Goal: Task Accomplishment & Management: Manage account settings

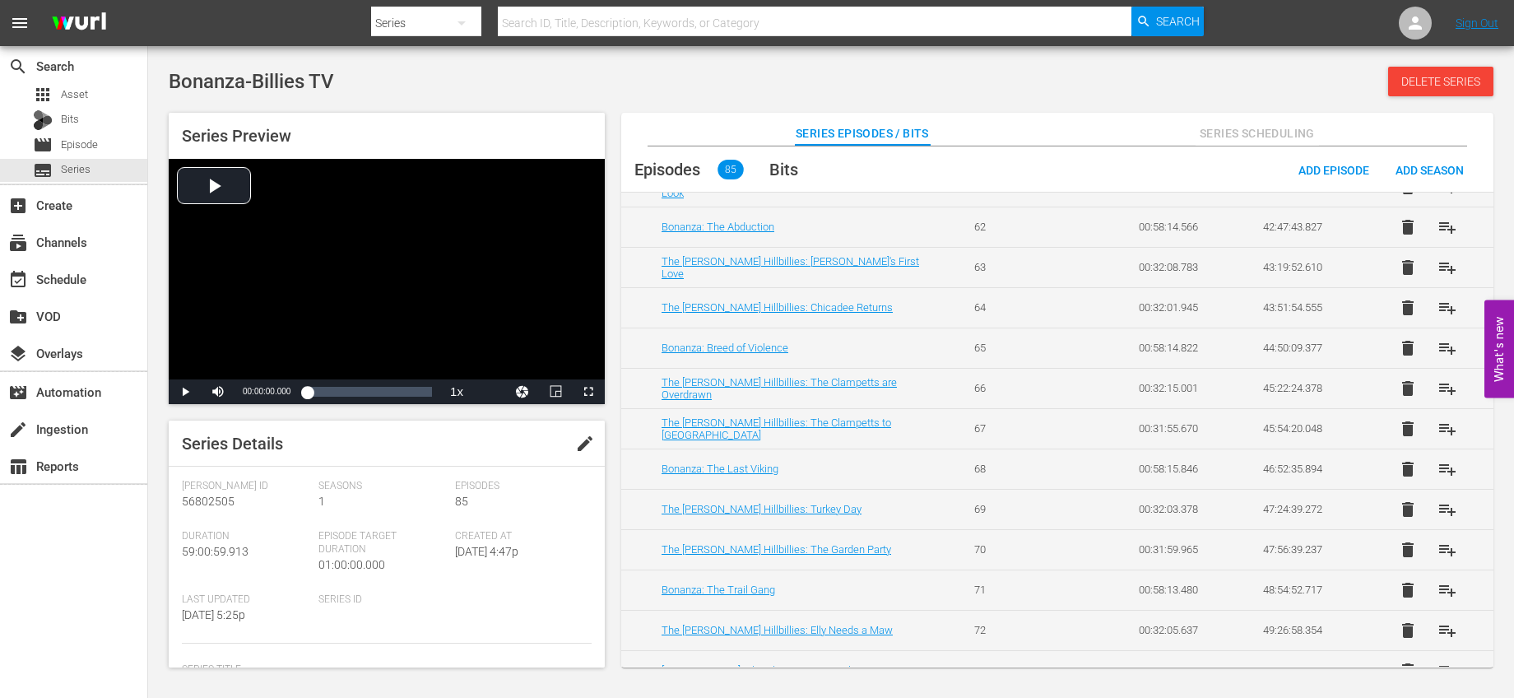
scroll to position [3040, 0]
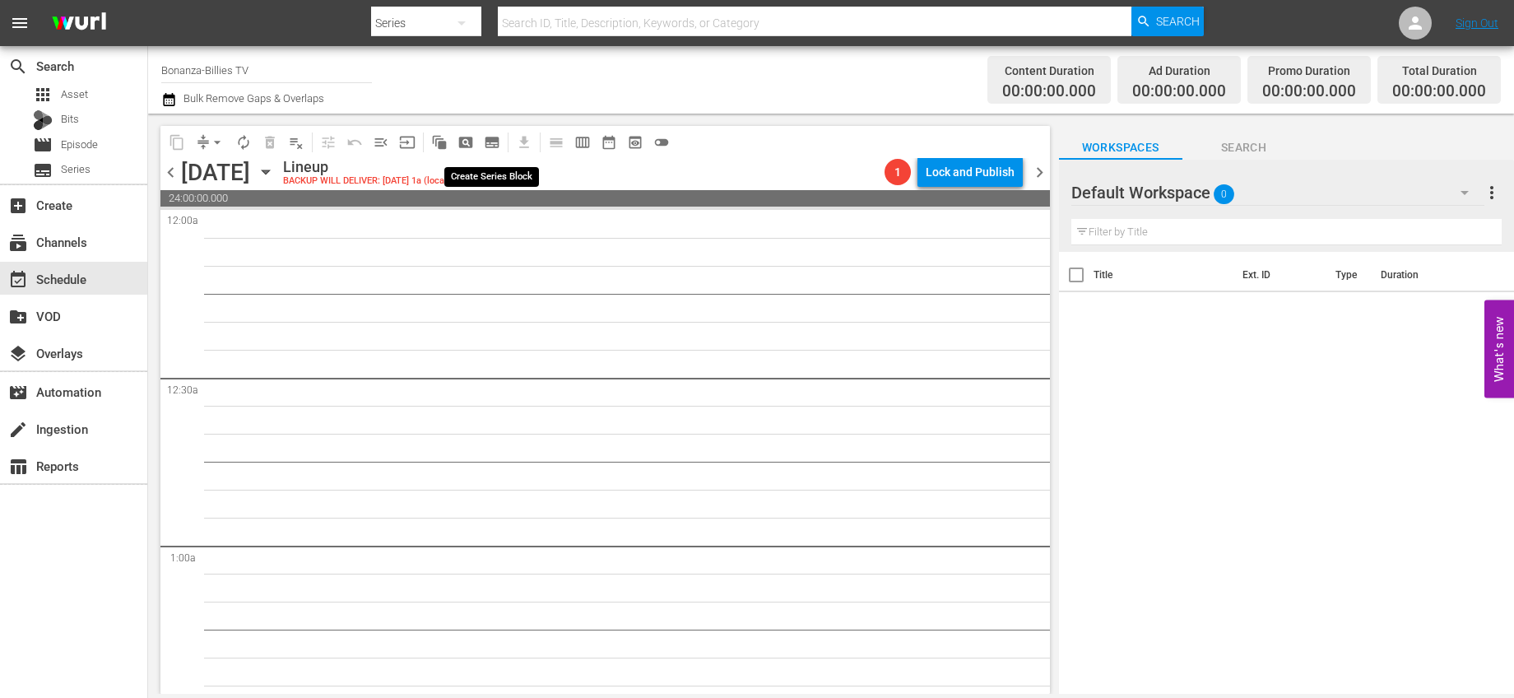
click at [498, 141] on span "subtitles_outlined" at bounding box center [492, 142] width 16 height 16
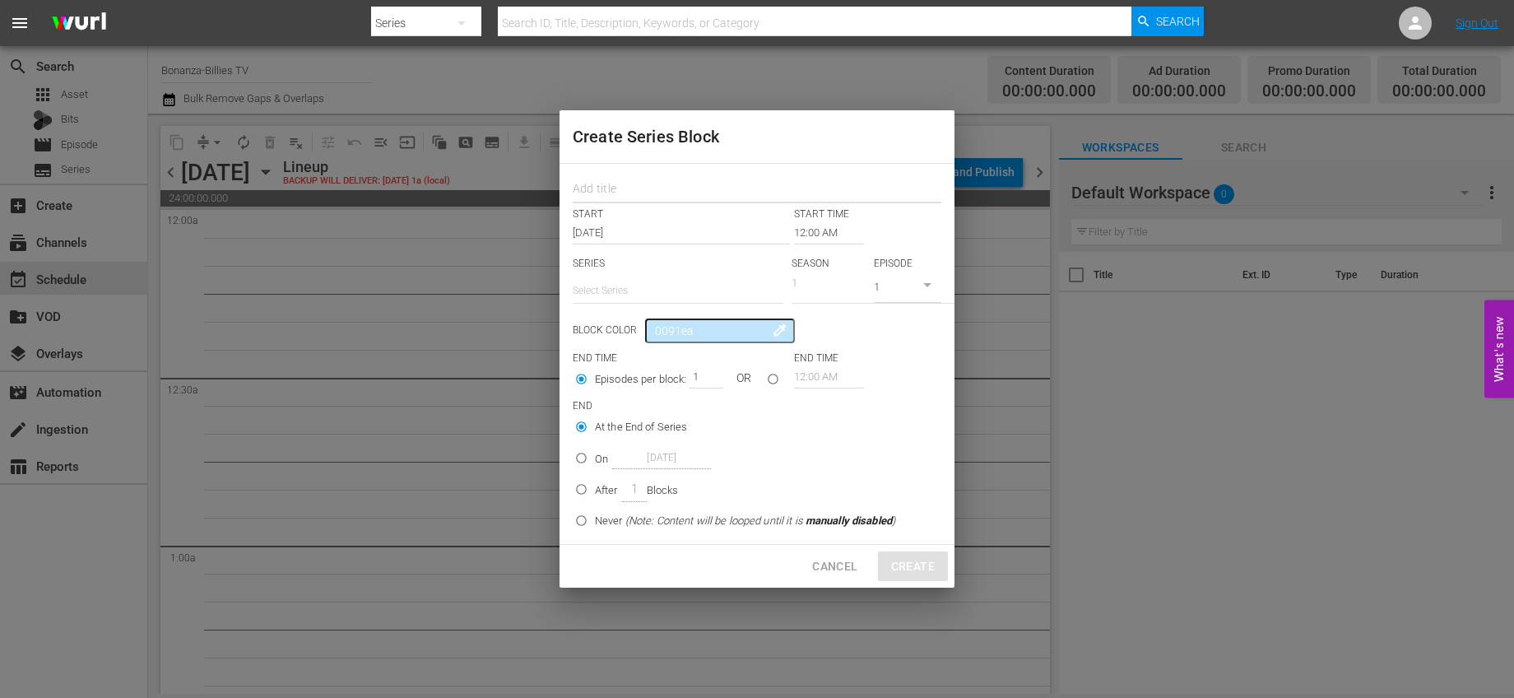
click at [708, 190] on input "text" at bounding box center [757, 191] width 369 height 26
type input "beverly"
click at [680, 283] on input "text" at bounding box center [678, 290] width 211 height 39
click at [617, 295] on input "bever" at bounding box center [678, 290] width 211 height 39
type input "beverly"
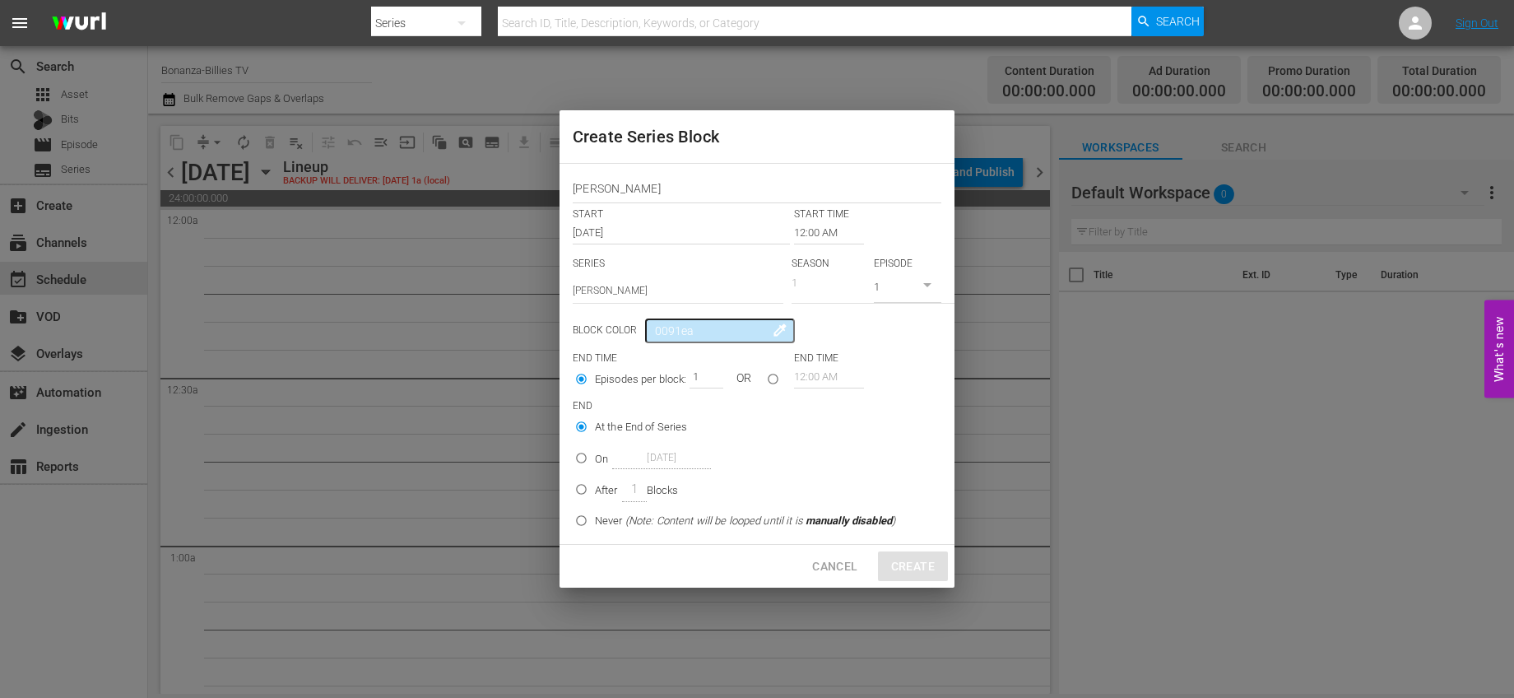
click at [571, 290] on div "beverly START START TIME Nov 3rd 2025 12:00 AM SERIES Select Series beverly SEA…" at bounding box center [757, 354] width 395 height 380
click at [575, 291] on input "text" at bounding box center [678, 290] width 211 height 39
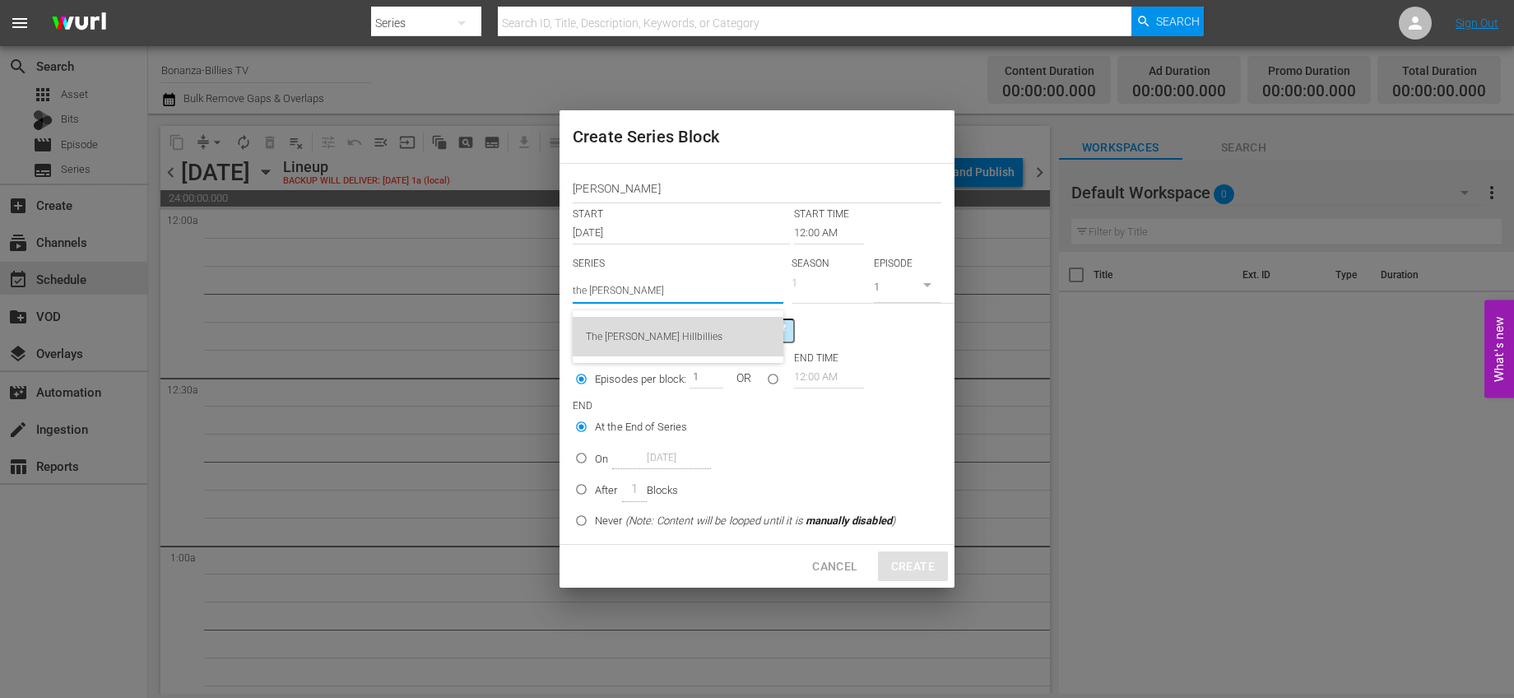
click at [614, 327] on div "The [PERSON_NAME] Hillbillies" at bounding box center [678, 336] width 184 height 39
type input "The [PERSON_NAME] Hillbillies"
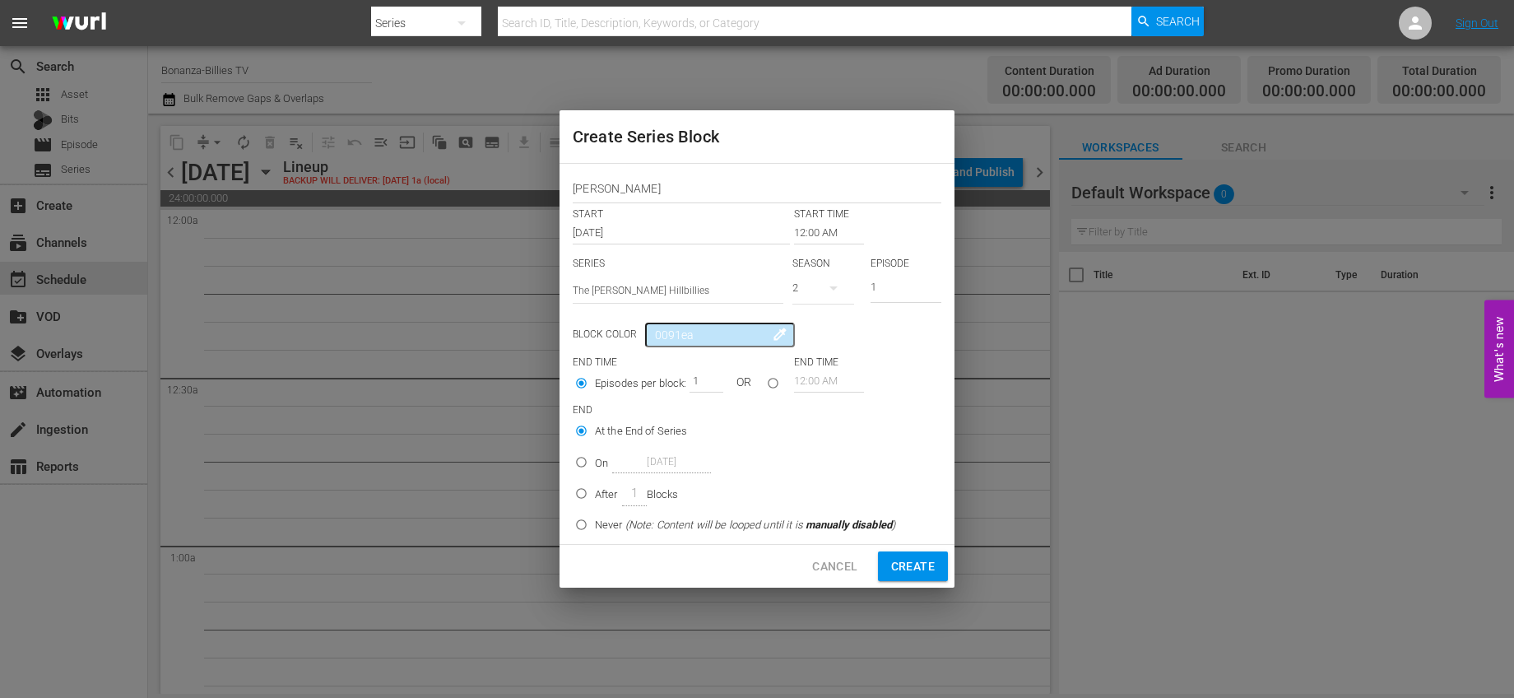
click at [837, 285] on icon "button" at bounding box center [834, 288] width 20 height 20
click at [822, 349] on div "1" at bounding box center [814, 357] width 45 height 16
click at [773, 380] on input "seriesBlockEndTime" at bounding box center [773, 386] width 27 height 27
radio input "true"
click at [814, 384] on input "12:00 AM" at bounding box center [829, 380] width 70 height 23
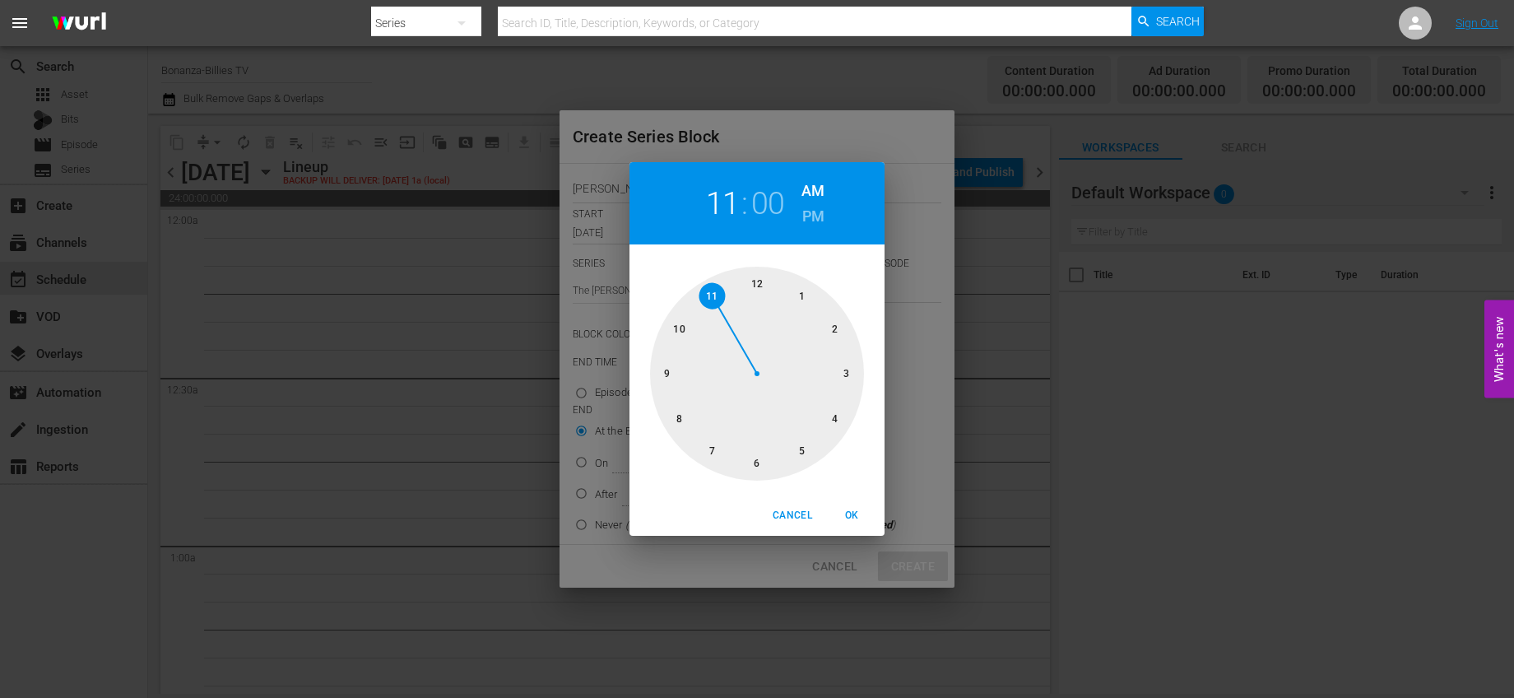
drag, startPoint x: 743, startPoint y: 282, endPoint x: 728, endPoint y: 290, distance: 16.6
click at [728, 290] on div at bounding box center [757, 374] width 214 height 214
drag, startPoint x: 736, startPoint y: 283, endPoint x: 744, endPoint y: 289, distance: 9.4
click at [744, 289] on div at bounding box center [757, 374] width 214 height 214
click at [816, 215] on h6 "PM" at bounding box center [813, 216] width 22 height 26
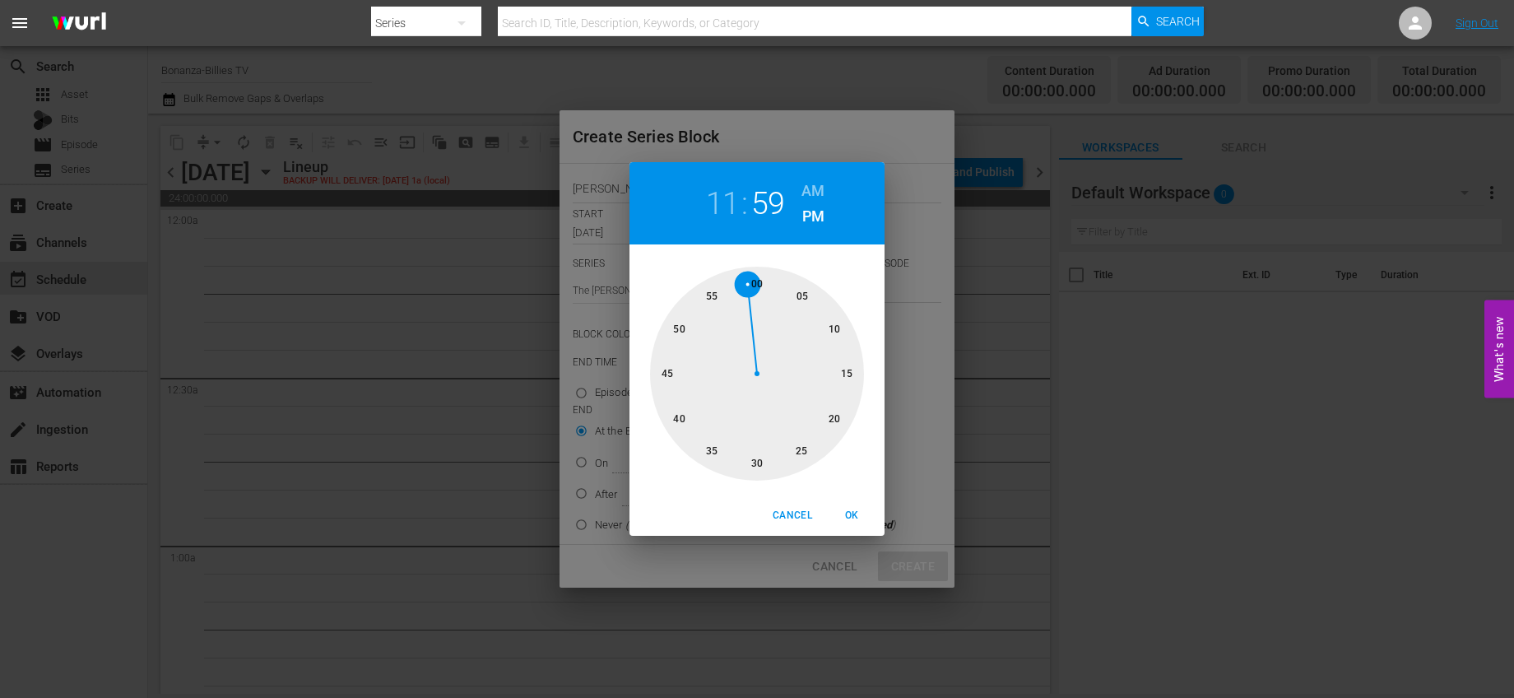
click at [857, 515] on span "OK" at bounding box center [851, 515] width 39 height 17
type input "11:59 PM"
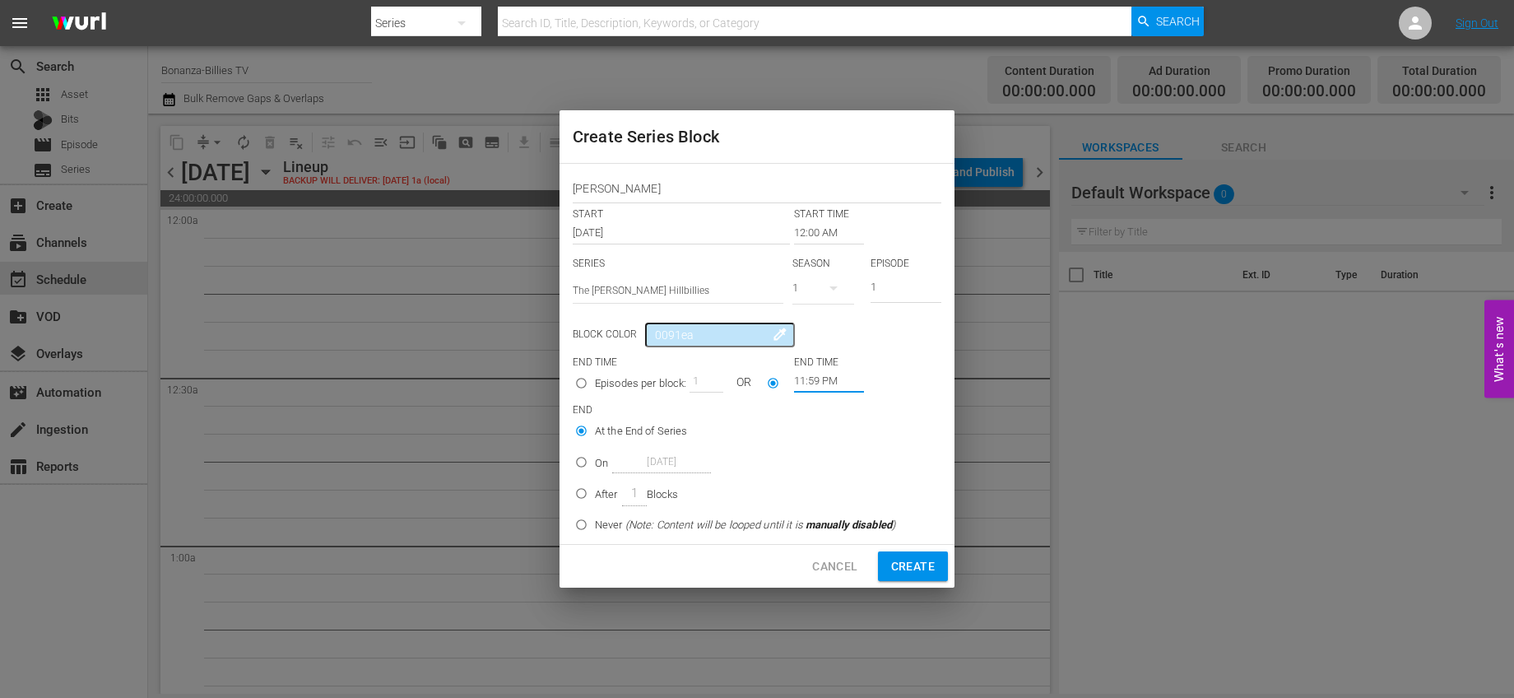
click at [905, 568] on span "Create" at bounding box center [913, 566] width 44 height 21
radio input "true"
type input "12:00 AM"
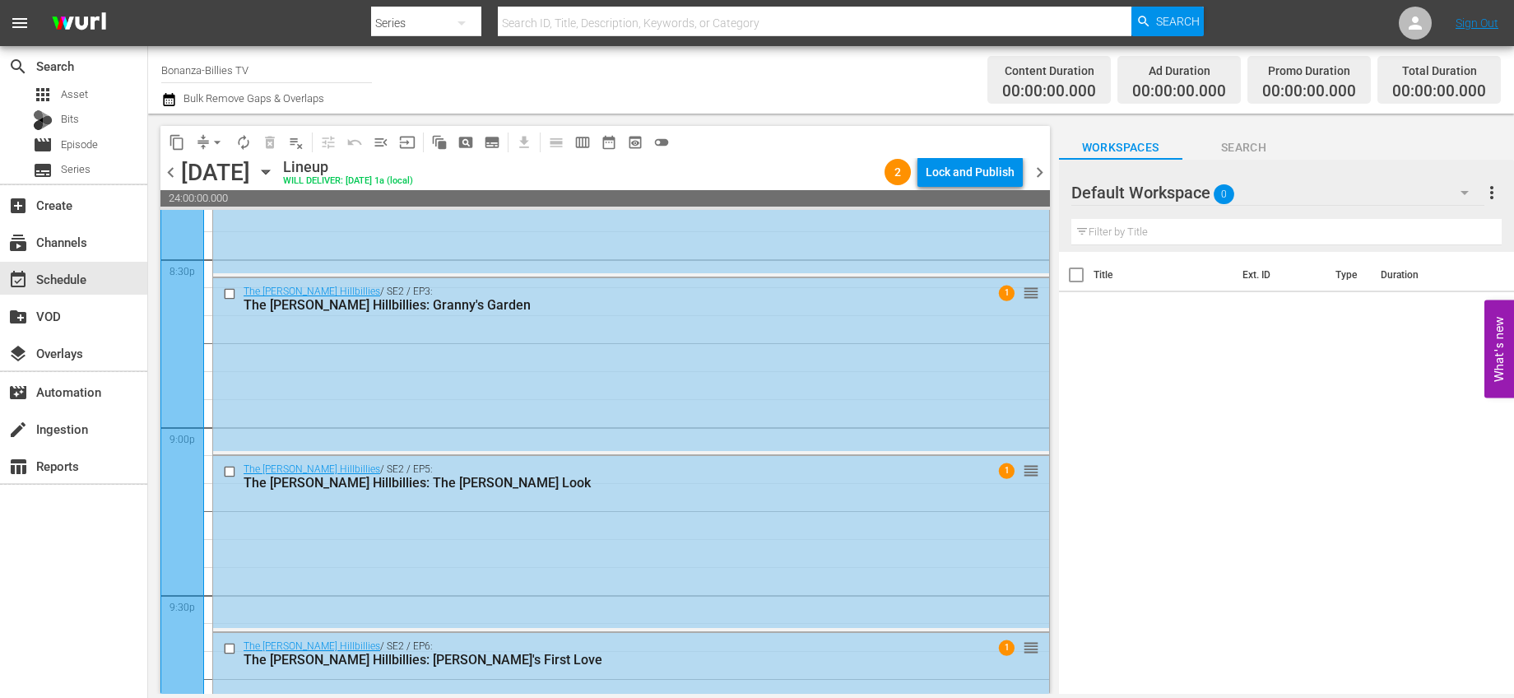
scroll to position [6467, 0]
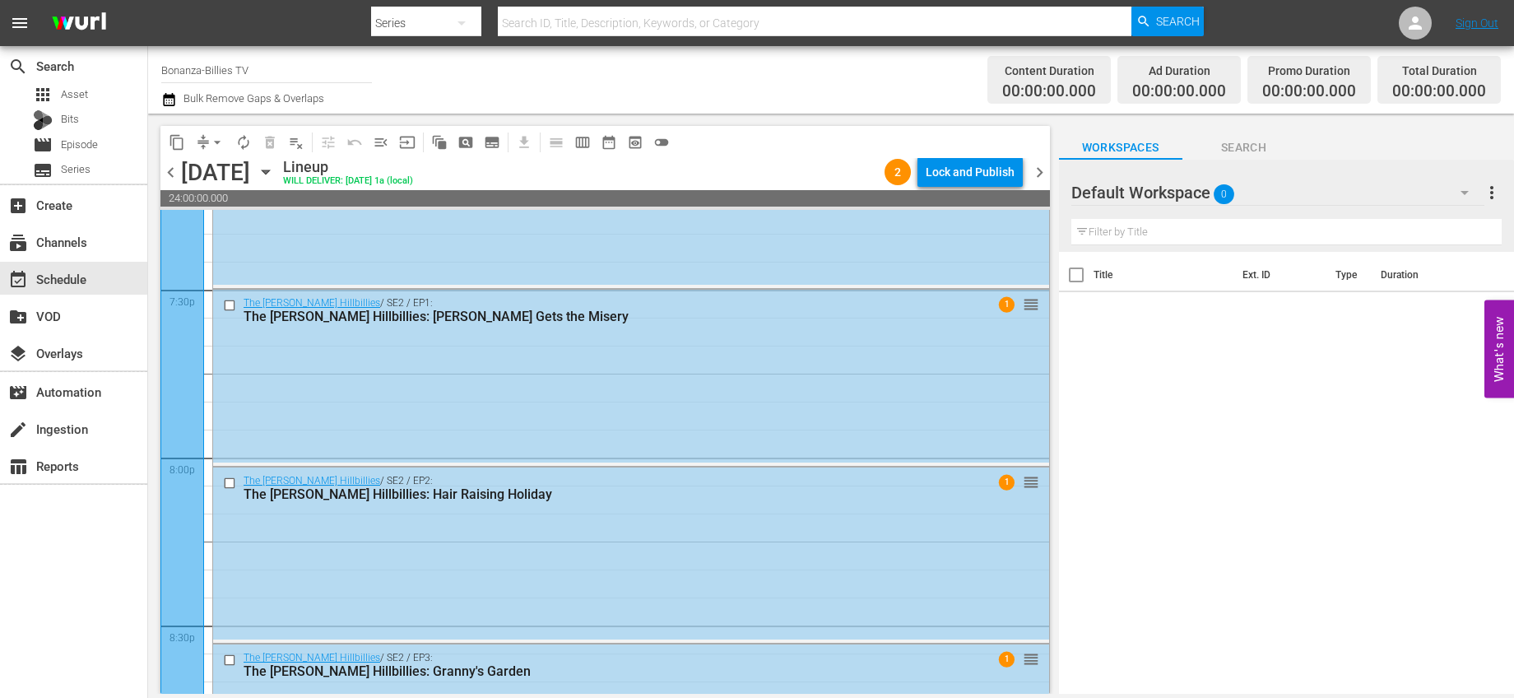
click at [1038, 168] on span "chevron_right" at bounding box center [1039, 172] width 21 height 21
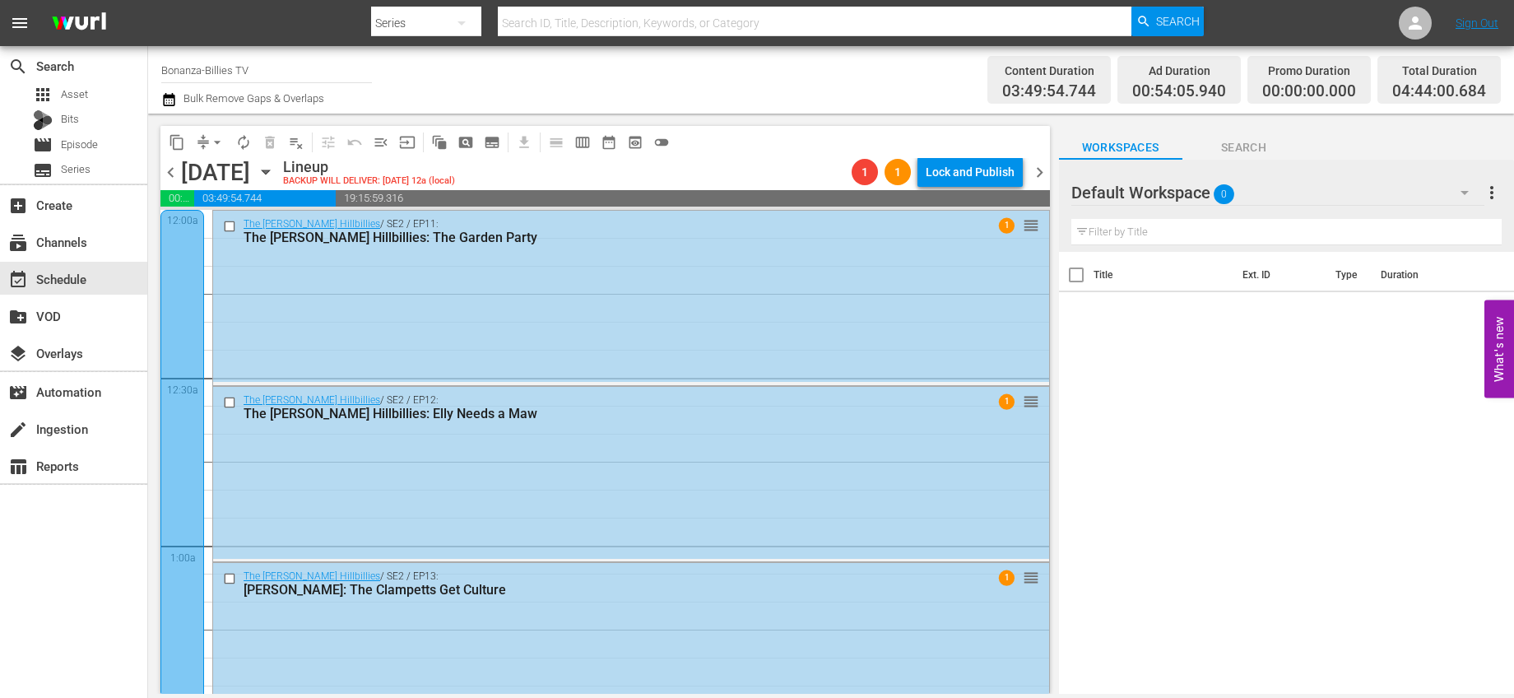
click at [172, 170] on span "chevron_left" at bounding box center [170, 172] width 21 height 21
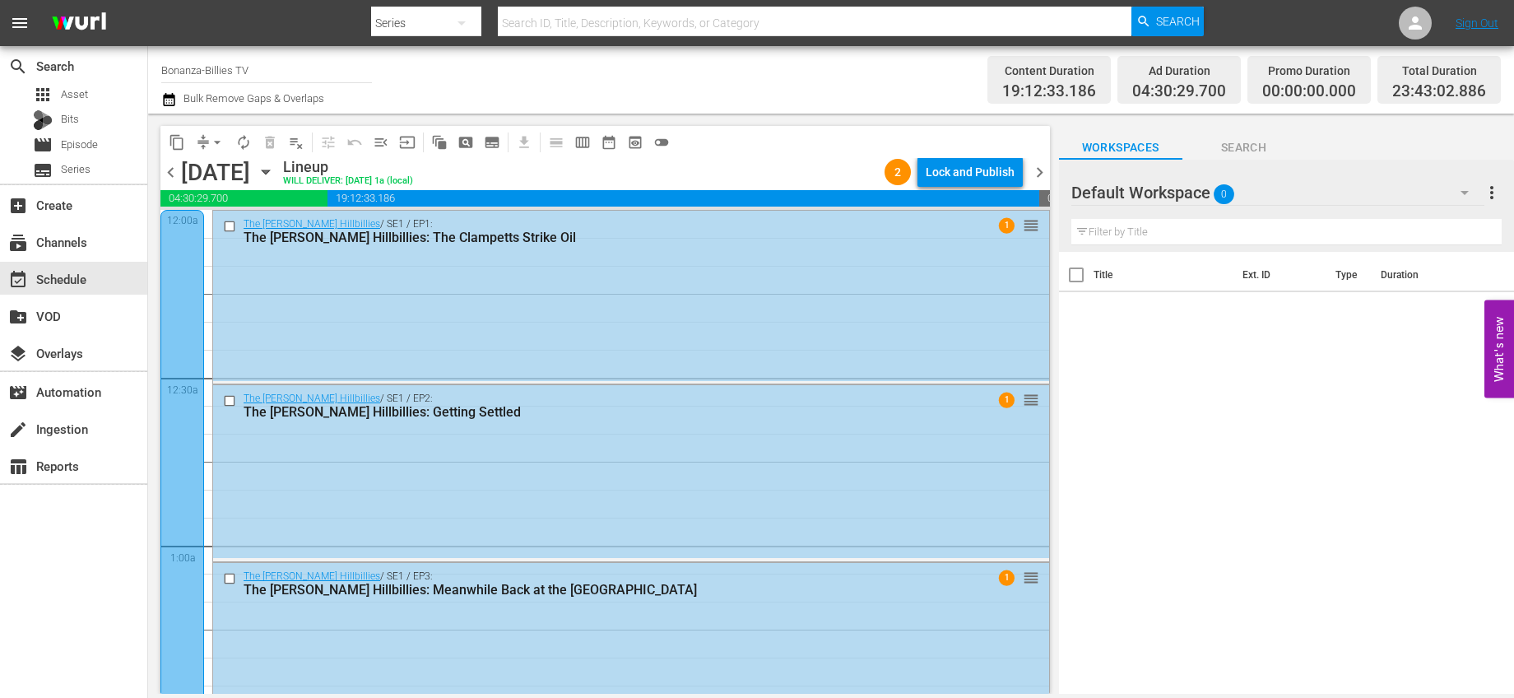
click at [166, 166] on span "chevron_left" at bounding box center [170, 172] width 21 height 21
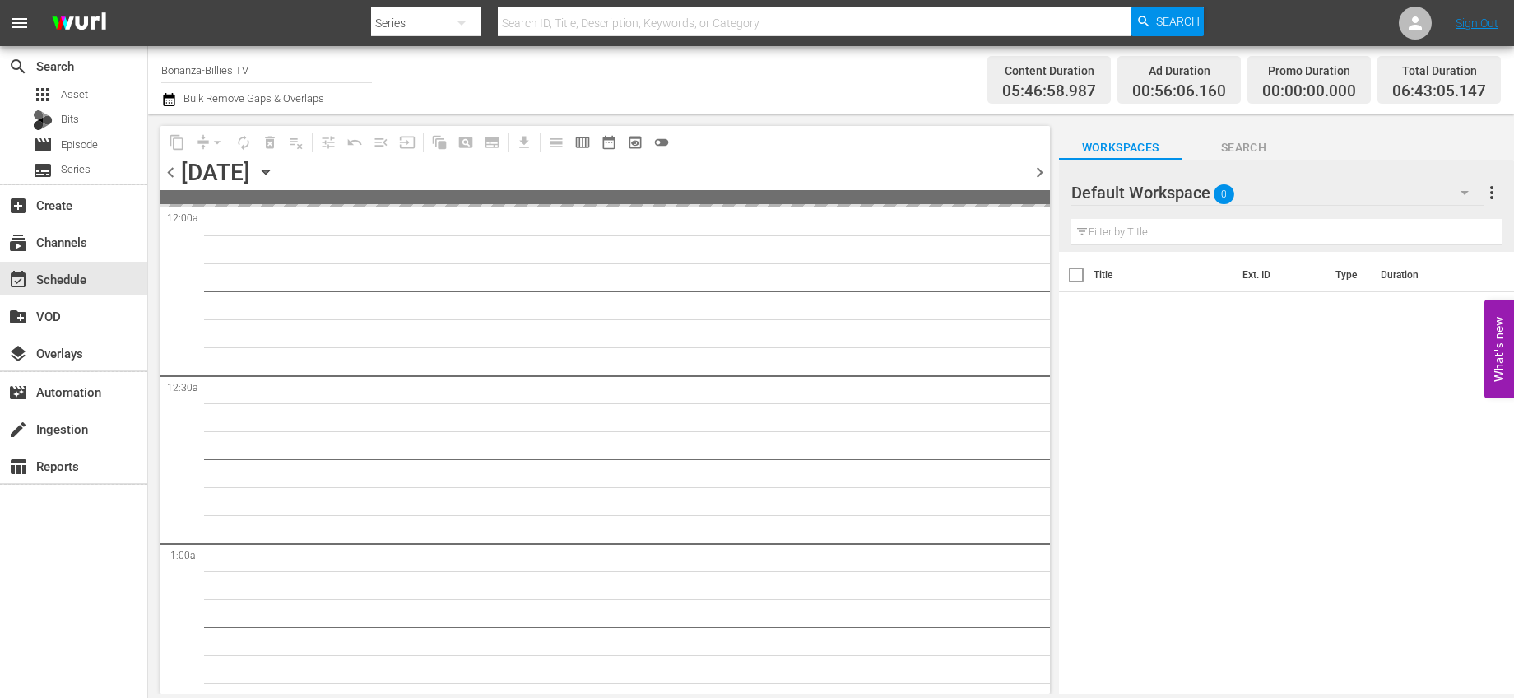
click at [170, 167] on span "chevron_left" at bounding box center [170, 172] width 21 height 21
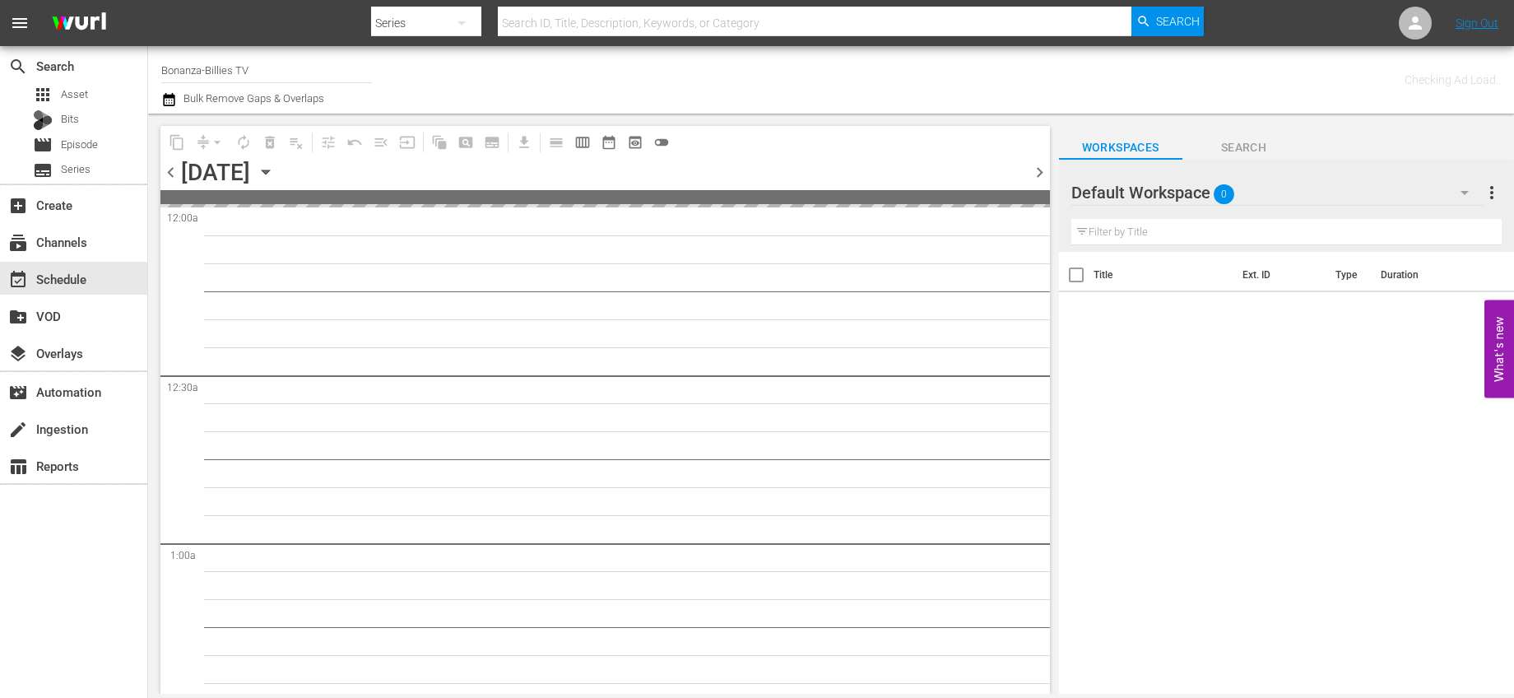
click at [170, 167] on span "chevron_left" at bounding box center [170, 172] width 21 height 21
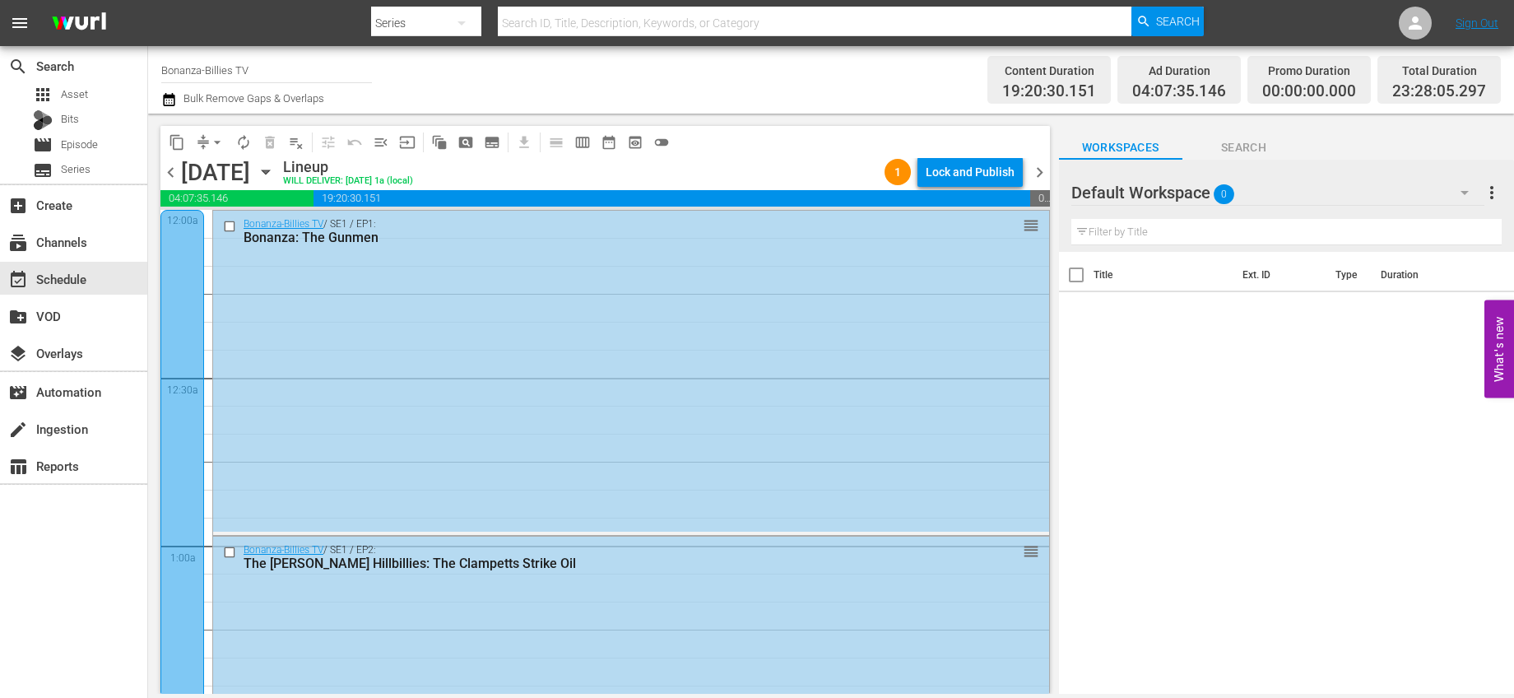
click at [1043, 172] on span "chevron_right" at bounding box center [1039, 172] width 21 height 21
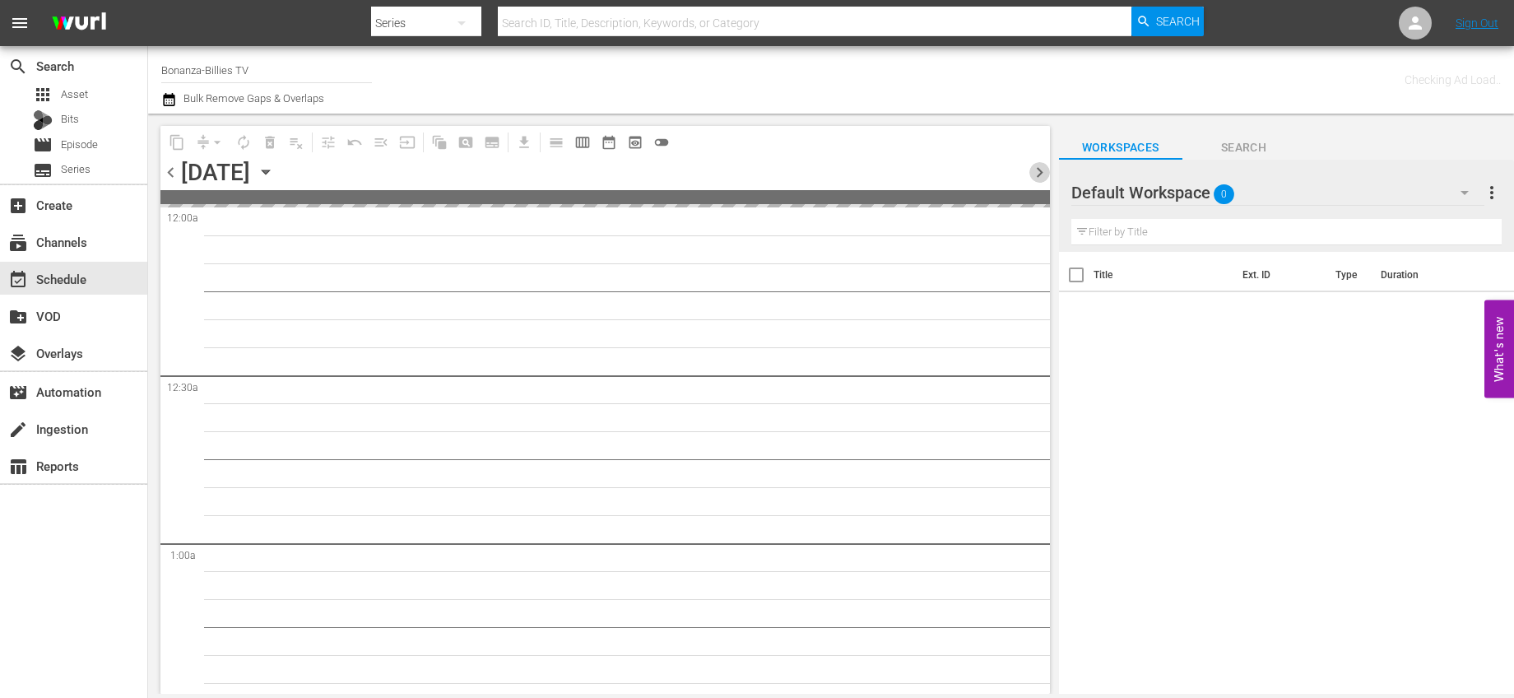
click at [1043, 172] on span "chevron_right" at bounding box center [1039, 172] width 21 height 21
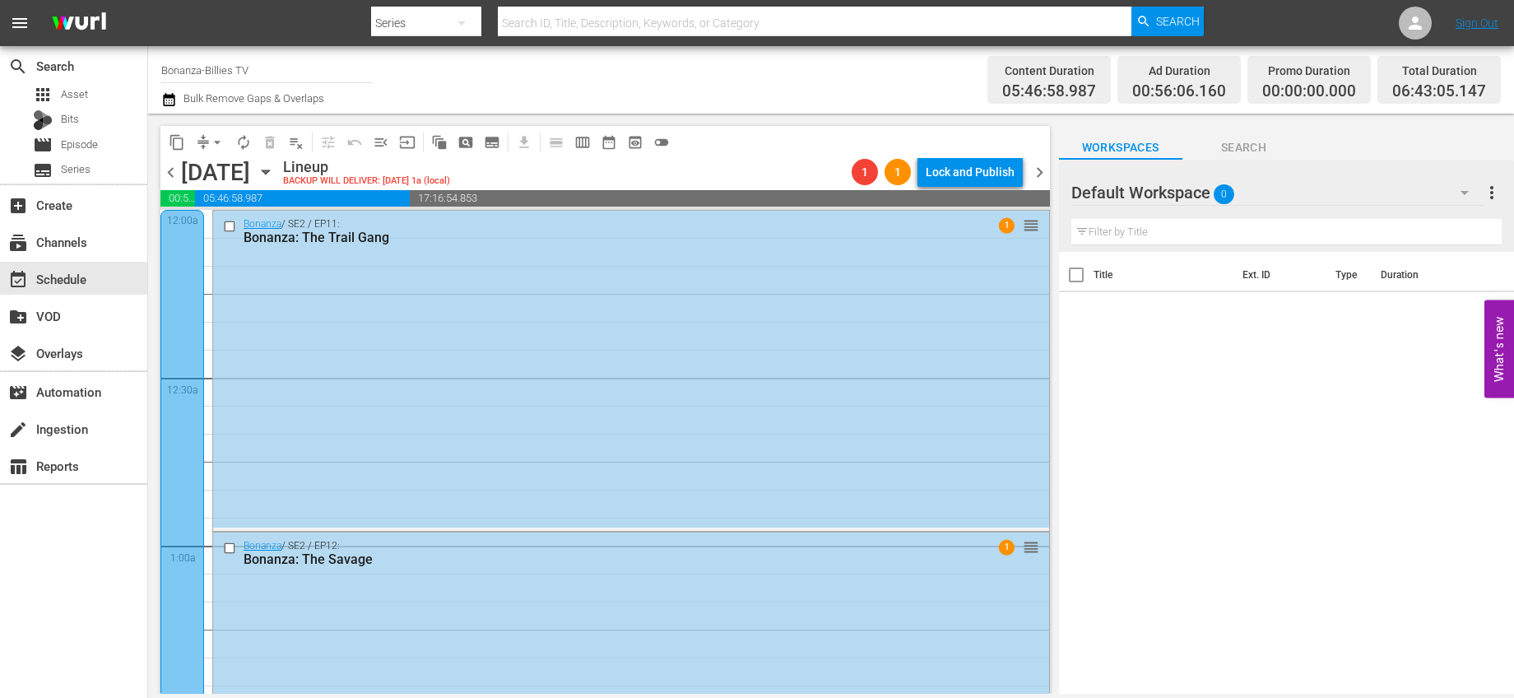
click at [1035, 168] on span "chevron_right" at bounding box center [1039, 172] width 21 height 21
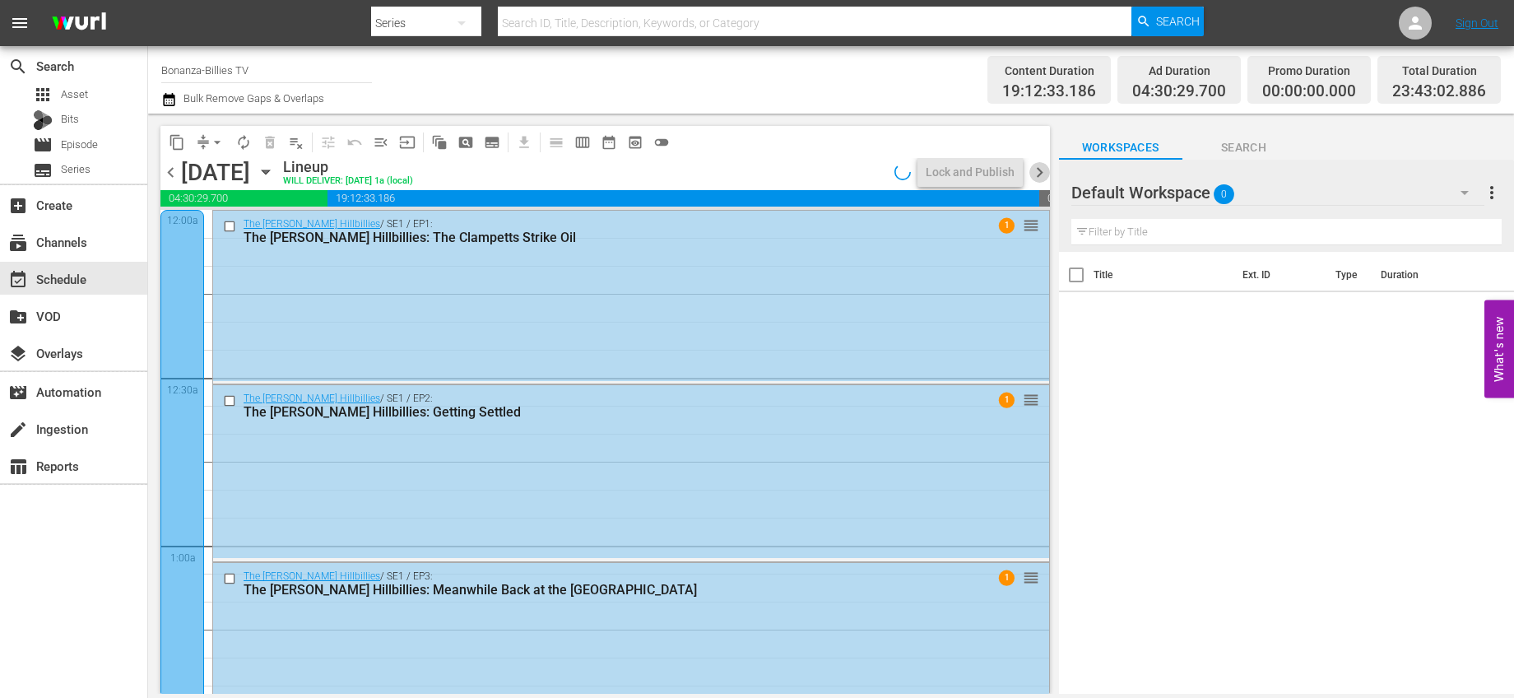
click at [1035, 168] on span "chevron_right" at bounding box center [1039, 172] width 21 height 21
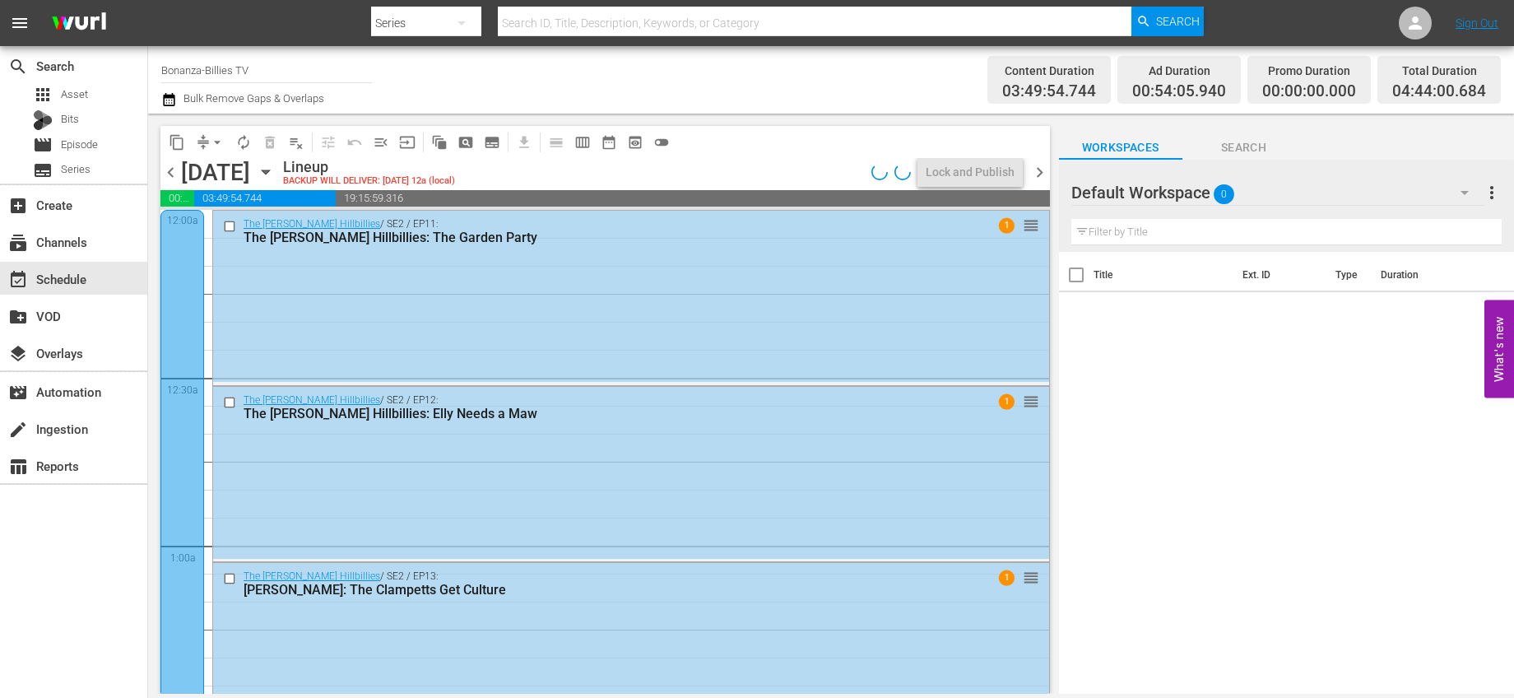
click at [170, 173] on span "chevron_left" at bounding box center [170, 172] width 21 height 21
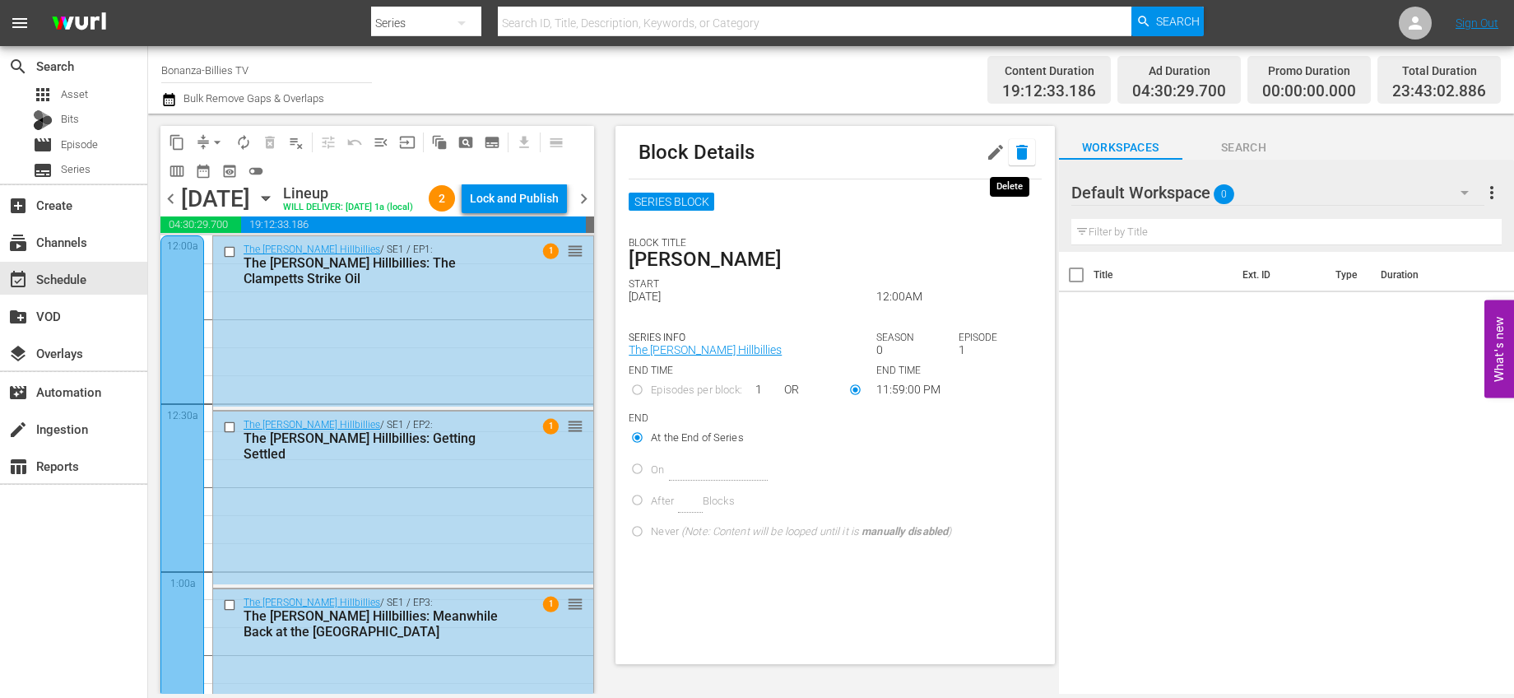
click at [1016, 153] on icon "button" at bounding box center [1022, 152] width 12 height 15
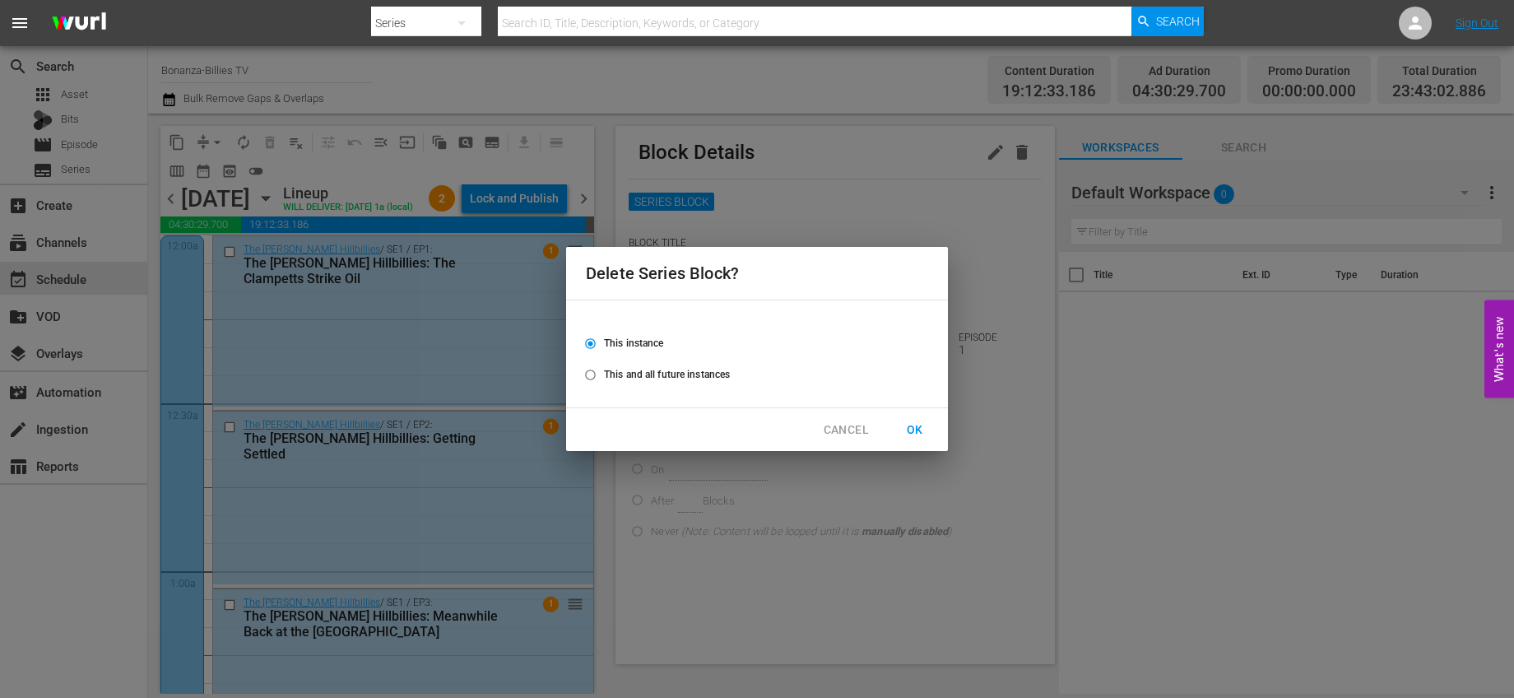
click at [699, 378] on span "This and all future instances" at bounding box center [667, 374] width 126 height 15
click at [604, 378] on input "This and all future instances" at bounding box center [590, 378] width 27 height 27
radio input "true"
click at [908, 426] on span "OK" at bounding box center [915, 430] width 26 height 21
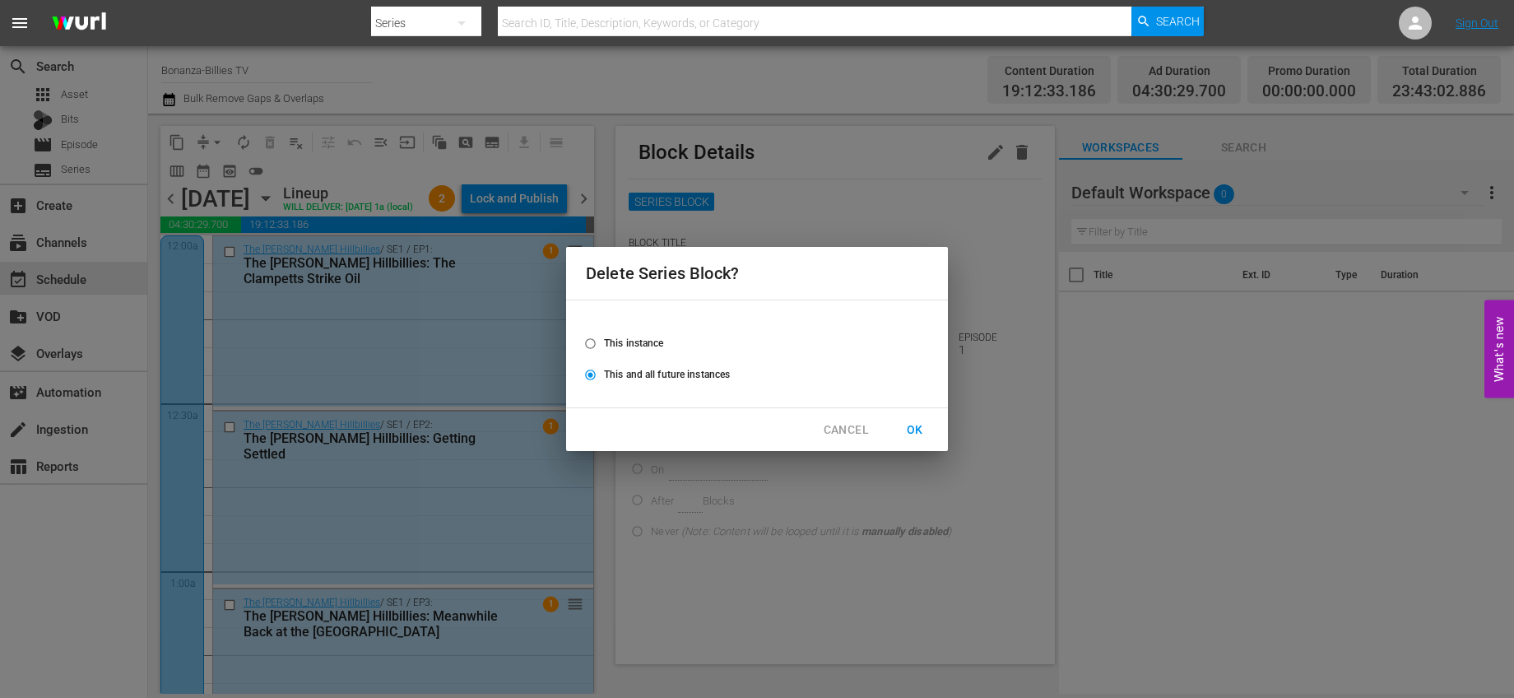
radio input "false"
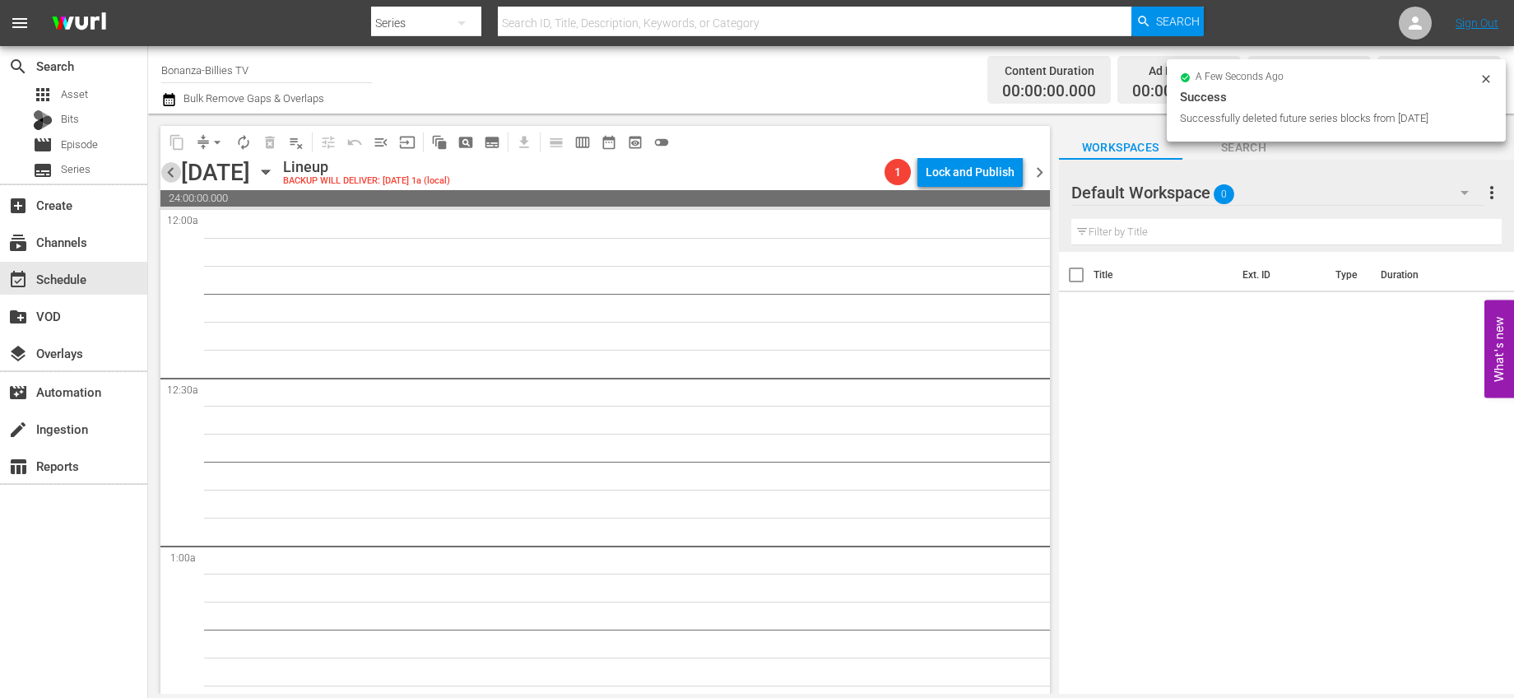
click at [170, 177] on span "chevron_left" at bounding box center [170, 172] width 21 height 21
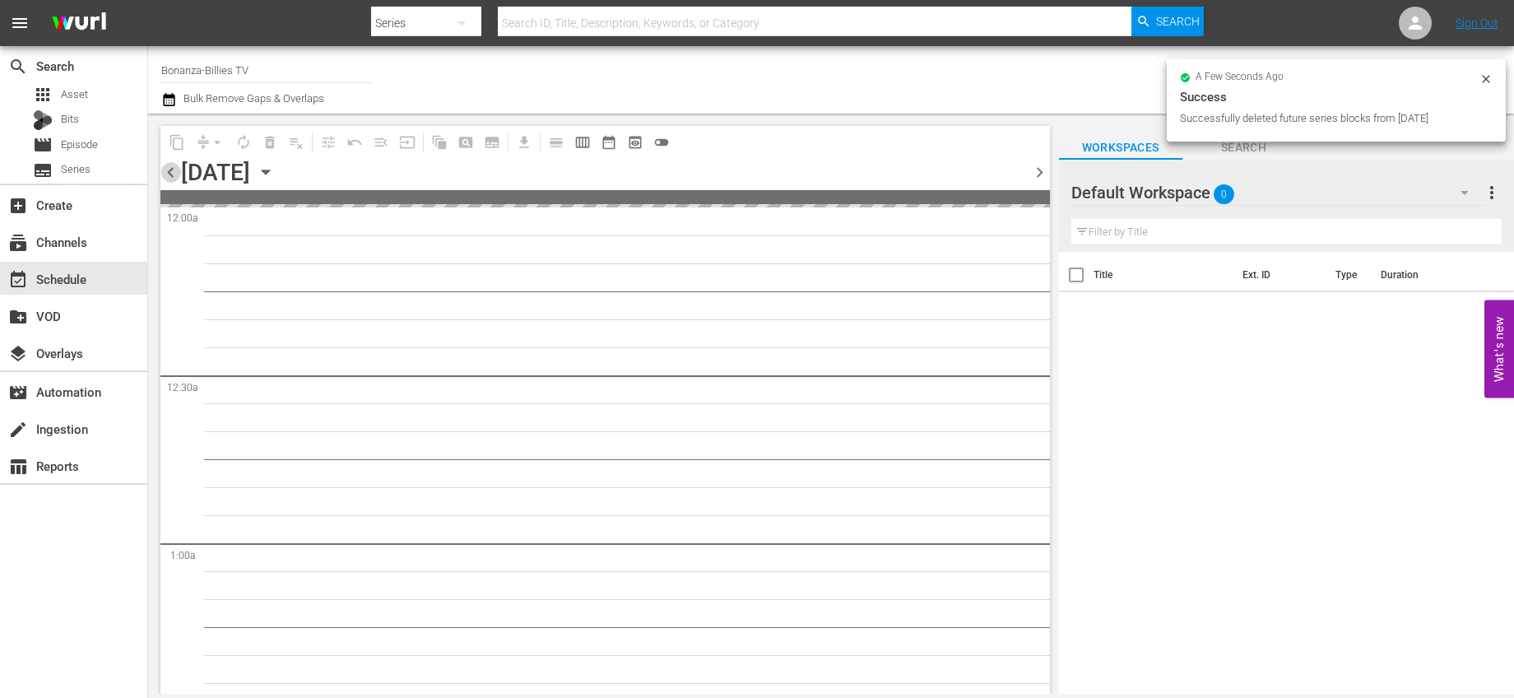
click at [170, 177] on span "chevron_left" at bounding box center [170, 172] width 21 height 21
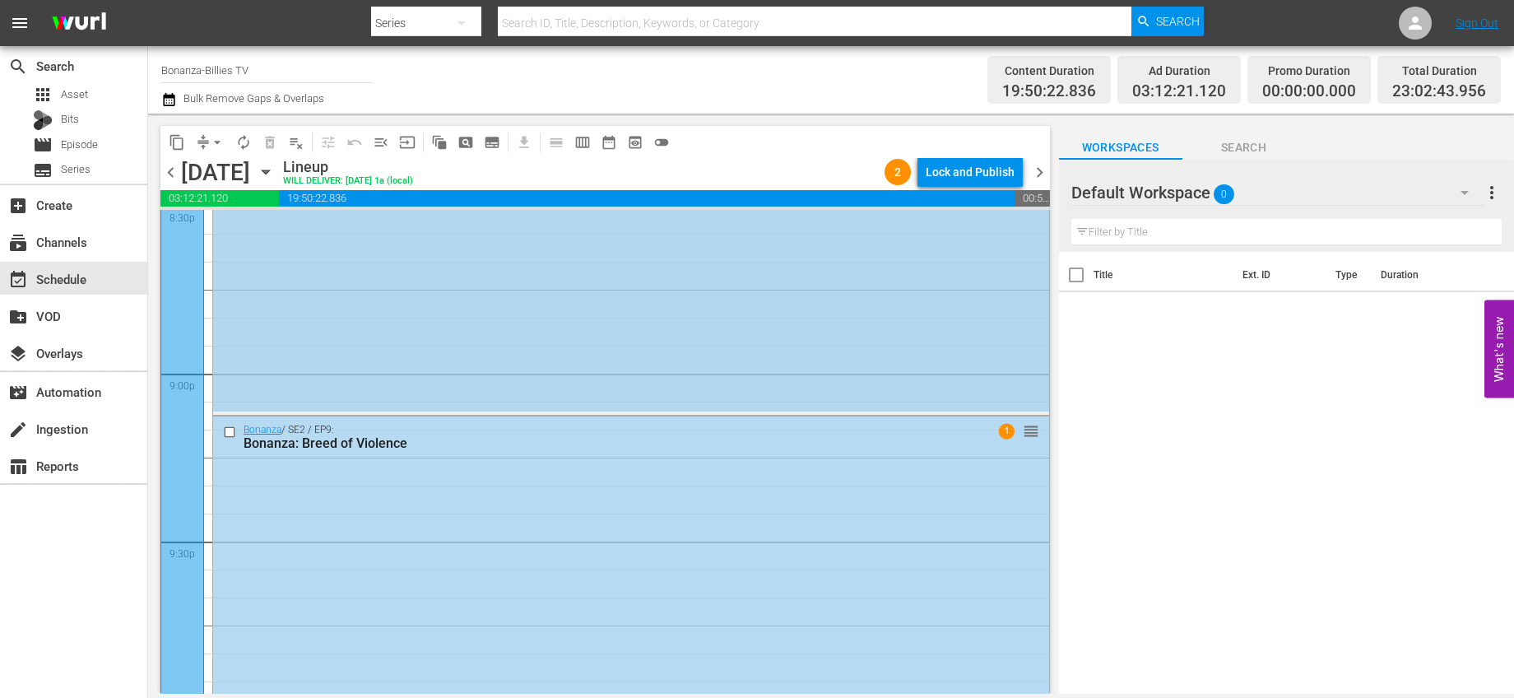
scroll to position [6887, 0]
click at [1029, 169] on span "chevron_right" at bounding box center [1039, 172] width 21 height 21
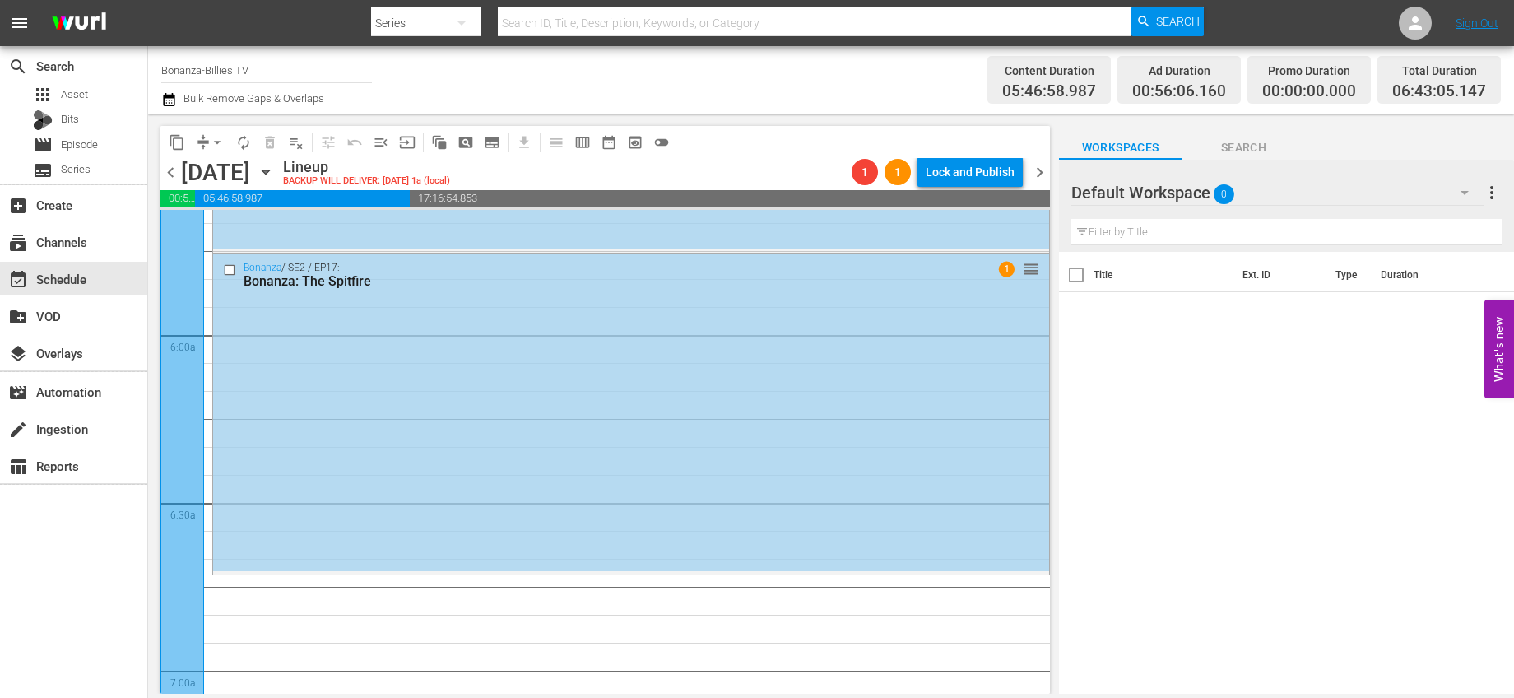
scroll to position [1809, 0]
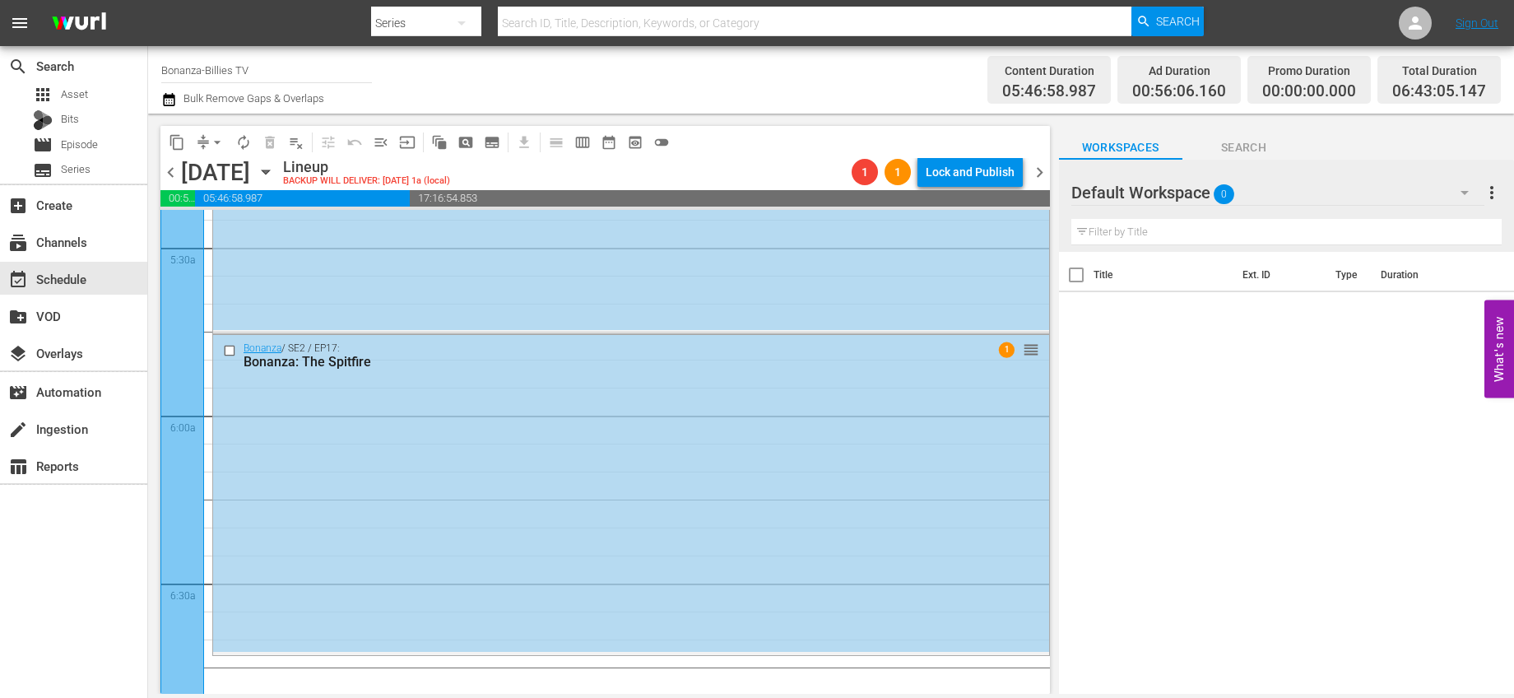
click at [170, 179] on span "chevron_left" at bounding box center [170, 172] width 21 height 21
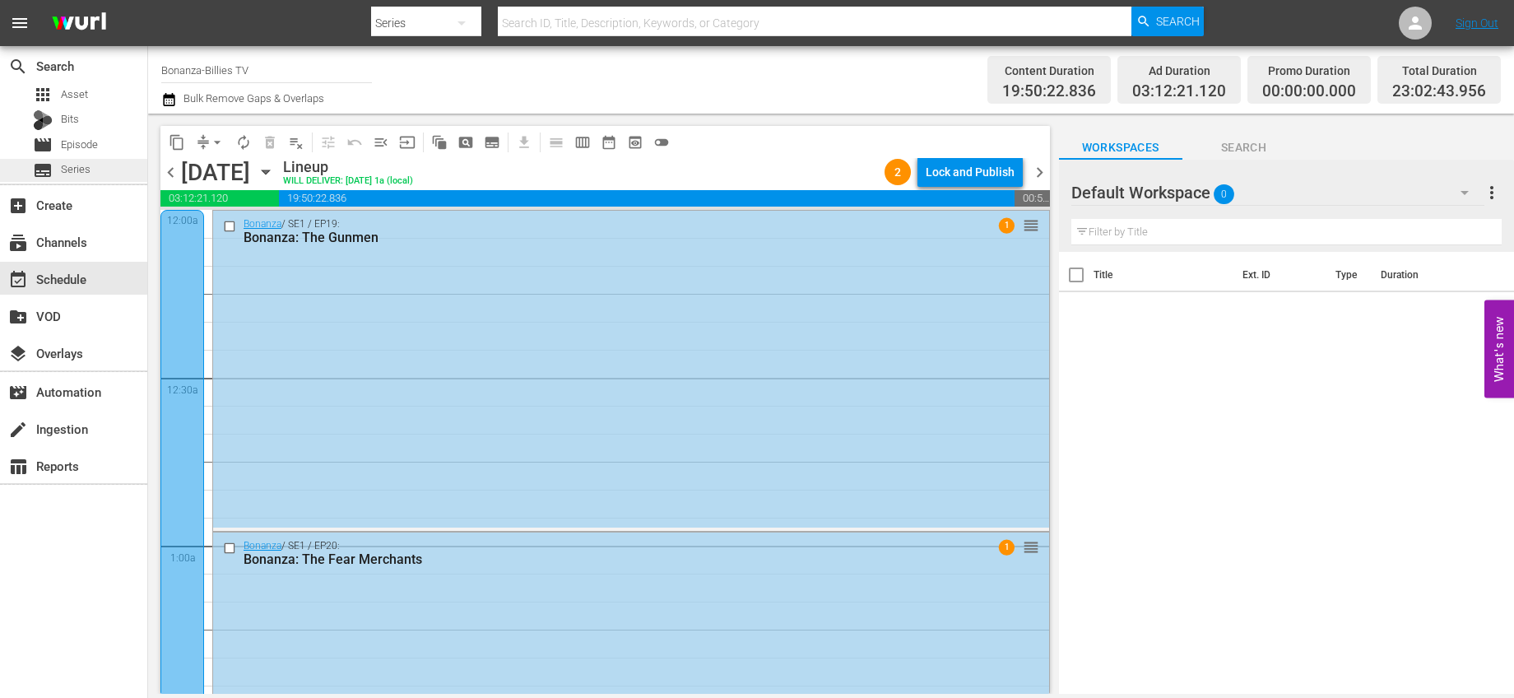
click at [89, 165] on span "Series" at bounding box center [76, 169] width 30 height 16
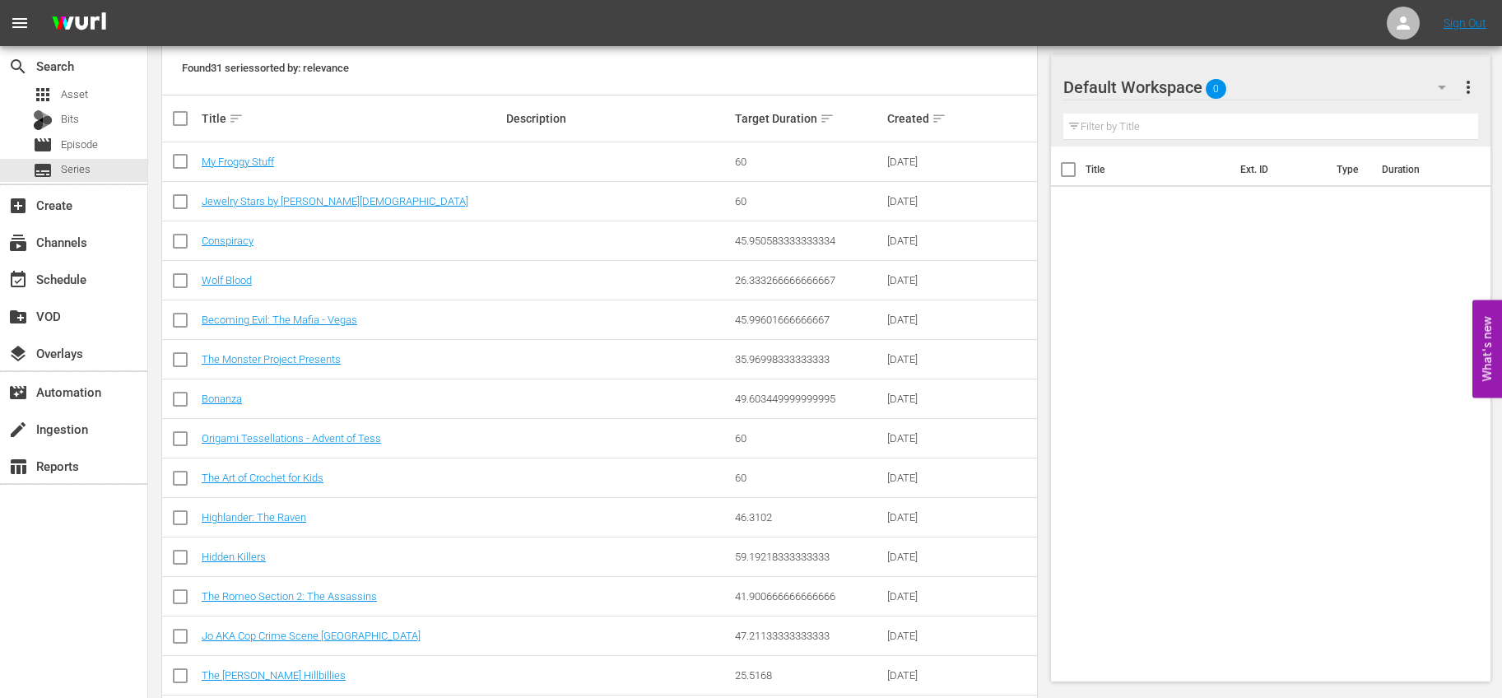
scroll to position [532, 0]
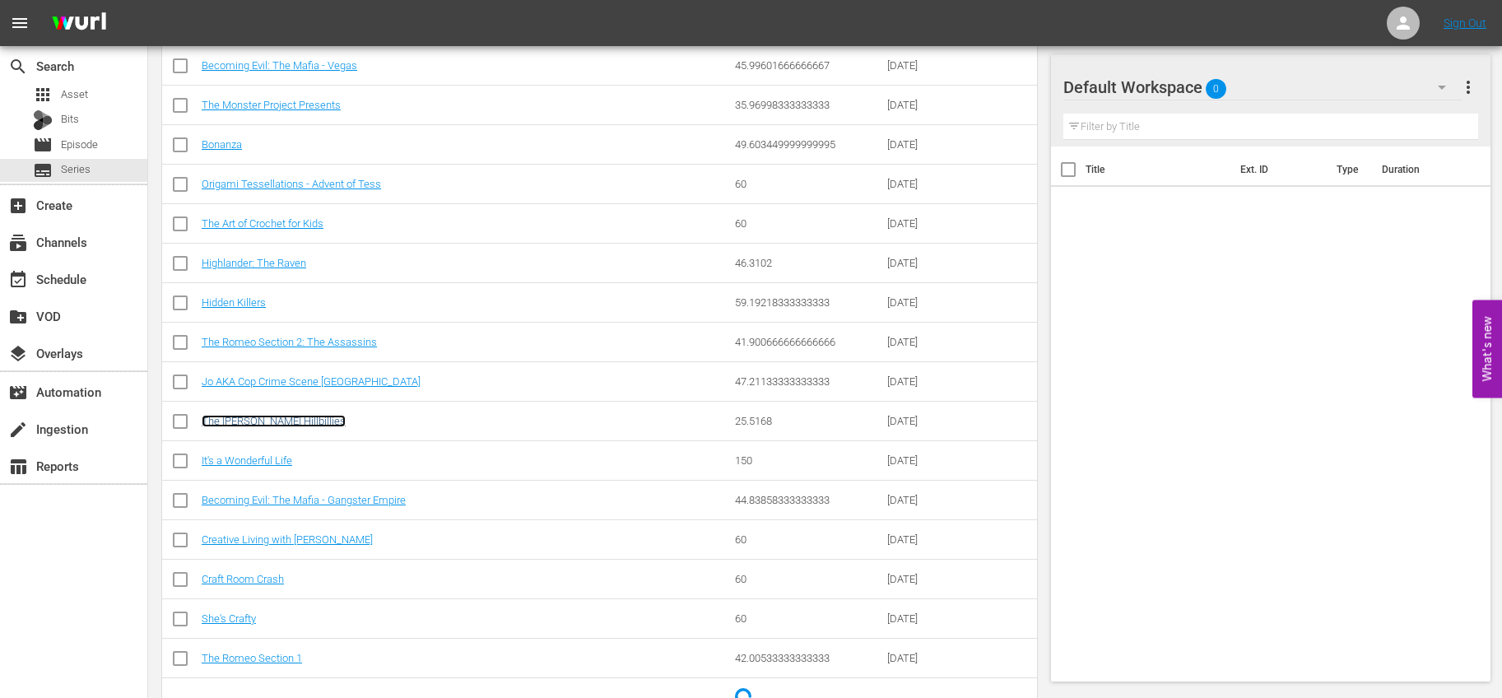
click at [274, 424] on link "The [PERSON_NAME] Hillbillies" at bounding box center [274, 421] width 144 height 12
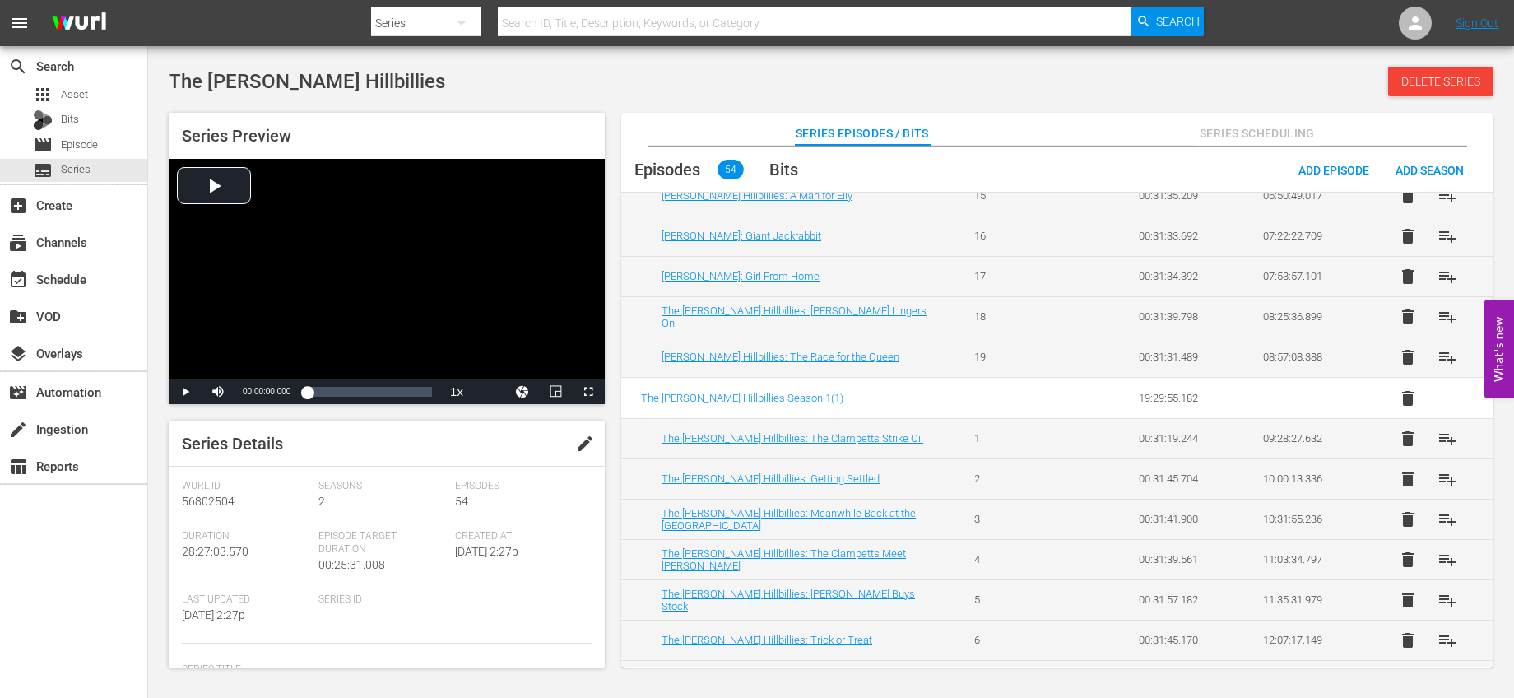
scroll to position [426, 0]
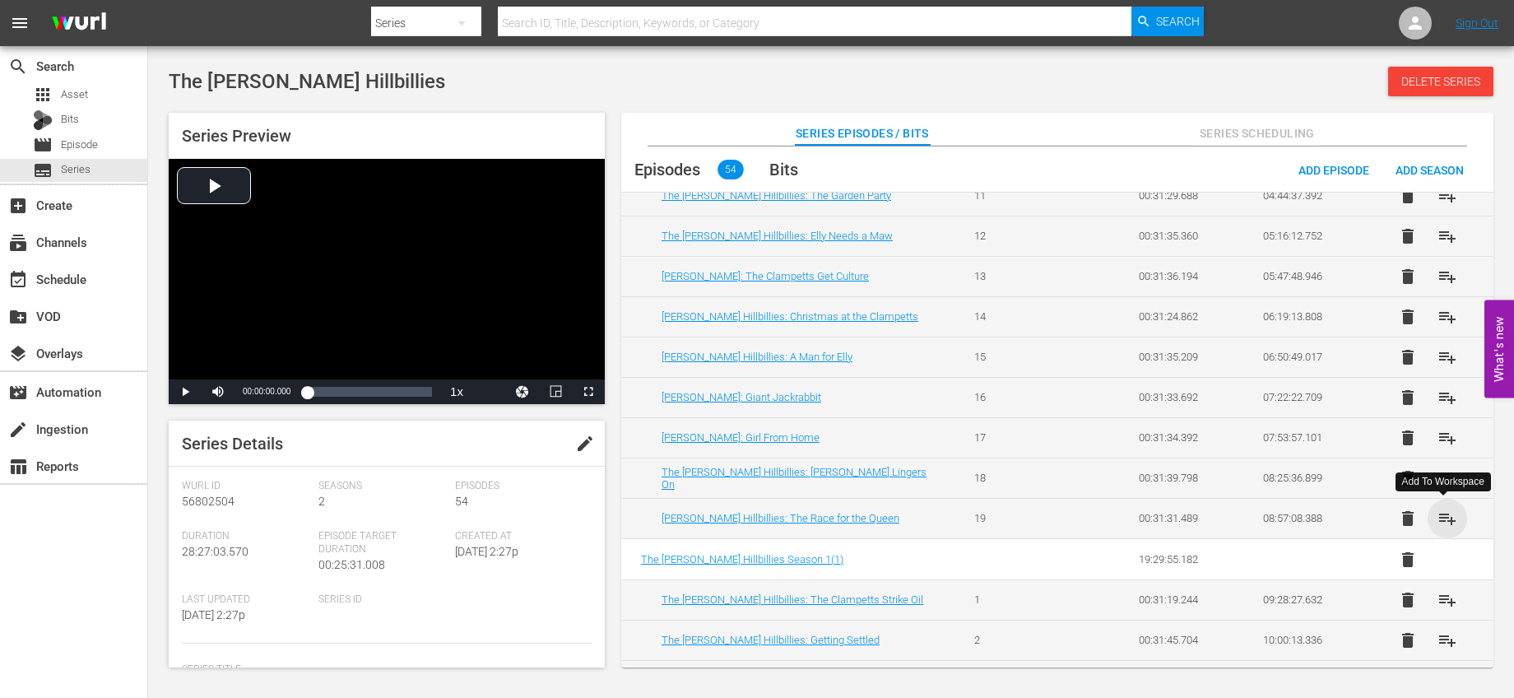
click at [1448, 518] on span "playlist_add" at bounding box center [1448, 519] width 20 height 20
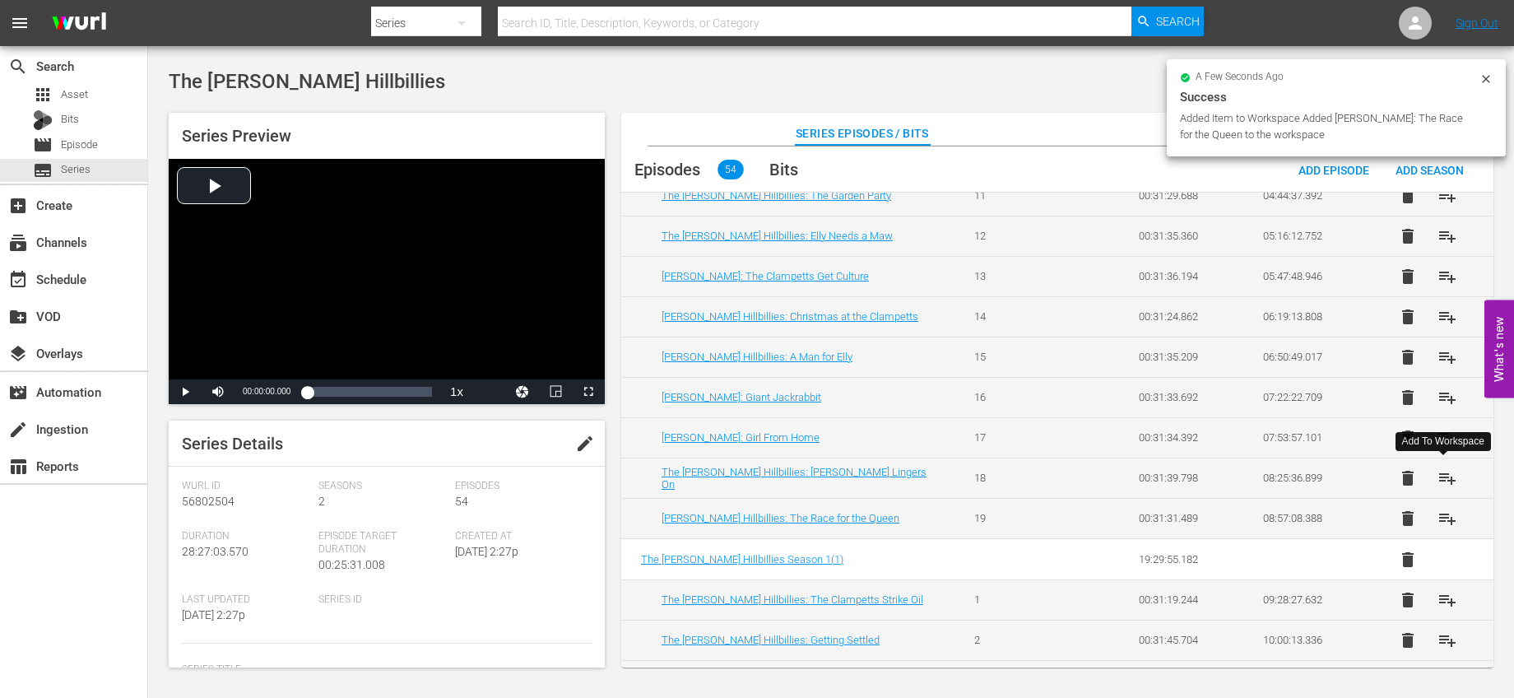
click at [1442, 479] on span "playlist_add" at bounding box center [1448, 478] width 20 height 20
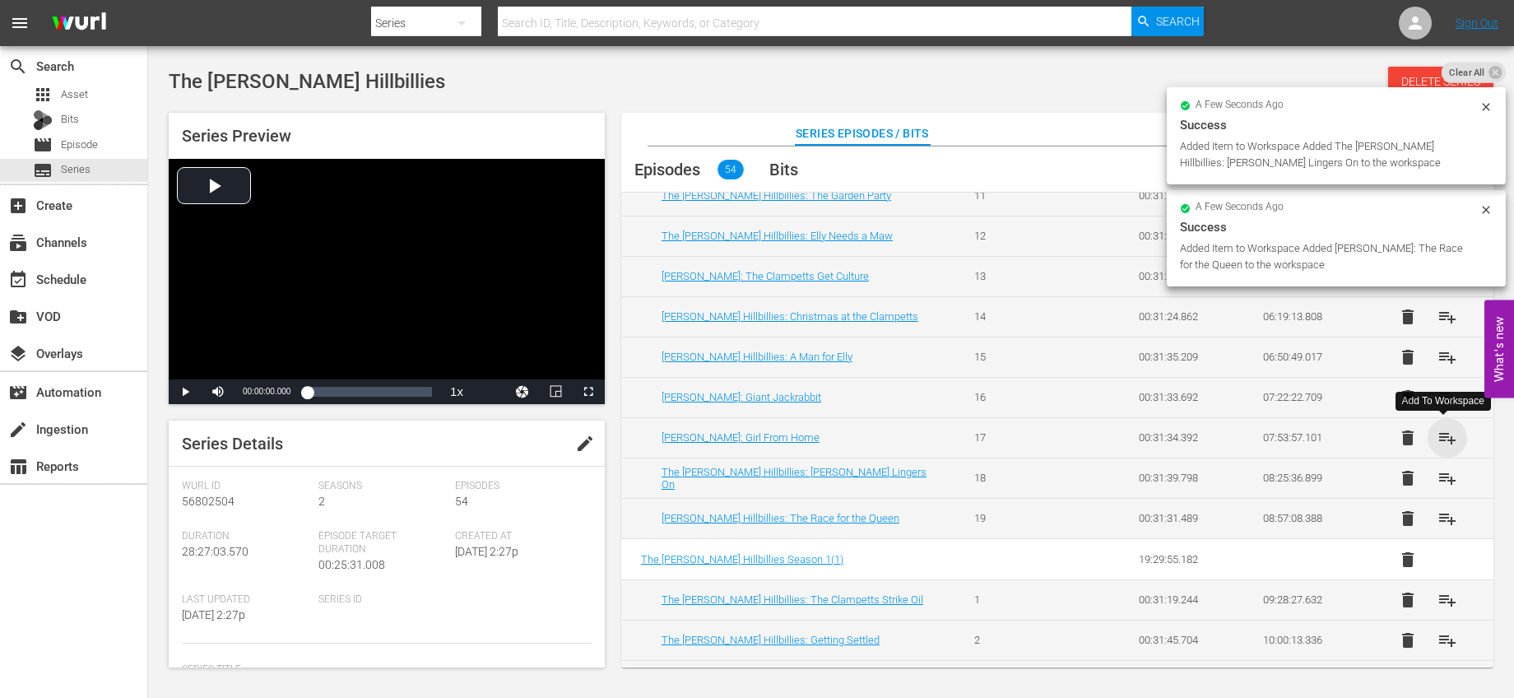
click at [1449, 434] on span "playlist_add" at bounding box center [1448, 438] width 20 height 20
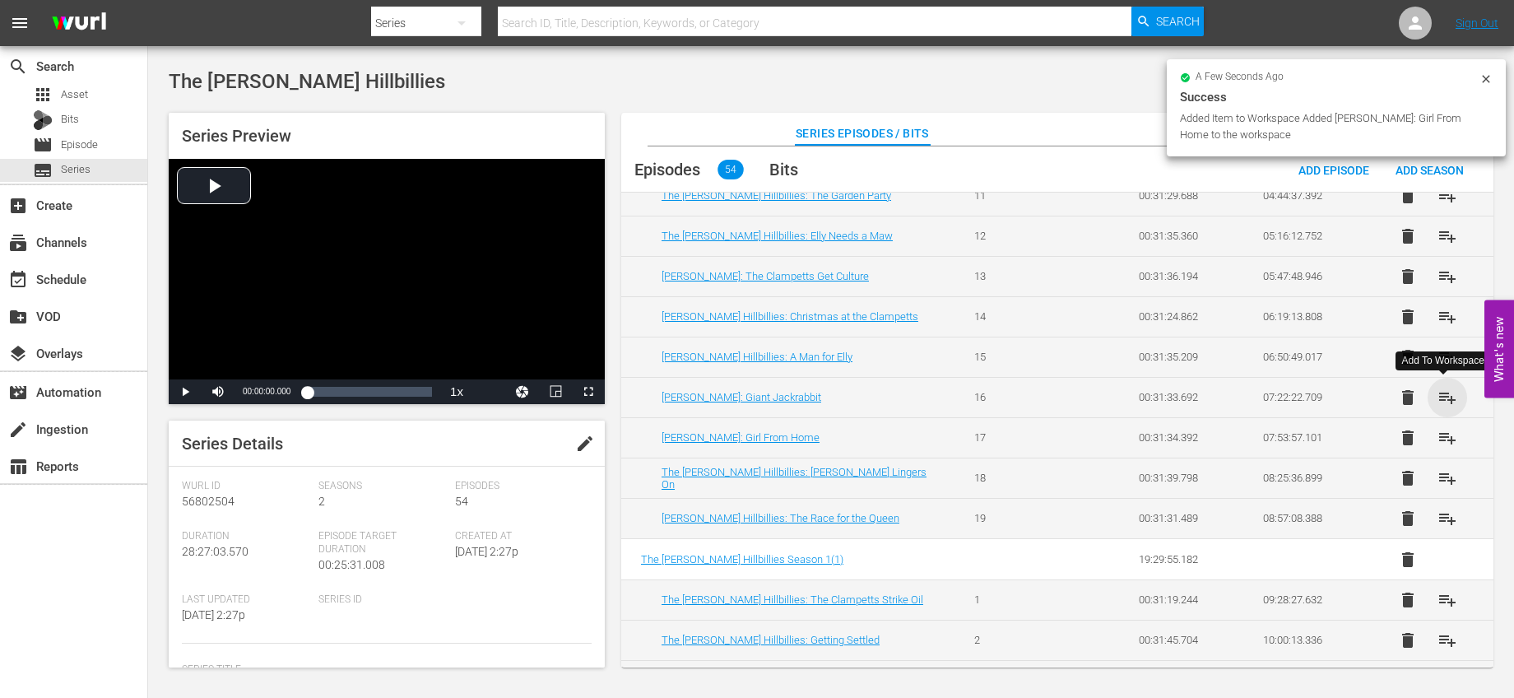
click at [1445, 395] on span "playlist_add" at bounding box center [1448, 398] width 20 height 20
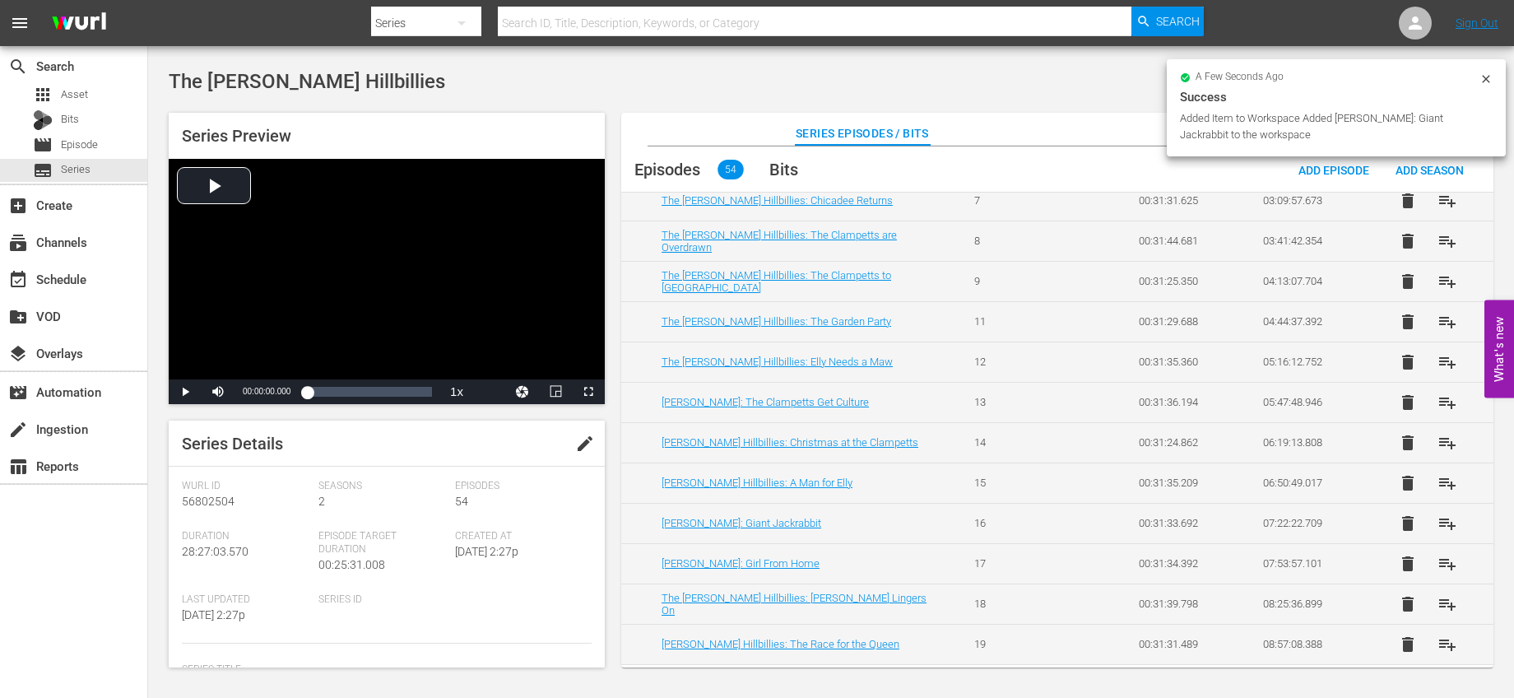
scroll to position [228, 0]
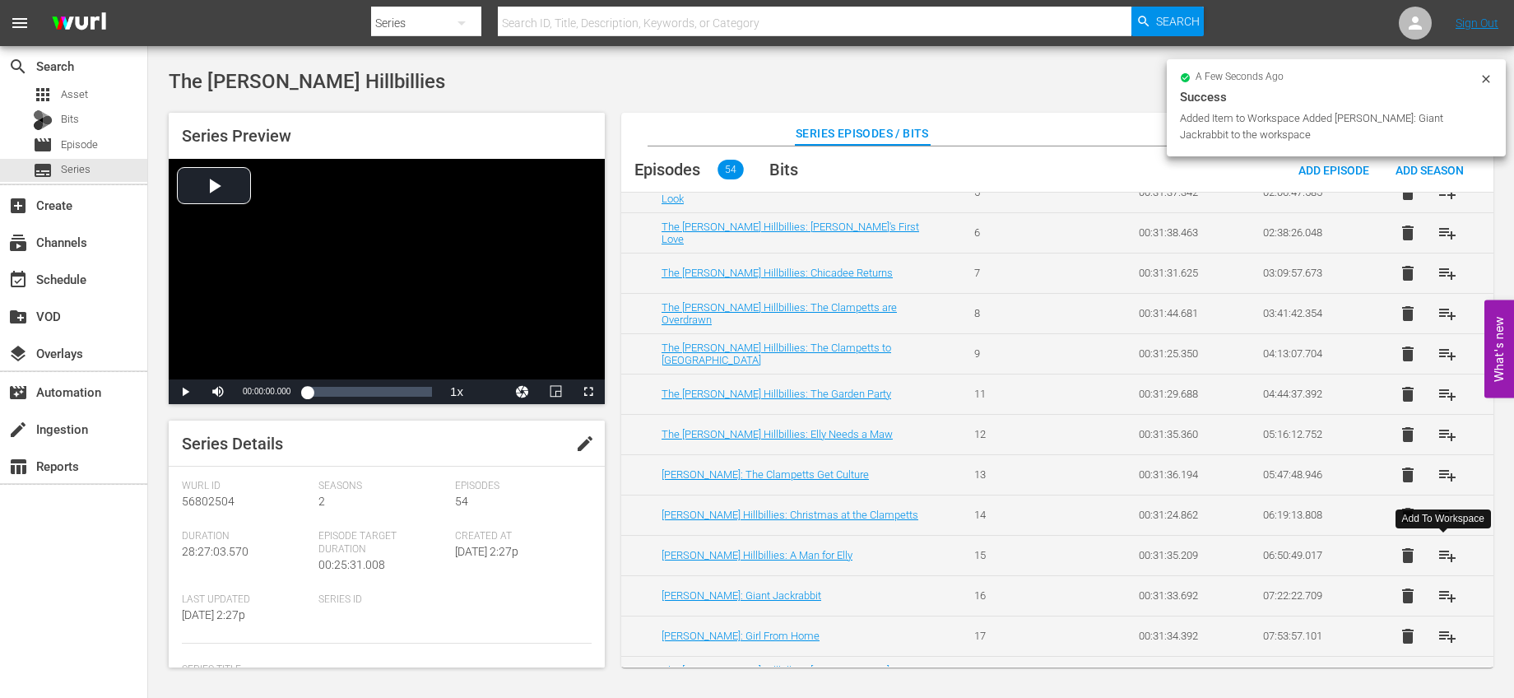
click at [1449, 548] on span "playlist_add" at bounding box center [1448, 556] width 20 height 20
click at [1444, 509] on span "playlist_add" at bounding box center [1448, 515] width 20 height 20
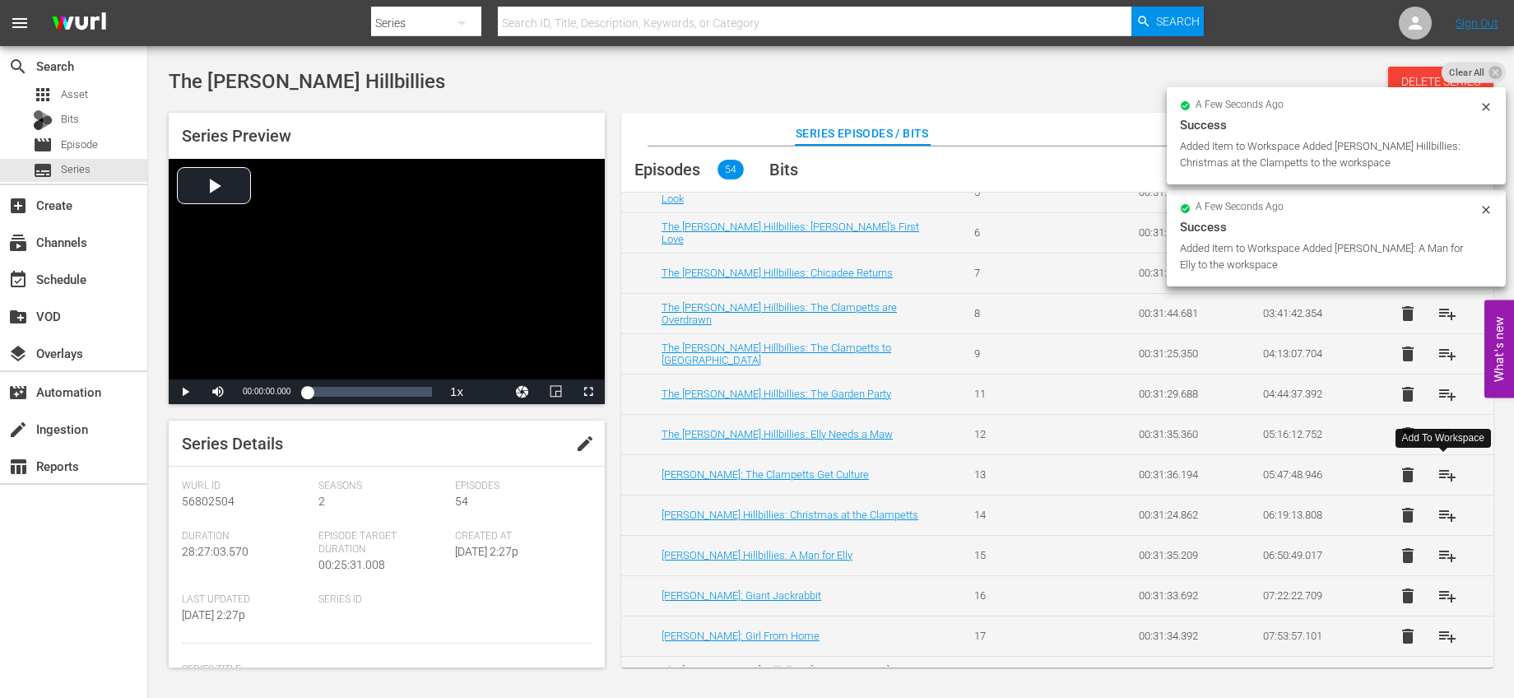
click at [1440, 472] on span "playlist_add" at bounding box center [1448, 475] width 20 height 20
click at [1449, 425] on span "playlist_add" at bounding box center [1448, 435] width 20 height 20
click at [1445, 395] on span "playlist_add" at bounding box center [1448, 394] width 20 height 20
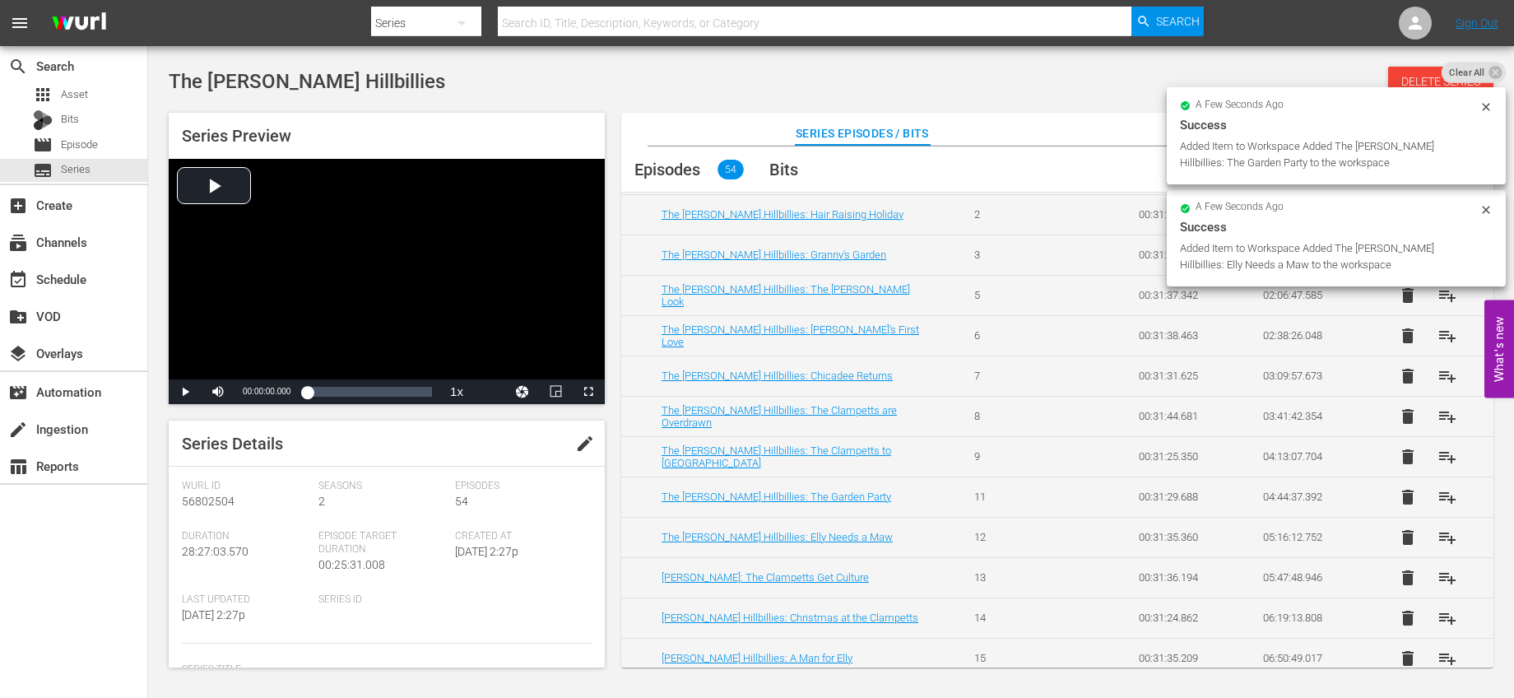
scroll to position [117, 0]
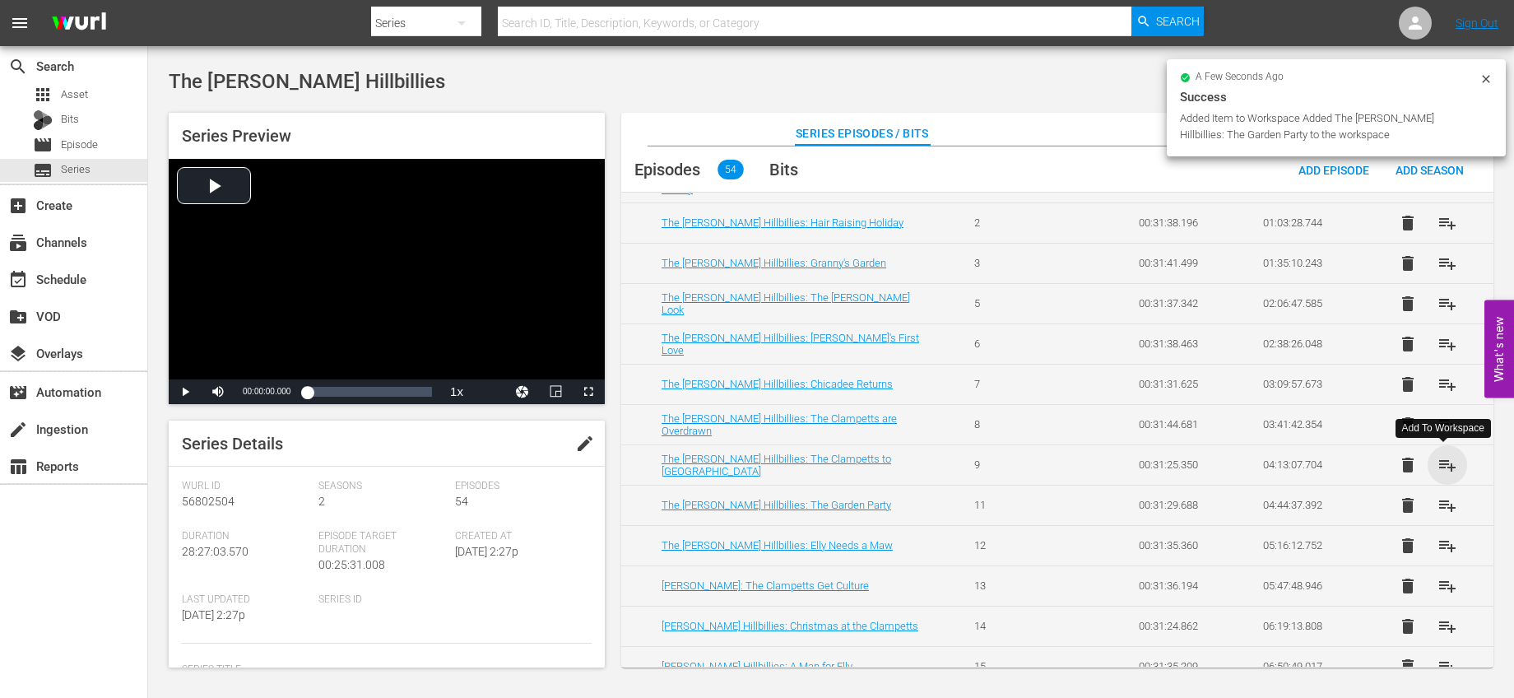
click at [1445, 465] on span "playlist_add" at bounding box center [1448, 465] width 20 height 20
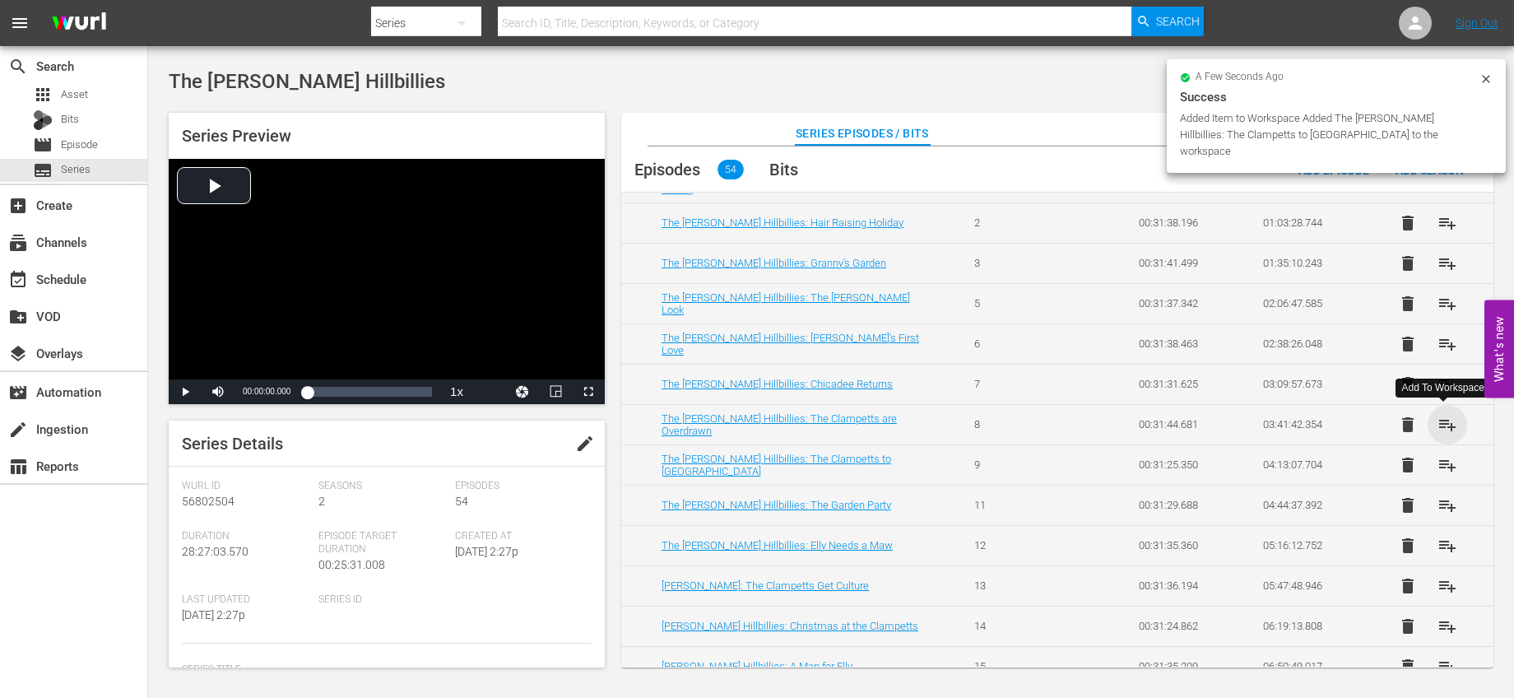
click at [1441, 419] on span "playlist_add" at bounding box center [1448, 425] width 20 height 20
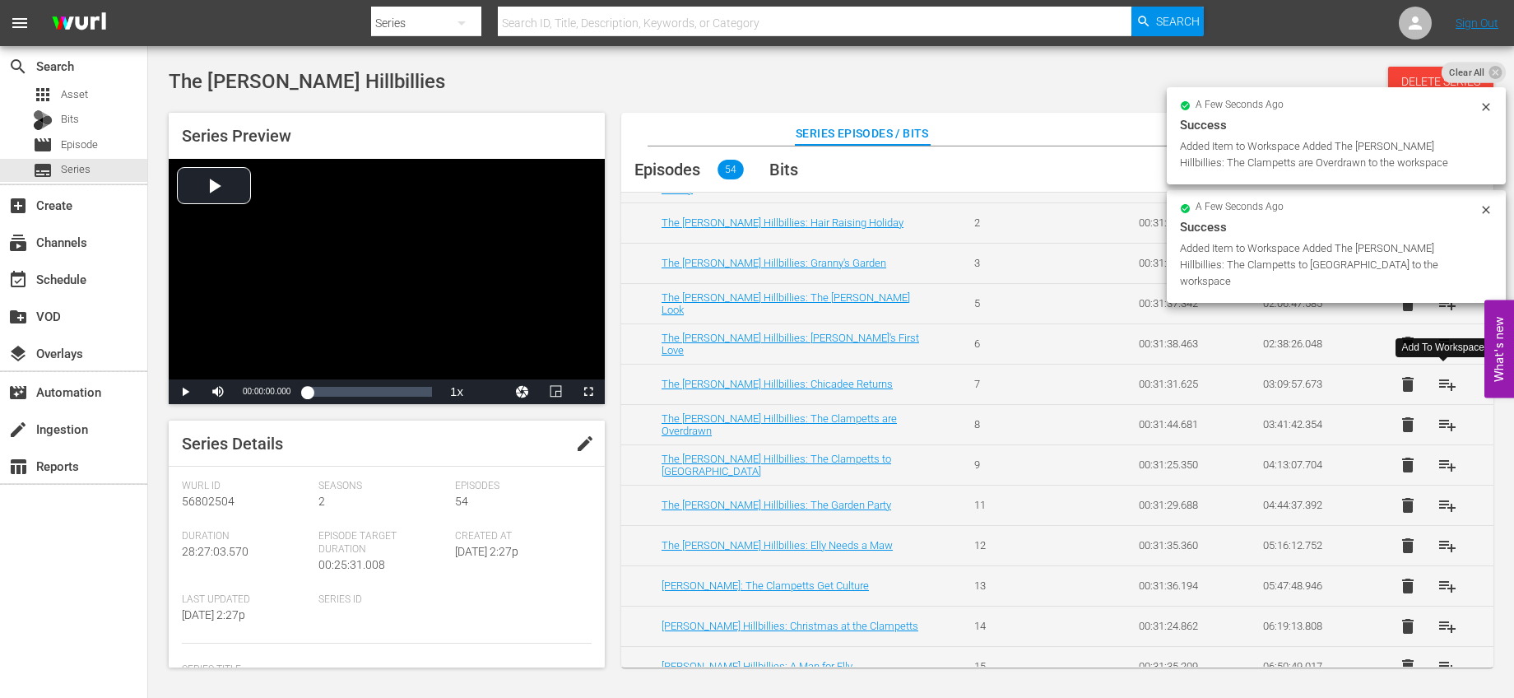
click at [1444, 384] on span "playlist_add" at bounding box center [1448, 384] width 20 height 20
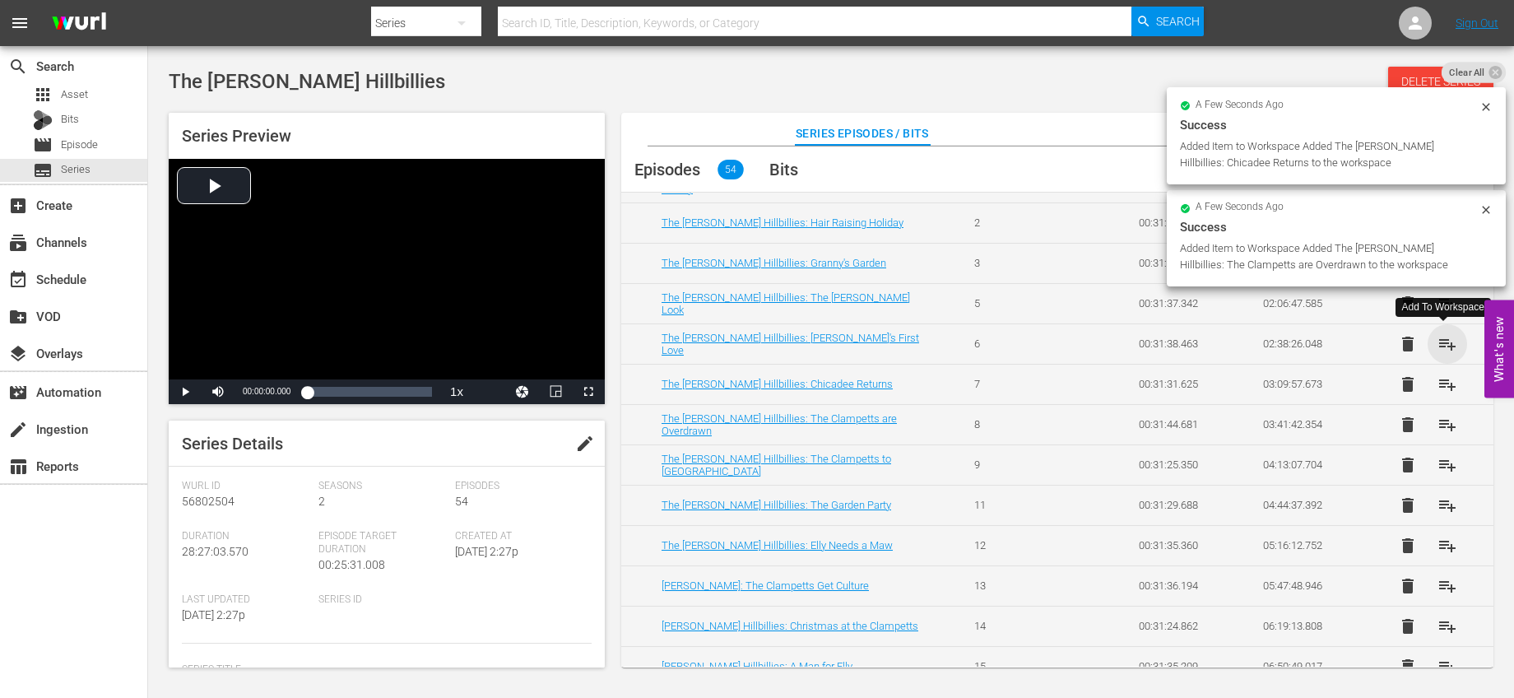
click at [1440, 337] on span "playlist_add" at bounding box center [1448, 344] width 20 height 20
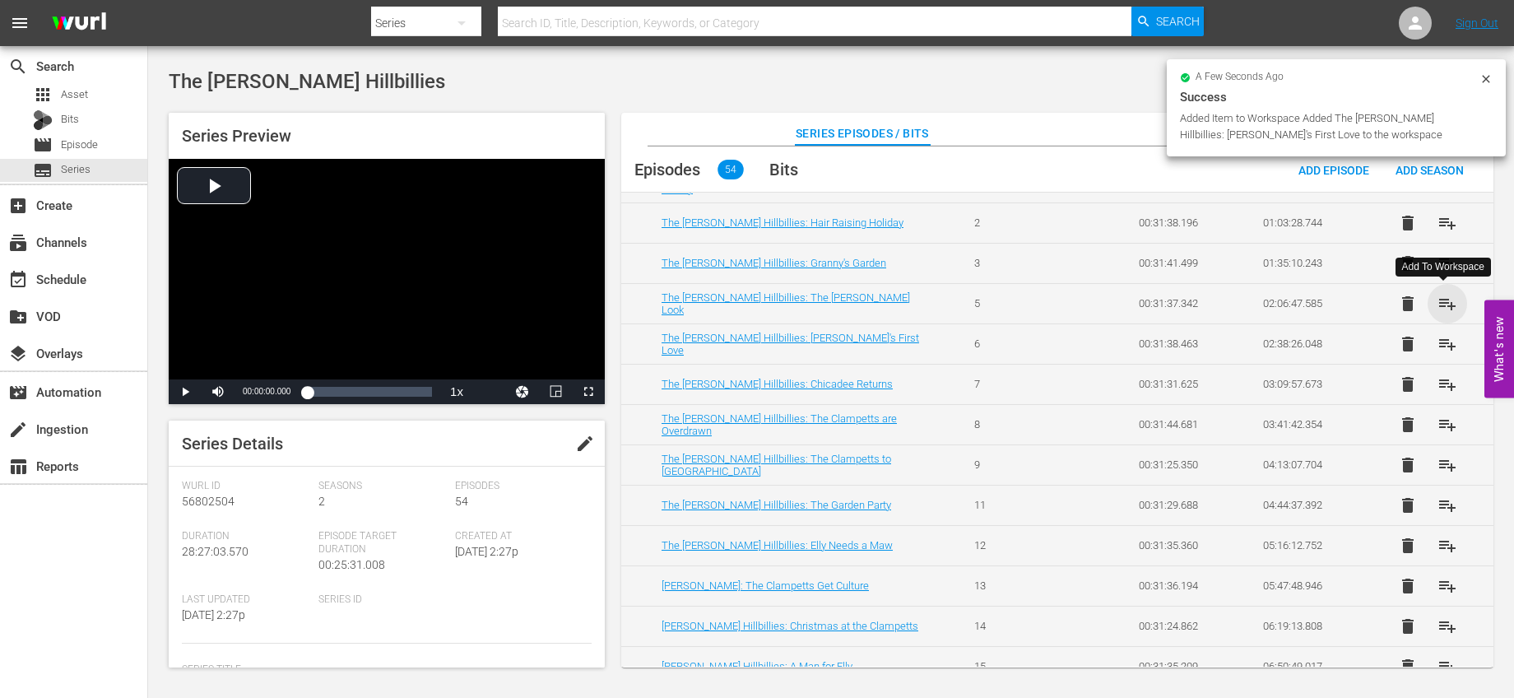
click at [1438, 303] on span "playlist_add" at bounding box center [1448, 304] width 20 height 20
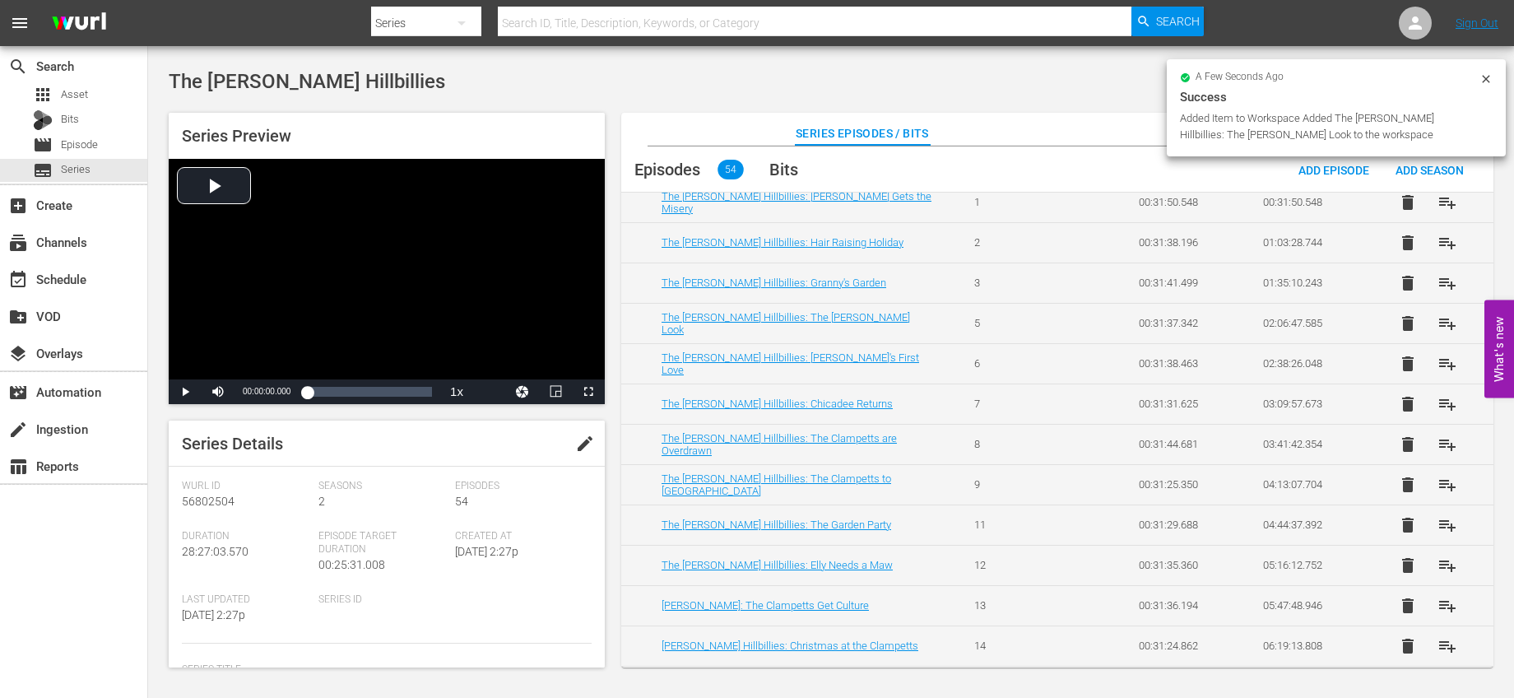
scroll to position [0, 0]
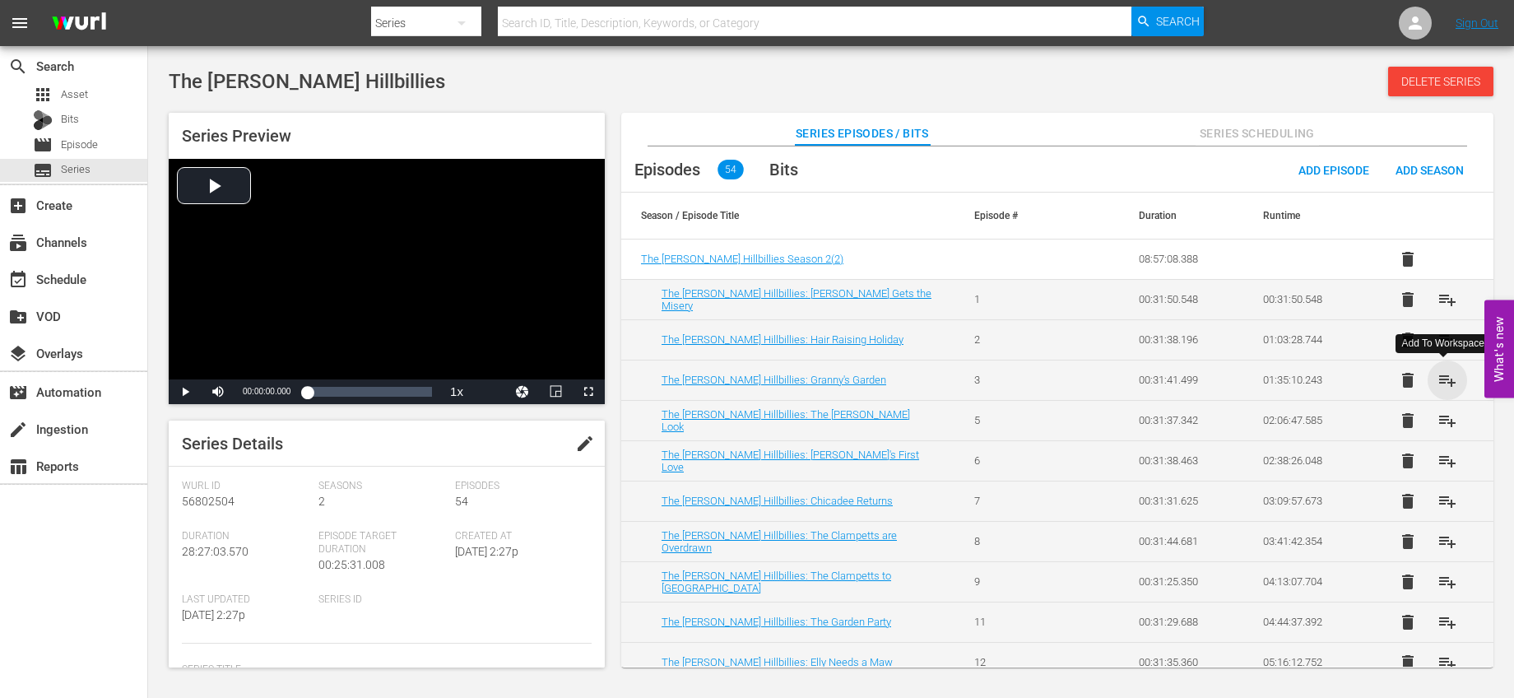
click at [1438, 374] on span "playlist_add" at bounding box center [1448, 380] width 20 height 20
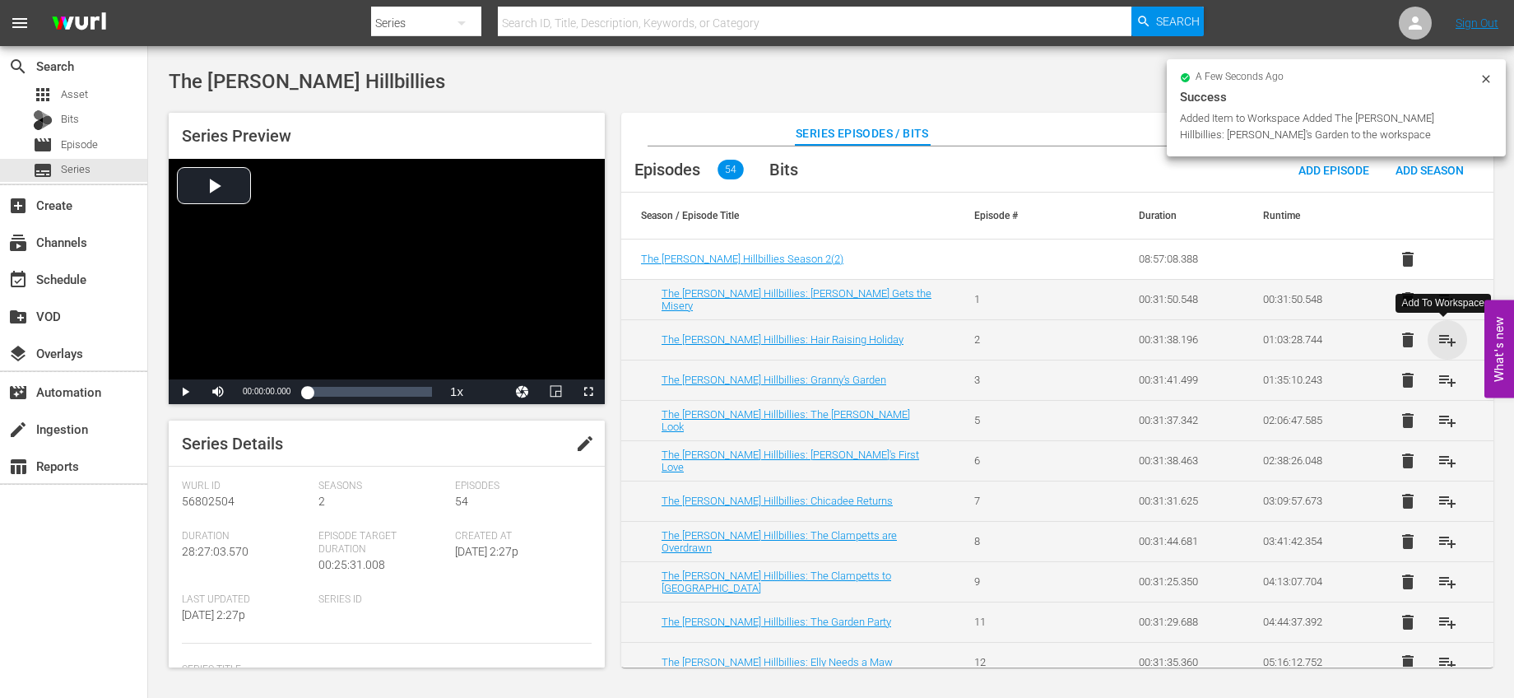
click at [1441, 342] on span "playlist_add" at bounding box center [1448, 340] width 20 height 20
click at [1455, 294] on button "playlist_add" at bounding box center [1447, 299] width 39 height 39
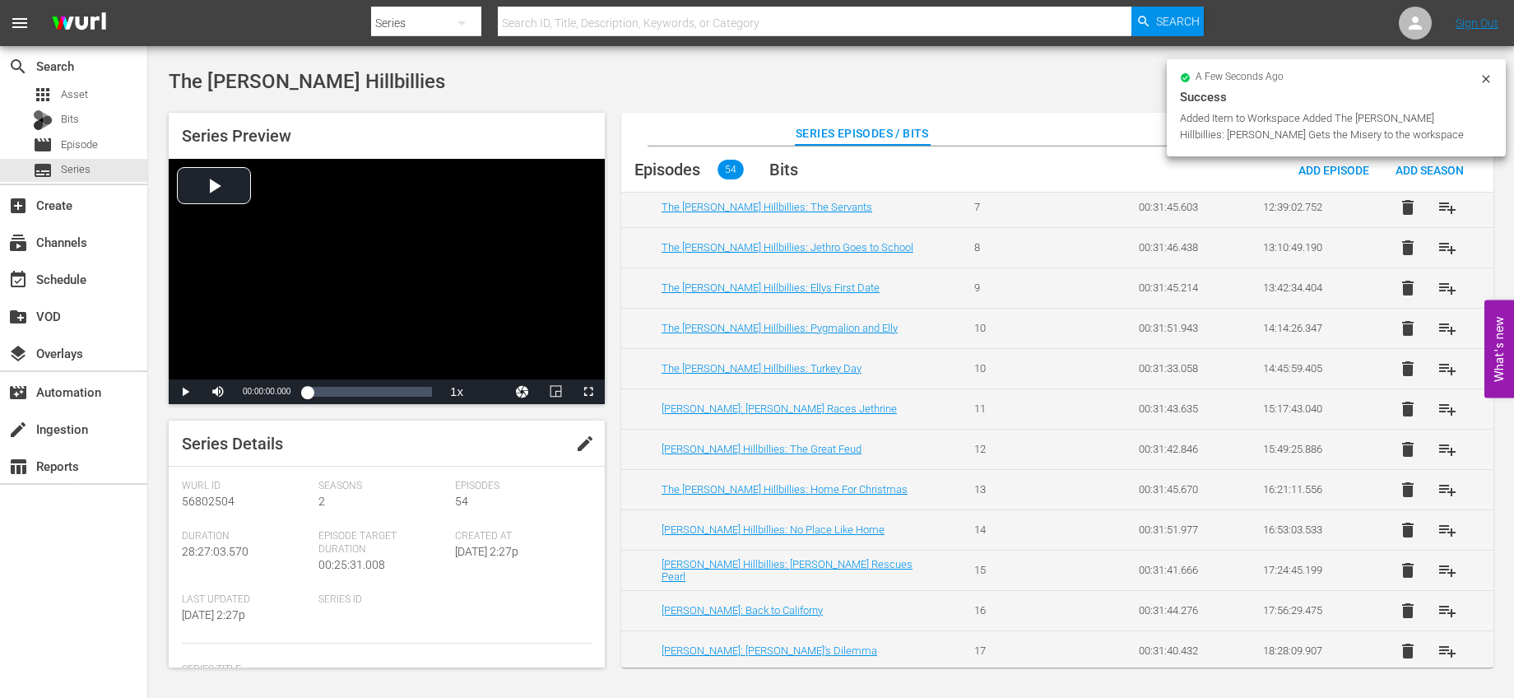
scroll to position [1831, 0]
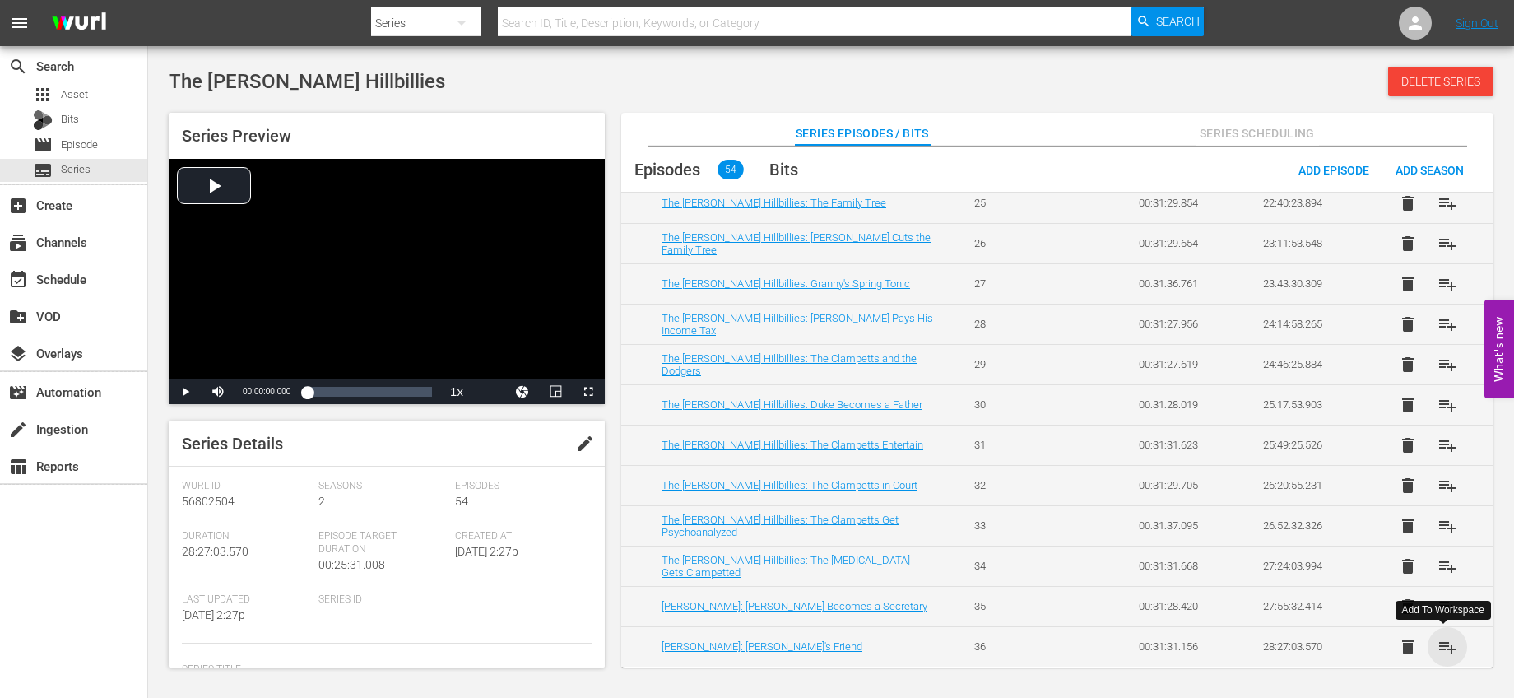
click at [1451, 647] on span "playlist_add" at bounding box center [1448, 647] width 20 height 20
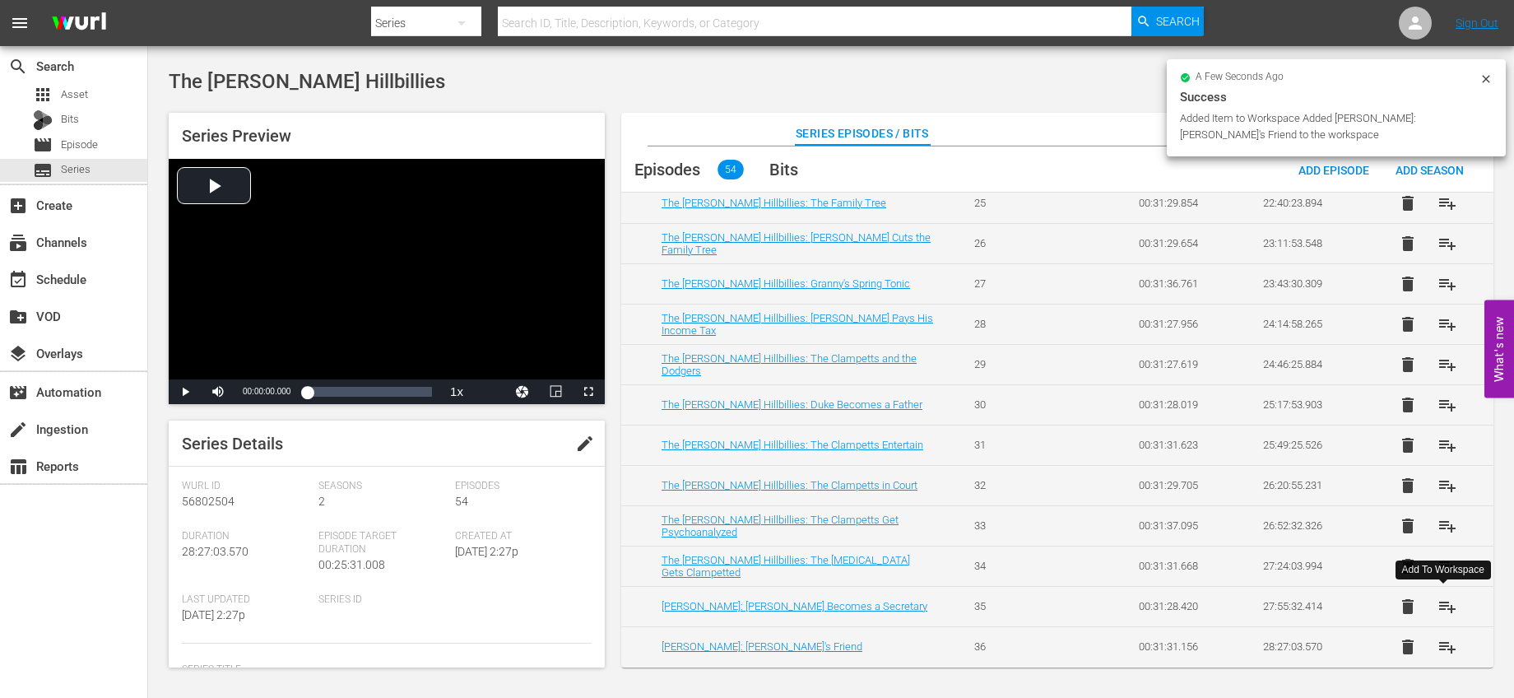
click at [1443, 608] on span "playlist_add" at bounding box center [1448, 607] width 20 height 20
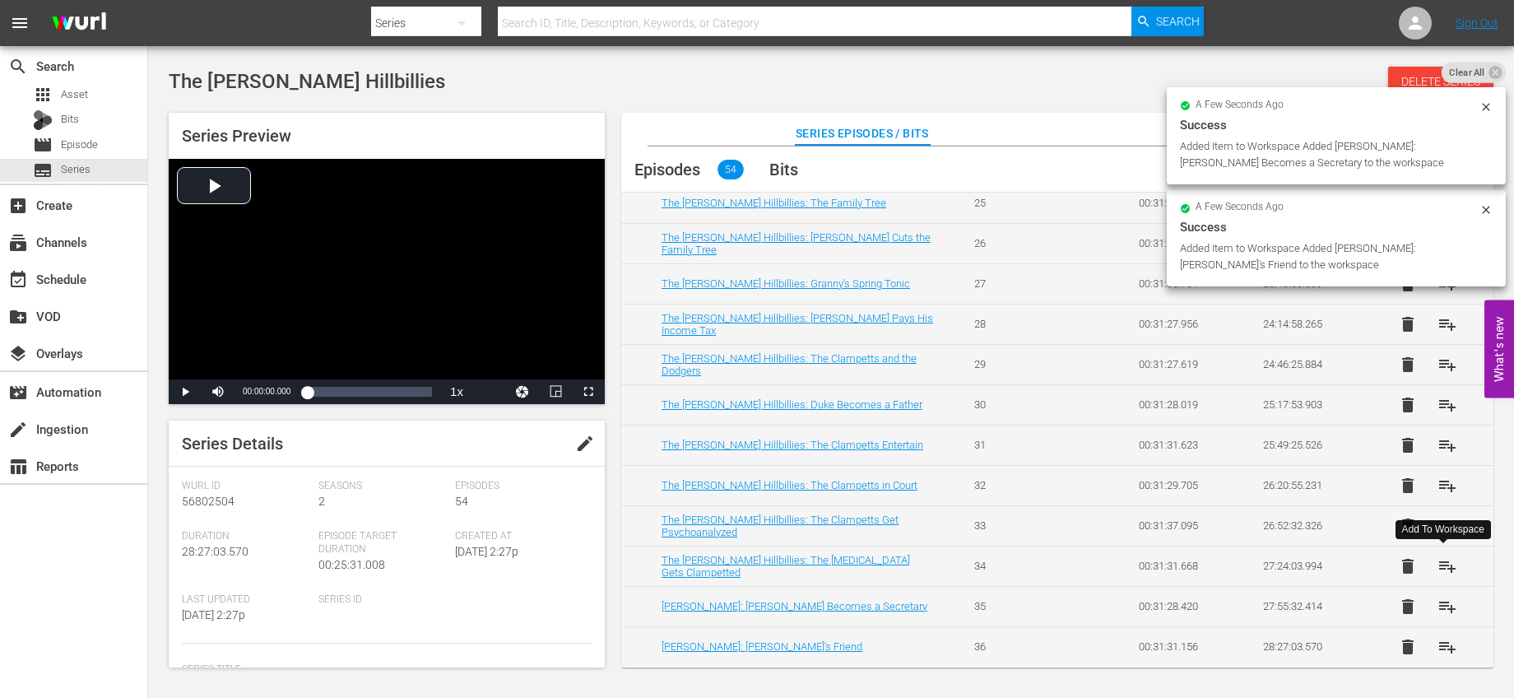
click at [1440, 566] on span "playlist_add" at bounding box center [1448, 566] width 20 height 20
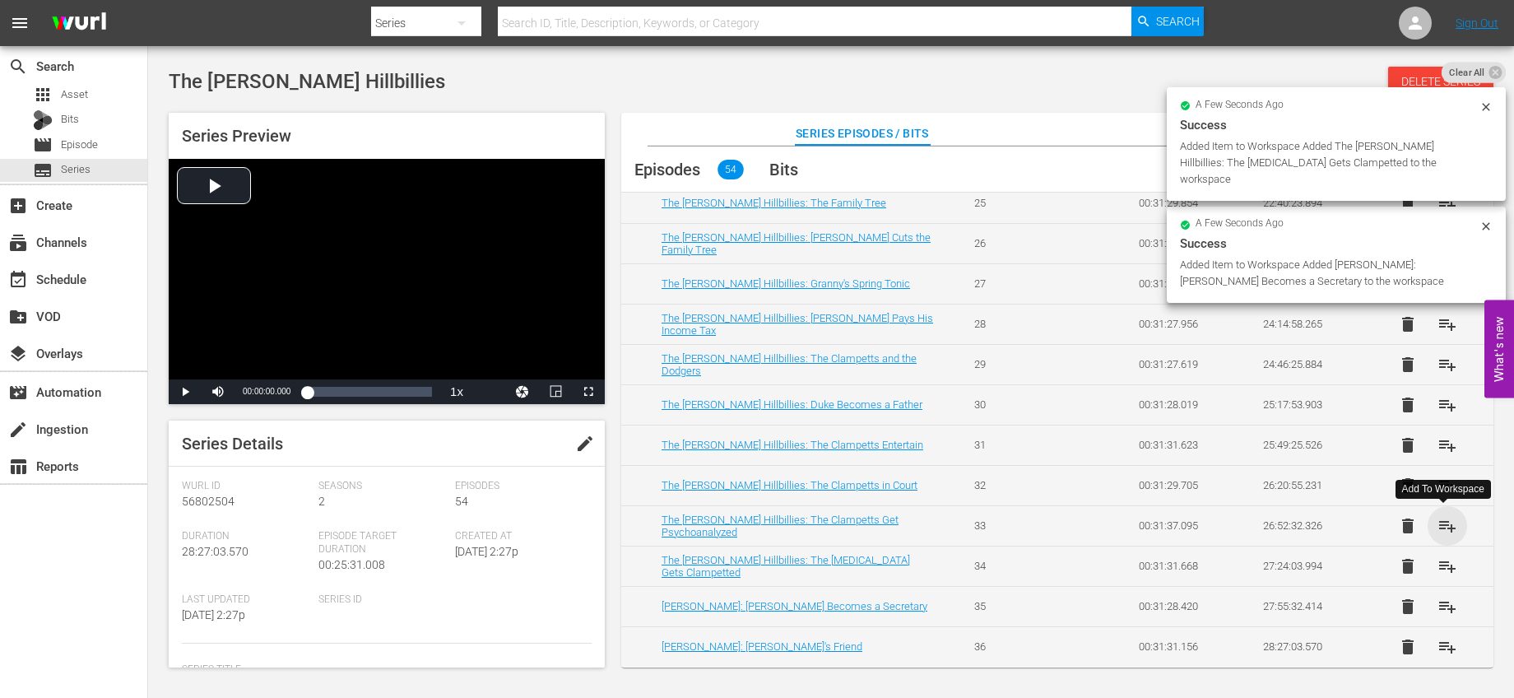
click at [1438, 528] on span "playlist_add" at bounding box center [1448, 526] width 20 height 20
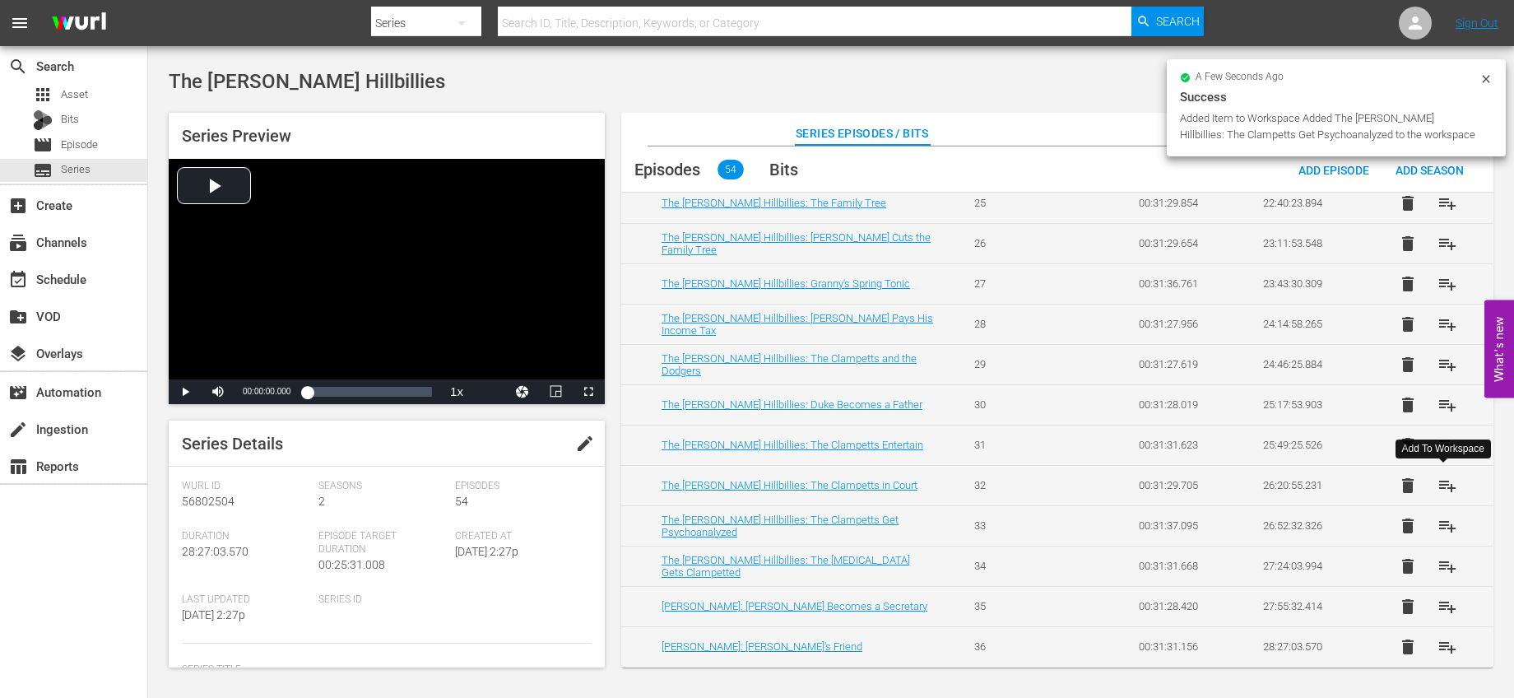
click at [1442, 491] on span "playlist_add" at bounding box center [1448, 486] width 20 height 20
click at [1440, 443] on span "playlist_add" at bounding box center [1448, 445] width 20 height 20
click at [1452, 406] on span "playlist_add" at bounding box center [1448, 405] width 20 height 20
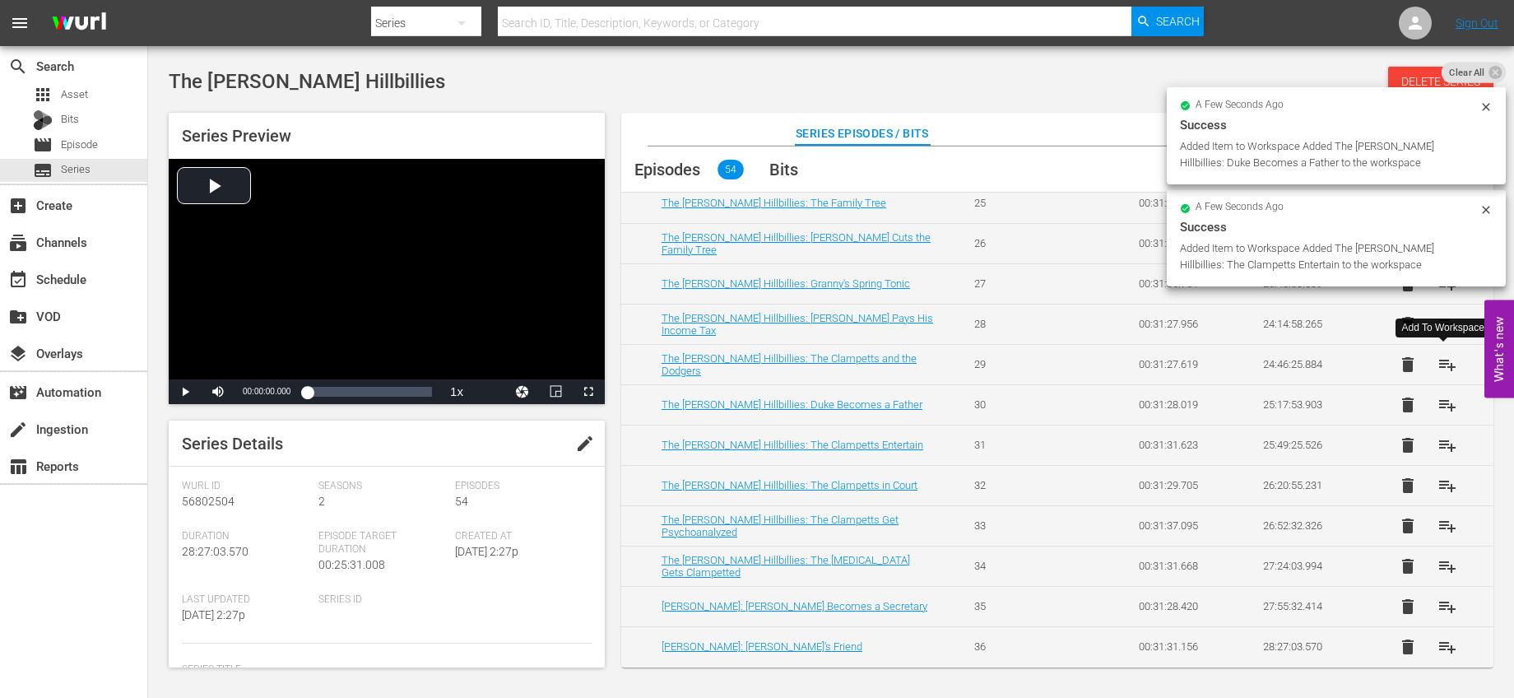
click at [1453, 362] on button "playlist_add" at bounding box center [1447, 364] width 39 height 39
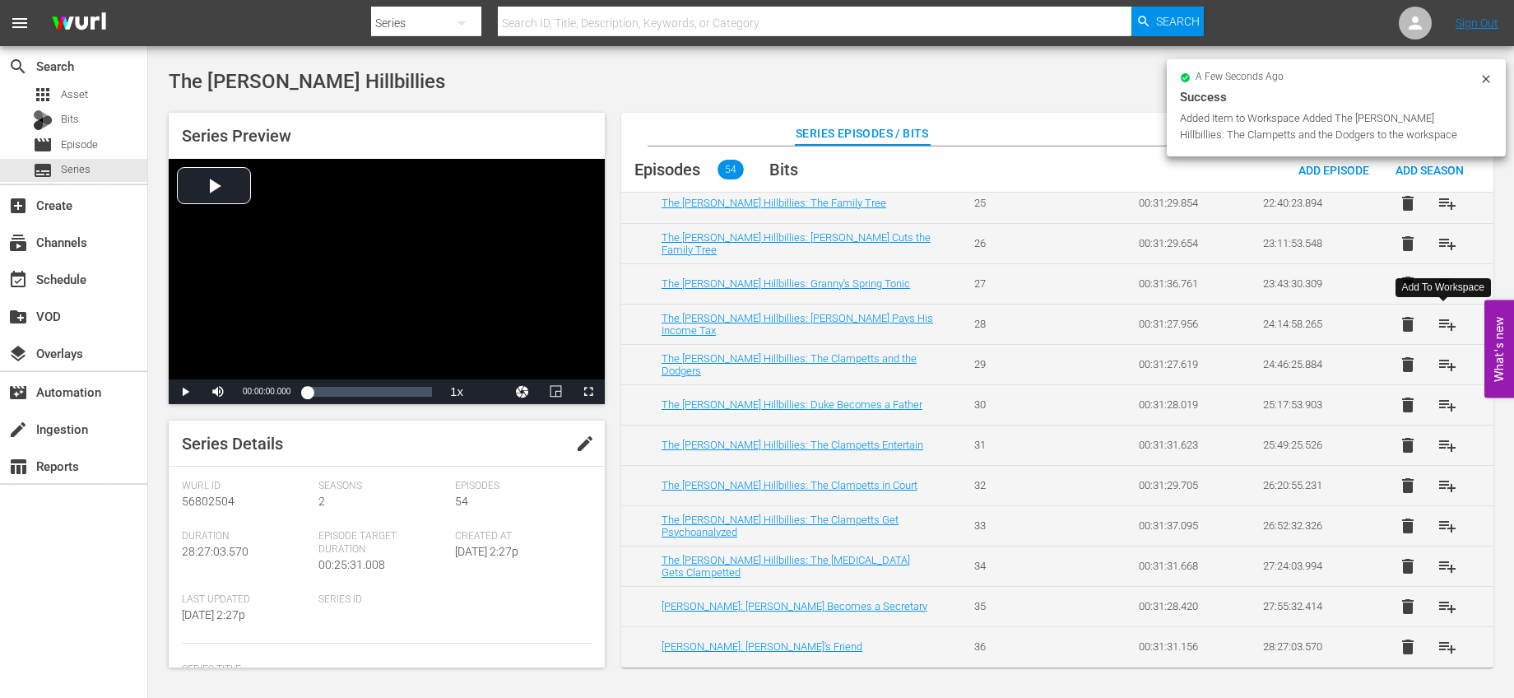
click at [1444, 331] on span "playlist_add" at bounding box center [1448, 324] width 20 height 20
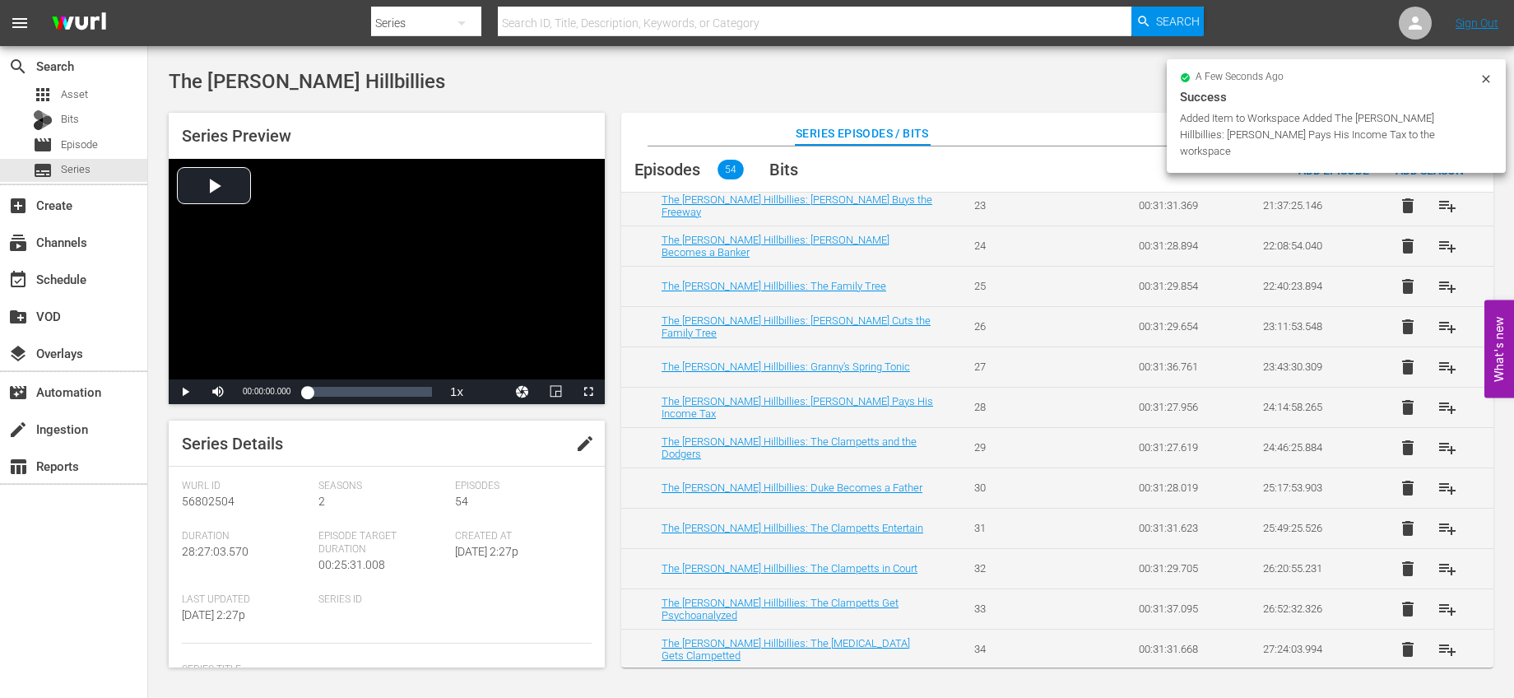
scroll to position [1726, 0]
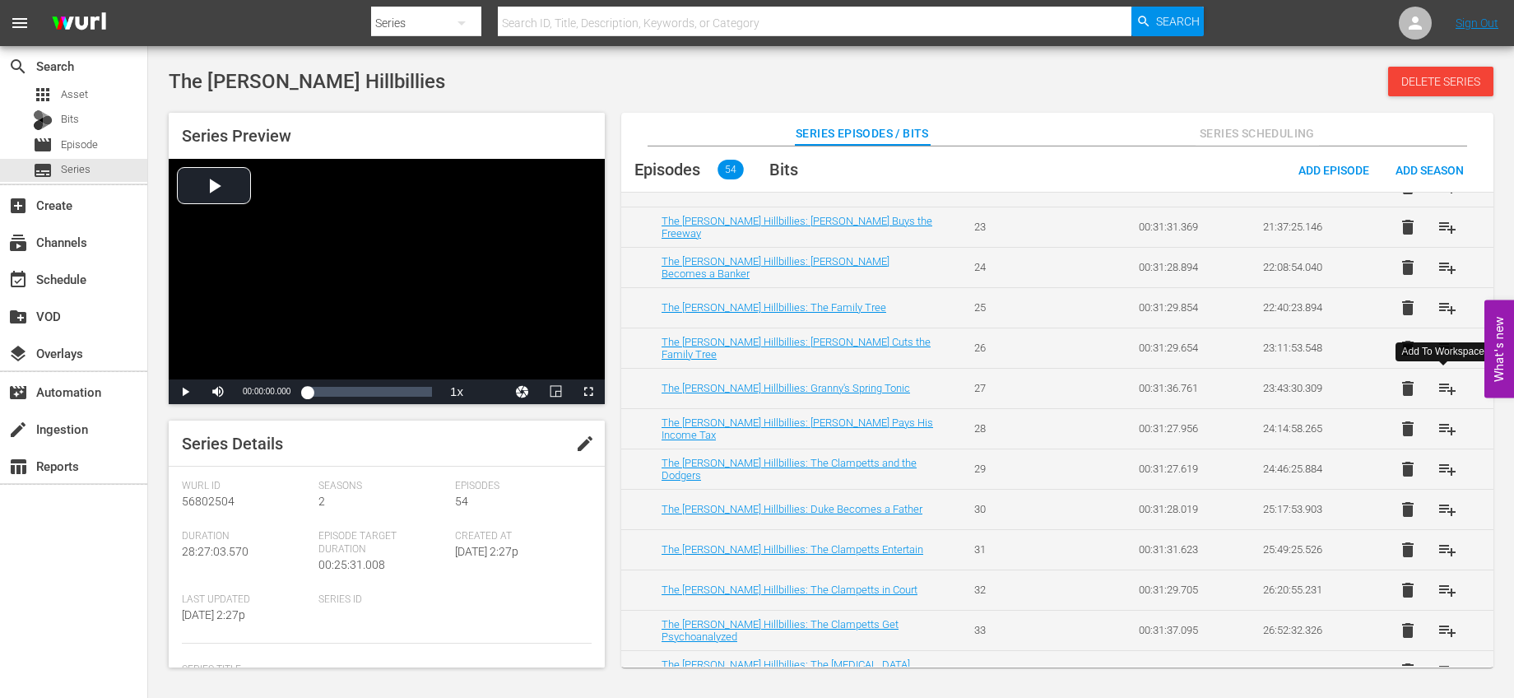
click at [1439, 388] on span "playlist_add" at bounding box center [1448, 389] width 20 height 20
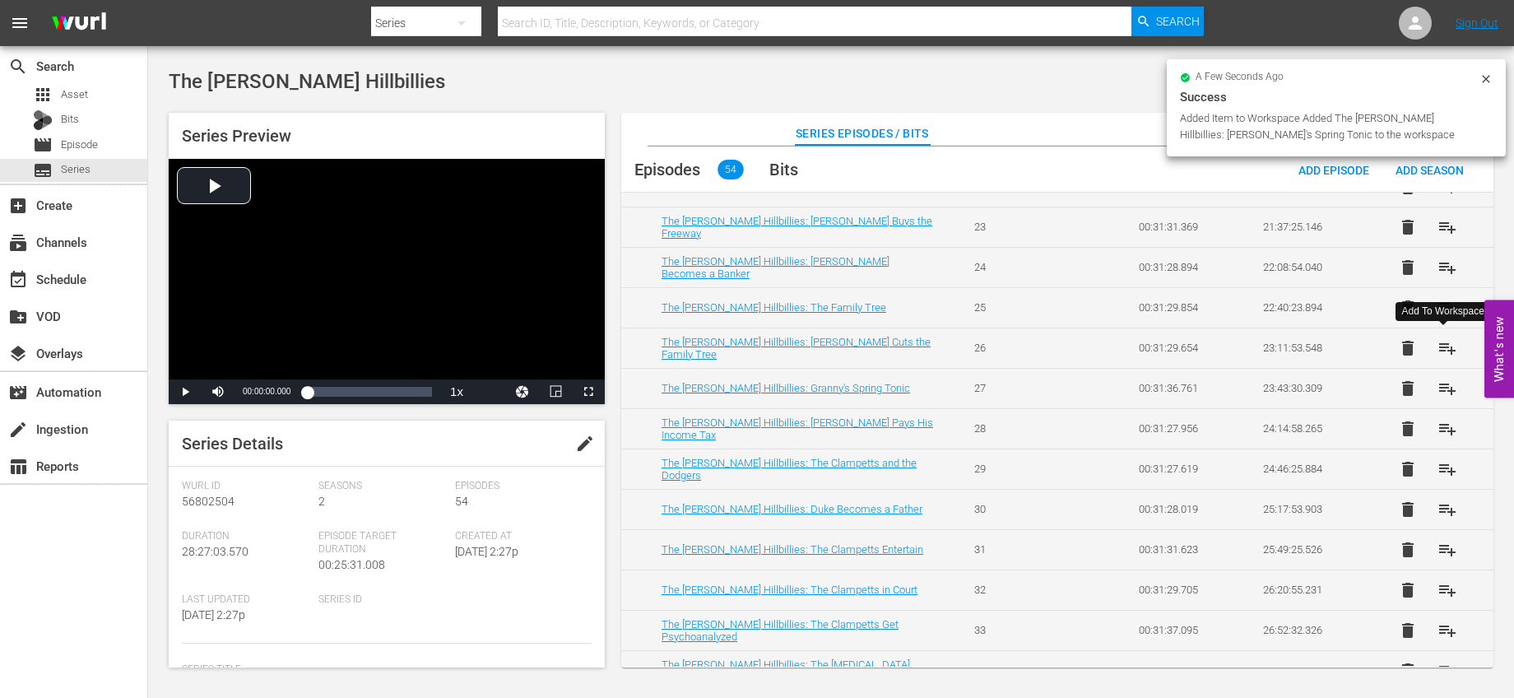
click at [1444, 345] on span "playlist_add" at bounding box center [1448, 348] width 20 height 20
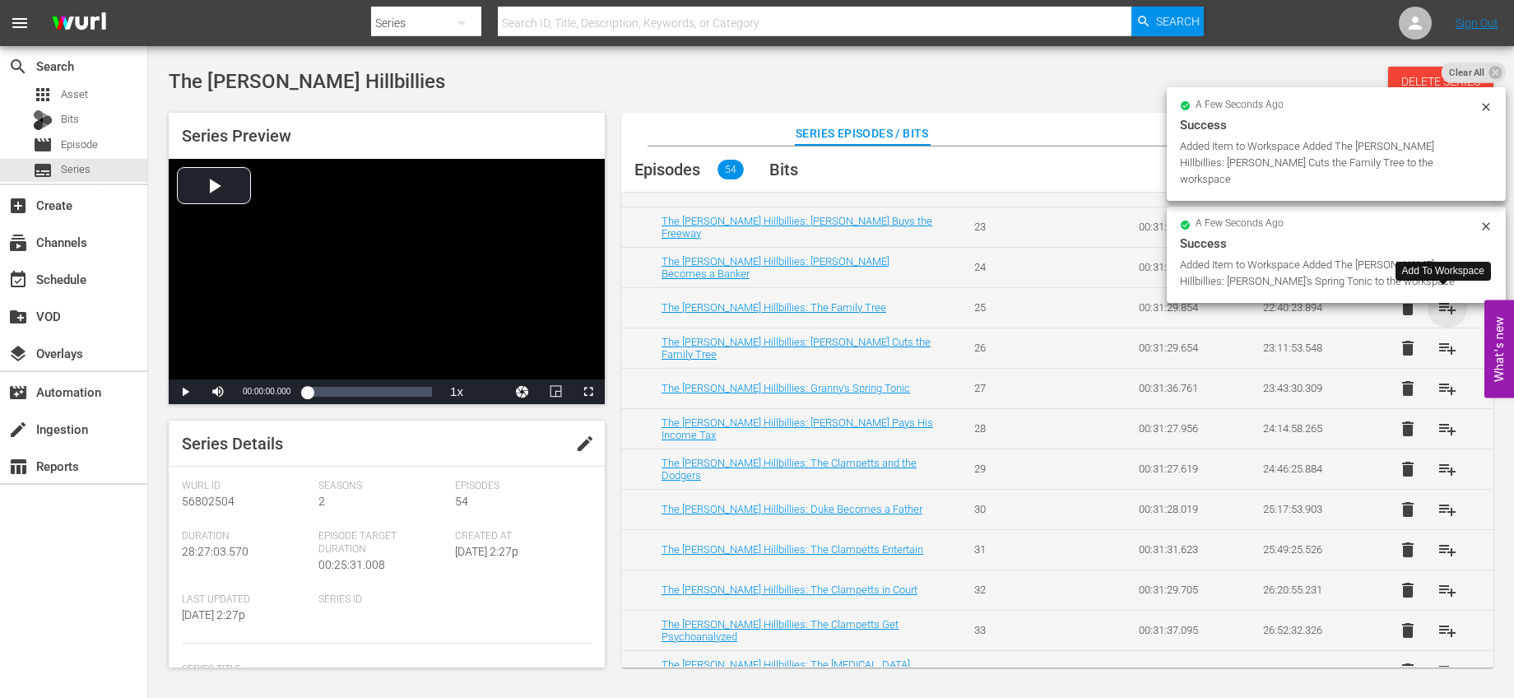
click at [1441, 308] on span "playlist_add" at bounding box center [1448, 308] width 20 height 20
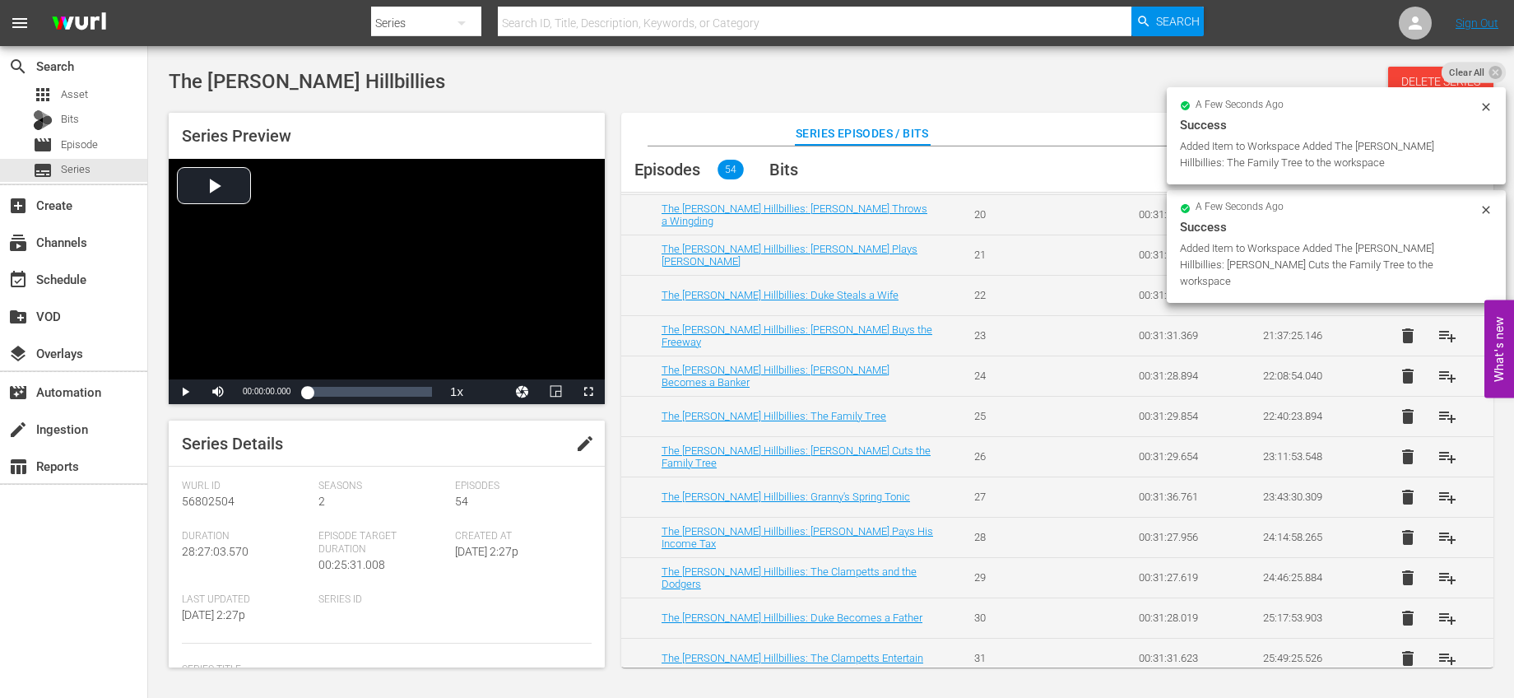
scroll to position [1600, 0]
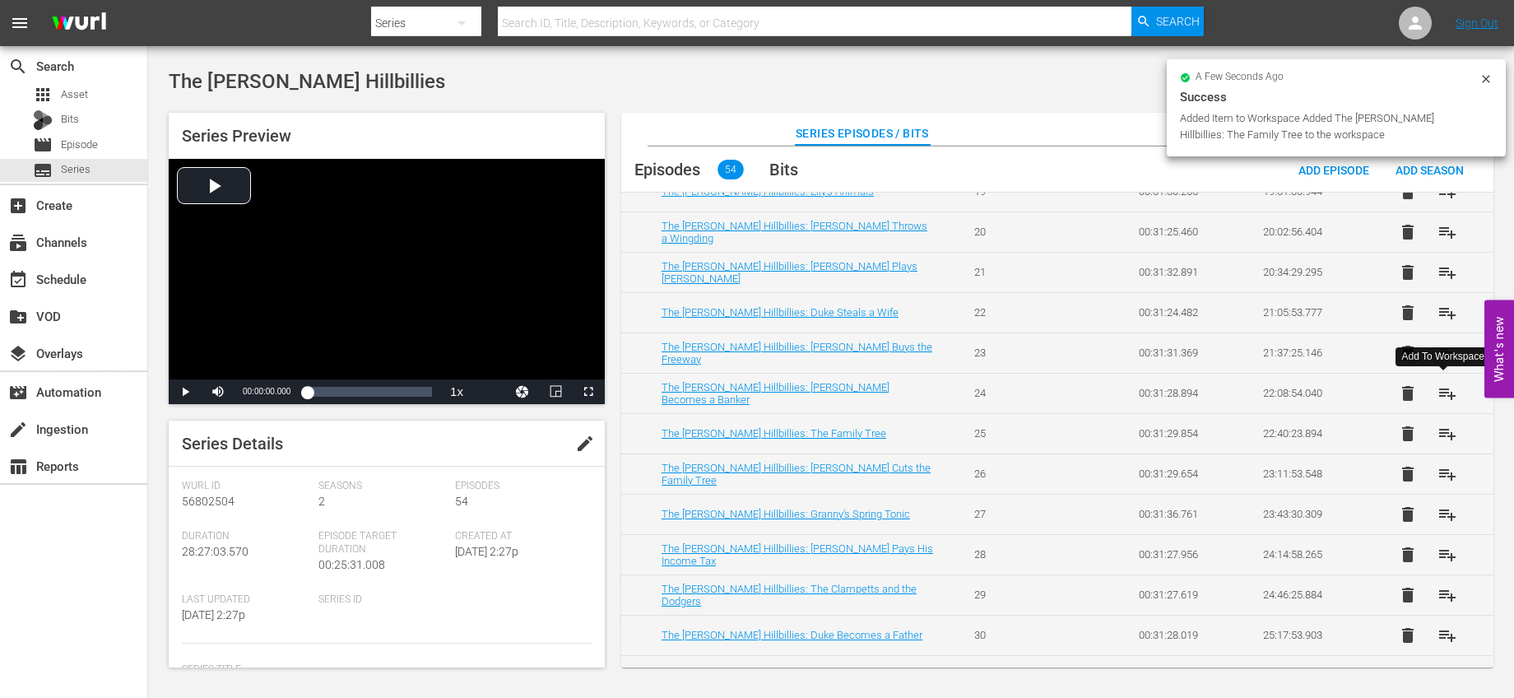
click at [1433, 385] on button "playlist_add" at bounding box center [1447, 393] width 39 height 39
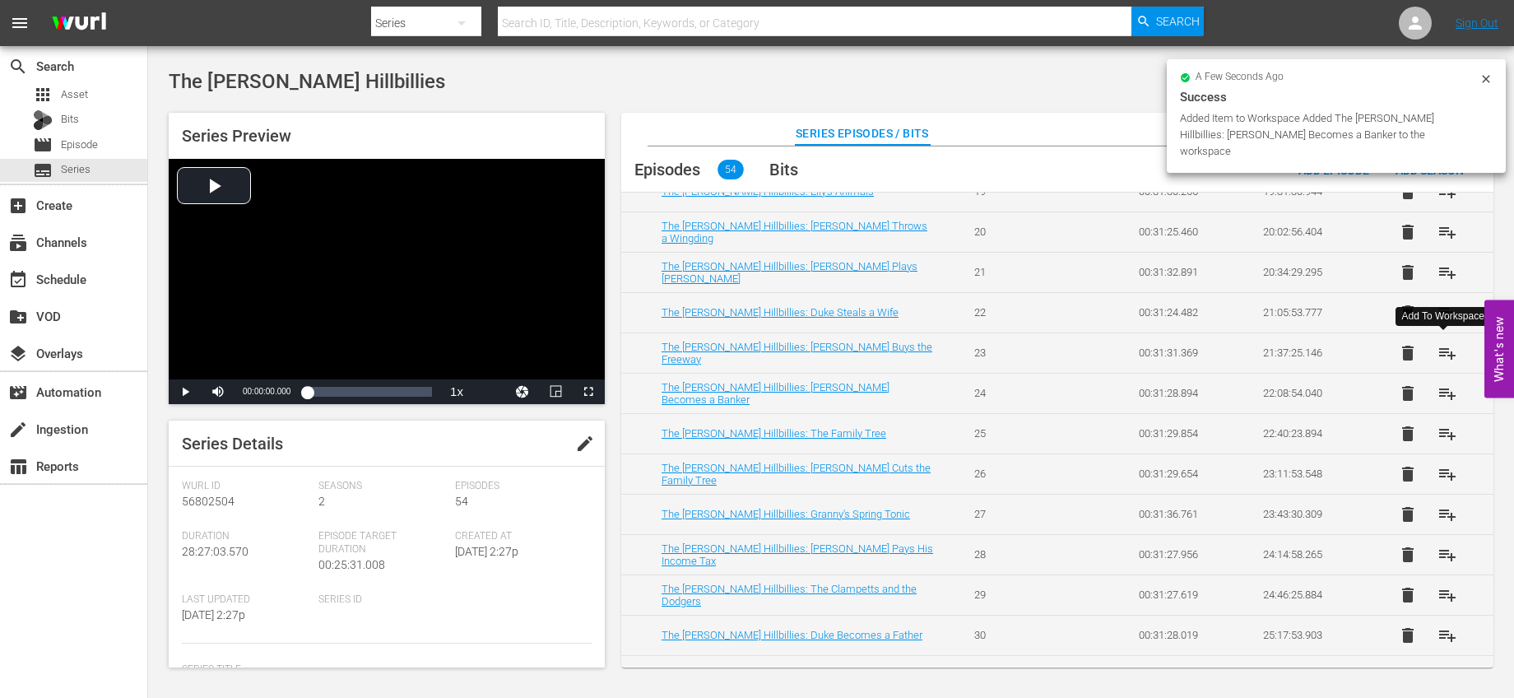
click at [1442, 351] on span "playlist_add" at bounding box center [1448, 353] width 20 height 20
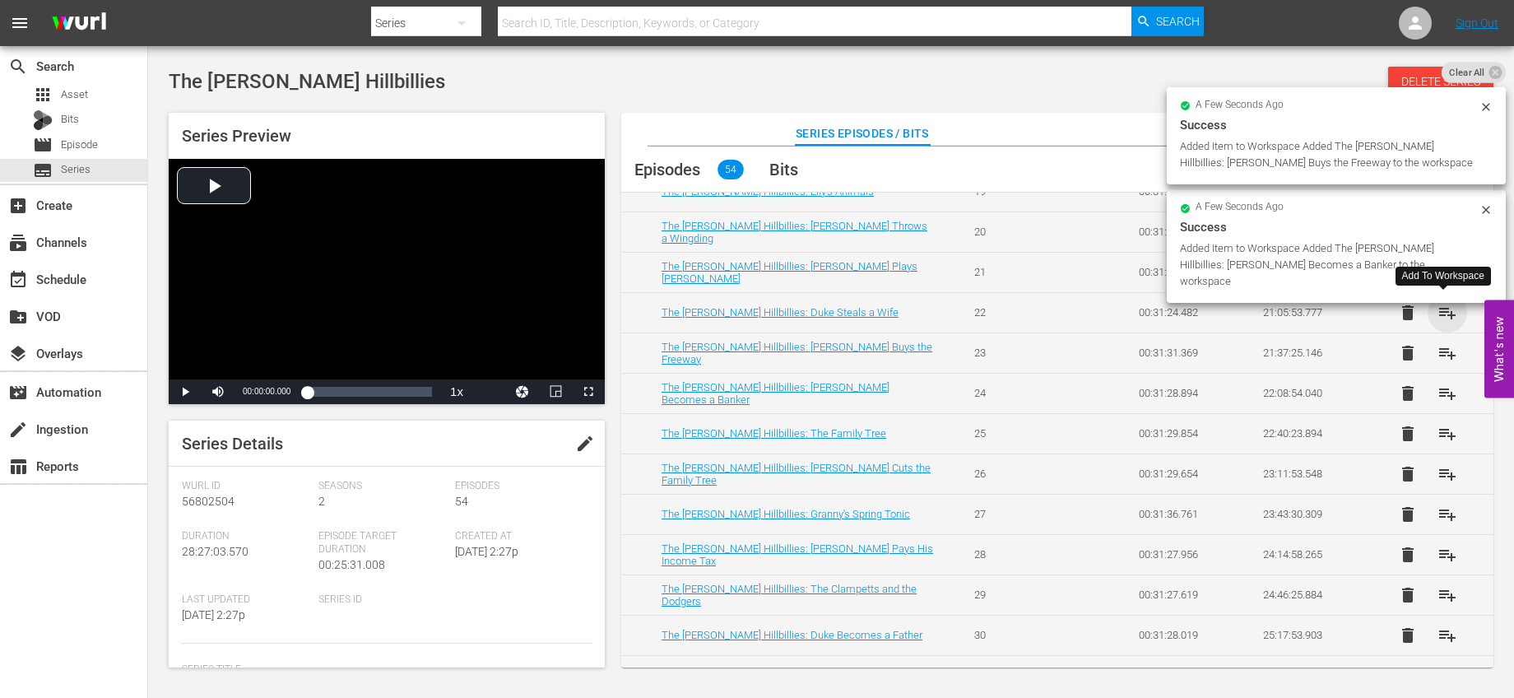
click at [1438, 311] on span "playlist_add" at bounding box center [1448, 313] width 20 height 20
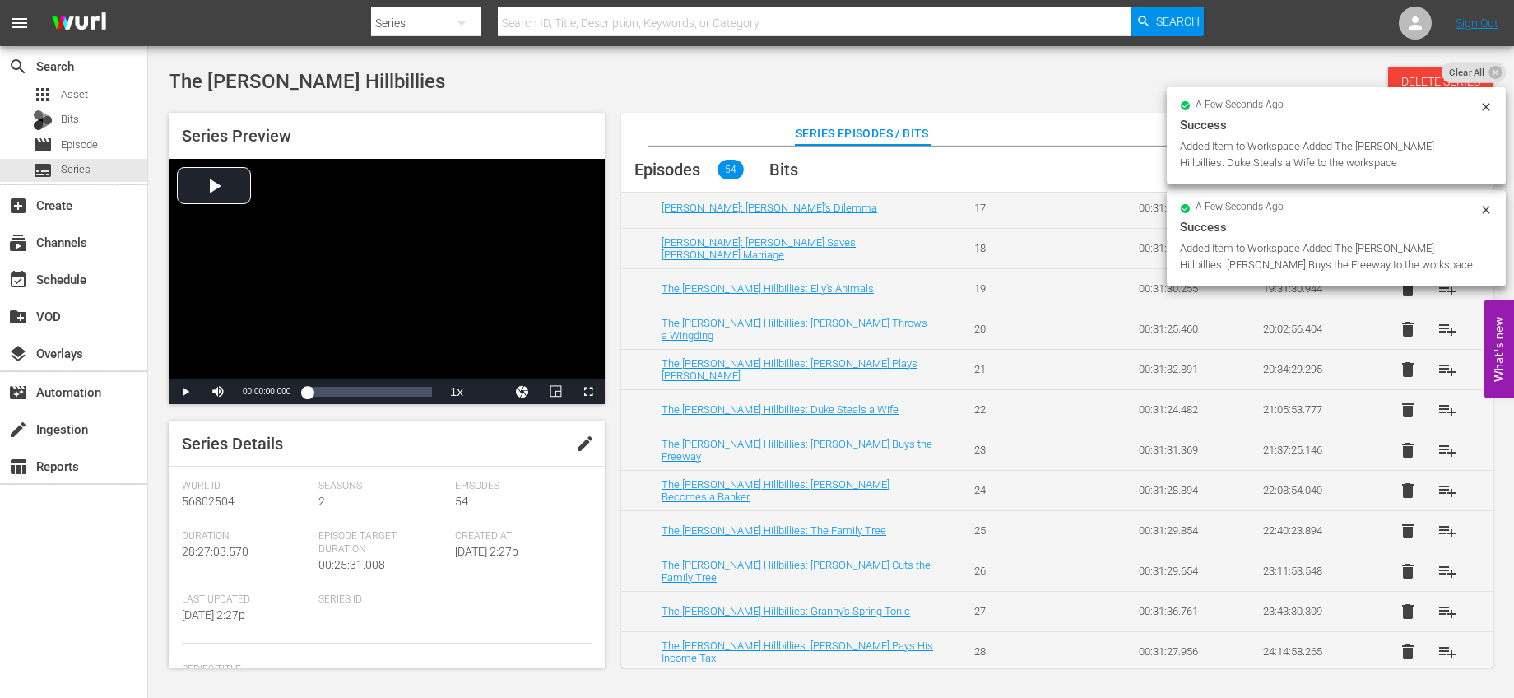
scroll to position [1500, 0]
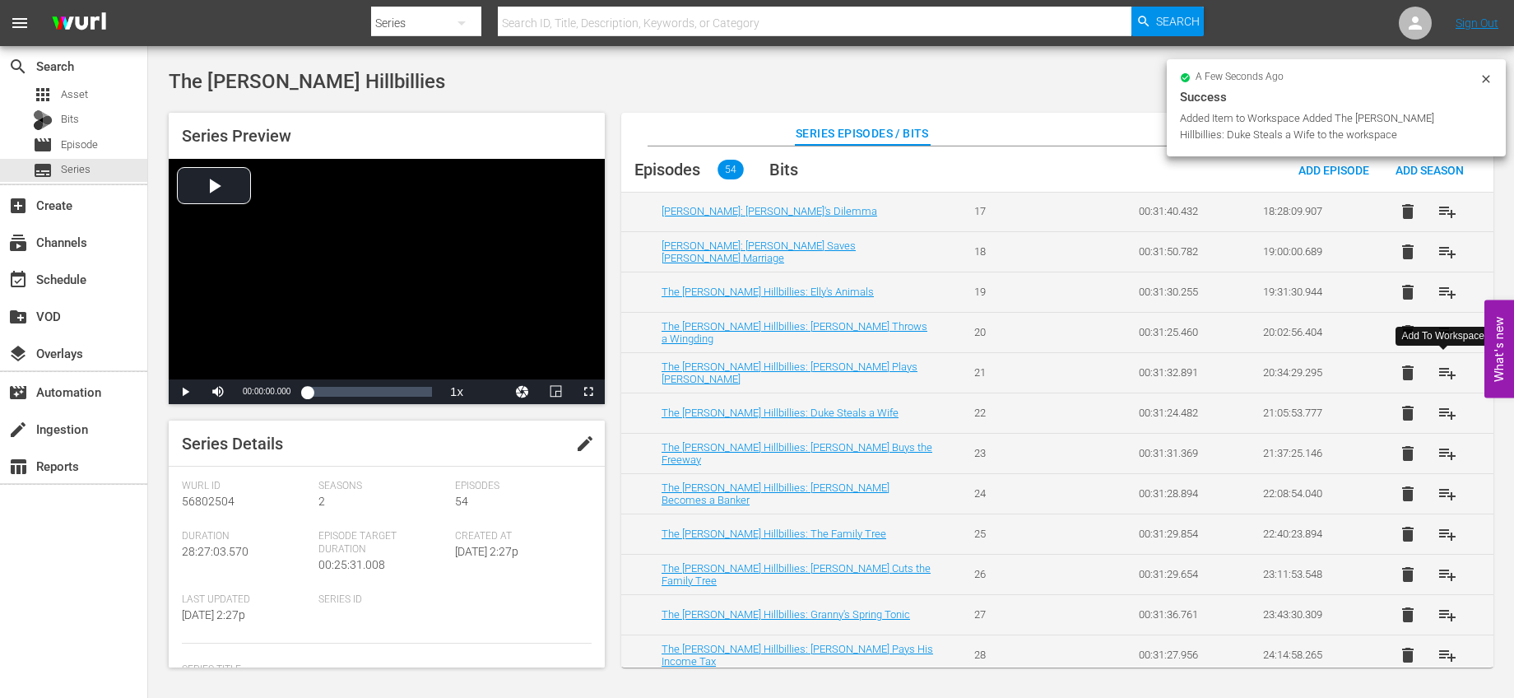
click at [1432, 375] on button "playlist_add" at bounding box center [1447, 372] width 39 height 39
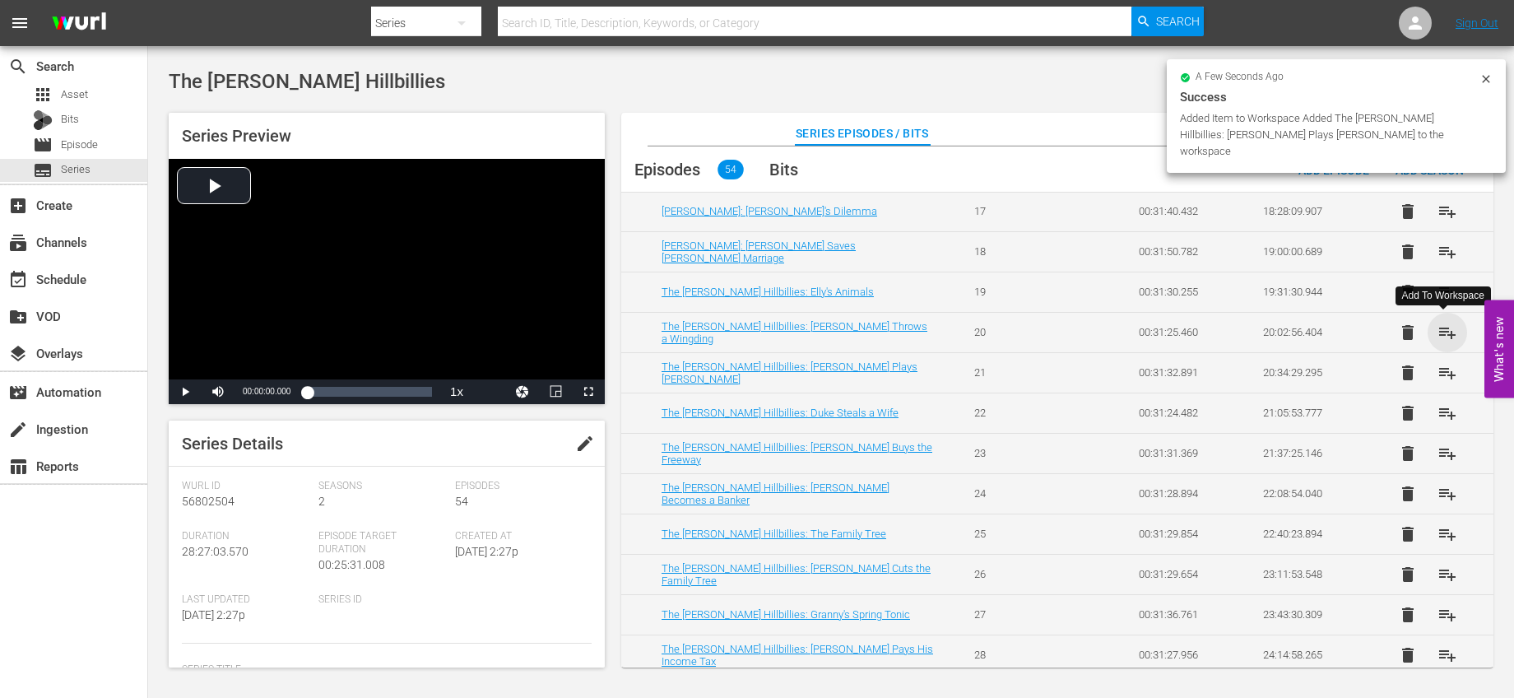
click at [1446, 332] on span "playlist_add" at bounding box center [1448, 333] width 20 height 20
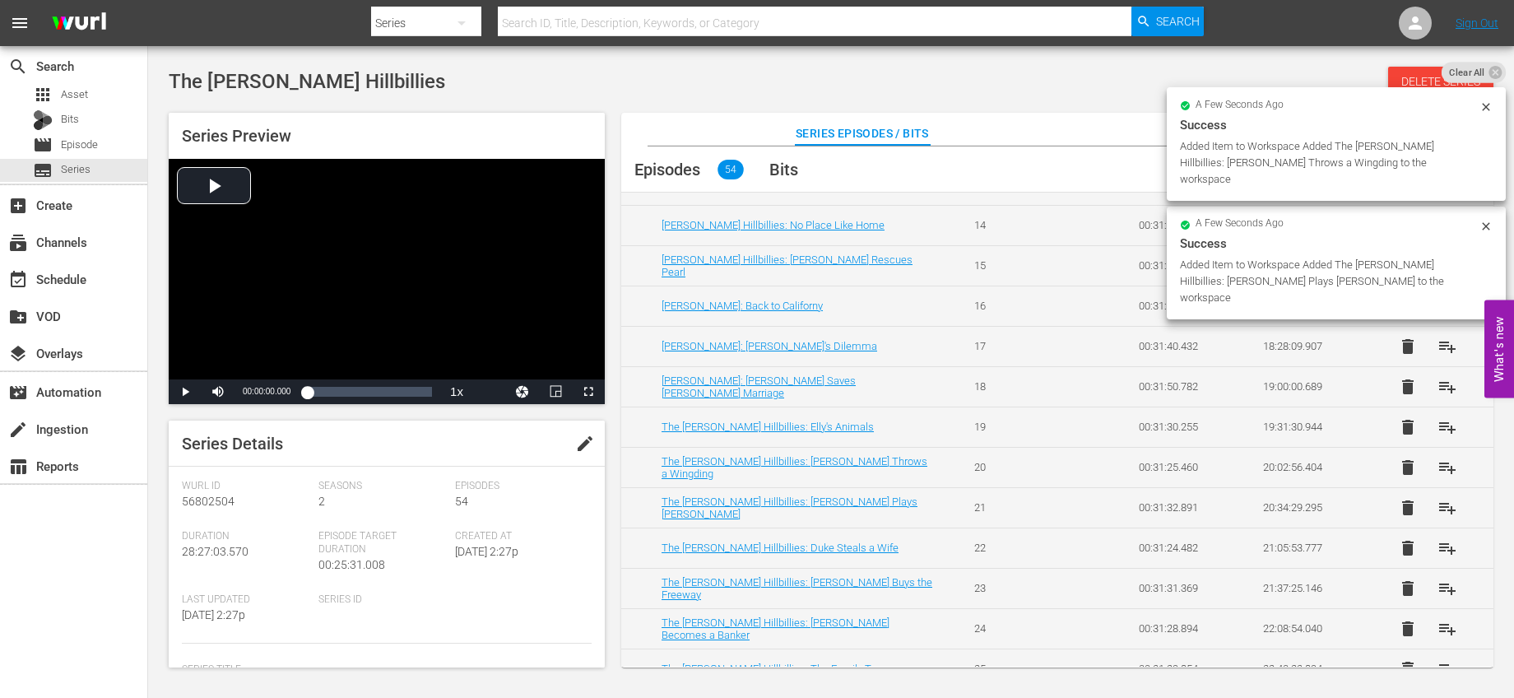
scroll to position [1333, 0]
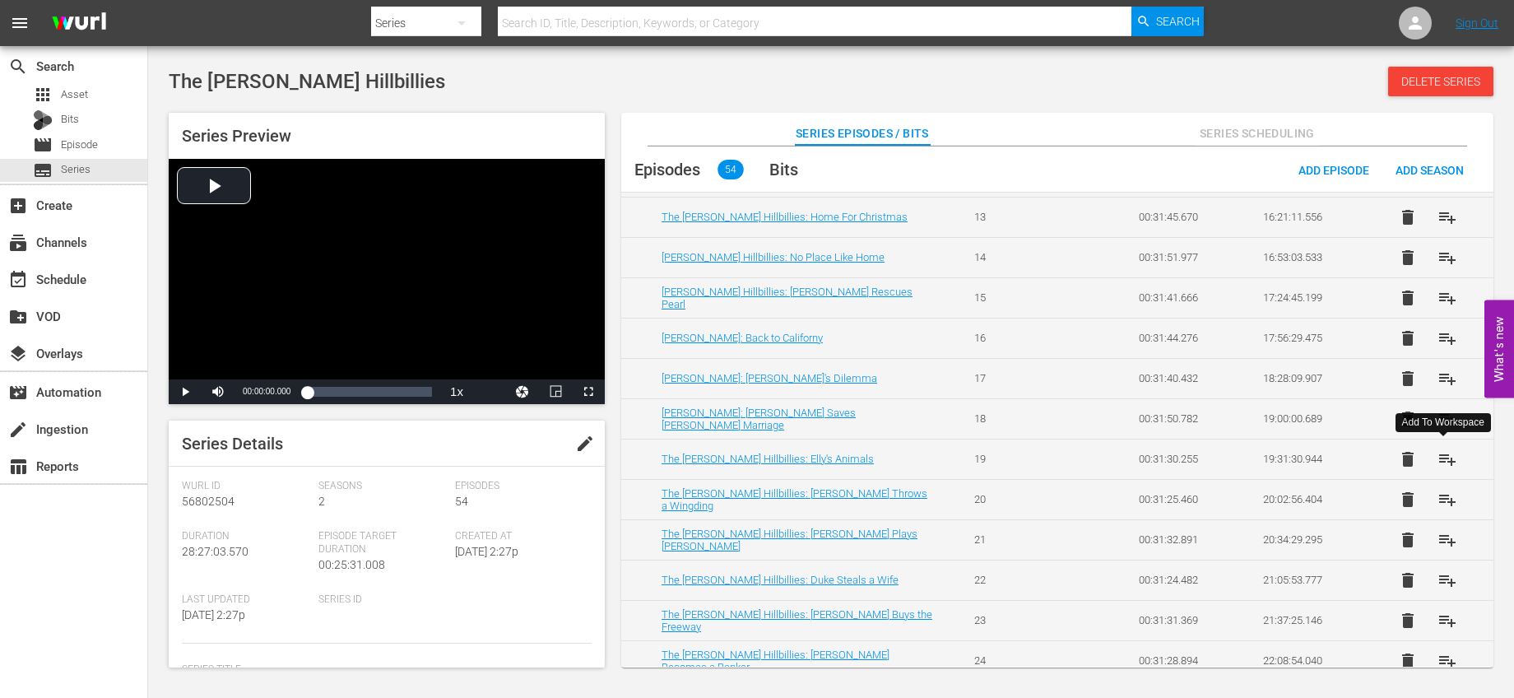
click at [1431, 453] on button "playlist_add" at bounding box center [1447, 458] width 39 height 39
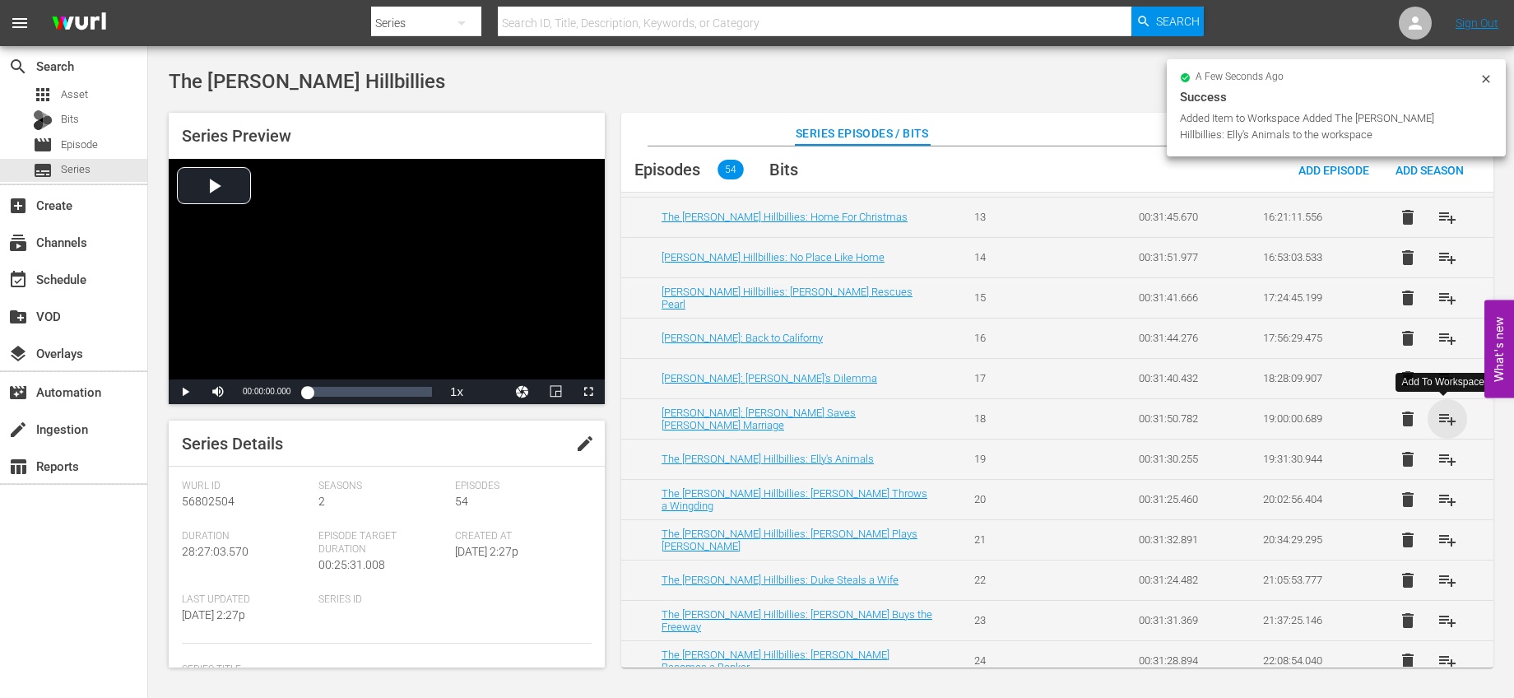
click at [1442, 413] on span "playlist_add" at bounding box center [1448, 419] width 20 height 20
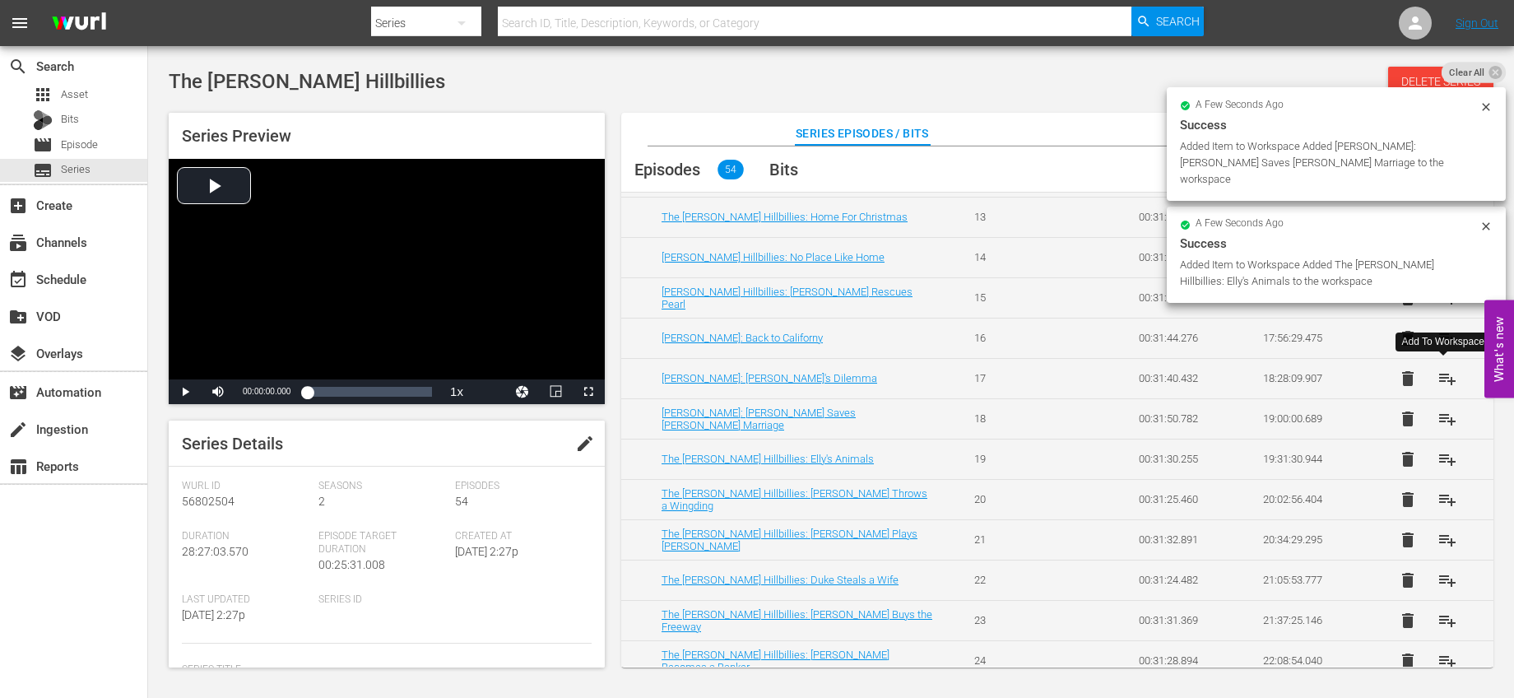
click at [1441, 382] on span "playlist_add" at bounding box center [1448, 379] width 20 height 20
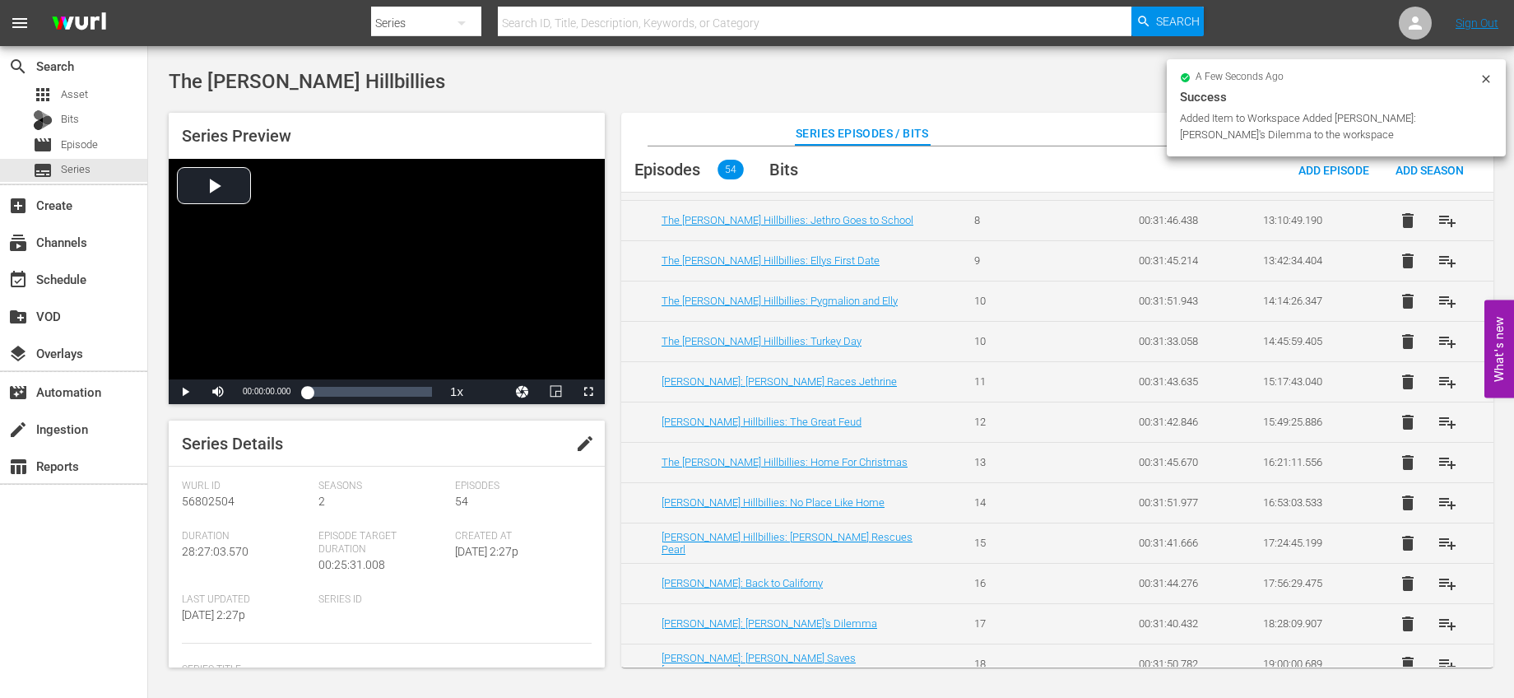
scroll to position [1057, 0]
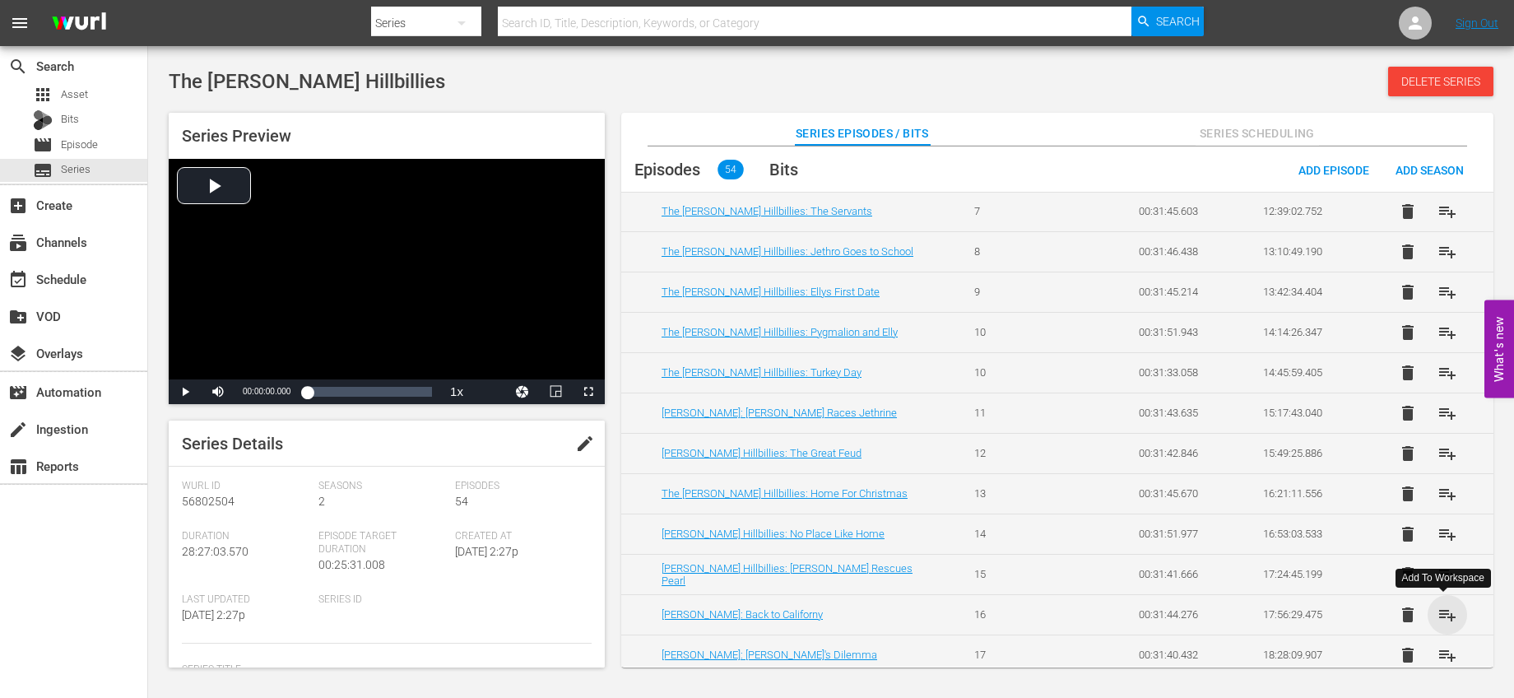
click at [1438, 605] on span "playlist_add" at bounding box center [1448, 615] width 20 height 20
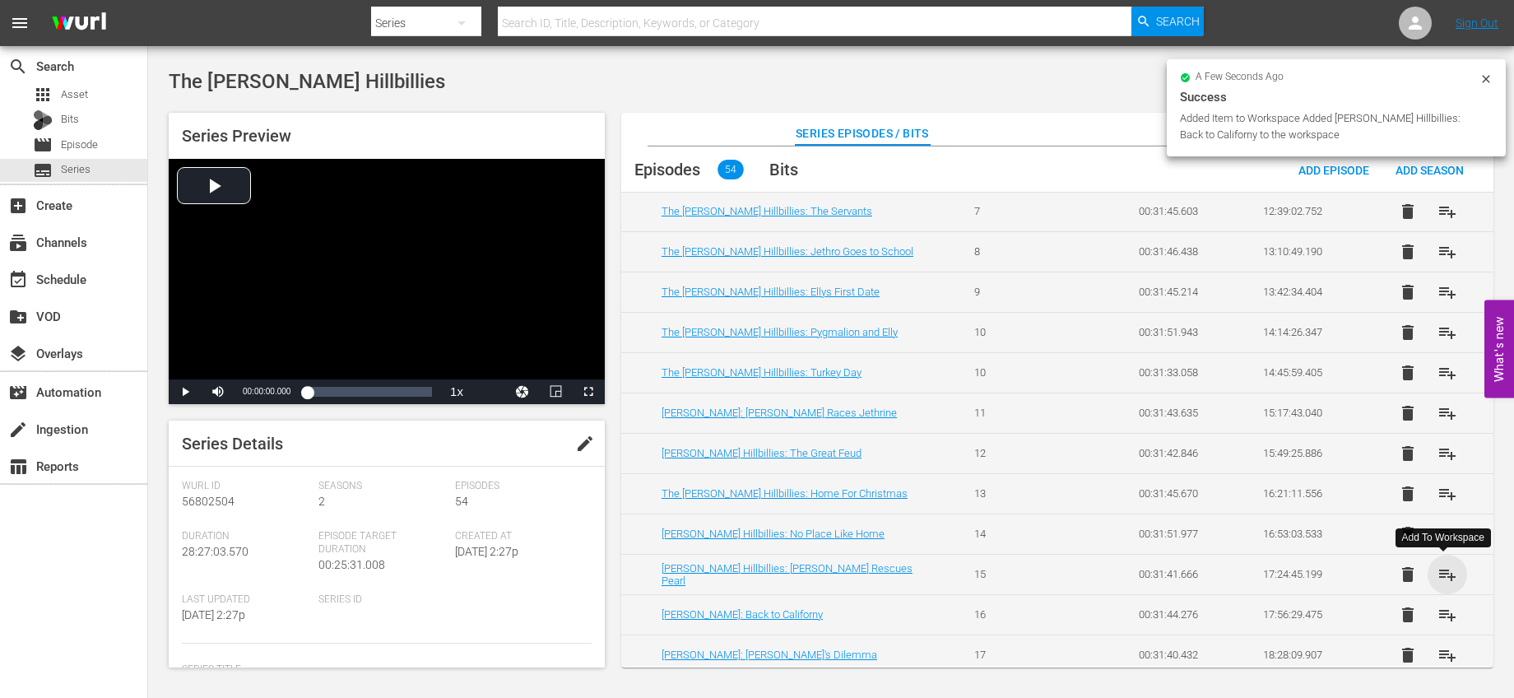
click at [1446, 569] on span "playlist_add" at bounding box center [1448, 574] width 20 height 20
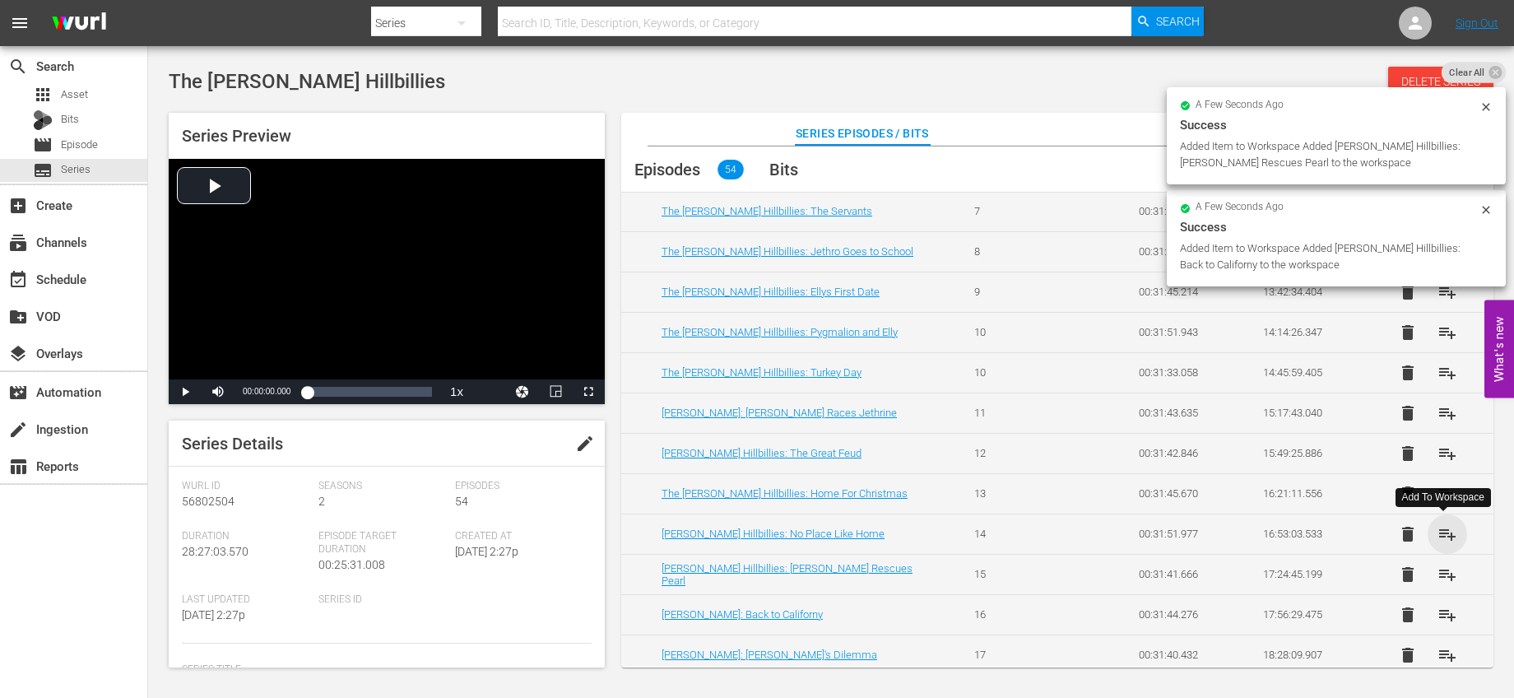
click at [1439, 532] on span "playlist_add" at bounding box center [1448, 534] width 20 height 20
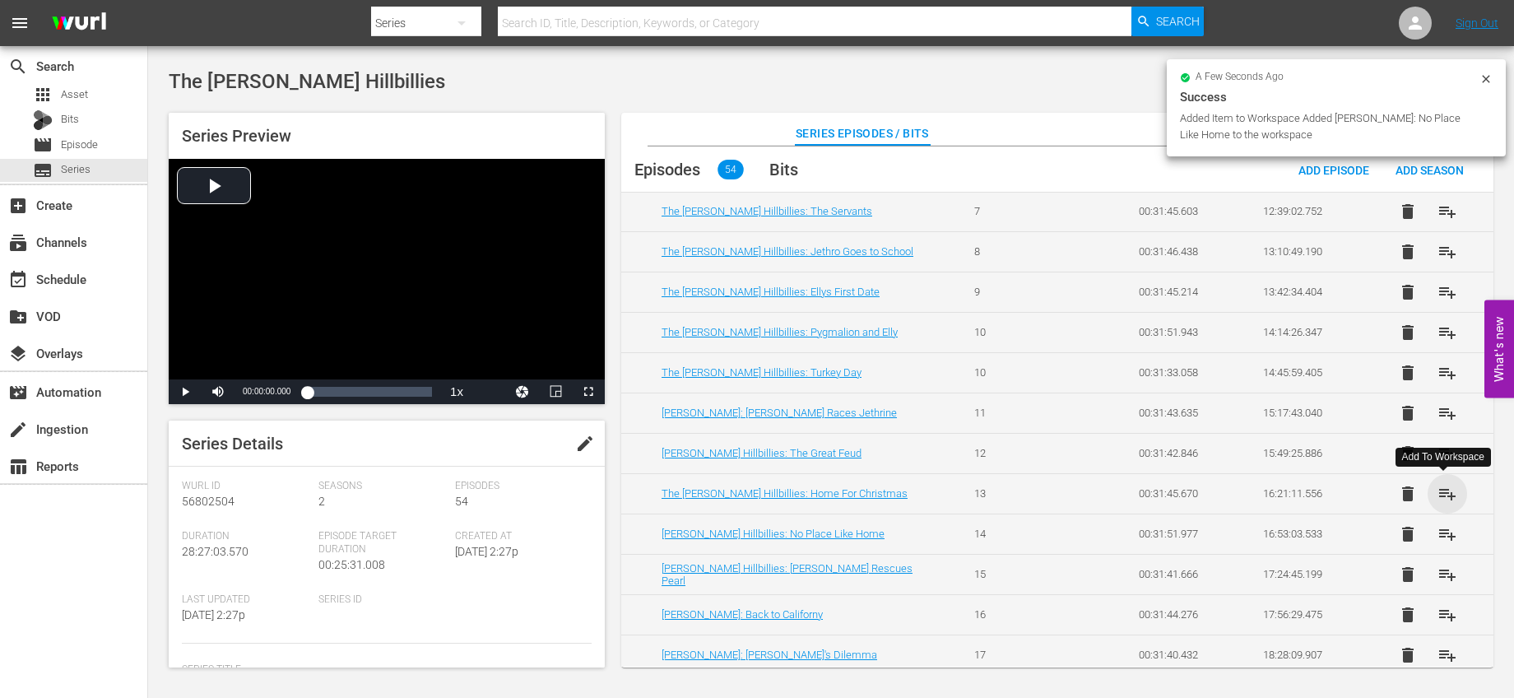
click at [1441, 488] on span "playlist_add" at bounding box center [1448, 494] width 20 height 20
click at [1442, 460] on span "playlist_add" at bounding box center [1448, 454] width 20 height 20
click at [1438, 418] on span "playlist_add" at bounding box center [1448, 413] width 20 height 20
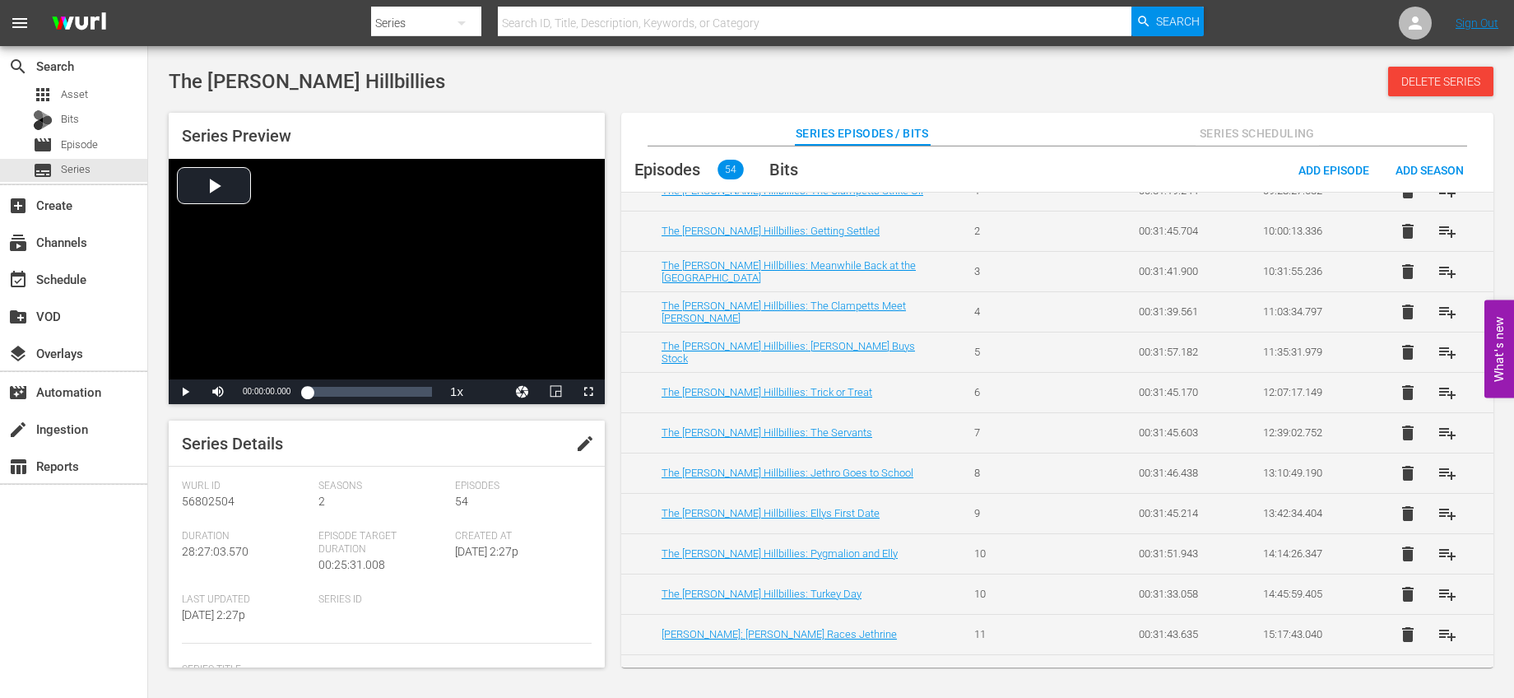
scroll to position [834, 0]
click at [1445, 585] on span "playlist_add" at bounding box center [1448, 595] width 20 height 20
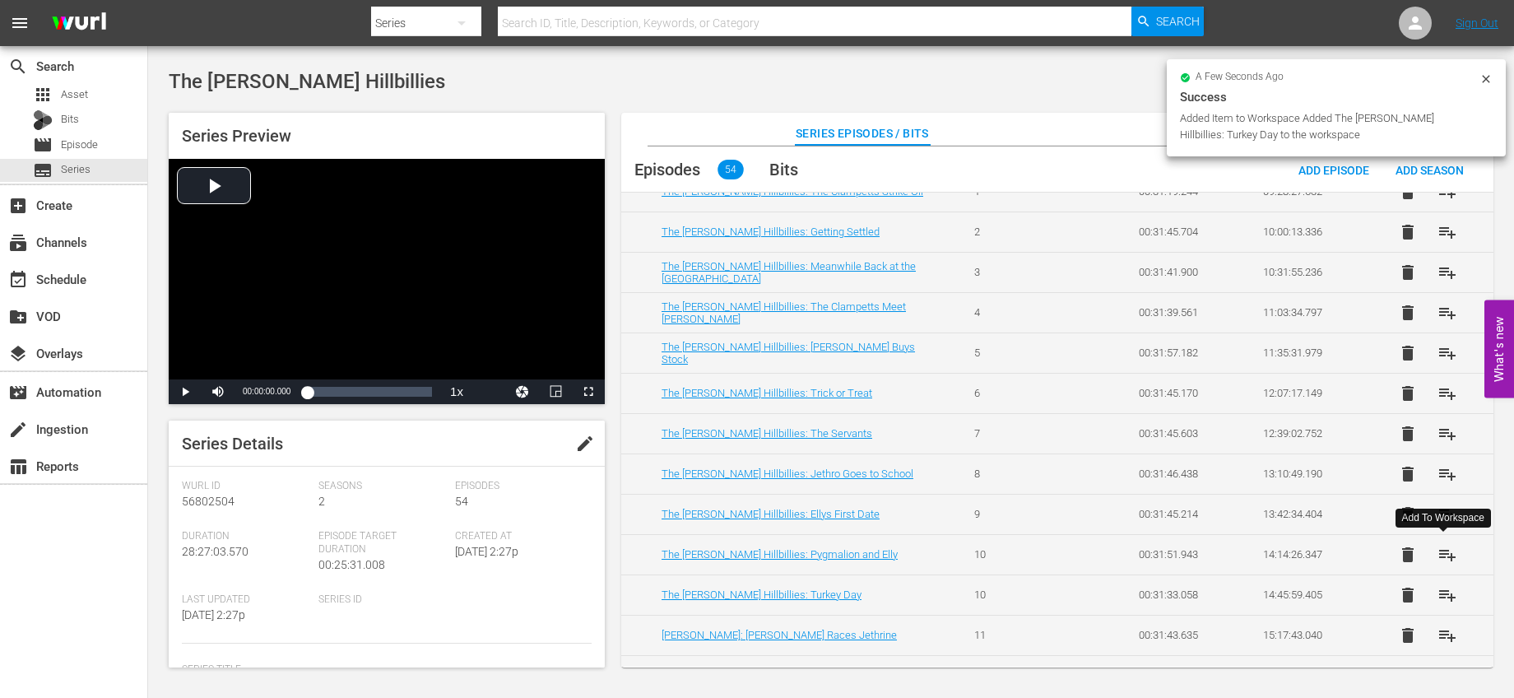
click at [1448, 554] on span "playlist_add" at bounding box center [1448, 555] width 20 height 20
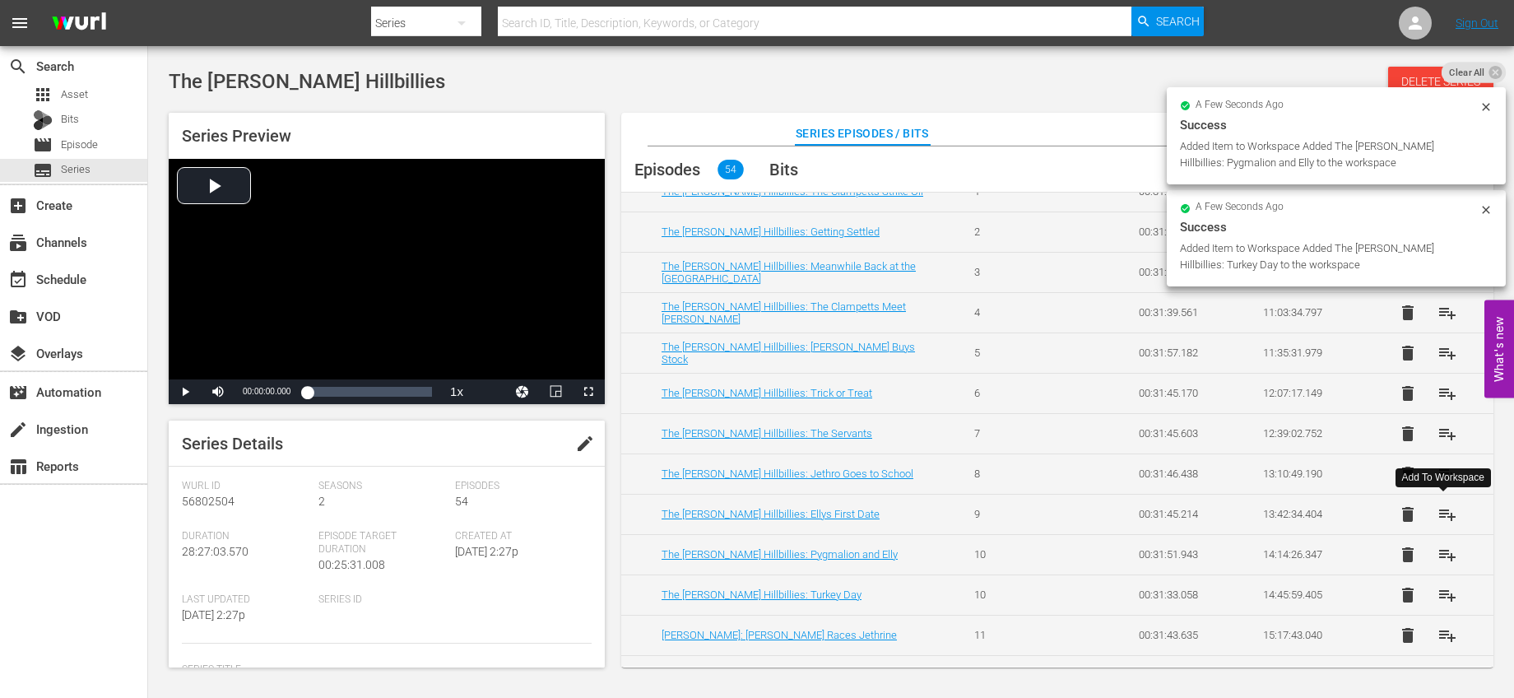
click at [1441, 513] on span "playlist_add" at bounding box center [1448, 514] width 20 height 20
click at [1439, 477] on span "playlist_add" at bounding box center [1448, 474] width 20 height 20
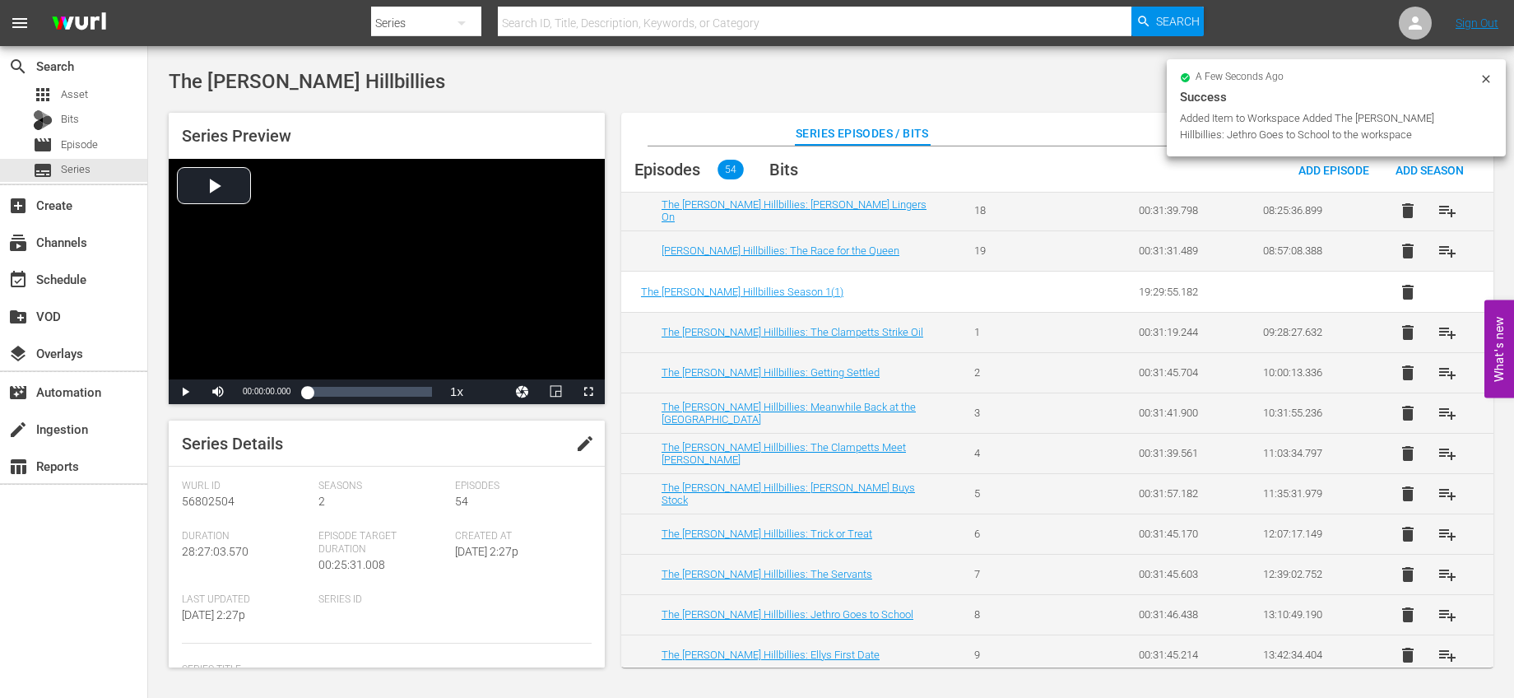
scroll to position [670, 0]
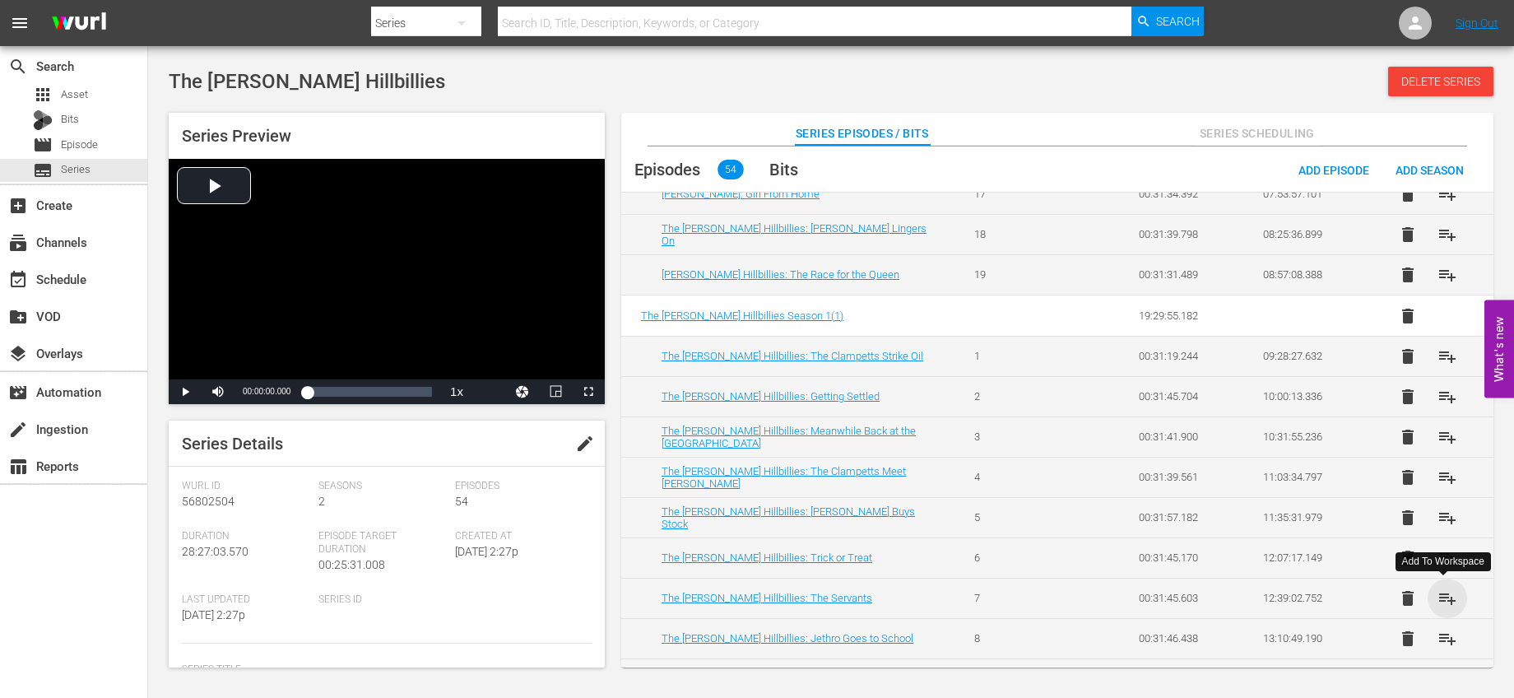
click at [1443, 588] on span "playlist_add" at bounding box center [1448, 598] width 20 height 20
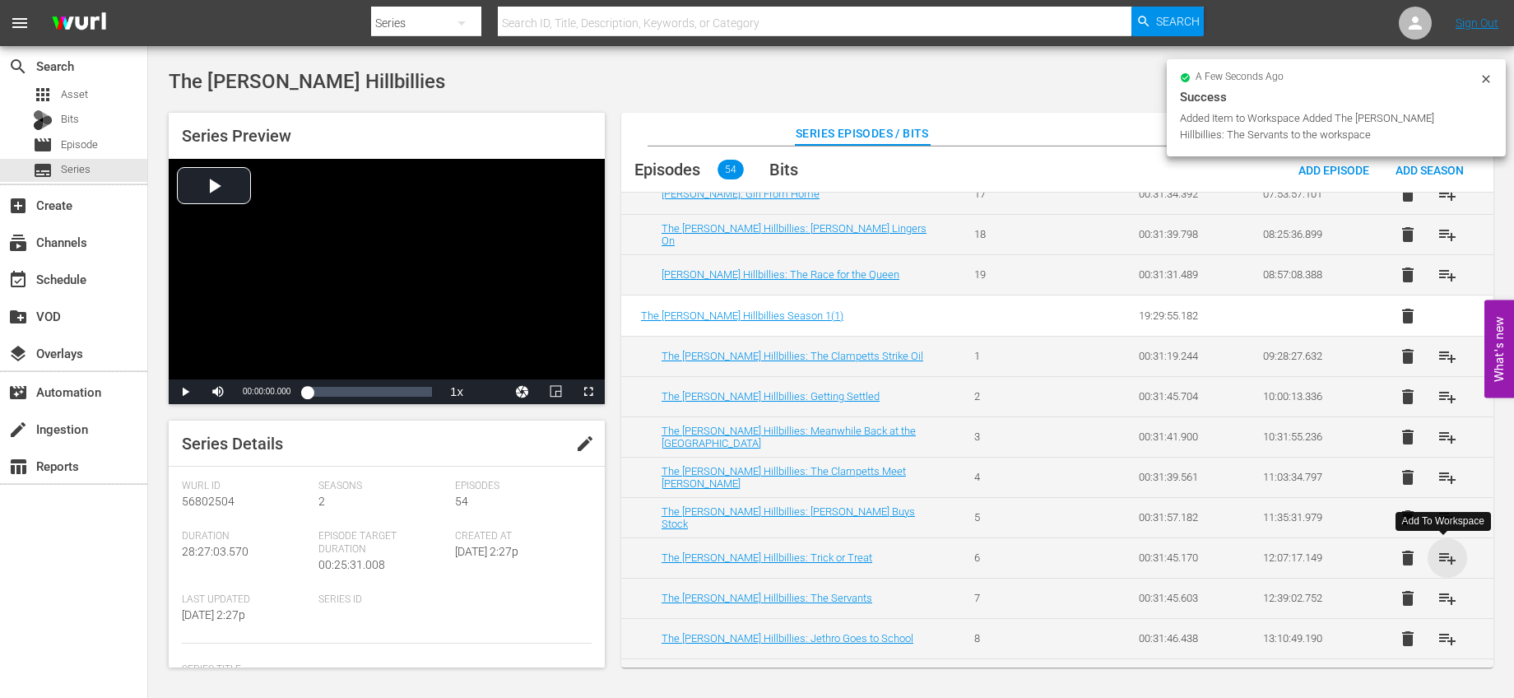
click at [1441, 558] on span "playlist_add" at bounding box center [1448, 558] width 20 height 20
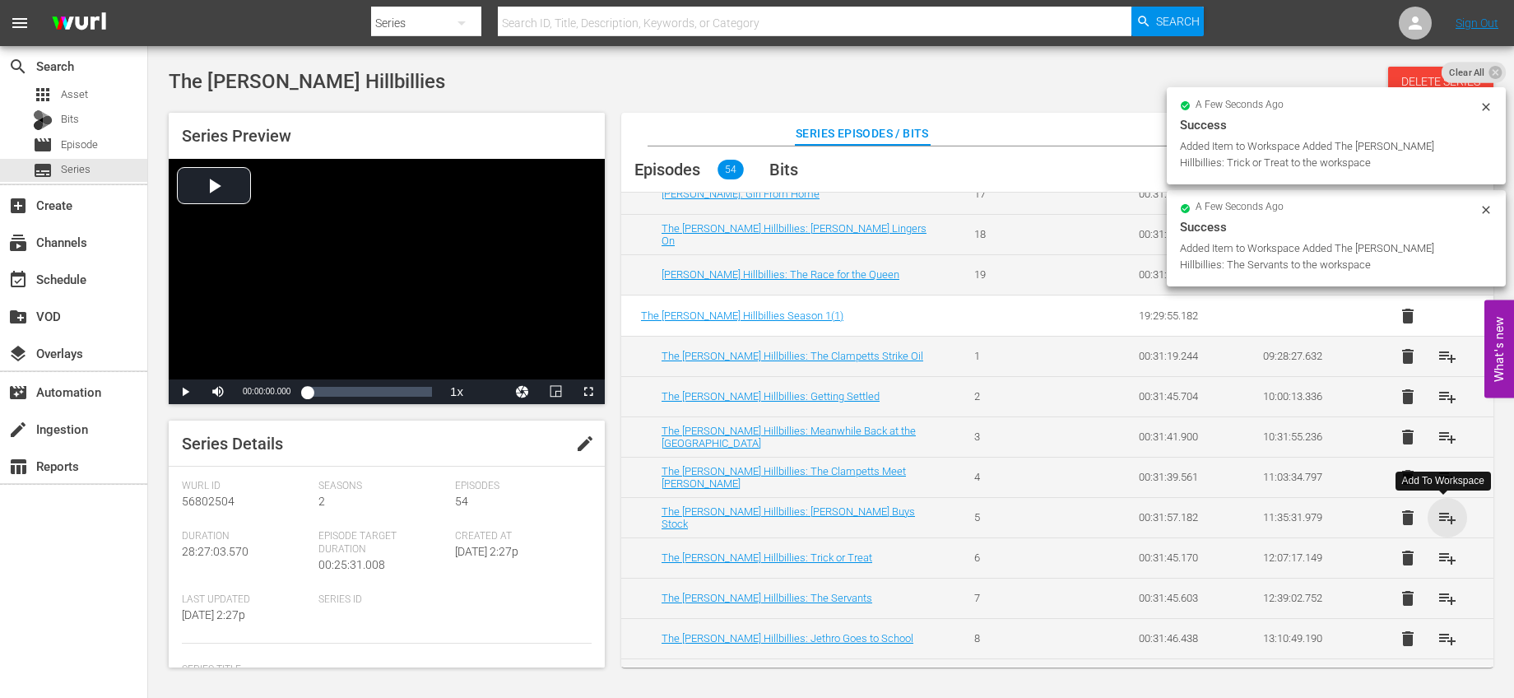
click at [1444, 514] on span "playlist_add" at bounding box center [1448, 518] width 20 height 20
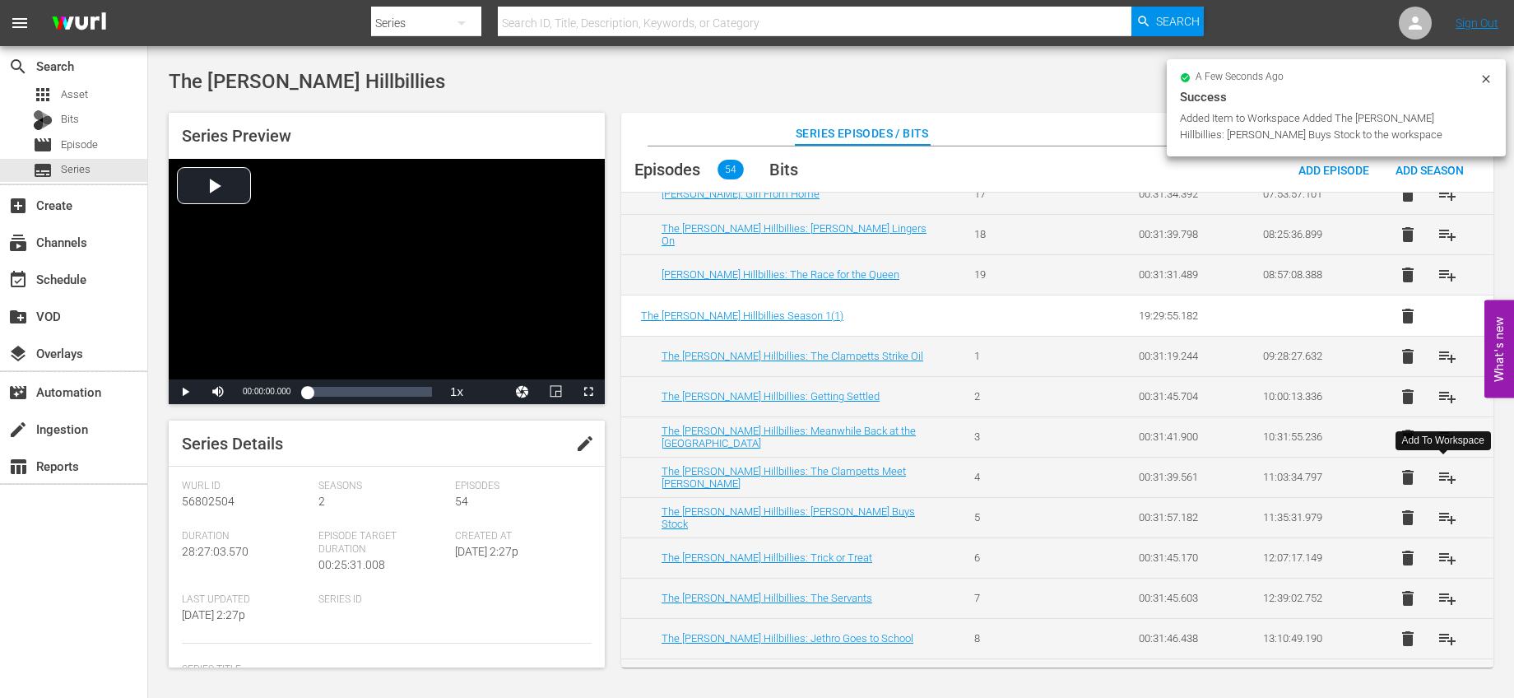
click at [1439, 485] on span "playlist_add" at bounding box center [1448, 477] width 20 height 20
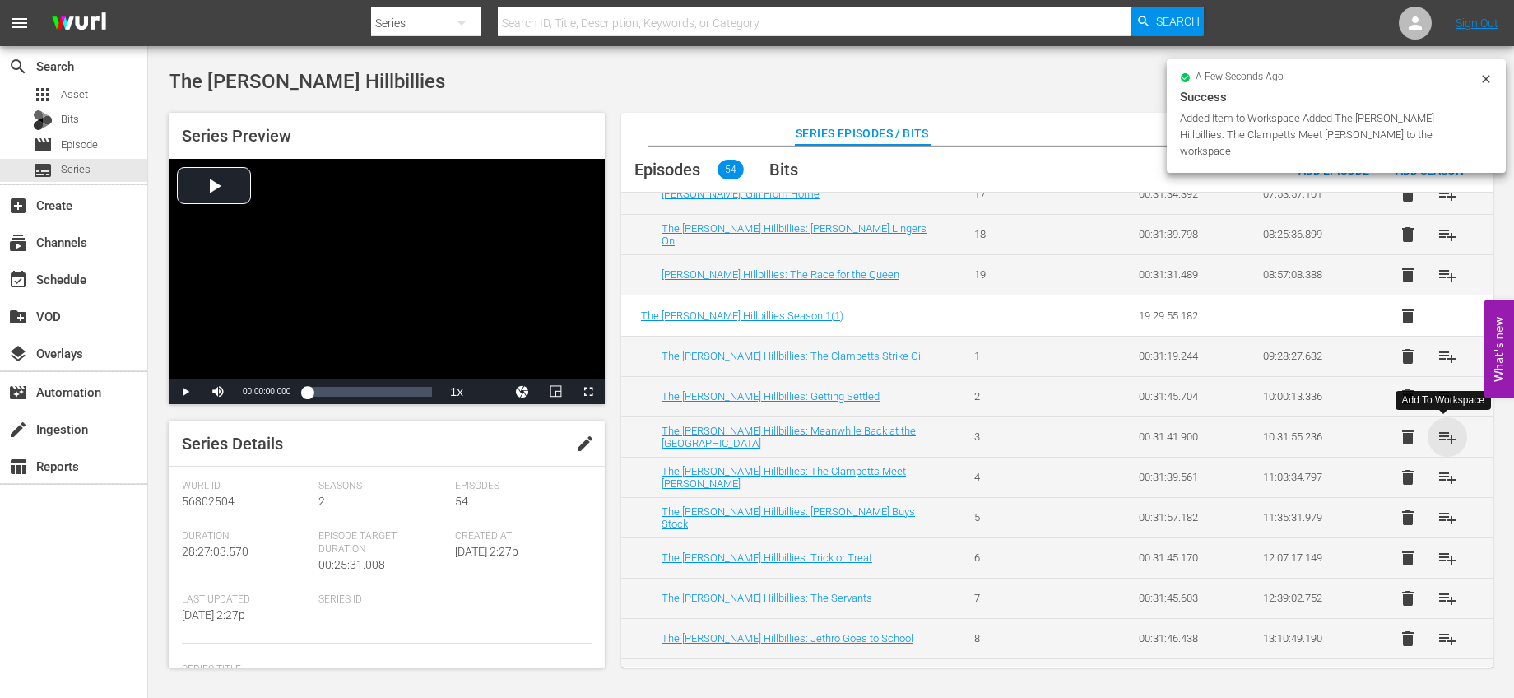
click at [1442, 434] on span "playlist_add" at bounding box center [1448, 437] width 20 height 20
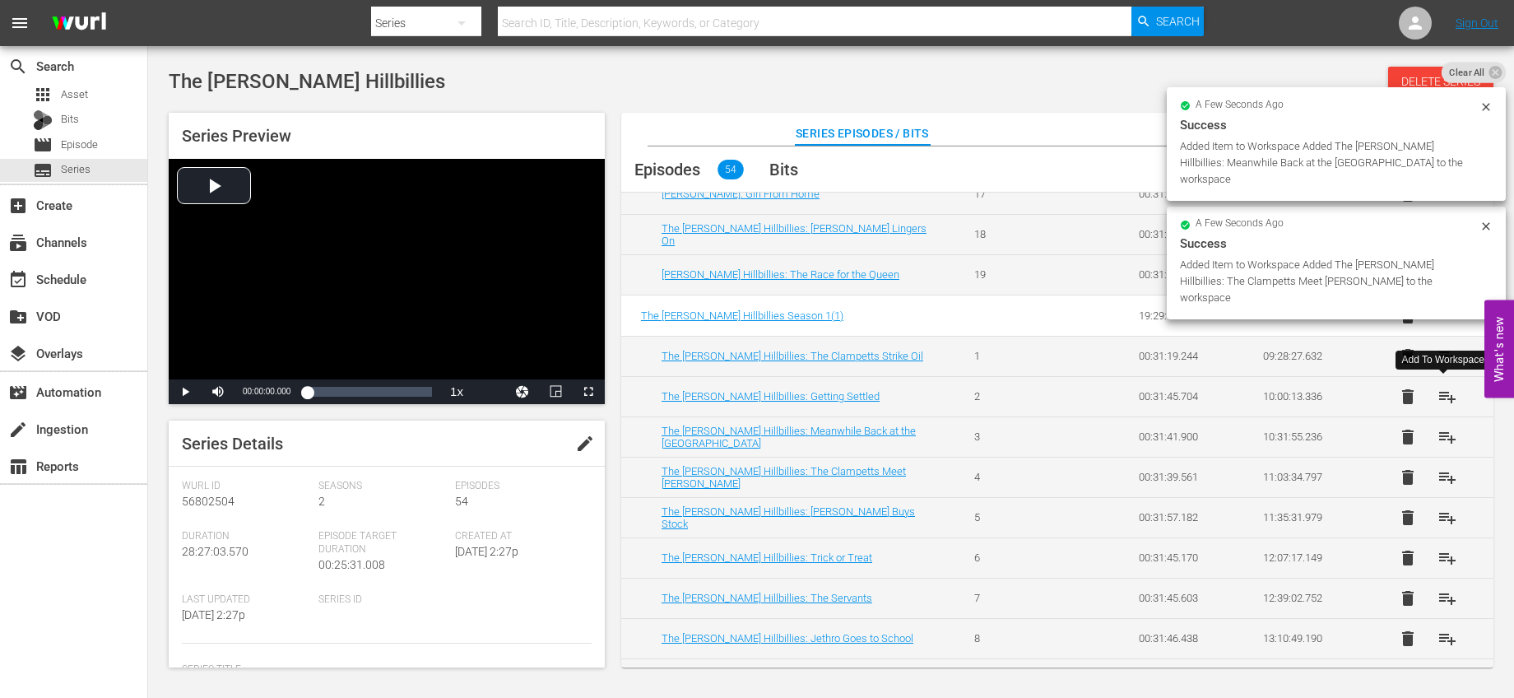
click at [1449, 397] on span "playlist_add" at bounding box center [1448, 397] width 20 height 20
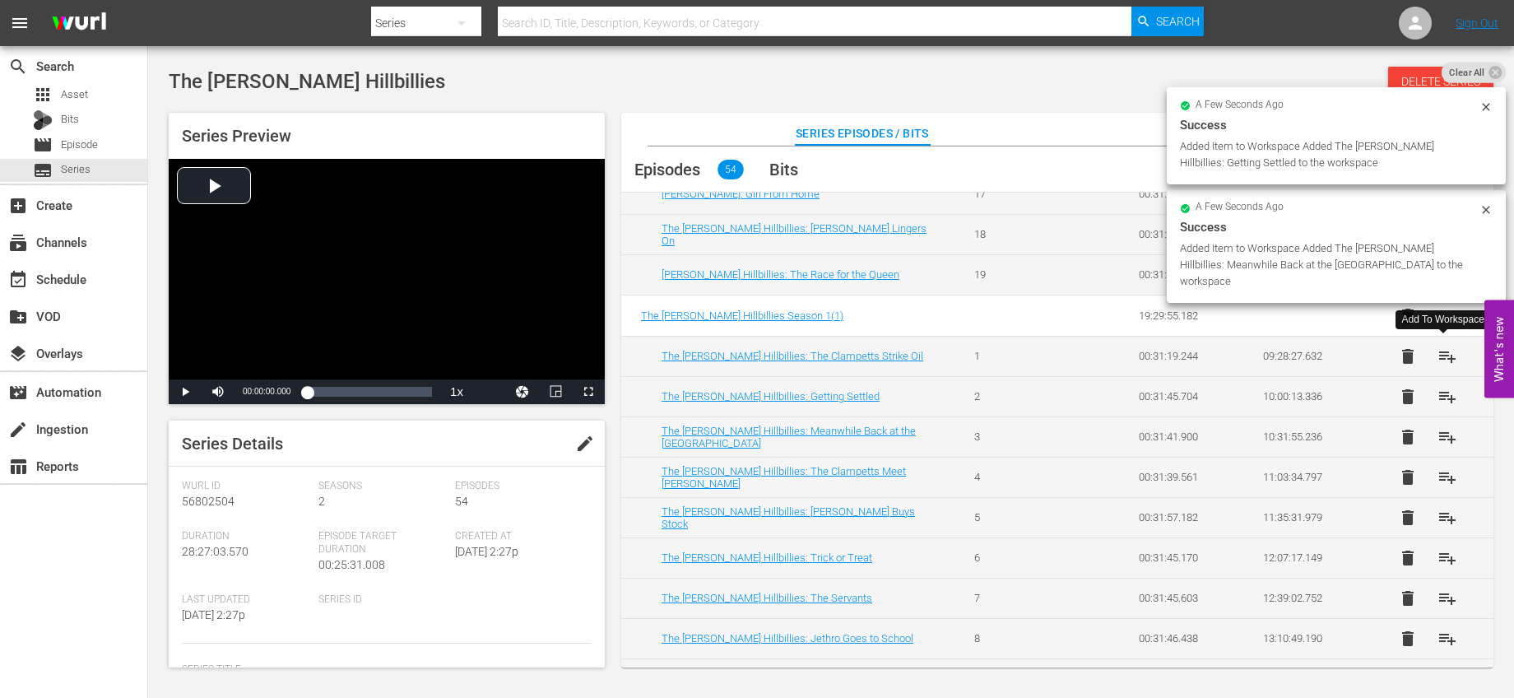
click at [1445, 368] on button "playlist_add" at bounding box center [1447, 356] width 39 height 39
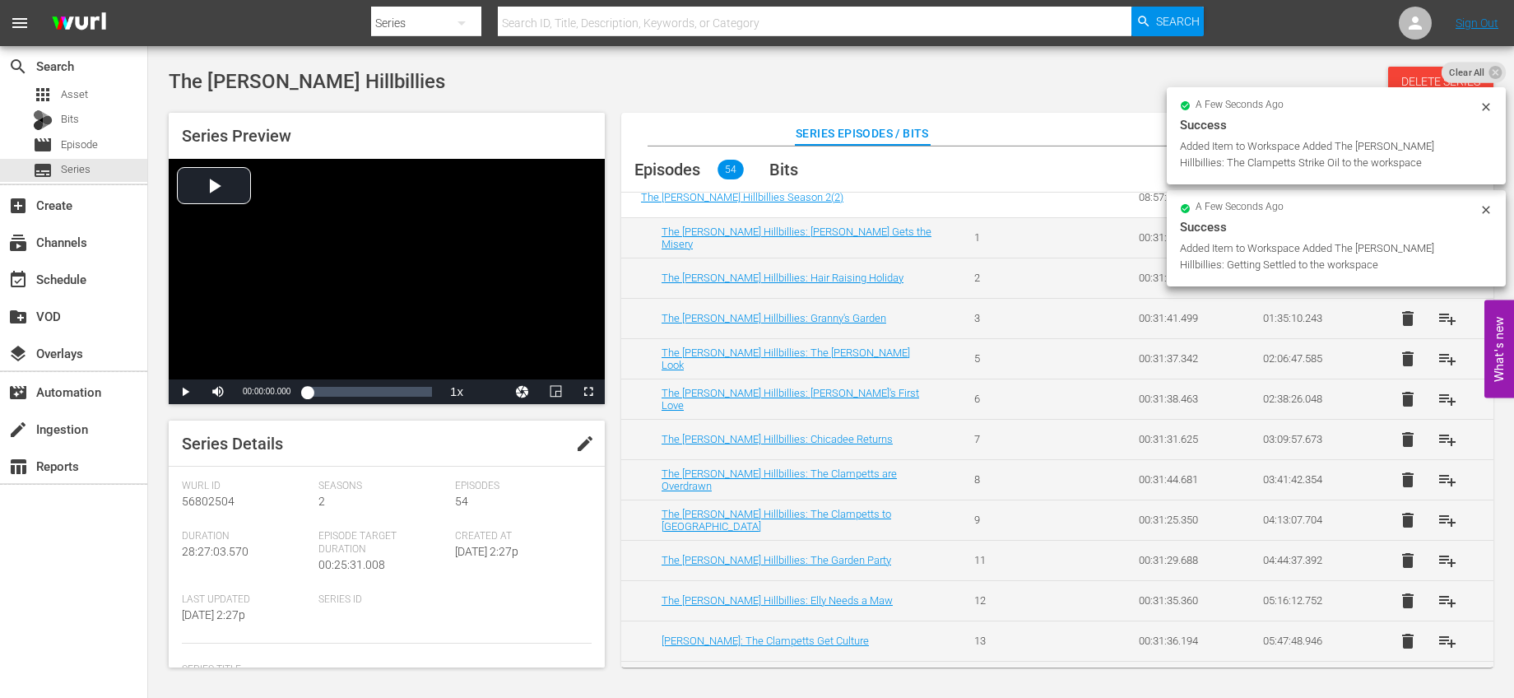
scroll to position [0, 0]
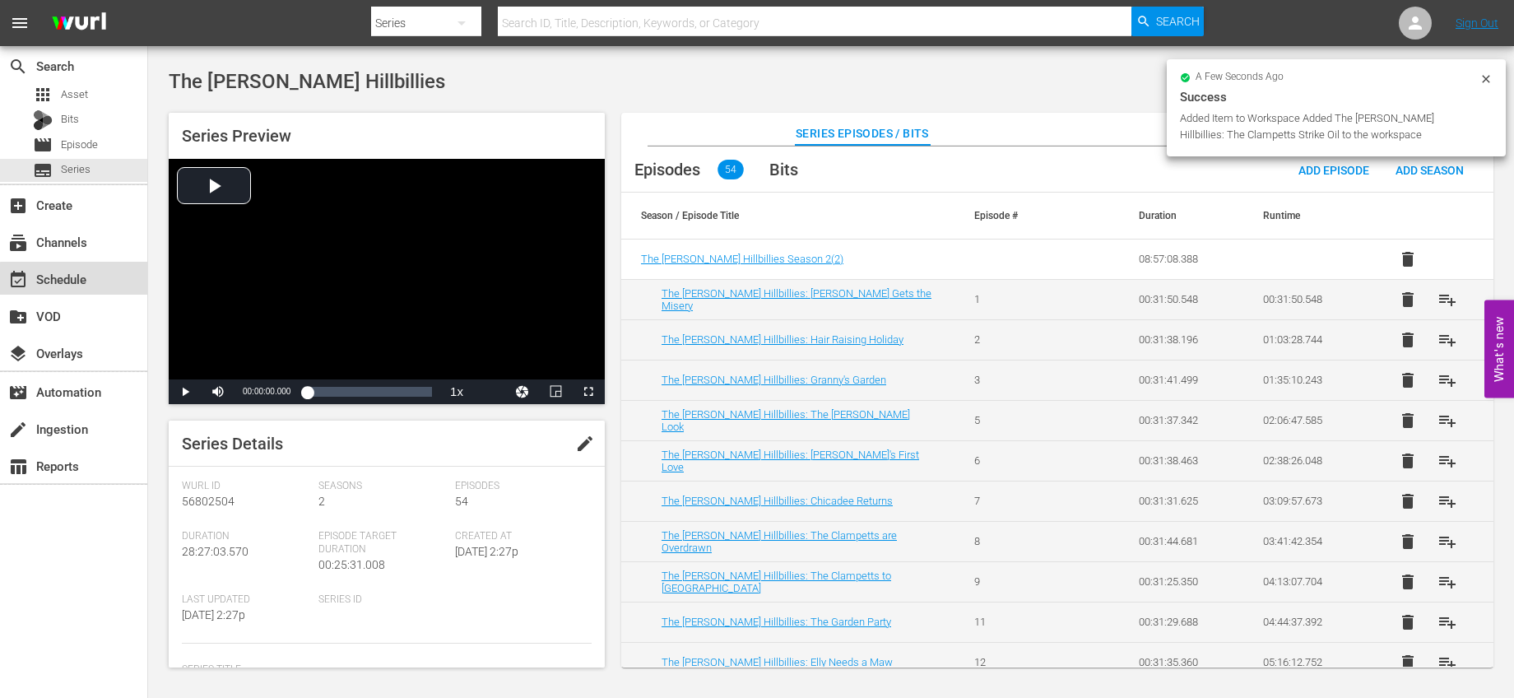
click at [107, 290] on div "event_available Schedule" at bounding box center [73, 278] width 147 height 33
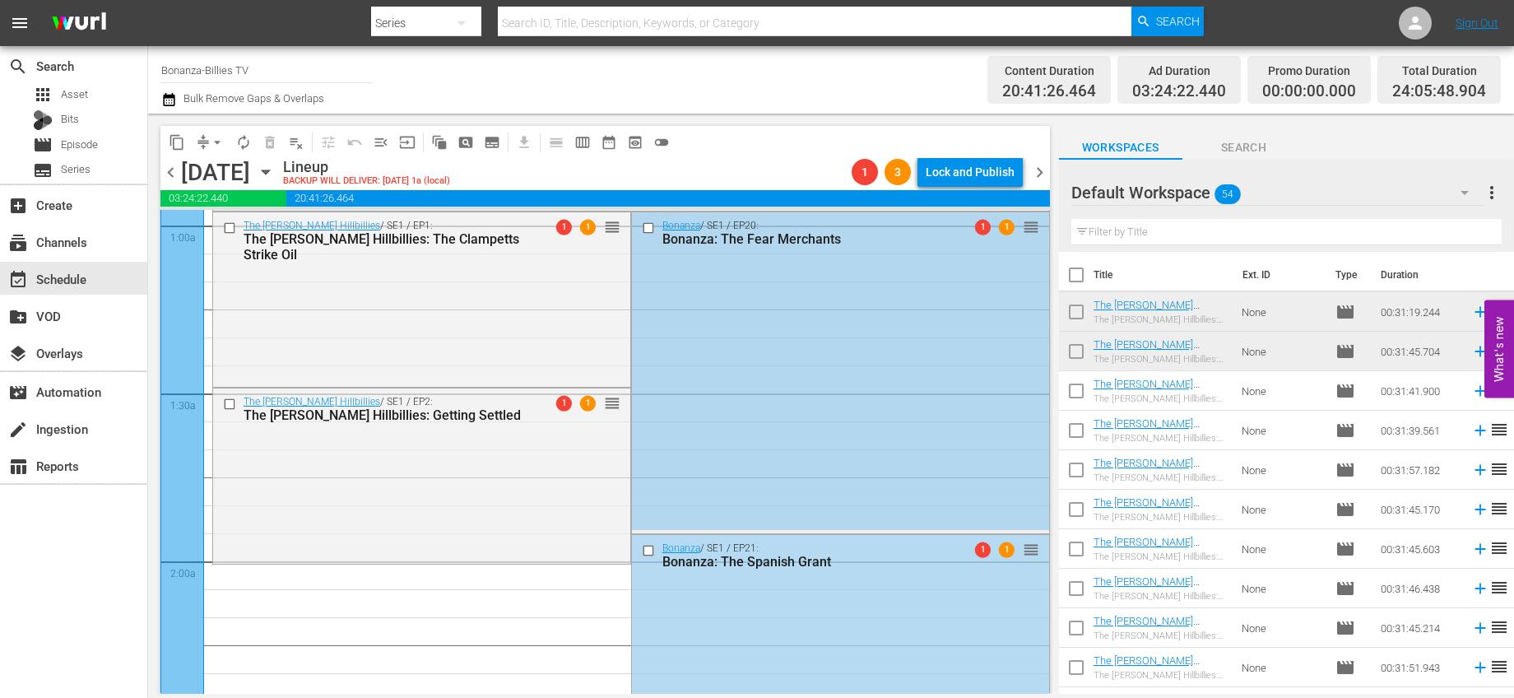
scroll to position [310, 0]
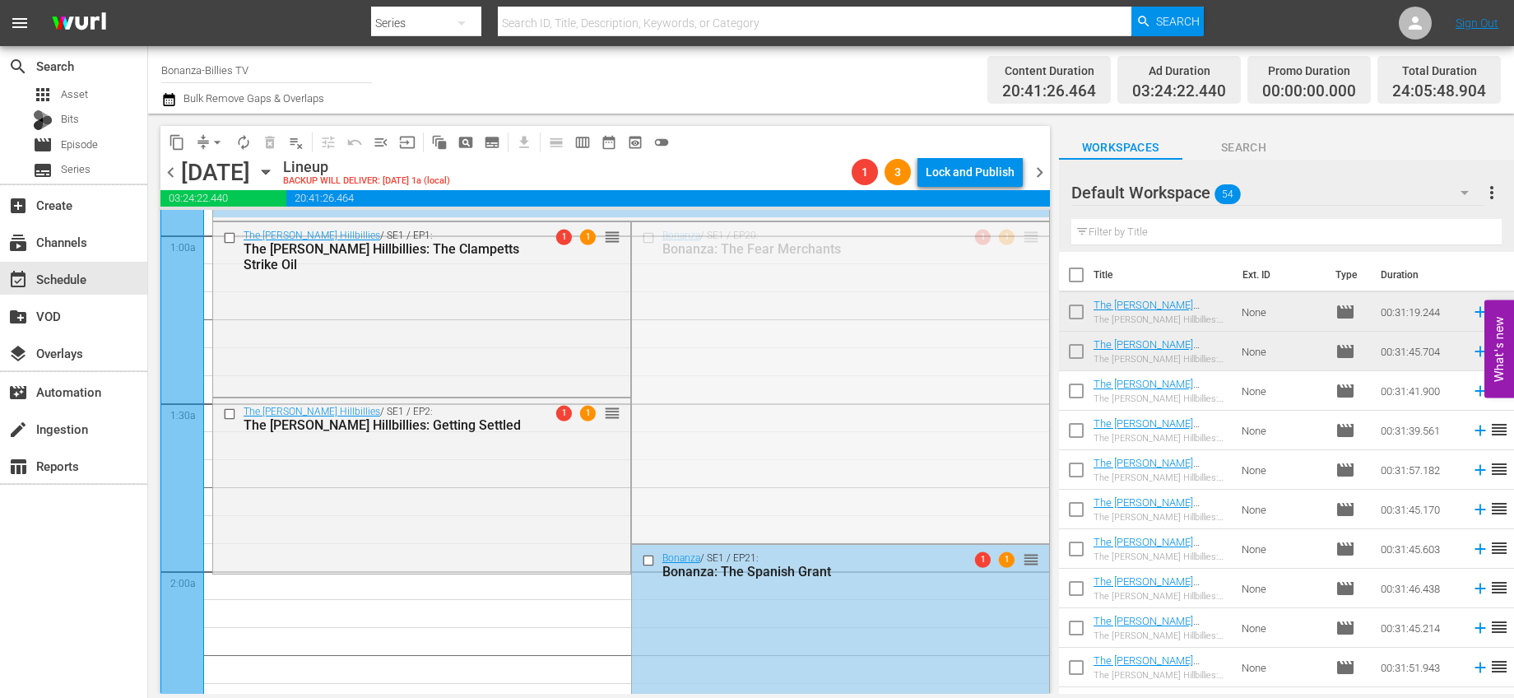
drag, startPoint x: 1013, startPoint y: 236, endPoint x: 868, endPoint y: 594, distance: 386.1
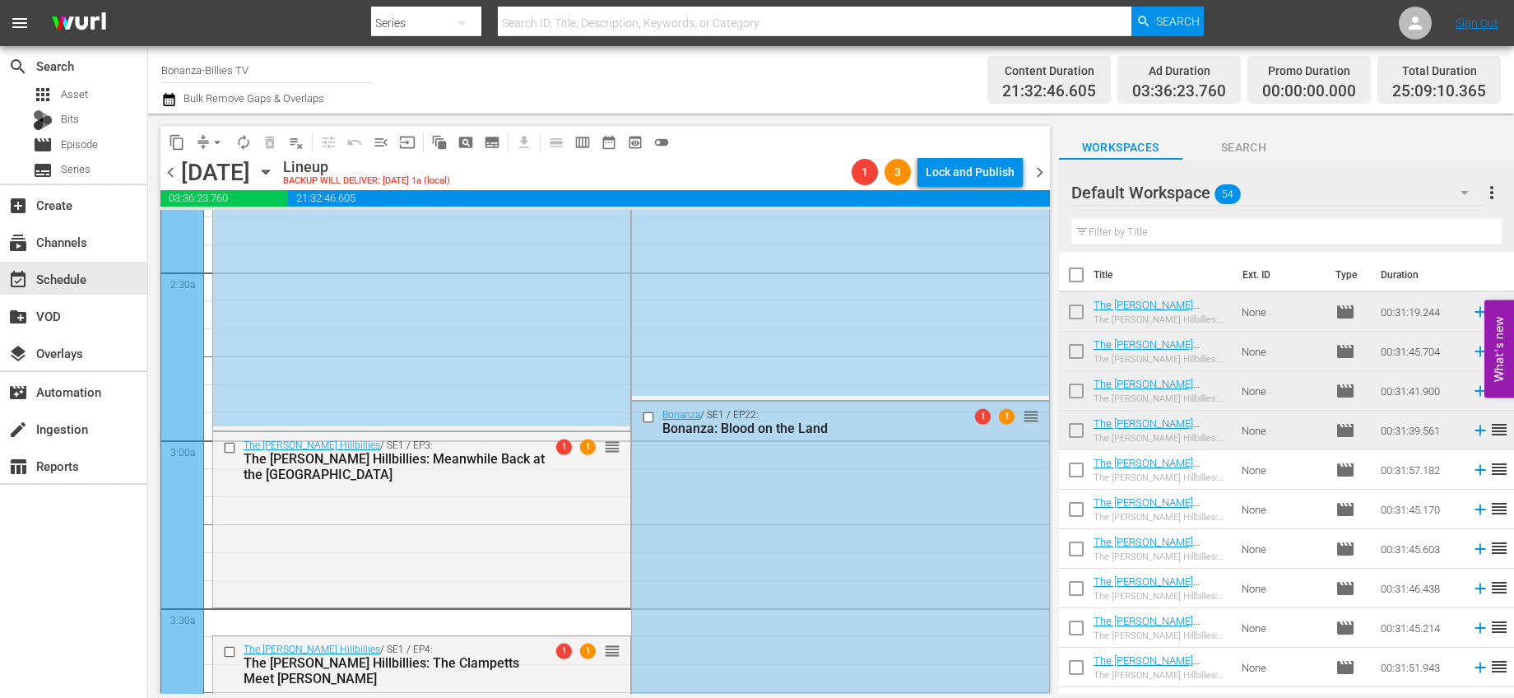
scroll to position [931, 0]
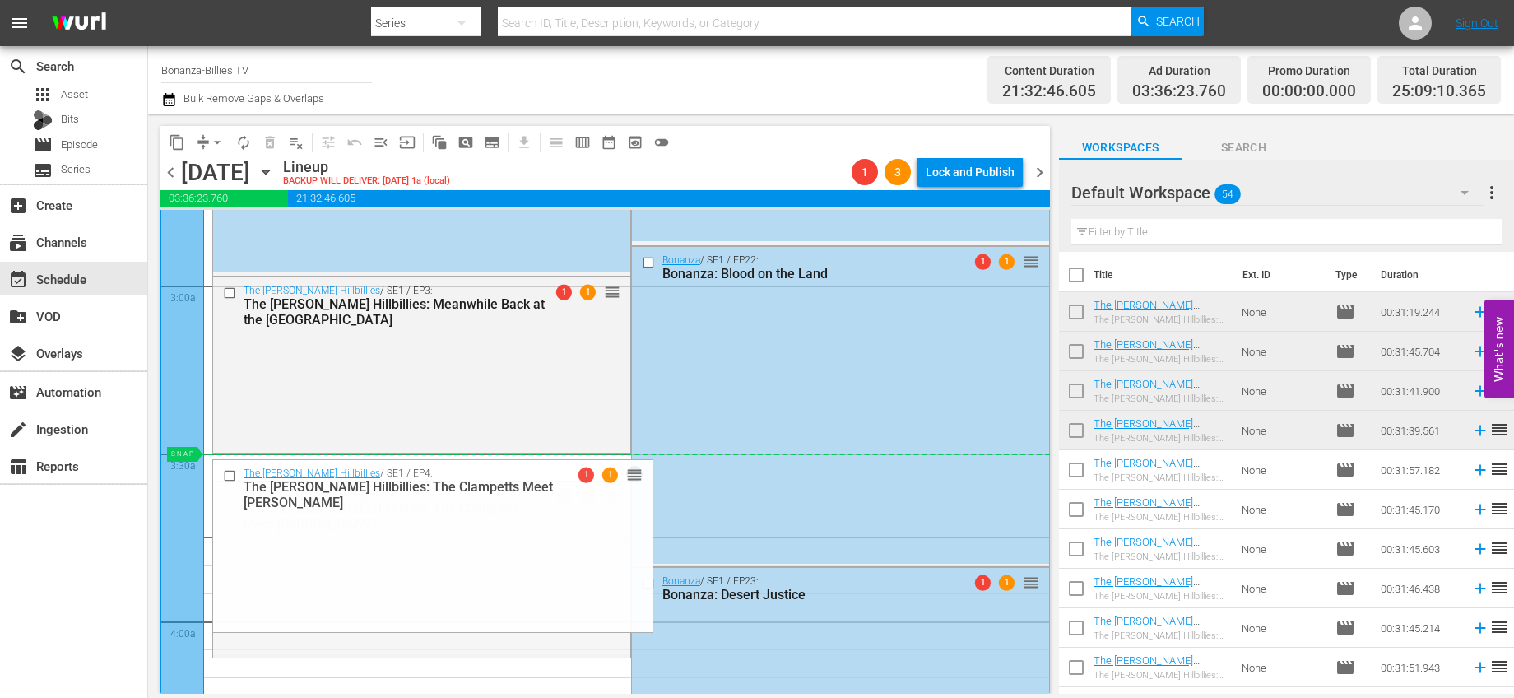
drag, startPoint x: 612, startPoint y: 499, endPoint x: 601, endPoint y: 472, distance: 28.7
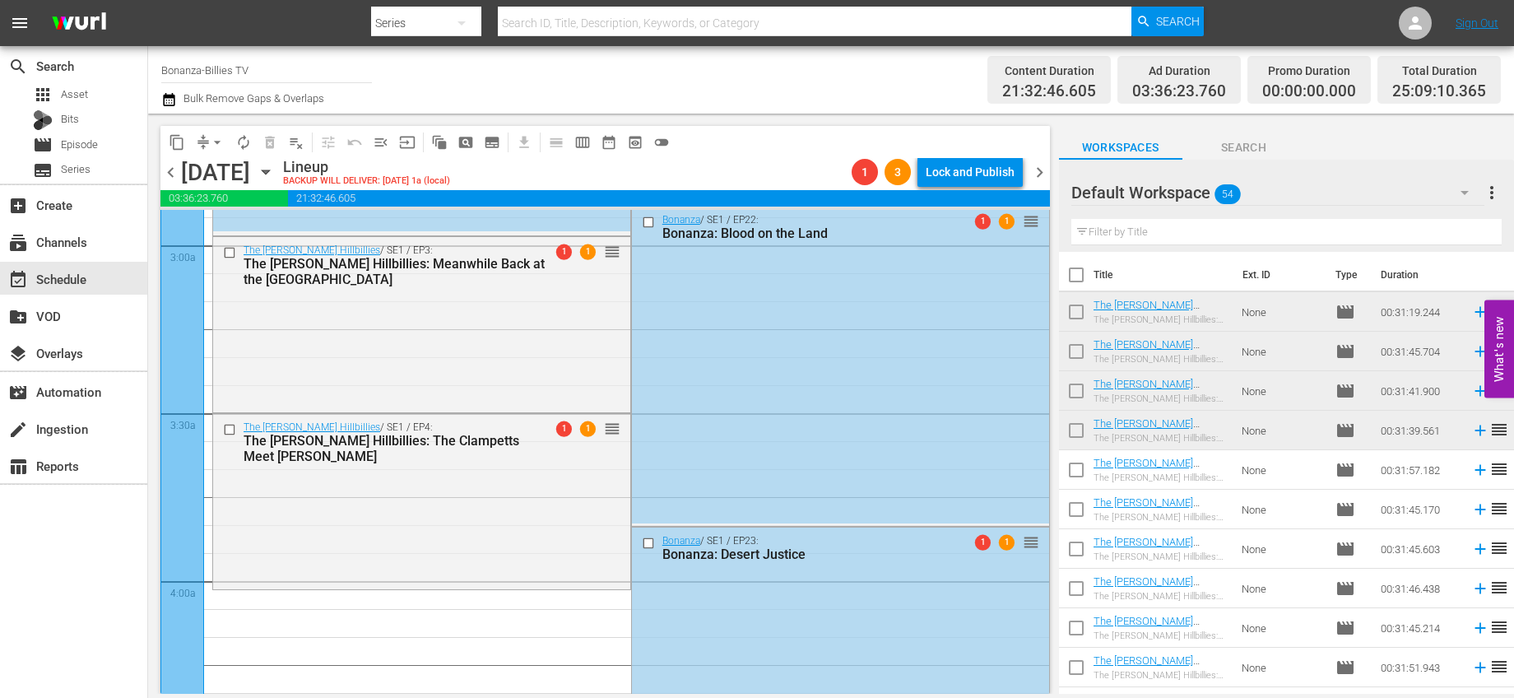
scroll to position [990, 0]
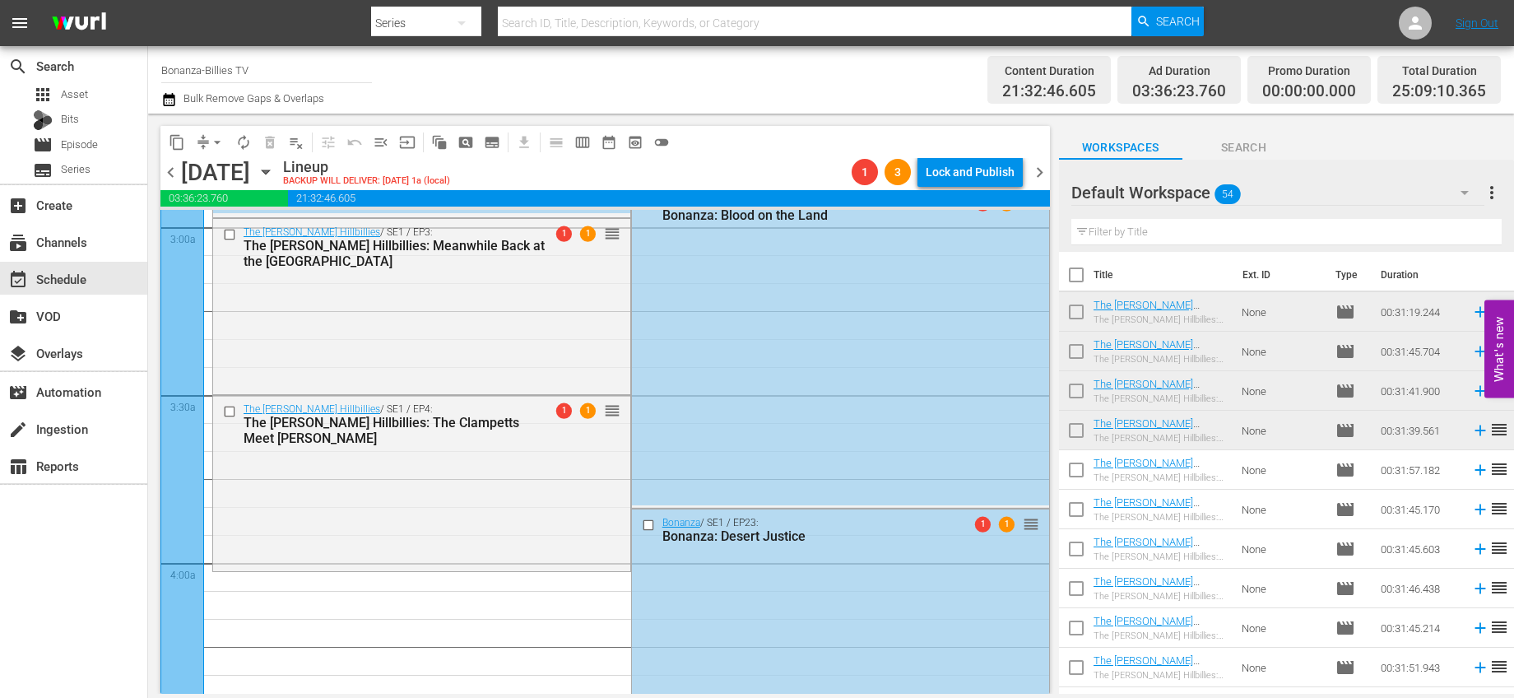
drag, startPoint x: 1021, startPoint y: 344, endPoint x: 774, endPoint y: 578, distance: 339.9
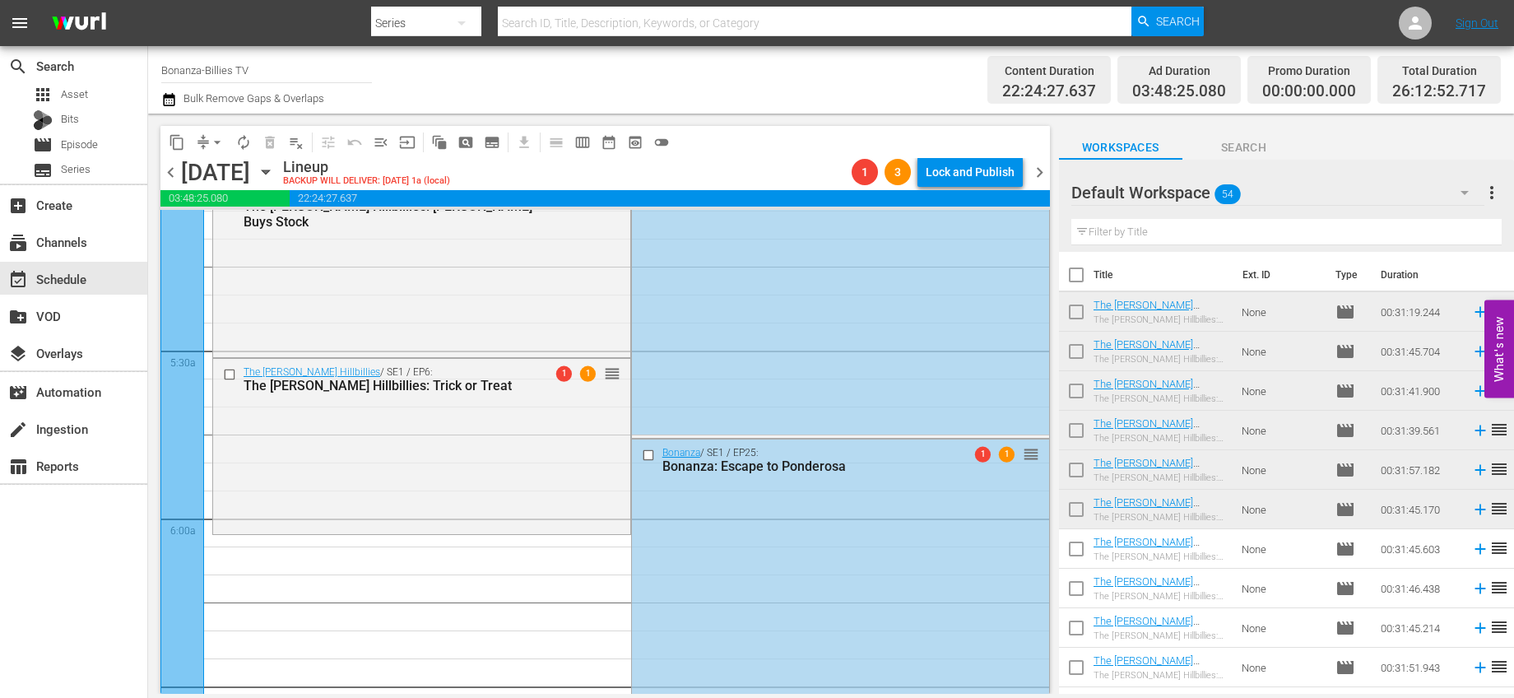
scroll to position [1858, 0]
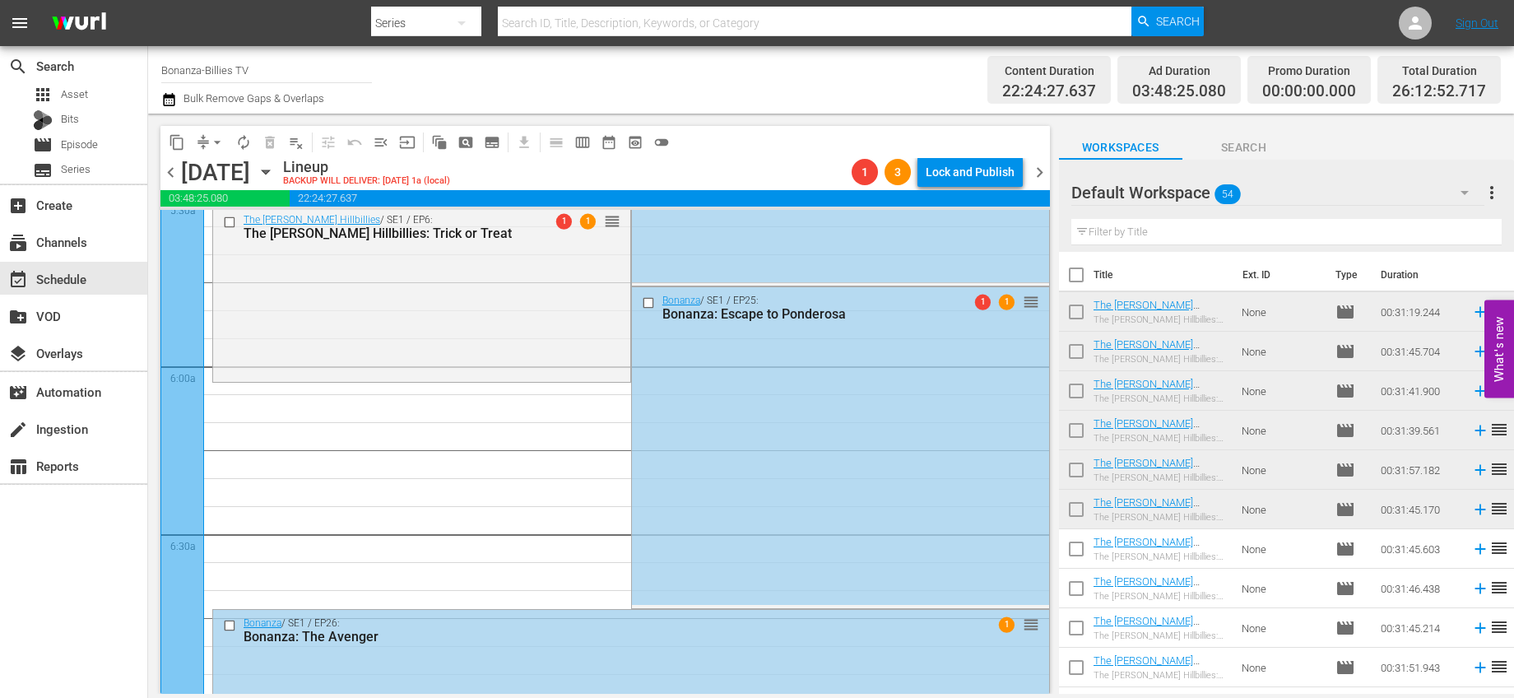
drag, startPoint x: 1014, startPoint y: 380, endPoint x: 941, endPoint y: 392, distance: 74.1
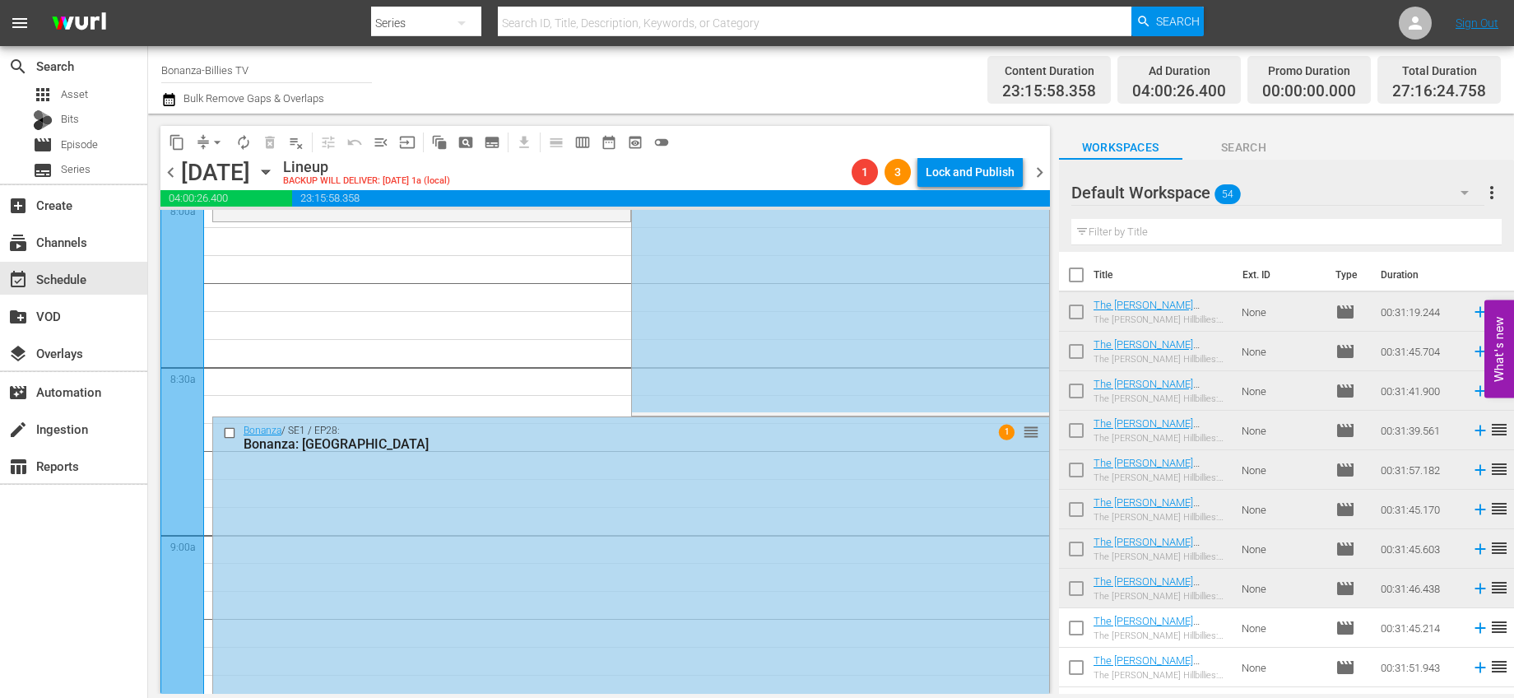
scroll to position [2567, 0]
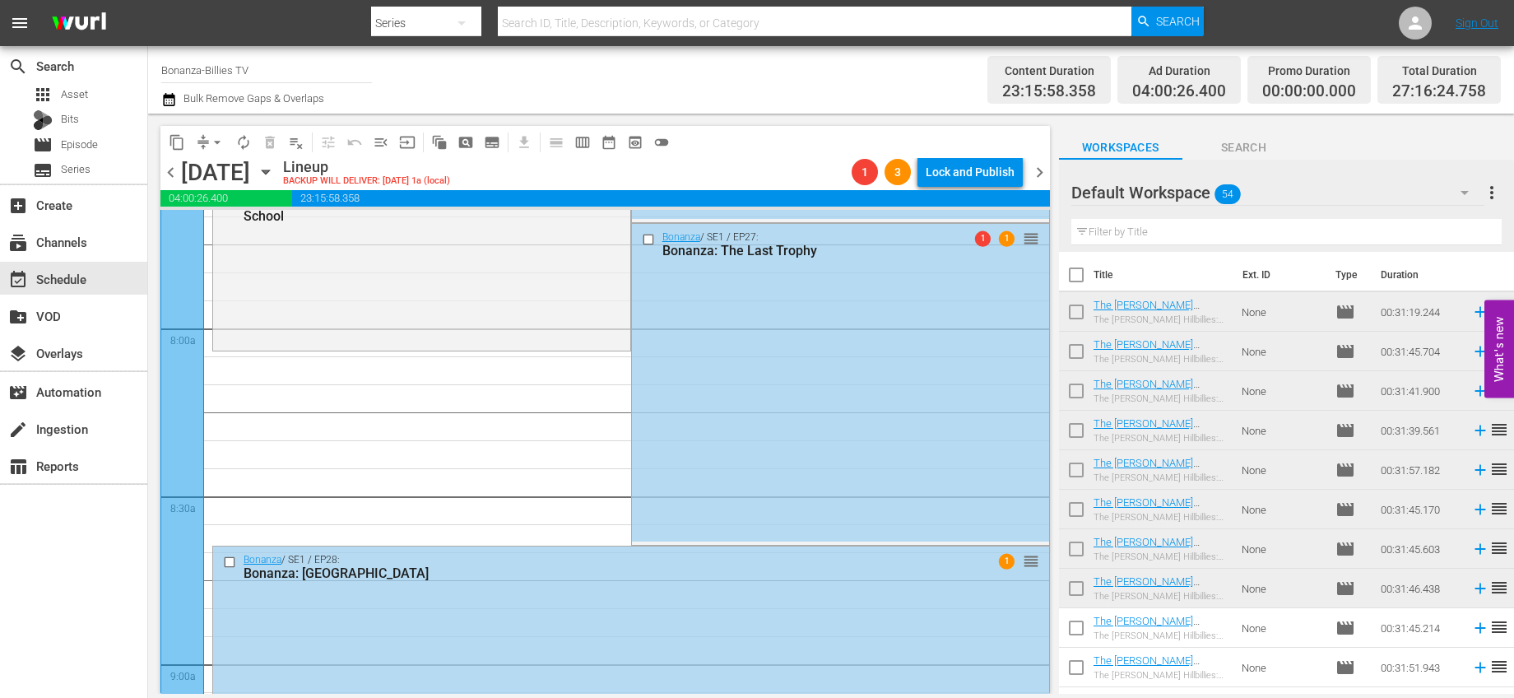
drag, startPoint x: 1023, startPoint y: 466, endPoint x: 900, endPoint y: 358, distance: 163.3
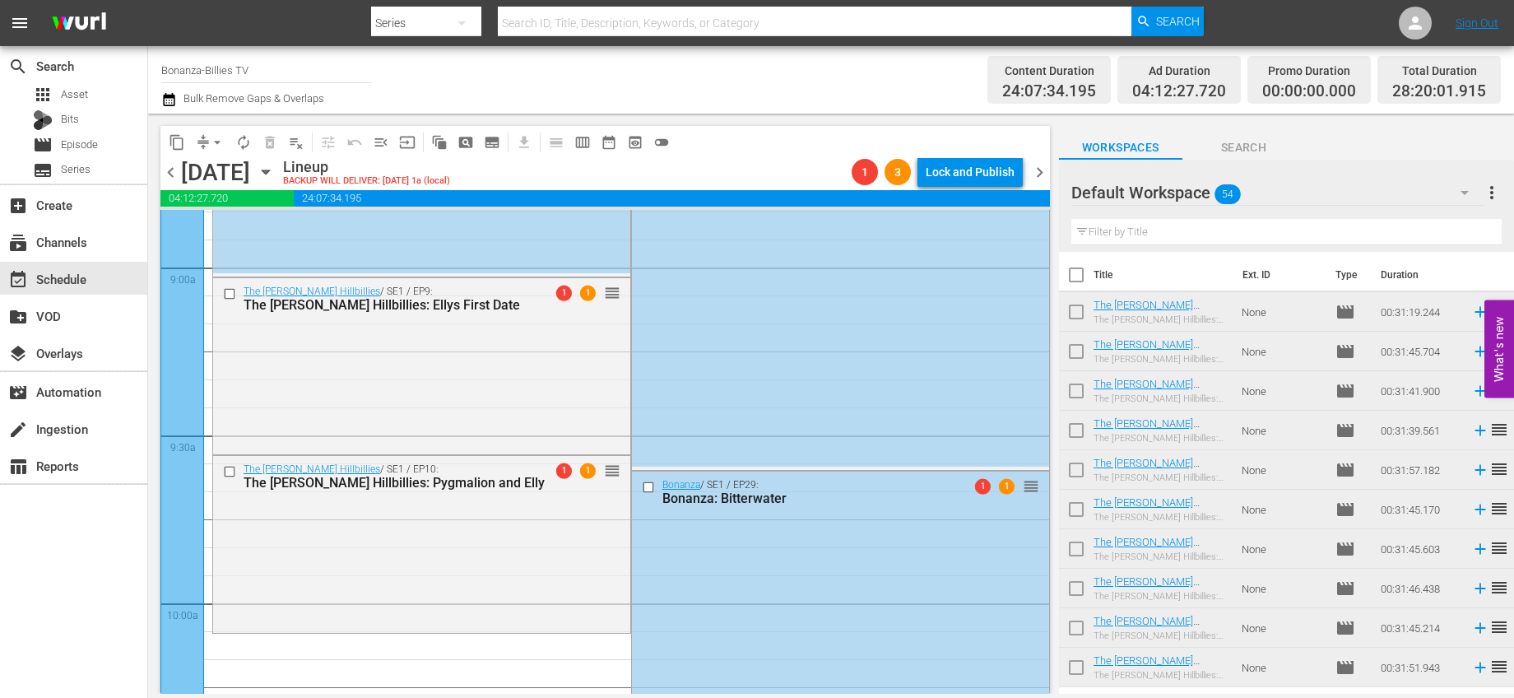
scroll to position [3137, 0]
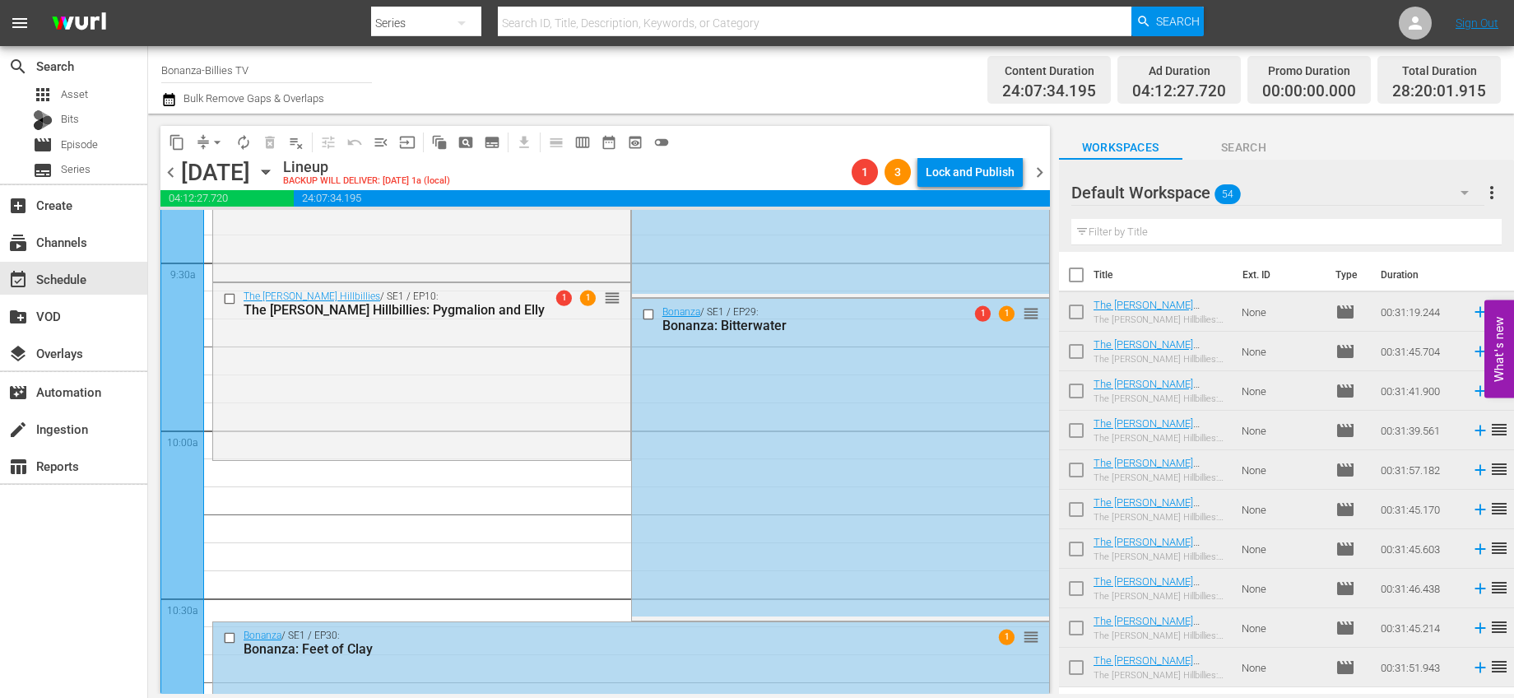
drag, startPoint x: 1015, startPoint y: 441, endPoint x: 970, endPoint y: 469, distance: 52.5
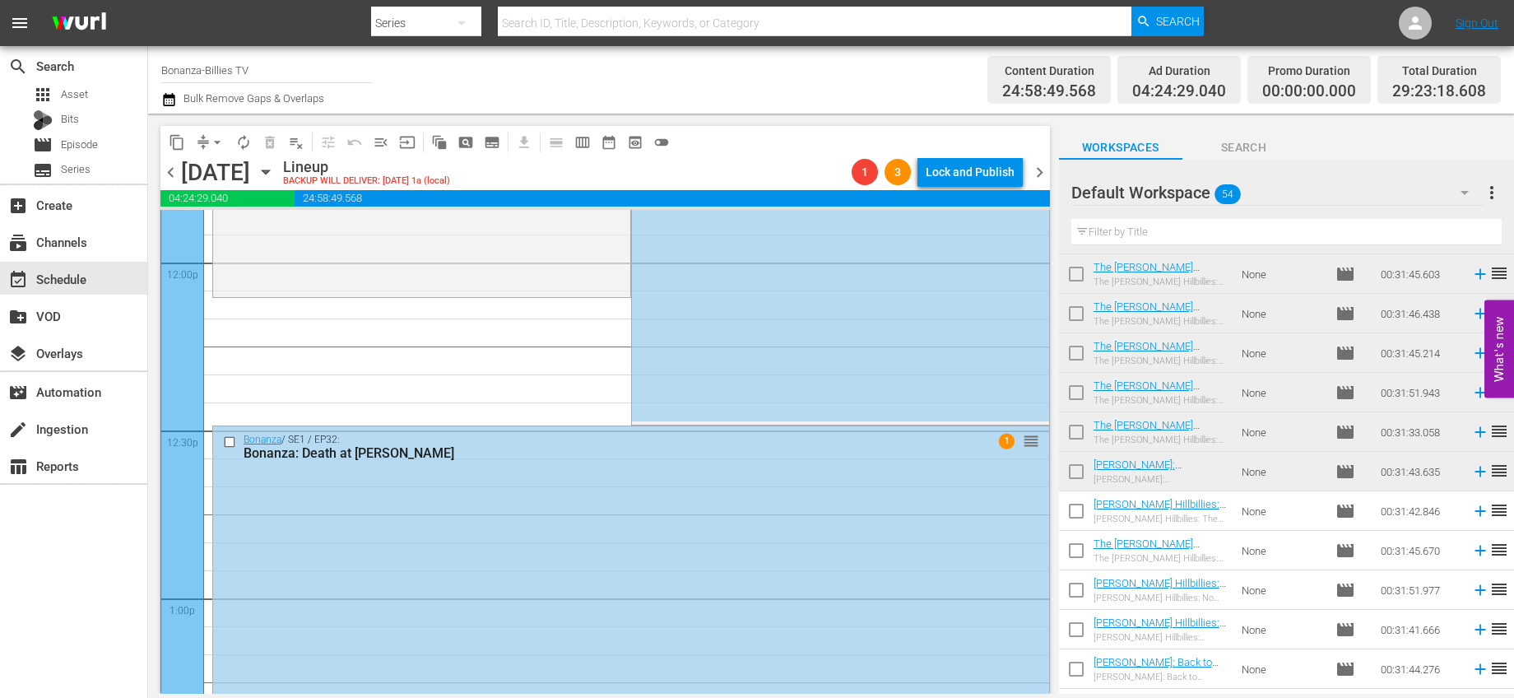
scroll to position [3886, 0]
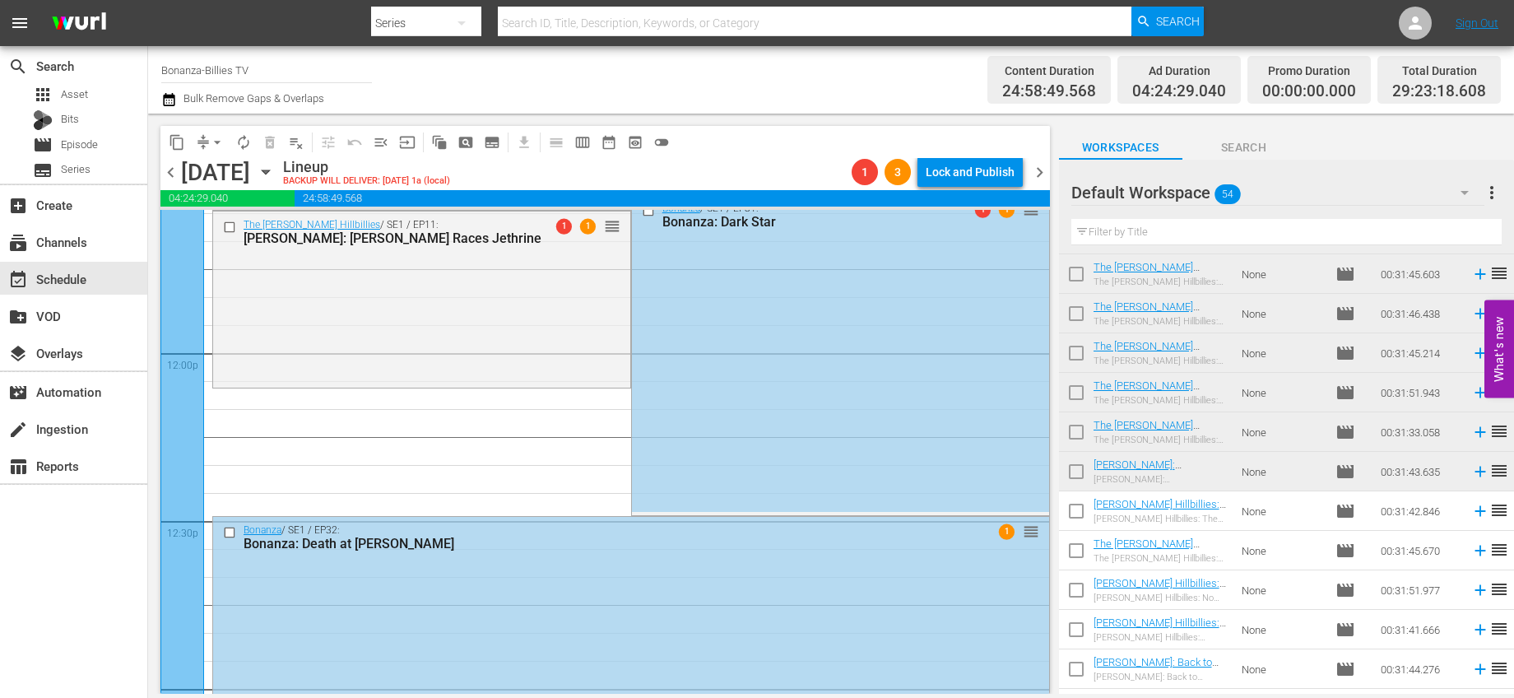
drag, startPoint x: 1011, startPoint y: 387, endPoint x: 885, endPoint y: 405, distance: 128.0
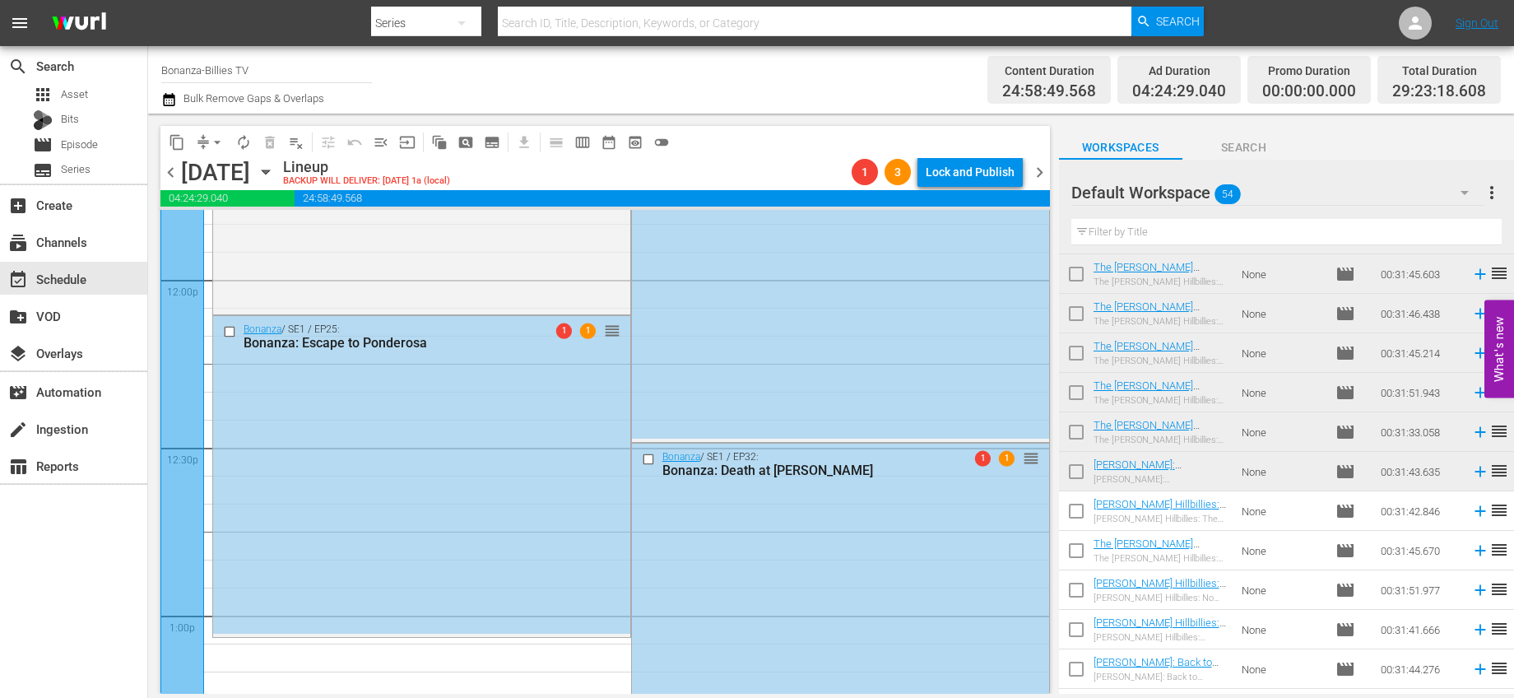
scroll to position [4049, 0]
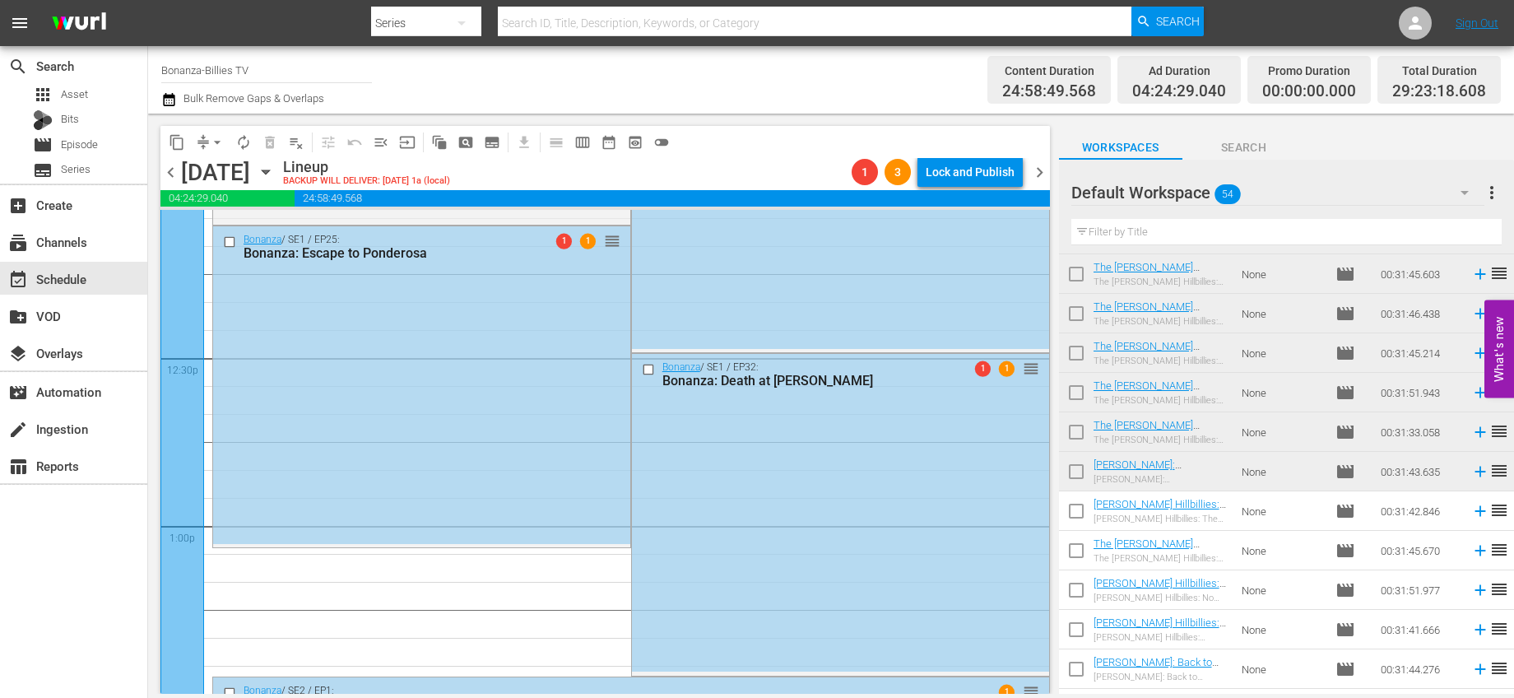
drag, startPoint x: 604, startPoint y: 215, endPoint x: 583, endPoint y: 555, distance: 340.5
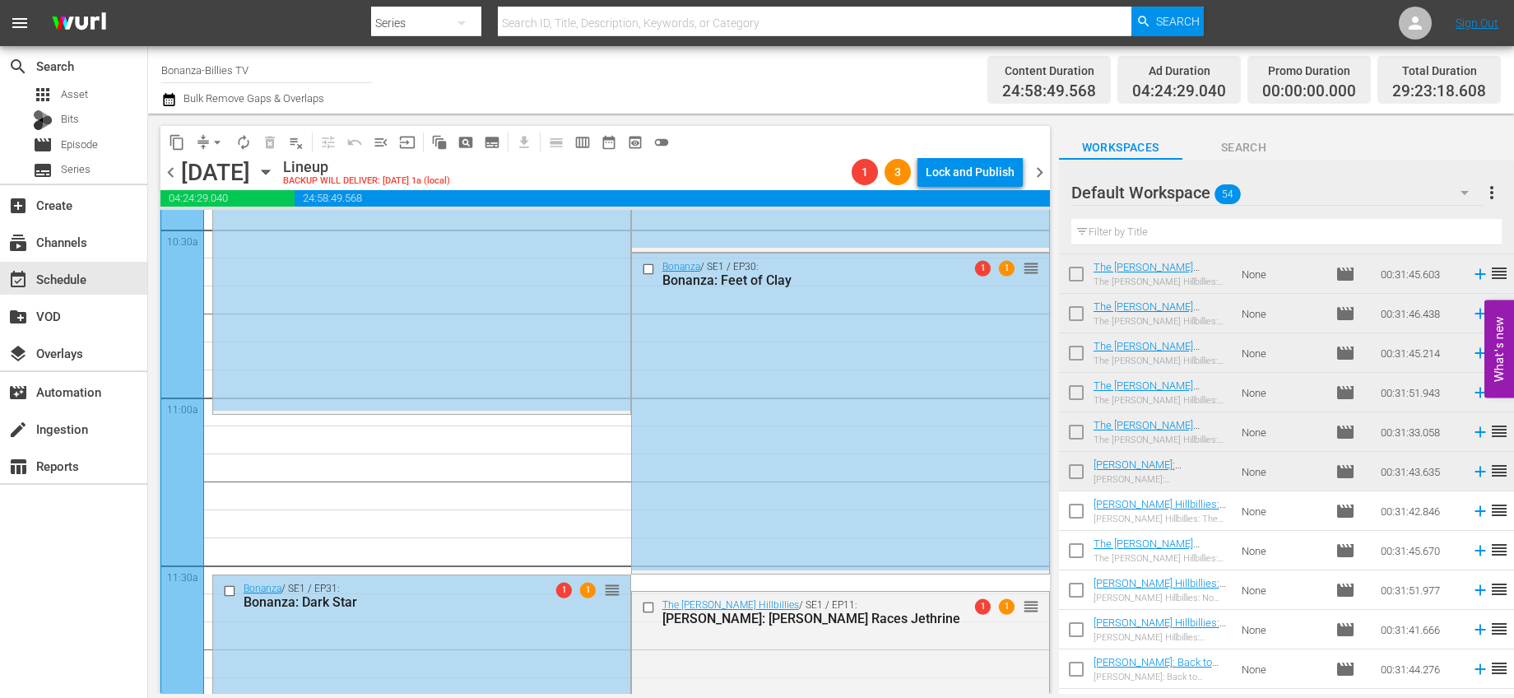
scroll to position [3506, 0]
drag, startPoint x: 1019, startPoint y: 490, endPoint x: 876, endPoint y: 422, distance: 158.3
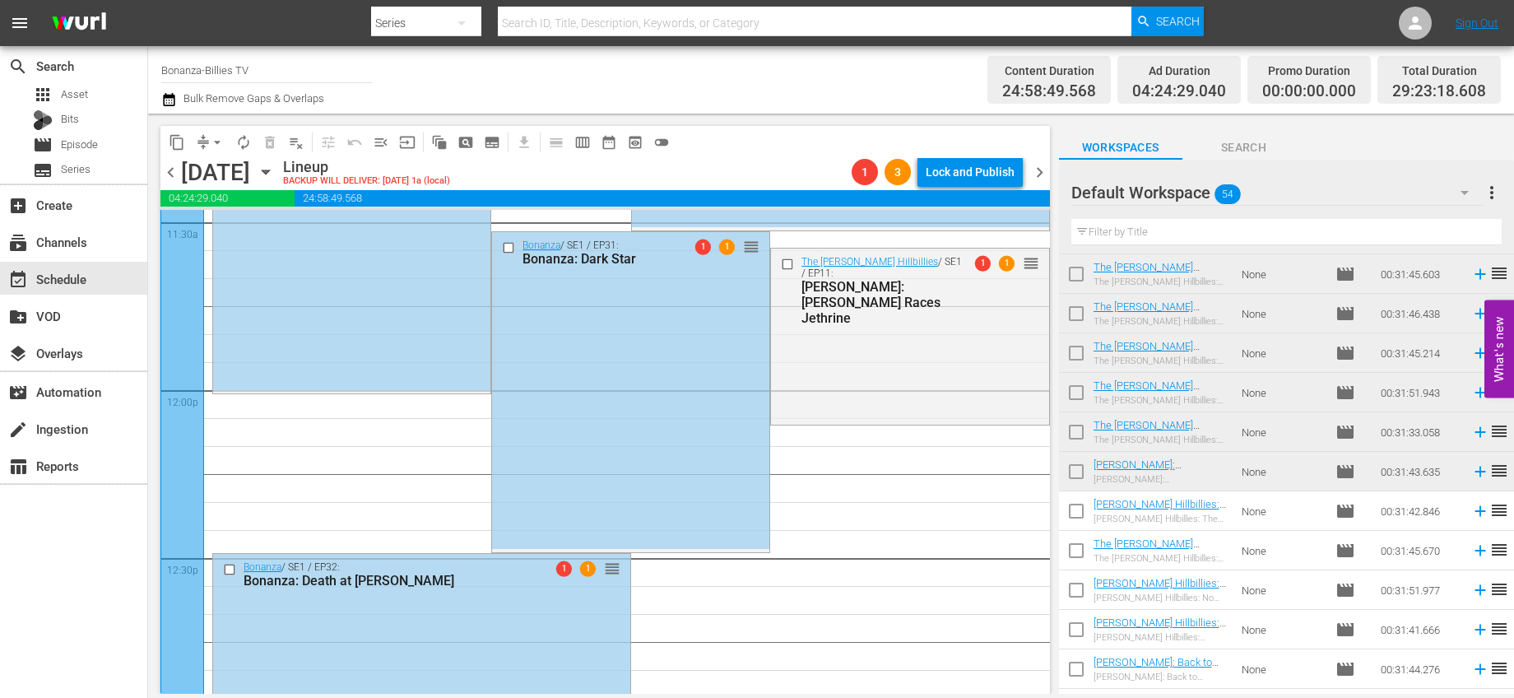
scroll to position [3842, 0]
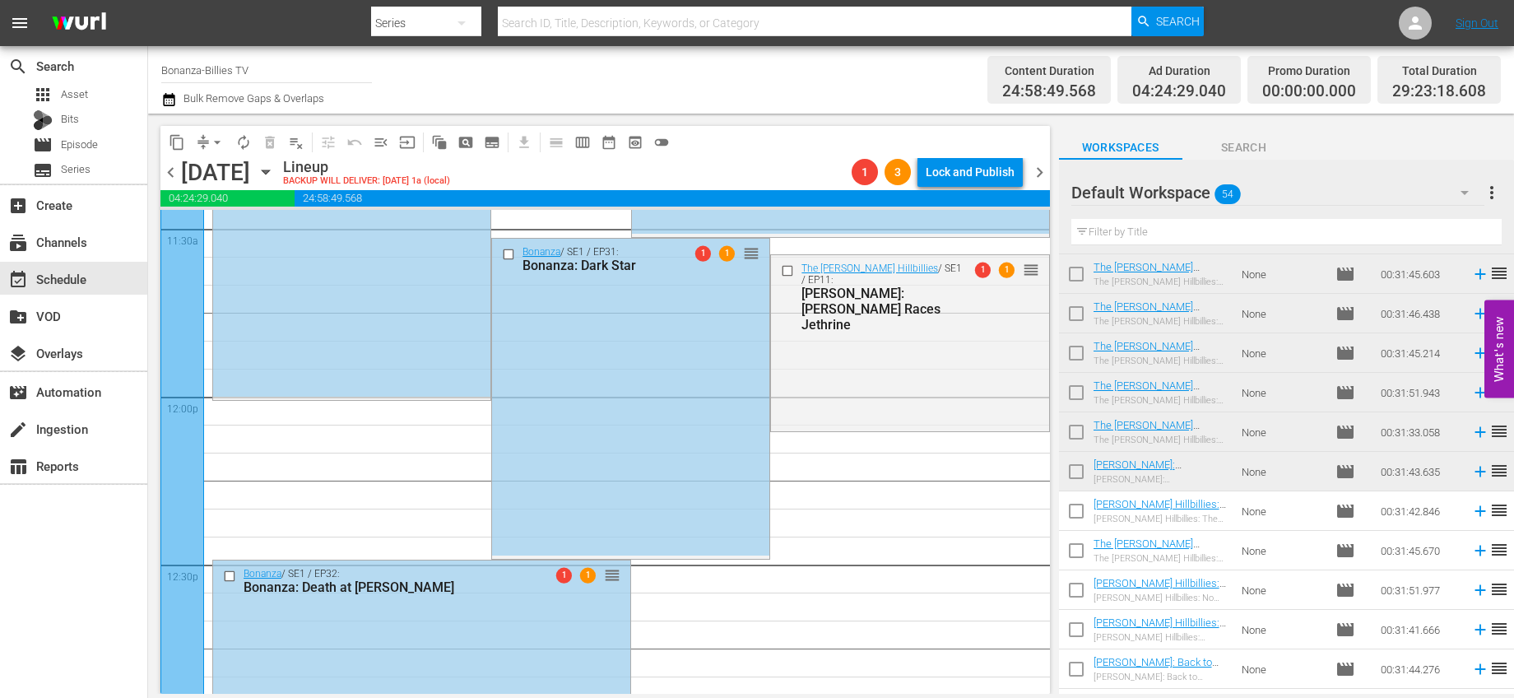
drag, startPoint x: 1019, startPoint y: 541, endPoint x: 889, endPoint y: 406, distance: 187.4
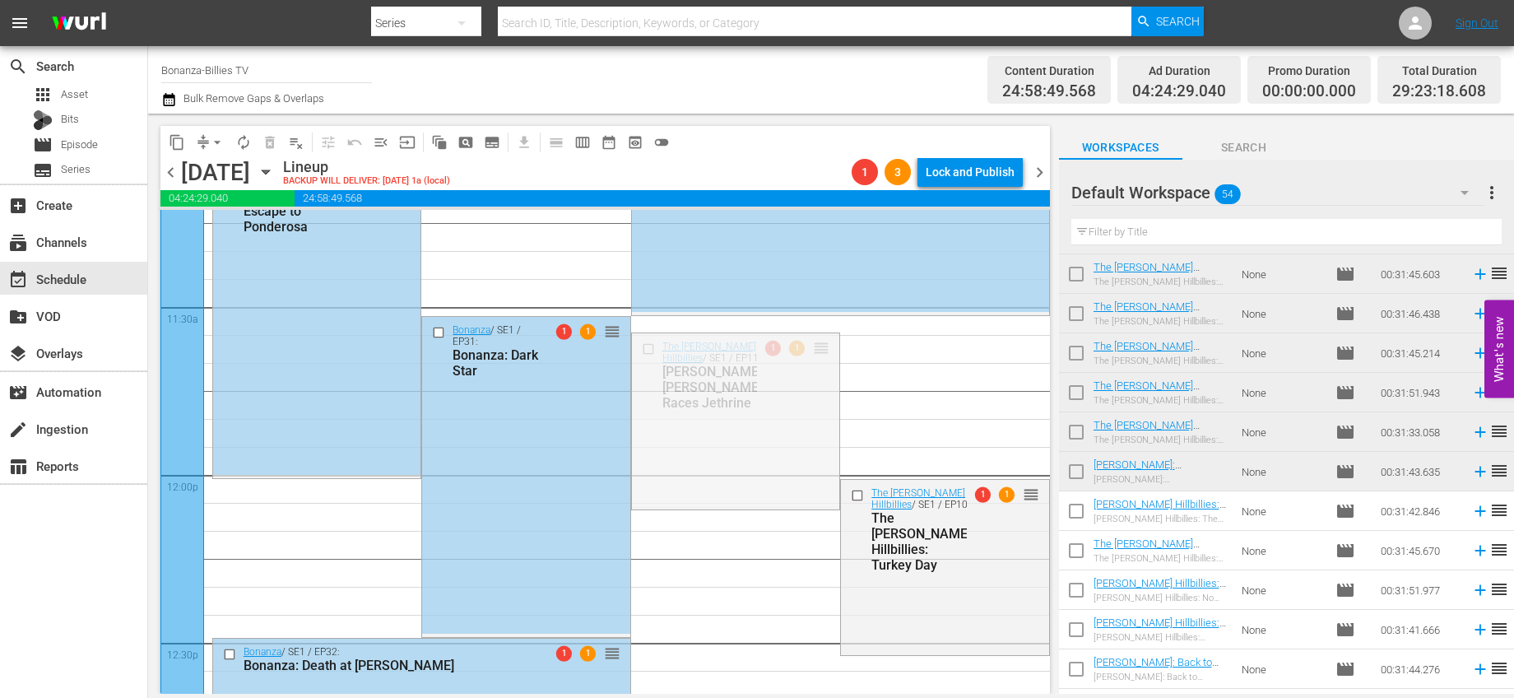
scroll to position [3685, 0]
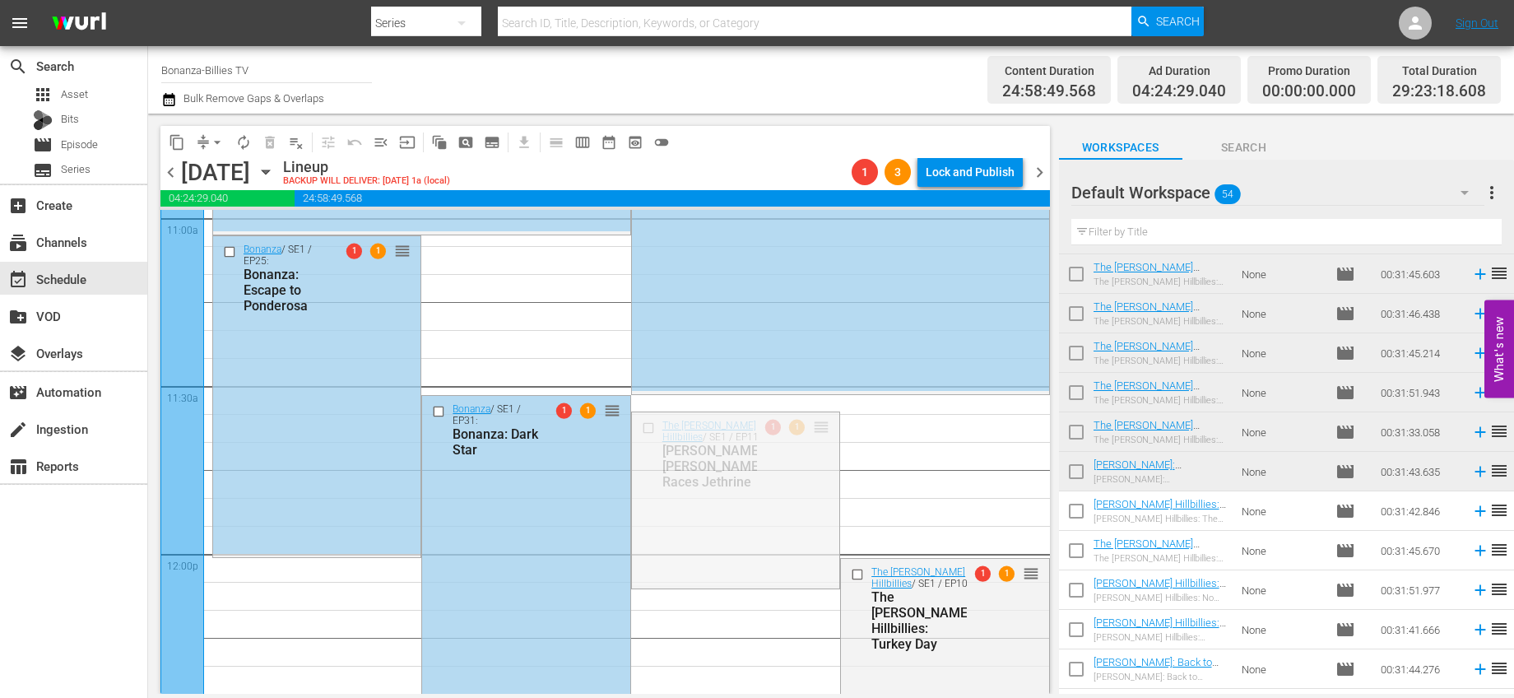
drag, startPoint x: 809, startPoint y: 316, endPoint x: 764, endPoint y: 571, distance: 259.1
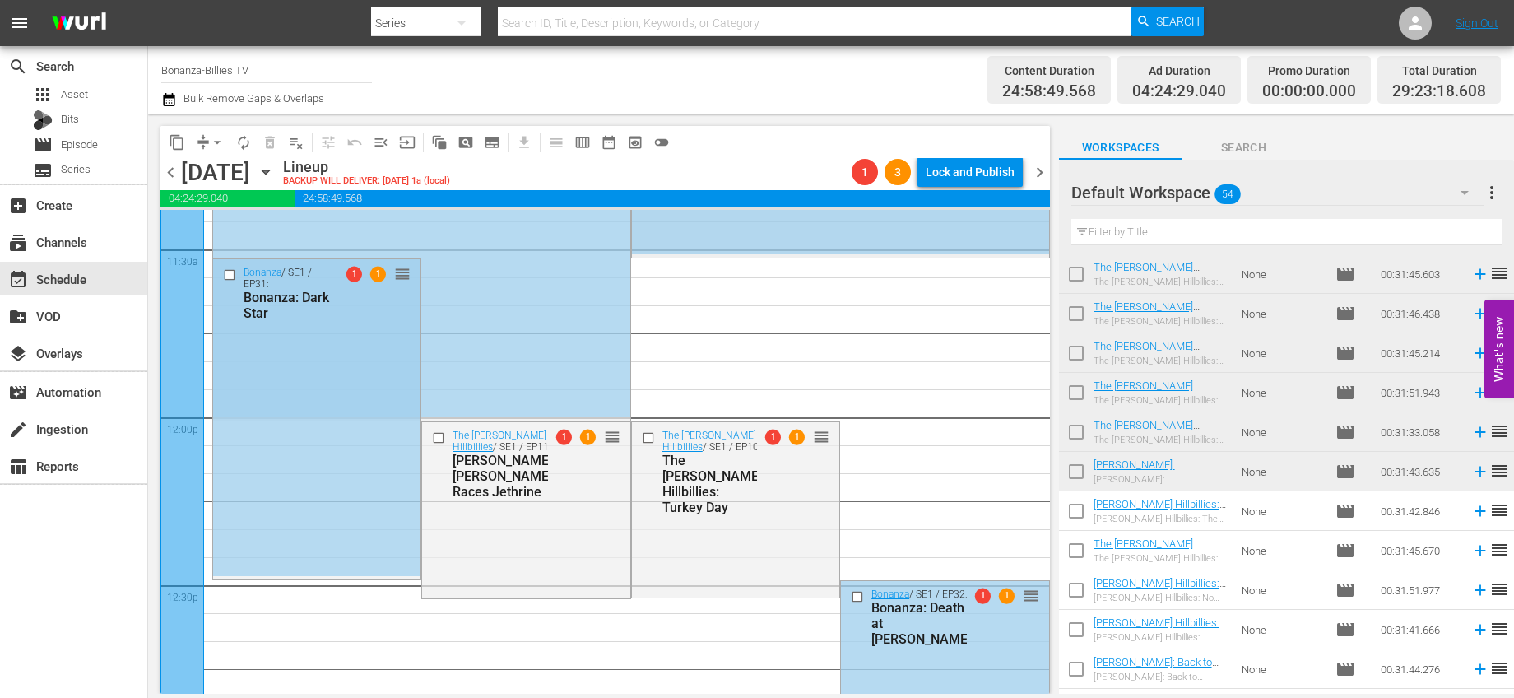
scroll to position [3889, 0]
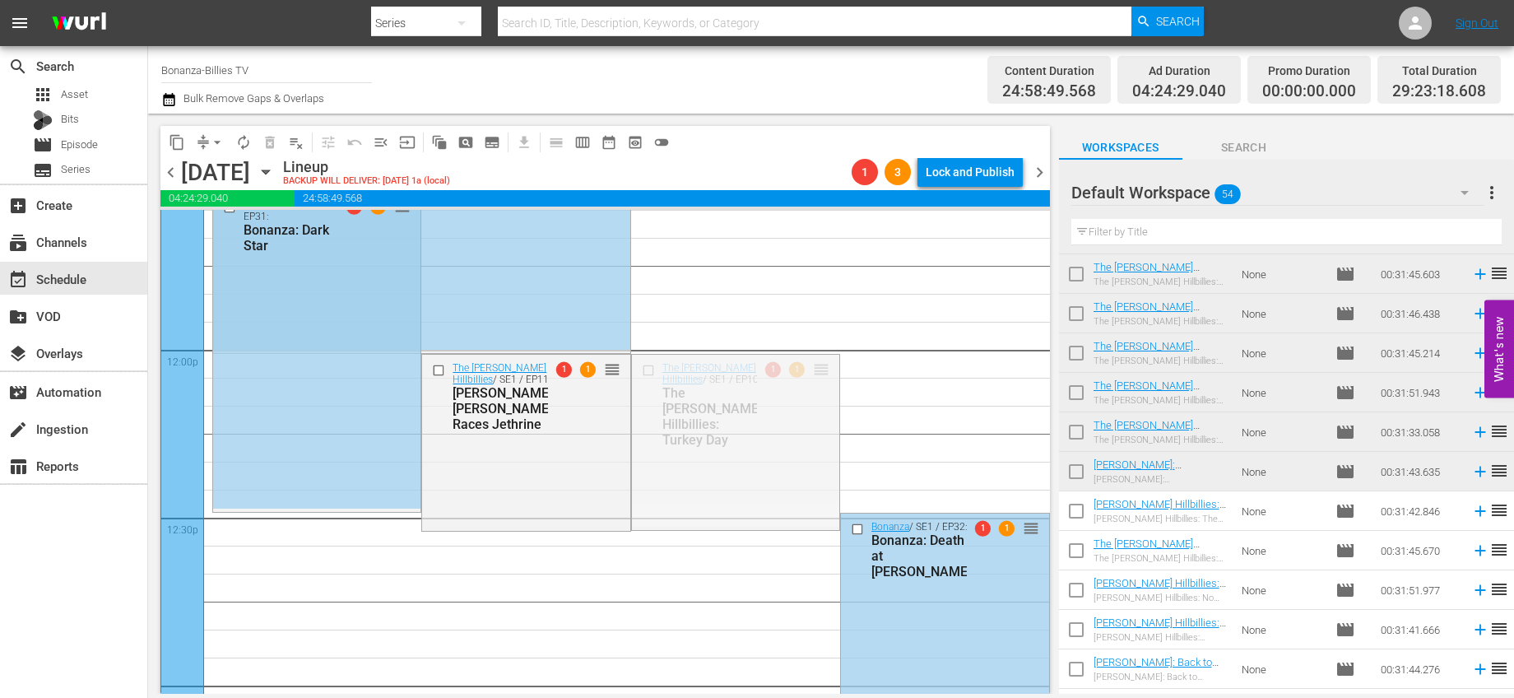
drag, startPoint x: 806, startPoint y: 369, endPoint x: 779, endPoint y: 362, distance: 27.4
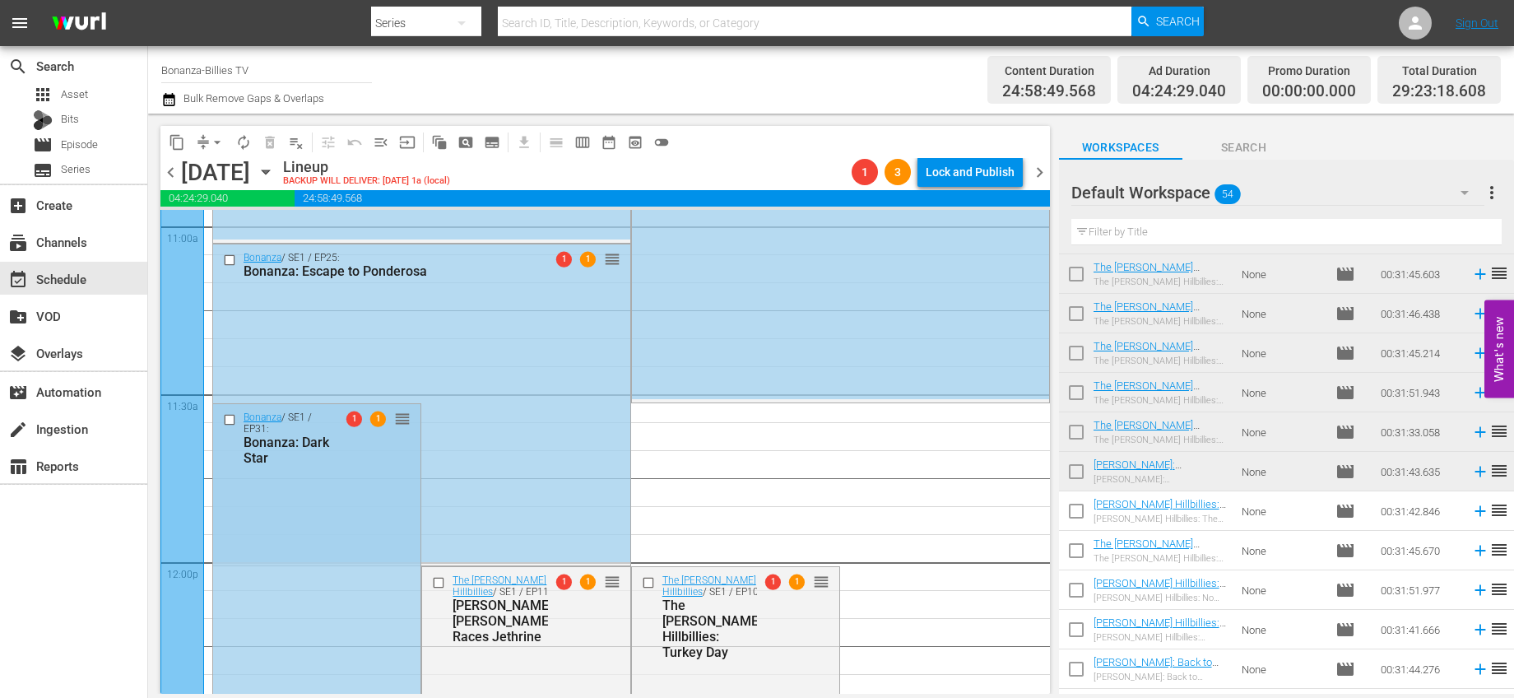
scroll to position [3905, 0]
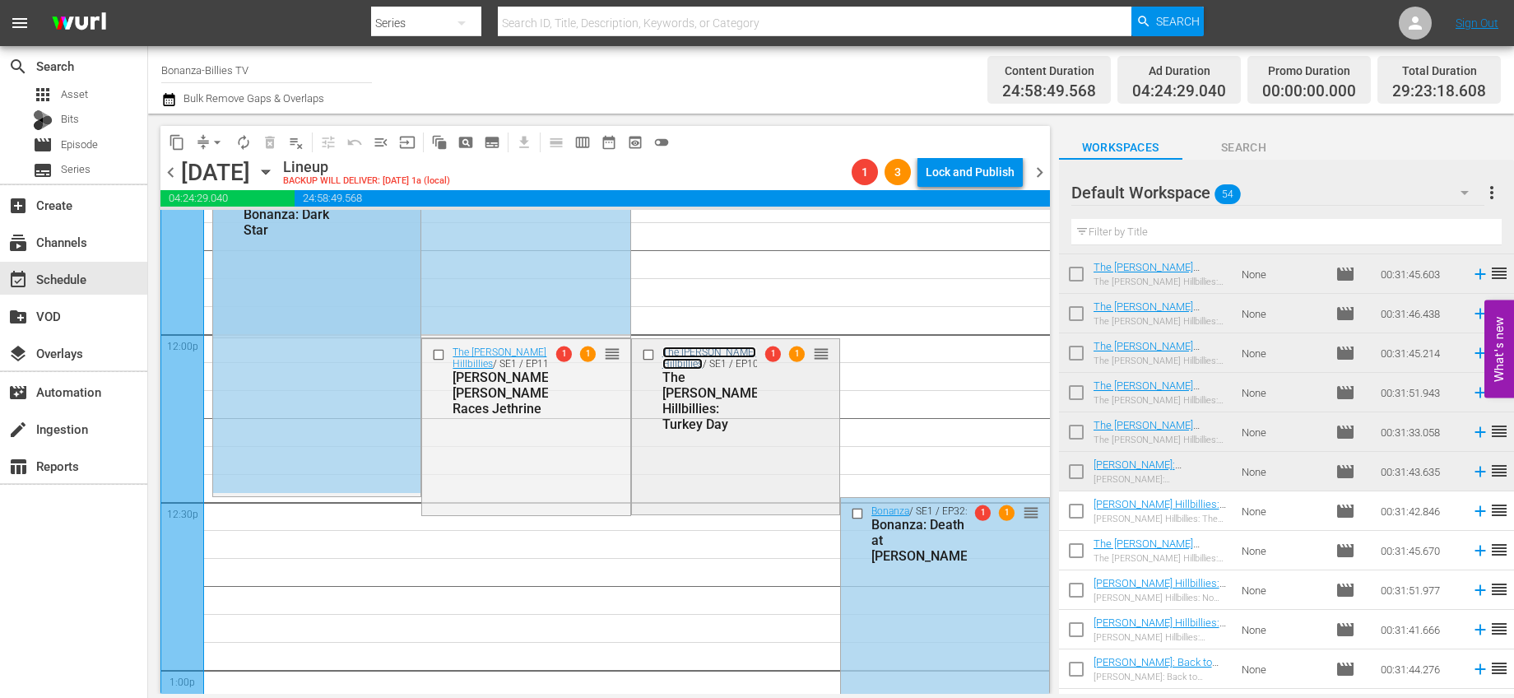
click at [716, 350] on link "The [PERSON_NAME] Hillbillies" at bounding box center [709, 357] width 94 height 23
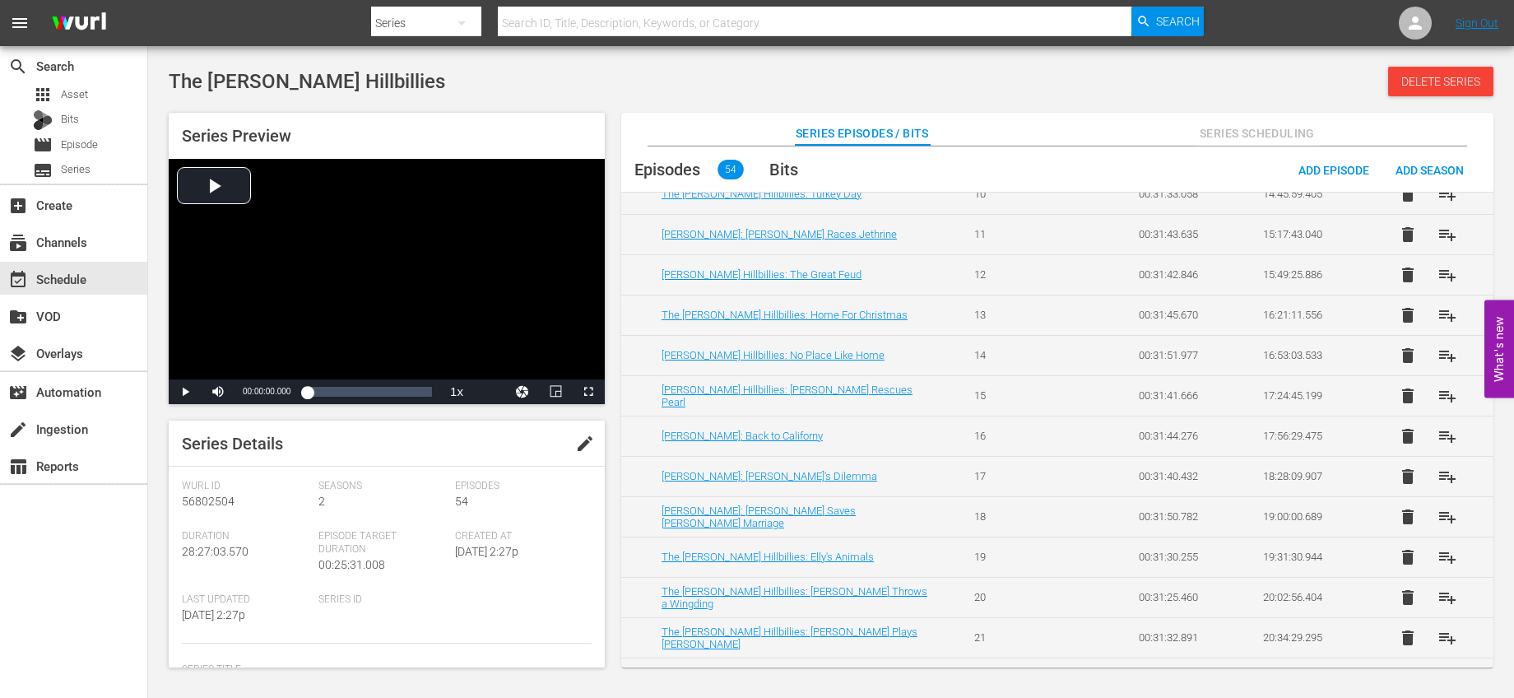
scroll to position [1145, 0]
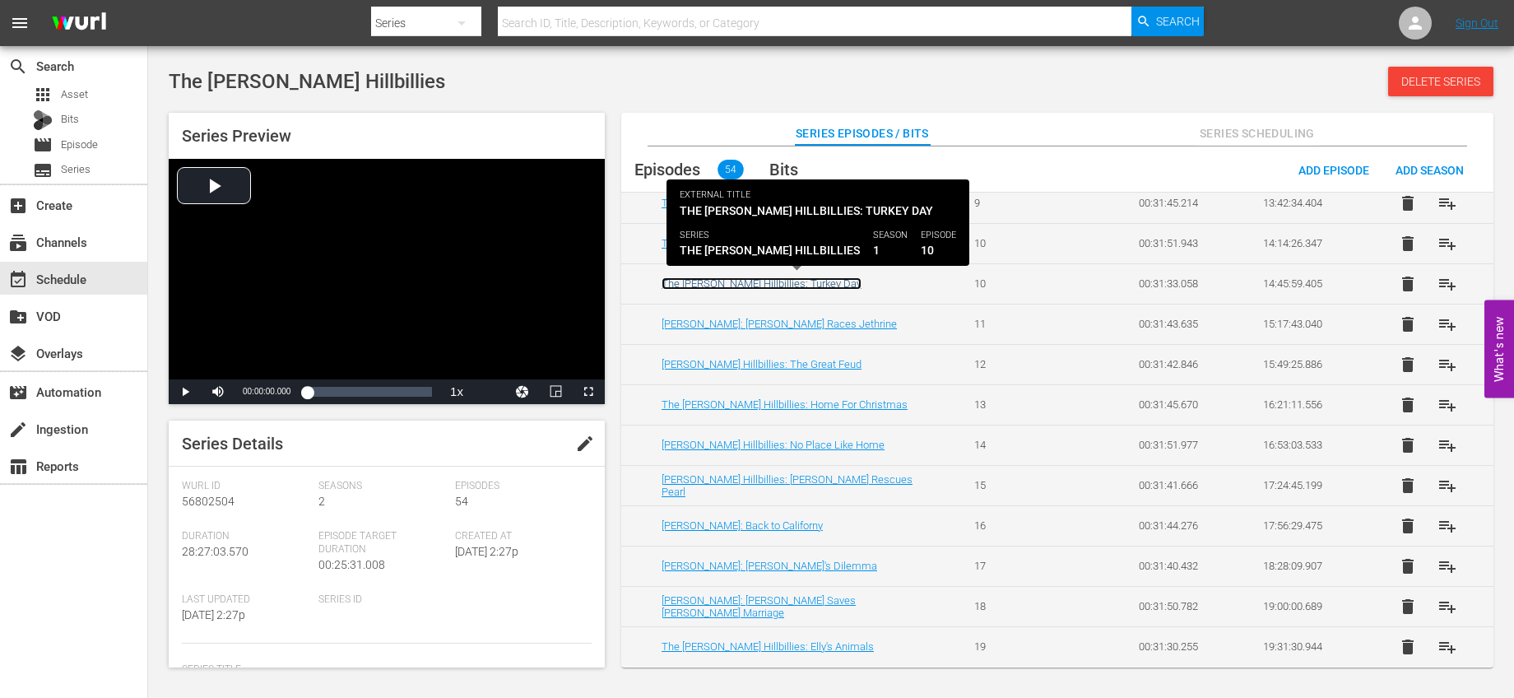
click at [797, 284] on link "The [PERSON_NAME] Hillbillies: Turkey Day" at bounding box center [762, 283] width 200 height 12
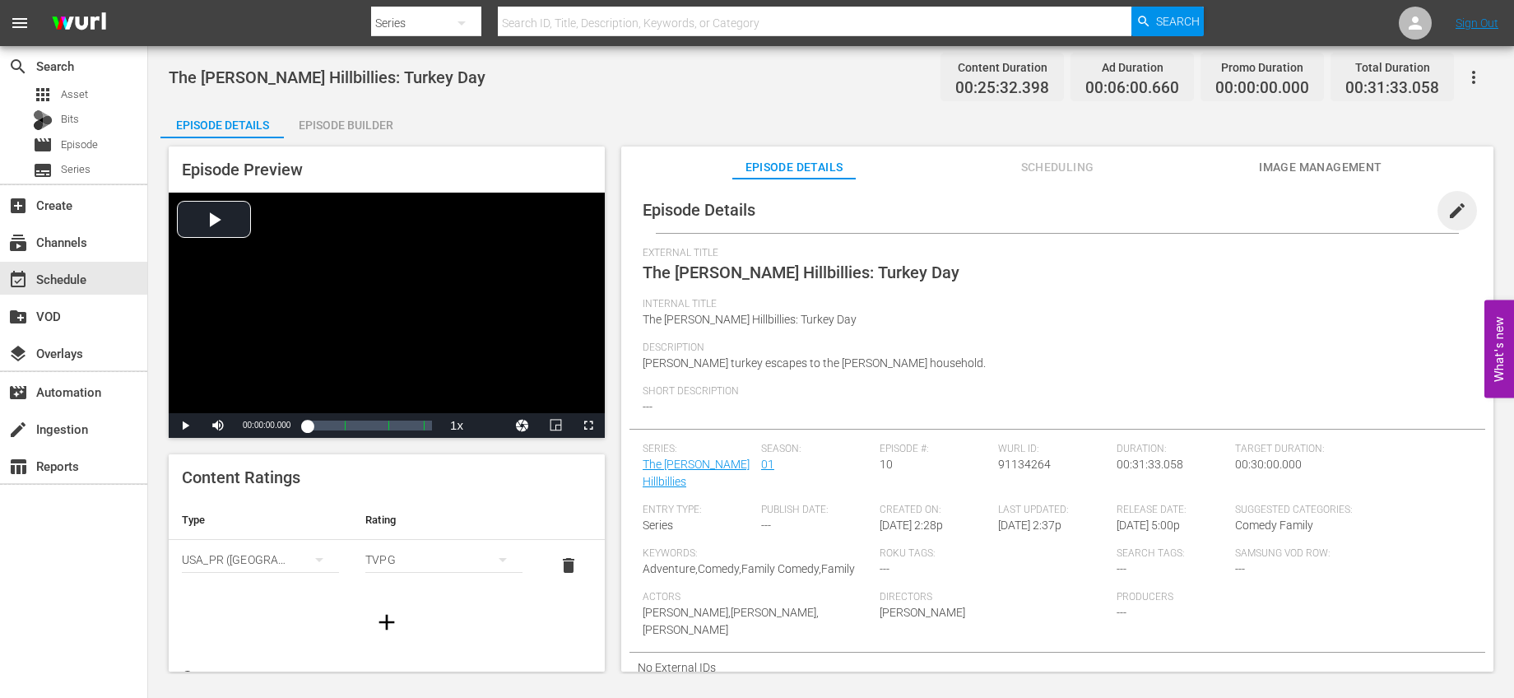
click at [1447, 207] on span "edit" at bounding box center [1457, 211] width 20 height 20
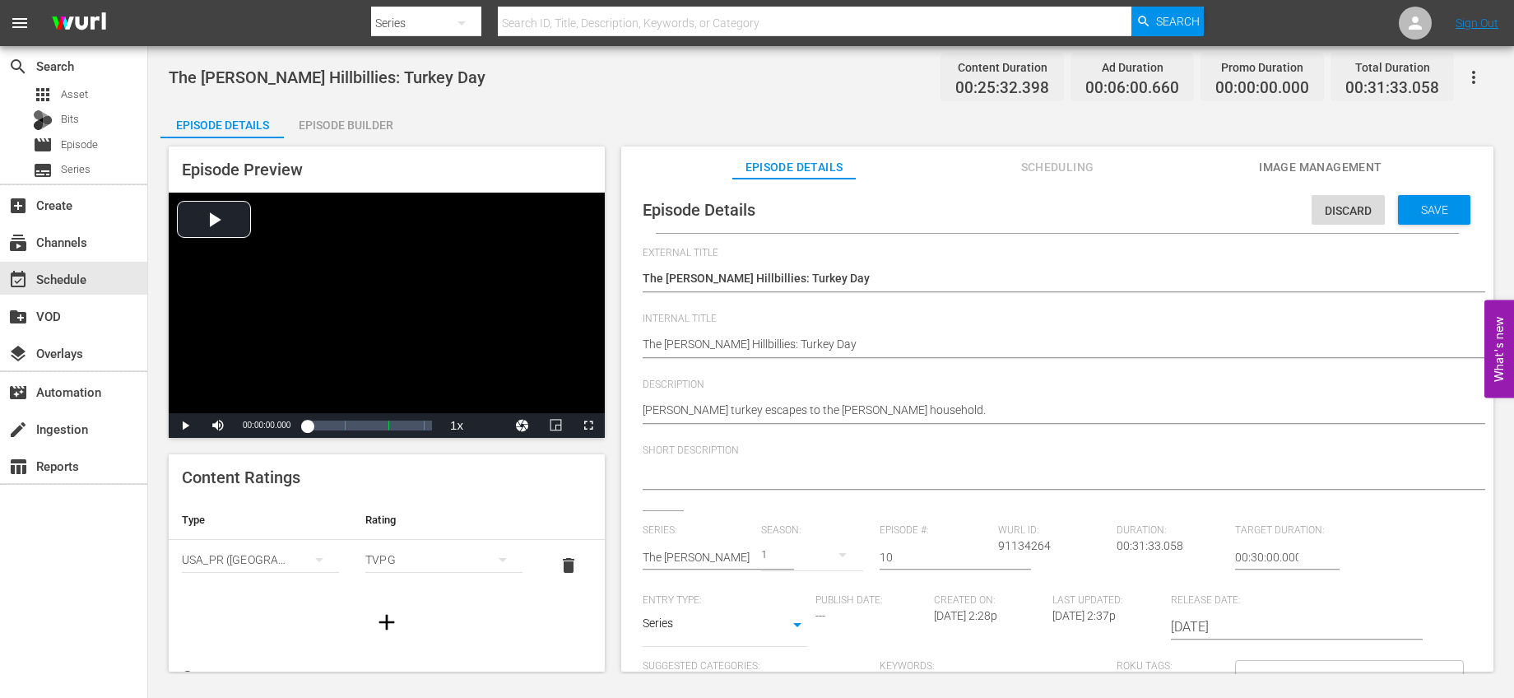
click at [792, 555] on div "1" at bounding box center [812, 555] width 102 height 46
click at [785, 595] on div "2" at bounding box center [781, 597] width 45 height 16
click at [1422, 199] on div "Save" at bounding box center [1434, 210] width 72 height 30
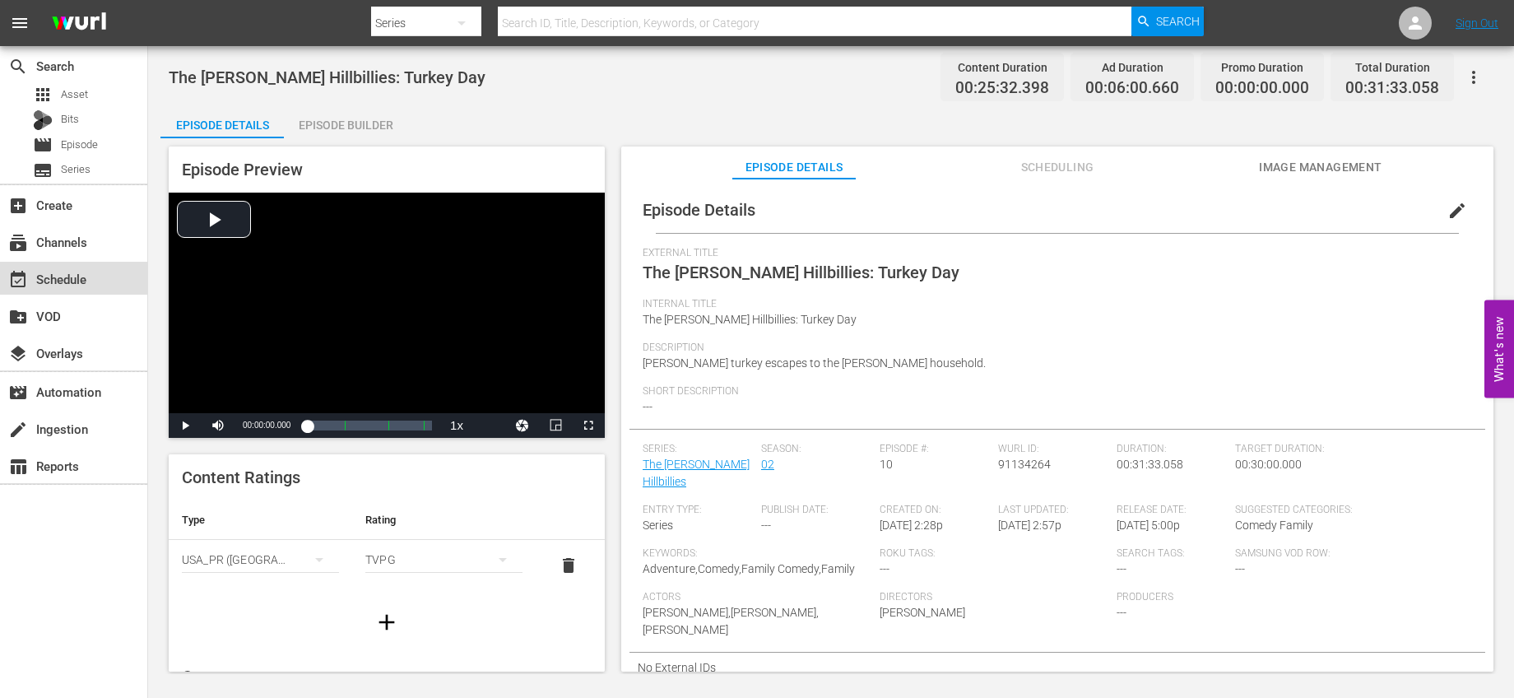
click at [110, 265] on div "event_available Schedule" at bounding box center [73, 278] width 147 height 33
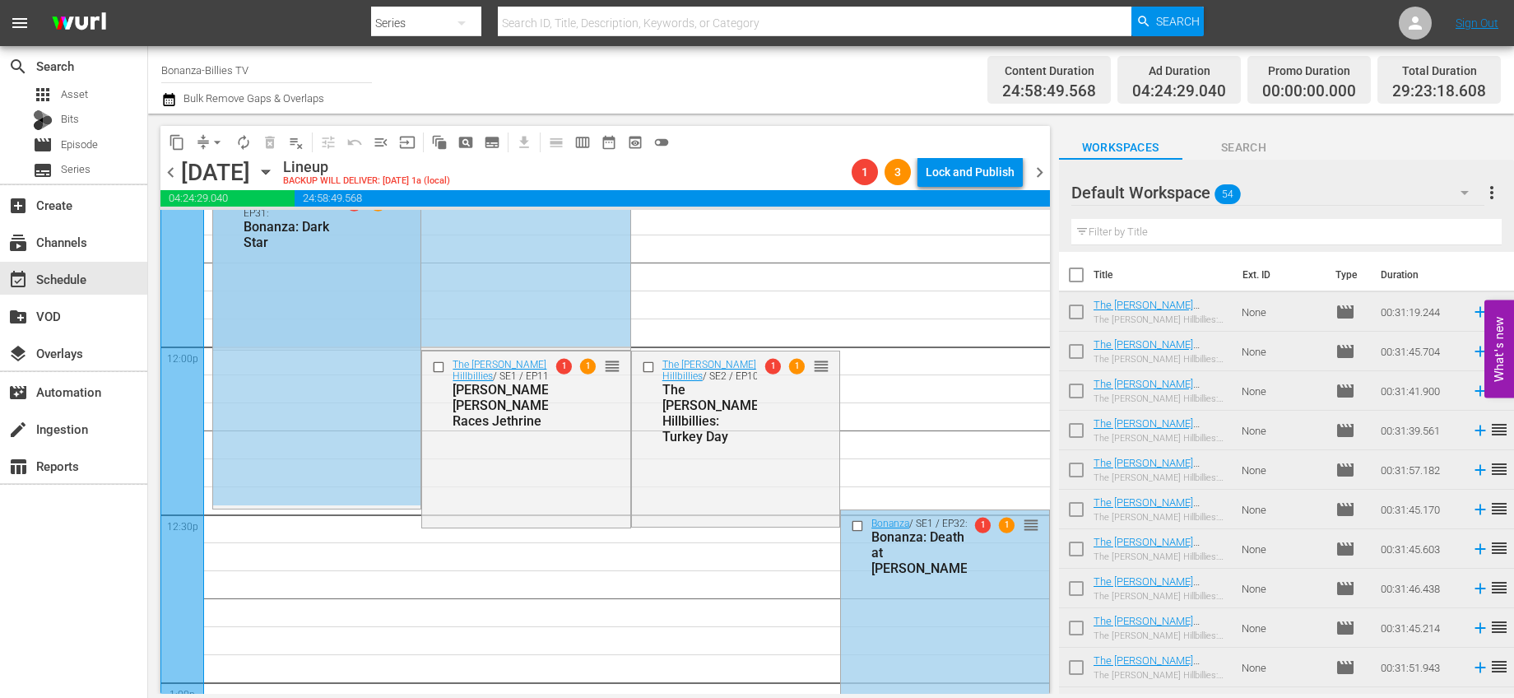
scroll to position [3893, 0]
click at [641, 365] on input "checkbox" at bounding box center [649, 367] width 17 height 14
click at [272, 140] on span "delete_forever_outlined" at bounding box center [270, 142] width 16 height 16
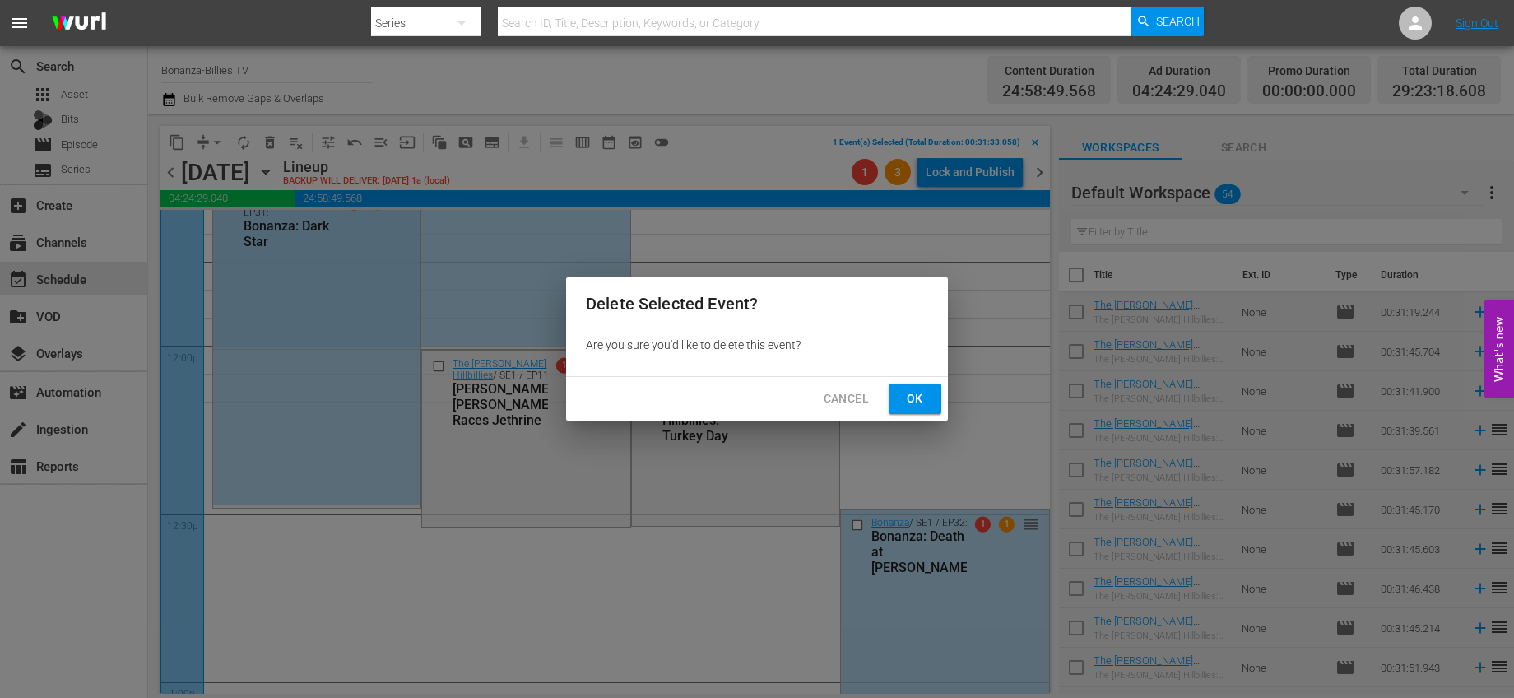
click at [908, 397] on span "Ok" at bounding box center [915, 398] width 26 height 21
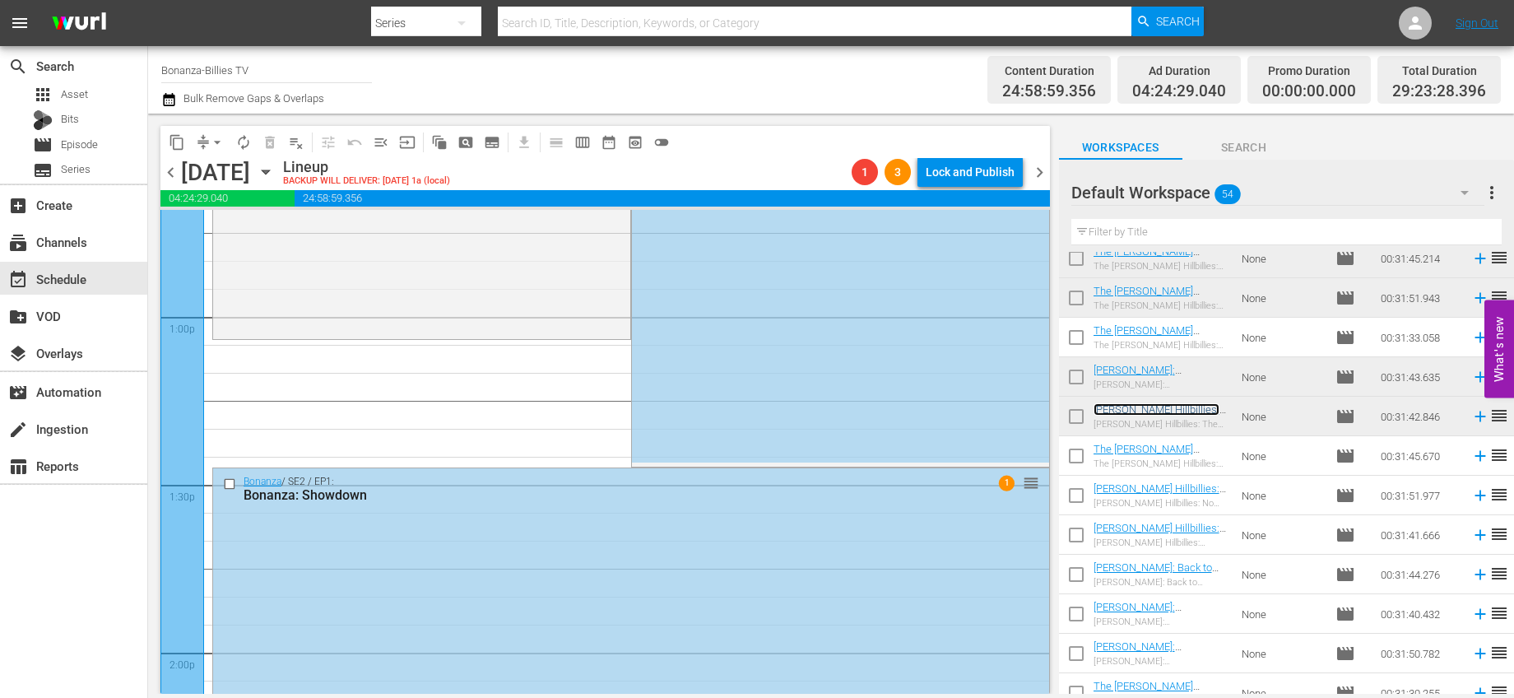
scroll to position [4124, 0]
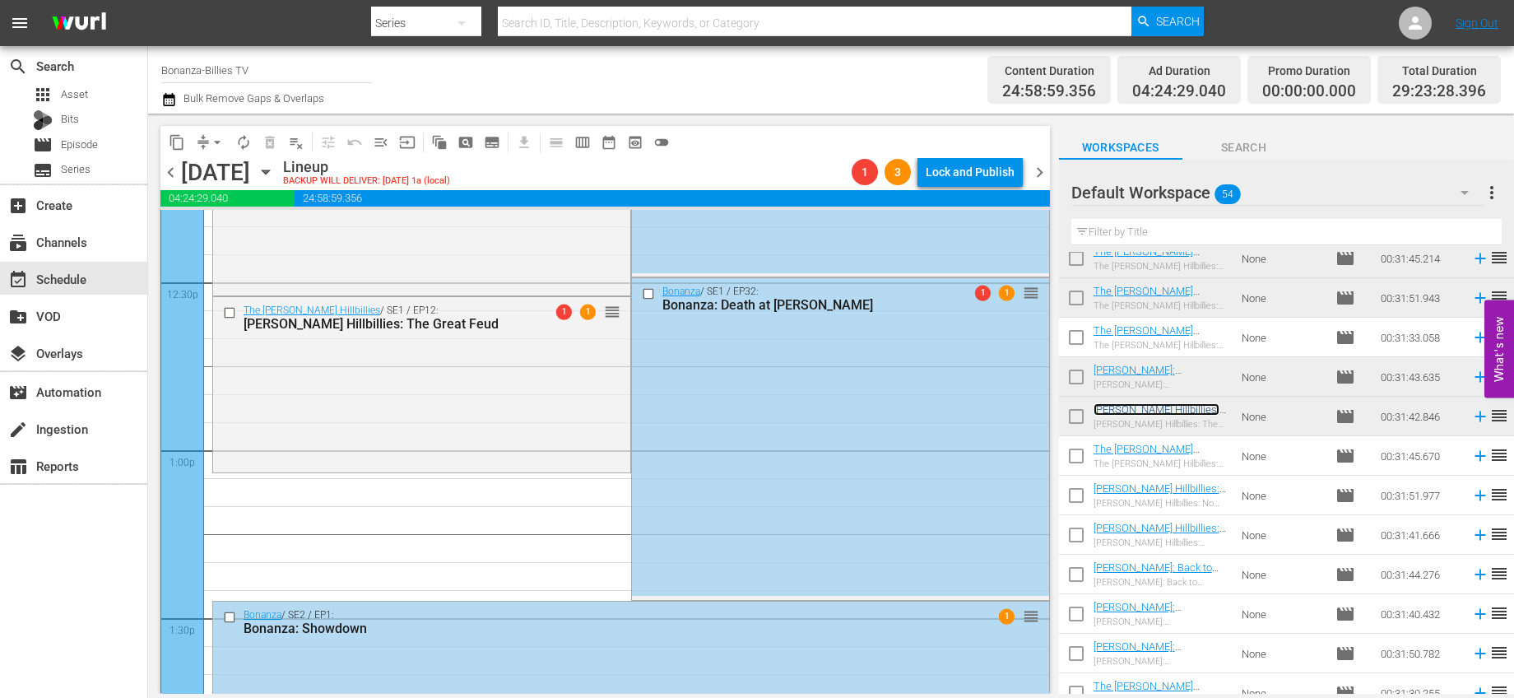
drag, startPoint x: 1007, startPoint y: 439, endPoint x: 963, endPoint y: 481, distance: 60.6
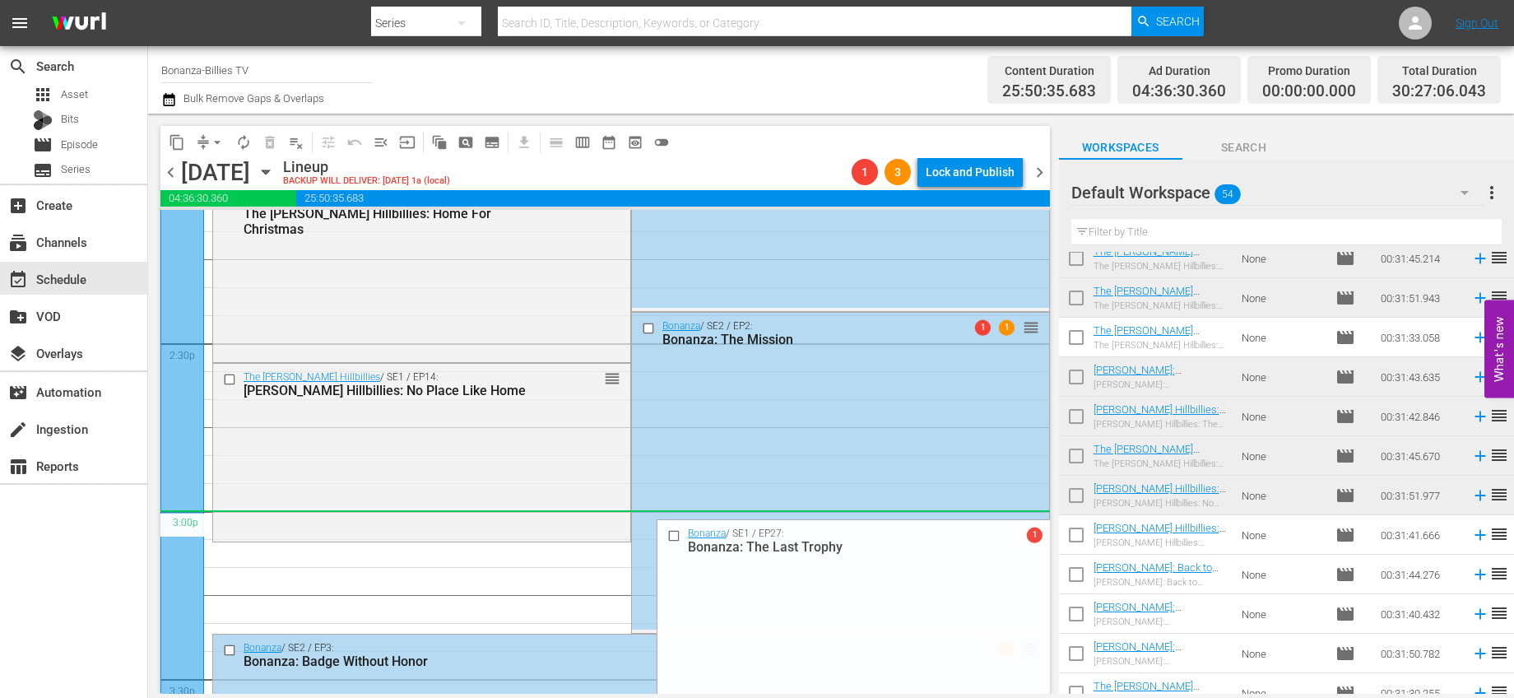
scroll to position [4818, 0]
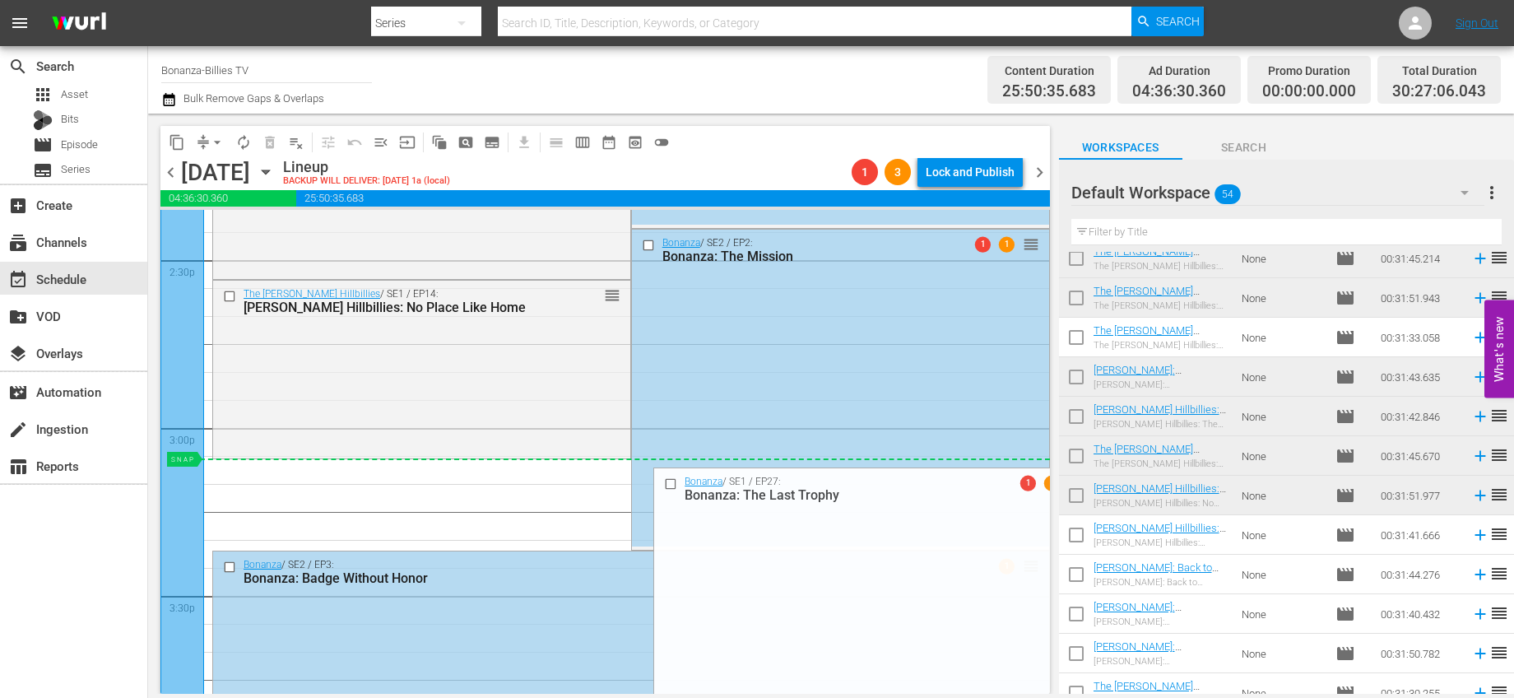
drag, startPoint x: 996, startPoint y: 408, endPoint x: 883, endPoint y: 470, distance: 128.5
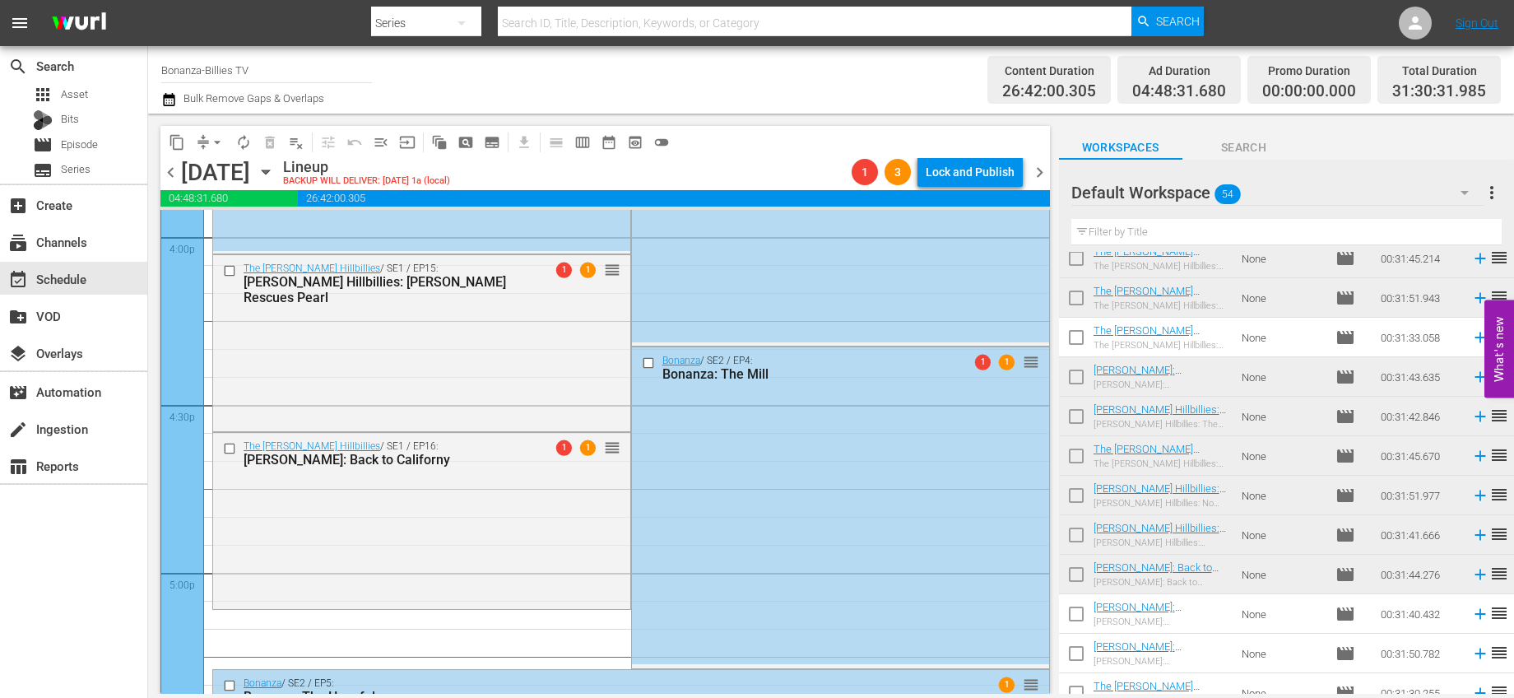
scroll to position [5479, 0]
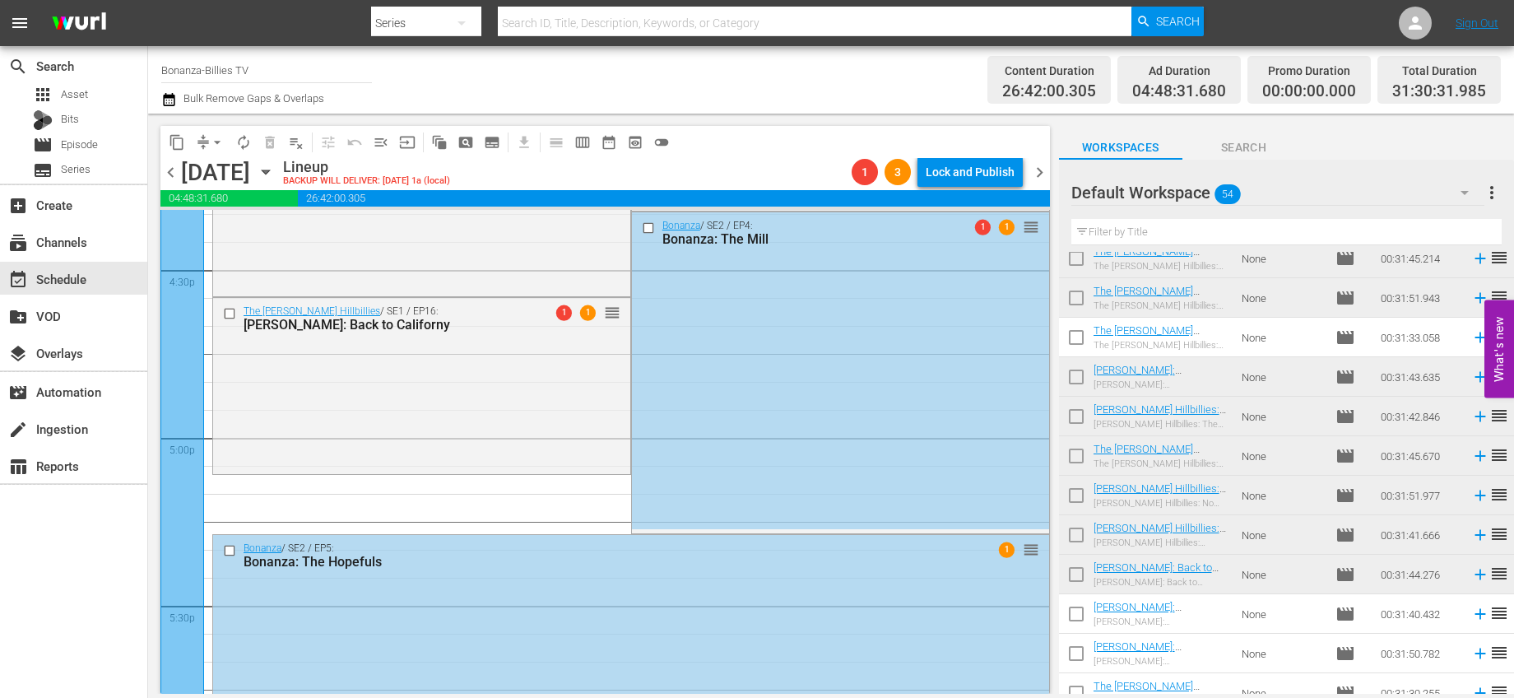
drag, startPoint x: 1024, startPoint y: 452, endPoint x: 930, endPoint y: 480, distance: 98.7
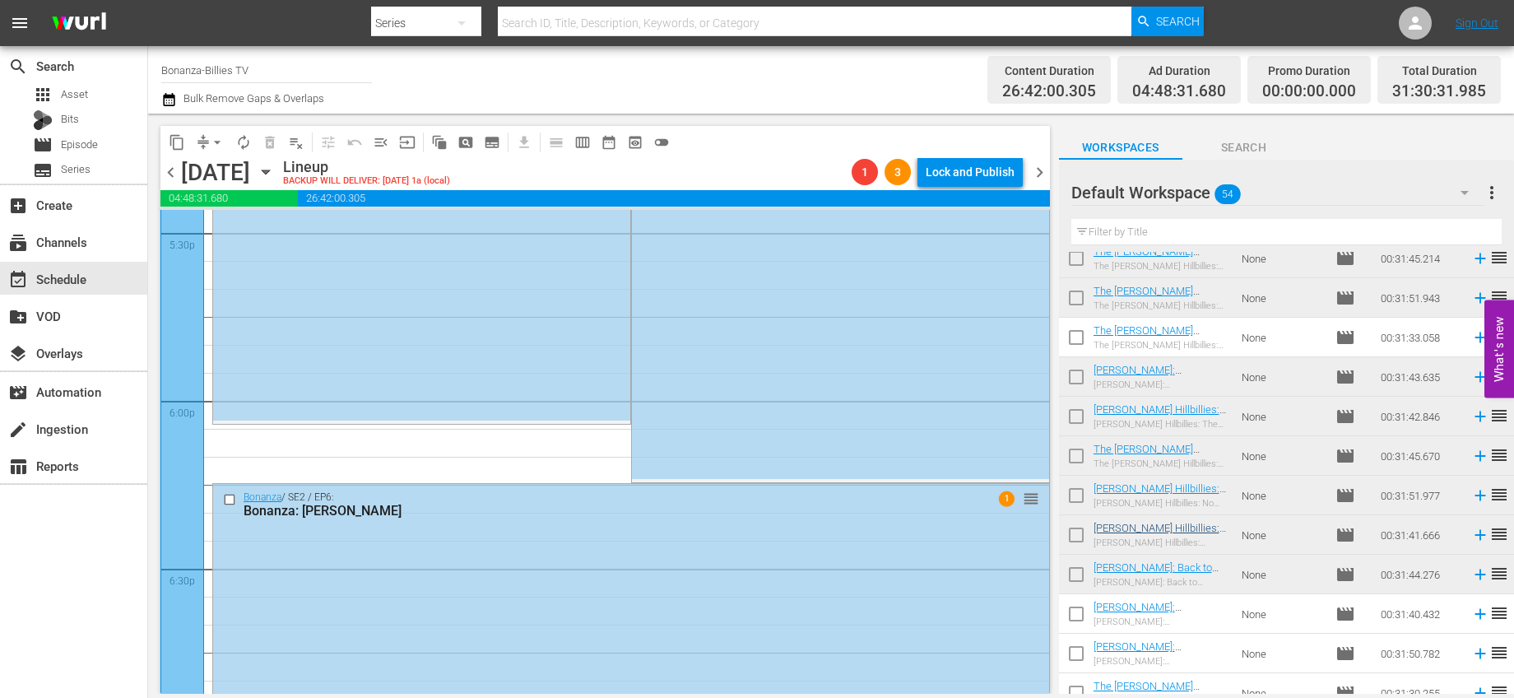
scroll to position [5852, 0]
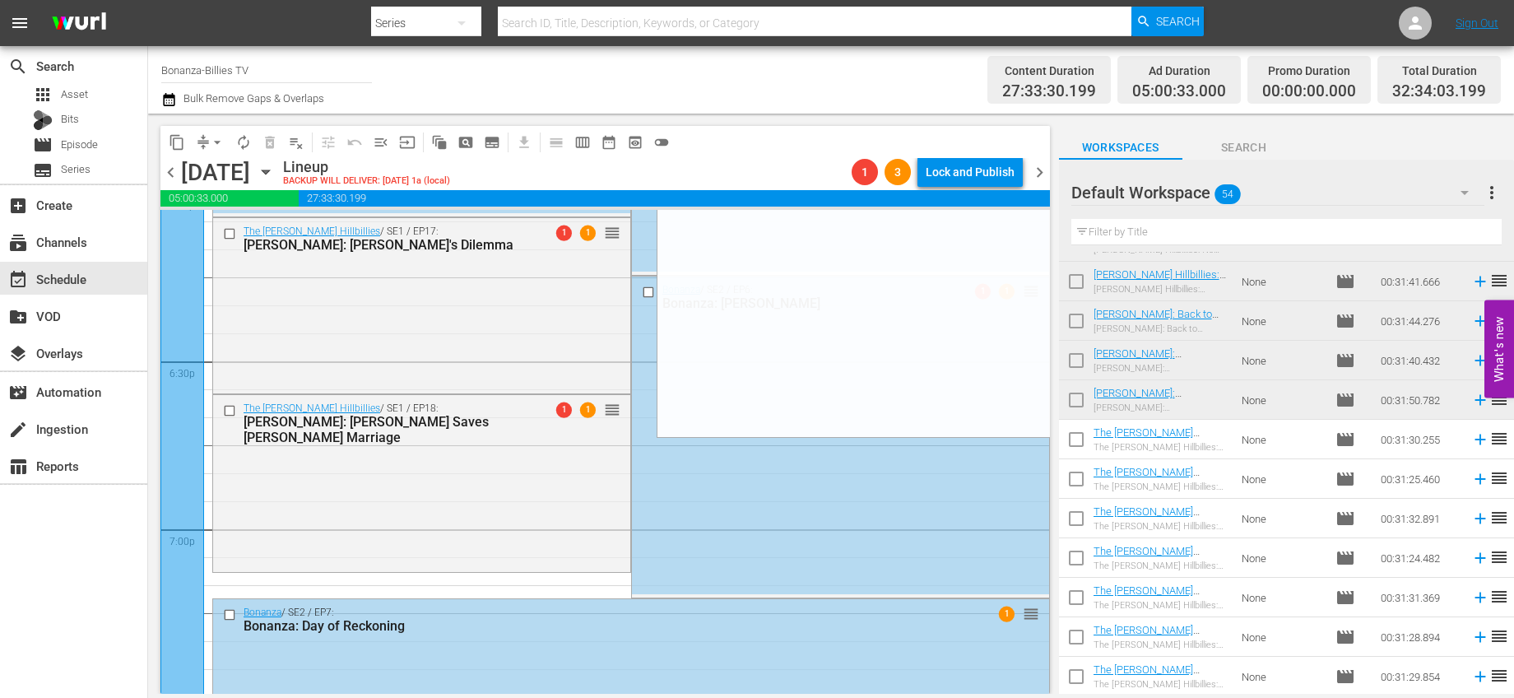
scroll to position [6130, 0]
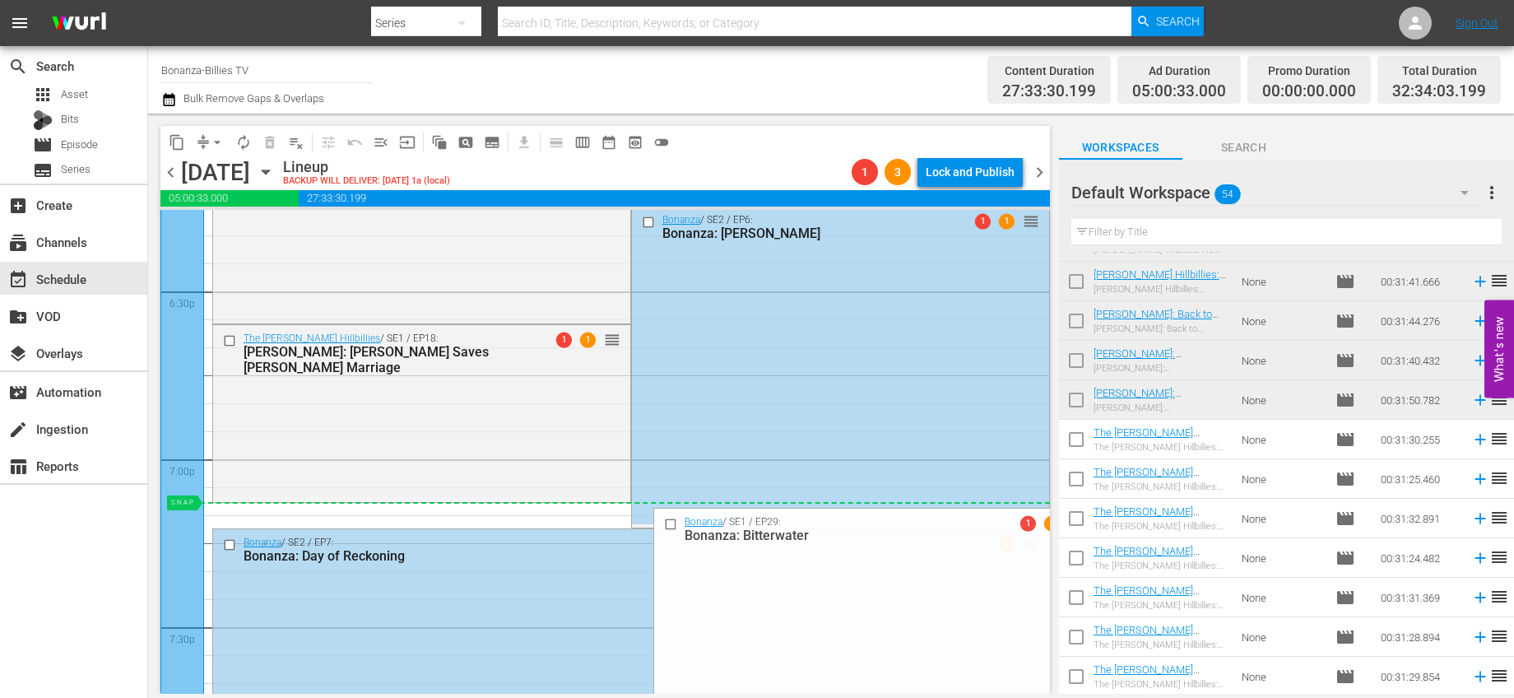
drag, startPoint x: 1020, startPoint y: 502, endPoint x: 905, endPoint y: 504, distance: 115.2
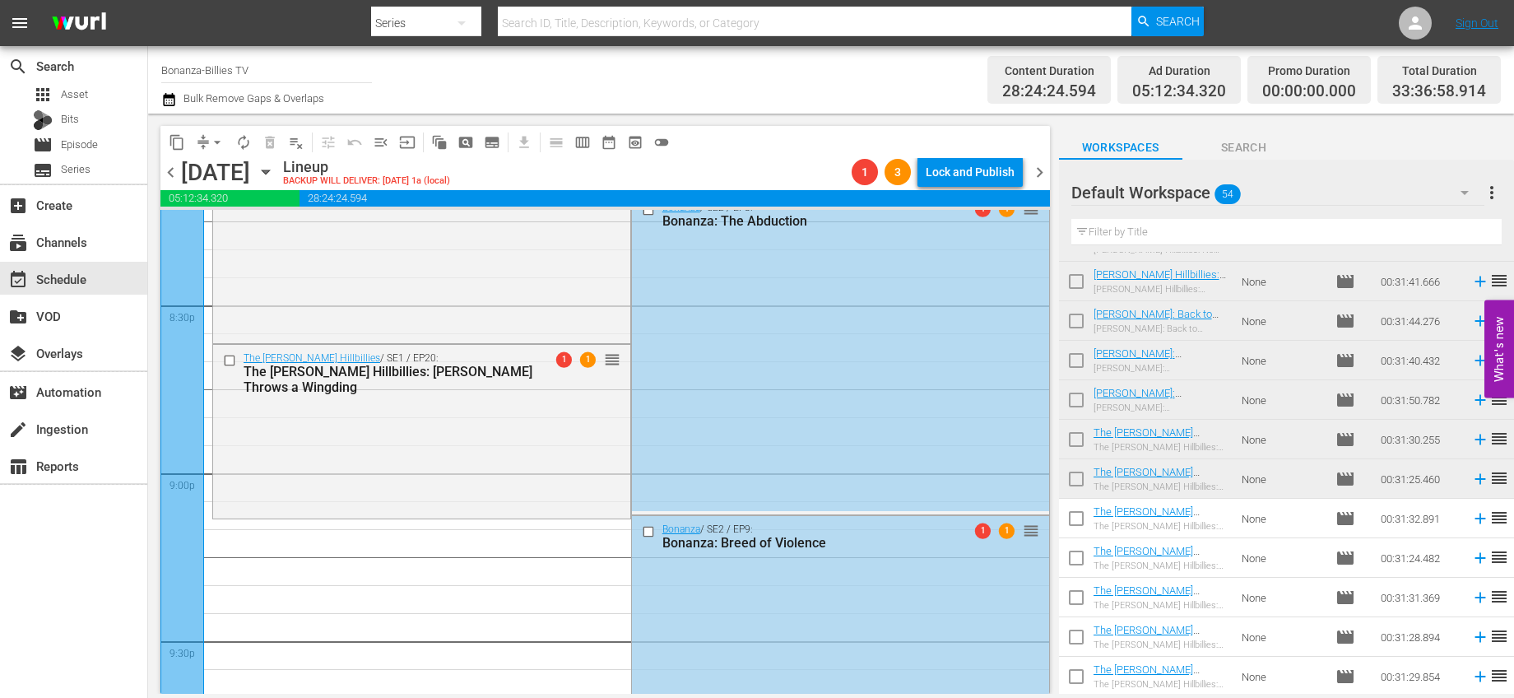
scroll to position [6797, 0]
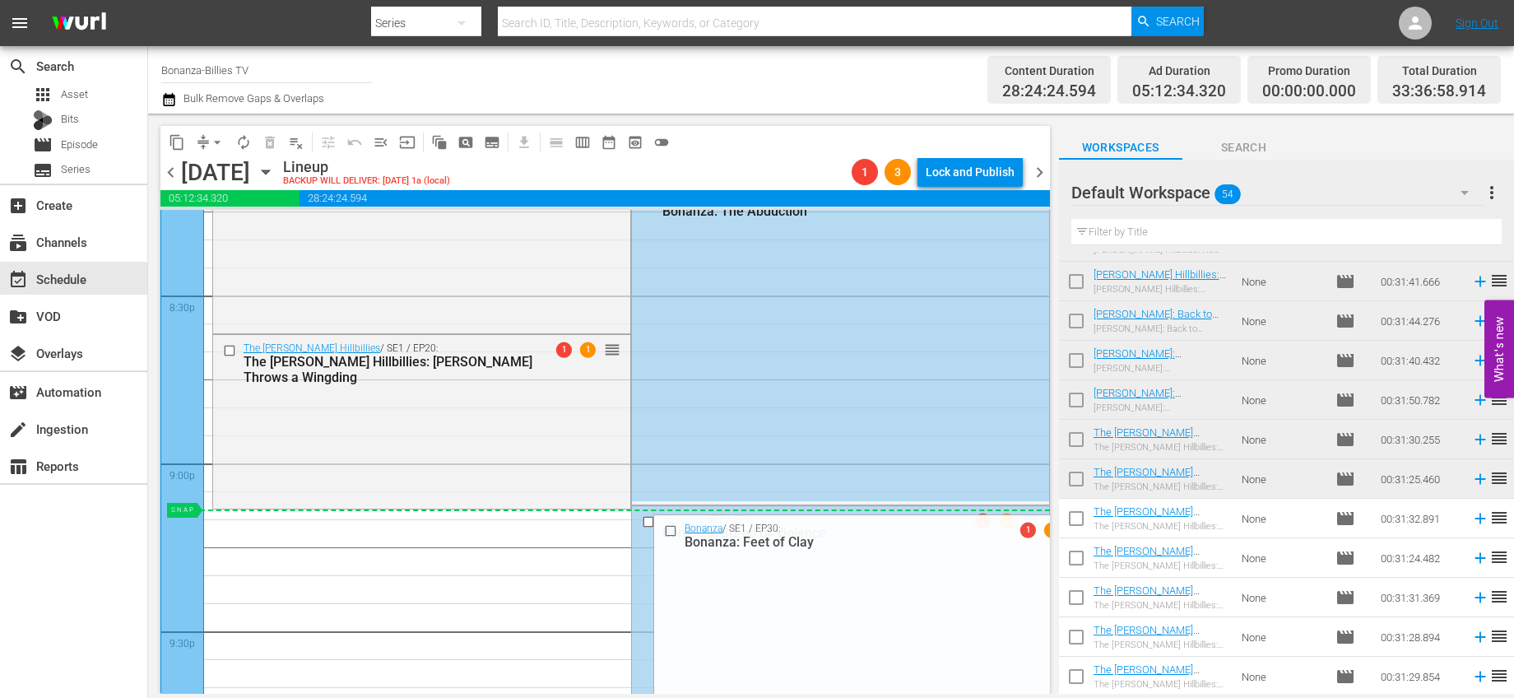
drag, startPoint x: 1023, startPoint y: 402, endPoint x: 911, endPoint y: 513, distance: 157.7
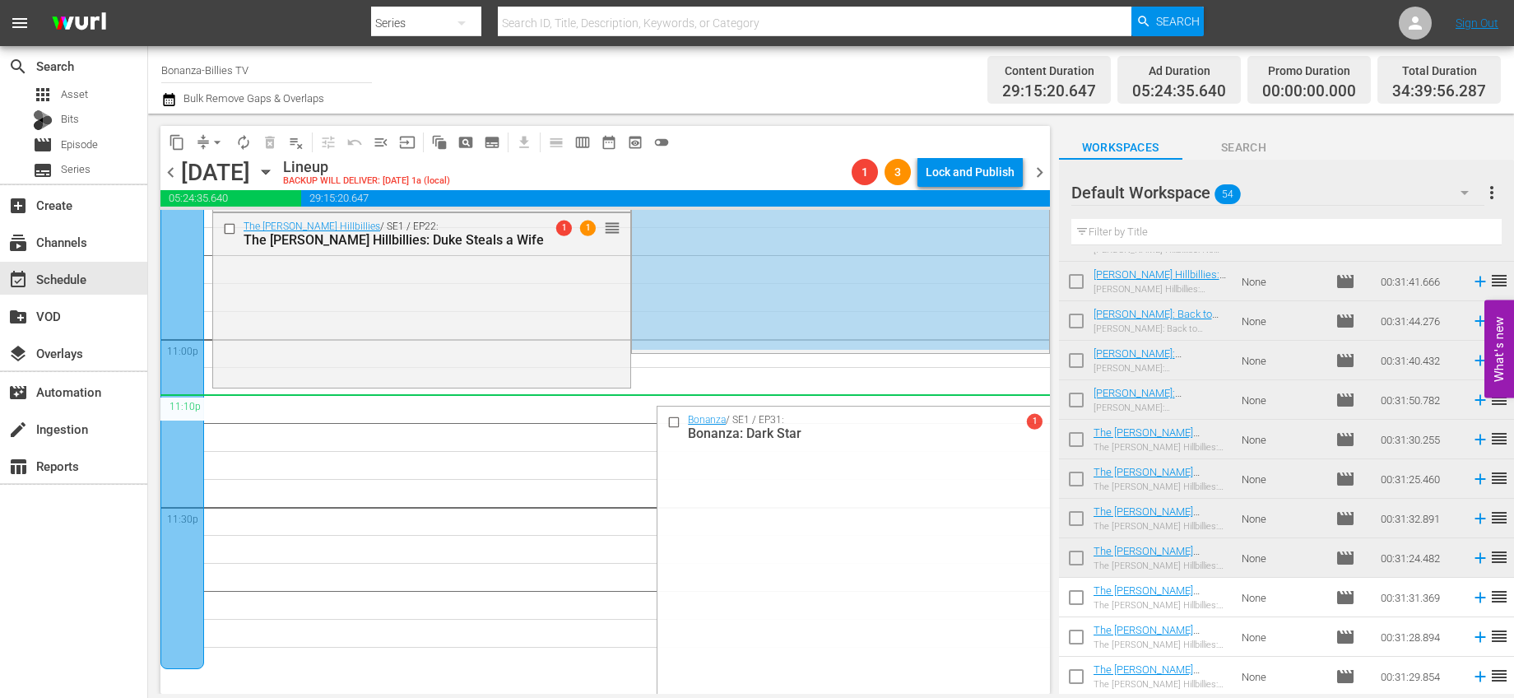
scroll to position [7624, 0]
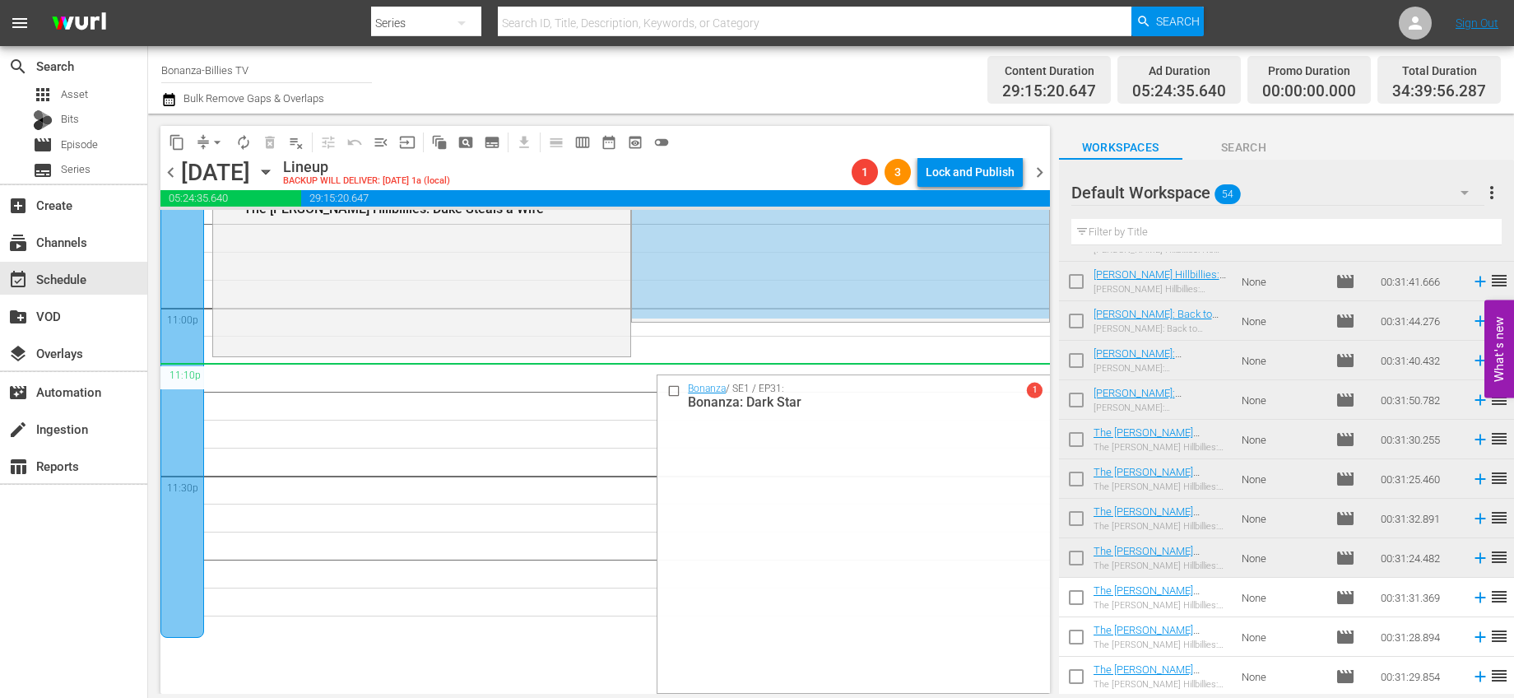
drag, startPoint x: 1016, startPoint y: 441, endPoint x: 566, endPoint y: 371, distance: 455.5
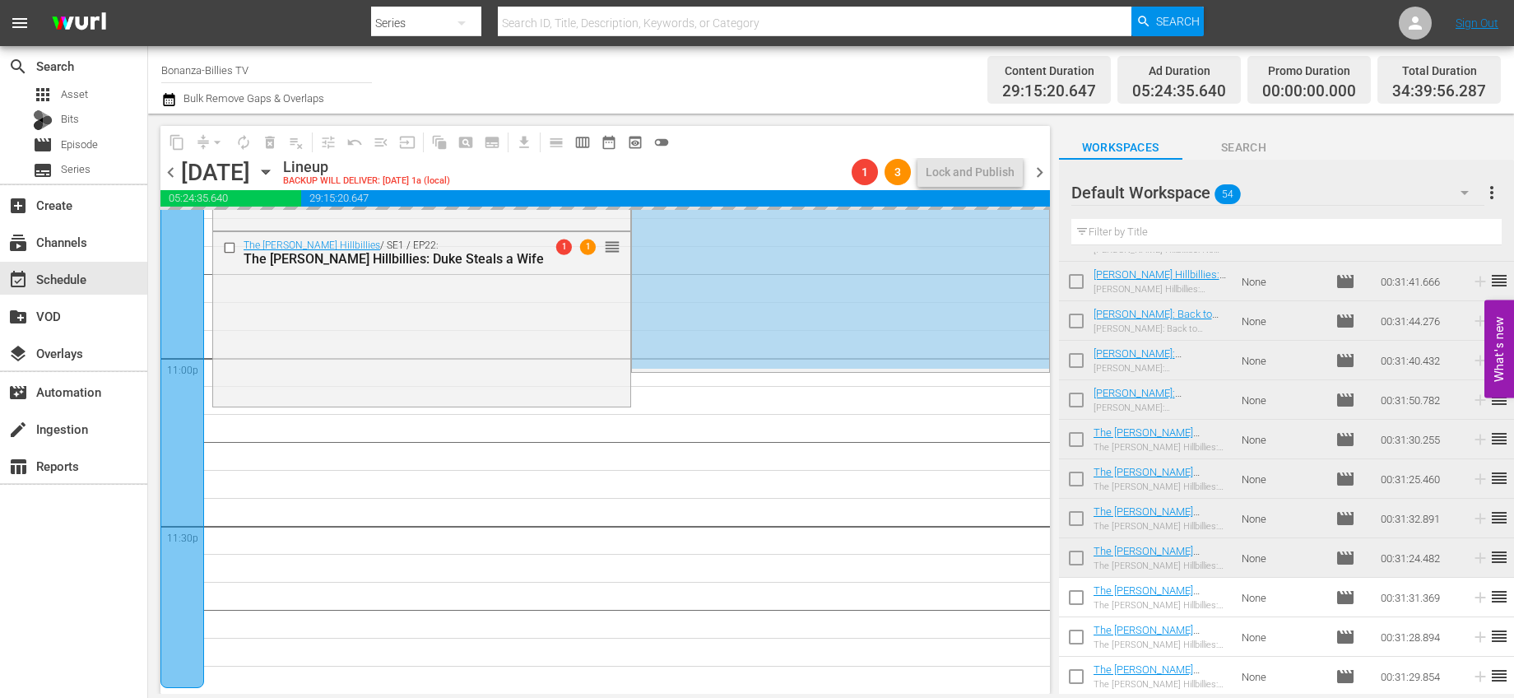
scroll to position [7573, 0]
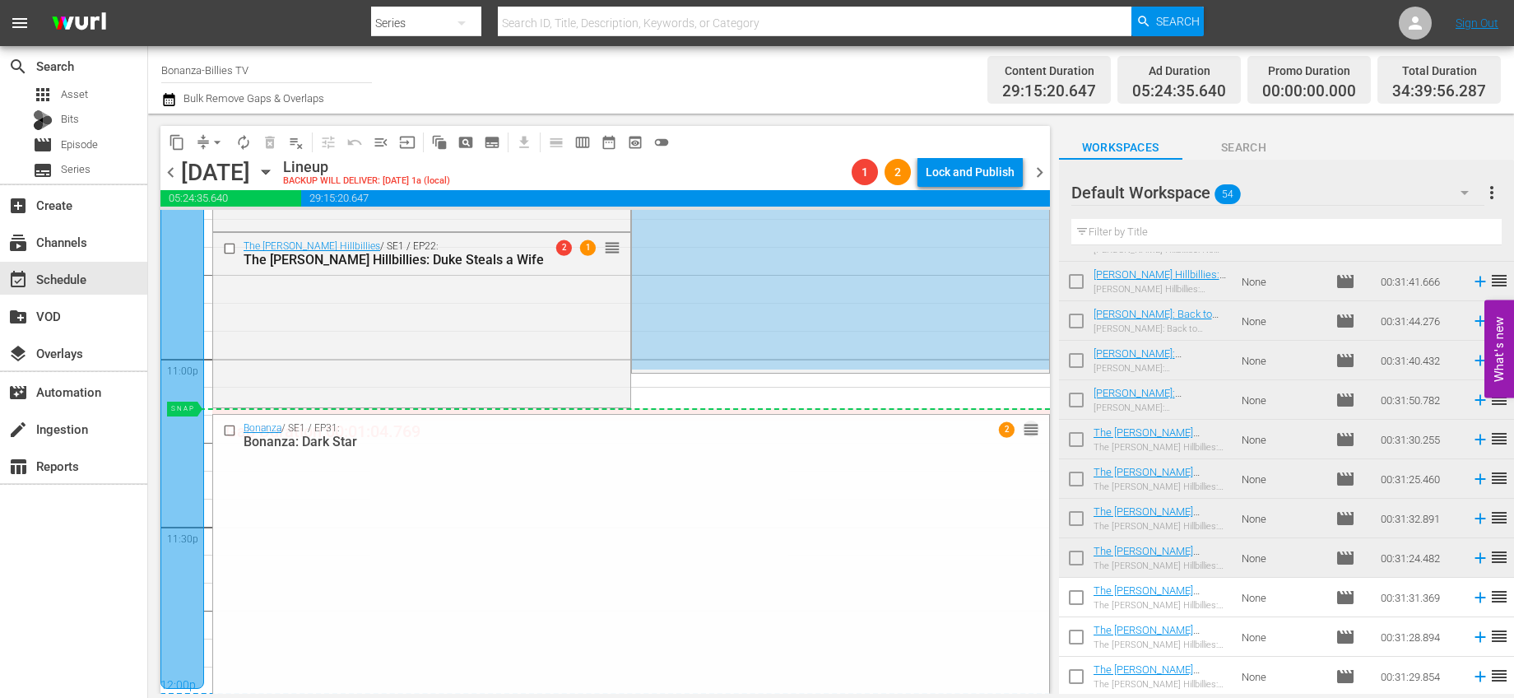
drag, startPoint x: 1014, startPoint y: 425, endPoint x: 1008, endPoint y: 410, distance: 15.9
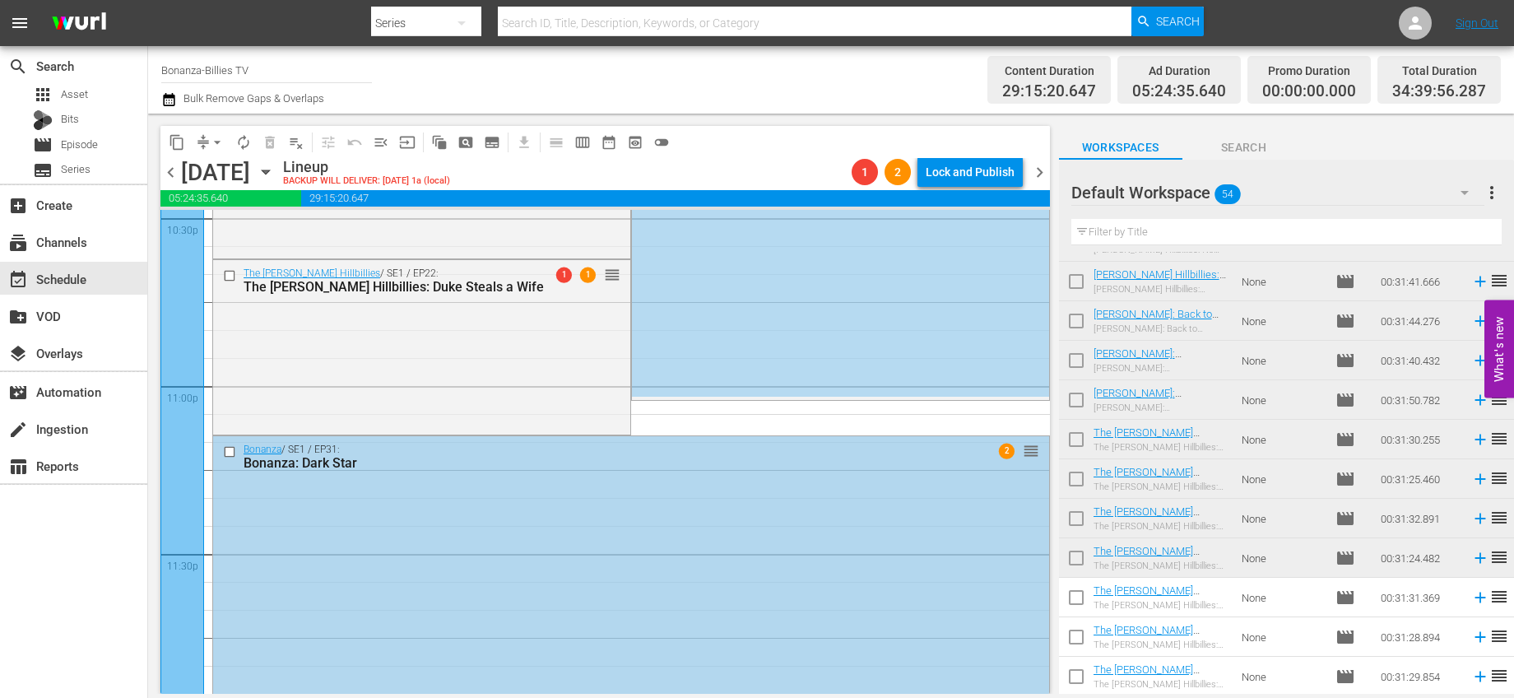
scroll to position [7302, 0]
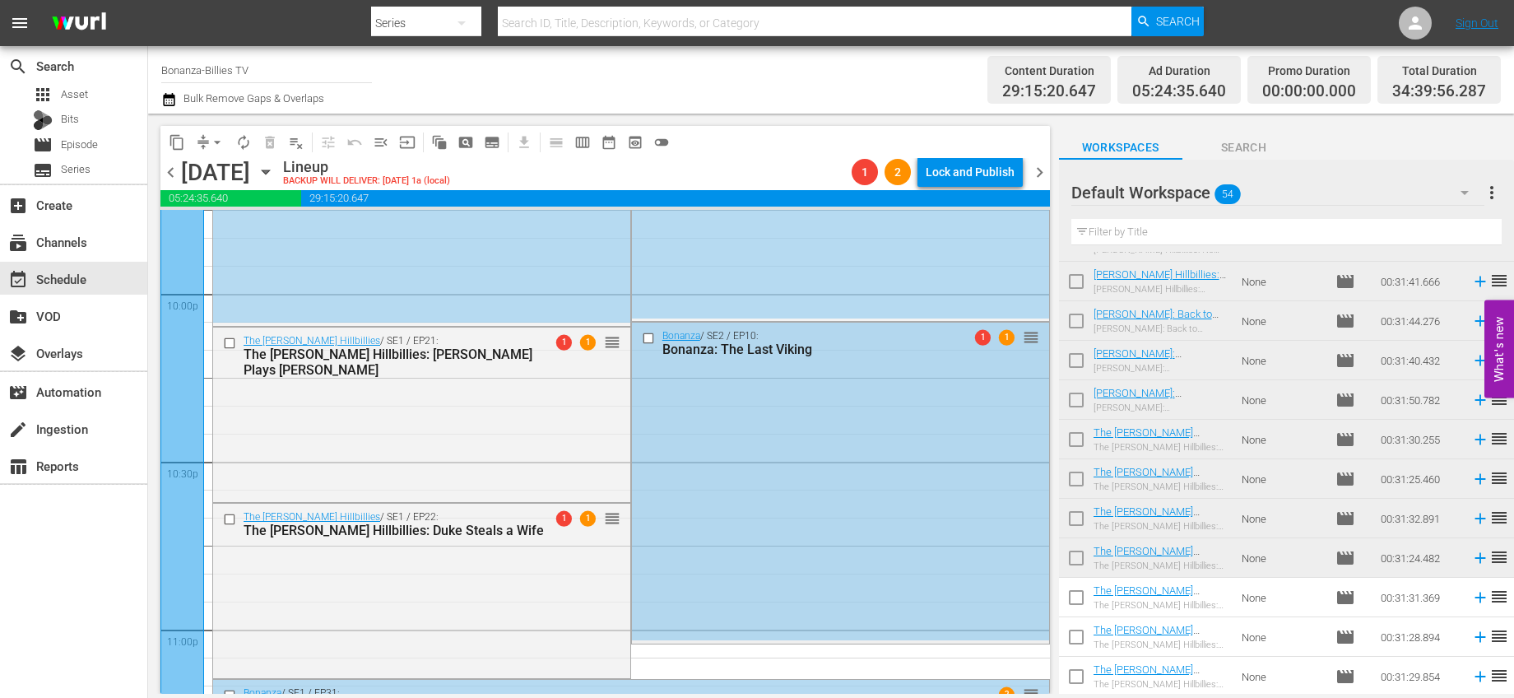
click at [642, 335] on input "checkbox" at bounding box center [649, 339] width 17 height 14
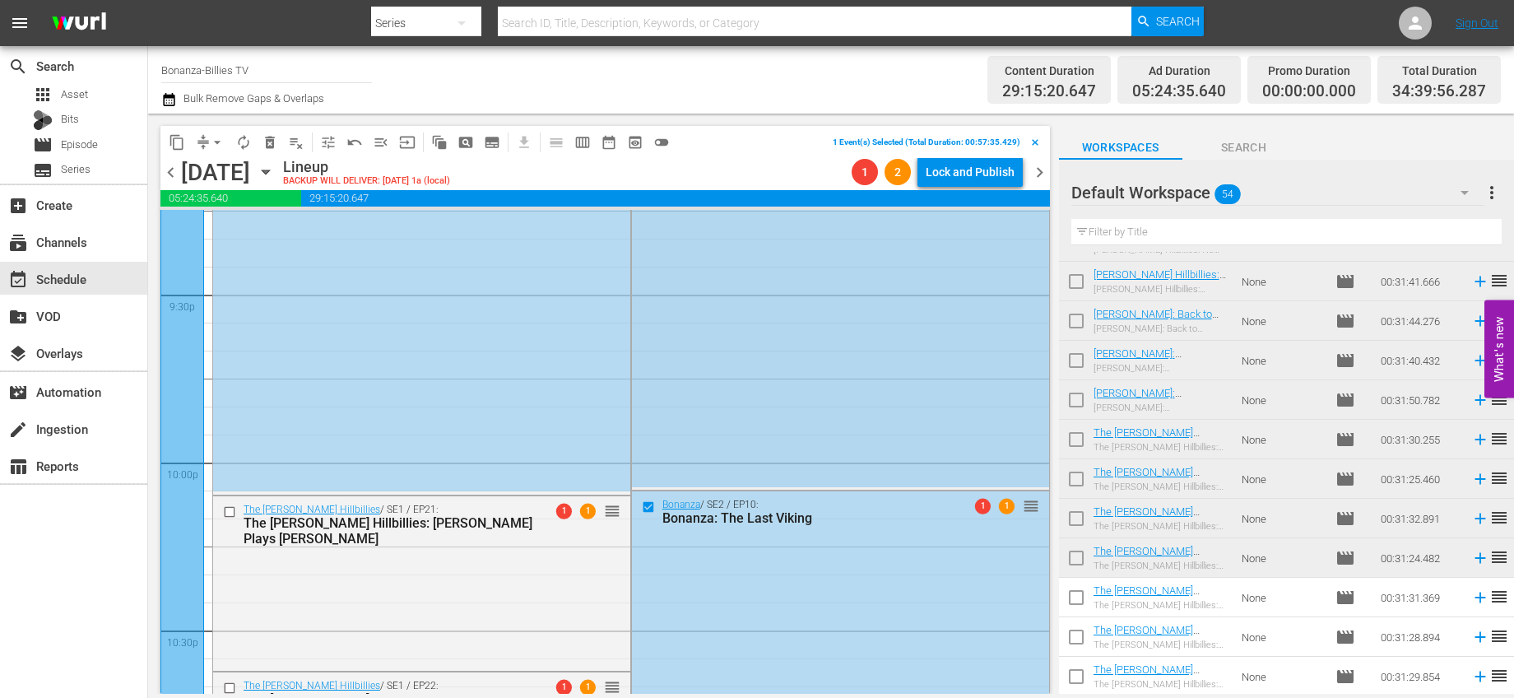
scroll to position [7010, 0]
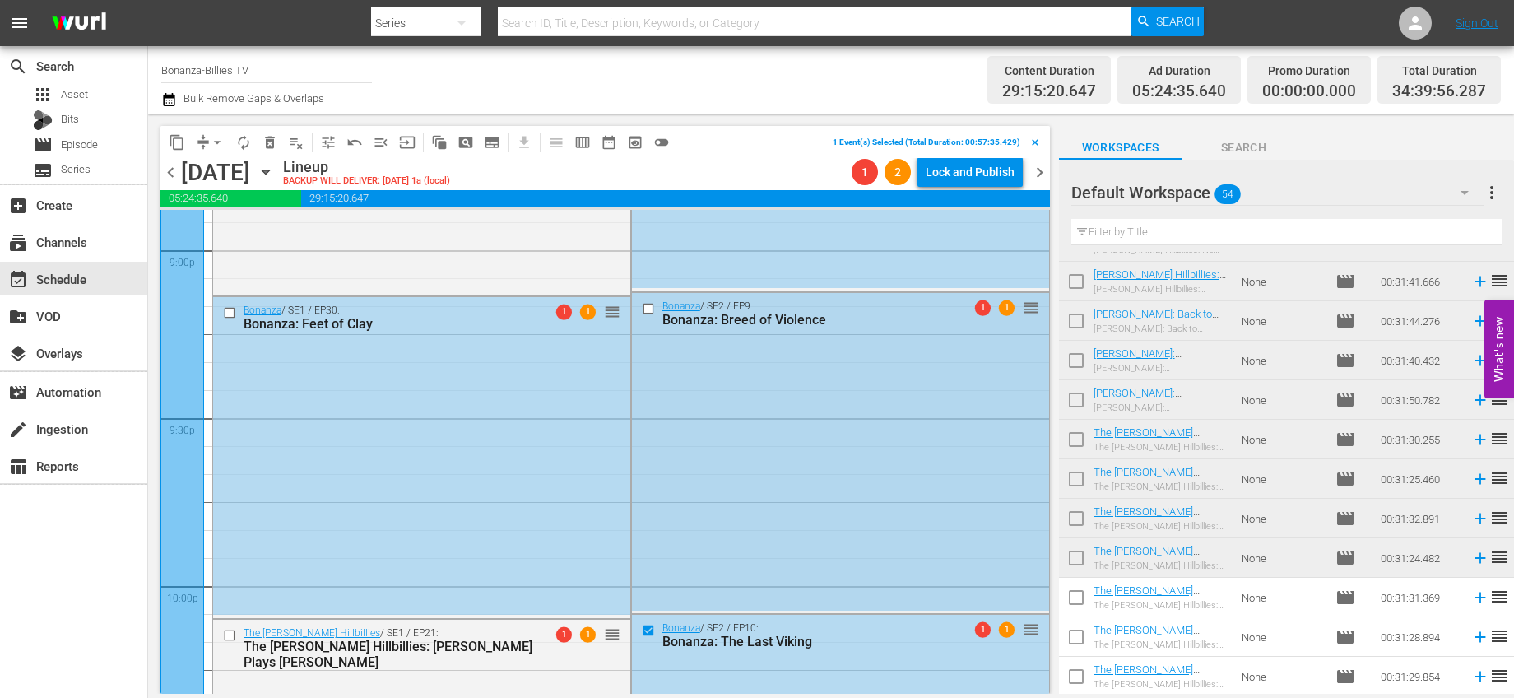
click at [641, 310] on input "checkbox" at bounding box center [649, 309] width 17 height 14
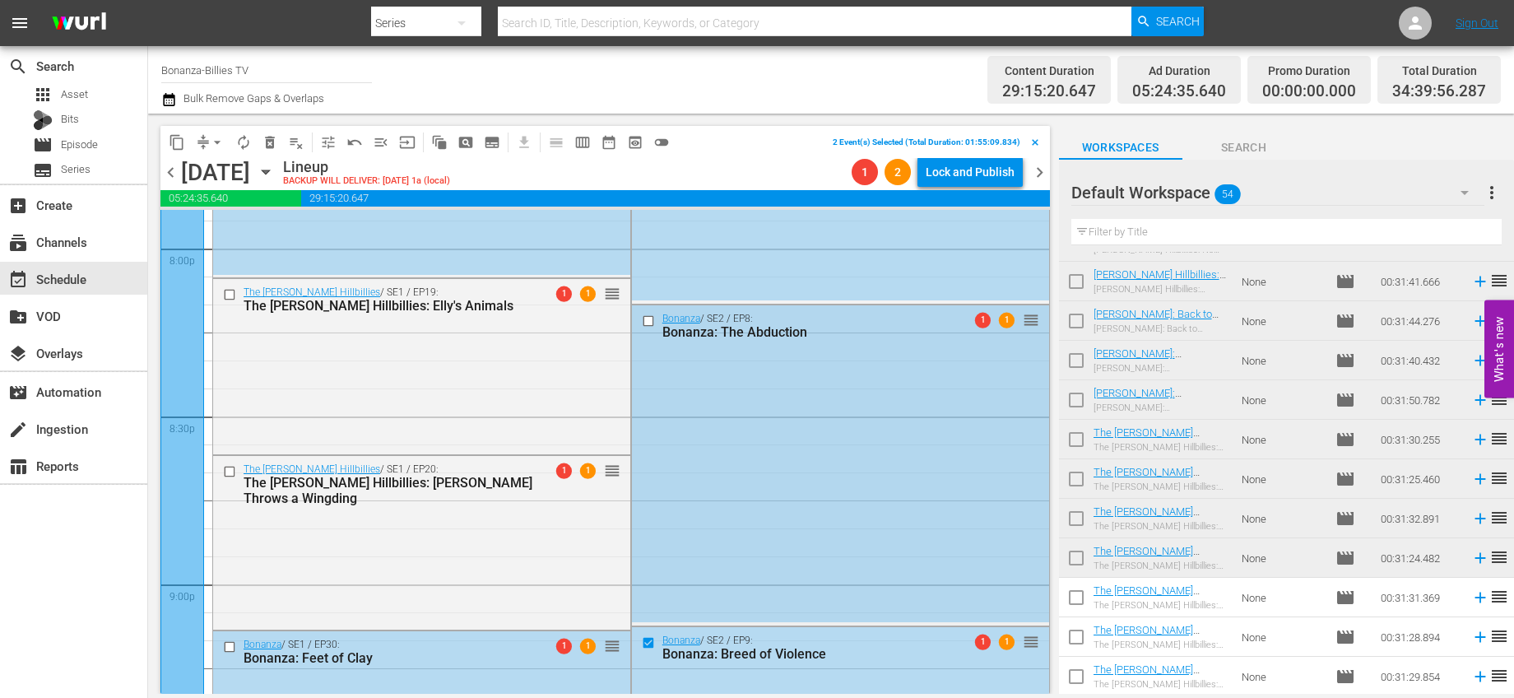
scroll to position [6672, 0]
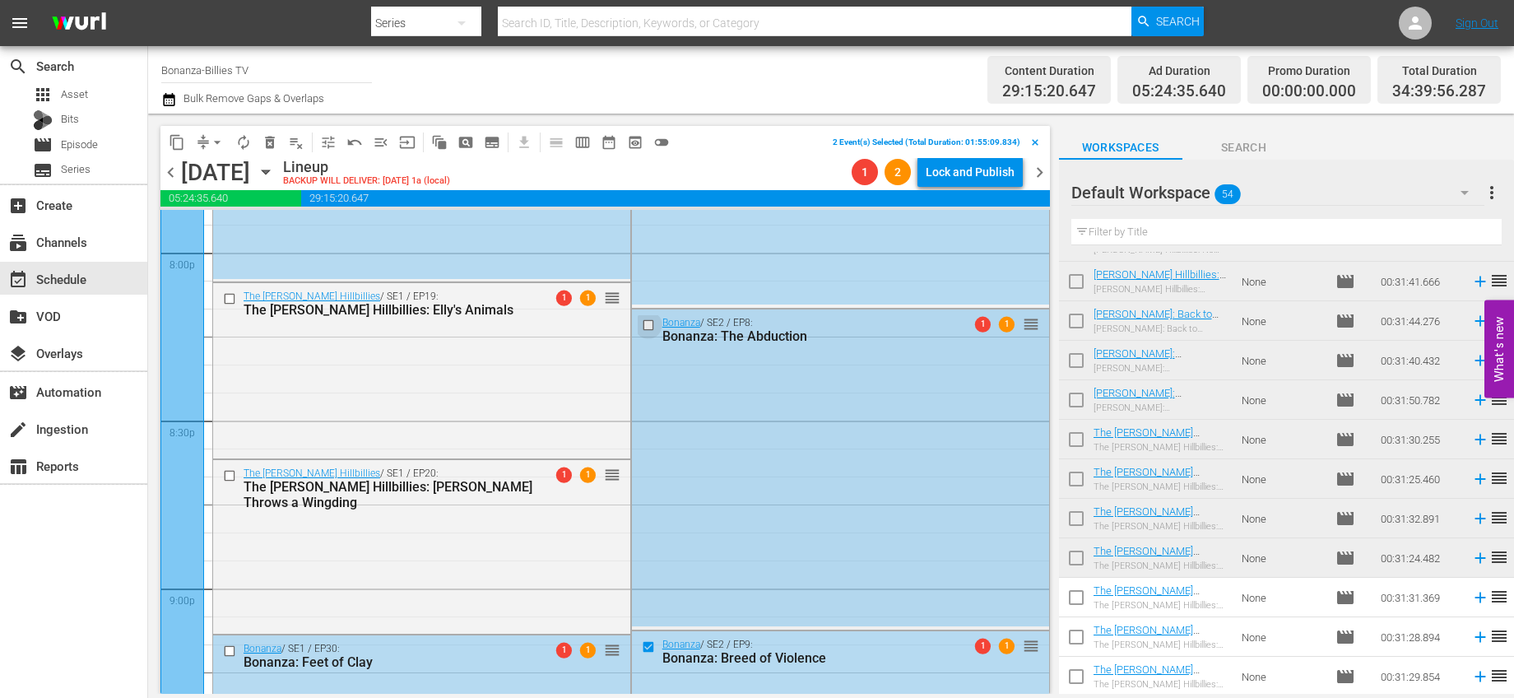
click at [645, 325] on input "checkbox" at bounding box center [649, 325] width 17 height 14
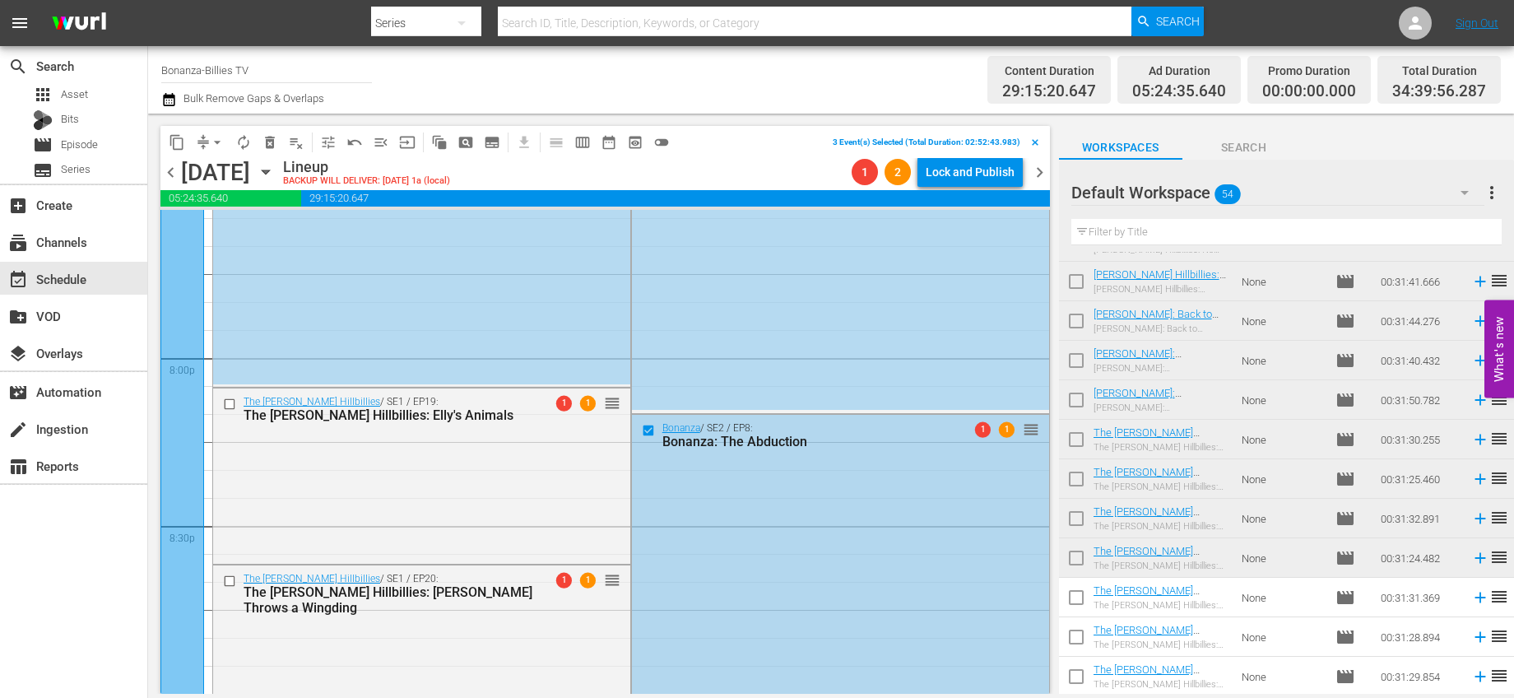
scroll to position [6404, 0]
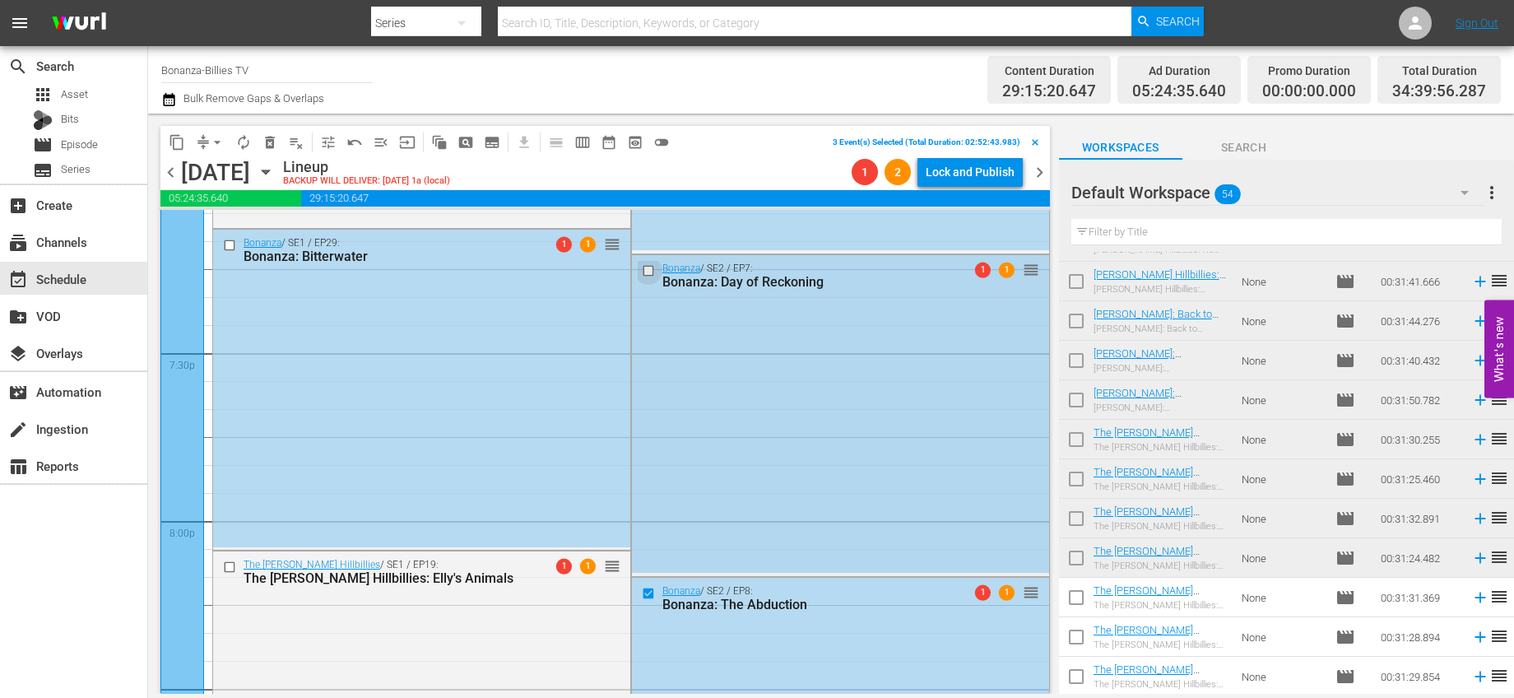
click at [643, 269] on input "checkbox" at bounding box center [649, 271] width 17 height 14
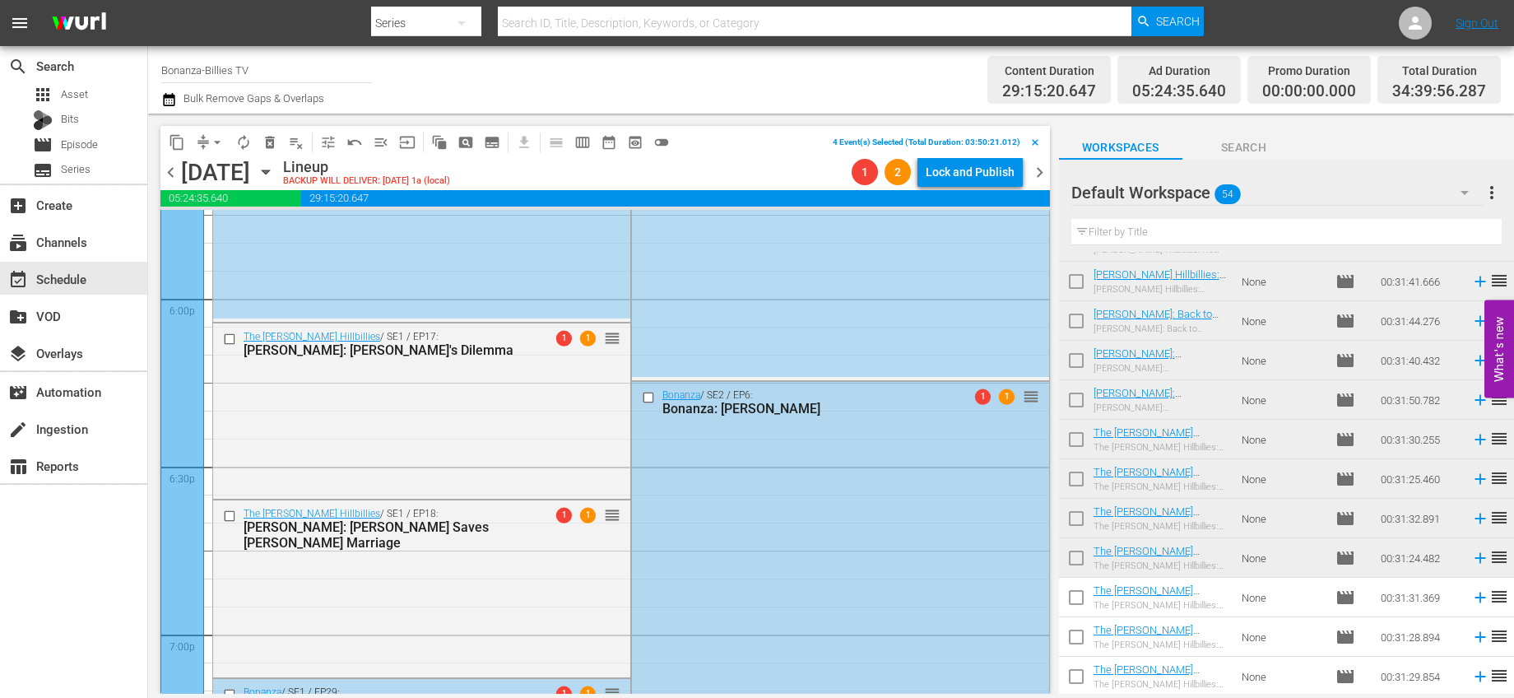
scroll to position [5808, 0]
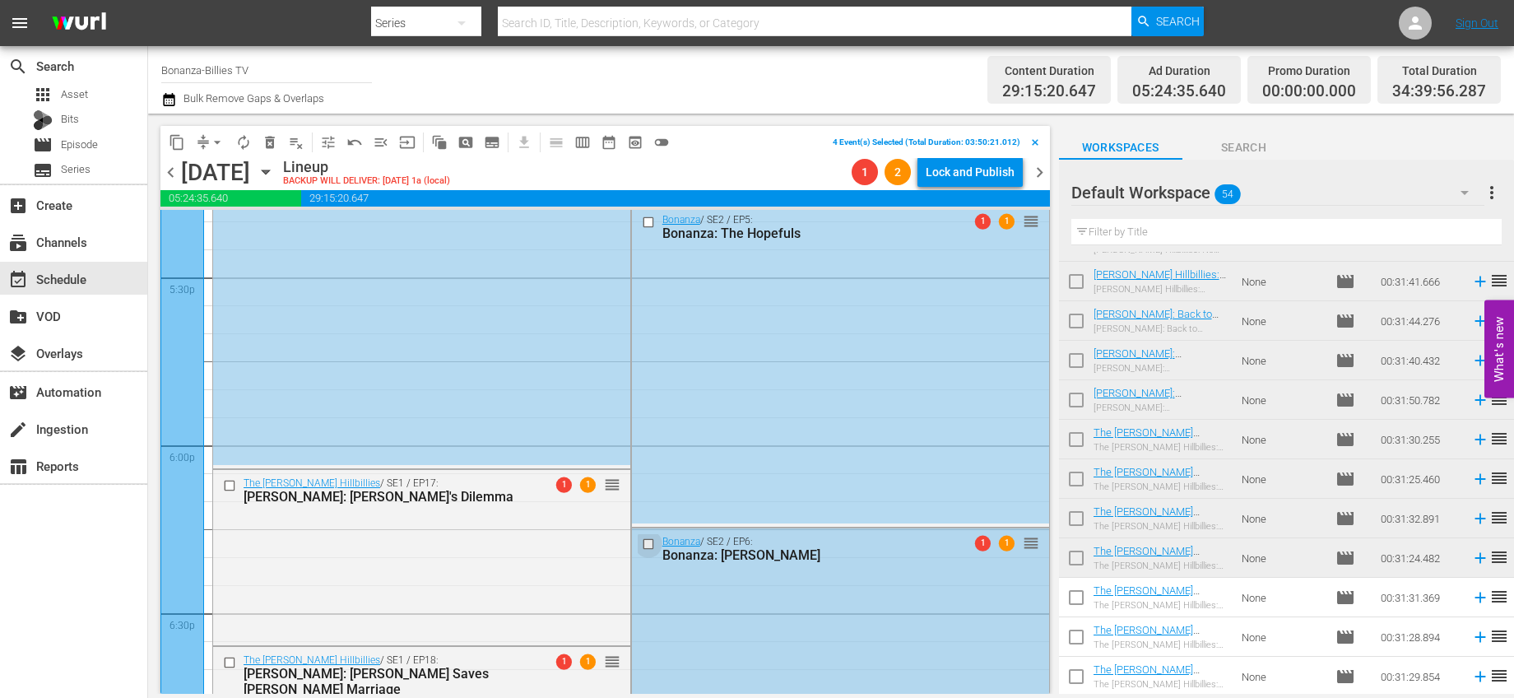
click at [641, 544] on input "checkbox" at bounding box center [649, 544] width 17 height 14
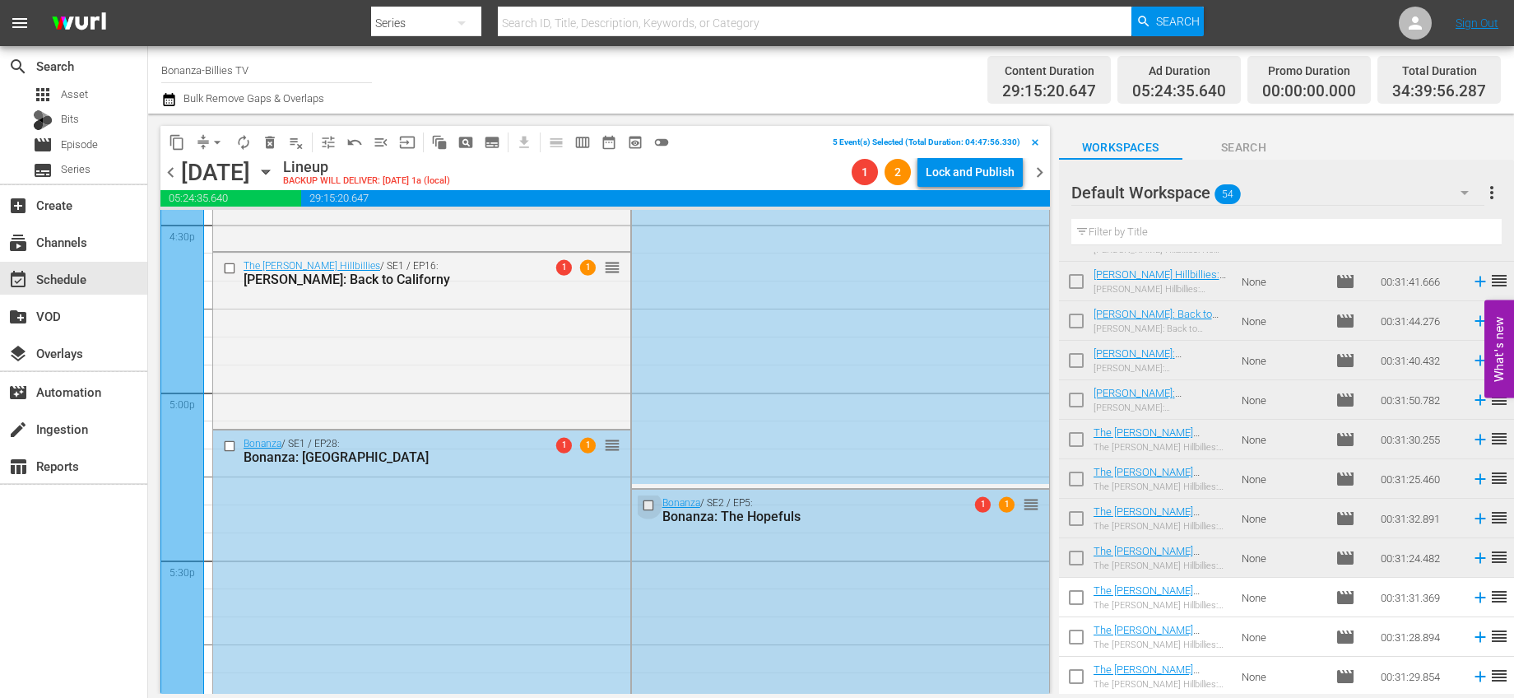
click at [643, 504] on input "checkbox" at bounding box center [649, 505] width 17 height 14
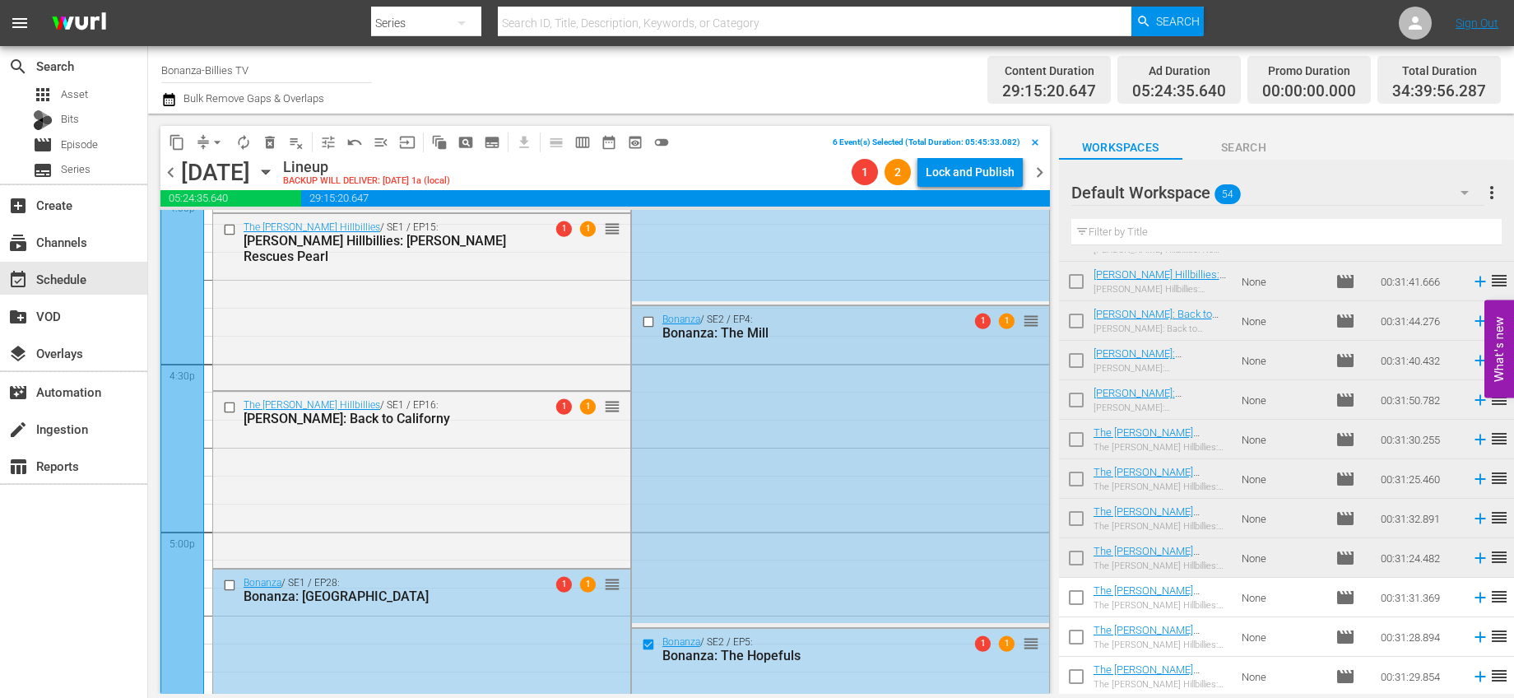
click at [644, 318] on input "checkbox" at bounding box center [649, 322] width 17 height 14
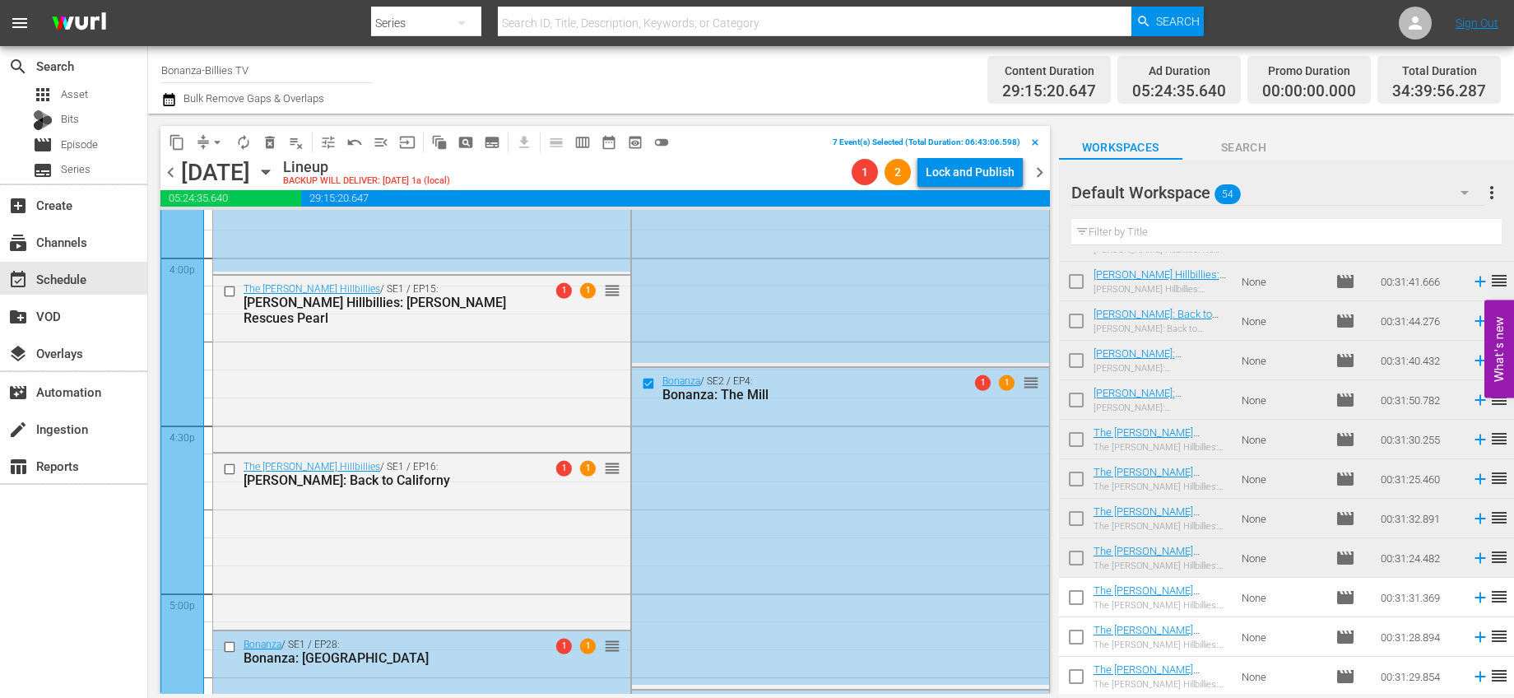
scroll to position [5108, 0]
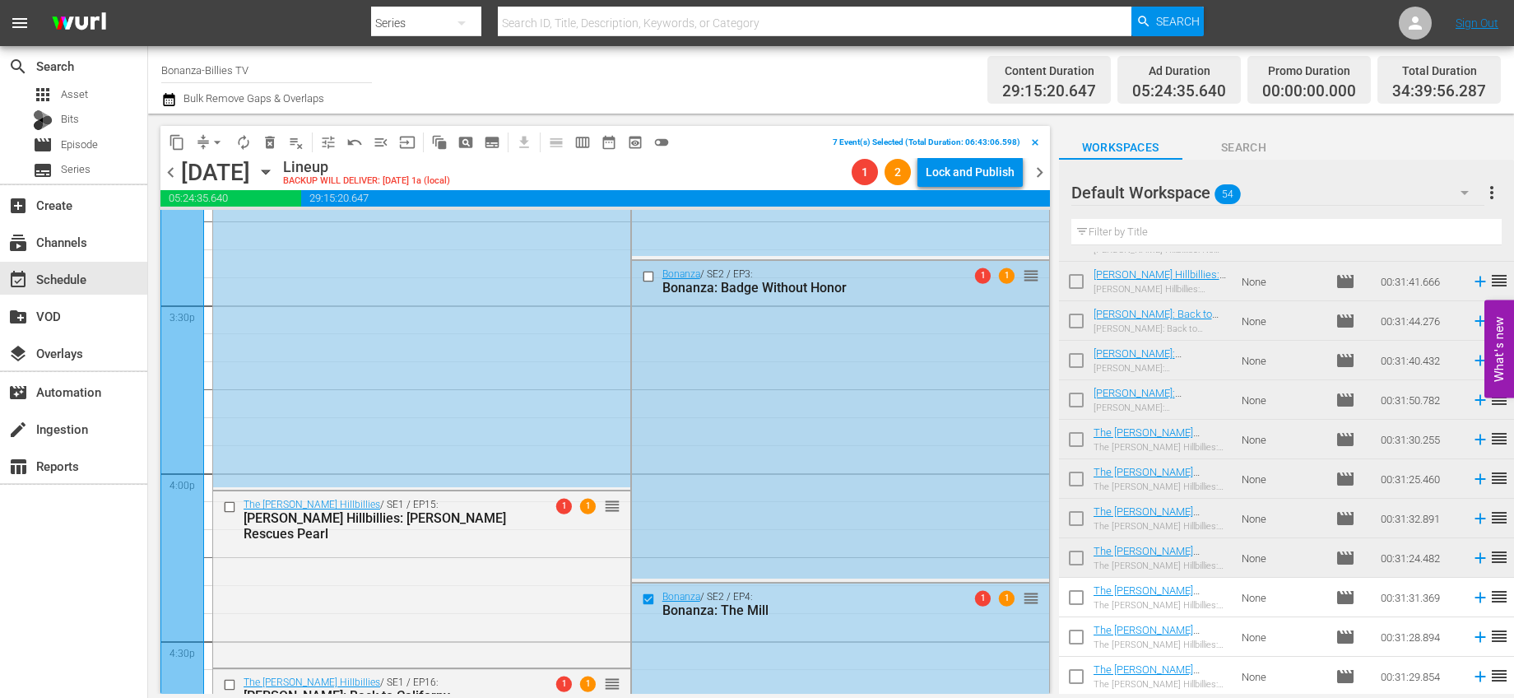
click at [641, 275] on input "checkbox" at bounding box center [649, 277] width 17 height 14
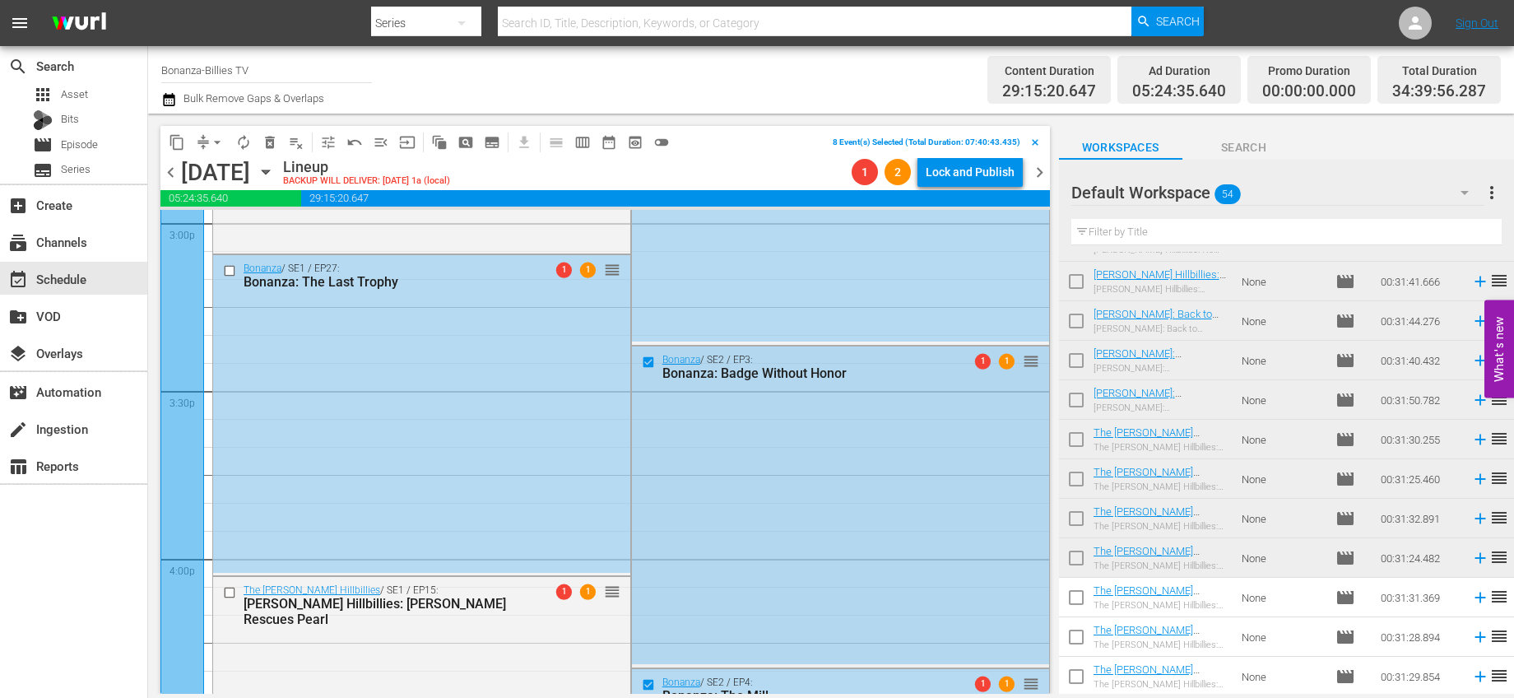
scroll to position [4838, 0]
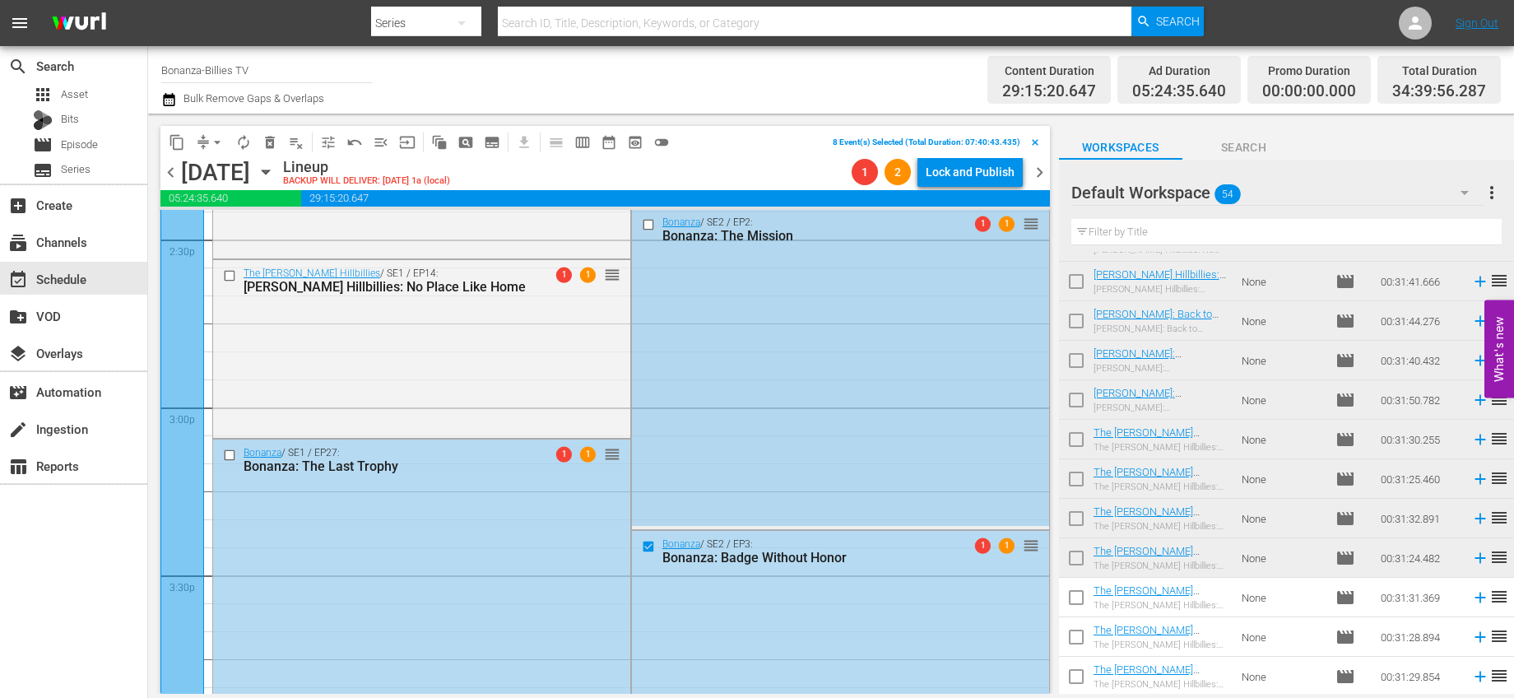
click at [641, 227] on input "checkbox" at bounding box center [649, 224] width 17 height 14
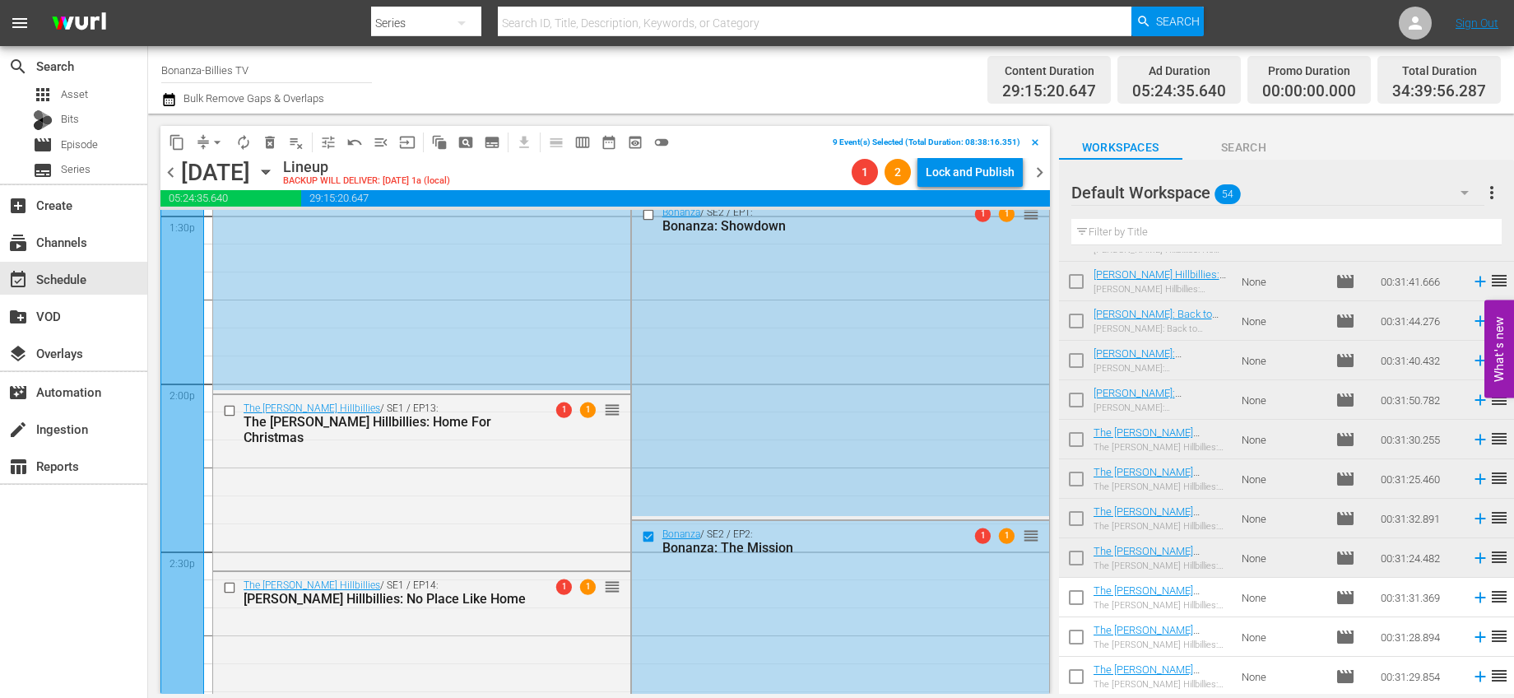
scroll to position [4455, 0]
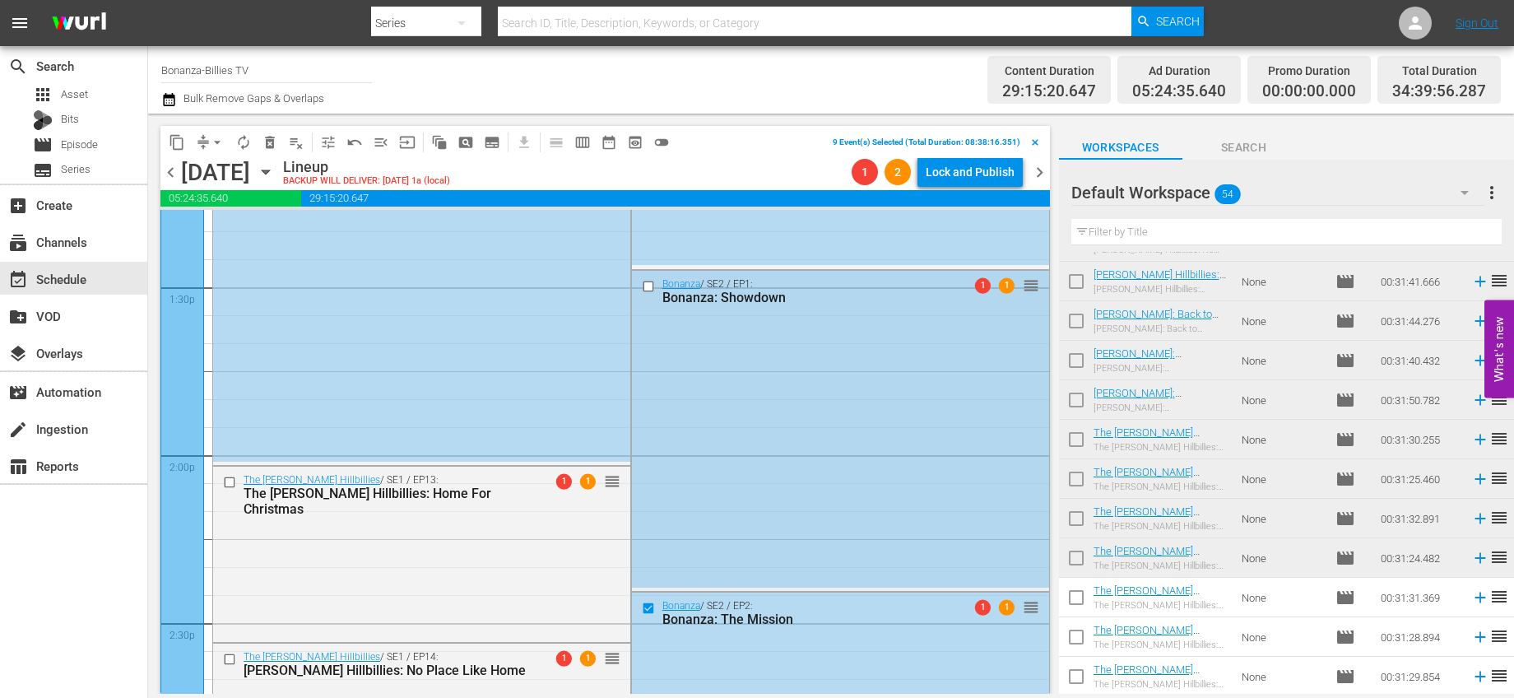
click at [645, 288] on input "checkbox" at bounding box center [649, 287] width 17 height 14
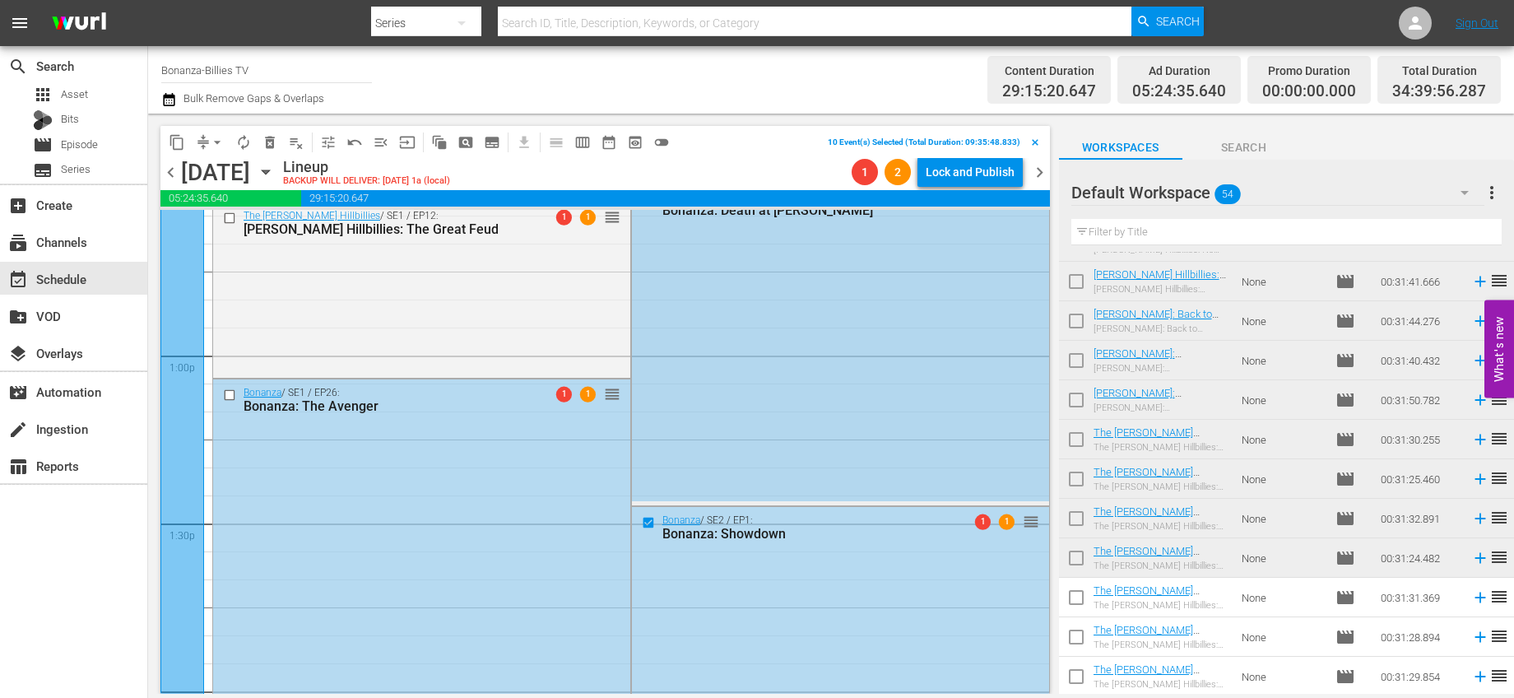
scroll to position [4073, 0]
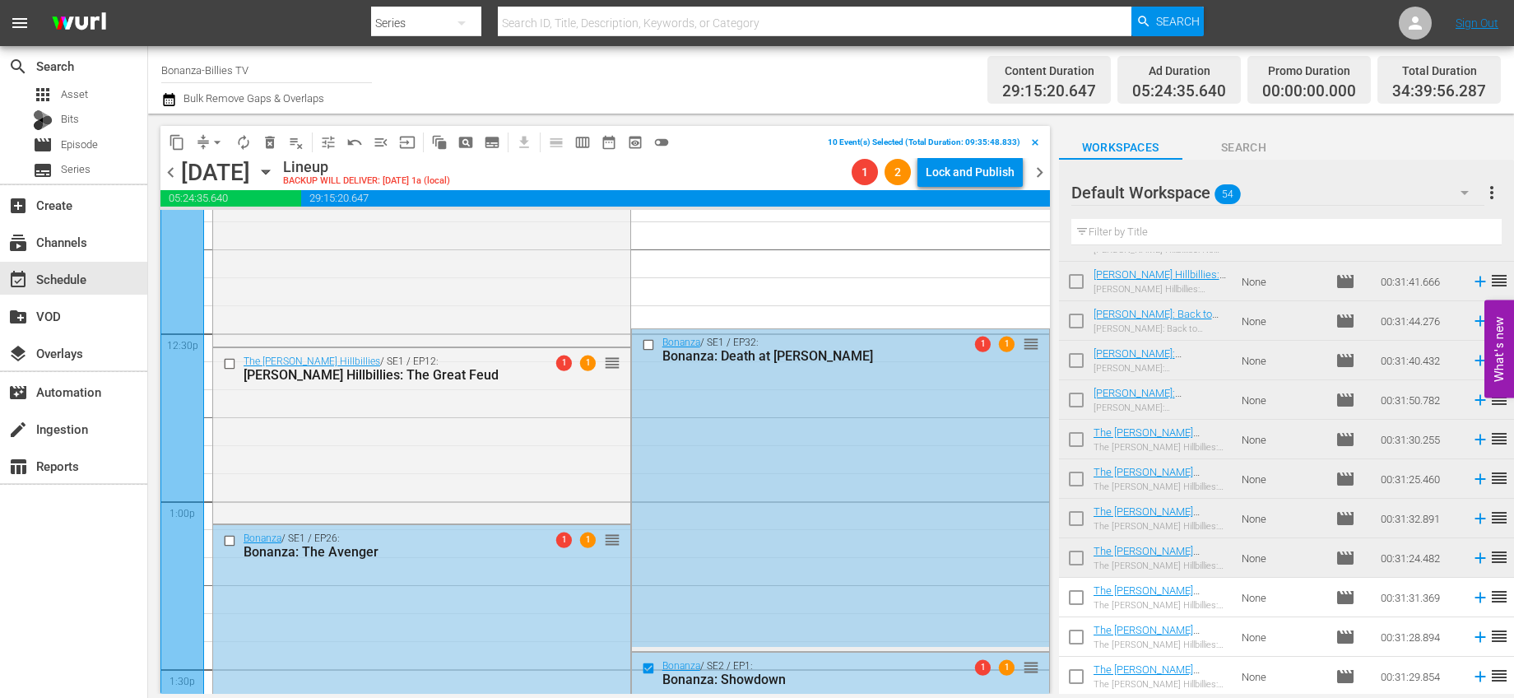
click at [644, 340] on input "checkbox" at bounding box center [649, 345] width 17 height 14
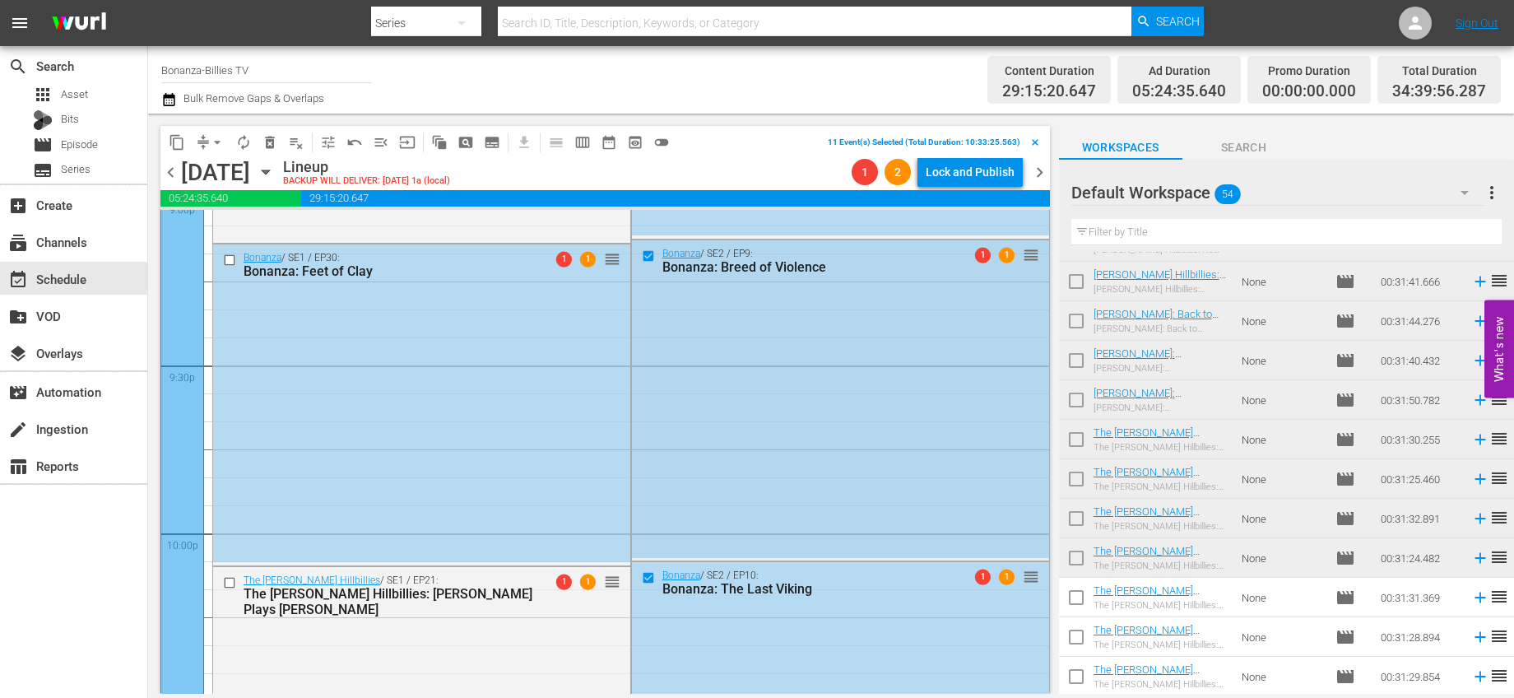
scroll to position [7037, 0]
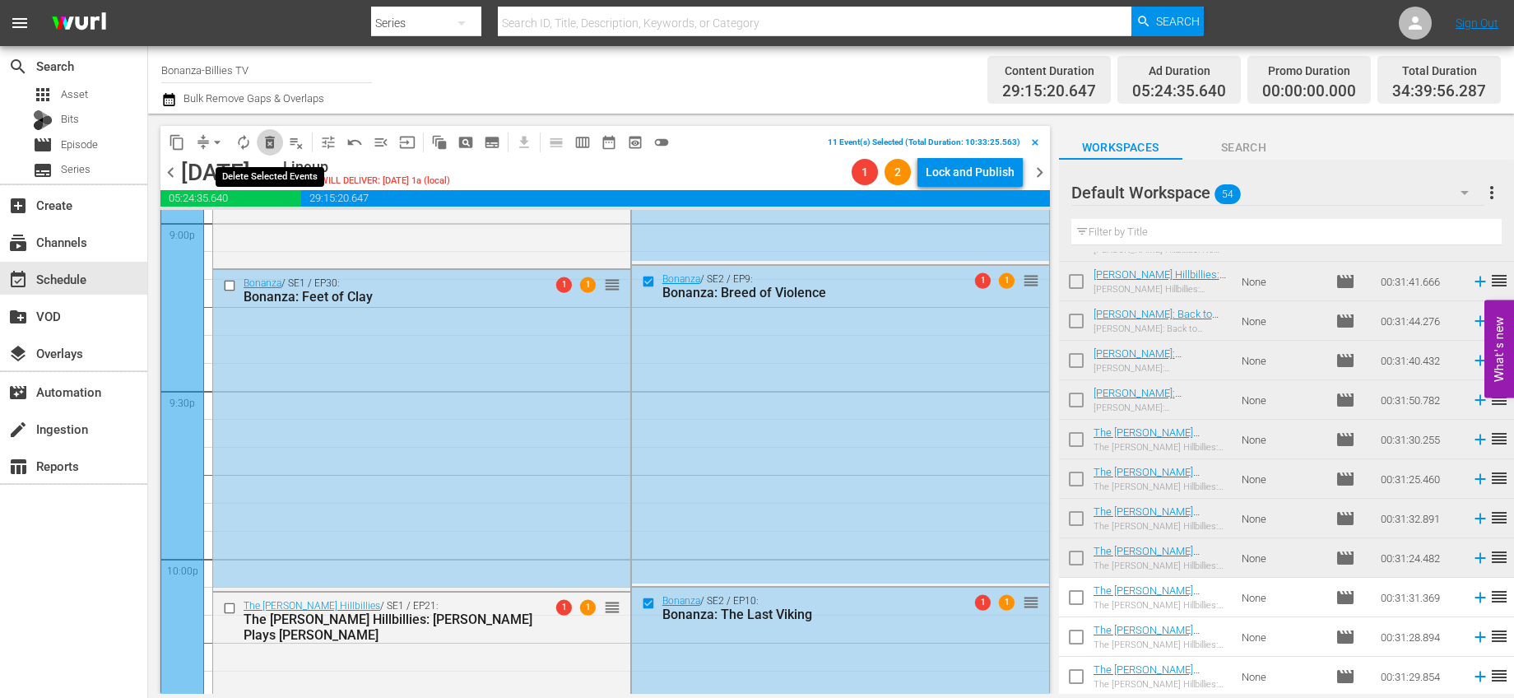
click at [268, 139] on span "delete_forever_outlined" at bounding box center [270, 142] width 16 height 16
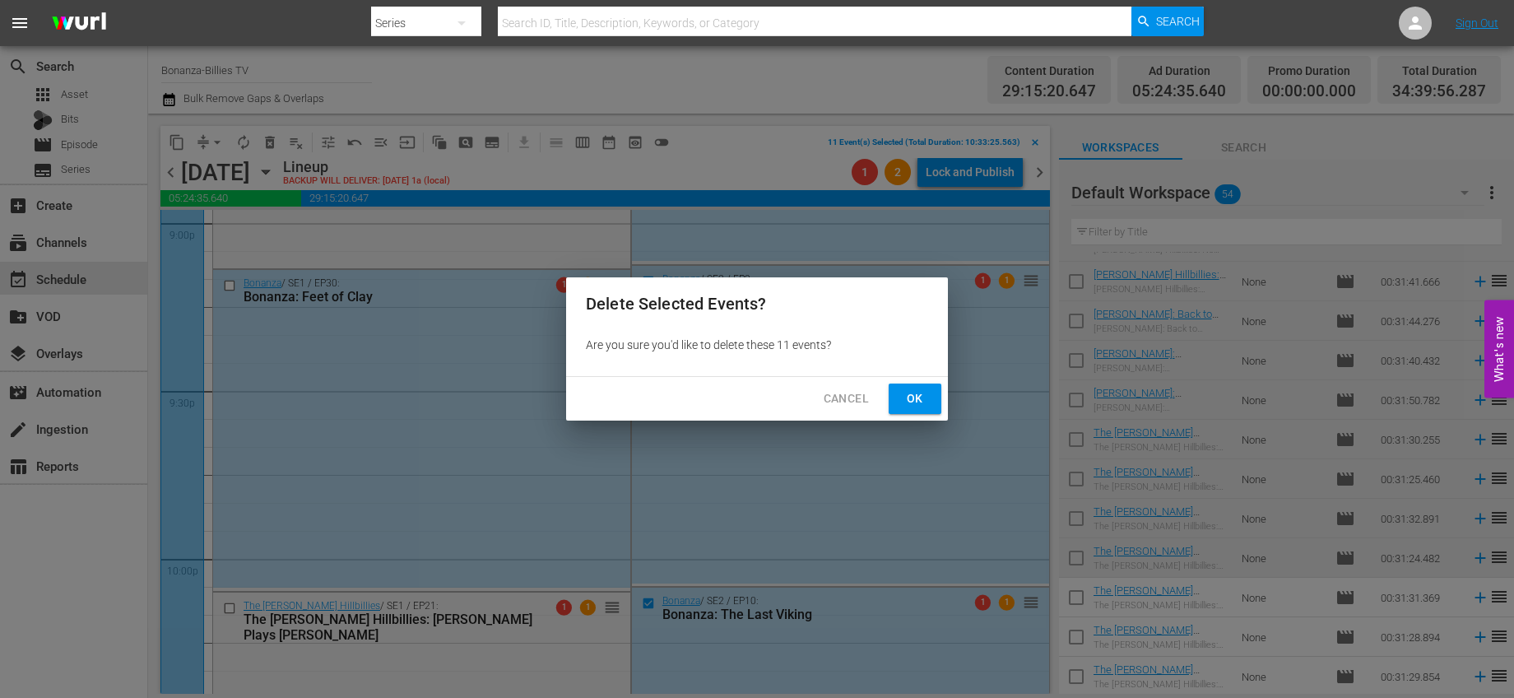
click at [903, 393] on span "Ok" at bounding box center [915, 398] width 26 height 21
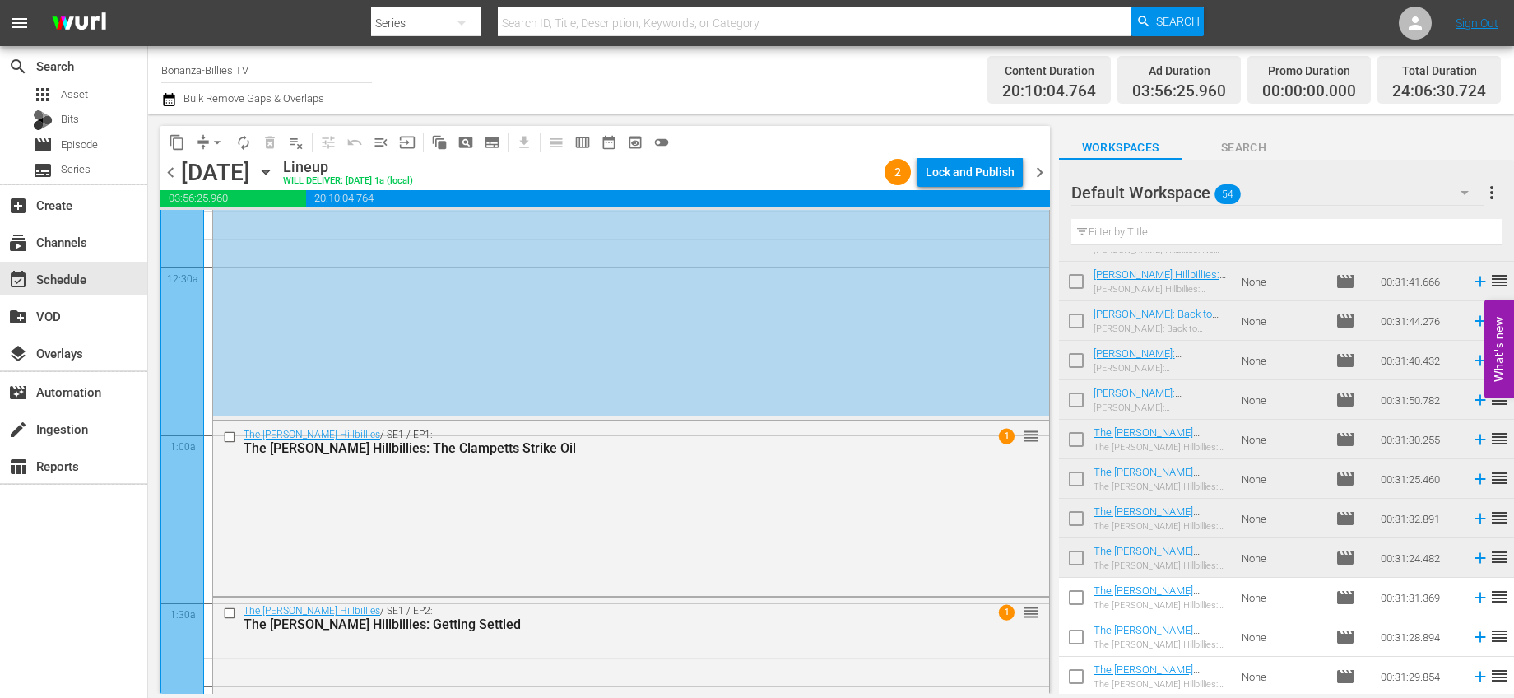
scroll to position [0, 0]
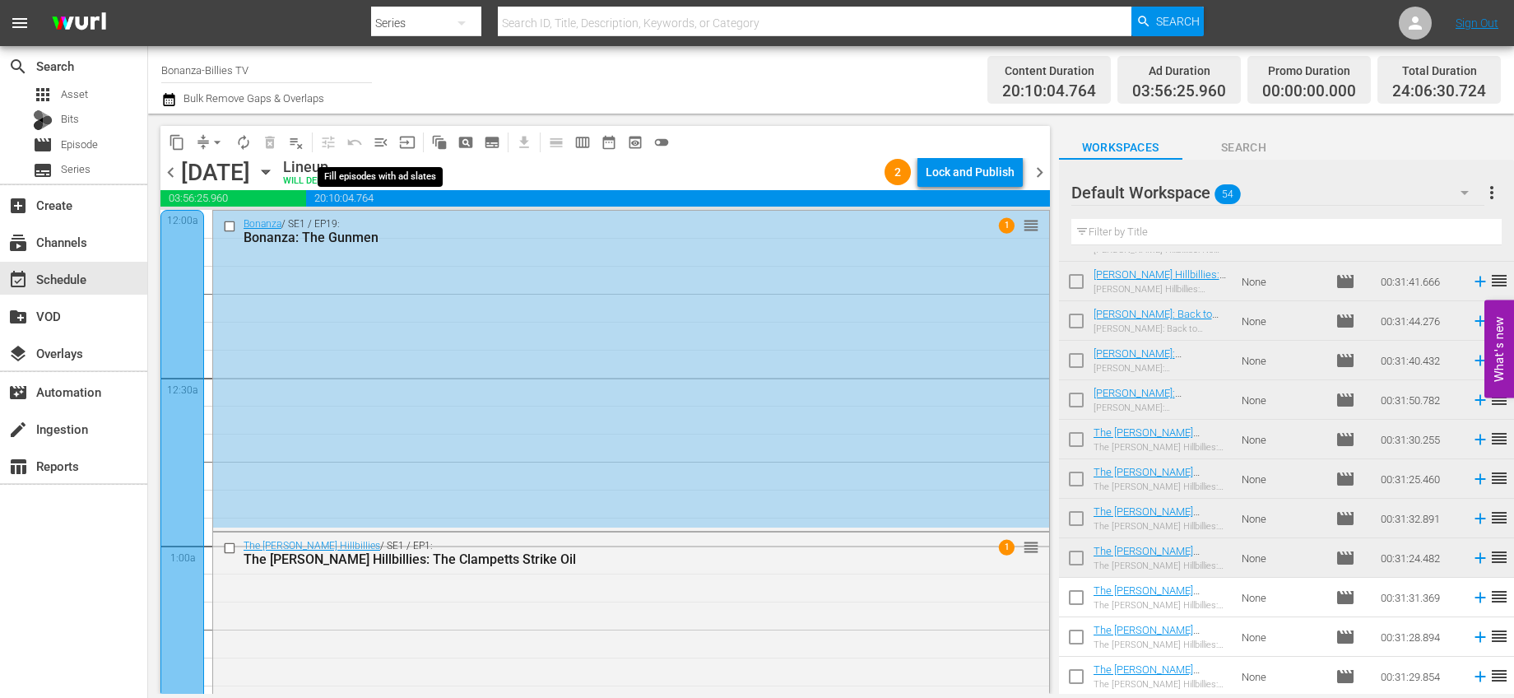
click at [374, 136] on span "menu_open" at bounding box center [381, 142] width 16 height 16
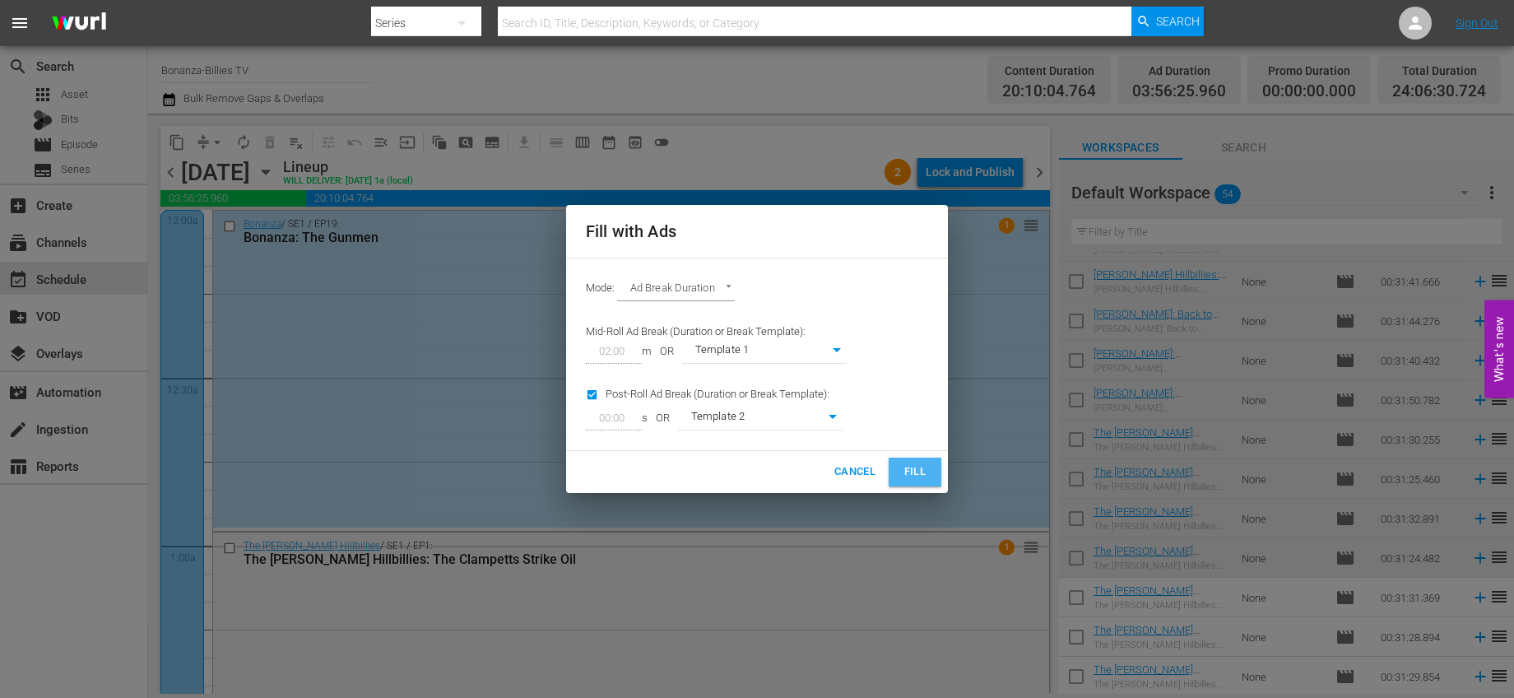
click at [911, 480] on span "Fill" at bounding box center [915, 471] width 26 height 19
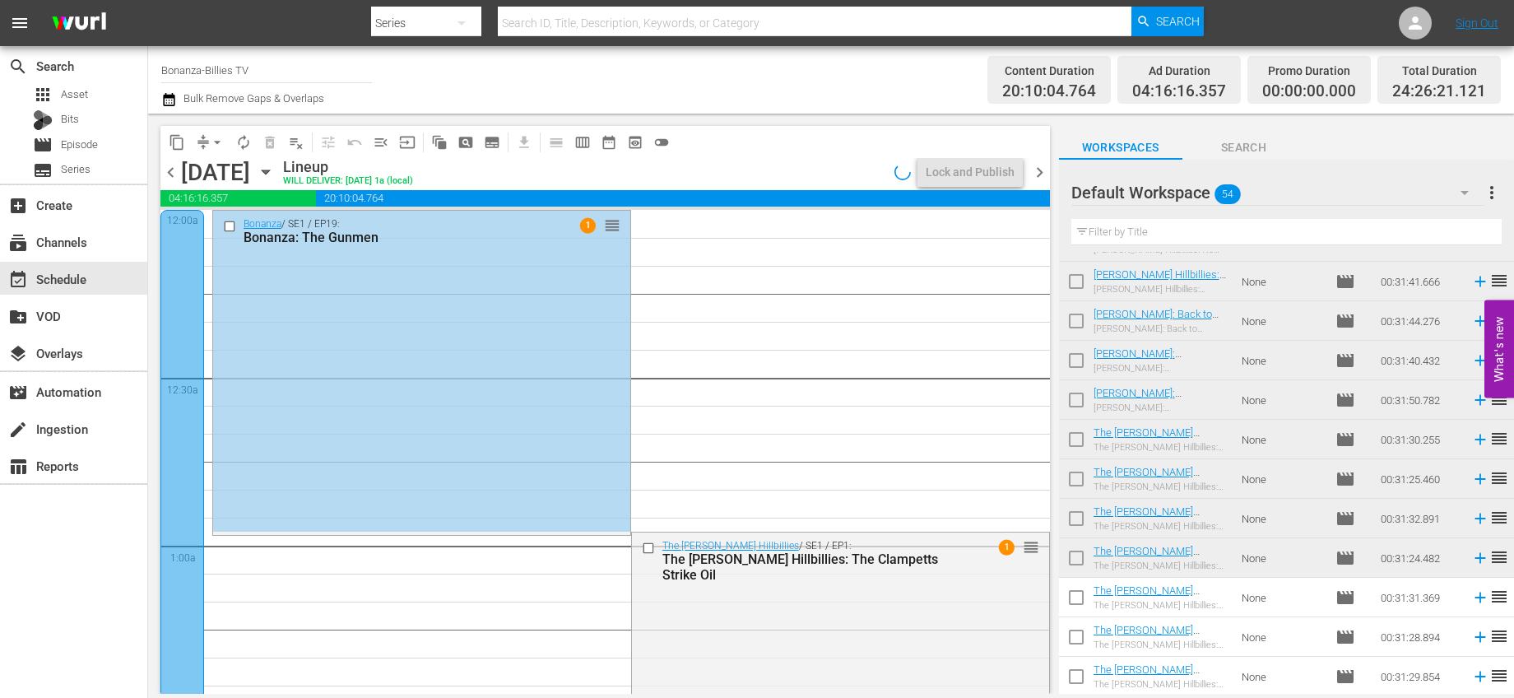
click at [235, 138] on span "autorenew_outlined" at bounding box center [243, 142] width 16 height 16
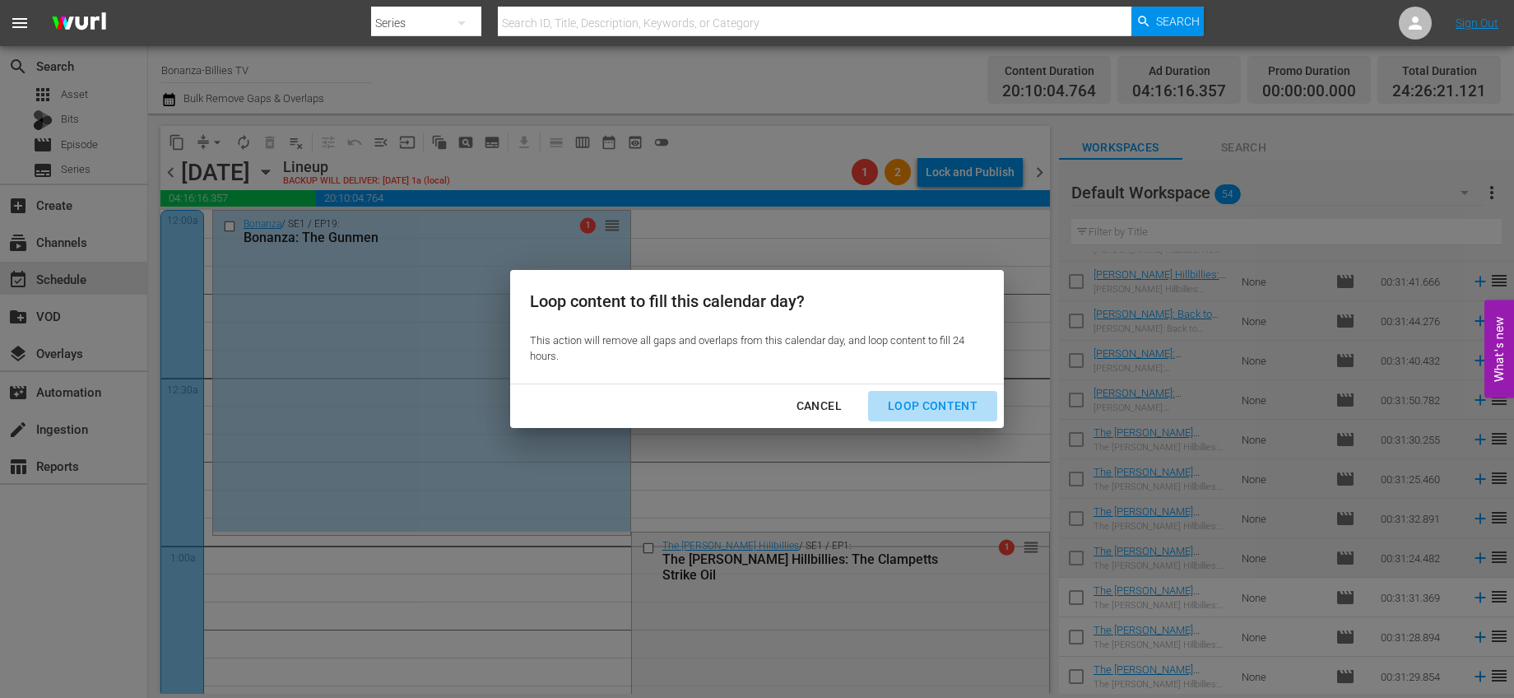
click at [968, 410] on div "Loop Content" at bounding box center [933, 406] width 116 height 21
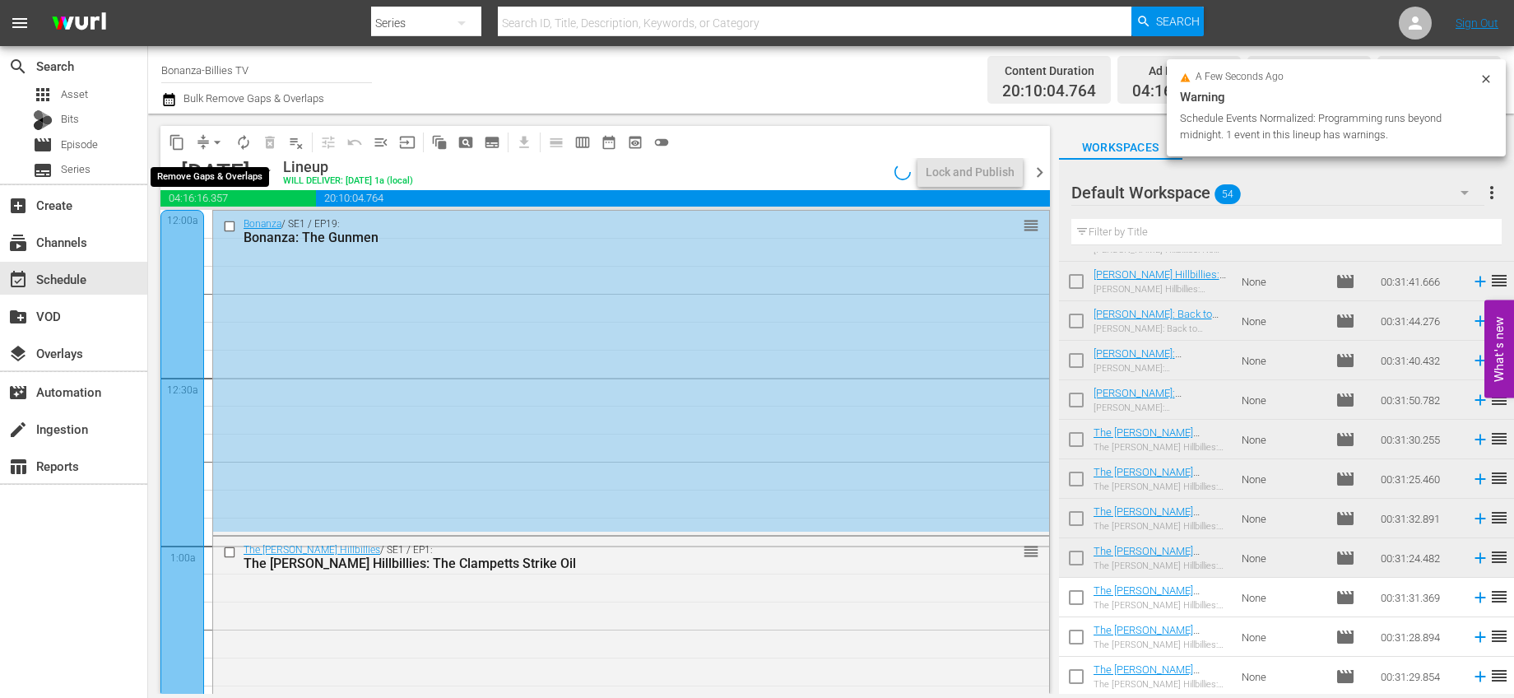
click at [216, 142] on span "arrow_drop_down" at bounding box center [217, 142] width 16 height 16
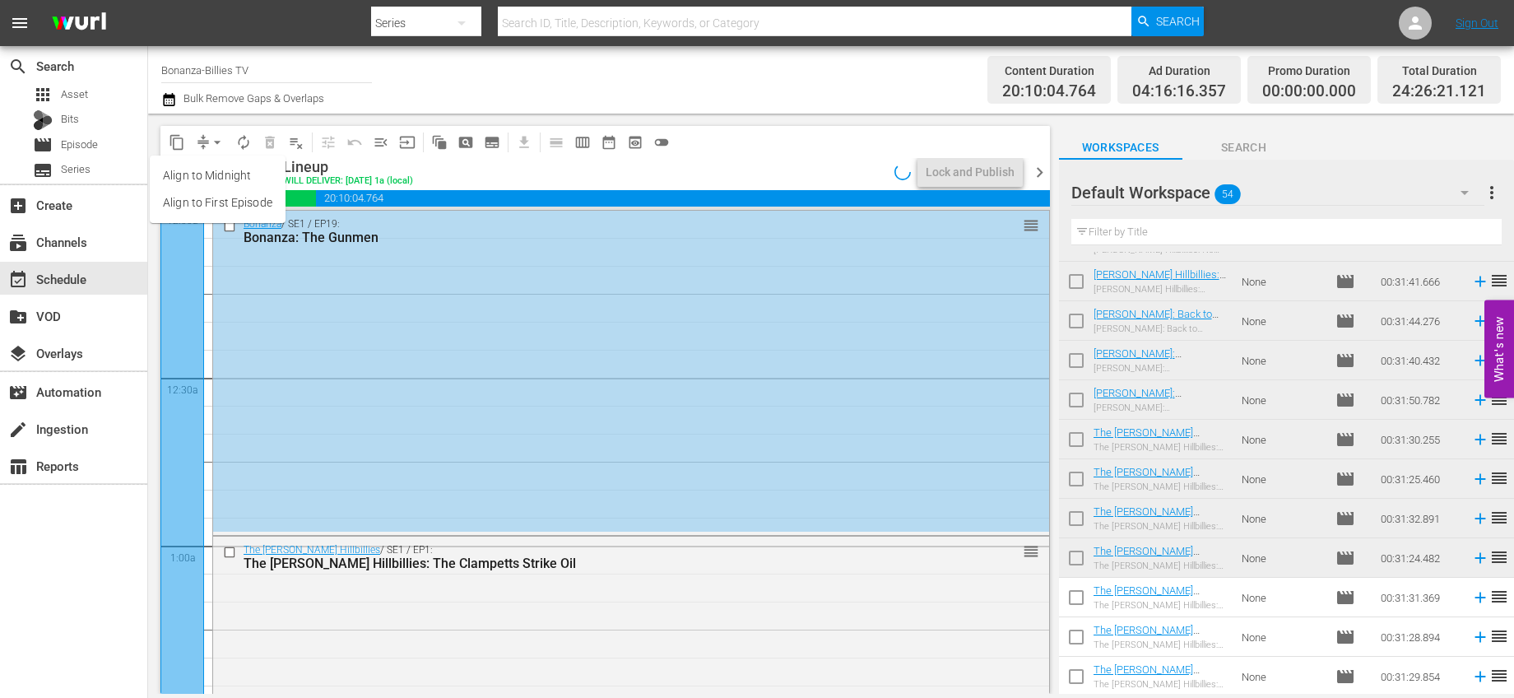
click at [246, 202] on li "Align to First Episode" at bounding box center [218, 202] width 136 height 27
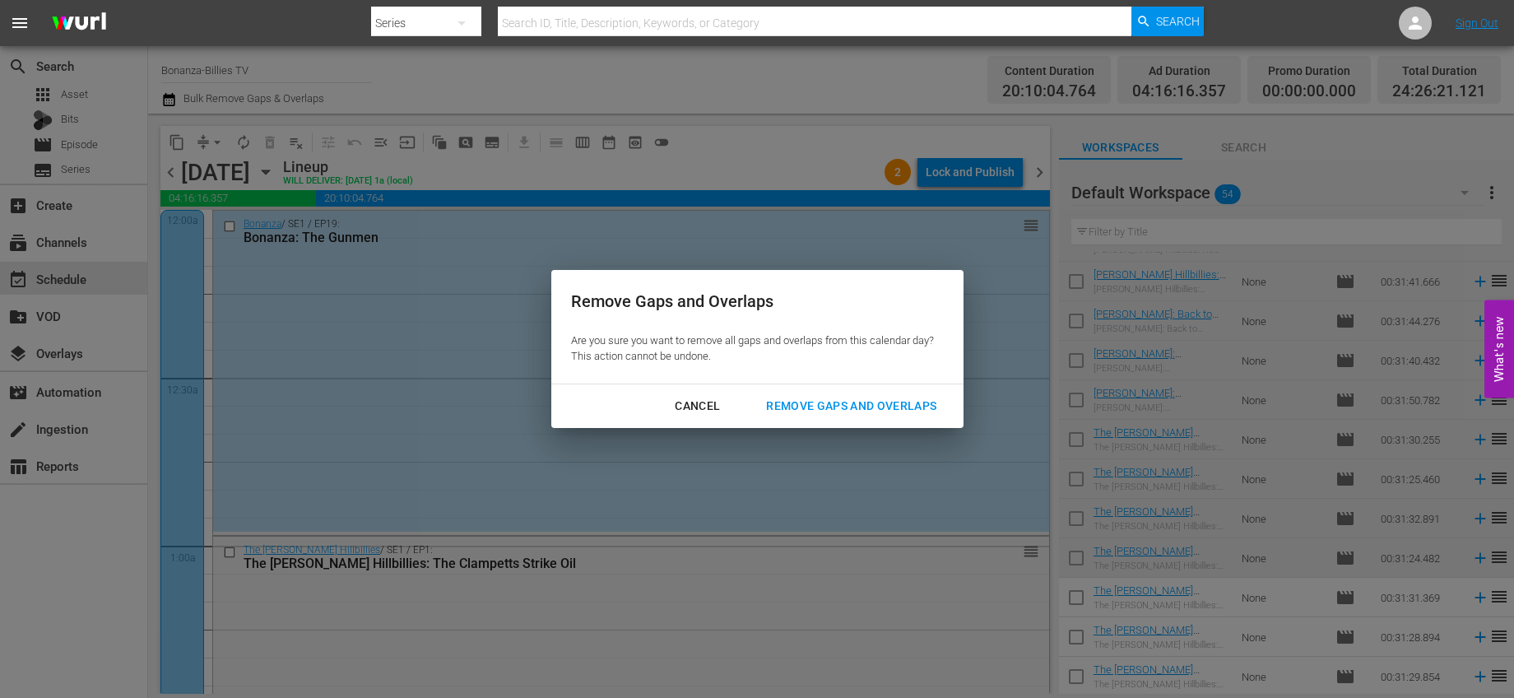
click at [913, 411] on div "Remove Gaps and Overlaps" at bounding box center [851, 406] width 197 height 21
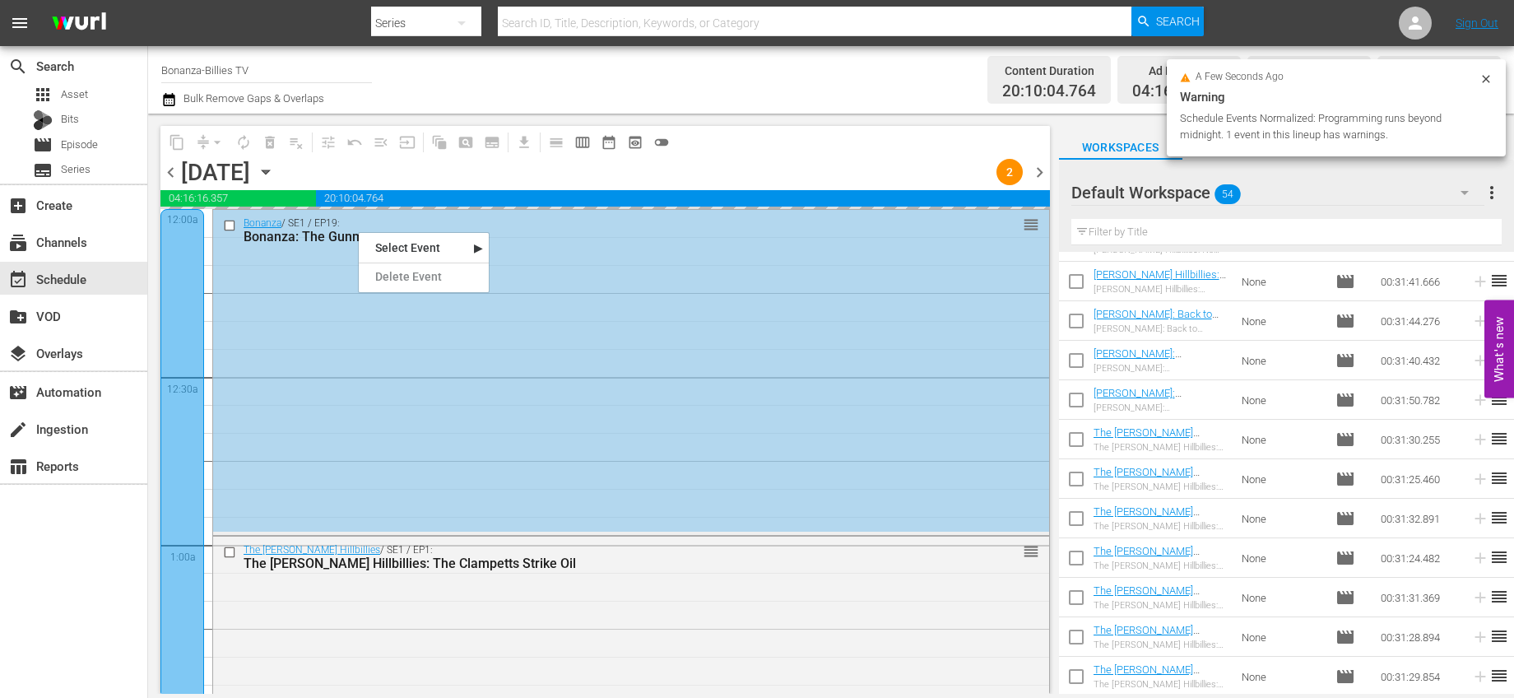
click at [552, 298] on div "Bonanza / SE1 / EP19: Bonanza: The Gunmen reorder" at bounding box center [631, 370] width 836 height 321
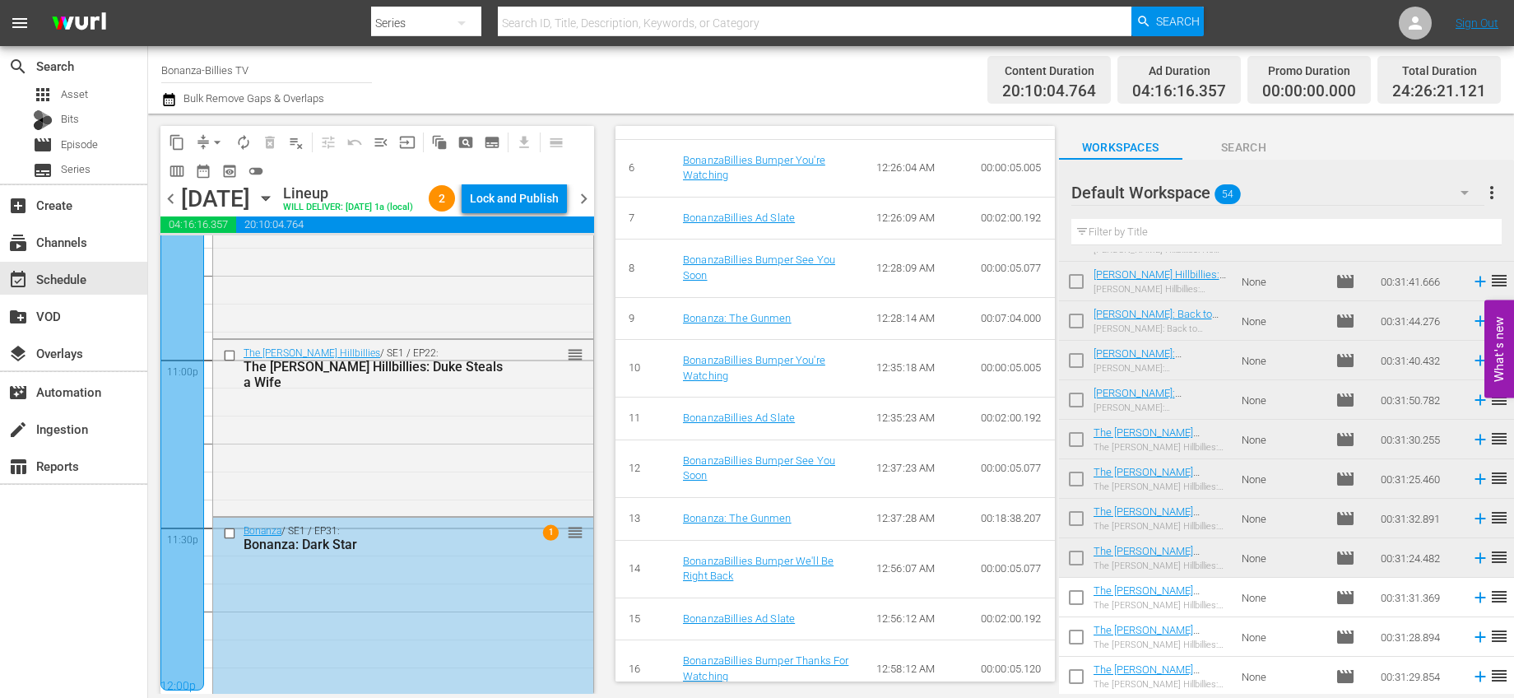
scroll to position [7773, 0]
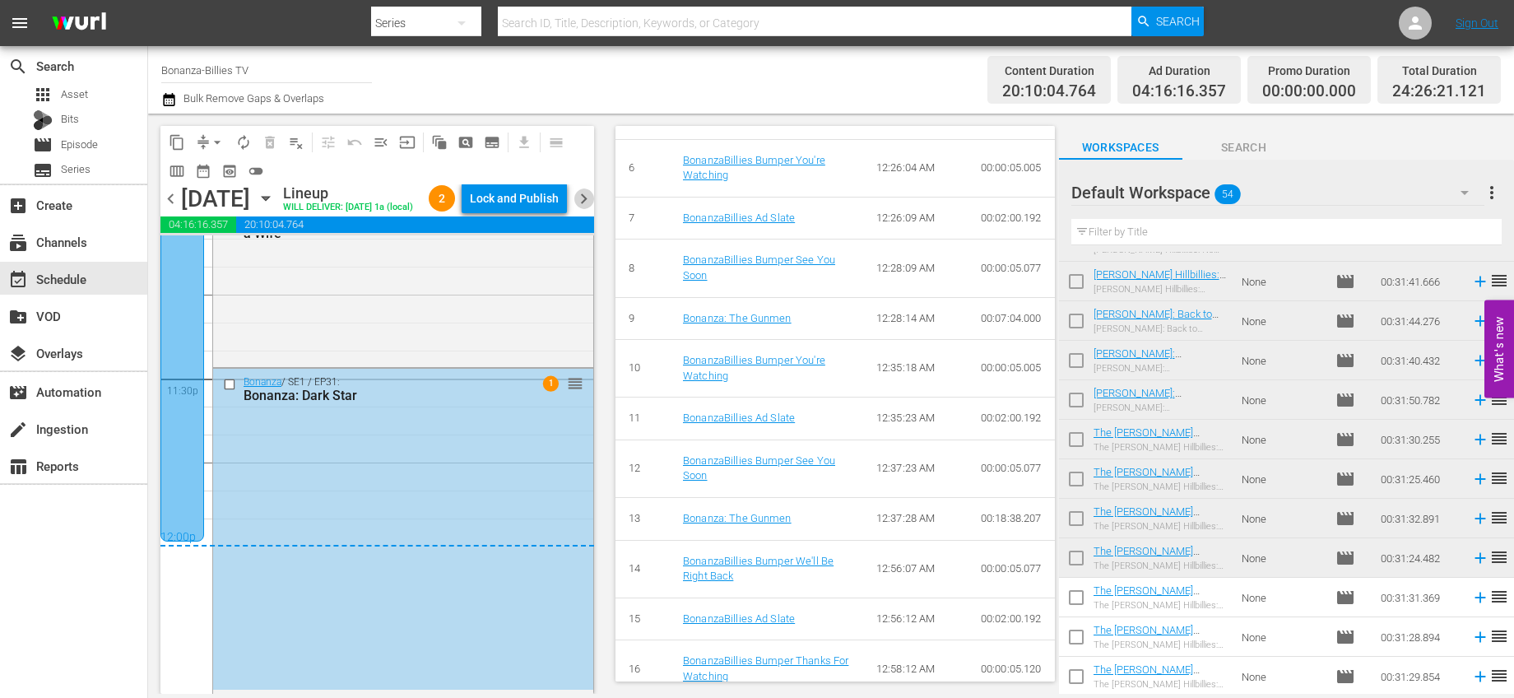
click at [584, 209] on span "chevron_right" at bounding box center [584, 198] width 21 height 21
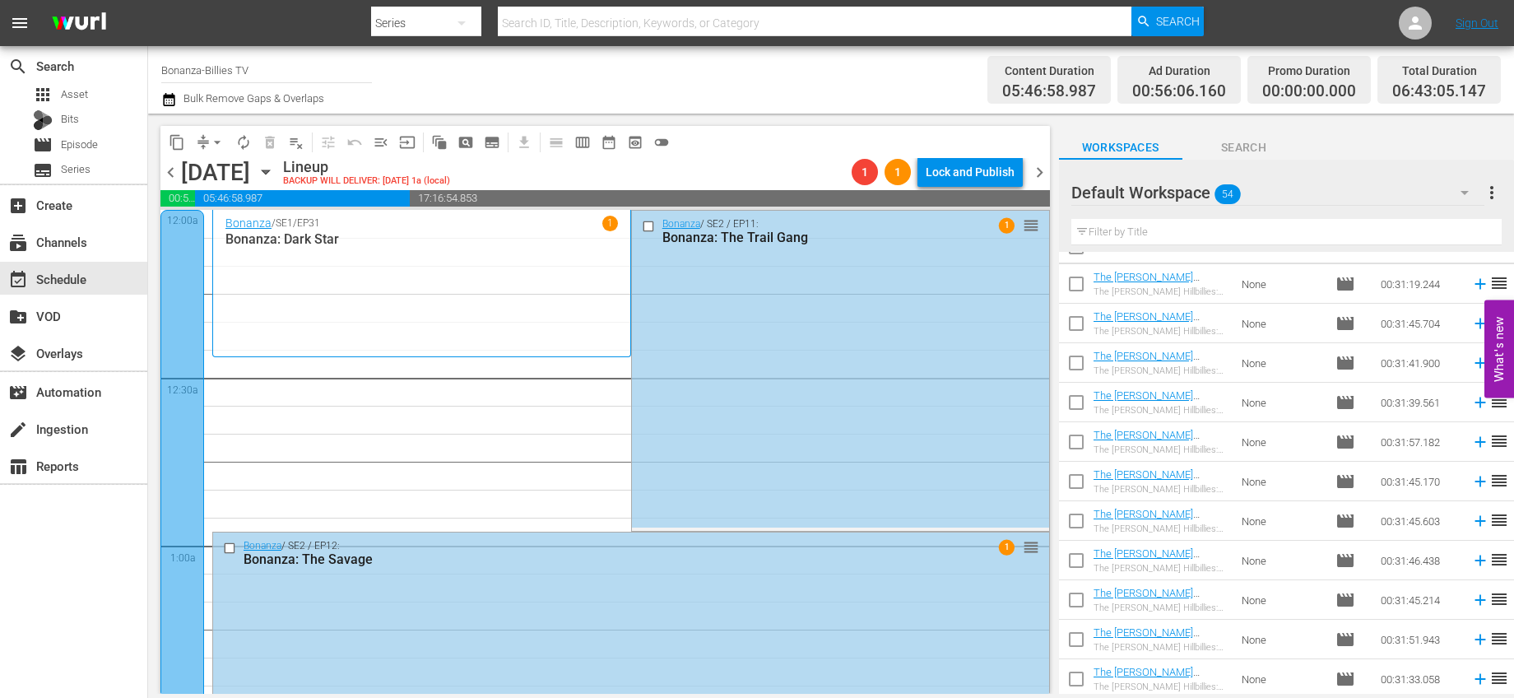
scroll to position [32, 0]
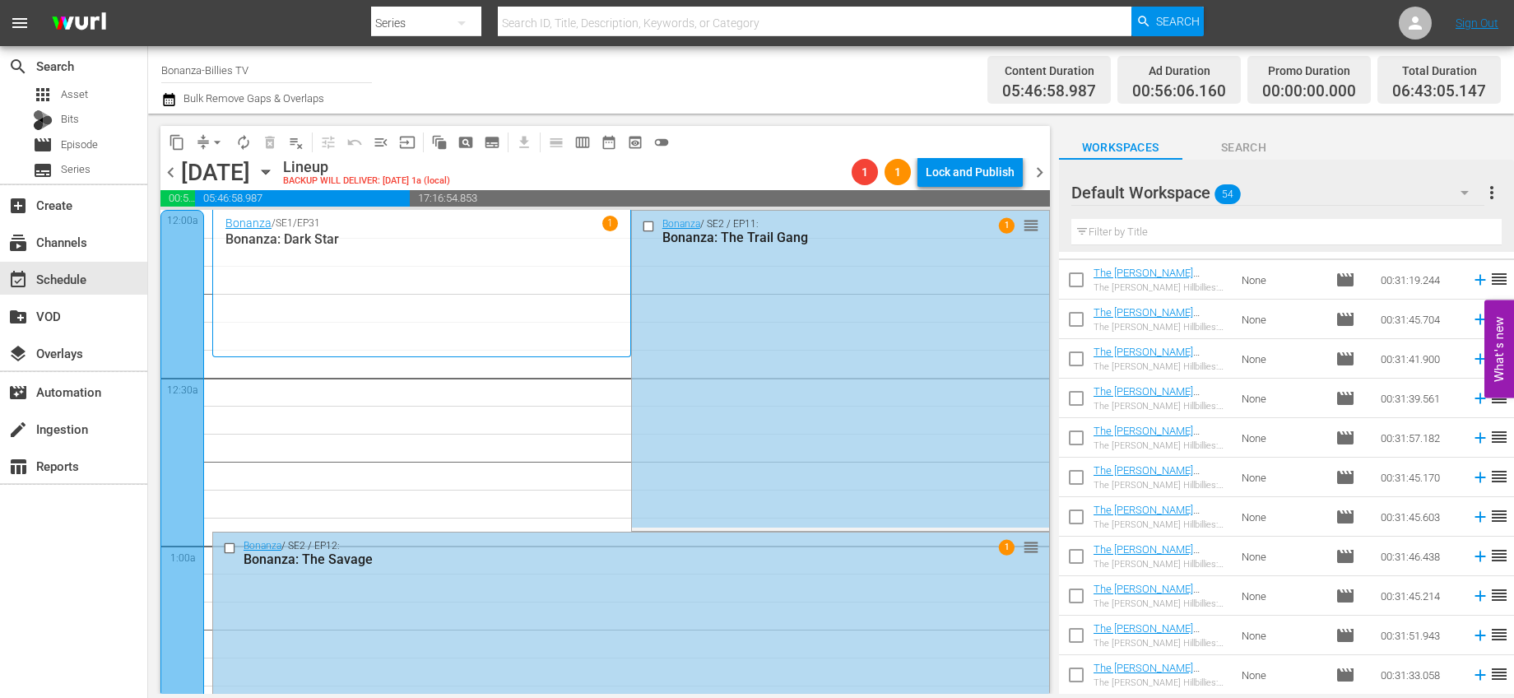
click at [1079, 632] on input "checkbox" at bounding box center [1076, 638] width 35 height 35
checkbox input "true"
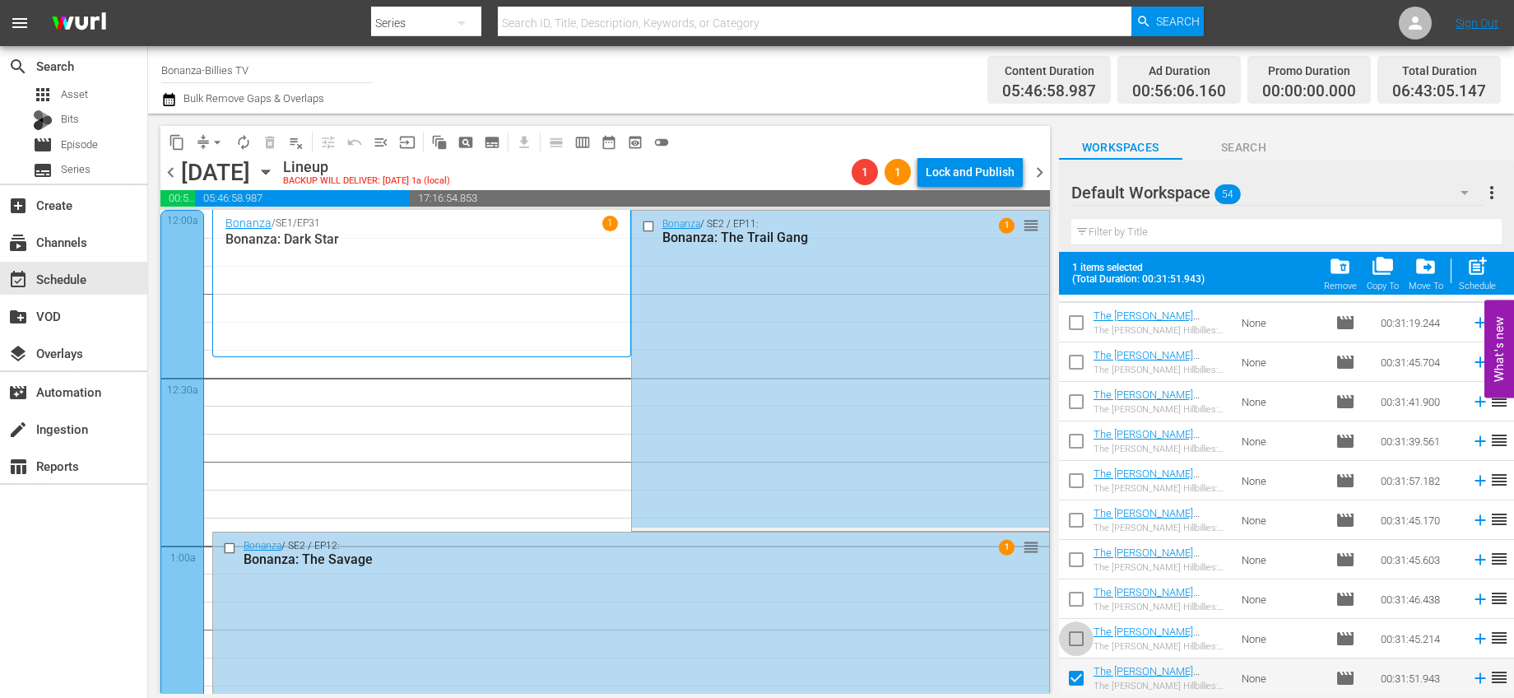
click at [1079, 633] on input "checkbox" at bounding box center [1076, 642] width 35 height 35
checkbox input "true"
click at [1076, 606] on input "checkbox" at bounding box center [1076, 602] width 35 height 35
checkbox input "true"
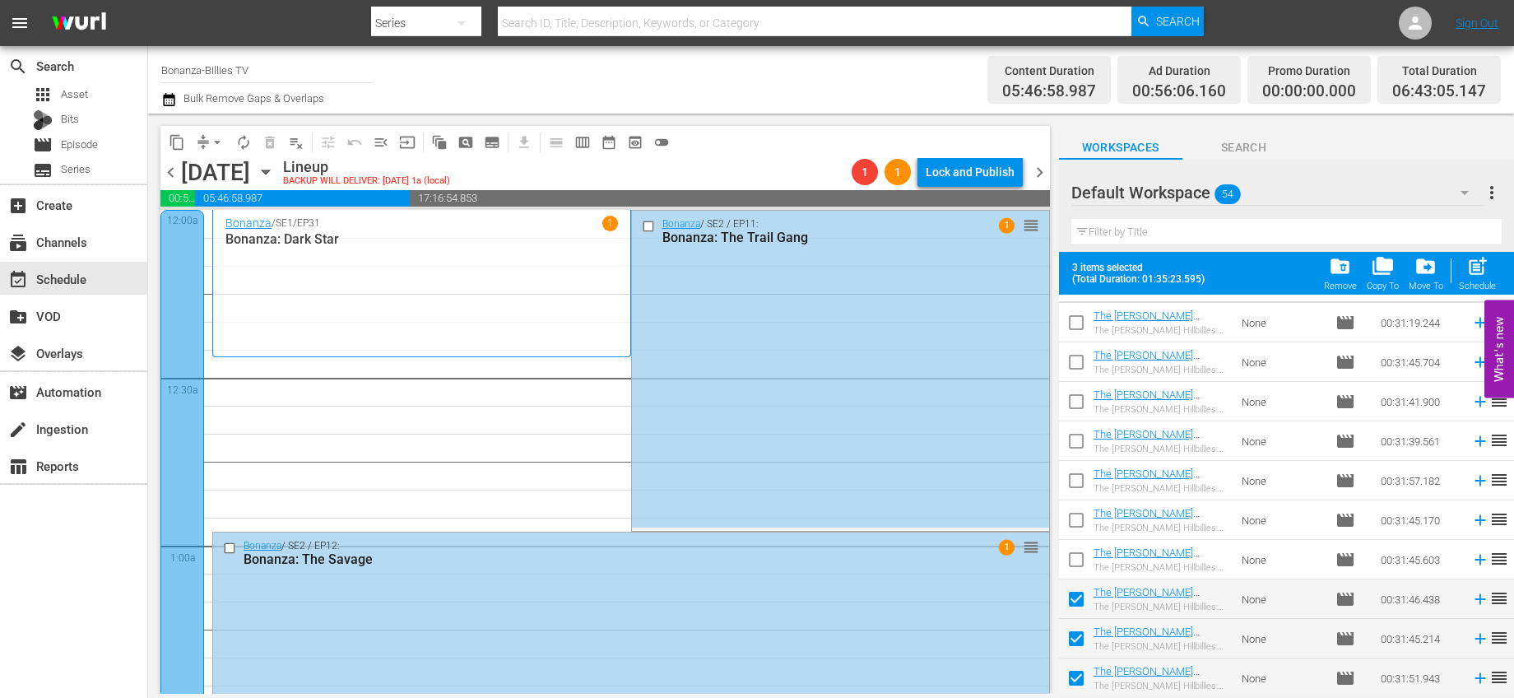
click at [1085, 560] on input "checkbox" at bounding box center [1076, 563] width 35 height 35
checkbox input "true"
click at [1075, 521] on input "checkbox" at bounding box center [1076, 523] width 35 height 35
checkbox input "true"
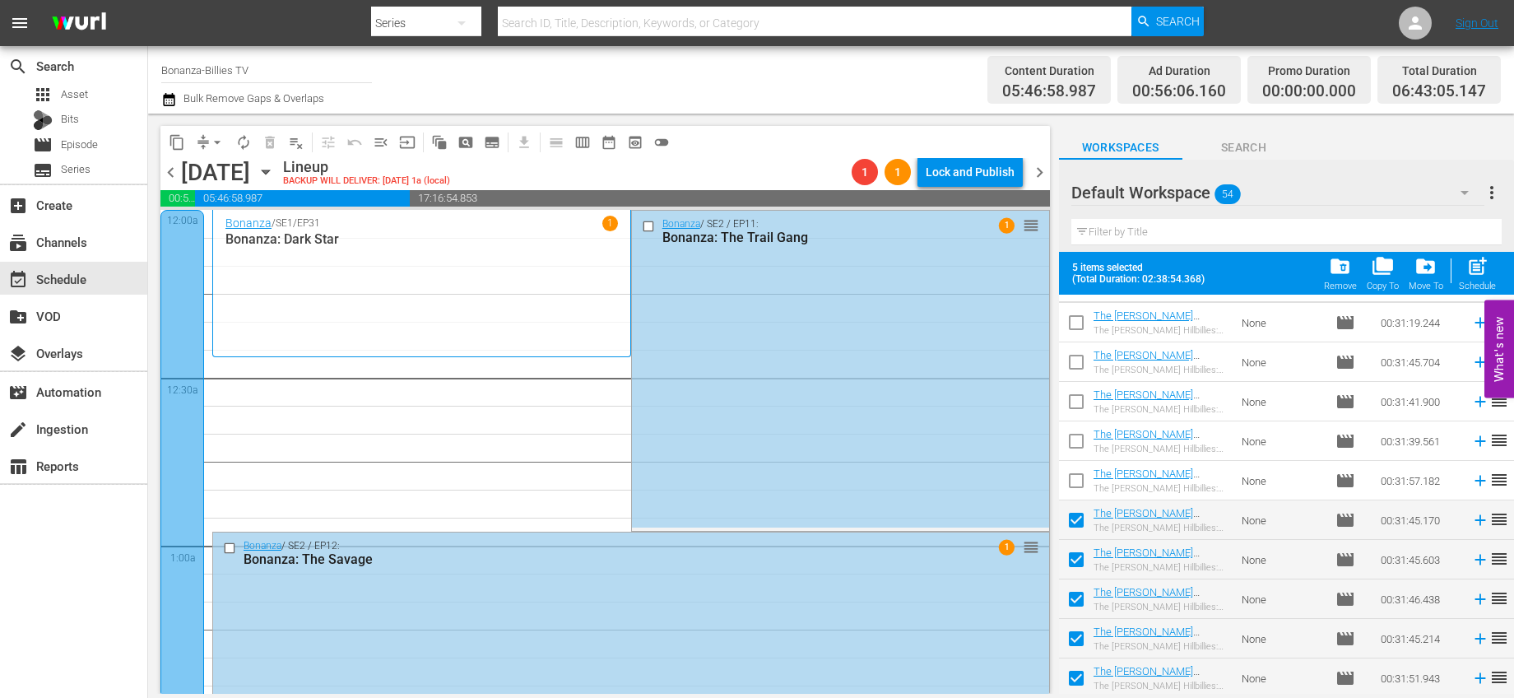
click at [1074, 485] on input "checkbox" at bounding box center [1076, 484] width 35 height 35
checkbox input "true"
click at [1078, 442] on input "checkbox" at bounding box center [1076, 444] width 35 height 35
checkbox input "true"
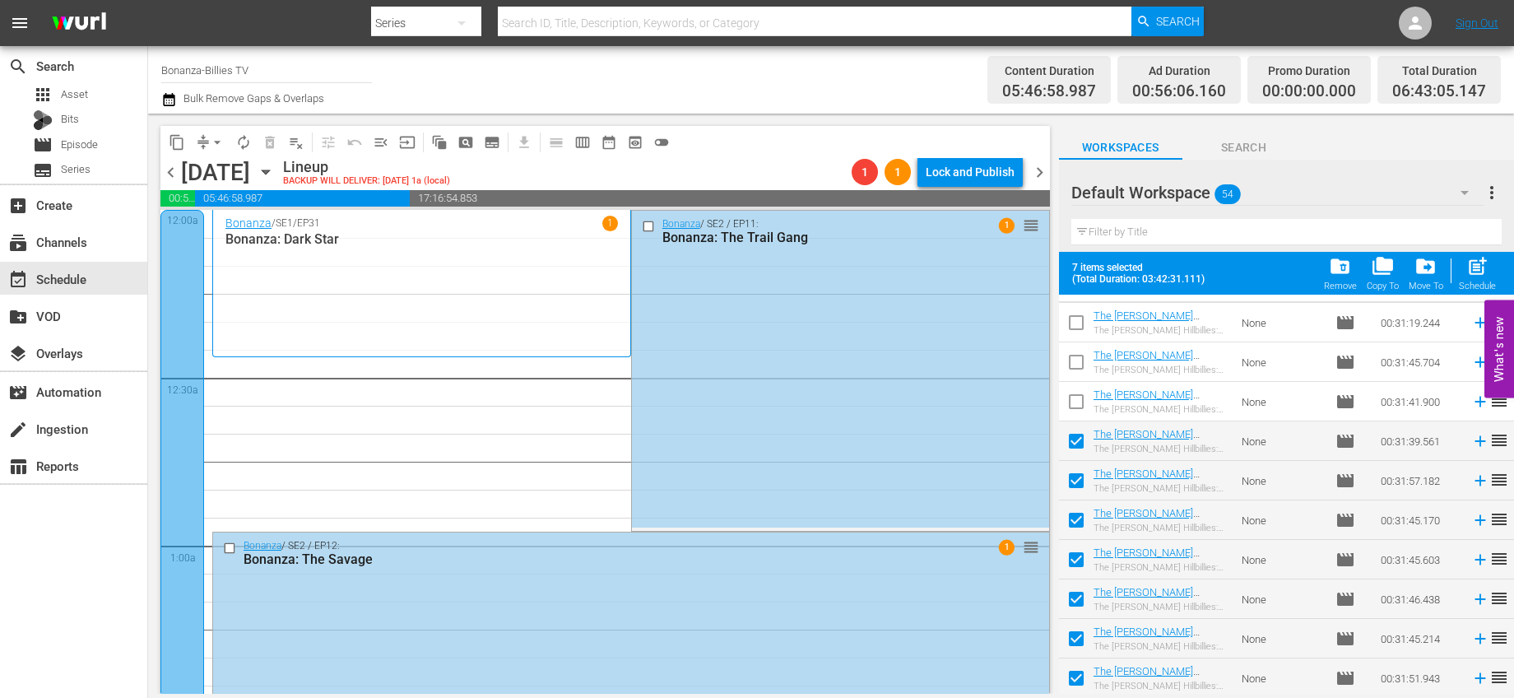
click at [1078, 404] on input "checkbox" at bounding box center [1076, 405] width 35 height 35
checkbox input "true"
click at [1069, 350] on input "checkbox" at bounding box center [1076, 365] width 35 height 35
checkbox input "true"
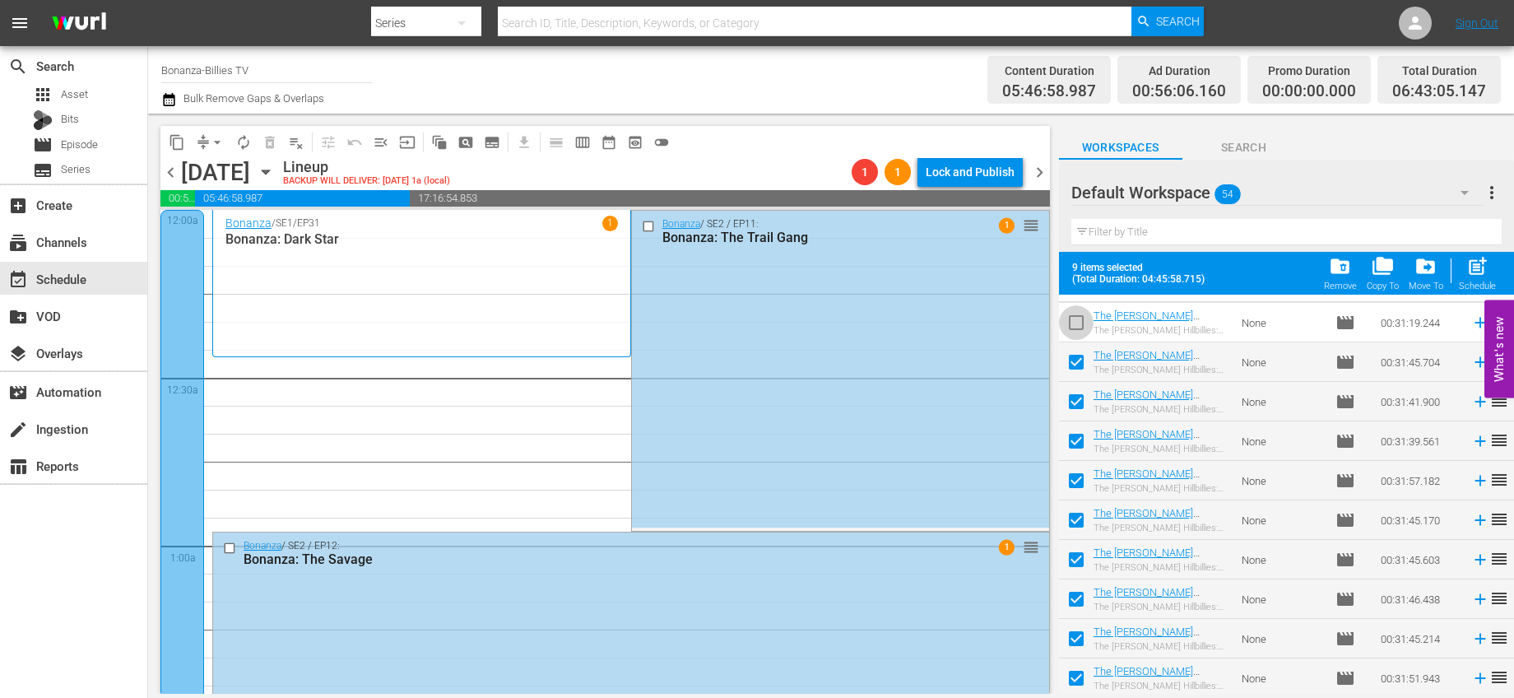
click at [1074, 326] on input "checkbox" at bounding box center [1076, 326] width 35 height 35
click at [1333, 258] on span "folder_delete" at bounding box center [1340, 266] width 22 height 22
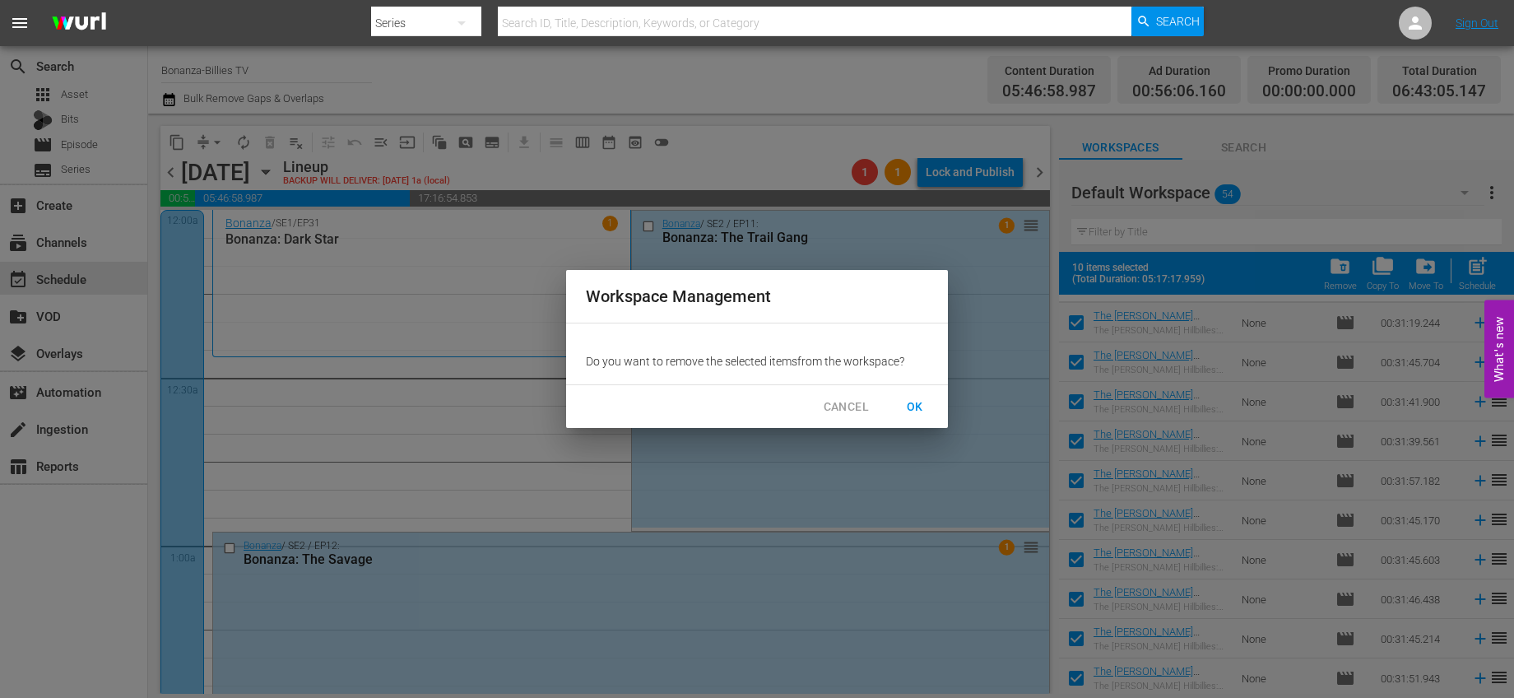
click at [918, 403] on span "OK" at bounding box center [915, 407] width 26 height 21
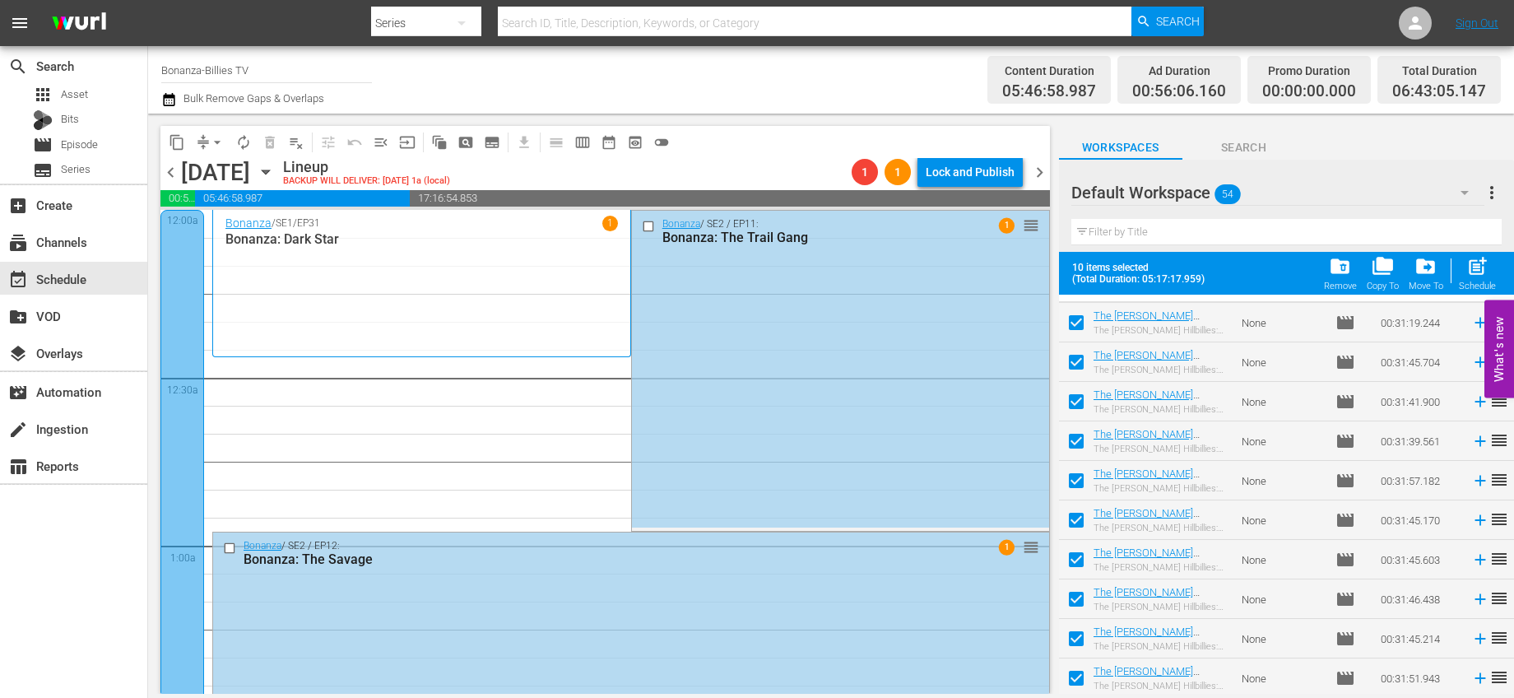
checkbox input "false"
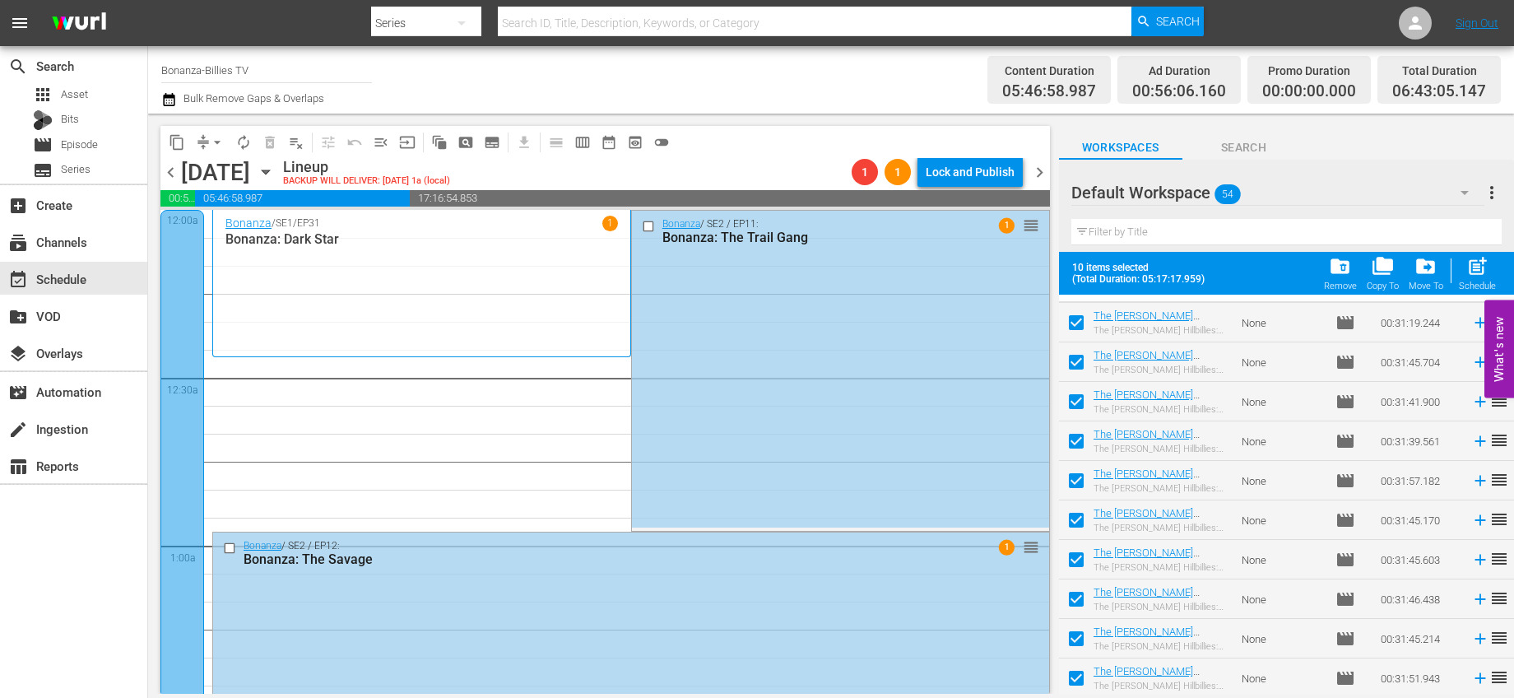
checkbox input "false"
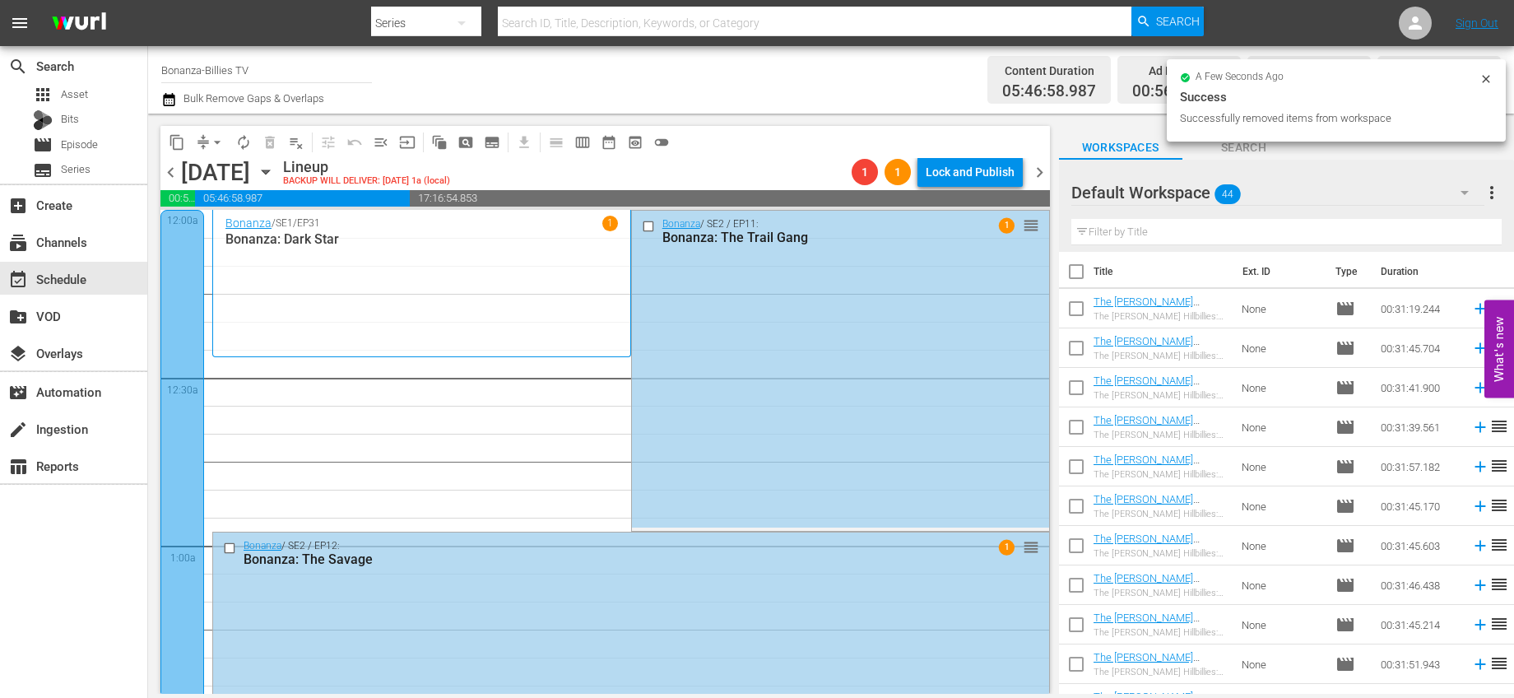
scroll to position [0, 0]
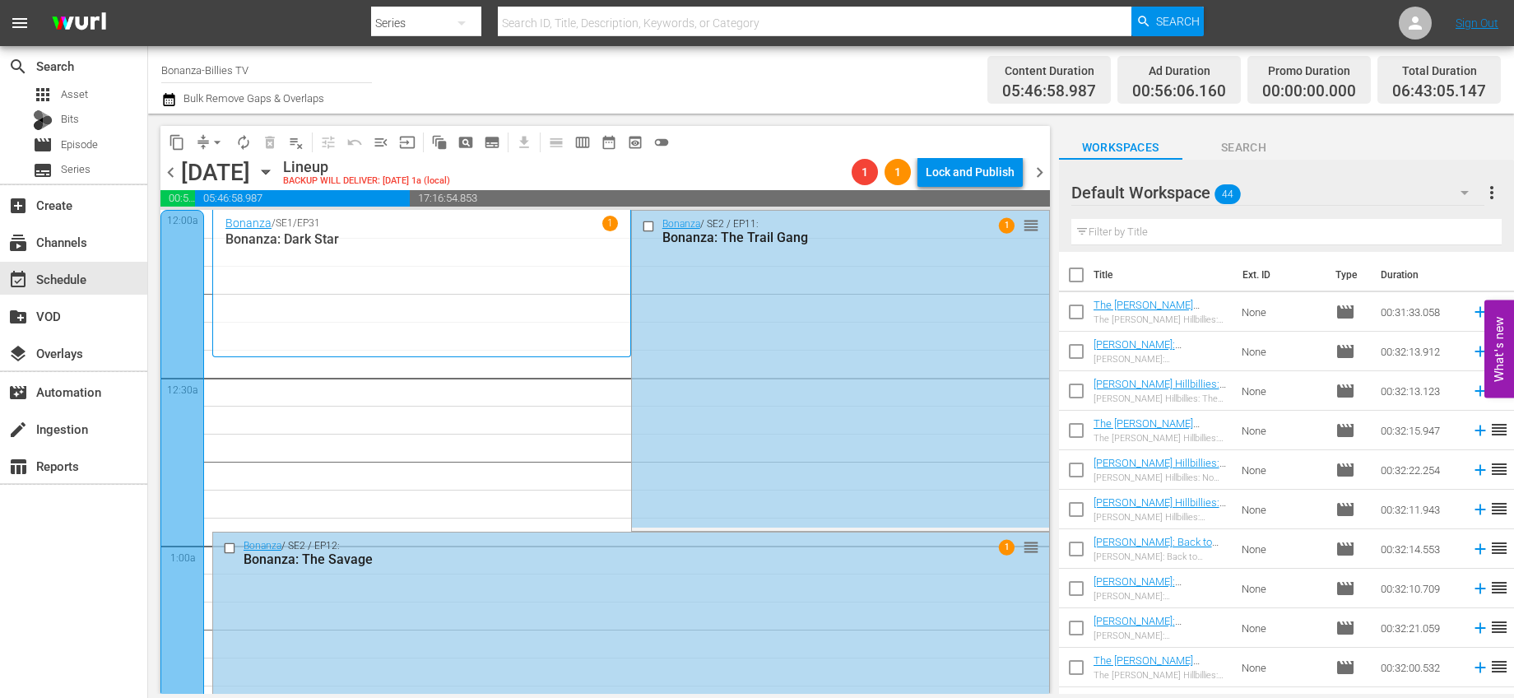
drag, startPoint x: 1075, startPoint y: 352, endPoint x: 1079, endPoint y: 367, distance: 15.2
click at [1075, 351] on input "checkbox" at bounding box center [1076, 354] width 35 height 35
checkbox input "true"
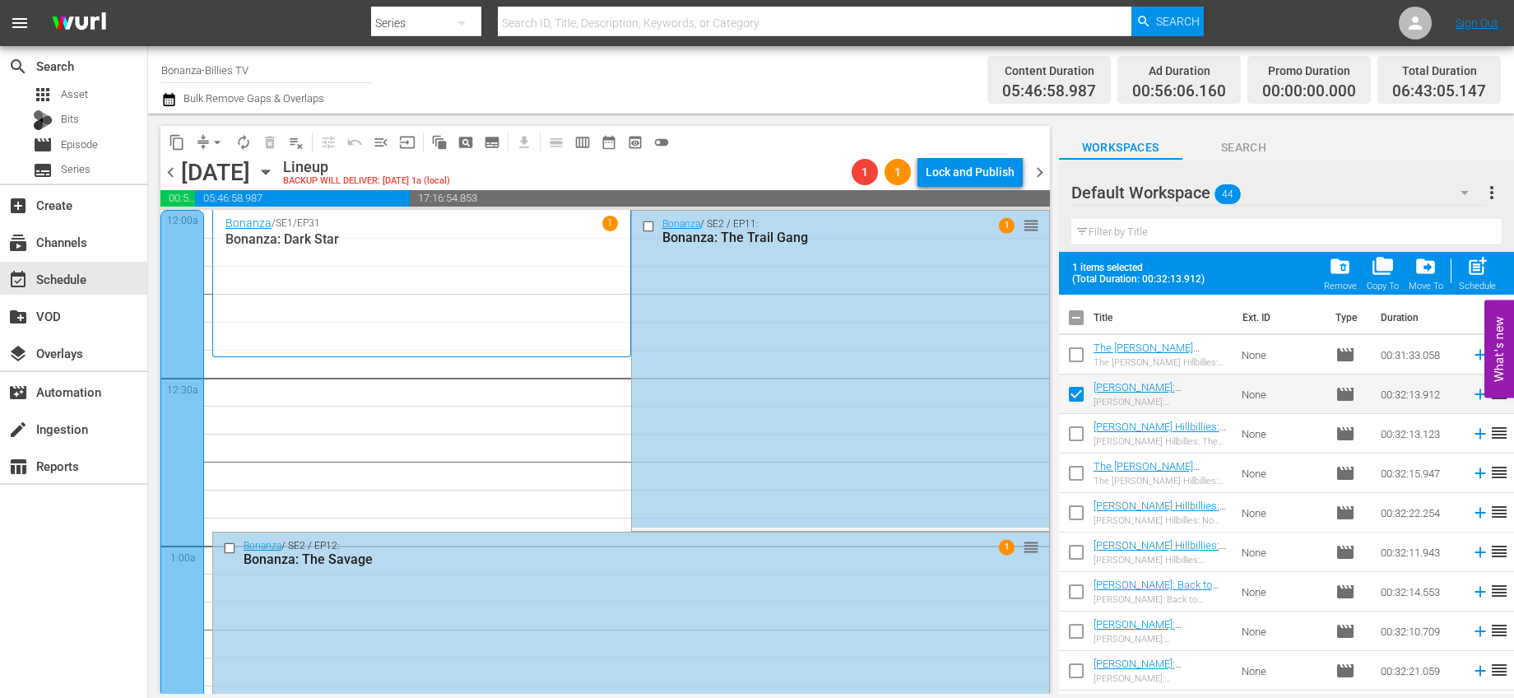
click at [1073, 426] on input "checkbox" at bounding box center [1076, 437] width 35 height 35
checkbox input "true"
click at [1074, 475] on input "checkbox" at bounding box center [1076, 476] width 35 height 35
checkbox input "true"
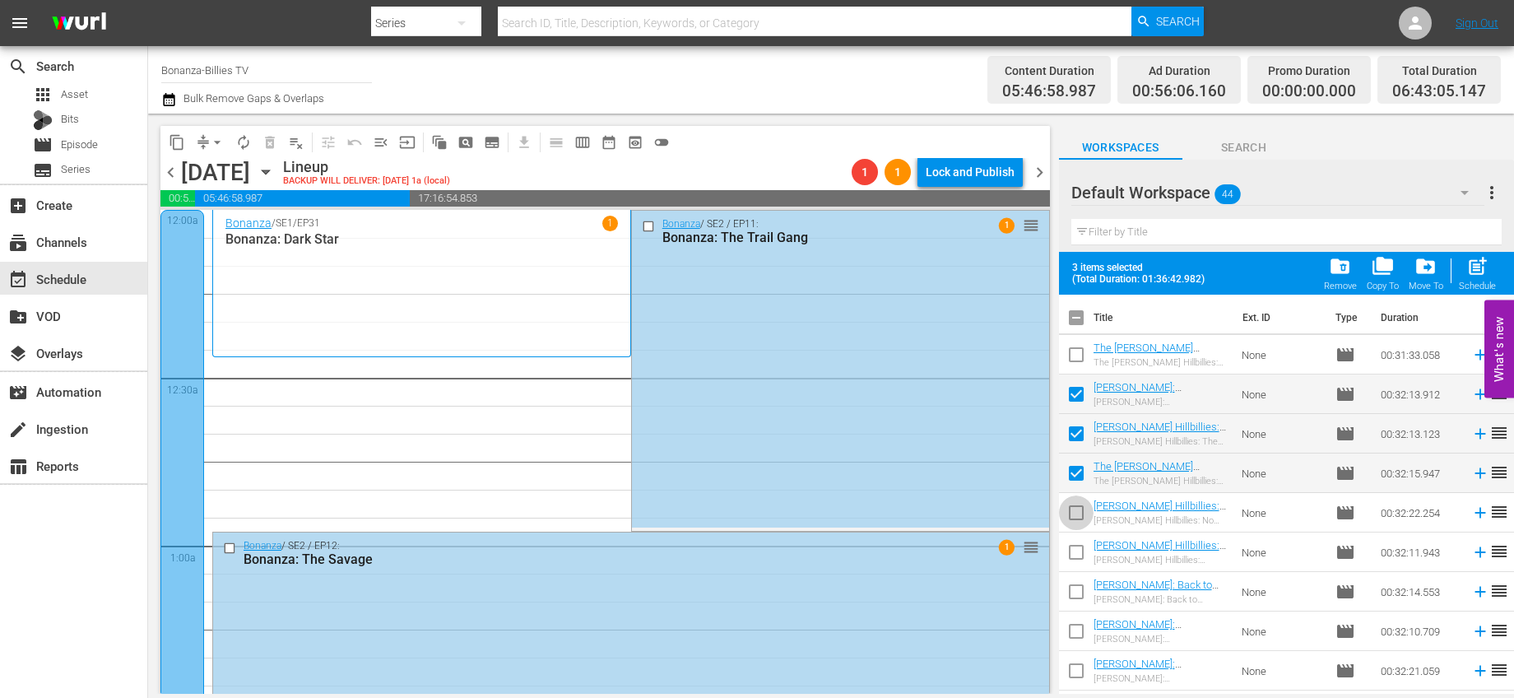
click at [1078, 521] on input "checkbox" at bounding box center [1076, 516] width 35 height 35
checkbox input "true"
click at [1076, 546] on input "checkbox" at bounding box center [1076, 555] width 35 height 35
checkbox input "true"
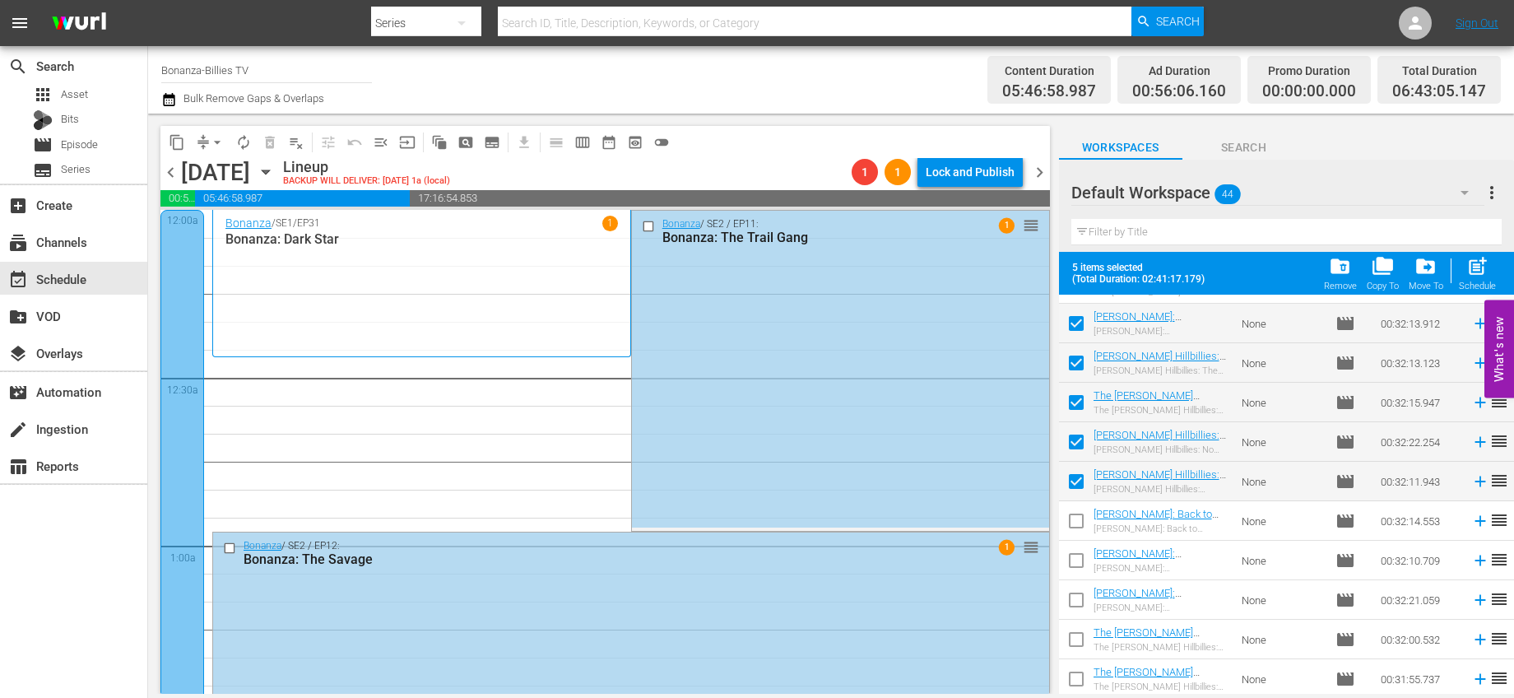
scroll to position [174, 0]
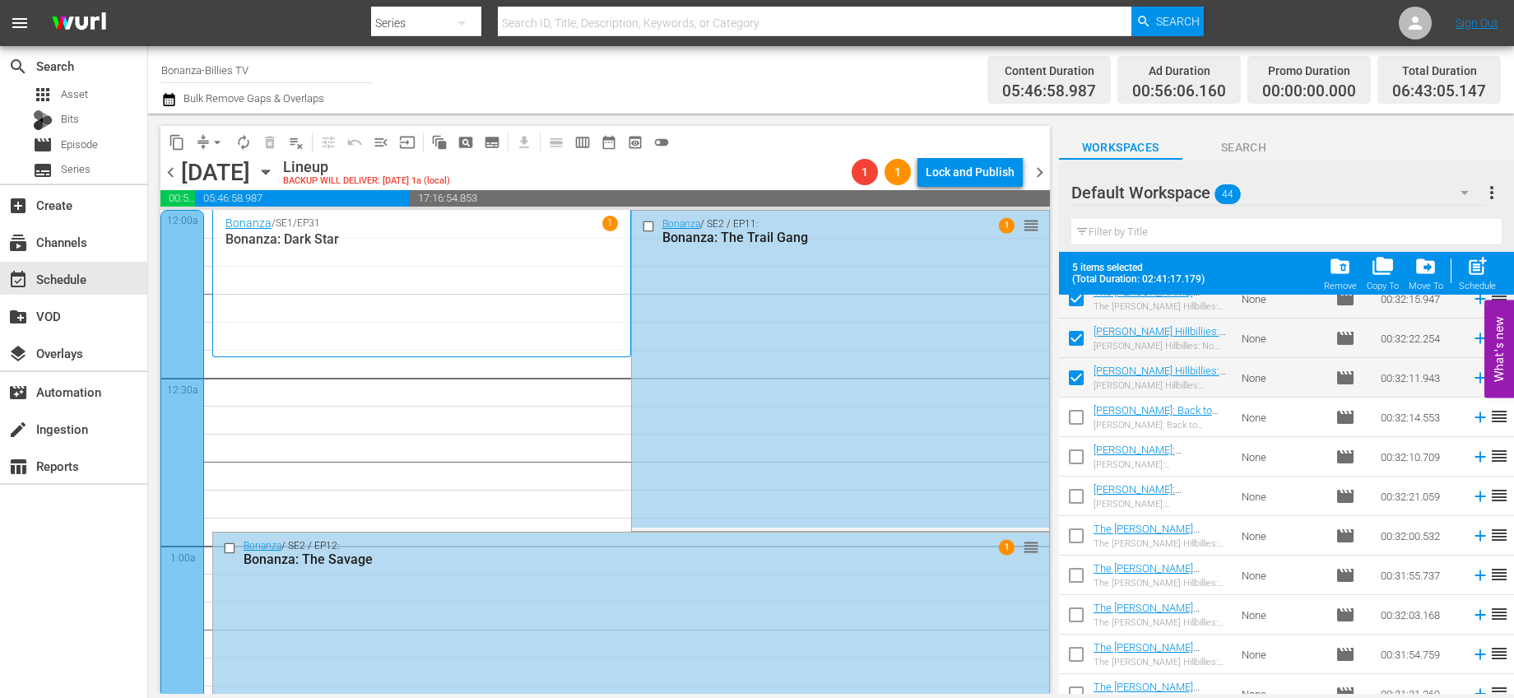
click at [1078, 415] on input "checkbox" at bounding box center [1076, 420] width 35 height 35
checkbox input "true"
click at [1082, 458] on input "checkbox" at bounding box center [1076, 460] width 35 height 35
checkbox input "true"
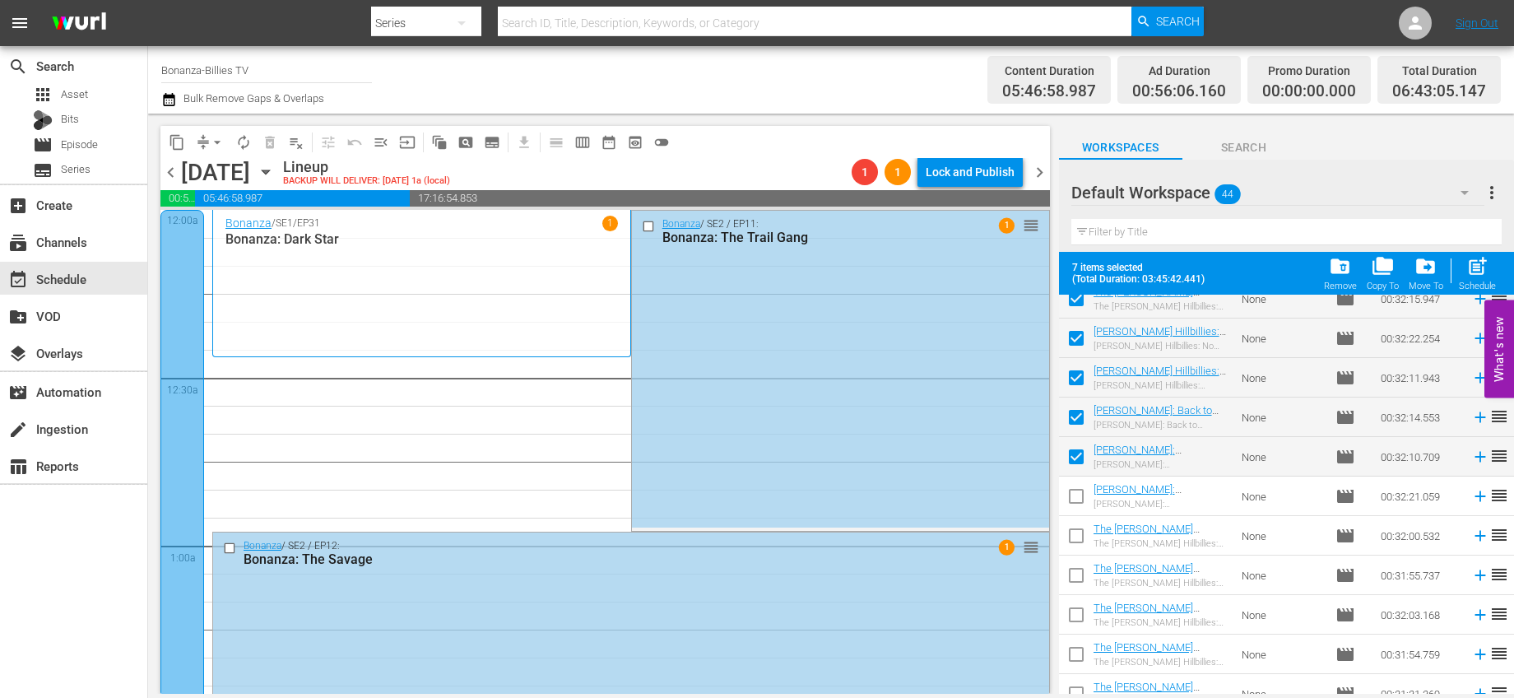
click at [1085, 493] on input "checkbox" at bounding box center [1076, 499] width 35 height 35
checkbox input "true"
click at [1080, 529] on input "checkbox" at bounding box center [1076, 539] width 35 height 35
checkbox input "true"
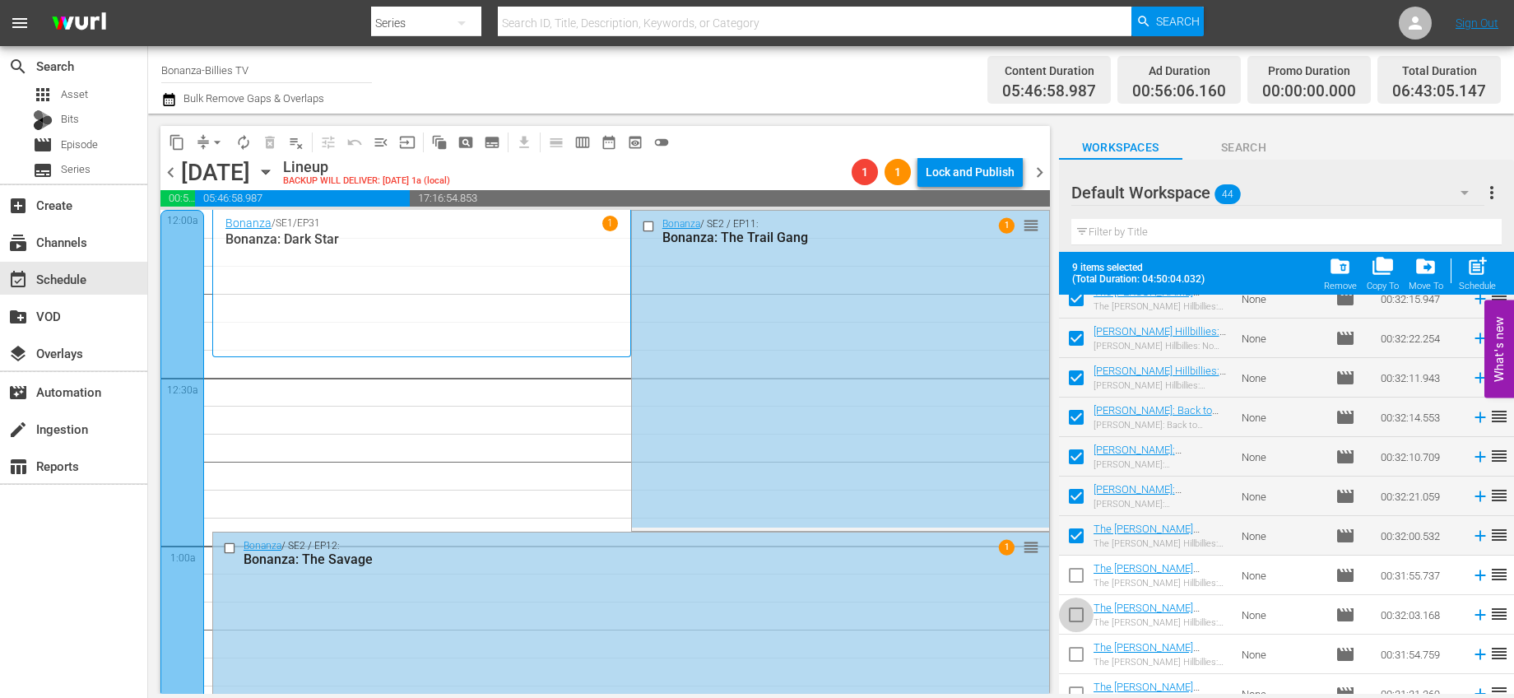
drag, startPoint x: 1080, startPoint y: 606, endPoint x: 1074, endPoint y: 574, distance: 32.6
click at [1080, 606] on input "checkbox" at bounding box center [1076, 618] width 35 height 35
checkbox input "true"
drag, startPoint x: 1074, startPoint y: 570, endPoint x: 1108, endPoint y: 546, distance: 42.5
click at [1074, 570] on input "checkbox" at bounding box center [1076, 578] width 35 height 35
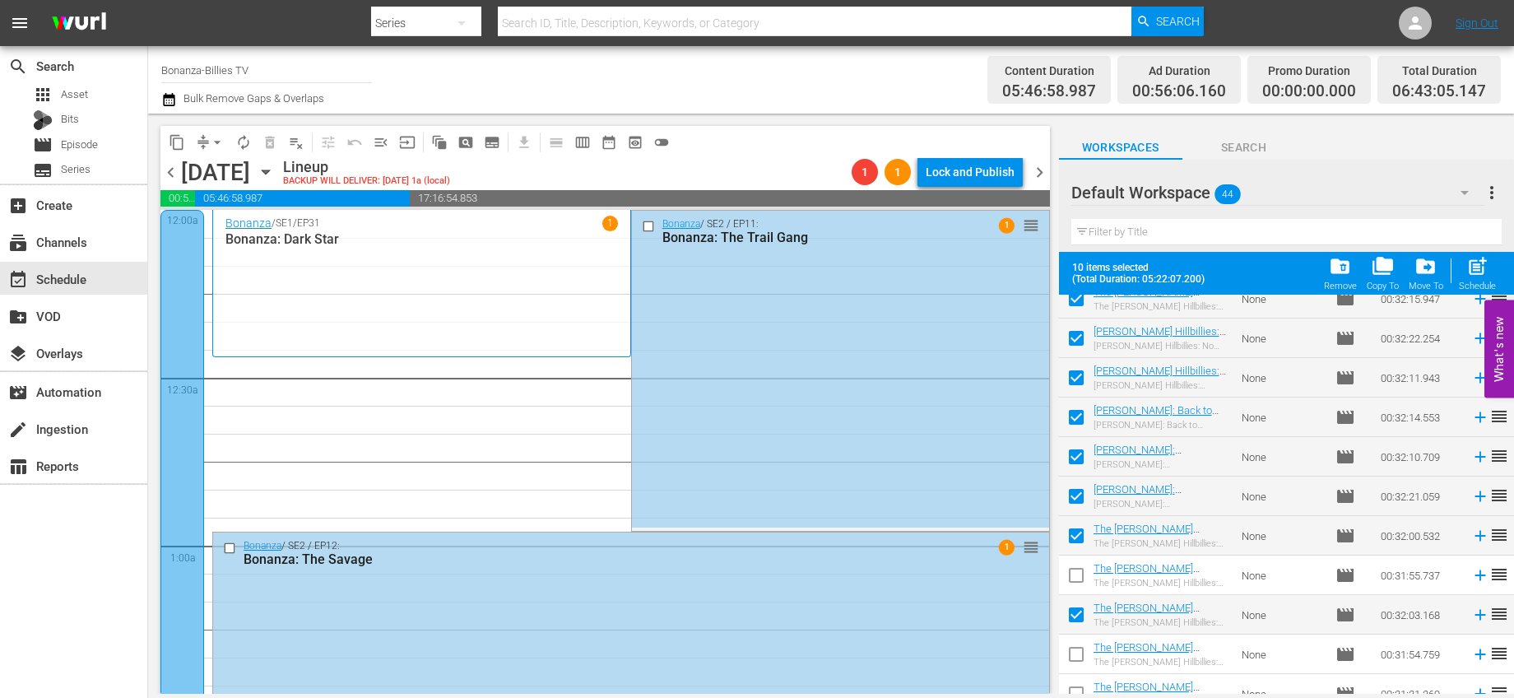
checkbox input "true"
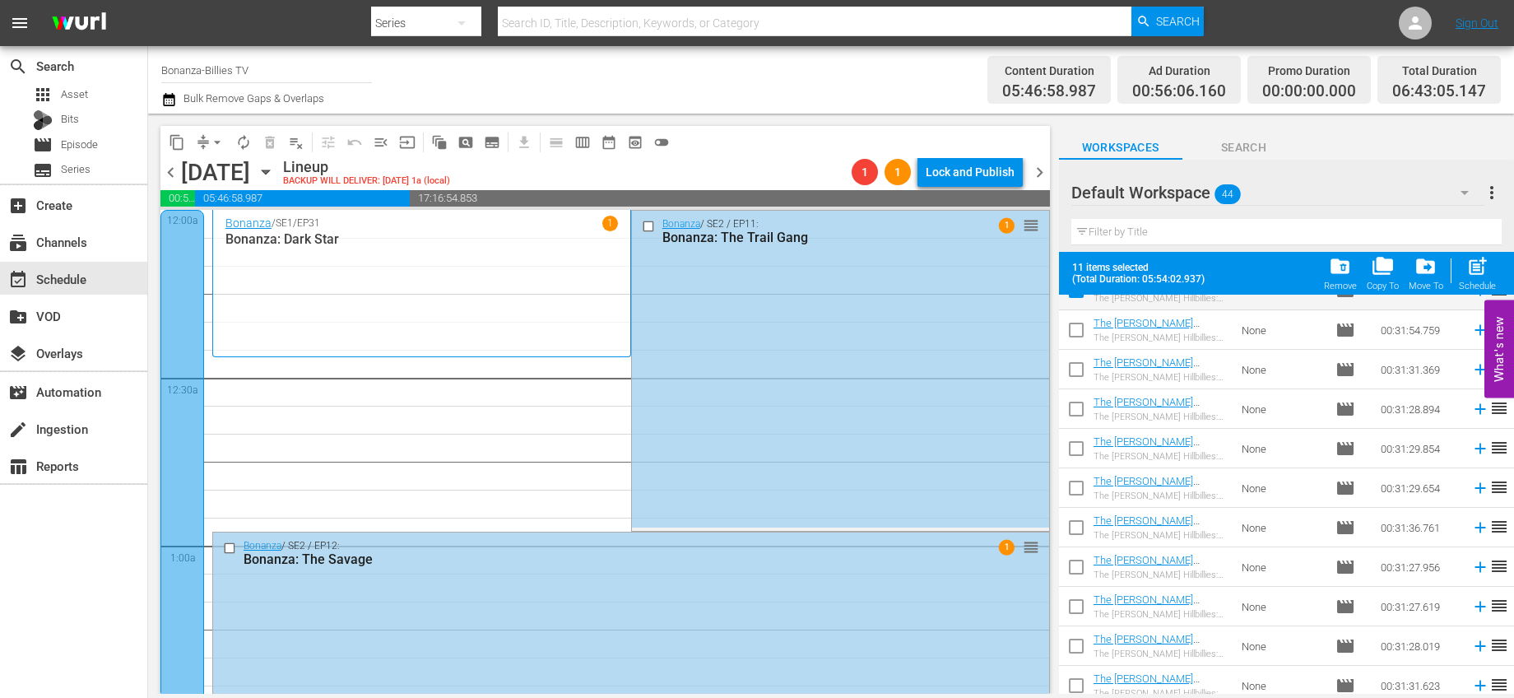
scroll to position [472, 0]
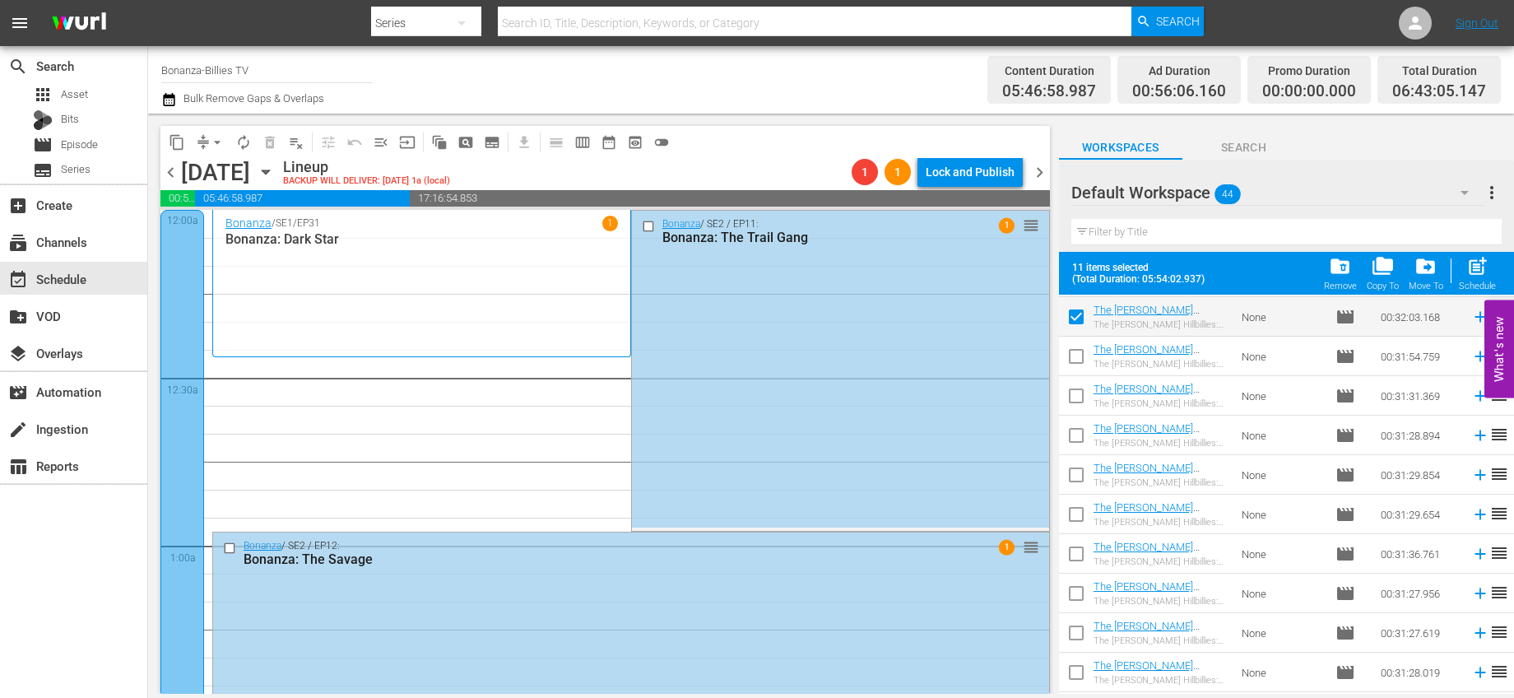
click at [1075, 360] on input "checkbox" at bounding box center [1076, 359] width 35 height 35
checkbox input "true"
click at [1341, 272] on span "folder_delete" at bounding box center [1340, 266] width 22 height 22
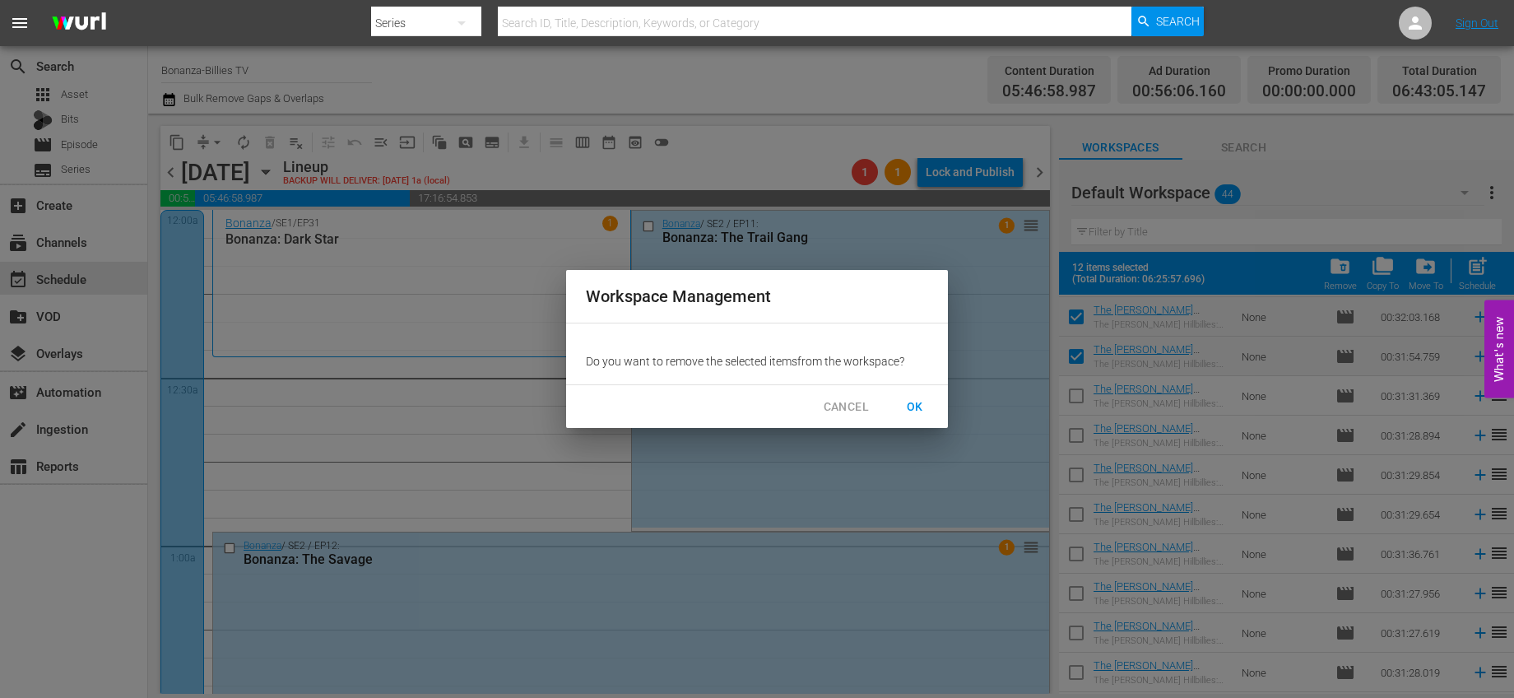
click at [843, 397] on button "CANCEL" at bounding box center [847, 407] width 72 height 30
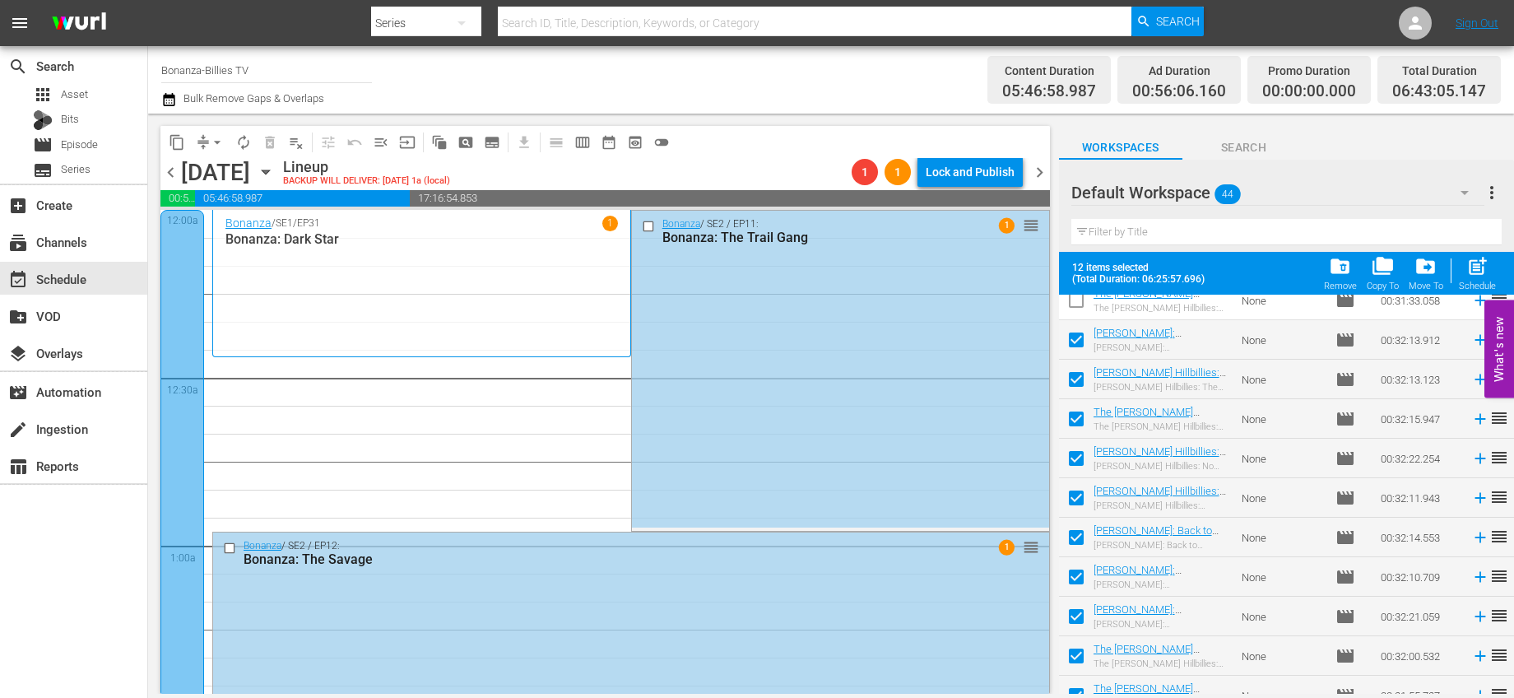
scroll to position [0, 0]
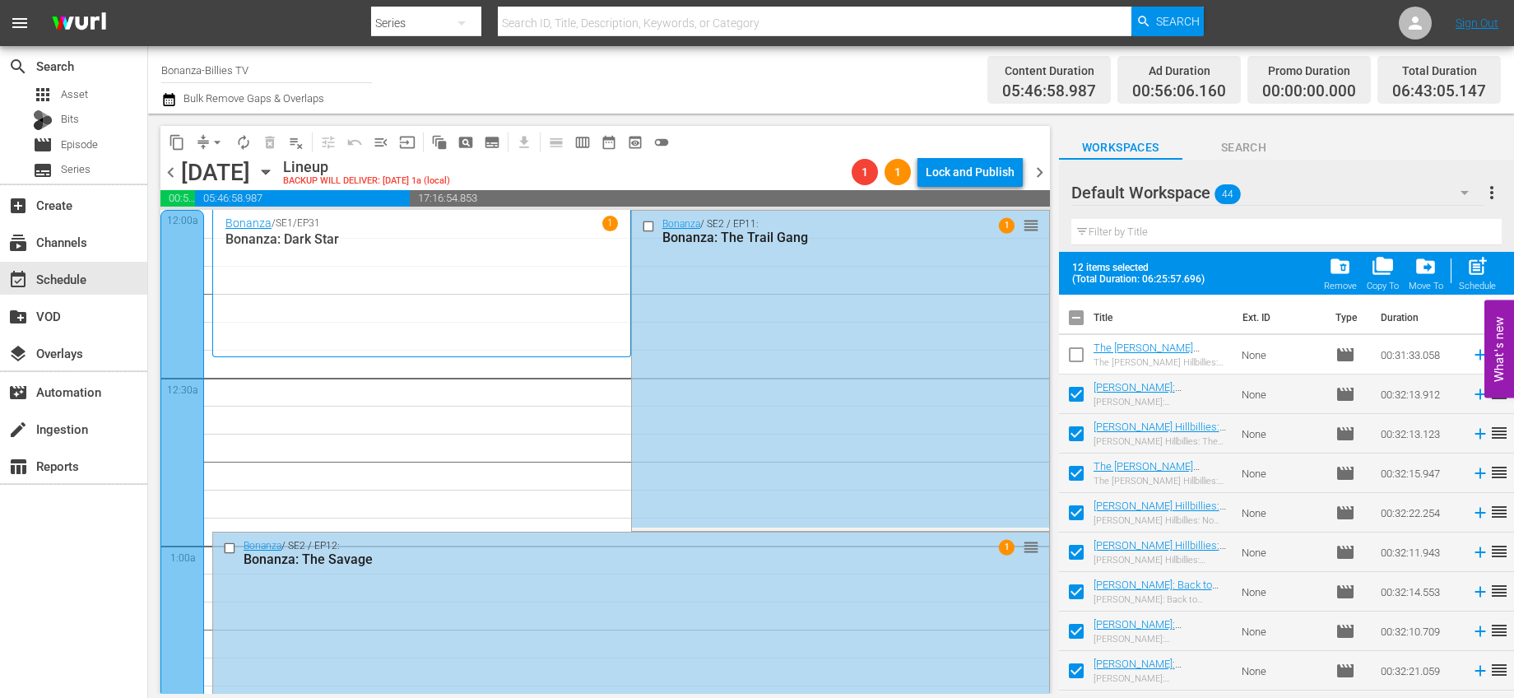
click at [1340, 262] on span "folder_delete" at bounding box center [1340, 266] width 22 height 22
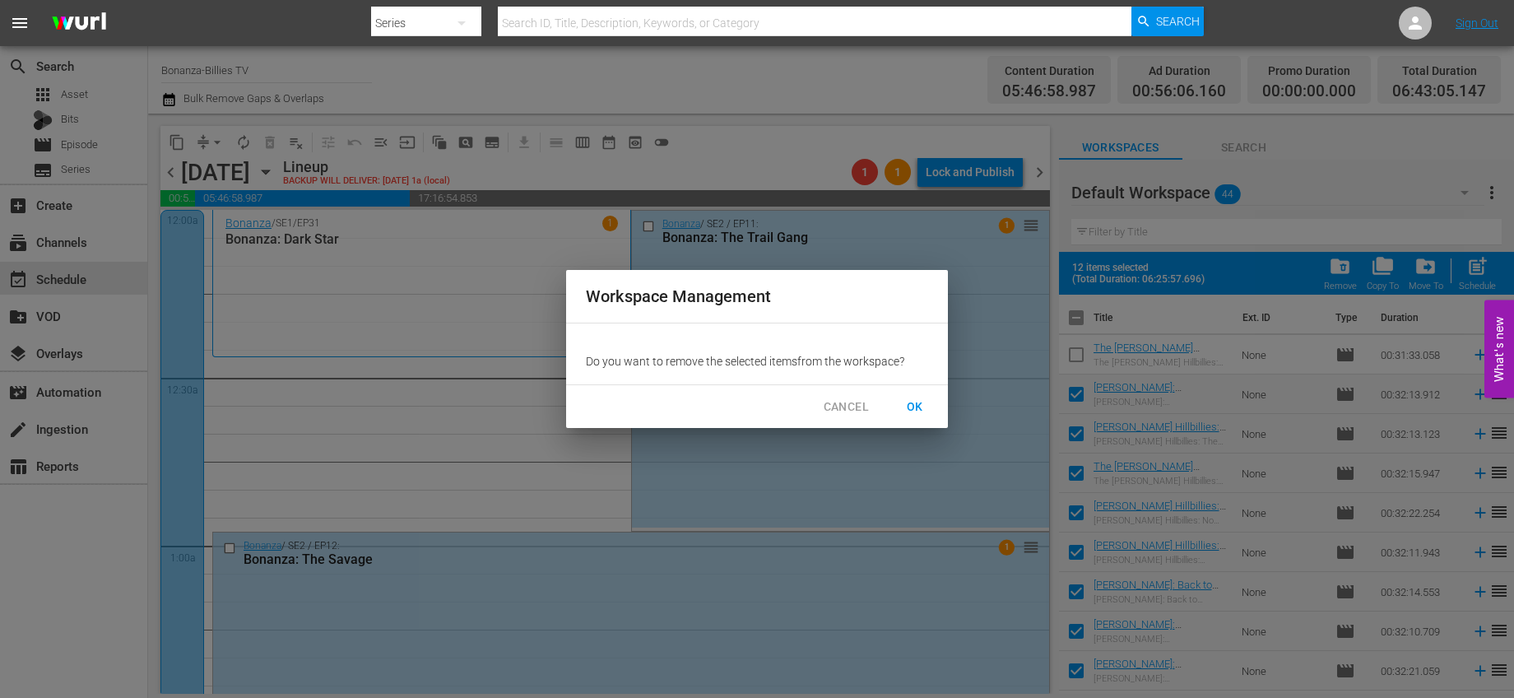
click at [915, 399] on span "OK" at bounding box center [915, 407] width 26 height 21
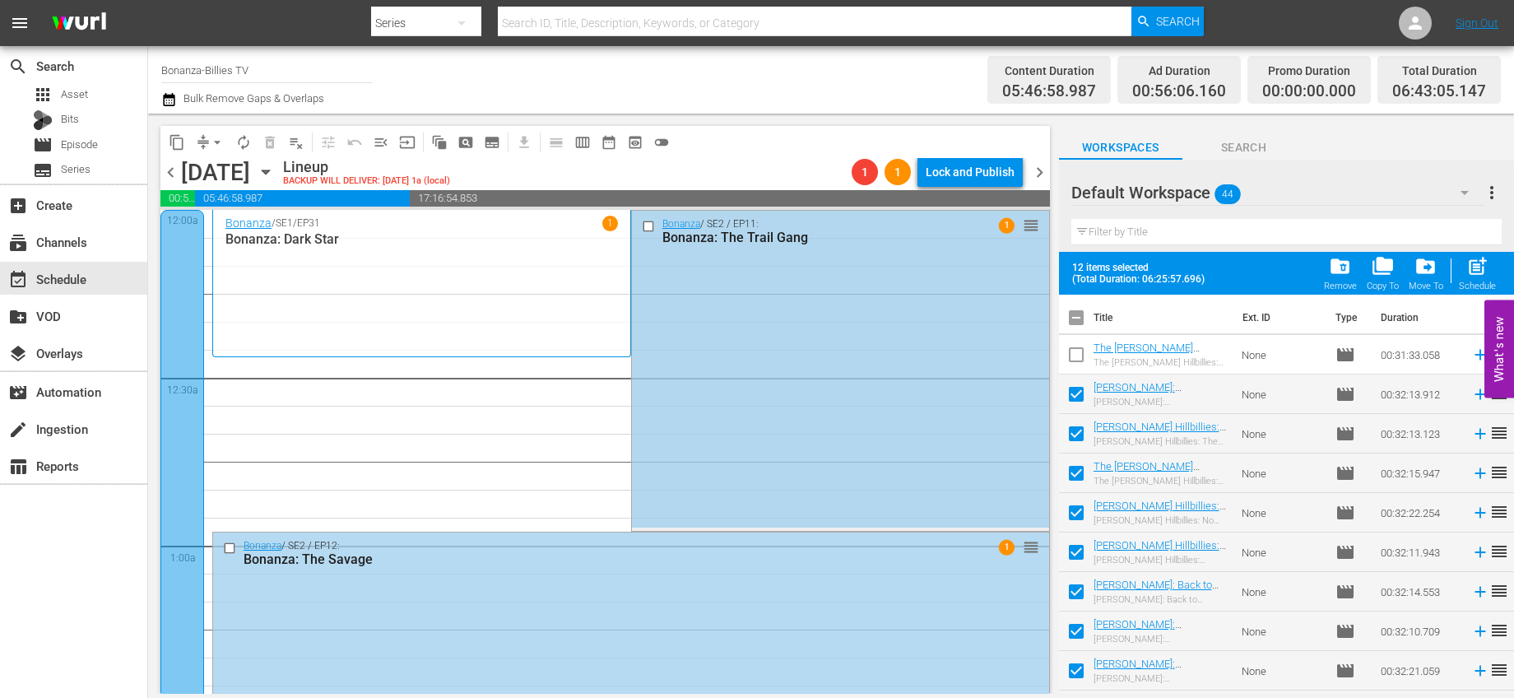
checkbox input "false"
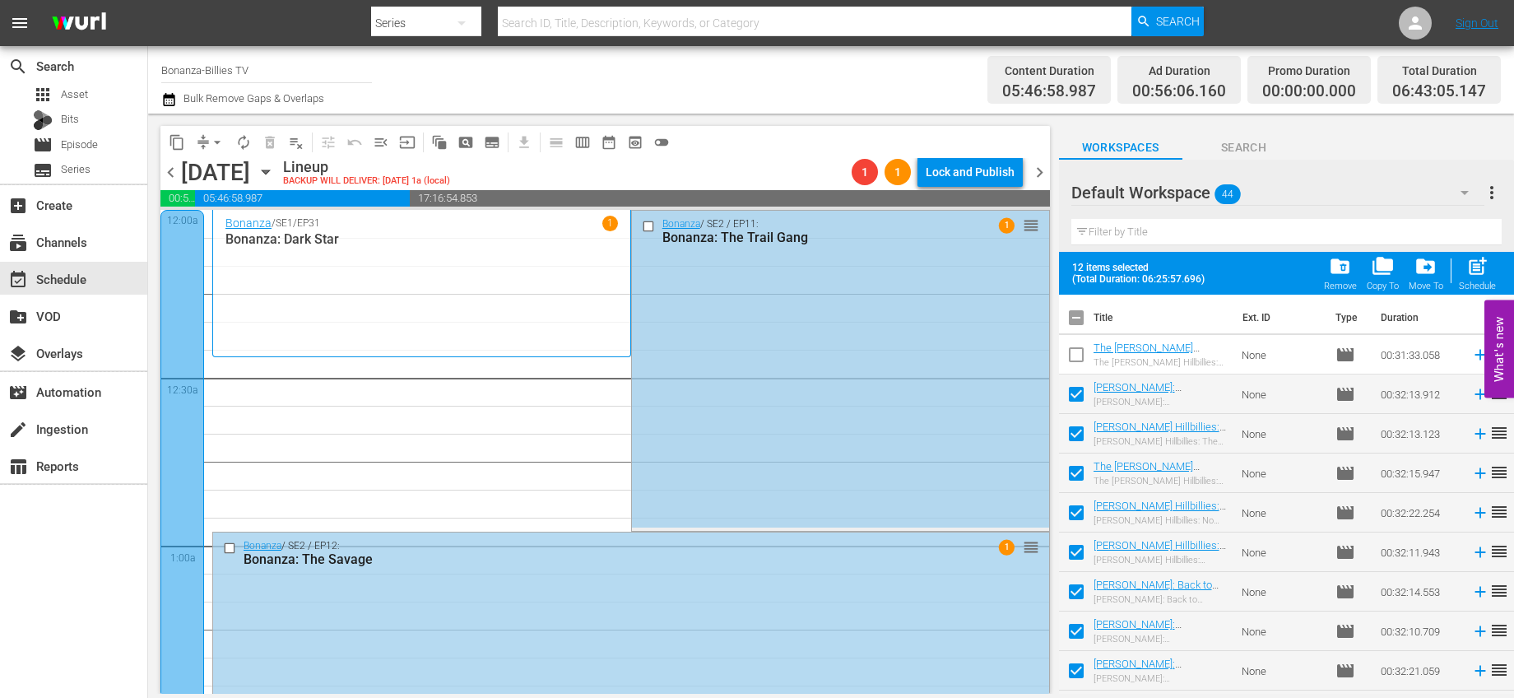
checkbox input "false"
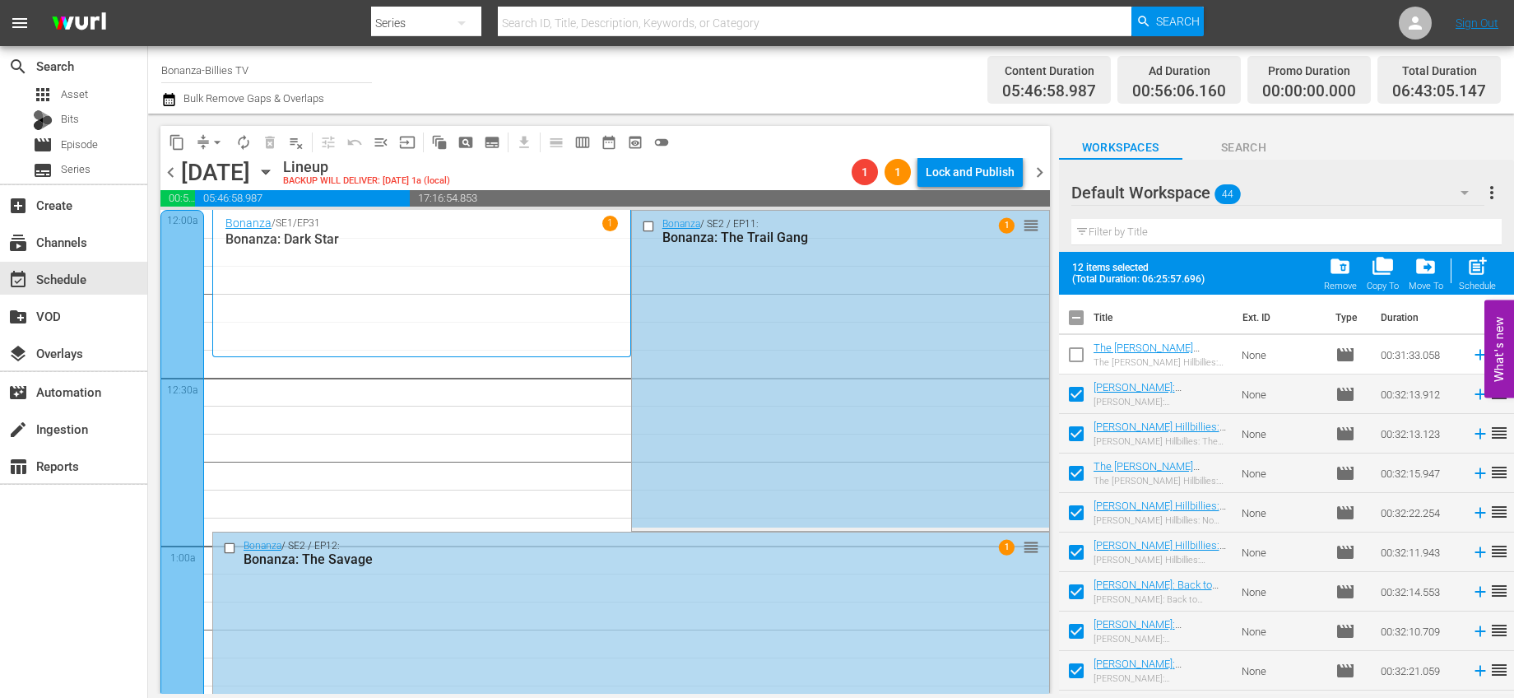
checkbox input "false"
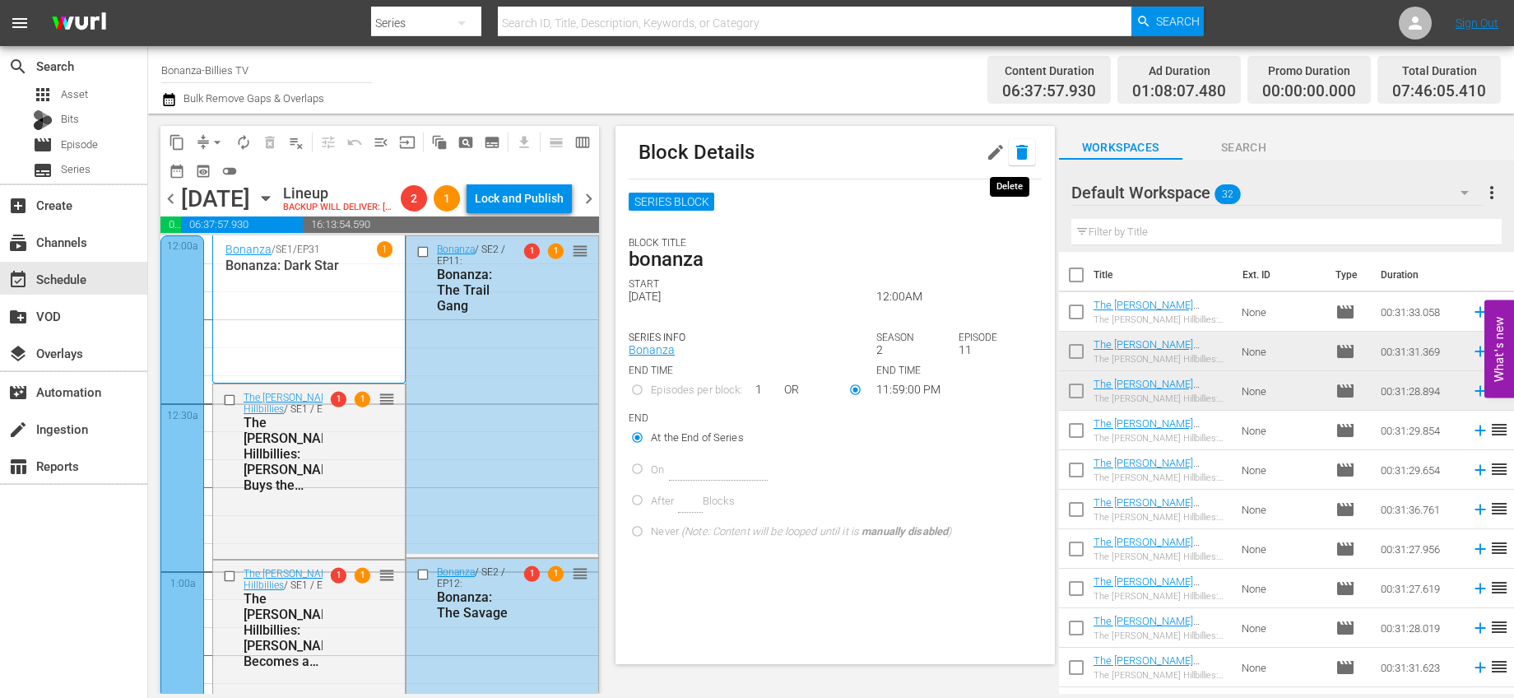
click at [1009, 165] on button "button" at bounding box center [1022, 152] width 26 height 26
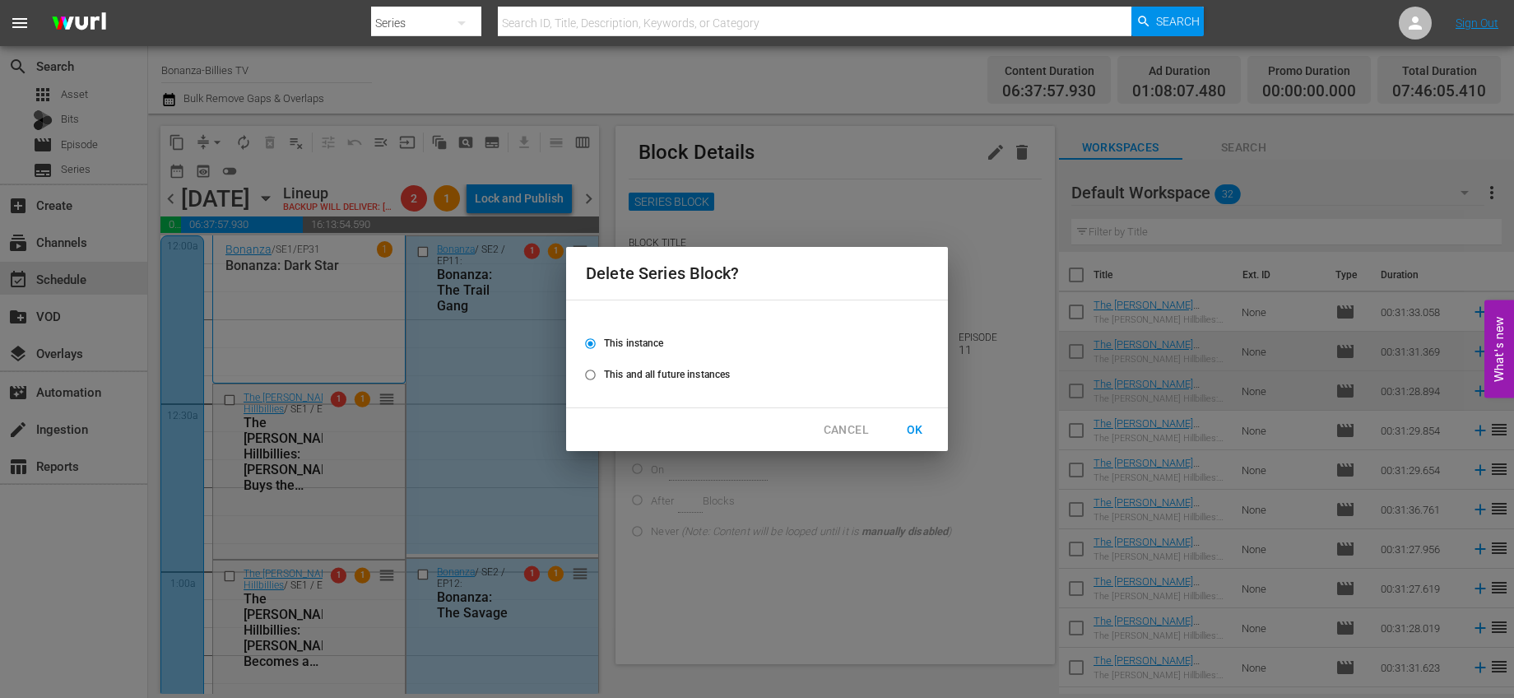
click at [664, 376] on span "This and all future instances" at bounding box center [667, 374] width 126 height 15
click at [604, 376] on input "This and all future instances" at bounding box center [590, 378] width 27 height 27
radio input "true"
click at [927, 430] on span "OK" at bounding box center [915, 430] width 26 height 21
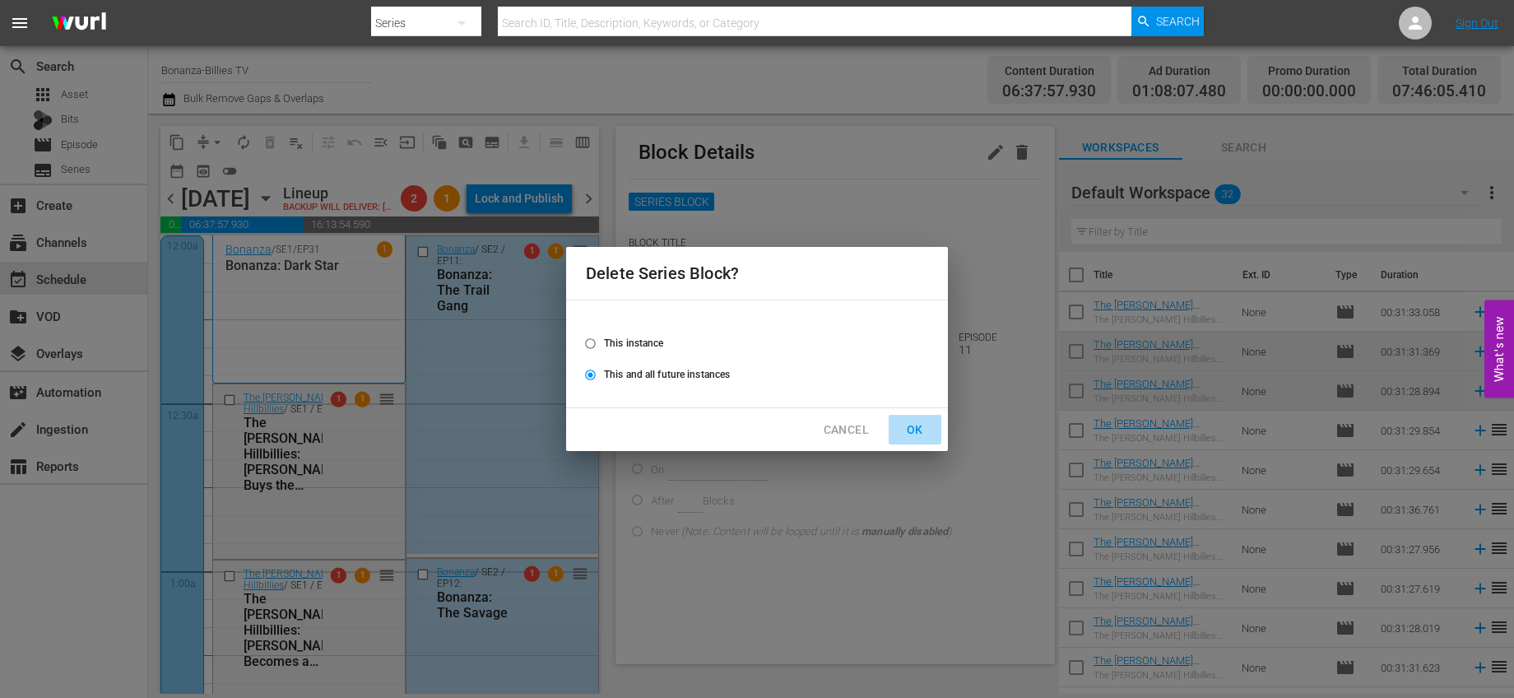
radio input "false"
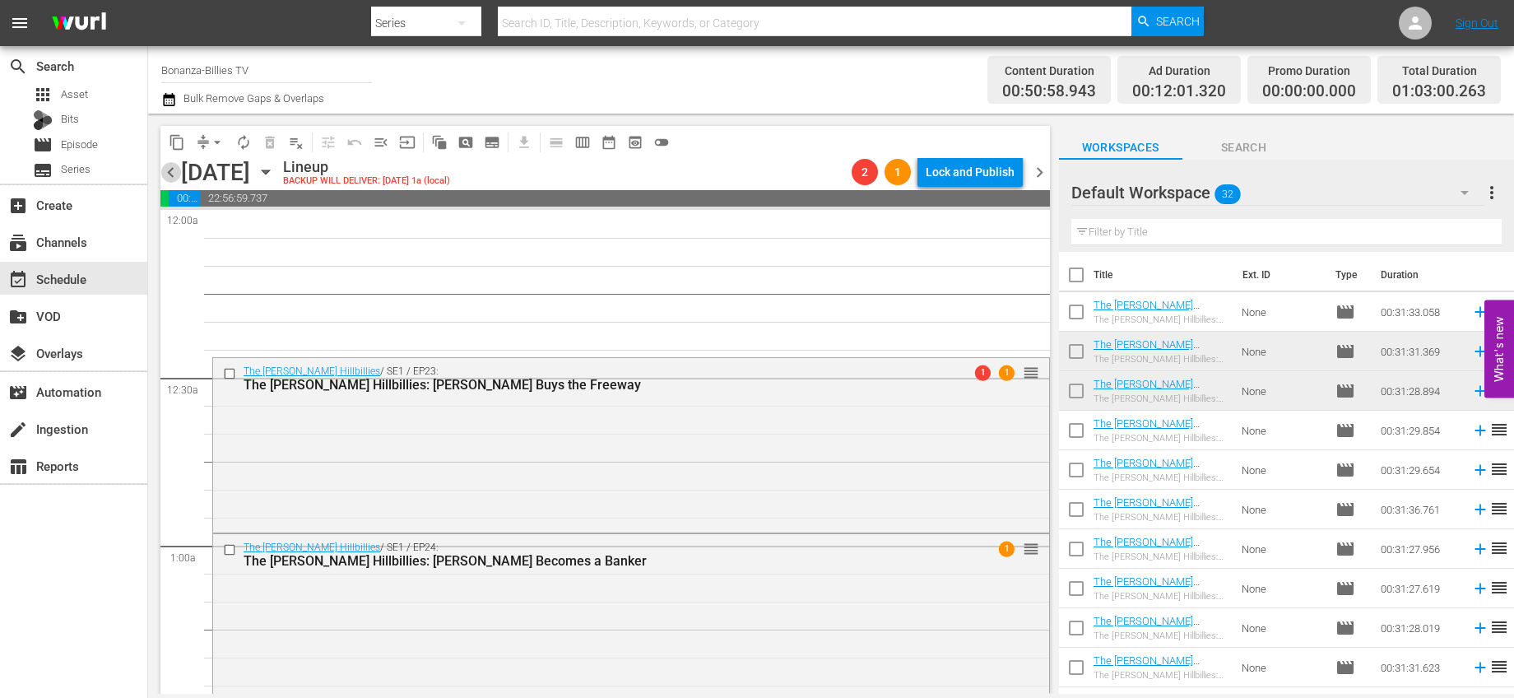
click at [174, 167] on span "chevron_left" at bounding box center [170, 172] width 21 height 21
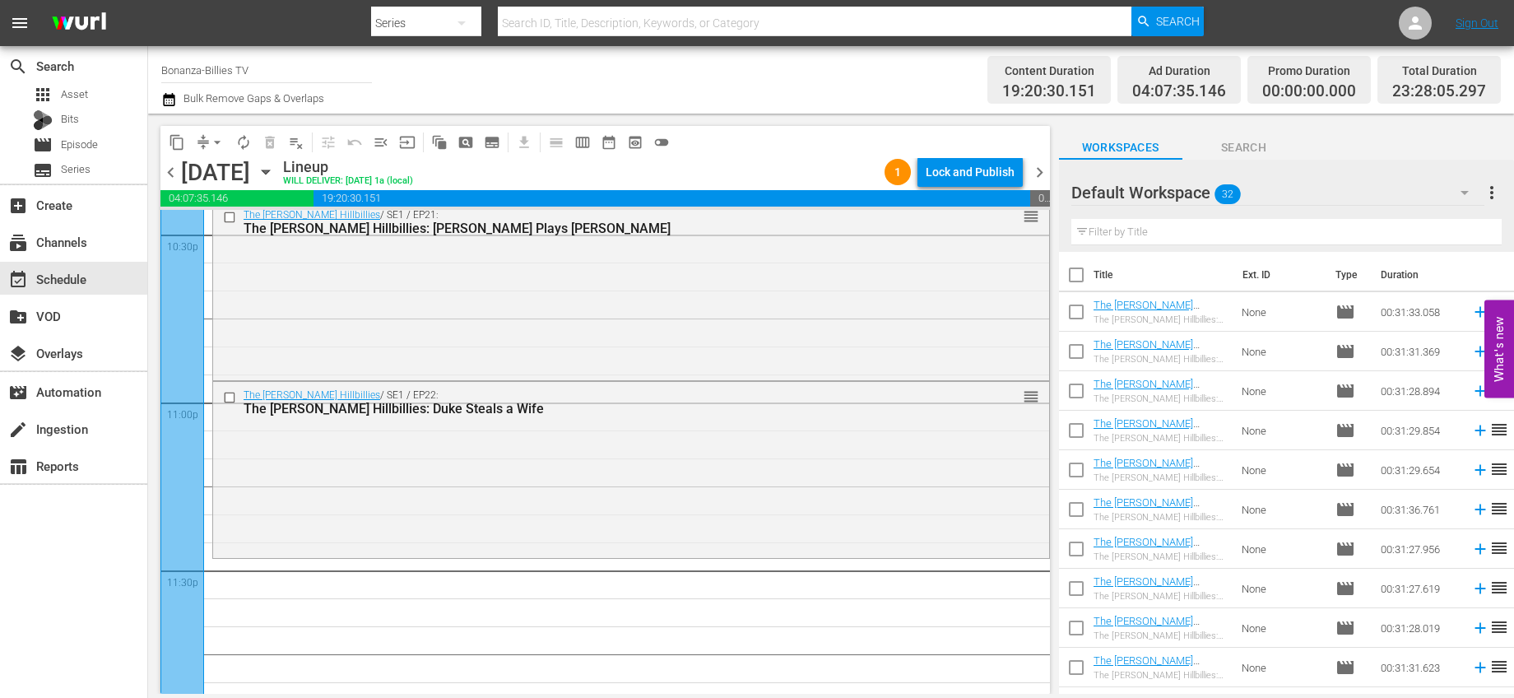
scroll to position [7573, 0]
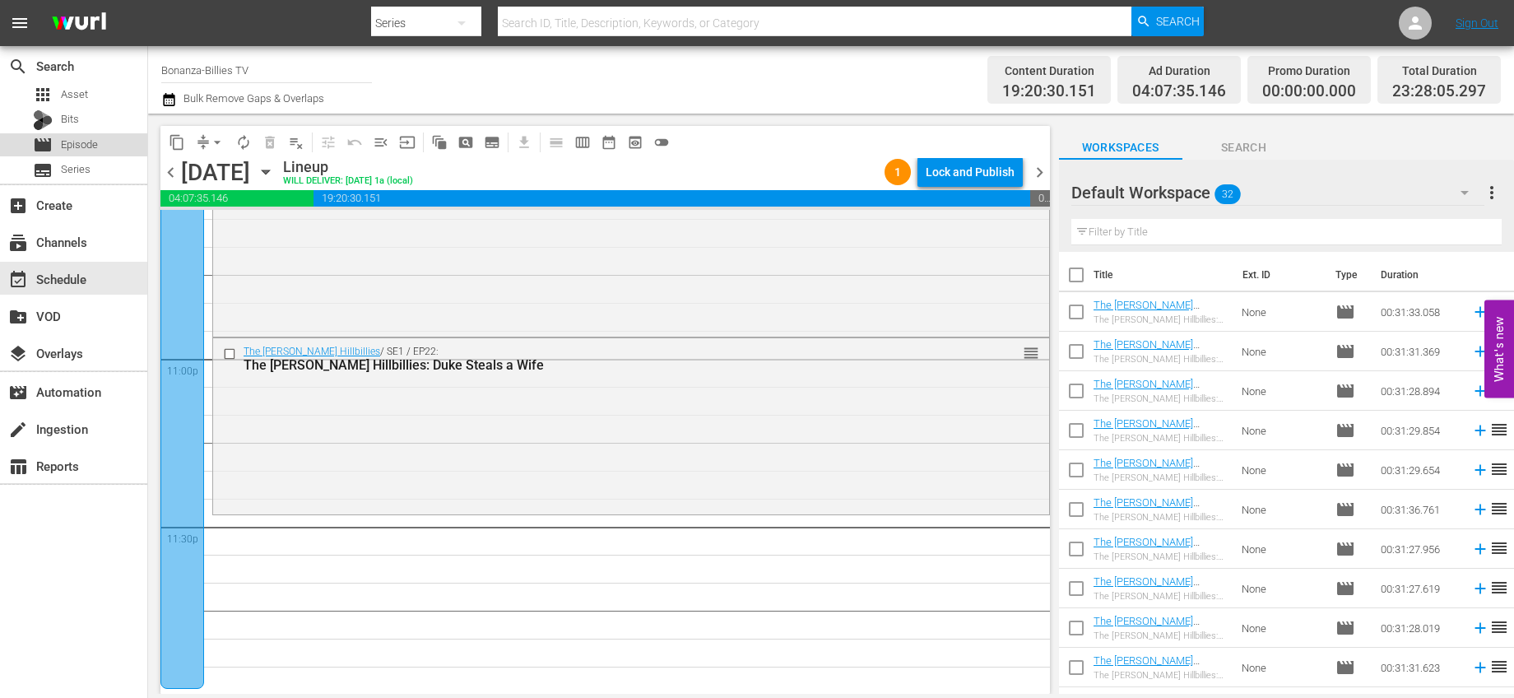
click at [100, 138] on div "movie Episode" at bounding box center [73, 144] width 147 height 23
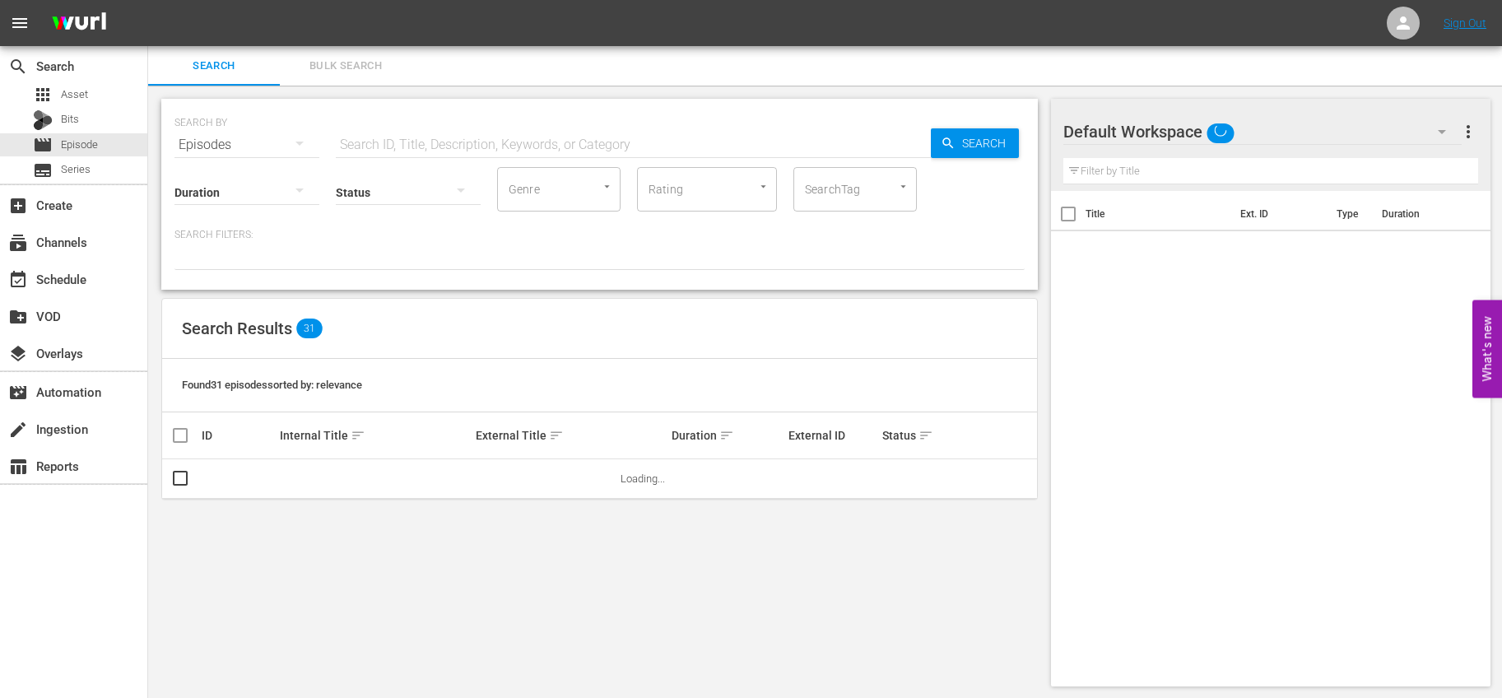
click at [504, 148] on input "text" at bounding box center [633, 144] width 595 height 39
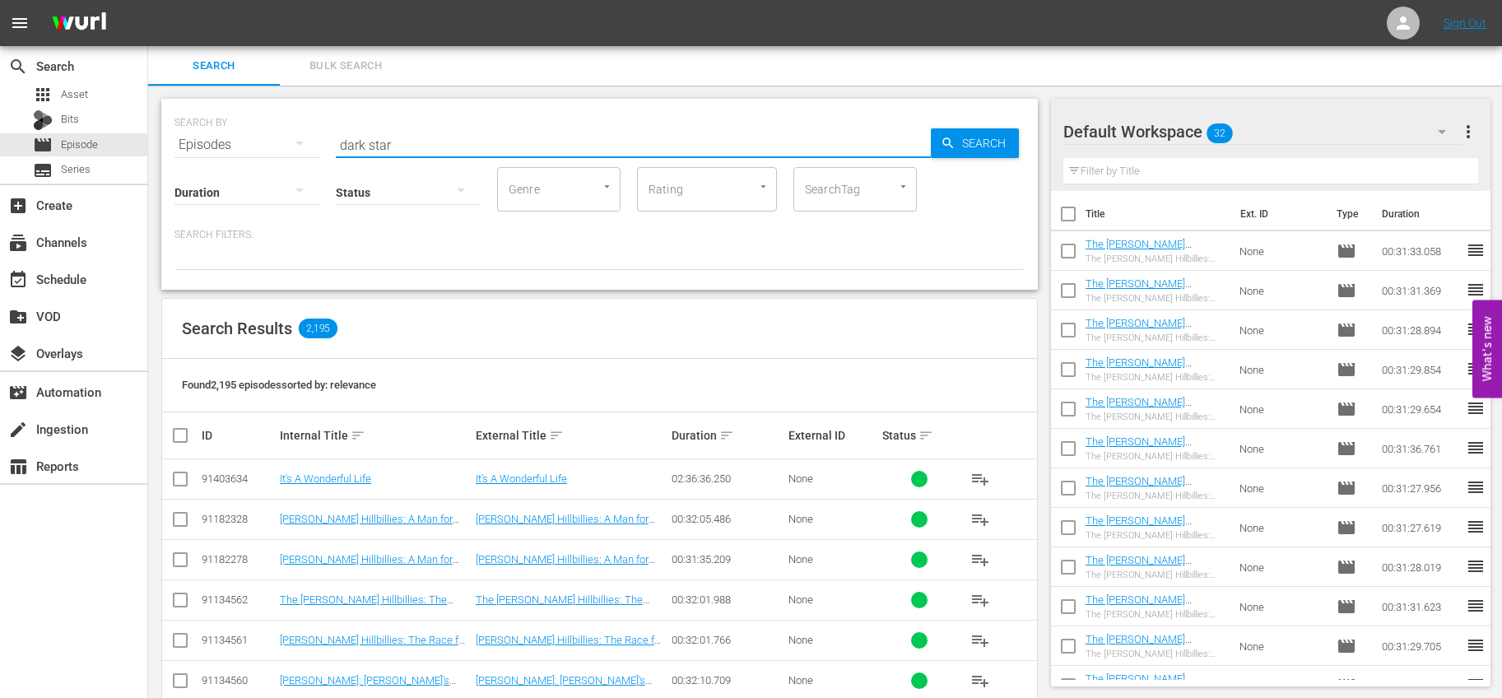
type input "dark star"
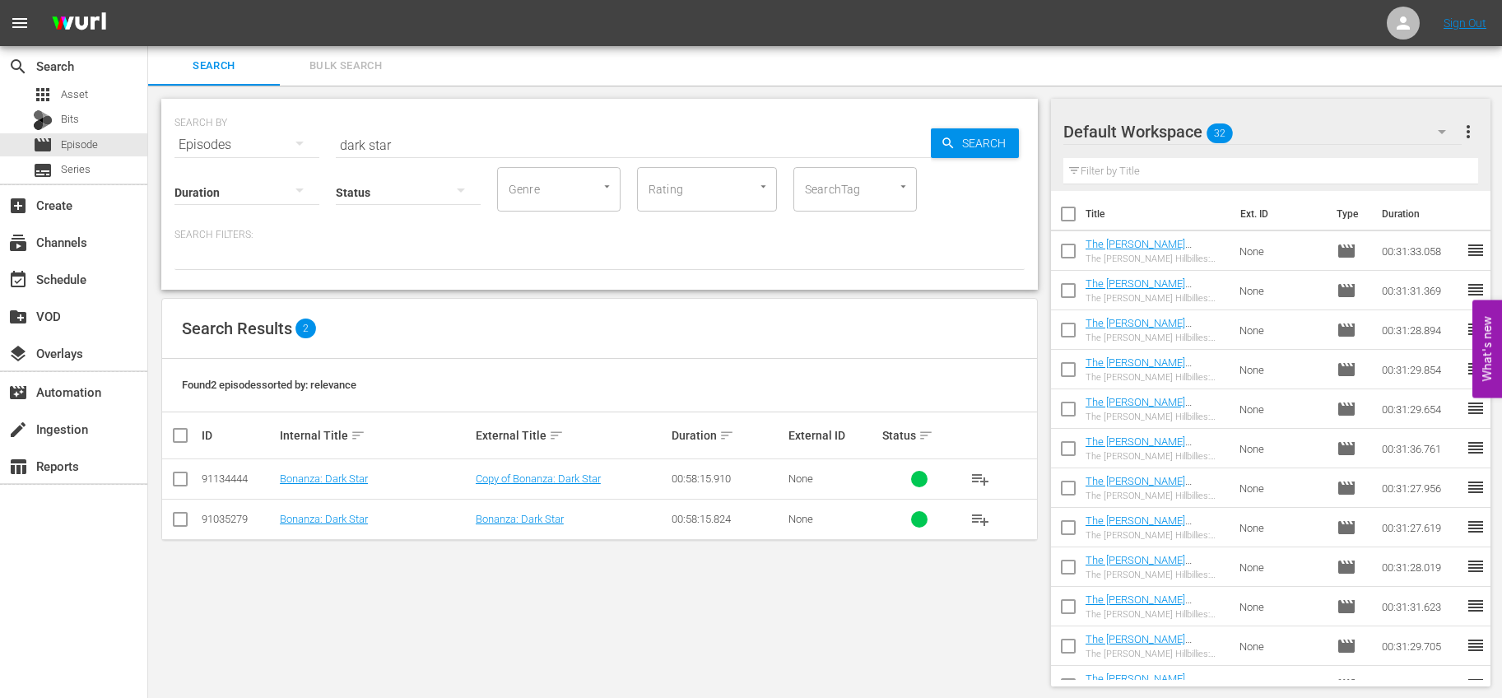
click at [193, 517] on td at bounding box center [180, 519] width 37 height 40
click at [185, 517] on input "checkbox" at bounding box center [180, 523] width 20 height 20
checkbox input "true"
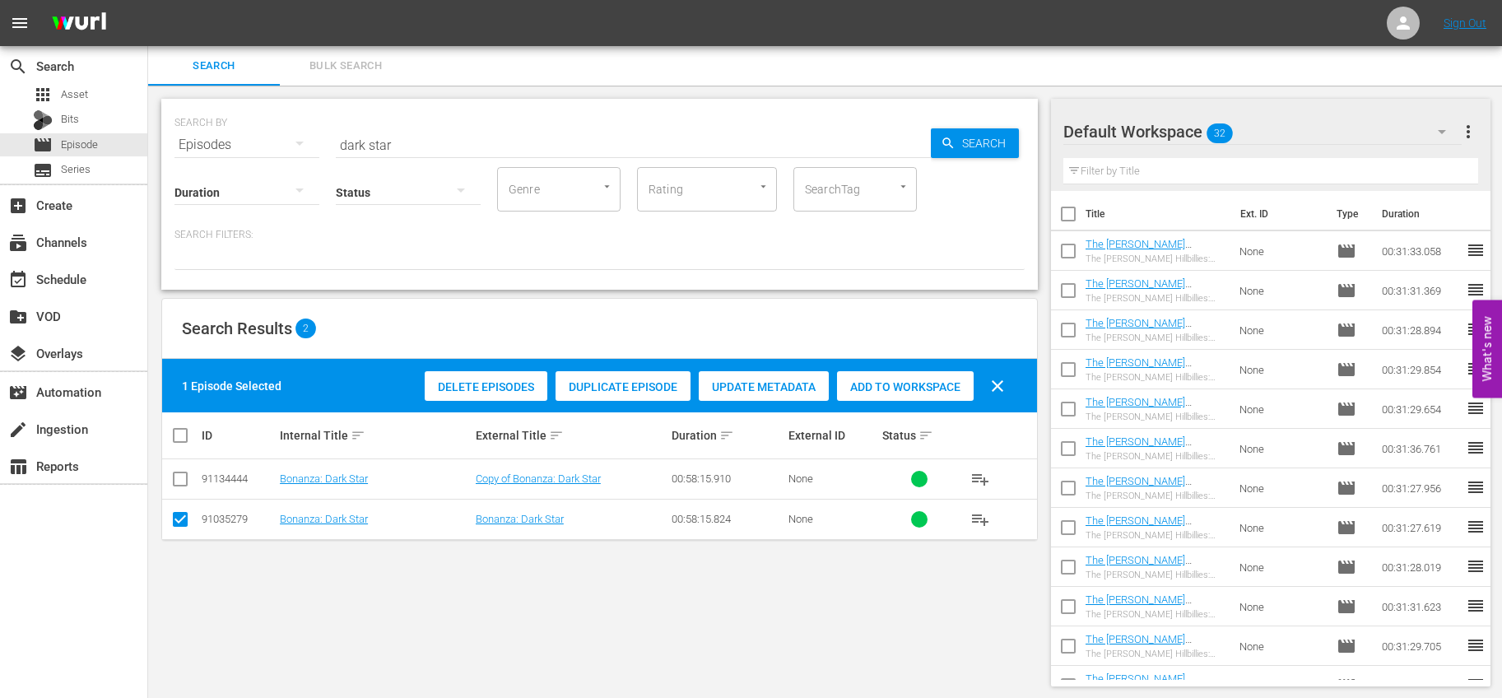
click at [872, 386] on span "Add to Workspace" at bounding box center [905, 386] width 137 height 13
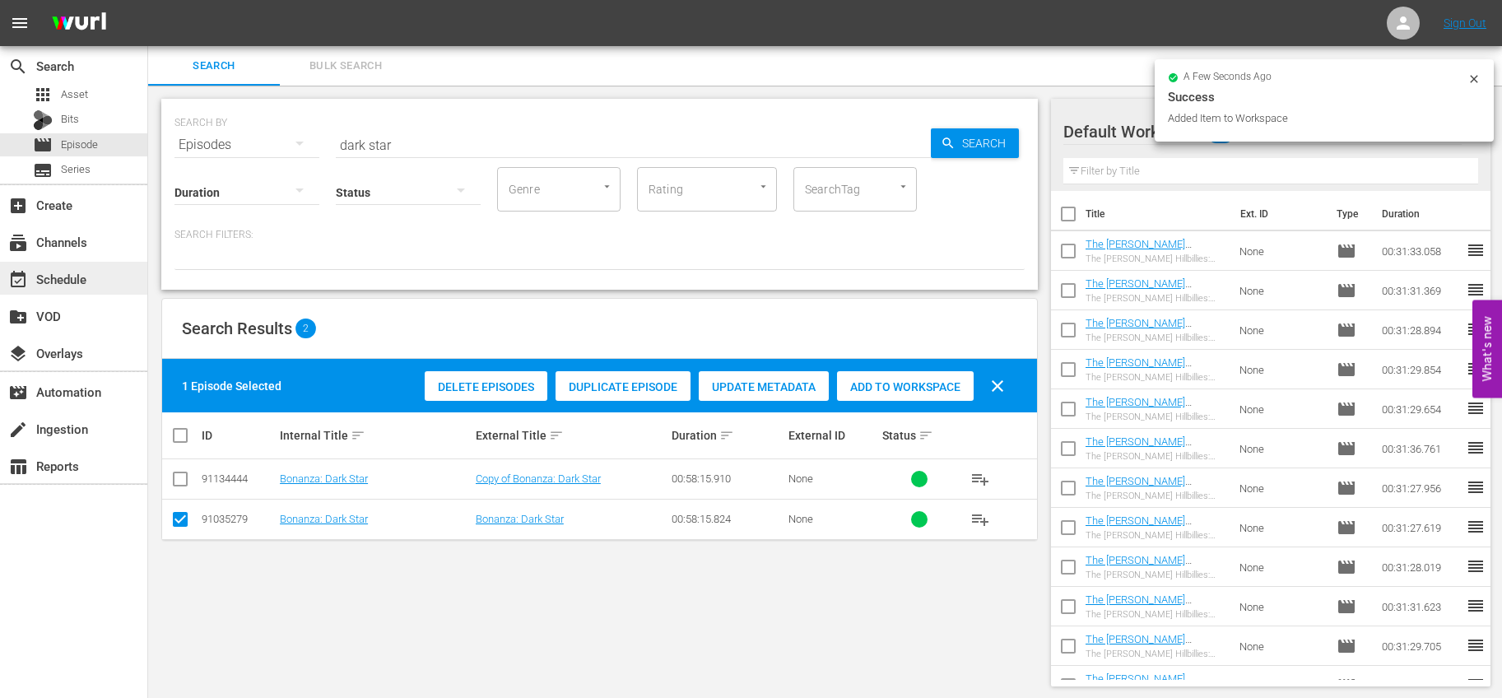
click at [79, 278] on div "event_available Schedule" at bounding box center [46, 276] width 92 height 15
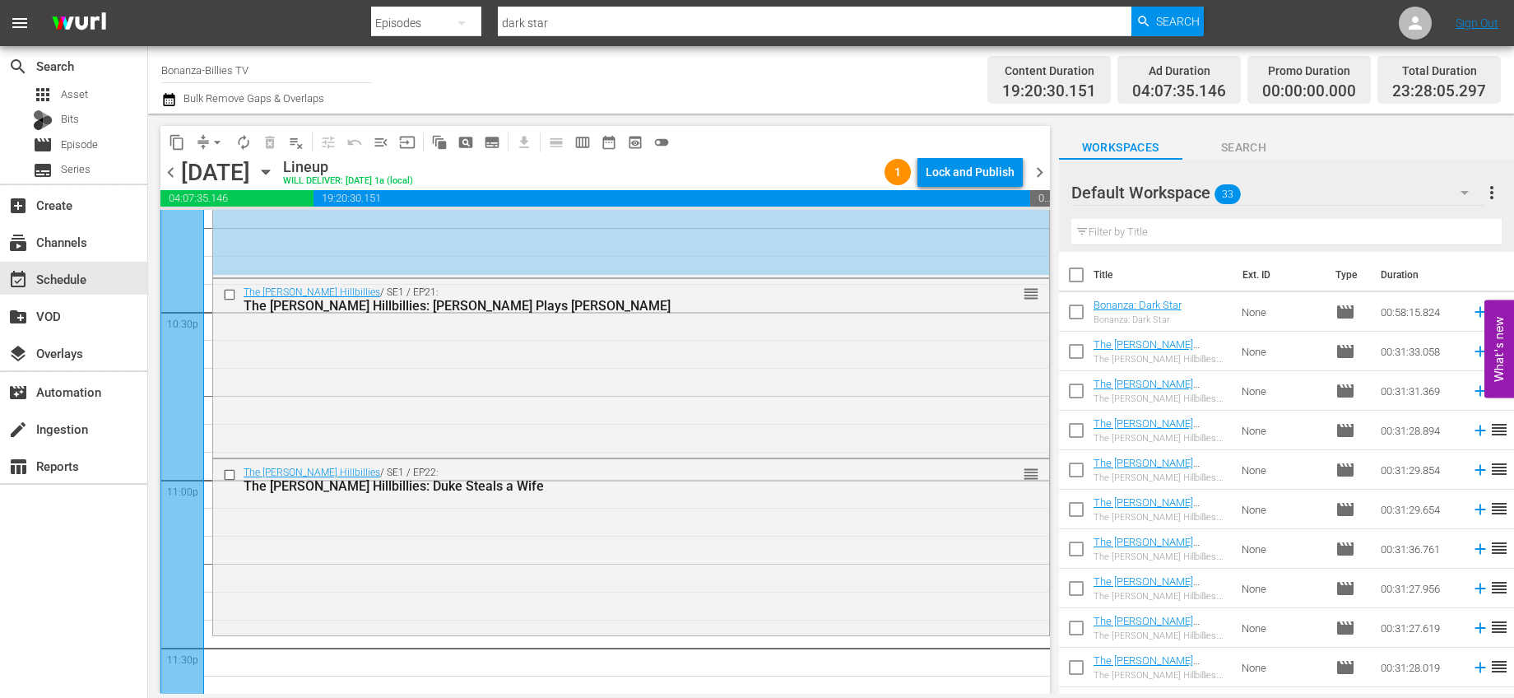
scroll to position [7573, 0]
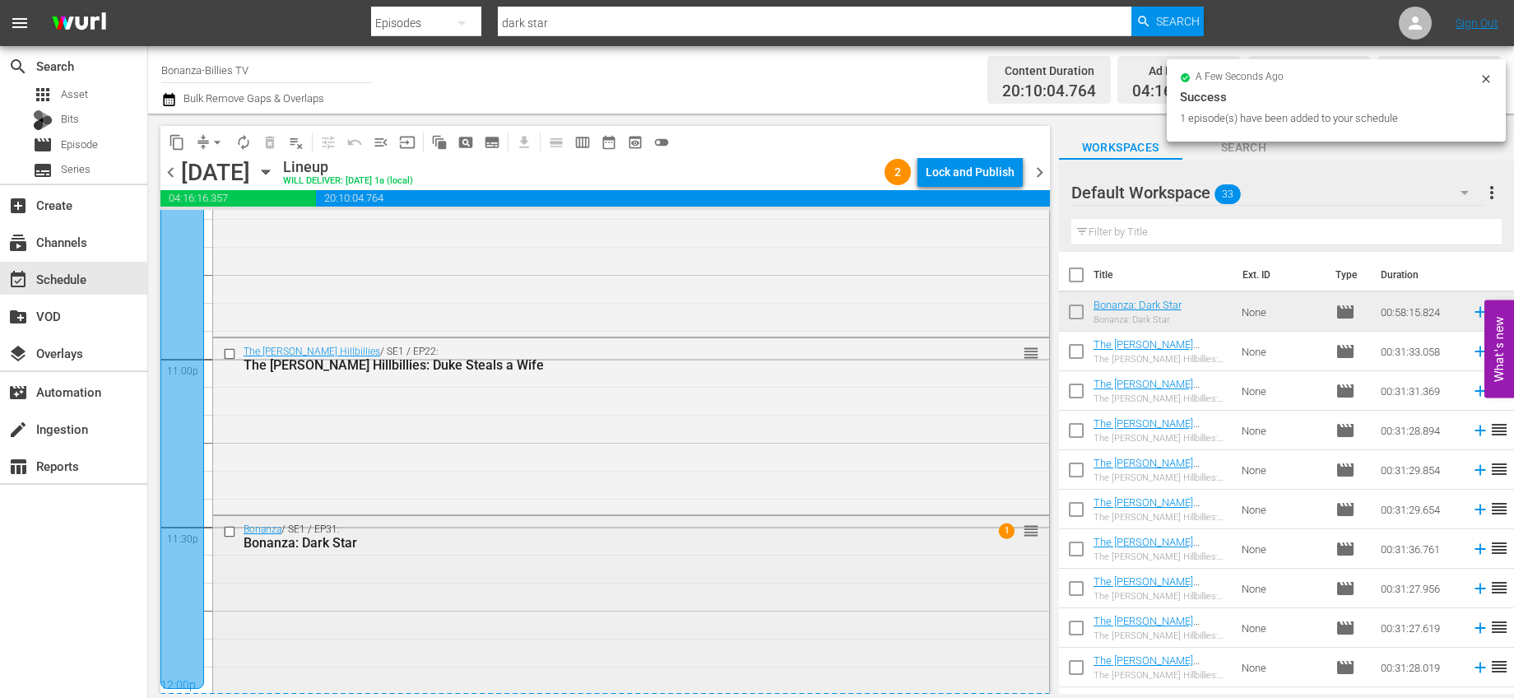
click at [372, 553] on div "Bonanza / SE1 / EP31: Bonanza: Dark Star 1 reorder" at bounding box center [631, 536] width 836 height 40
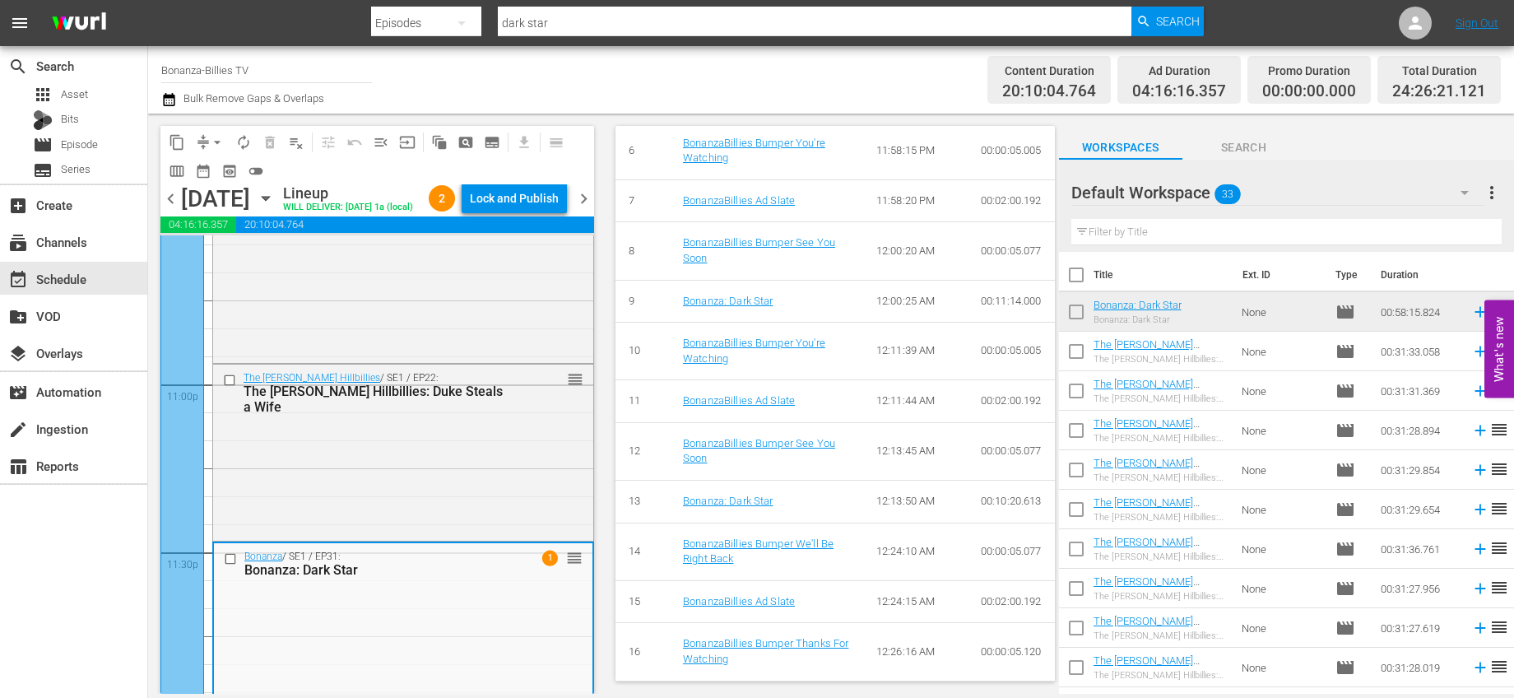
scroll to position [994, 0]
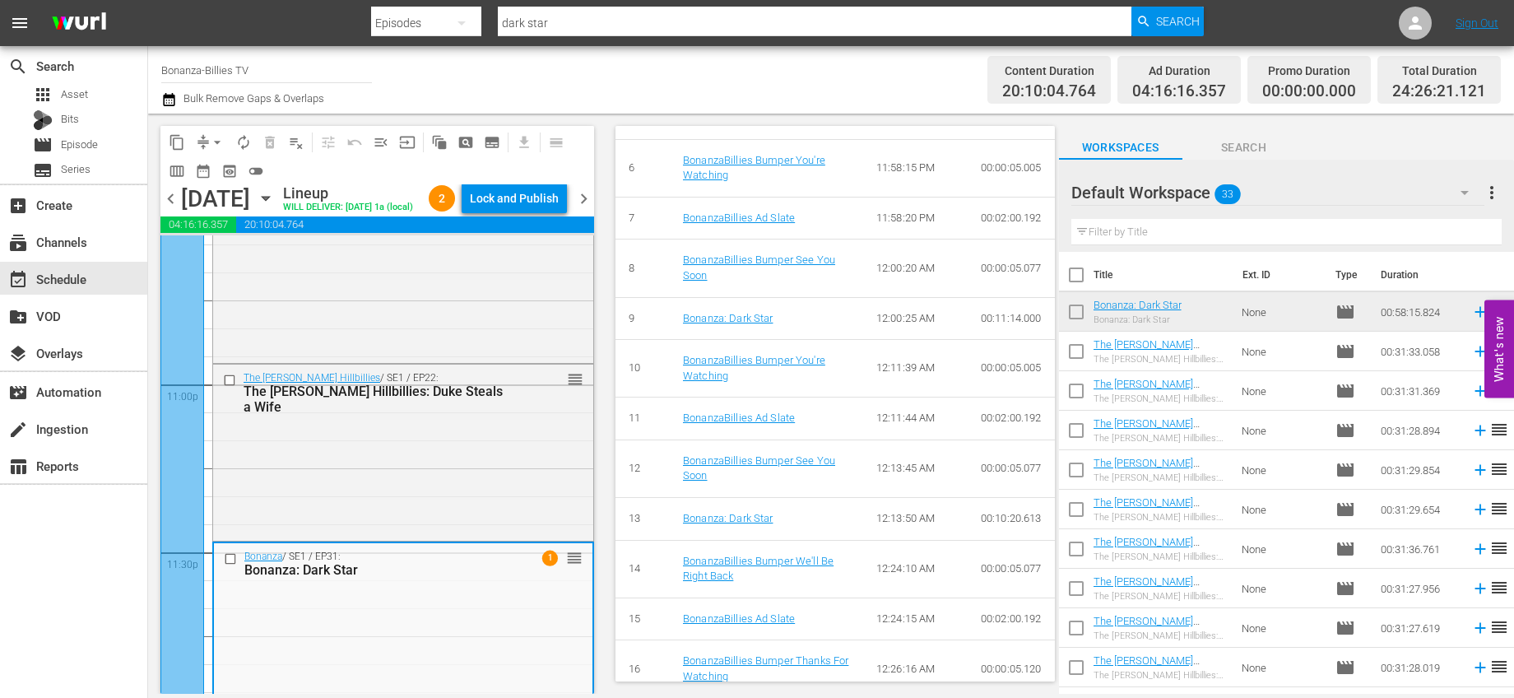
click at [583, 209] on span "chevron_right" at bounding box center [584, 198] width 21 height 21
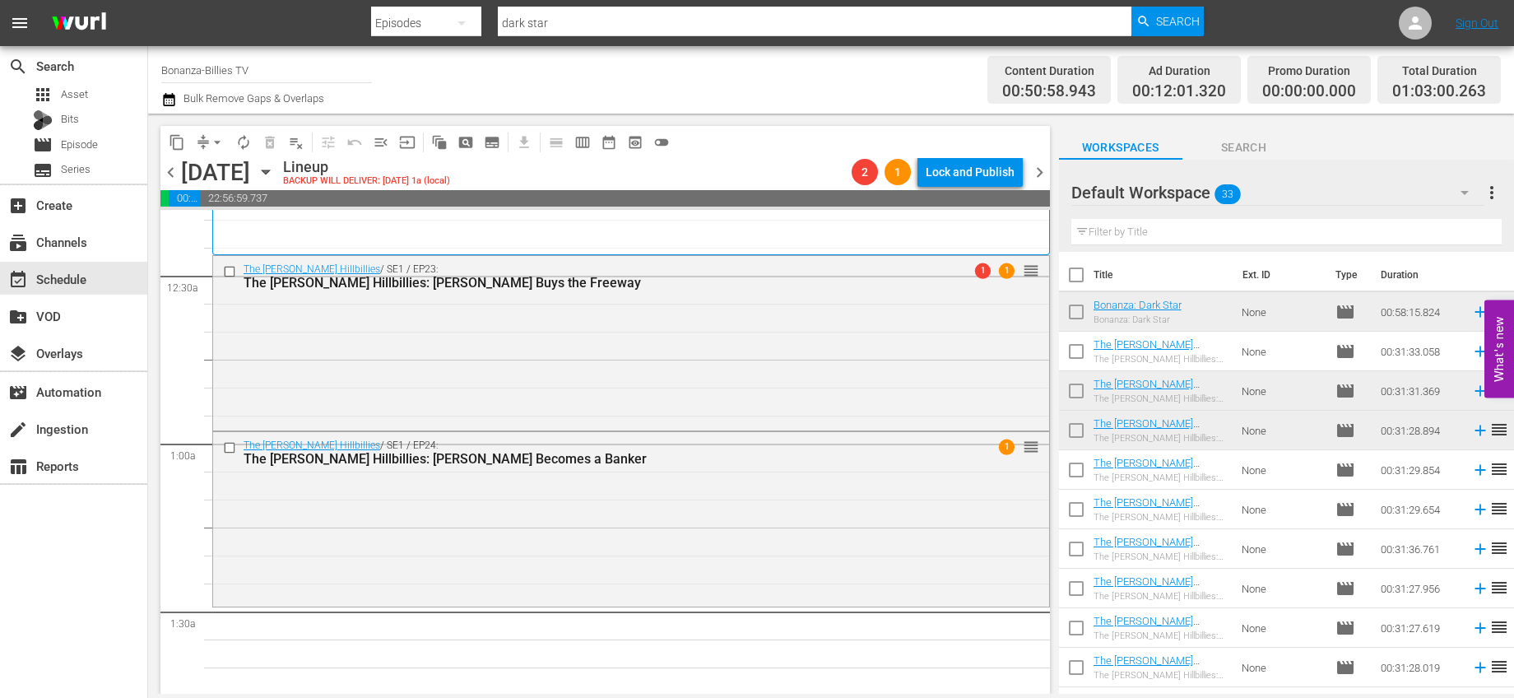
scroll to position [334, 0]
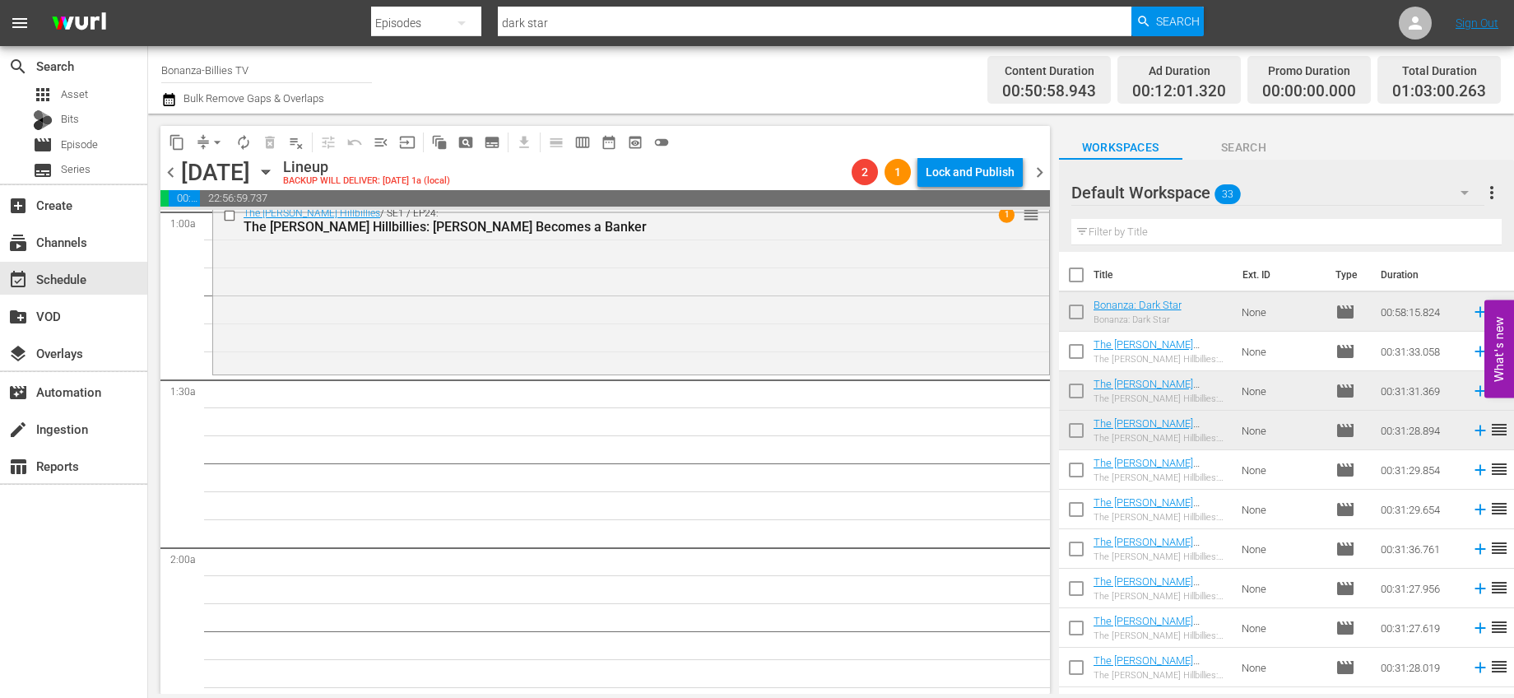
click at [1083, 312] on input "checkbox" at bounding box center [1076, 315] width 35 height 35
checkbox input "true"
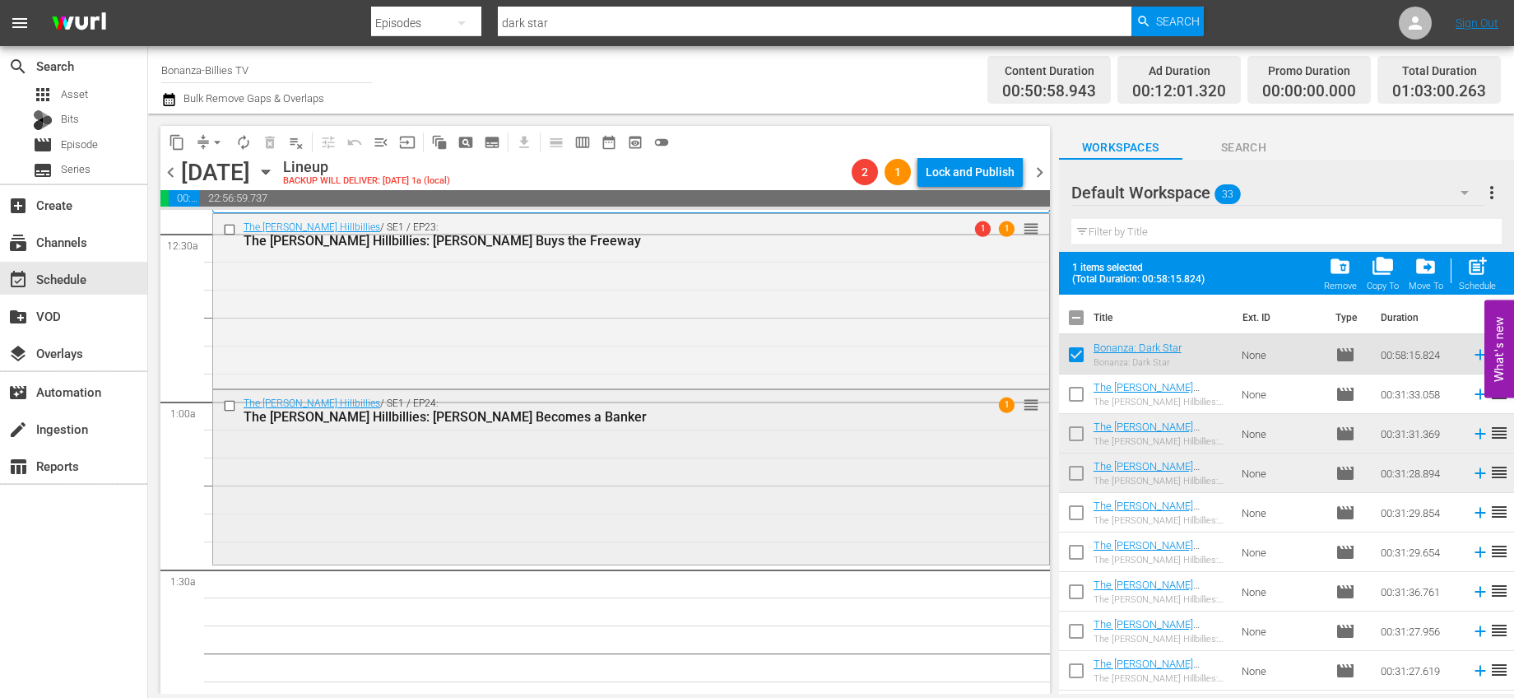
scroll to position [146, 0]
drag, startPoint x: 1071, startPoint y: 431, endPoint x: 1080, endPoint y: 452, distance: 22.8
click at [1071, 431] on input "checkbox" at bounding box center [1076, 437] width 35 height 35
checkbox input "true"
click at [1080, 470] on input "checkbox" at bounding box center [1076, 476] width 35 height 35
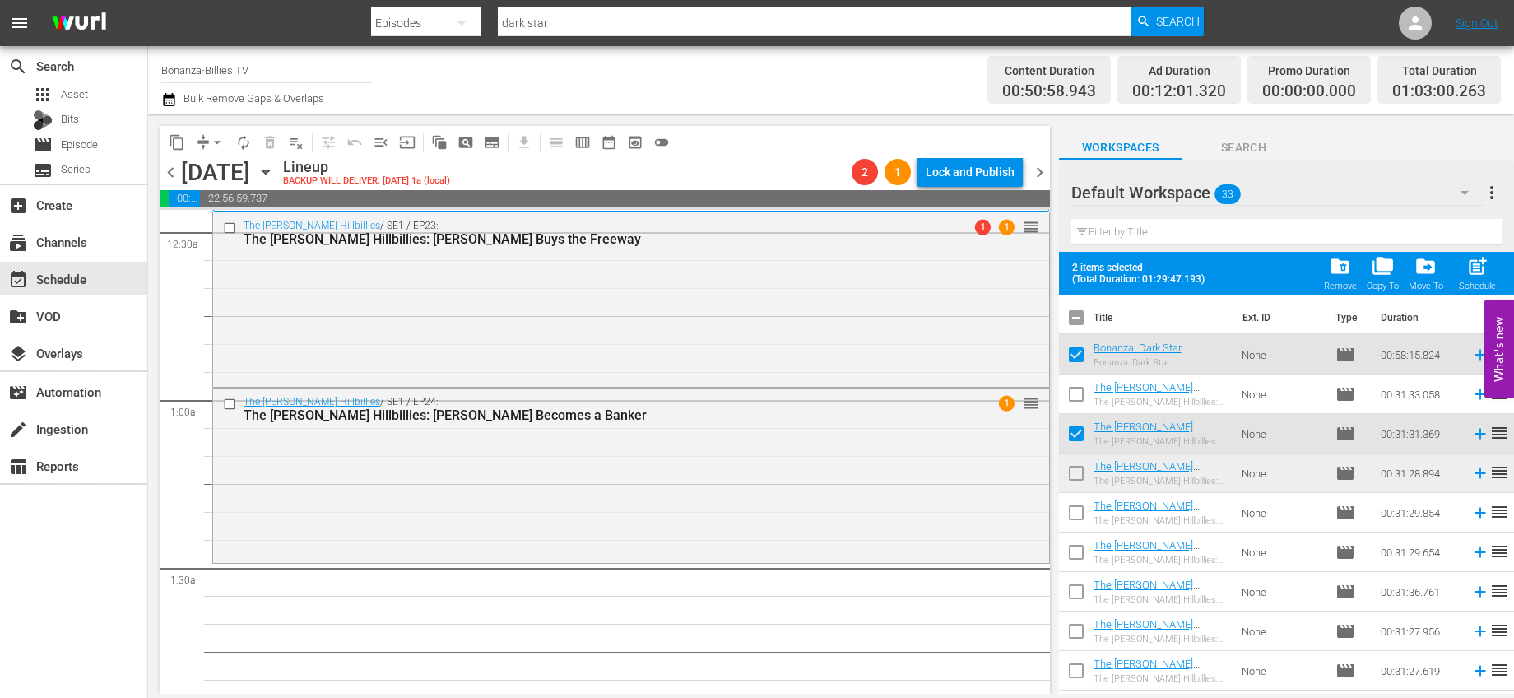
checkbox input "true"
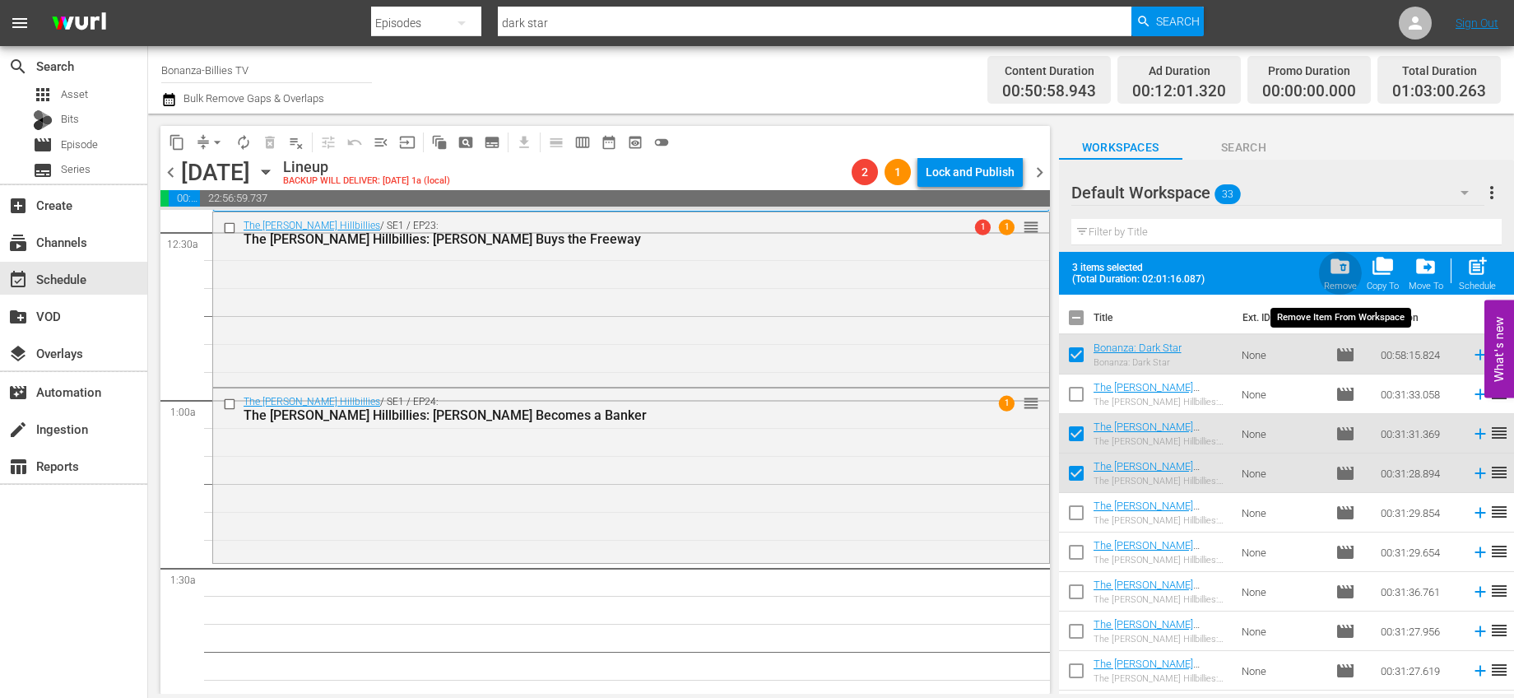
click at [1346, 283] on div "Remove" at bounding box center [1340, 286] width 33 height 11
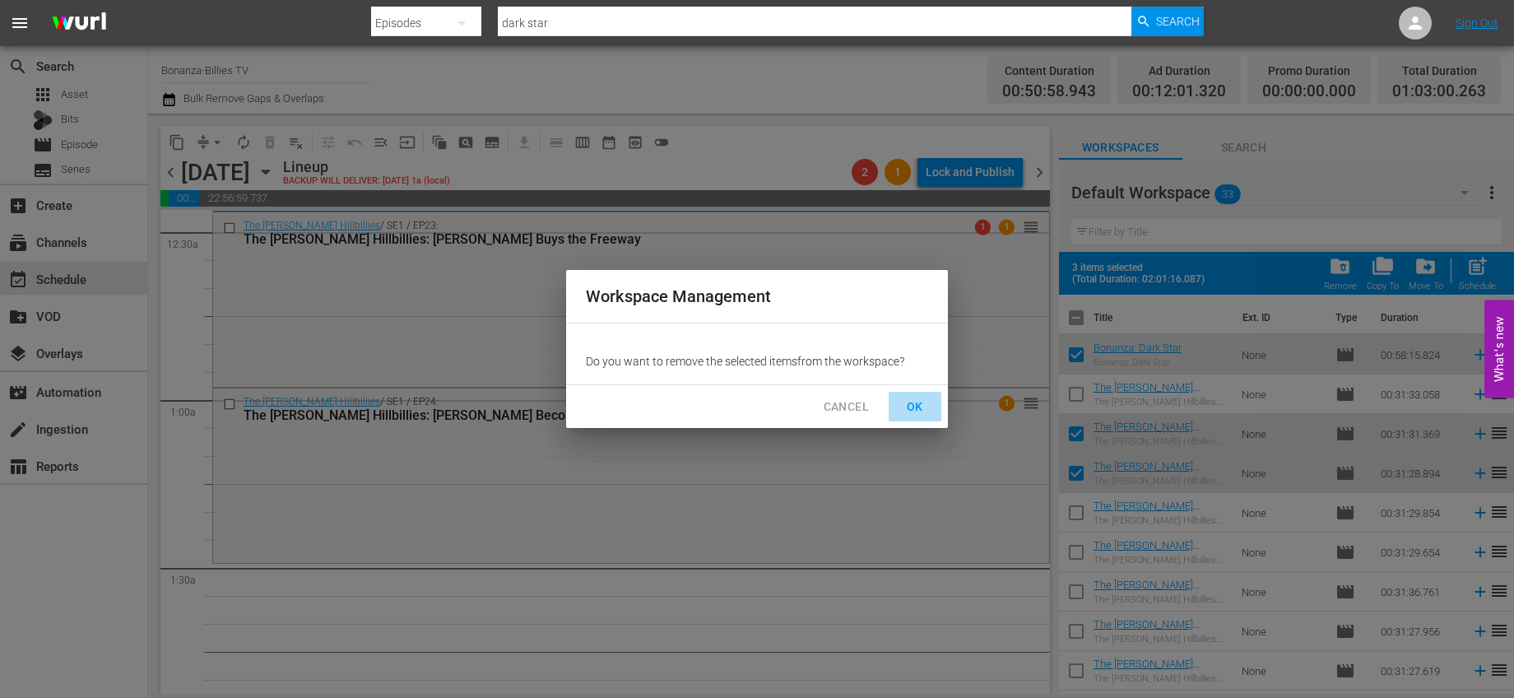
click at [920, 409] on span "OK" at bounding box center [915, 407] width 26 height 21
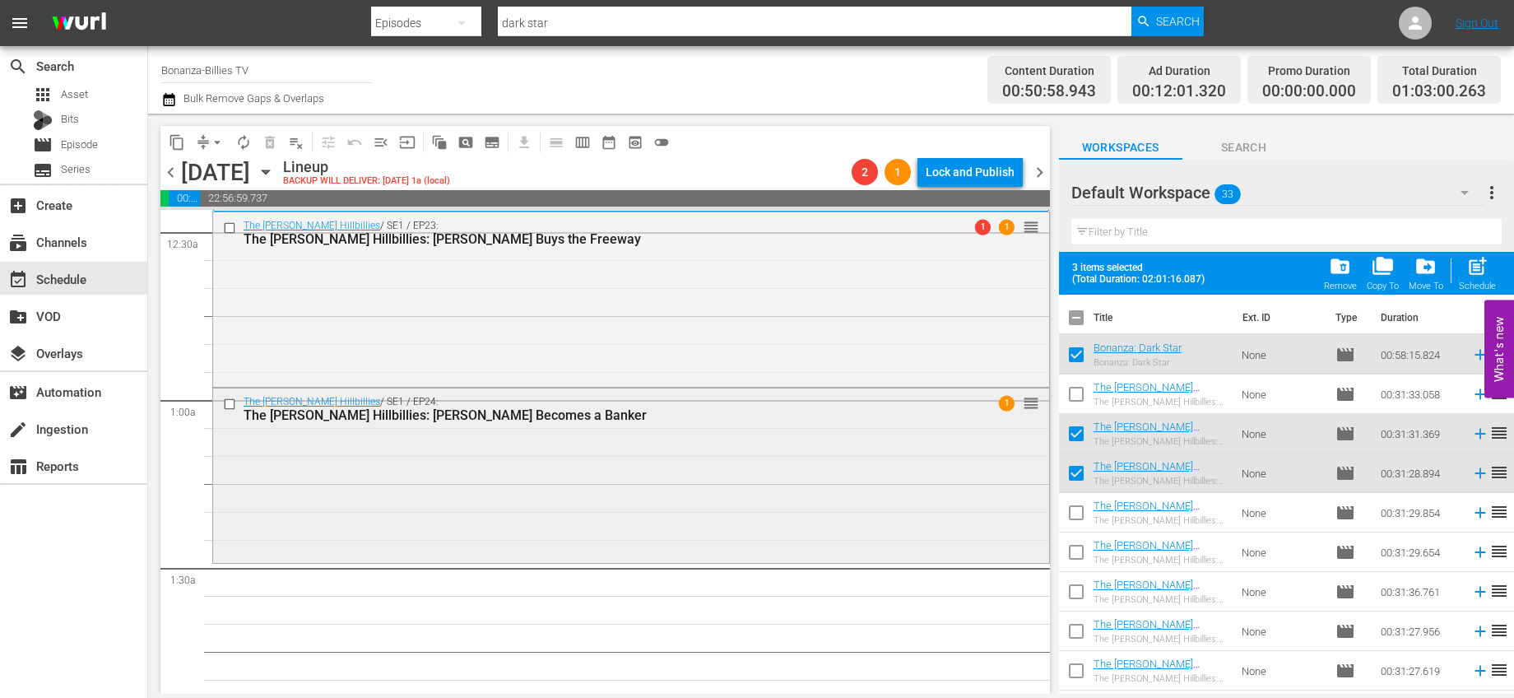
checkbox input "false"
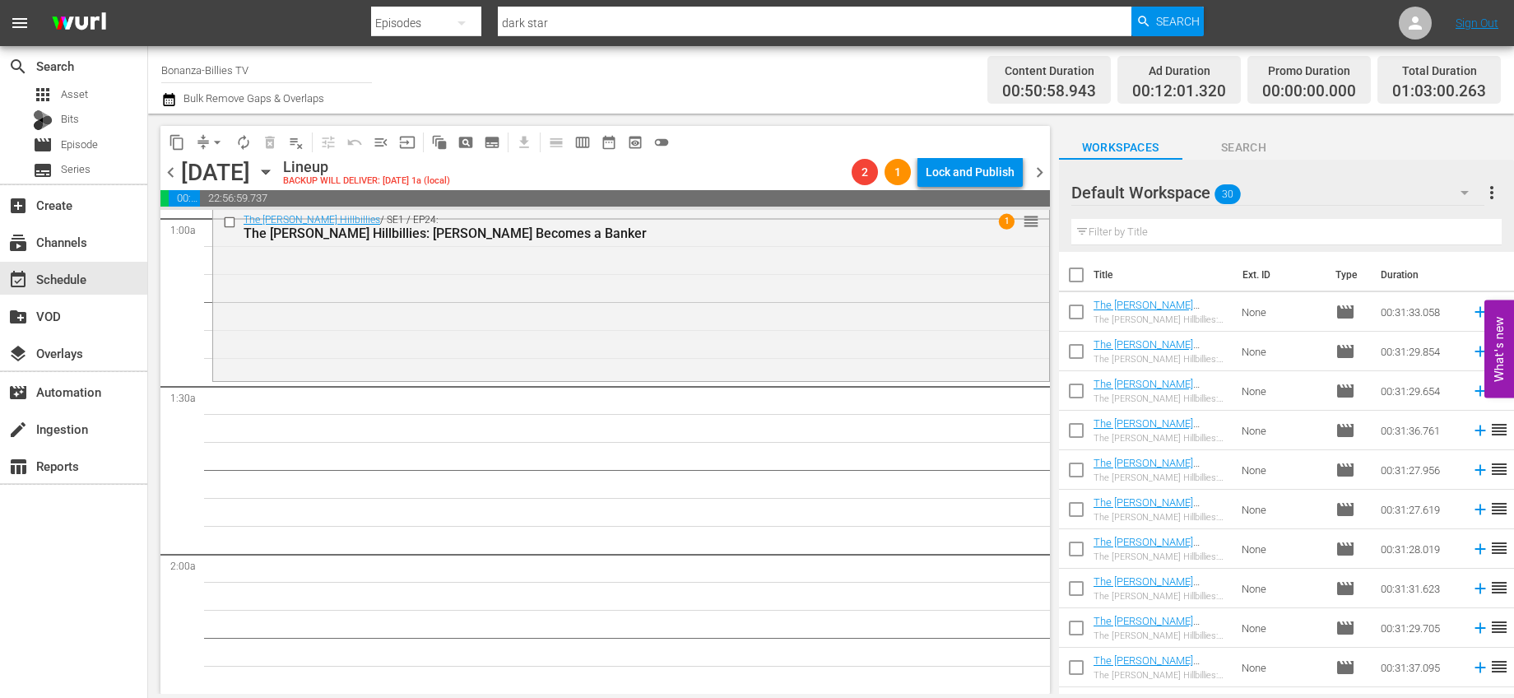
scroll to position [359, 0]
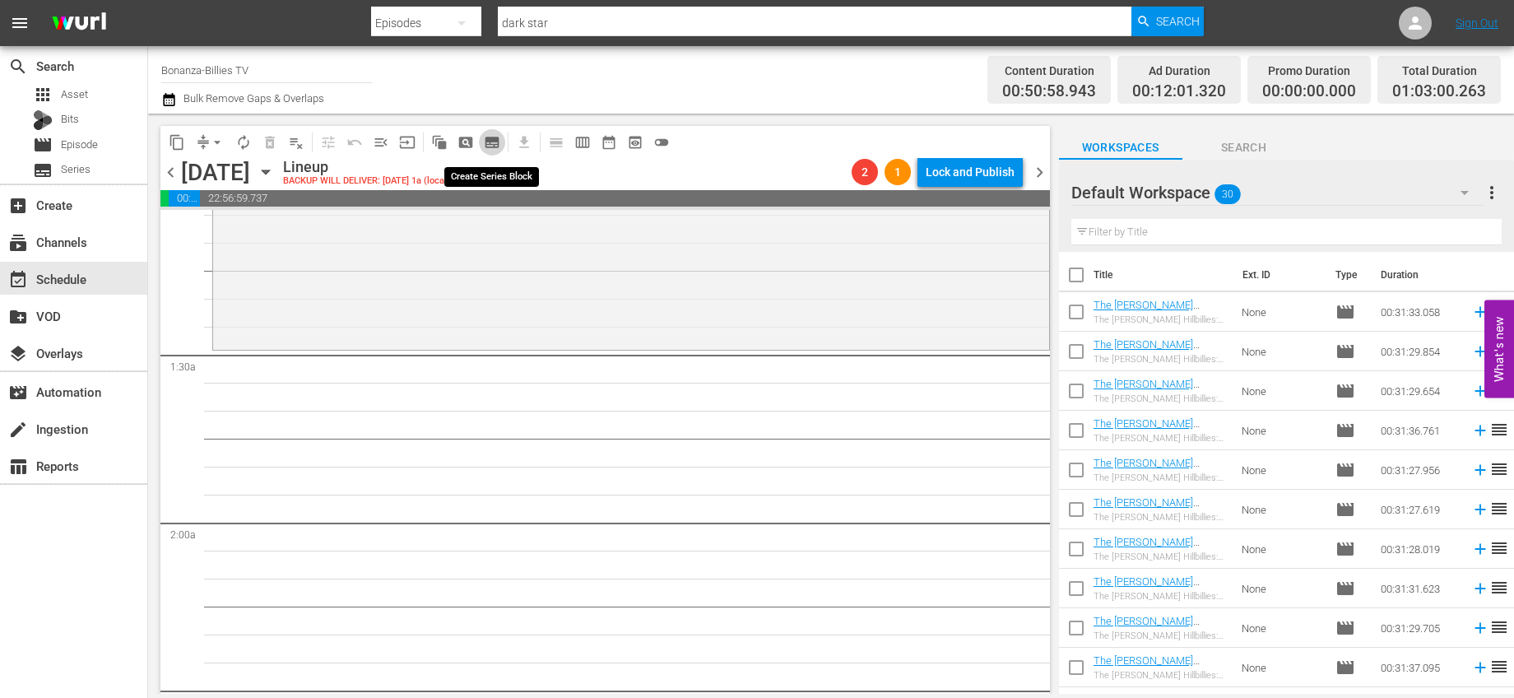
click at [490, 143] on span "subtitles_outlined" at bounding box center [492, 142] width 16 height 16
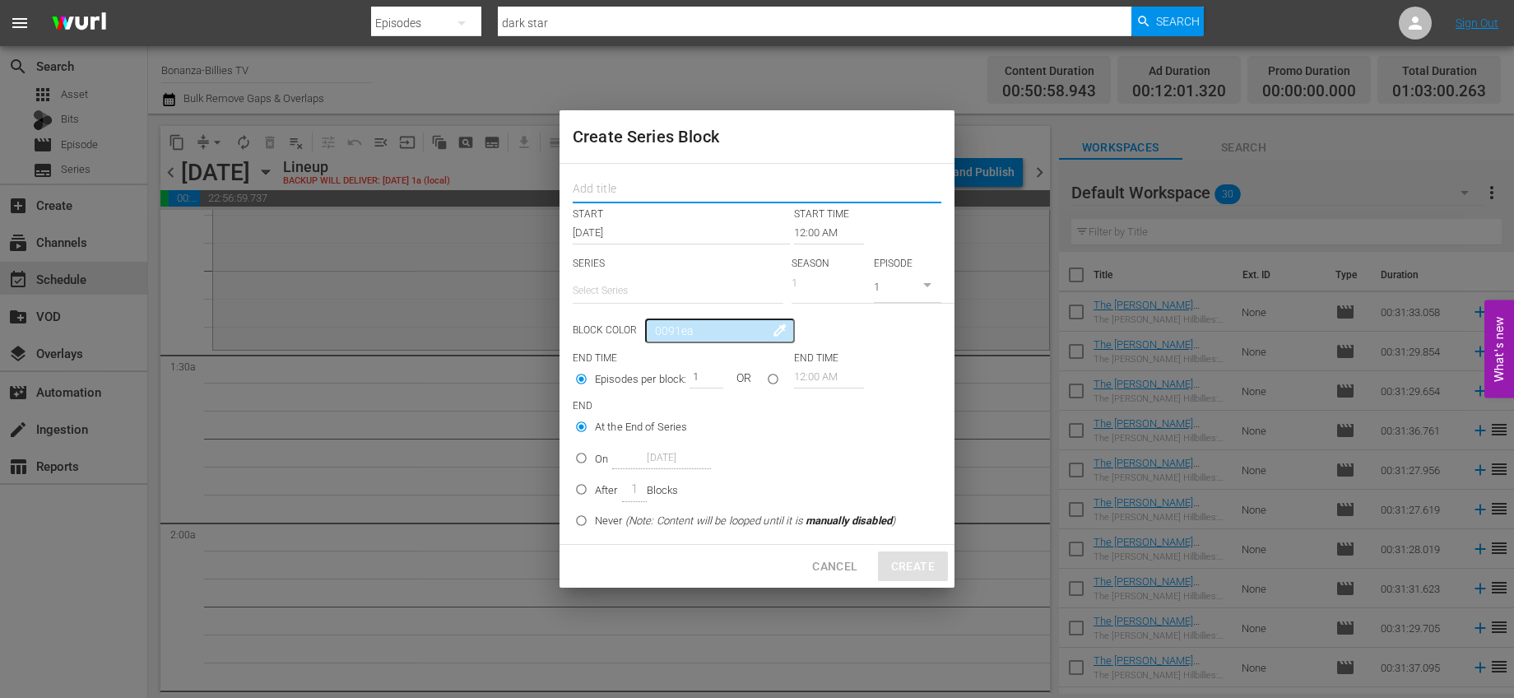
click at [735, 193] on input "text" at bounding box center [757, 191] width 369 height 26
type input "Bonanza Billies"
click at [803, 226] on input "12:00 AM" at bounding box center [829, 232] width 70 height 23
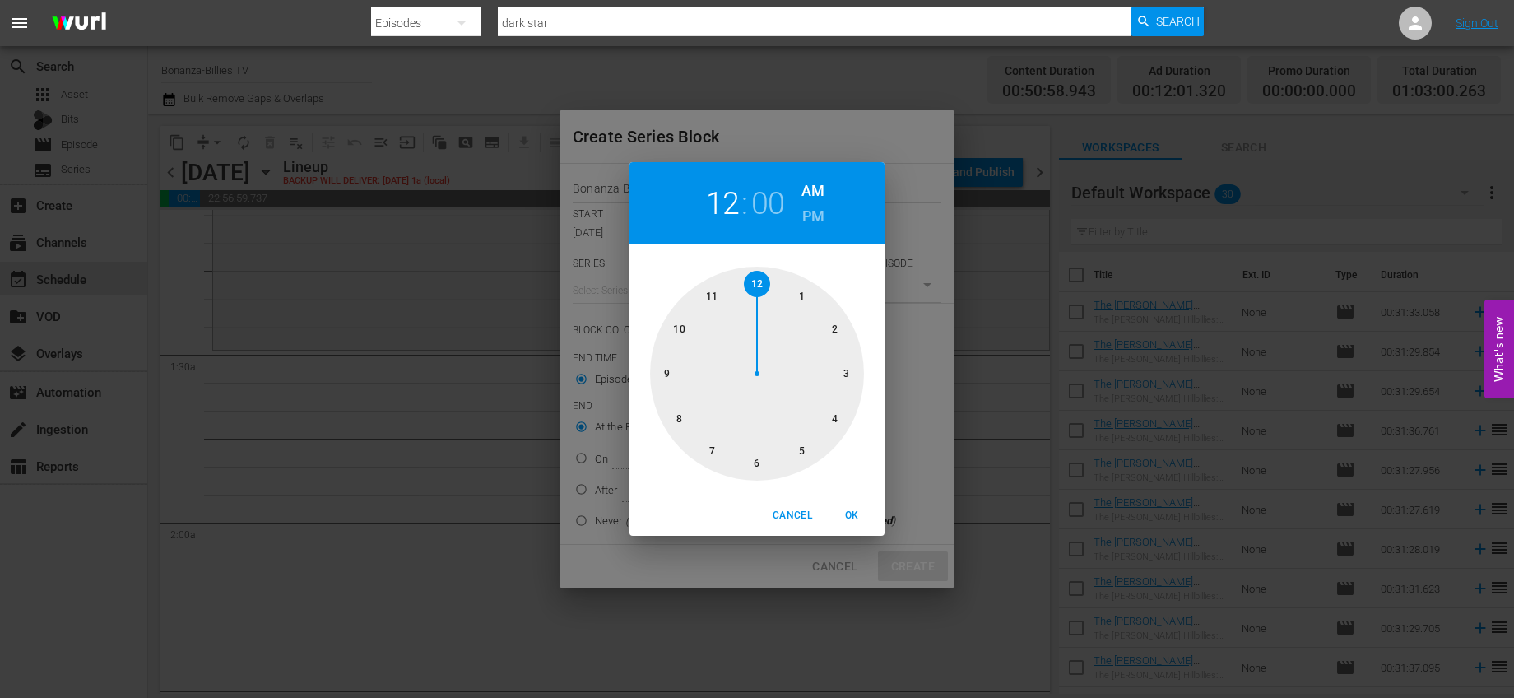
click at [806, 291] on div at bounding box center [757, 374] width 214 height 214
click at [756, 462] on div at bounding box center [757, 374] width 214 height 214
click at [849, 512] on span "OK" at bounding box center [851, 515] width 39 height 17
type input "01:30 AM"
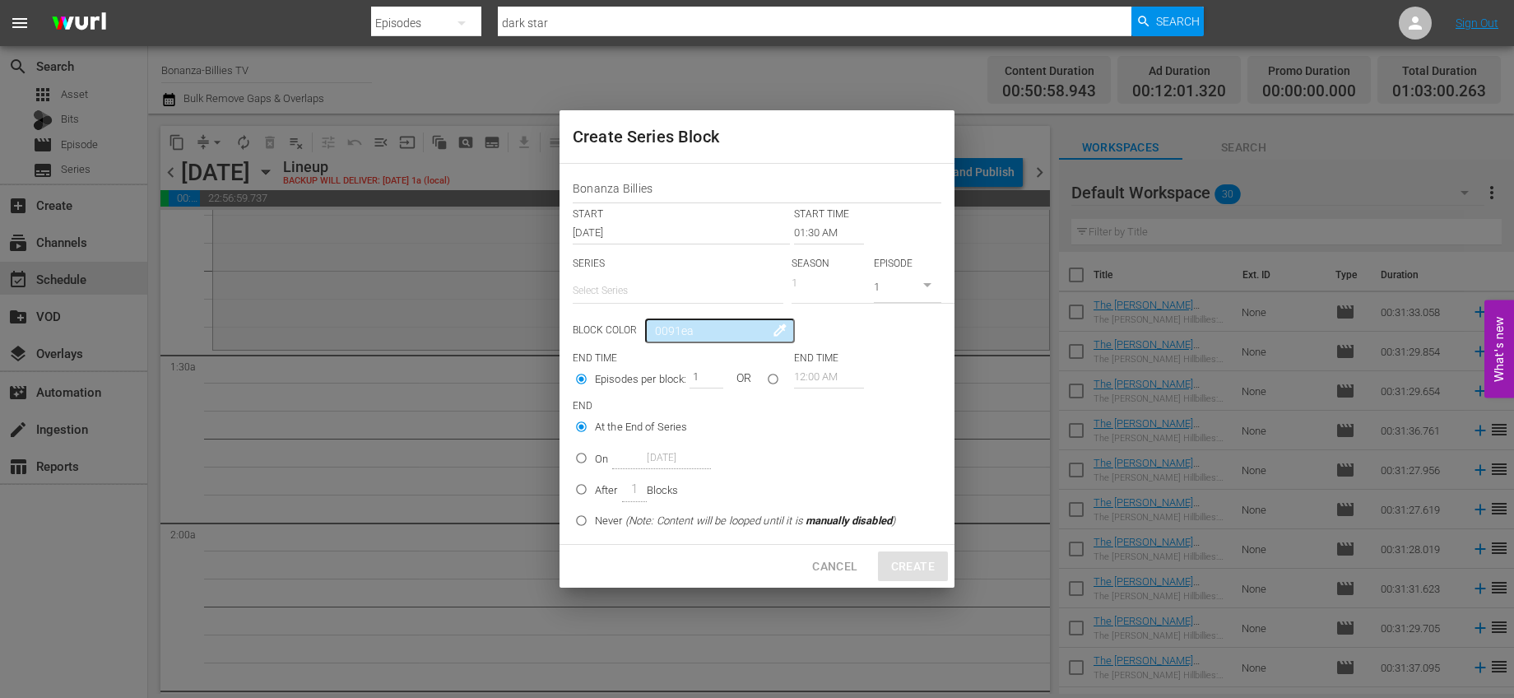
click at [811, 285] on div "1" at bounding box center [874, 286] width 165 height 27
click at [708, 296] on input "text" at bounding box center [678, 290] width 211 height 39
click at [596, 341] on div "Bonanza" at bounding box center [678, 336] width 184 height 39
type input "Bonanza"
click at [834, 290] on icon "button" at bounding box center [834, 288] width 20 height 20
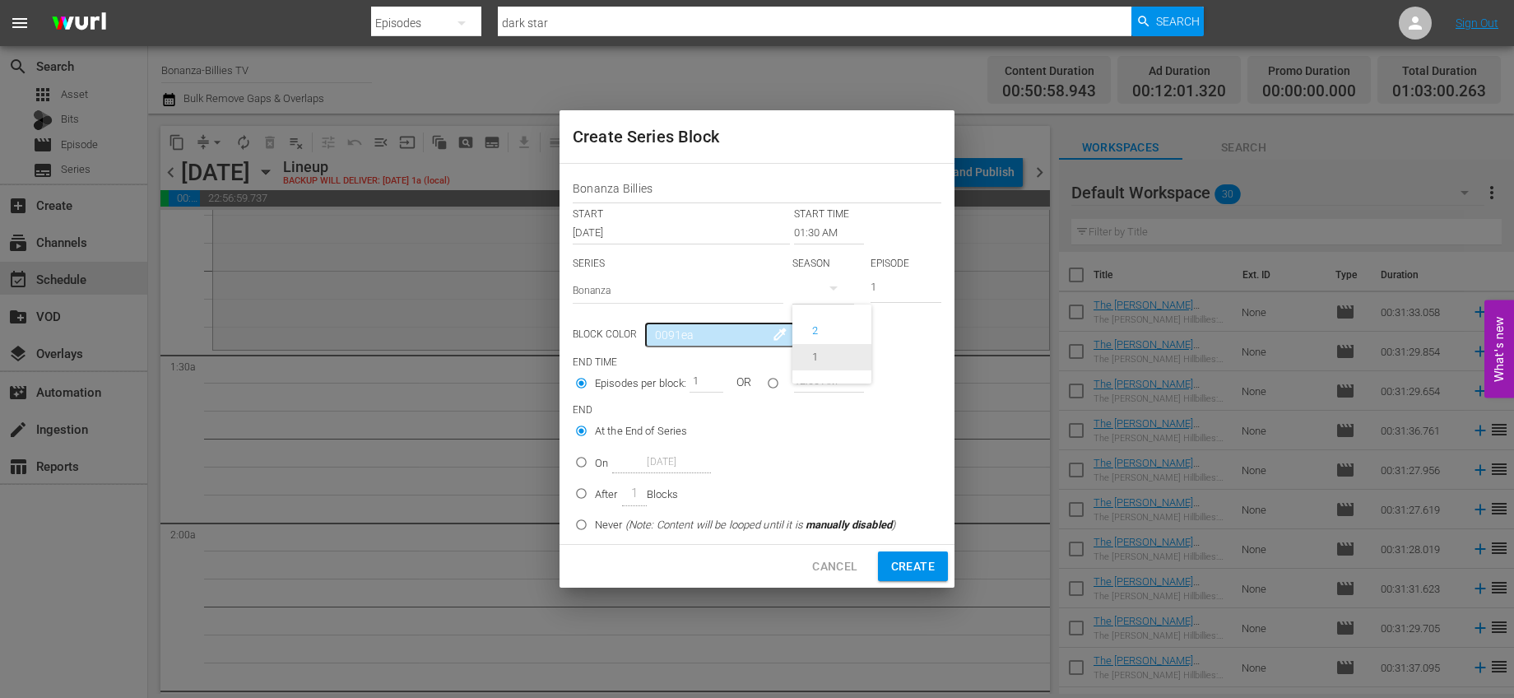
click at [823, 354] on div "1" at bounding box center [814, 357] width 45 height 16
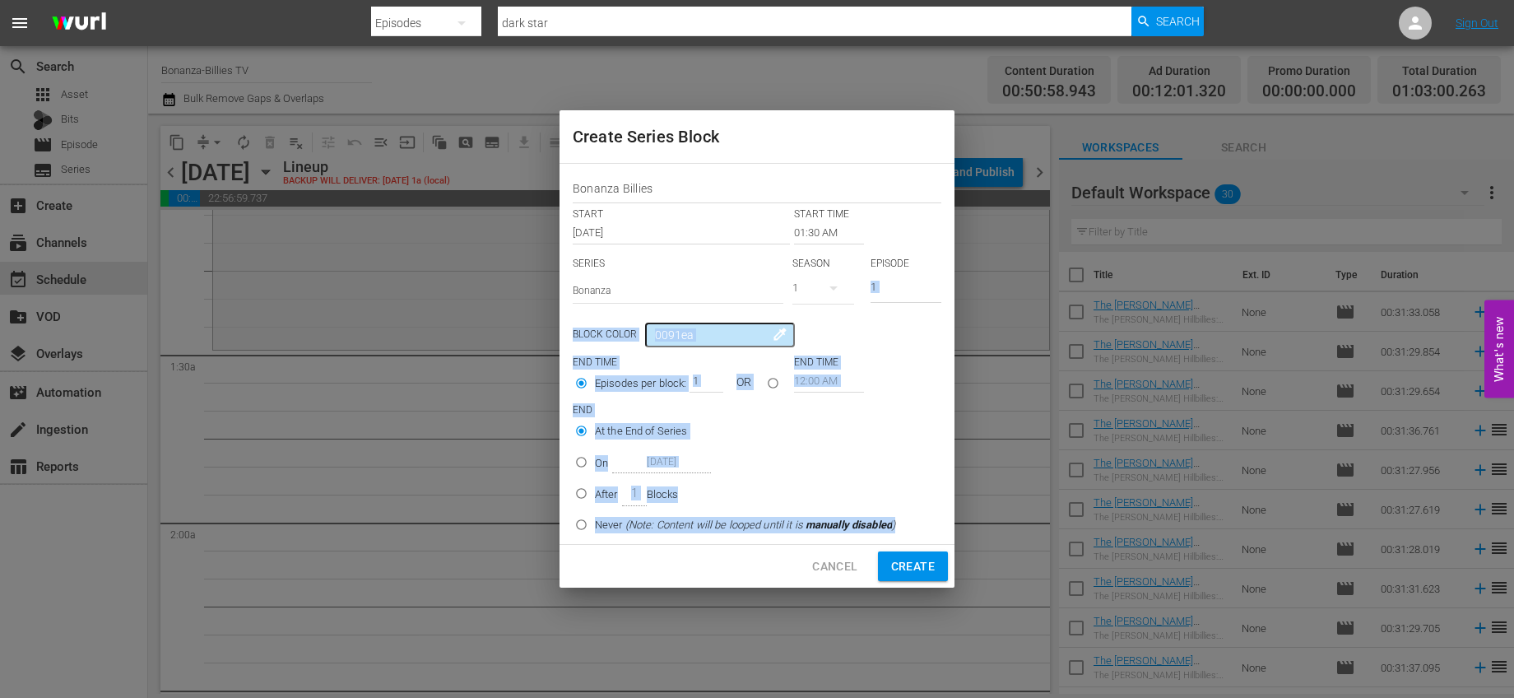
drag, startPoint x: 887, startPoint y: 286, endPoint x: 878, endPoint y: 285, distance: 9.2
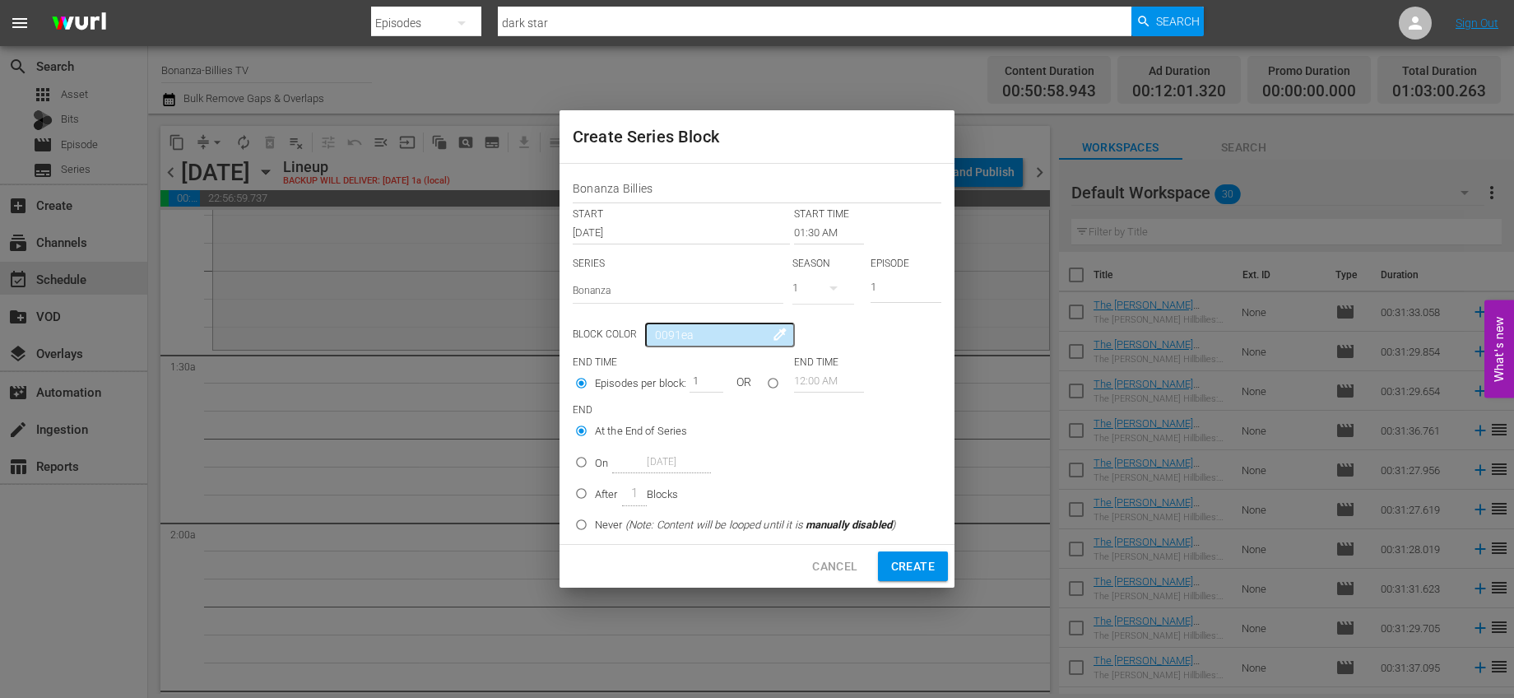
click at [878, 285] on input "1" at bounding box center [906, 289] width 71 height 27
drag, startPoint x: 878, startPoint y: 285, endPoint x: 868, endPoint y: 286, distance: 9.9
click at [868, 286] on div "SERIES Select Series Bonanza SEASON 1 EPISODE 1" at bounding box center [757, 286] width 369 height 58
type input "32"
click at [906, 341] on div "Block Color 0091ea colorize" at bounding box center [757, 335] width 369 height 25
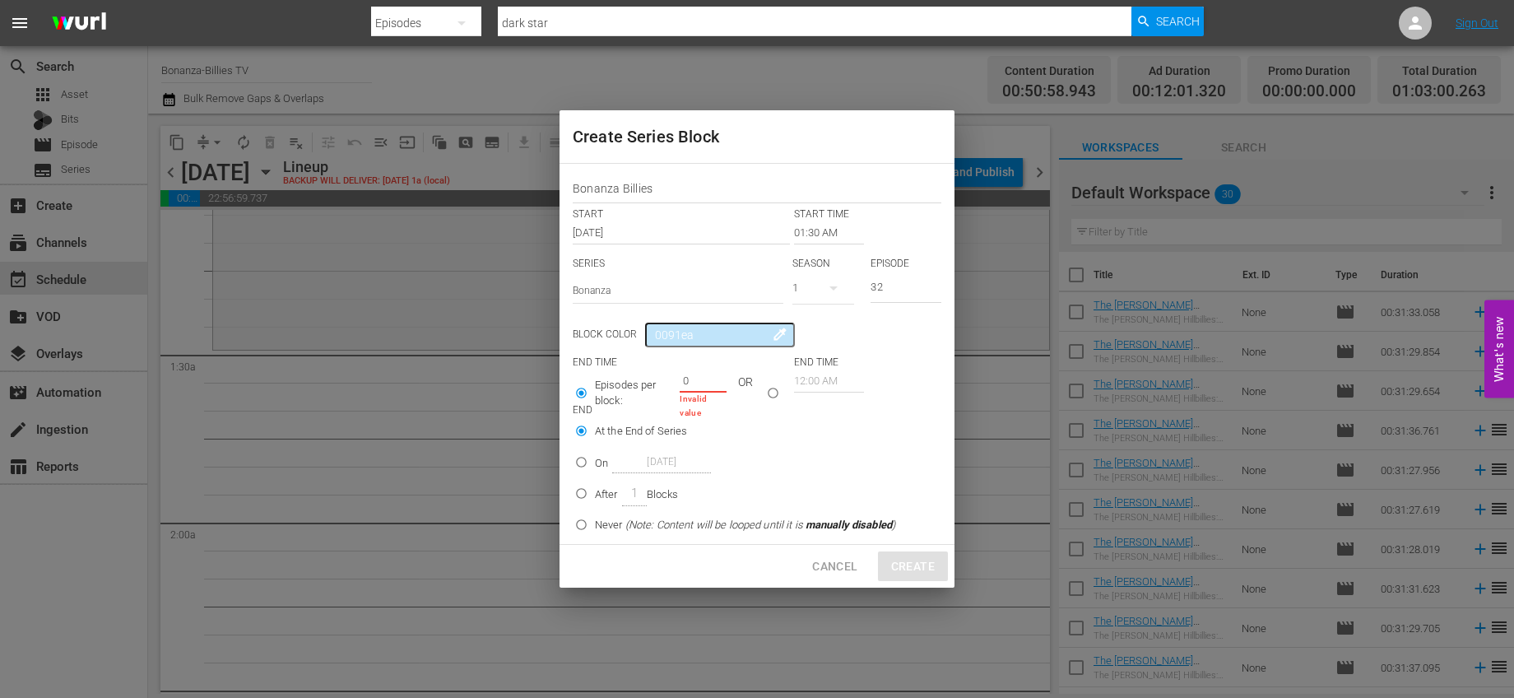
click at [704, 383] on input "0" at bounding box center [692, 380] width 25 height 23
click at [703, 378] on input "1" at bounding box center [692, 380] width 25 height 23
click at [708, 378] on input "2" at bounding box center [702, 380] width 25 height 23
click at [708, 378] on input "3" at bounding box center [702, 380] width 25 height 23
click at [708, 378] on input "4" at bounding box center [702, 380] width 25 height 23
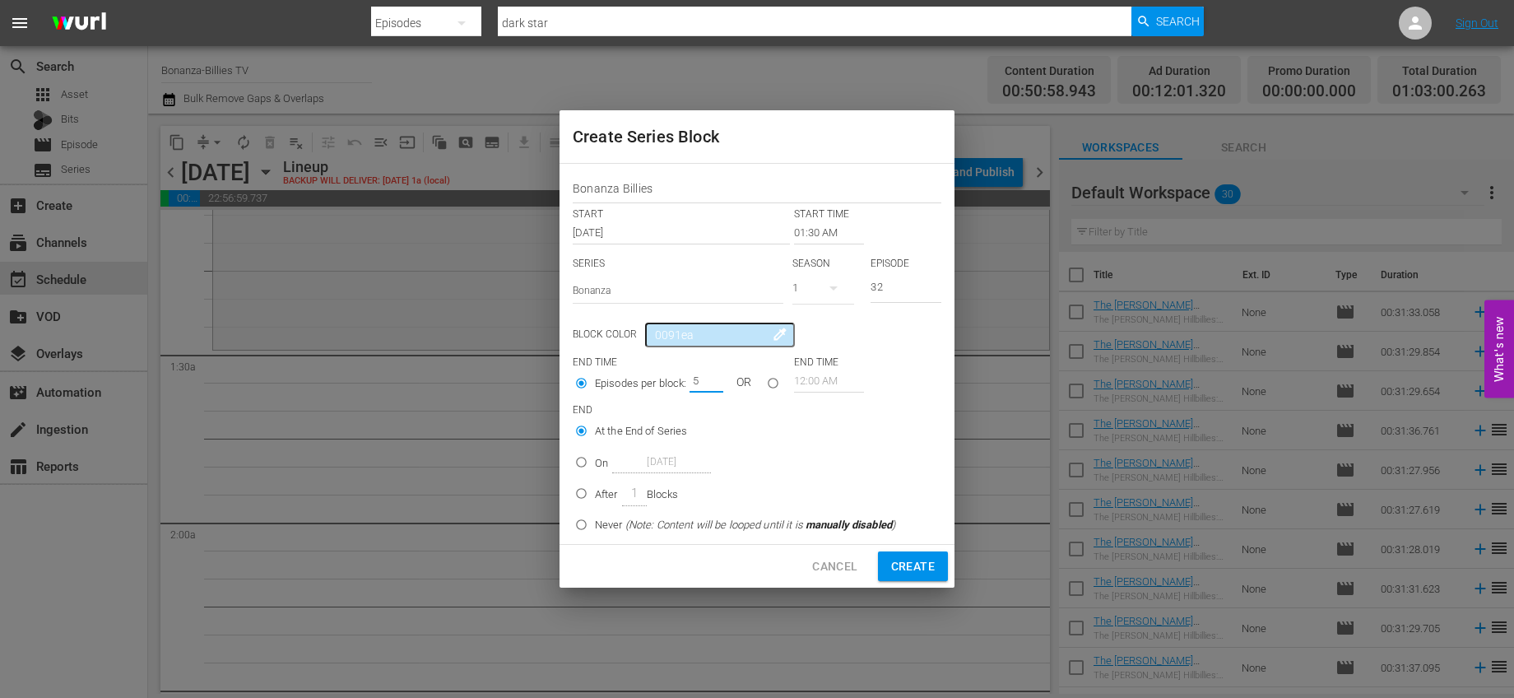
click at [708, 378] on input "5" at bounding box center [702, 380] width 25 height 23
click at [708, 378] on input "6" at bounding box center [702, 380] width 25 height 23
click at [708, 378] on input "7" at bounding box center [702, 380] width 25 height 23
click at [708, 378] on input "8" at bounding box center [702, 380] width 25 height 23
click at [708, 378] on input "9" at bounding box center [702, 380] width 25 height 23
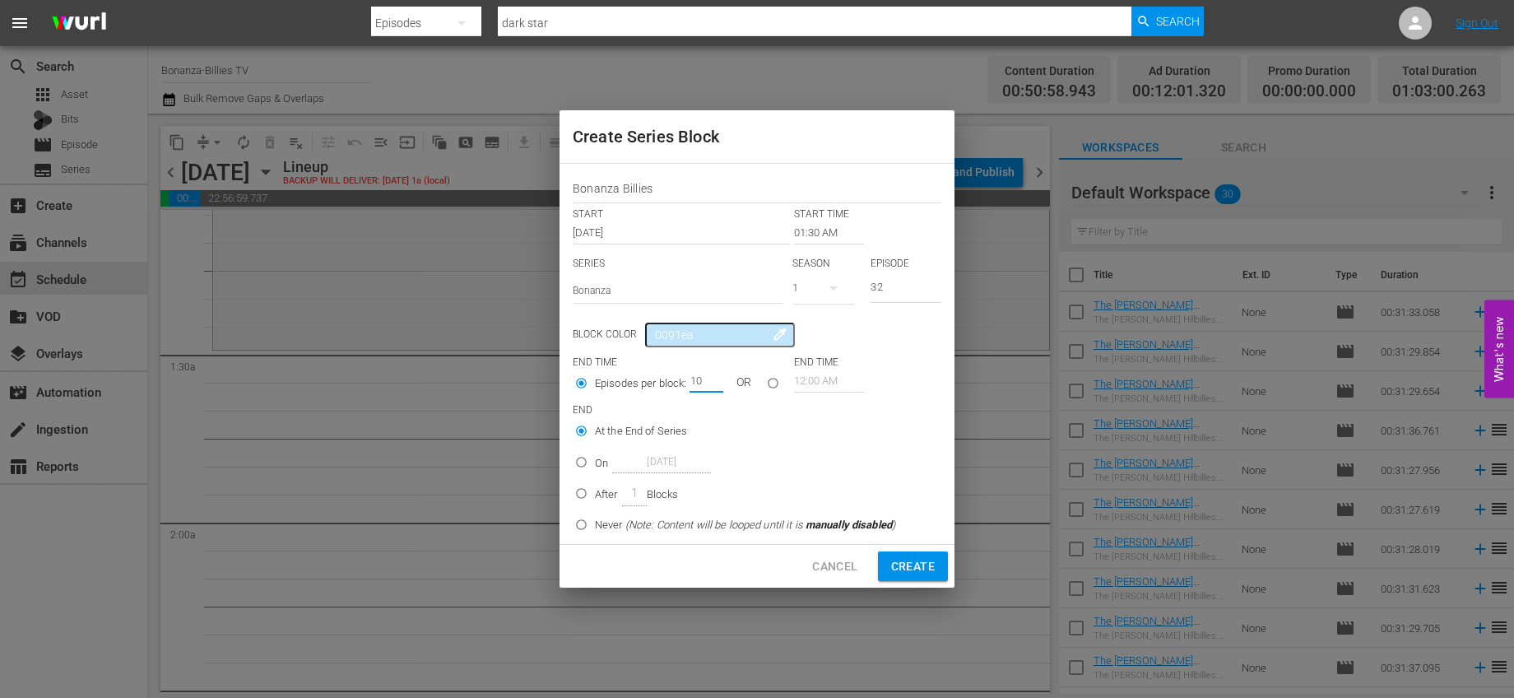
type input "10"
click at [708, 378] on input "10" at bounding box center [702, 380] width 25 height 23
click at [899, 561] on span "Create" at bounding box center [913, 566] width 44 height 21
type input "12:00 AM"
type input "1"
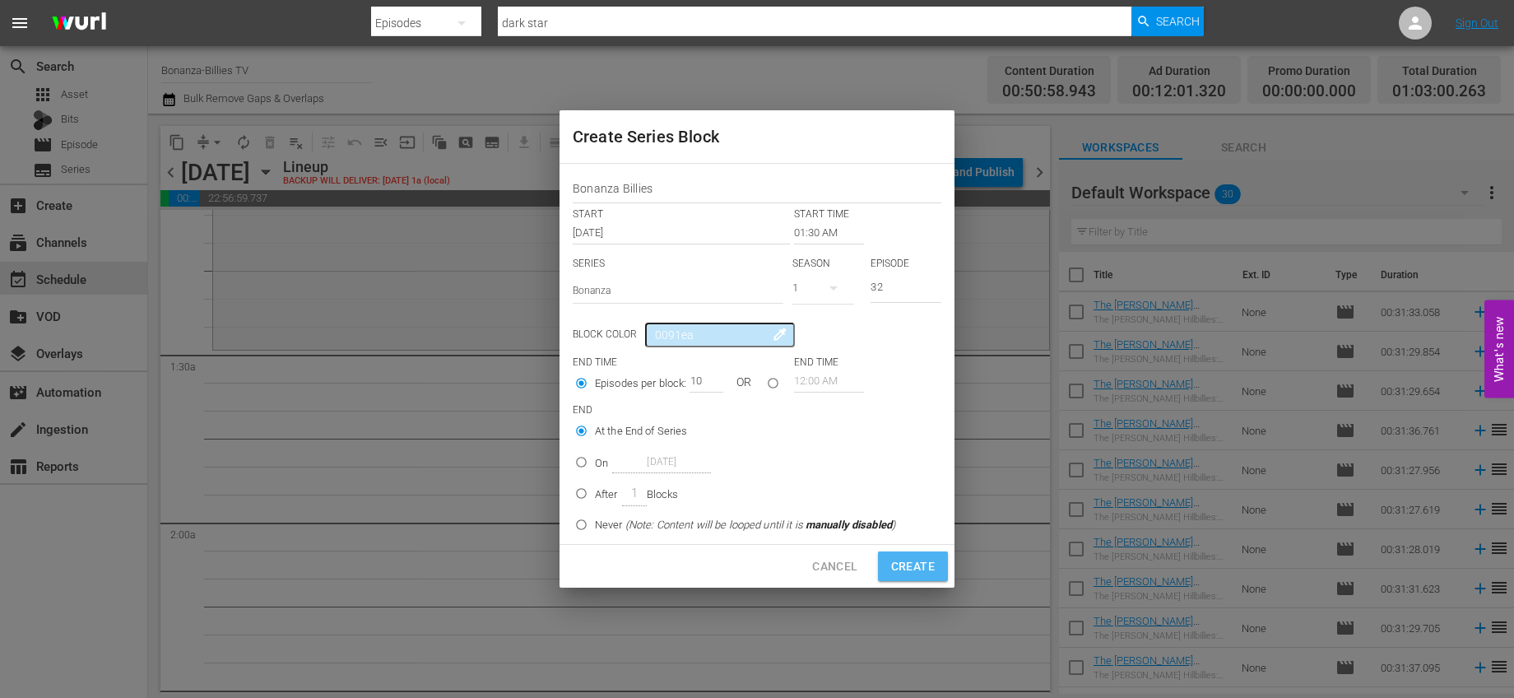
type input "1"
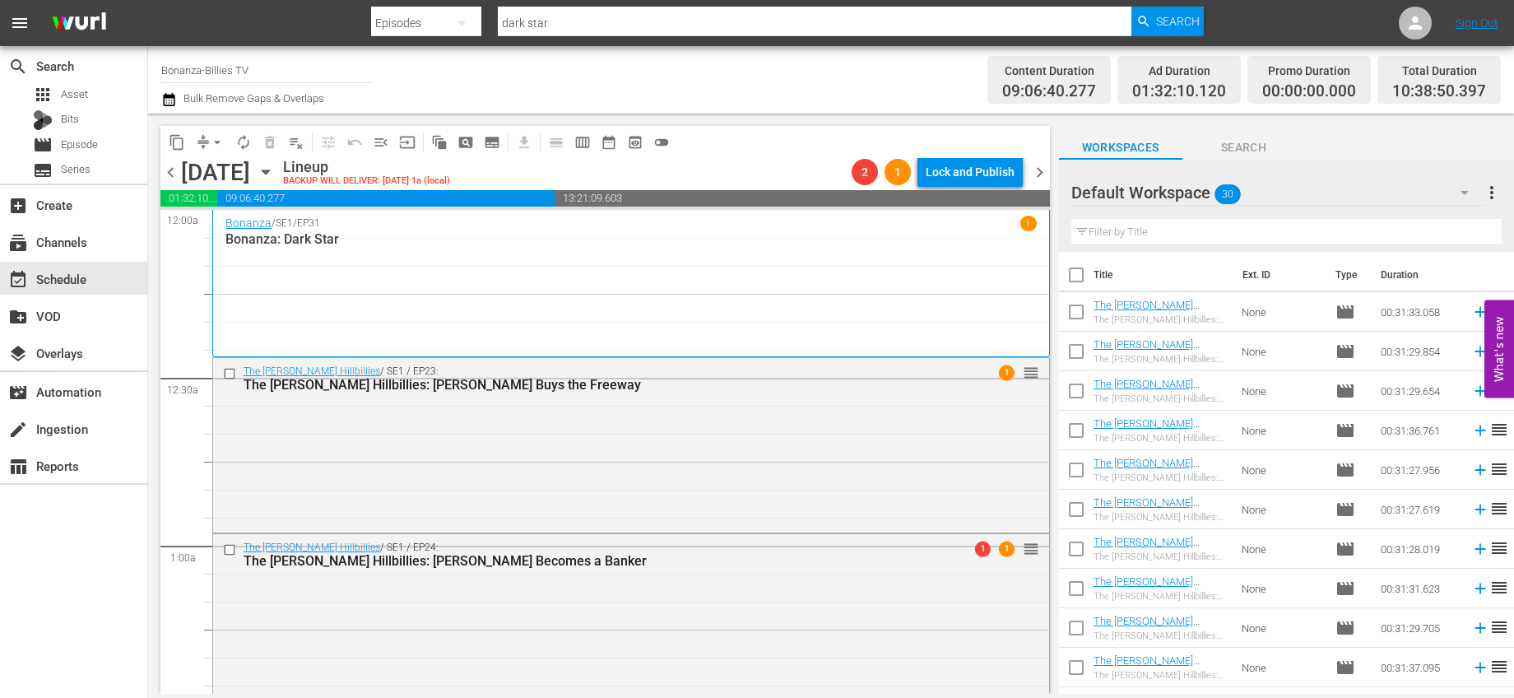
scroll to position [289, 0]
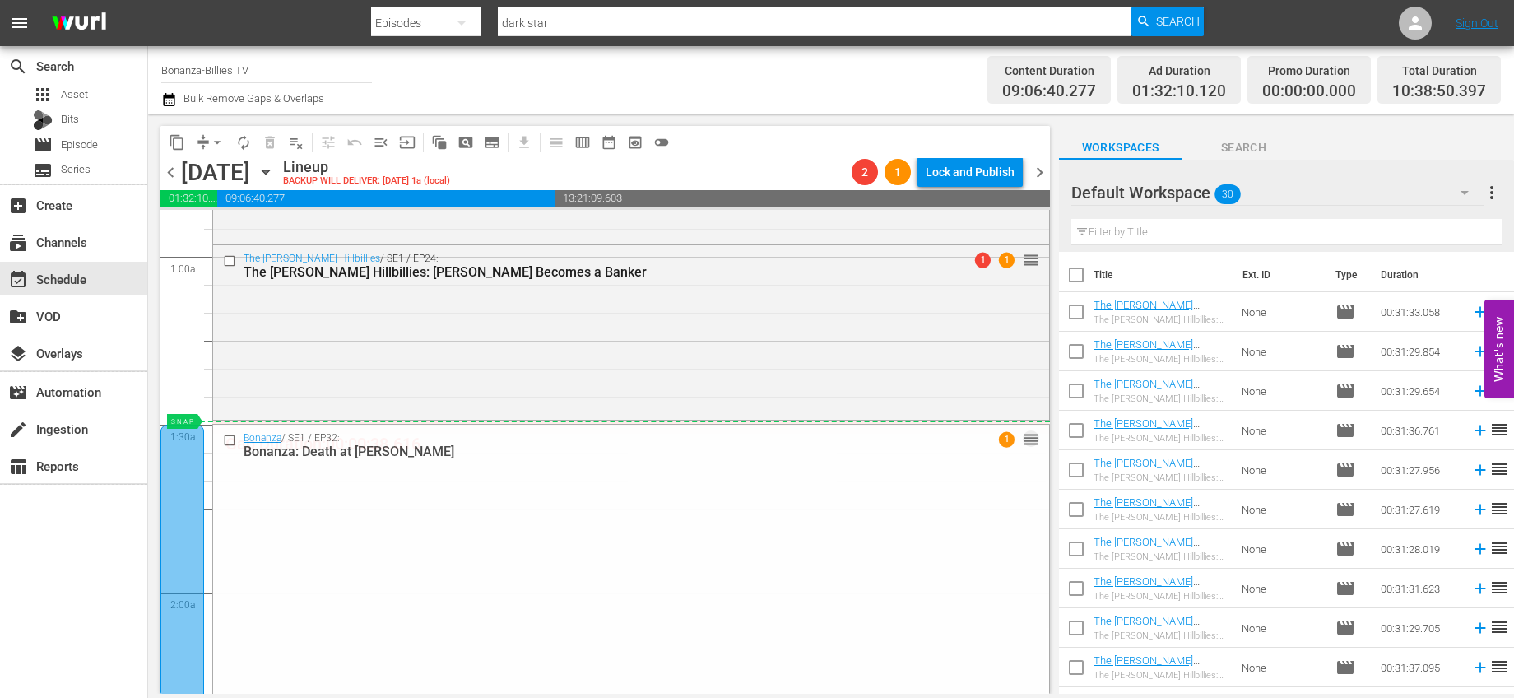
drag, startPoint x: 1022, startPoint y: 434, endPoint x: 1021, endPoint y: 425, distance: 9.1
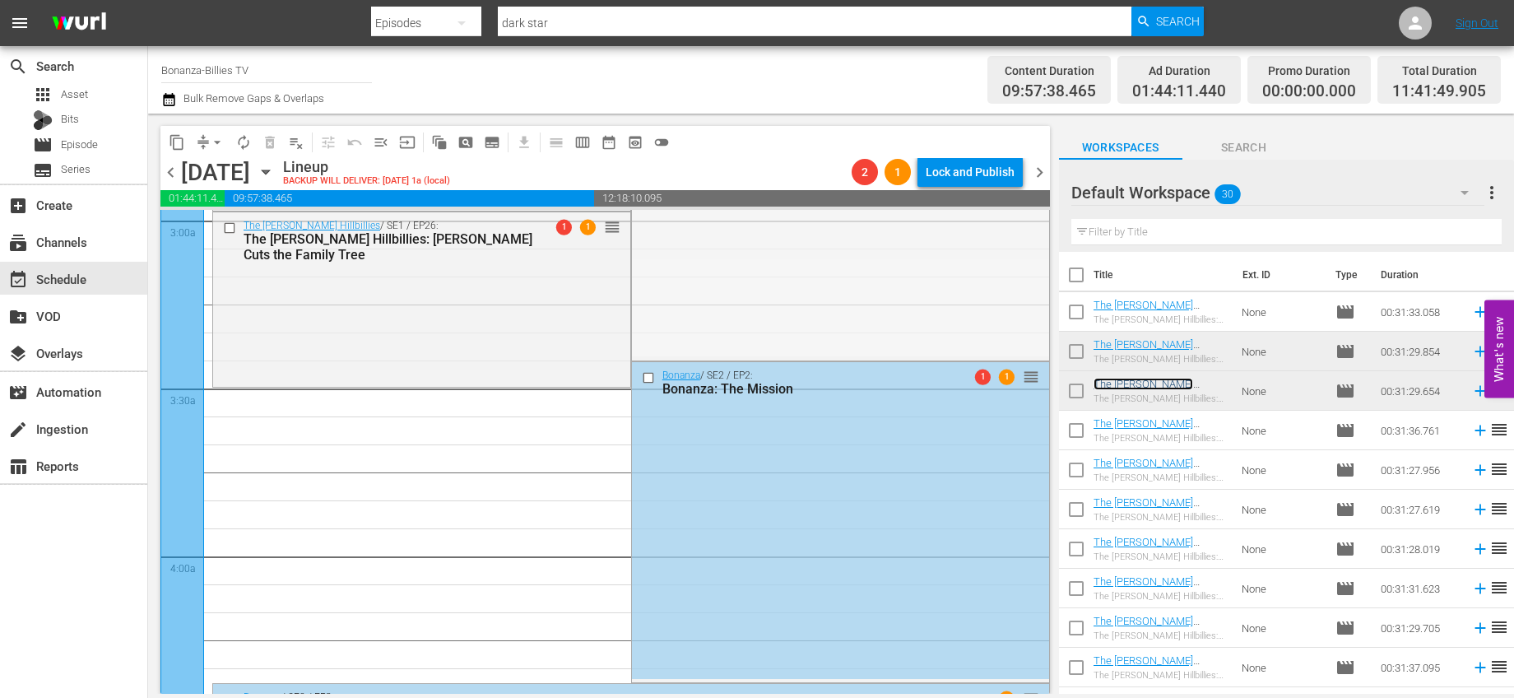
scroll to position [1029, 0]
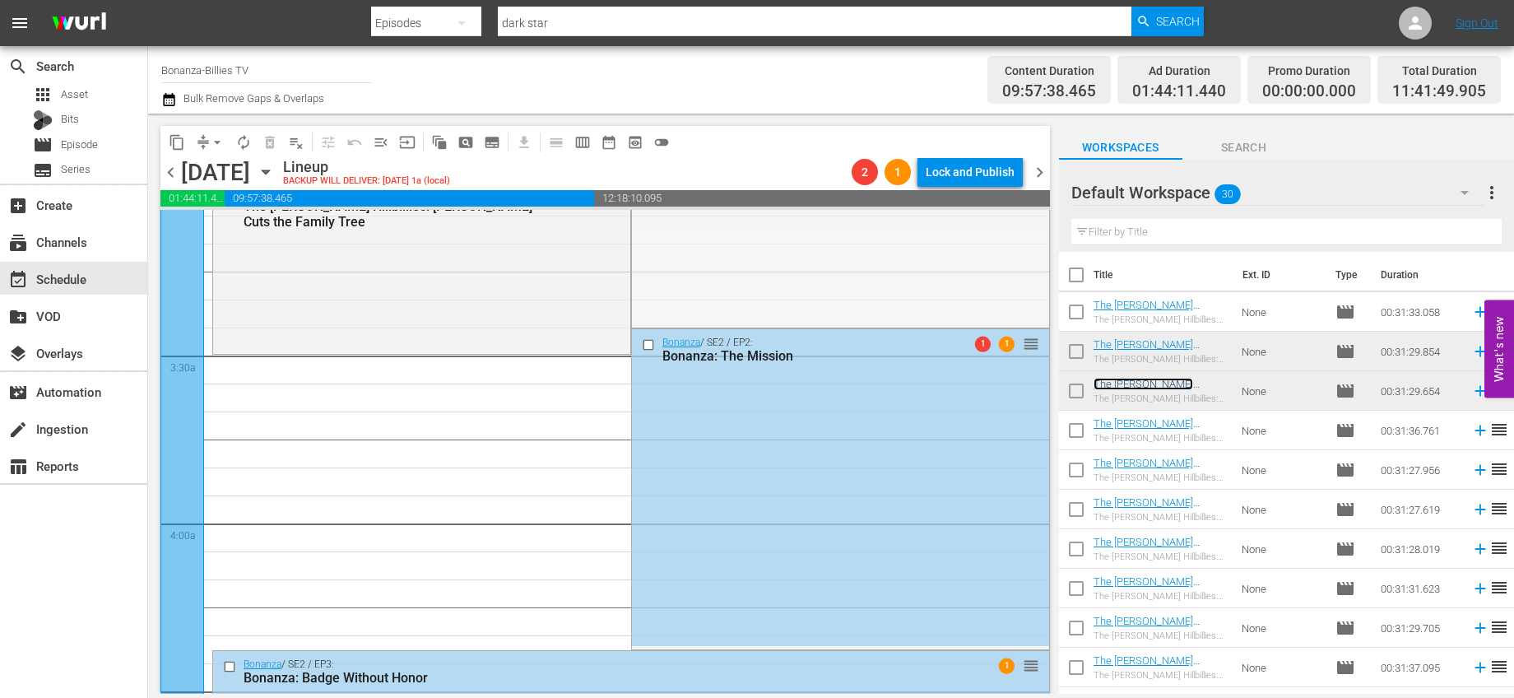
drag, startPoint x: 1024, startPoint y: 300, endPoint x: 903, endPoint y: 357, distance: 133.6
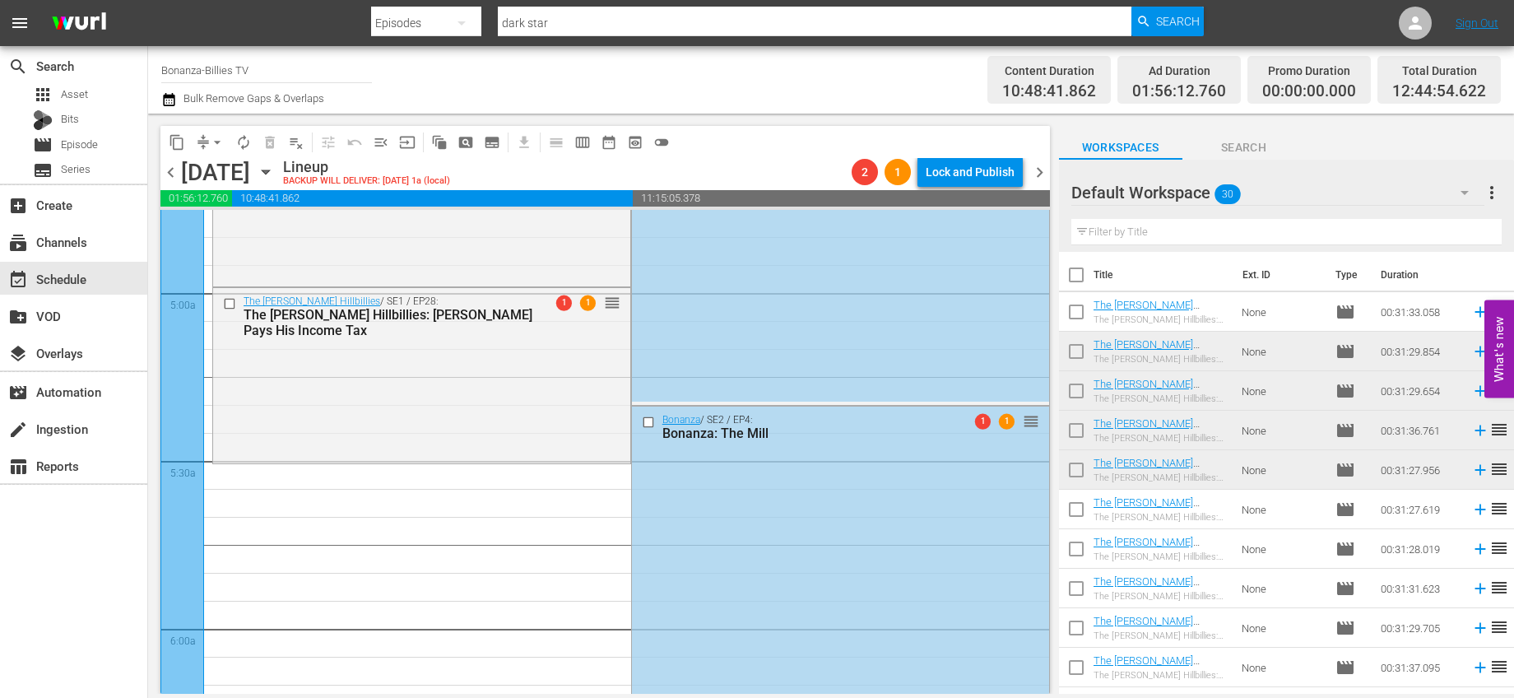
scroll to position [1737, 0]
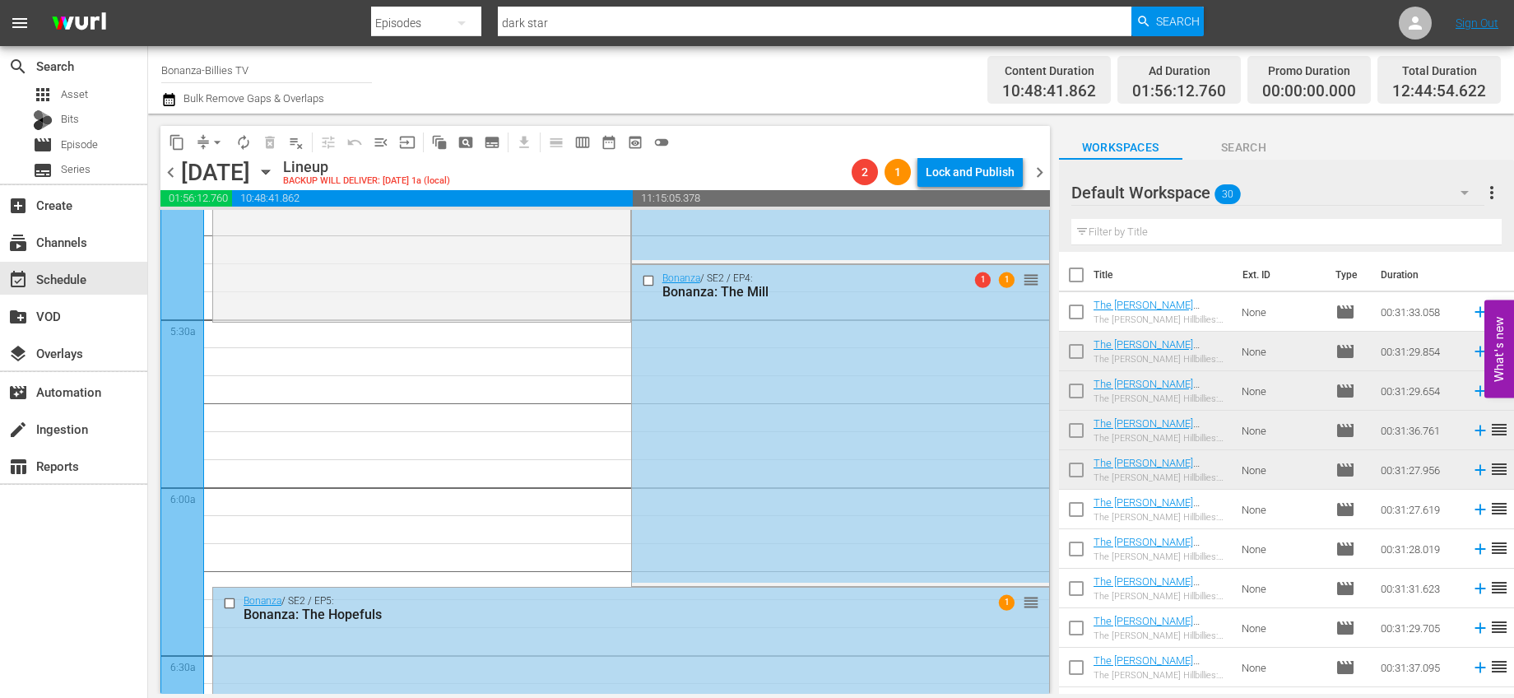
drag, startPoint x: 1023, startPoint y: 304, endPoint x: 862, endPoint y: 332, distance: 162.9
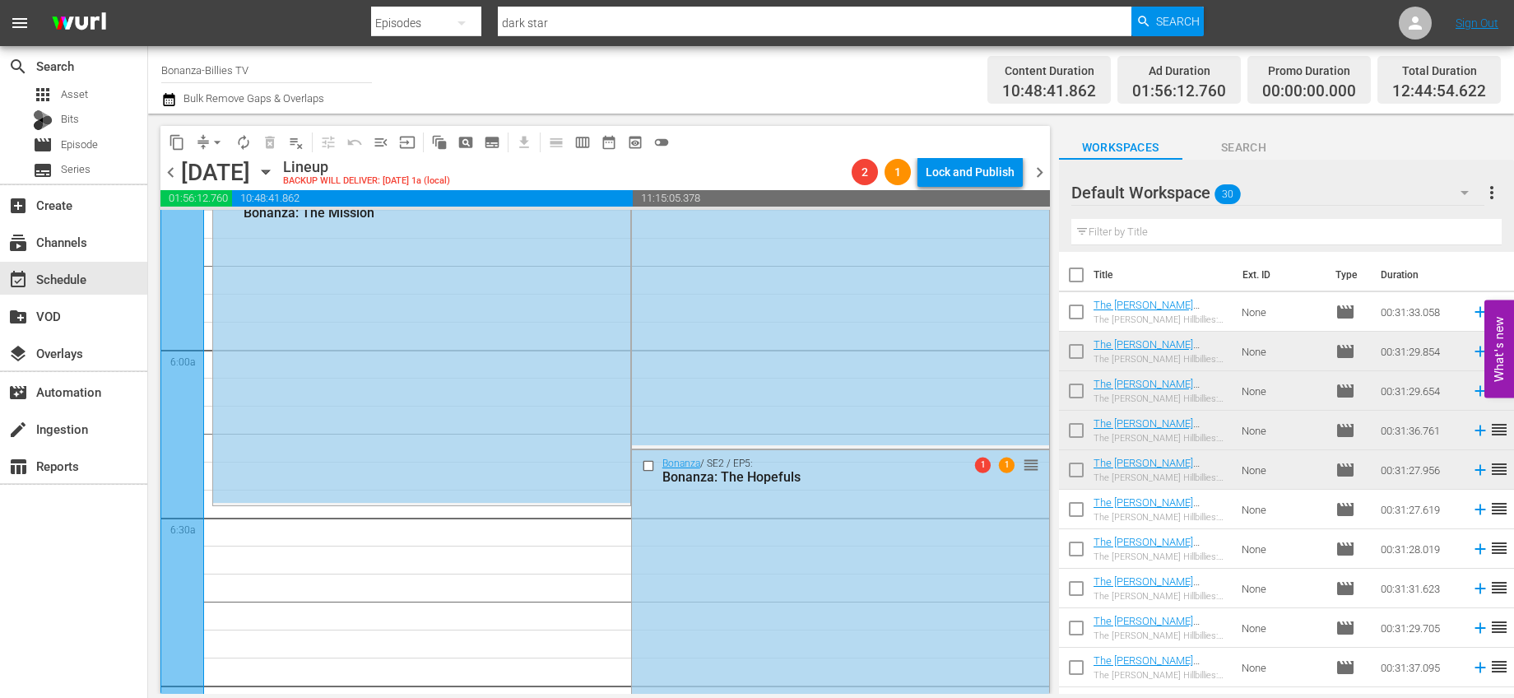
scroll to position [2042, 0]
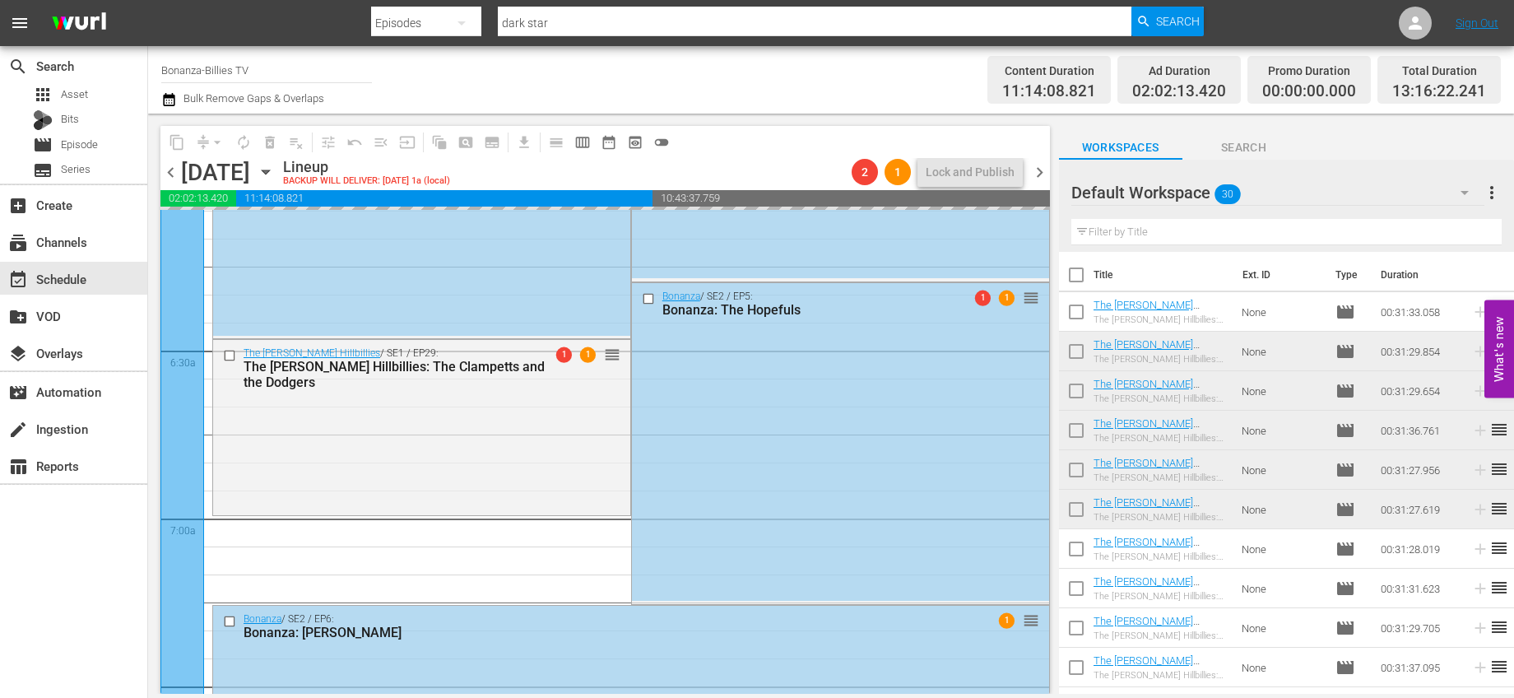
drag, startPoint x: 1246, startPoint y: 537, endPoint x: 772, endPoint y: 4, distance: 712.8
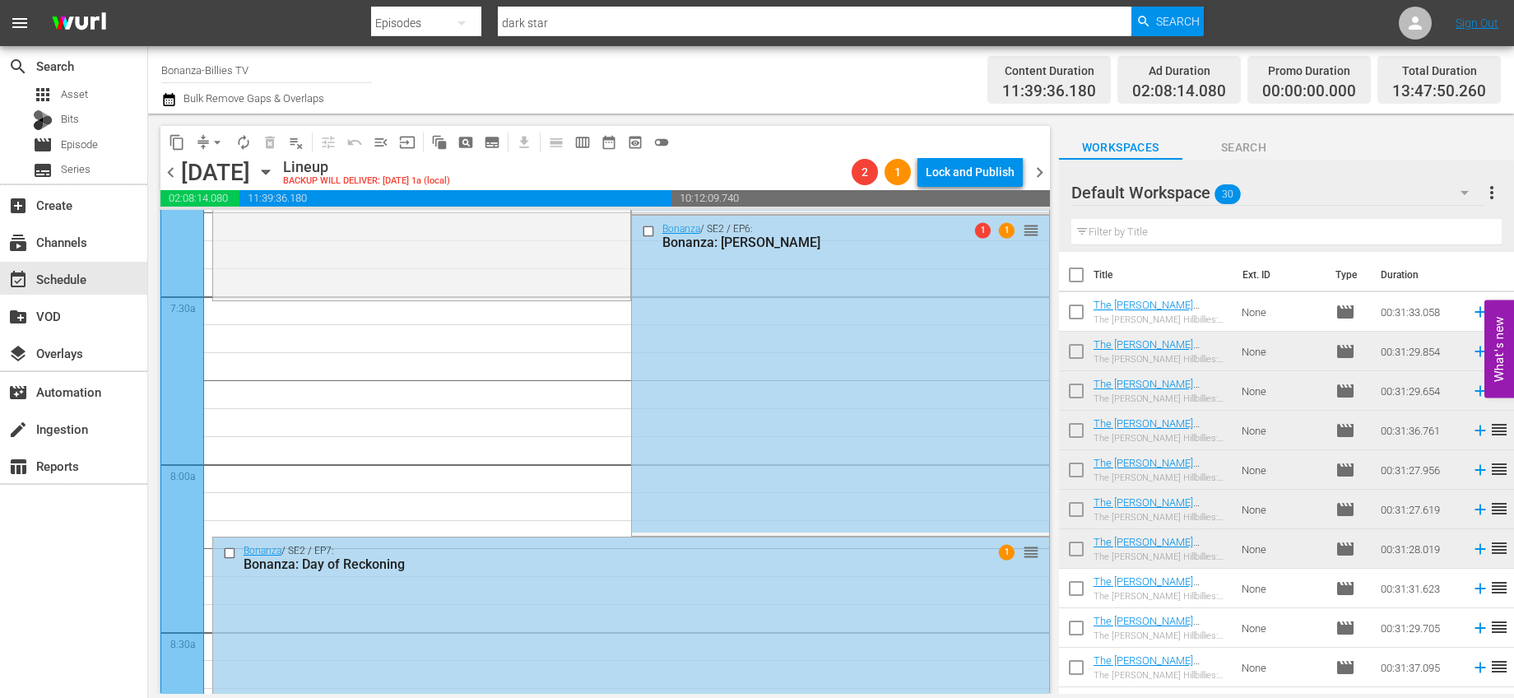
scroll to position [2463, 0]
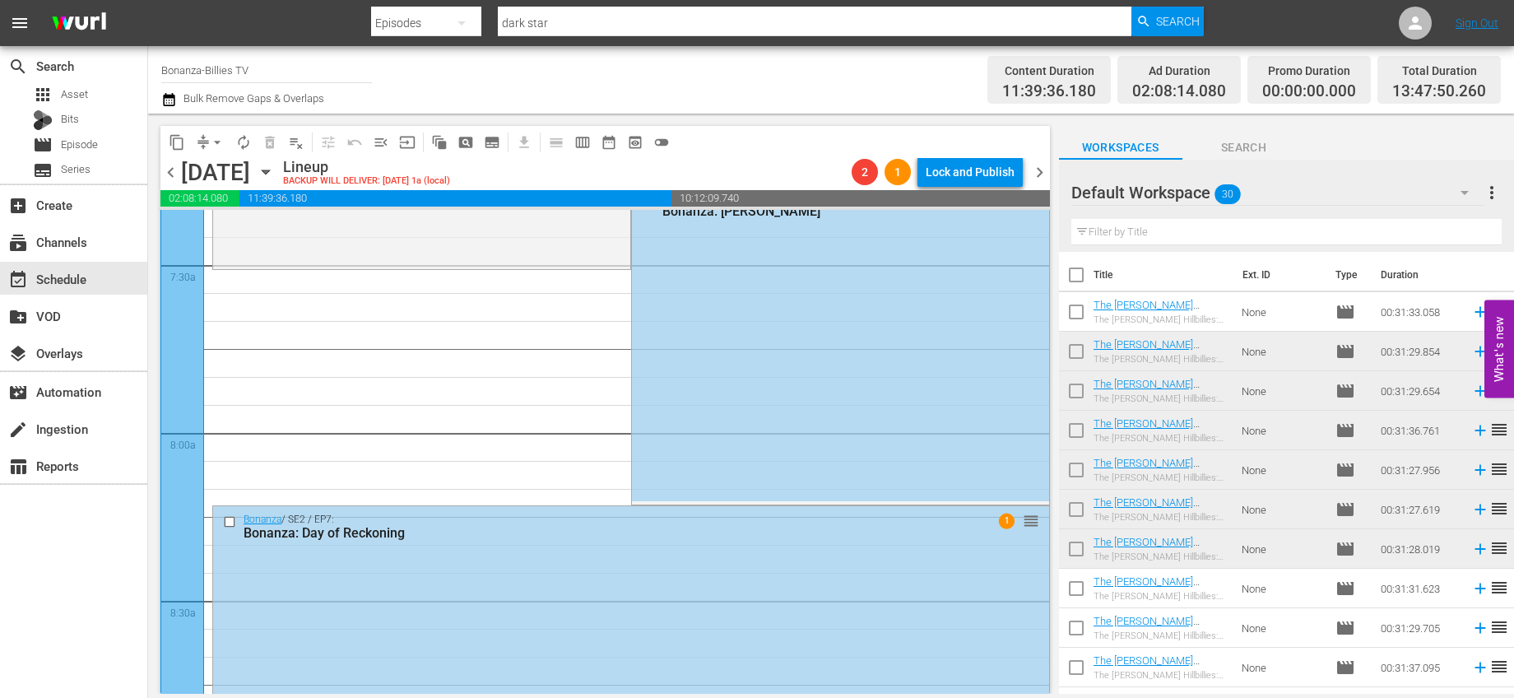
drag, startPoint x: 1012, startPoint y: 376, endPoint x: 735, endPoint y: 282, distance: 292.7
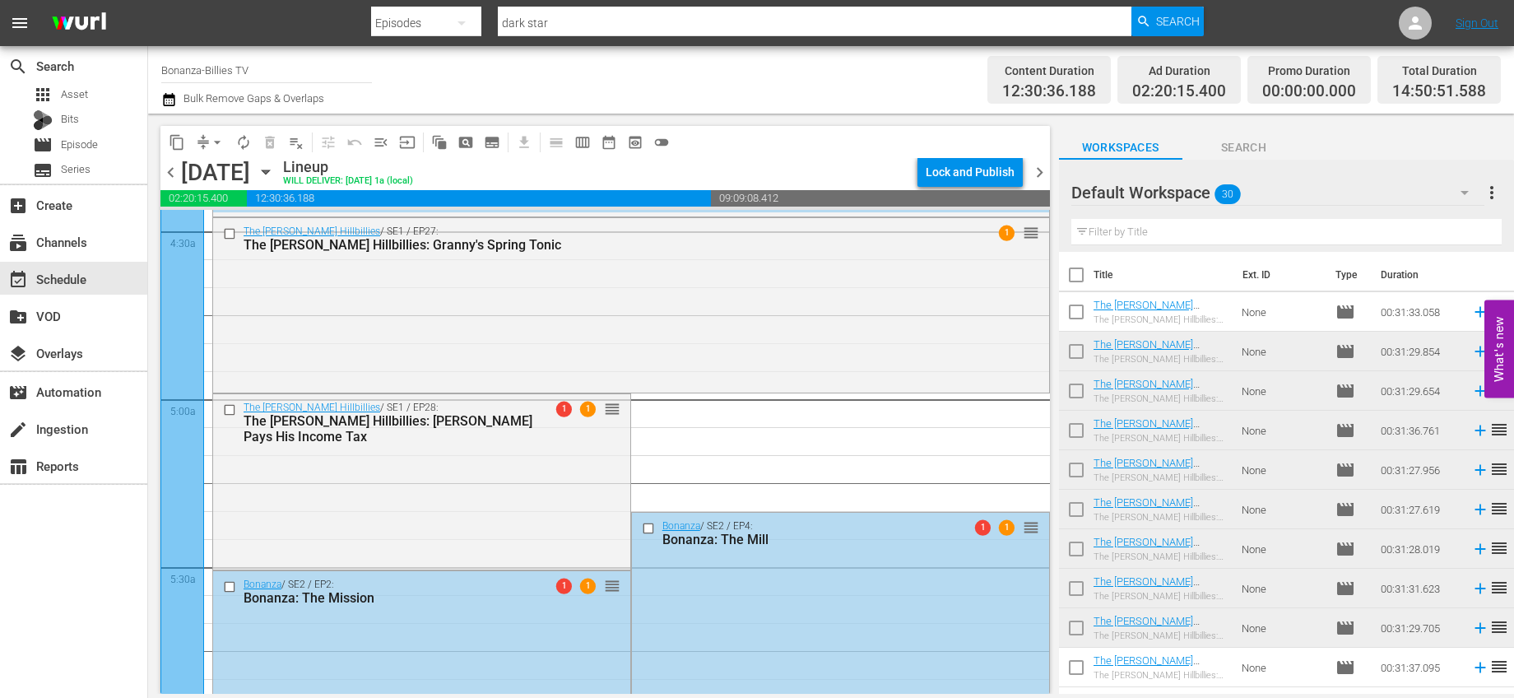
scroll to position [1486, 0]
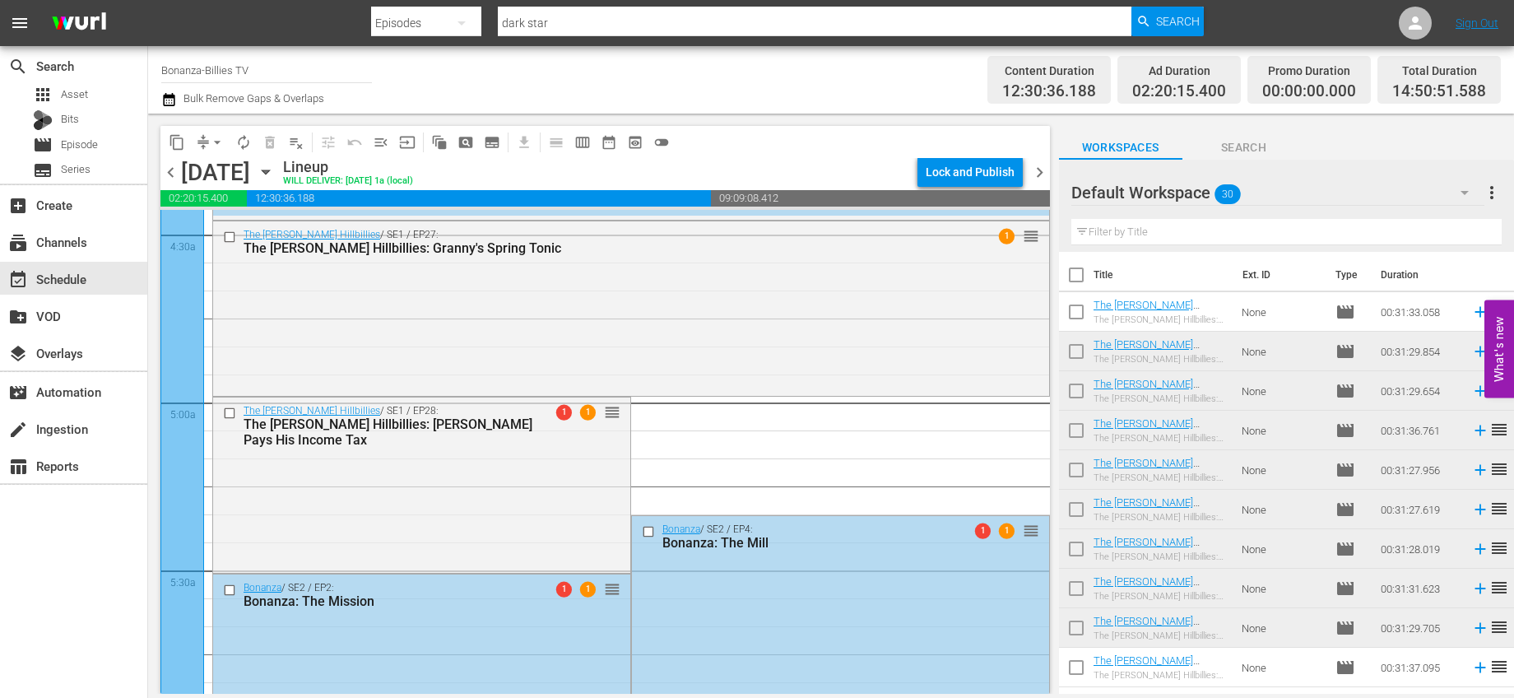
drag, startPoint x: 911, startPoint y: 523, endPoint x: 903, endPoint y: 482, distance: 42.0
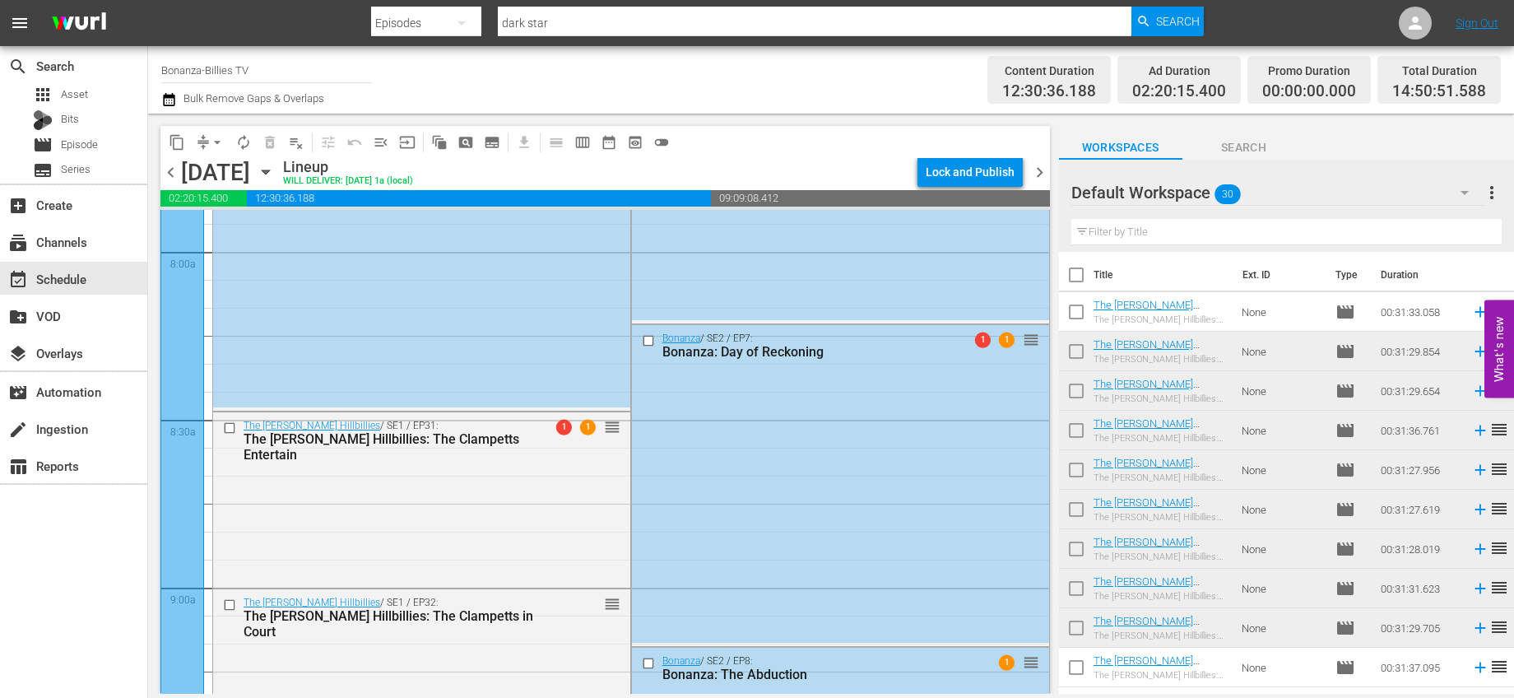
scroll to position [2852, 0]
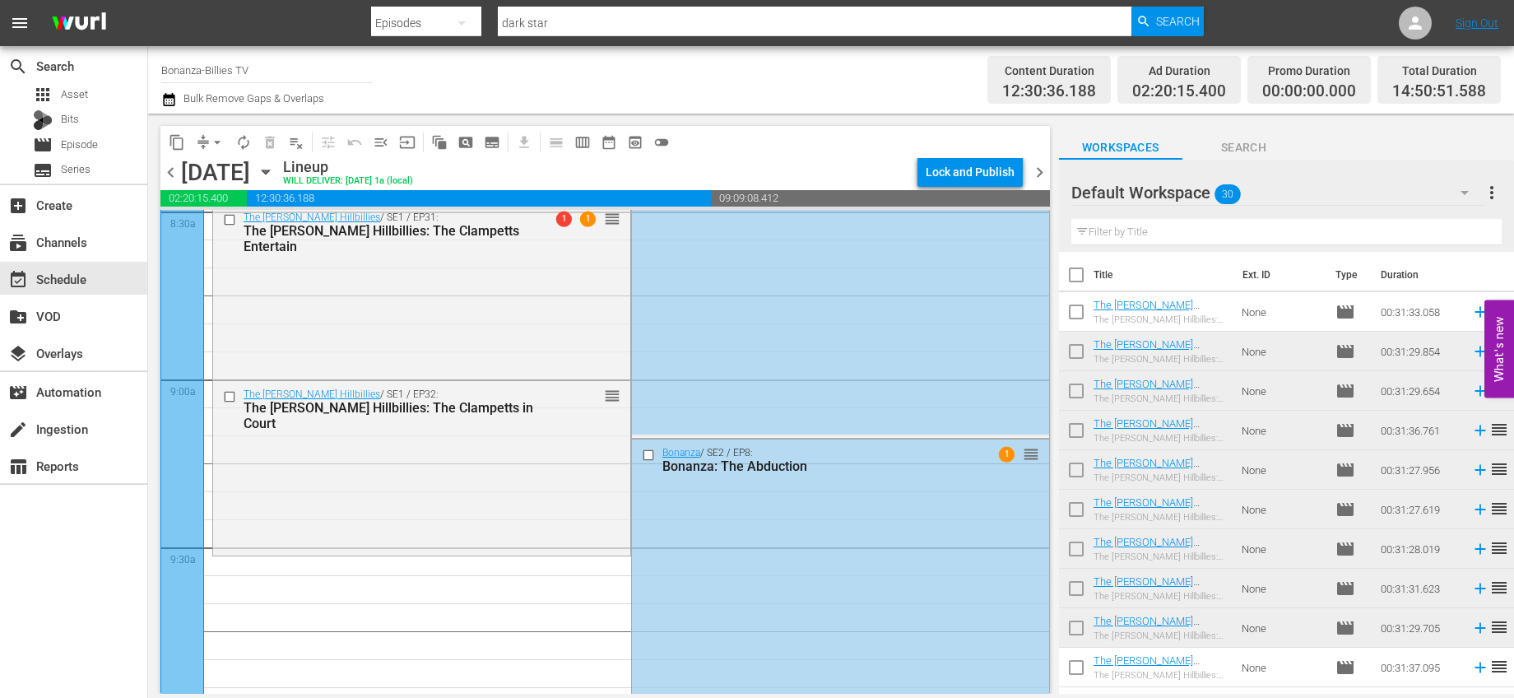
drag, startPoint x: 1017, startPoint y: 532, endPoint x: 933, endPoint y: 569, distance: 91.4
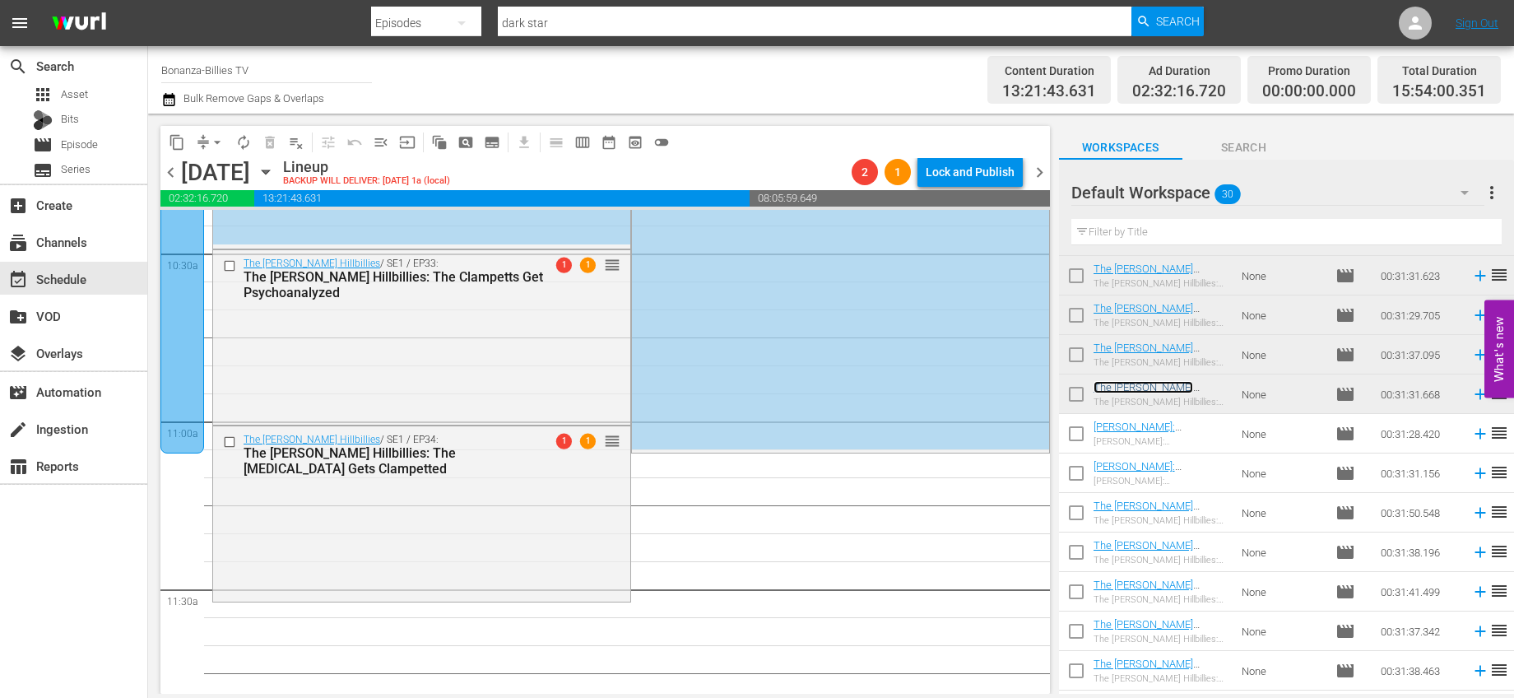
scroll to position [3482, 0]
drag, startPoint x: 1018, startPoint y: 439, endPoint x: 926, endPoint y: 606, distance: 190.8
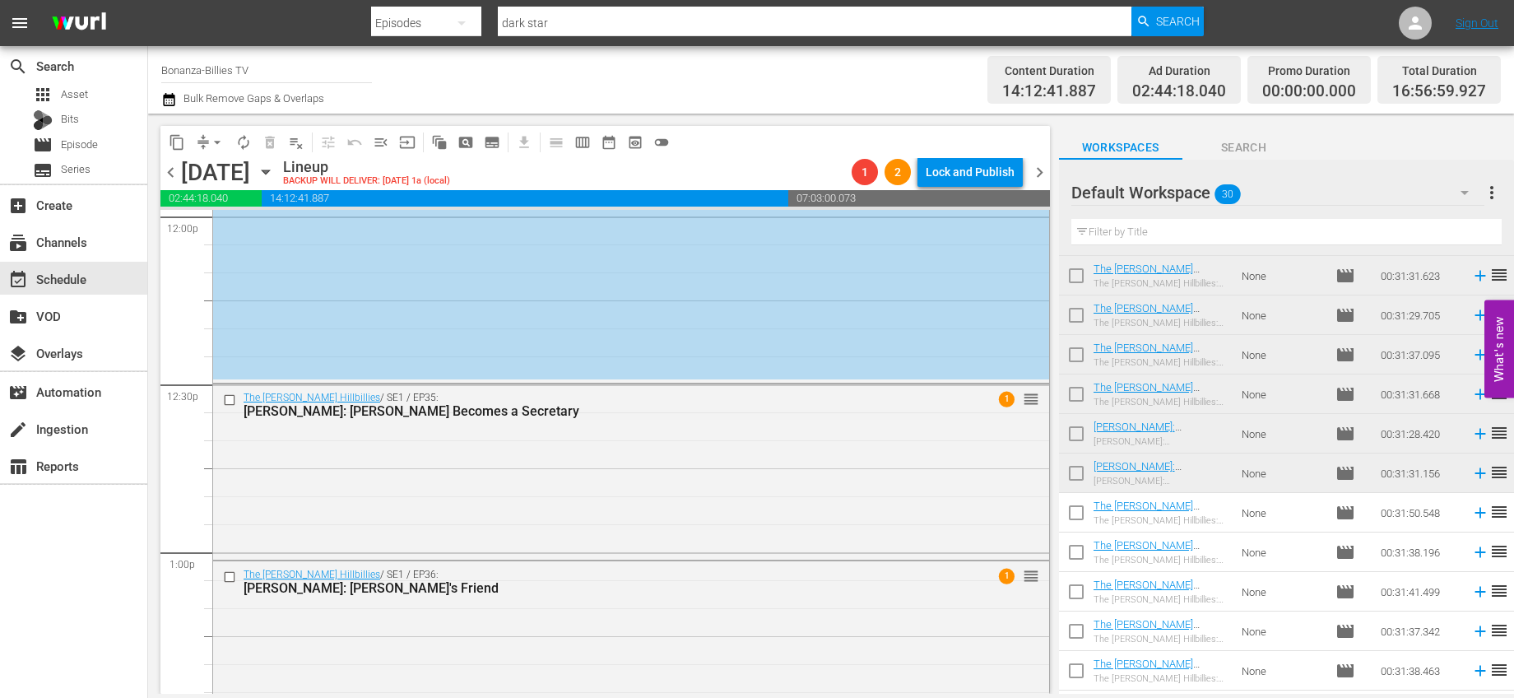
scroll to position [4341, 0]
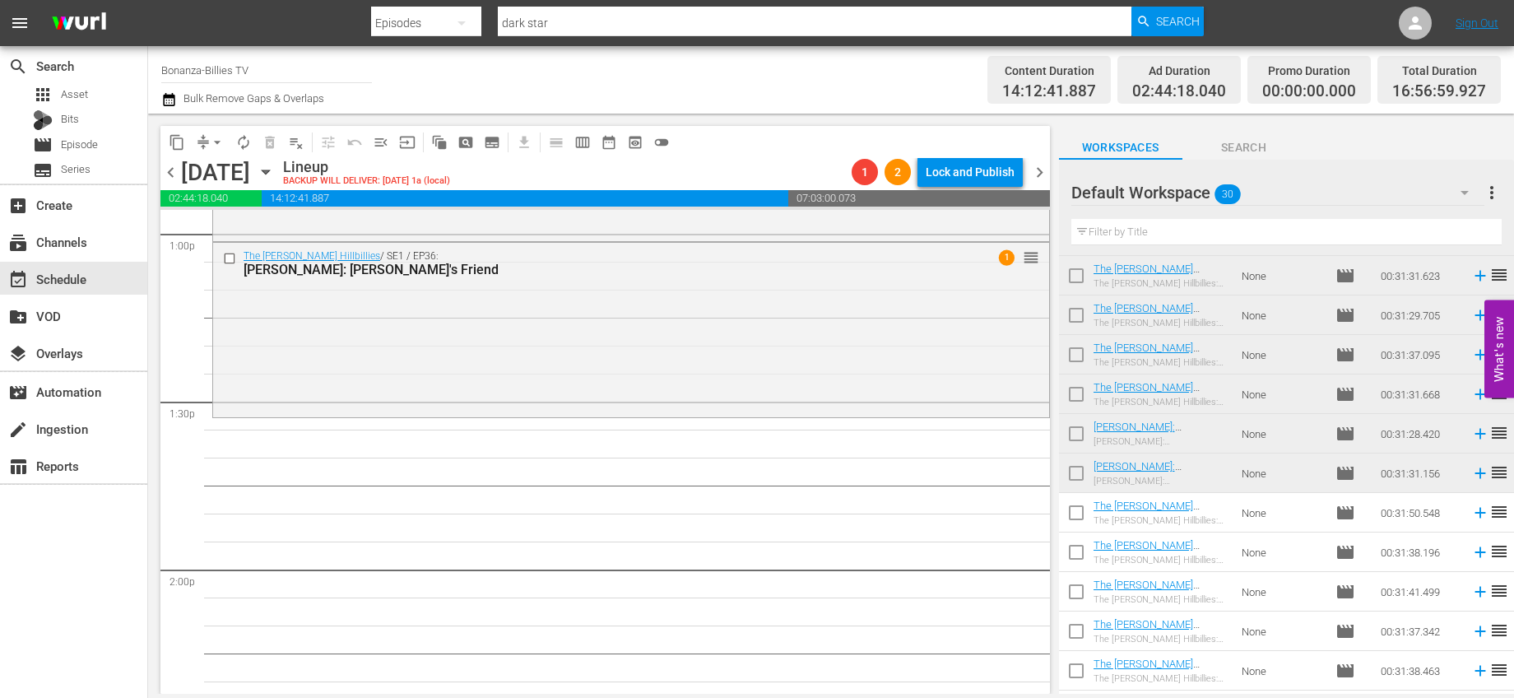
drag, startPoint x: 1020, startPoint y: 355, endPoint x: 908, endPoint y: 421, distance: 131.0
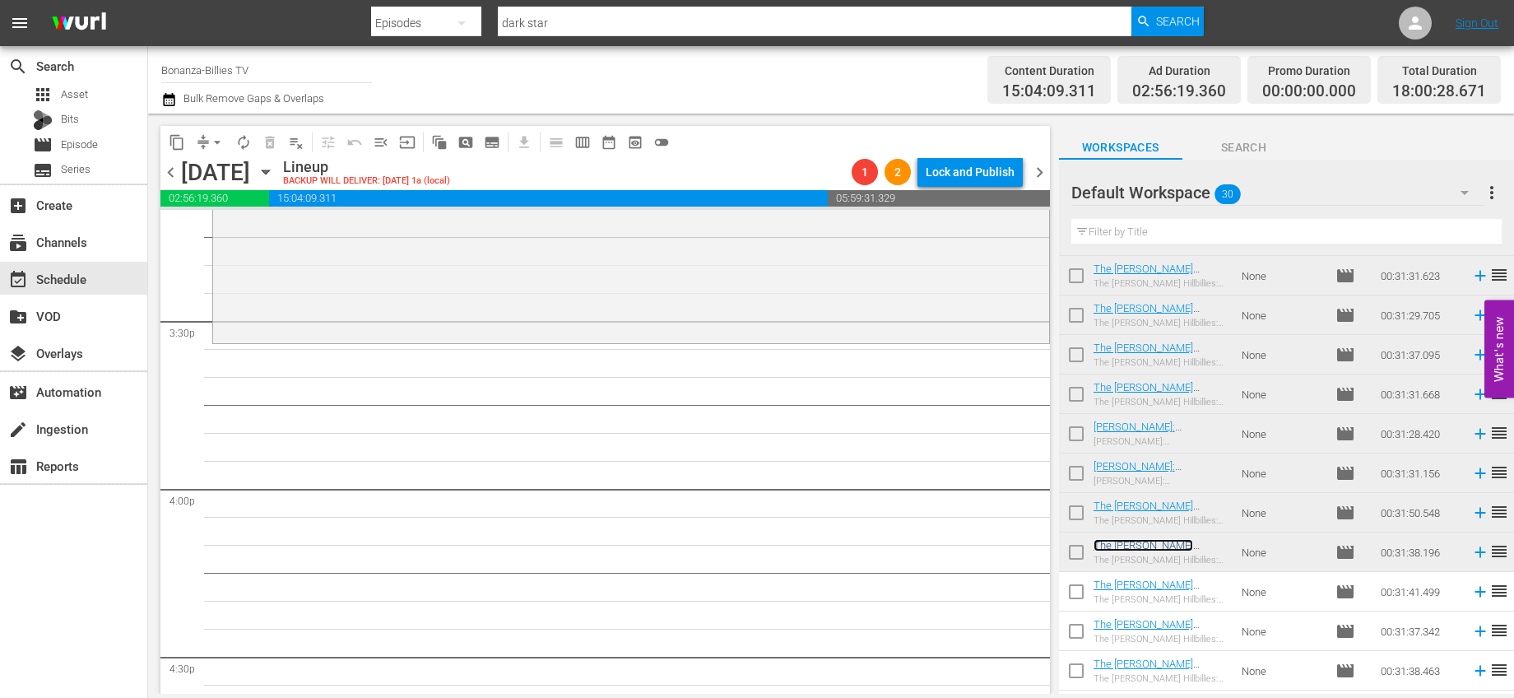
scroll to position [4988, 0]
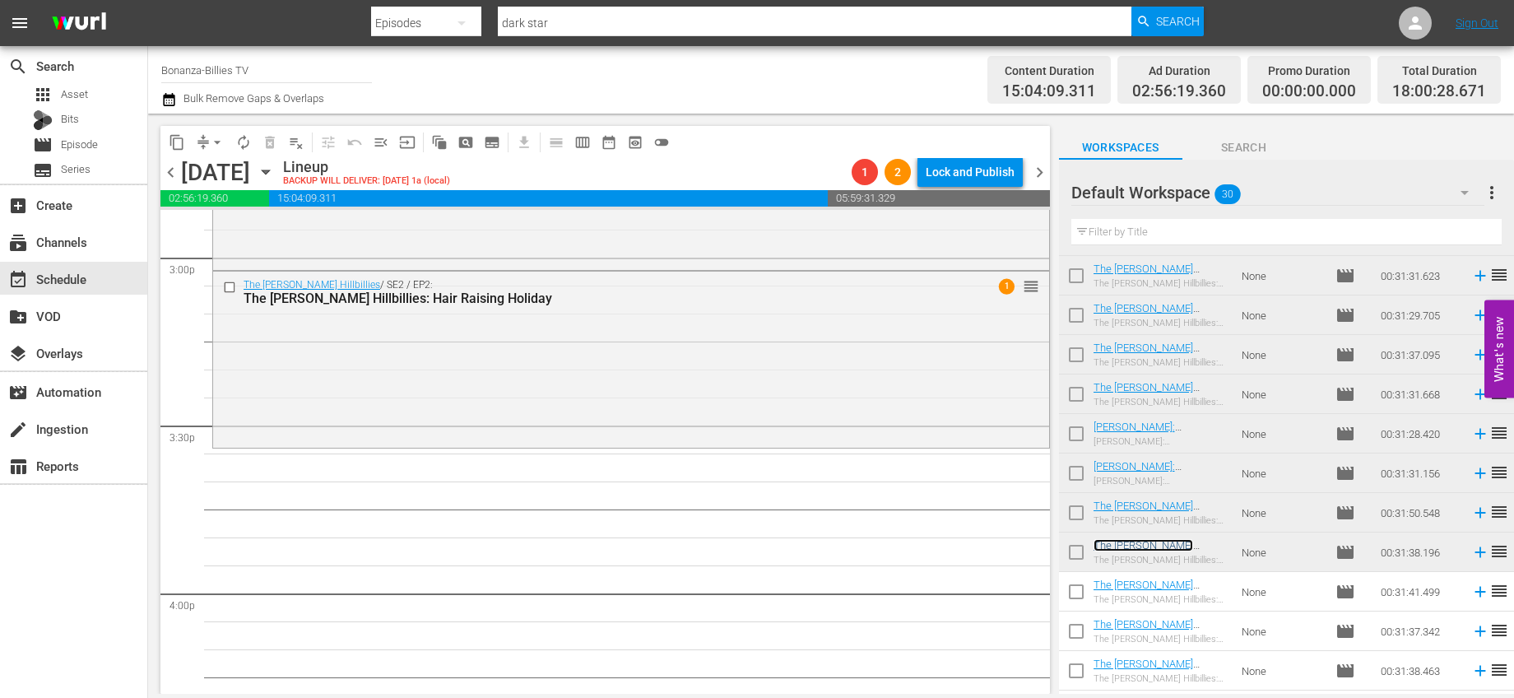
drag, startPoint x: 1016, startPoint y: 444, endPoint x: 697, endPoint y: 458, distance: 319.5
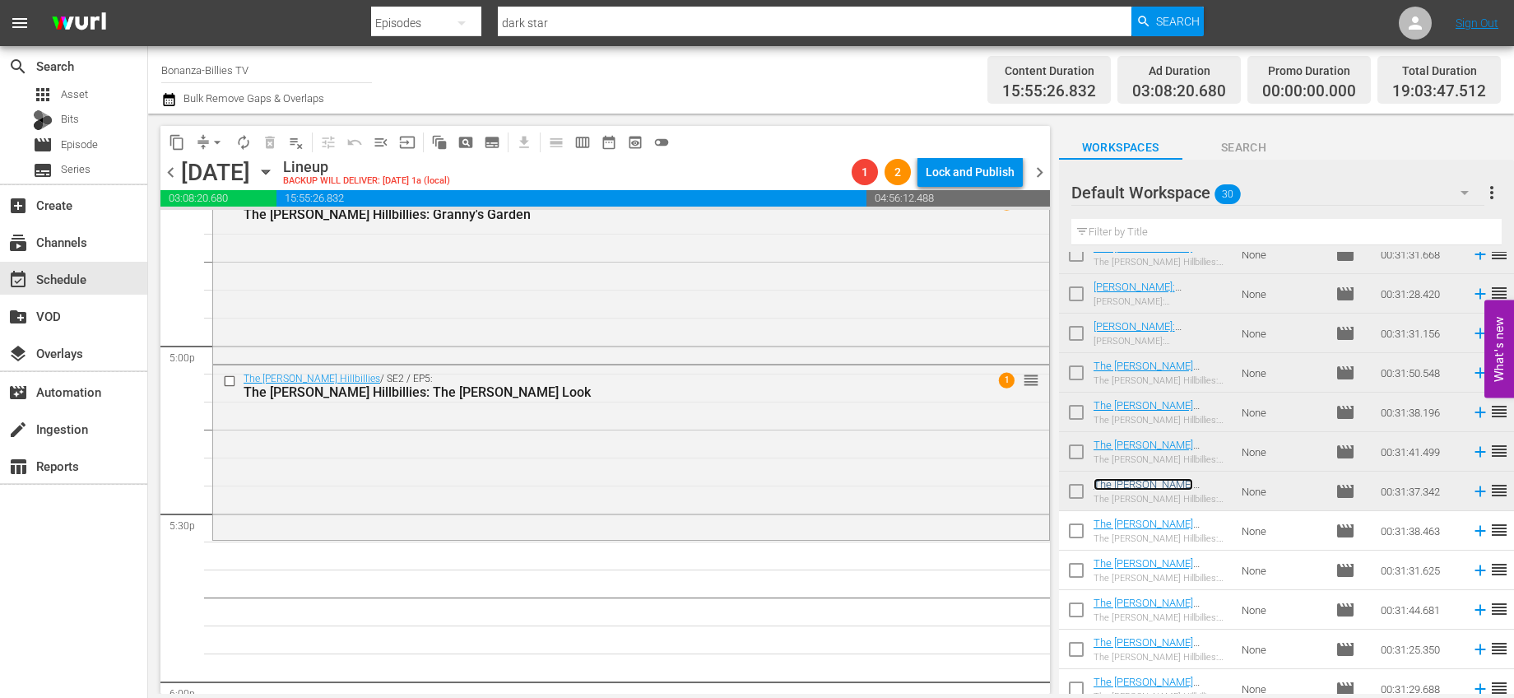
scroll to position [5674, 0]
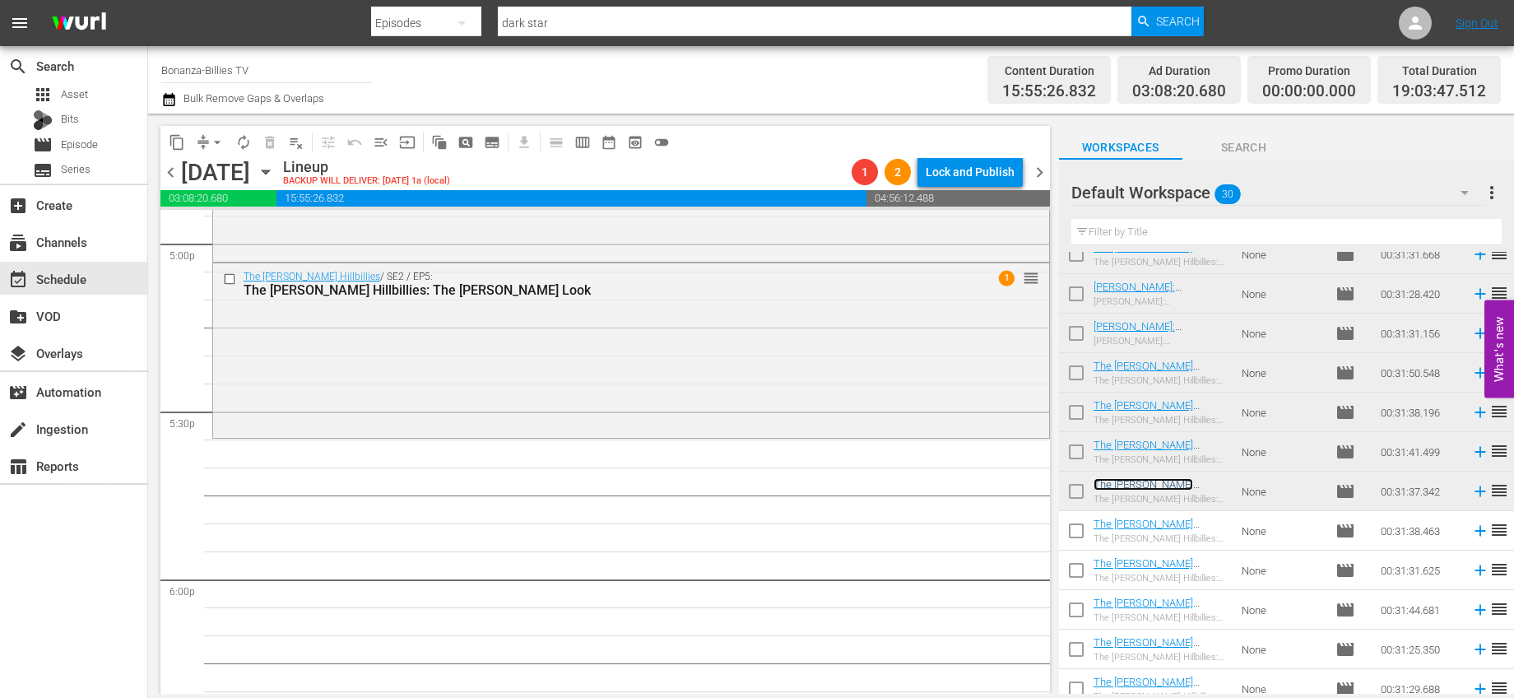
drag, startPoint x: 1018, startPoint y: 437, endPoint x: 932, endPoint y: 455, distance: 87.5
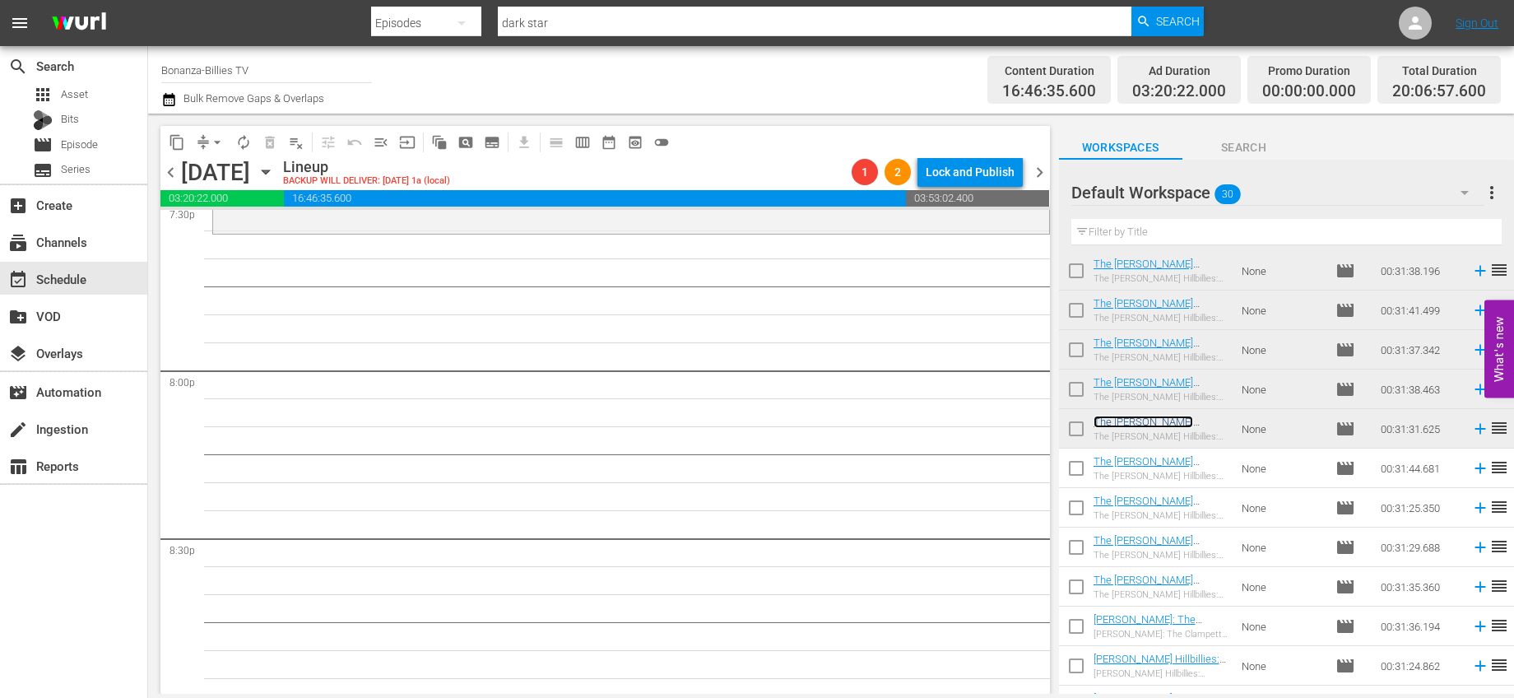
scroll to position [6564, 0]
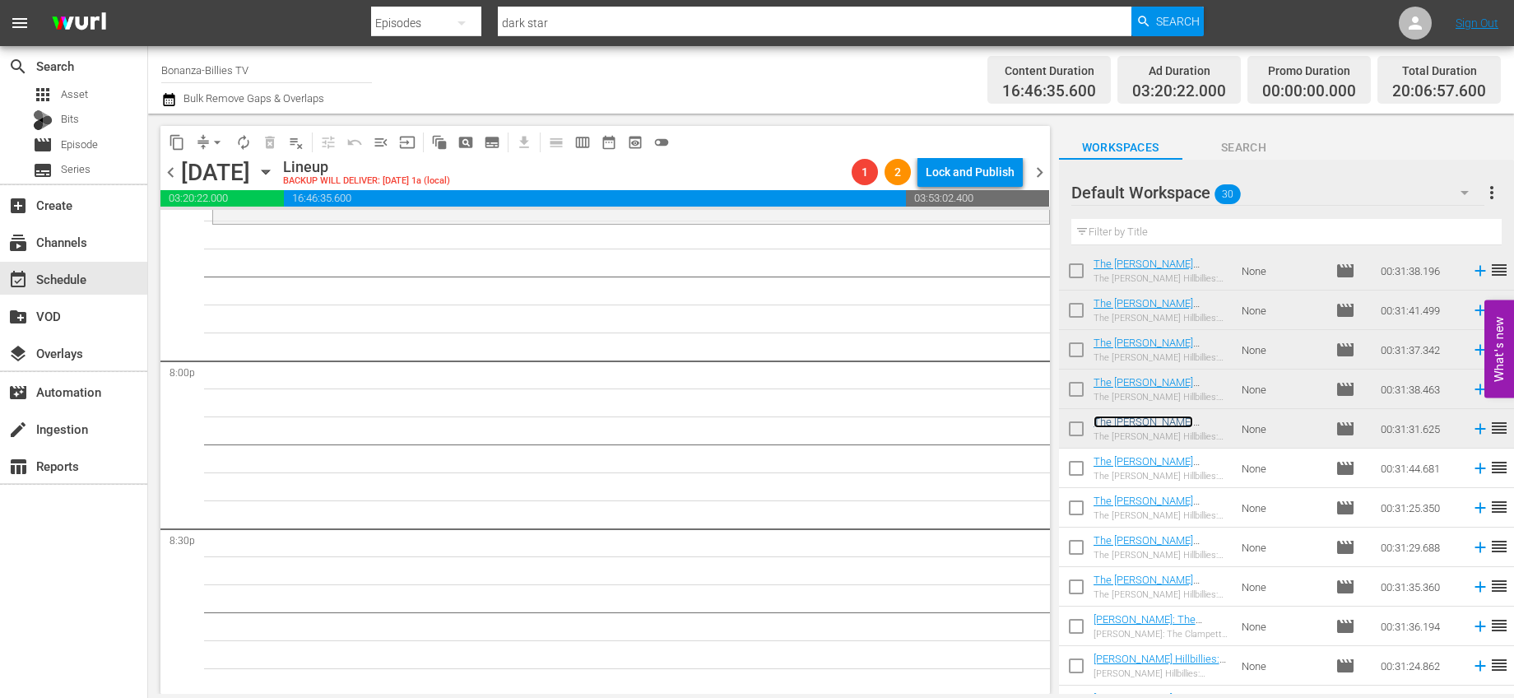
drag, startPoint x: 1013, startPoint y: 444, endPoint x: 868, endPoint y: 241, distance: 249.6
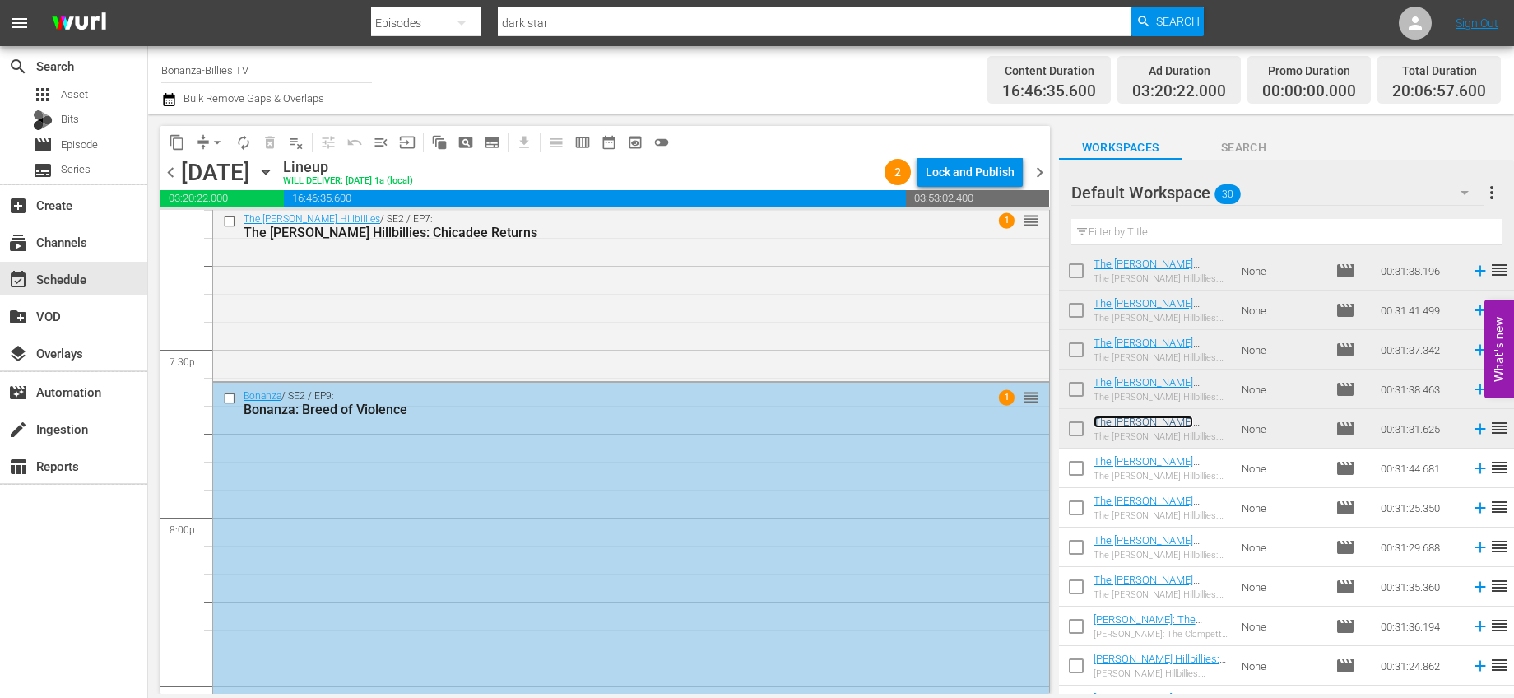
scroll to position [6717, 0]
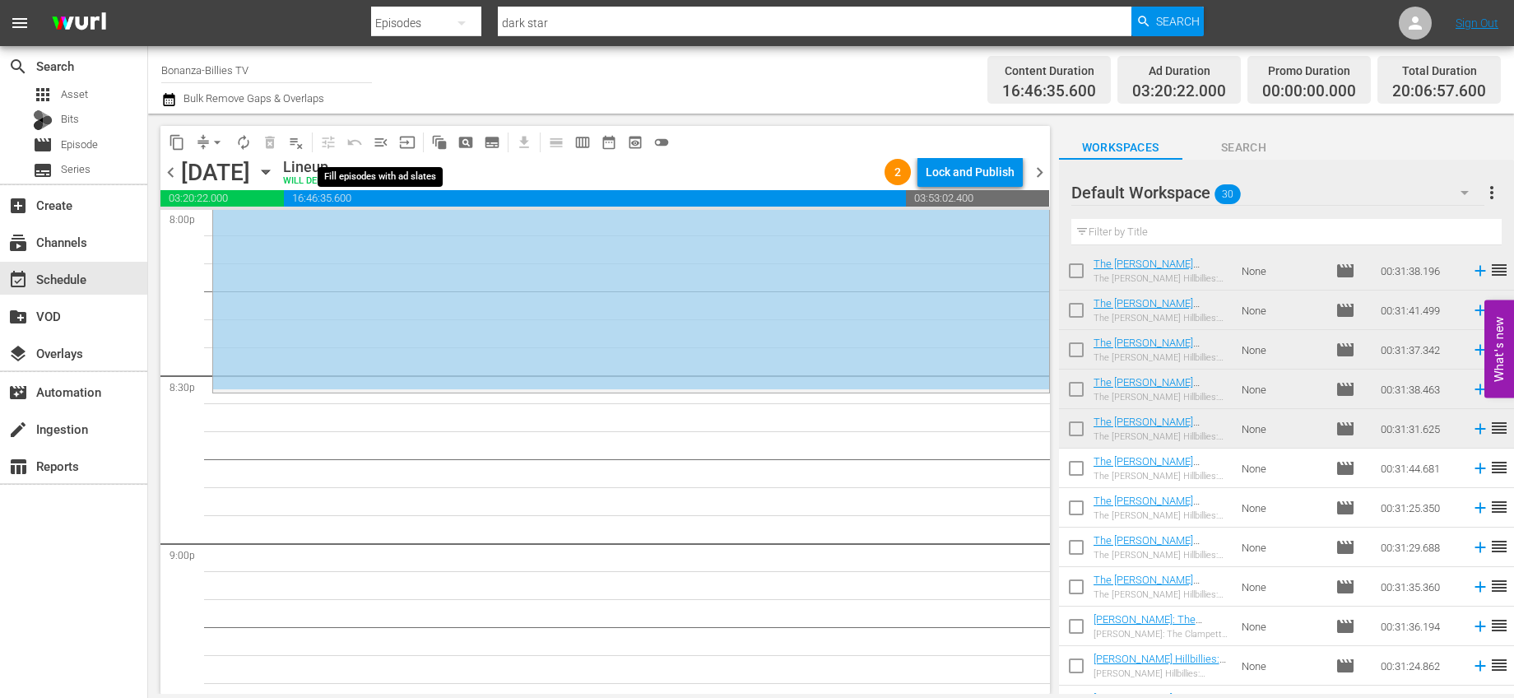
click at [386, 139] on span "menu_open" at bounding box center [381, 142] width 16 height 16
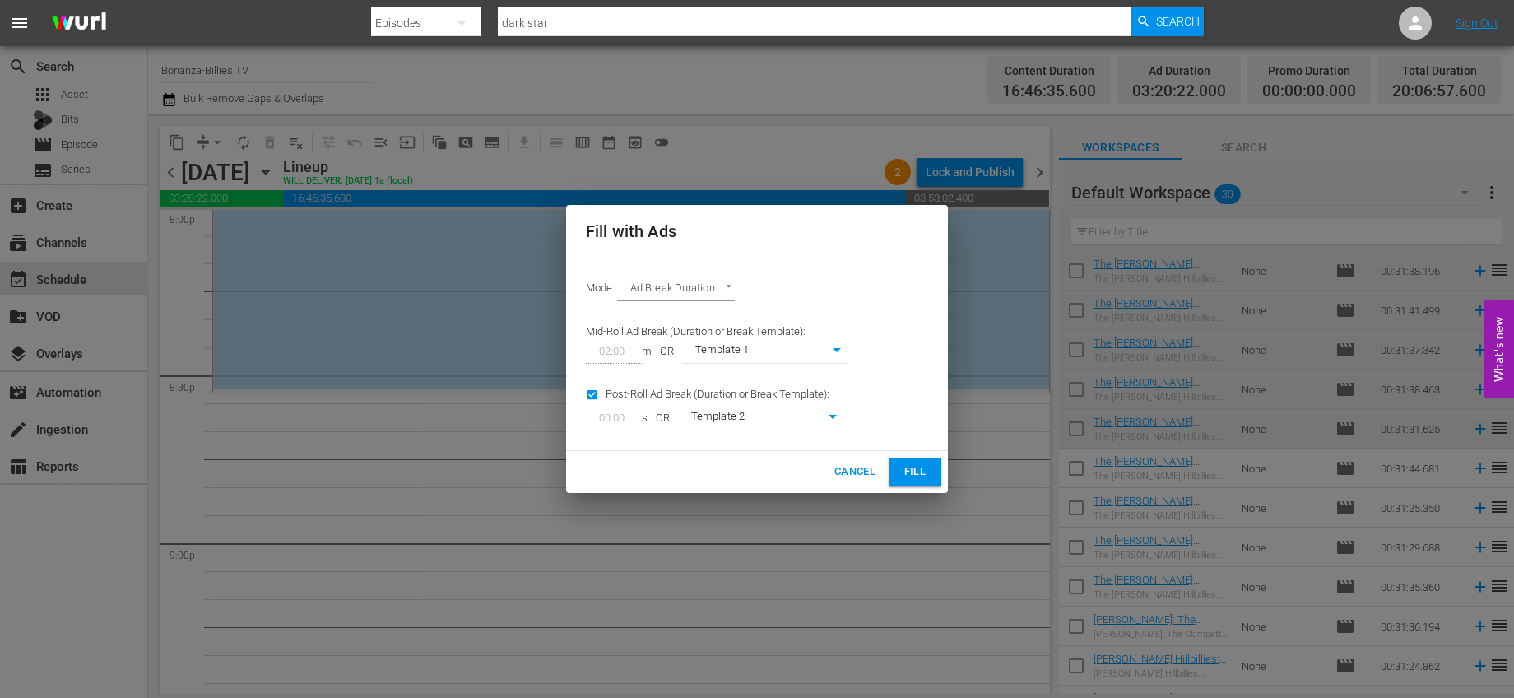
click at [829, 342] on body "menu Search By Episodes Search ID, Title, Description, Keywords, or Category da…" at bounding box center [757, 349] width 1514 height 698
click at [758, 397] on li "Template 3" at bounding box center [764, 406] width 165 height 27
type input "380"
click at [764, 406] on div "Post-Roll Ad Break (Duration or Break Template): 00:00 s OR Template 2 379" at bounding box center [716, 407] width 281 height 67
click at [763, 412] on body "menu Search By Episodes Search ID, Title, Description, Keywords, or Category da…" at bounding box center [757, 349] width 1514 height 698
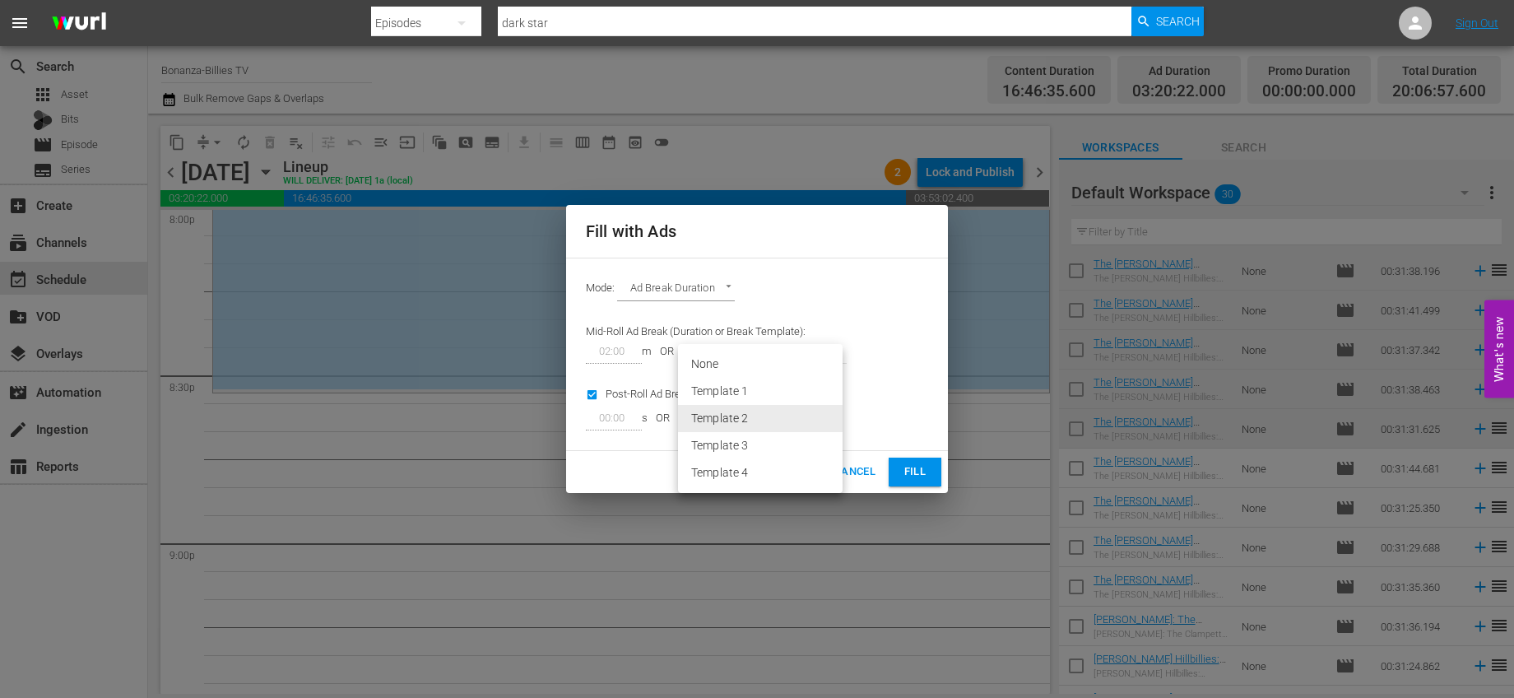
click at [737, 469] on li "Template 4" at bounding box center [760, 472] width 165 height 27
type input "381"
click at [927, 477] on span "Fill" at bounding box center [915, 471] width 26 height 19
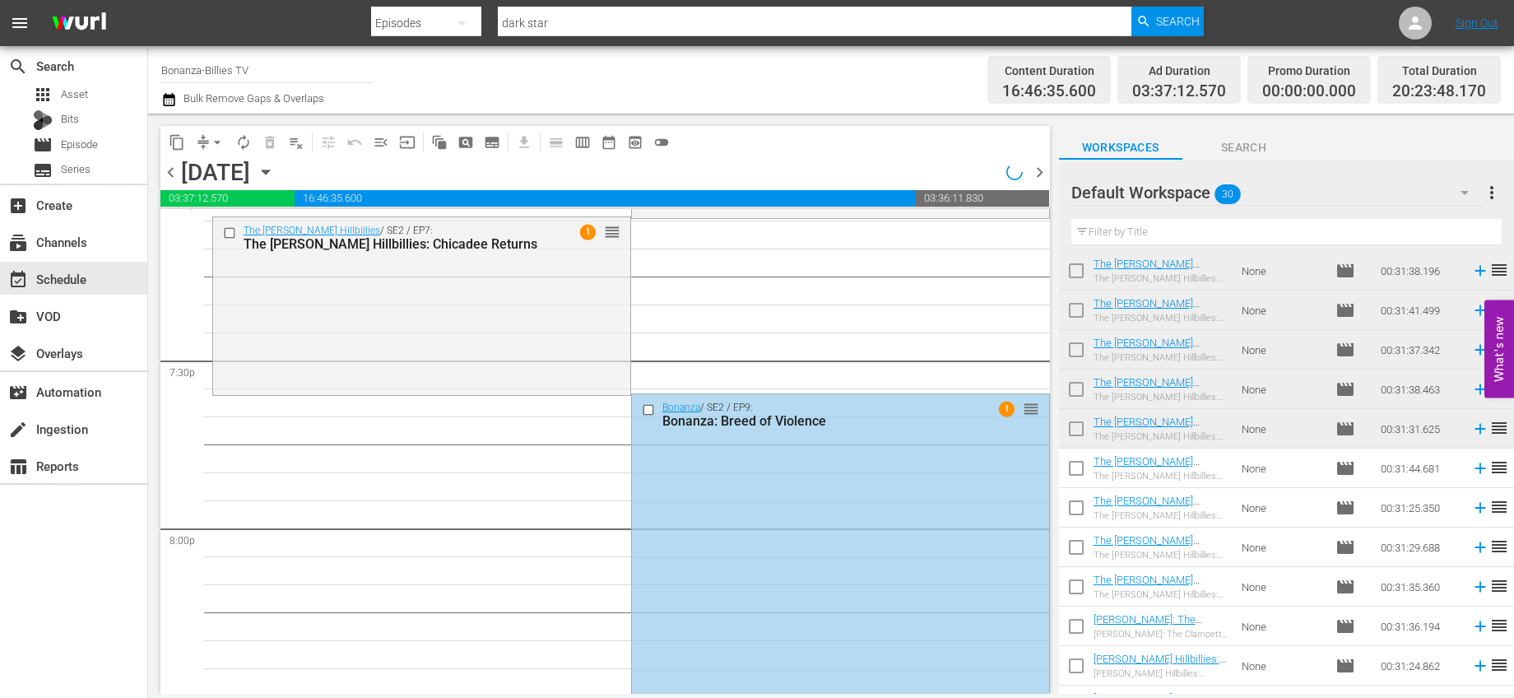
scroll to position [6391, 0]
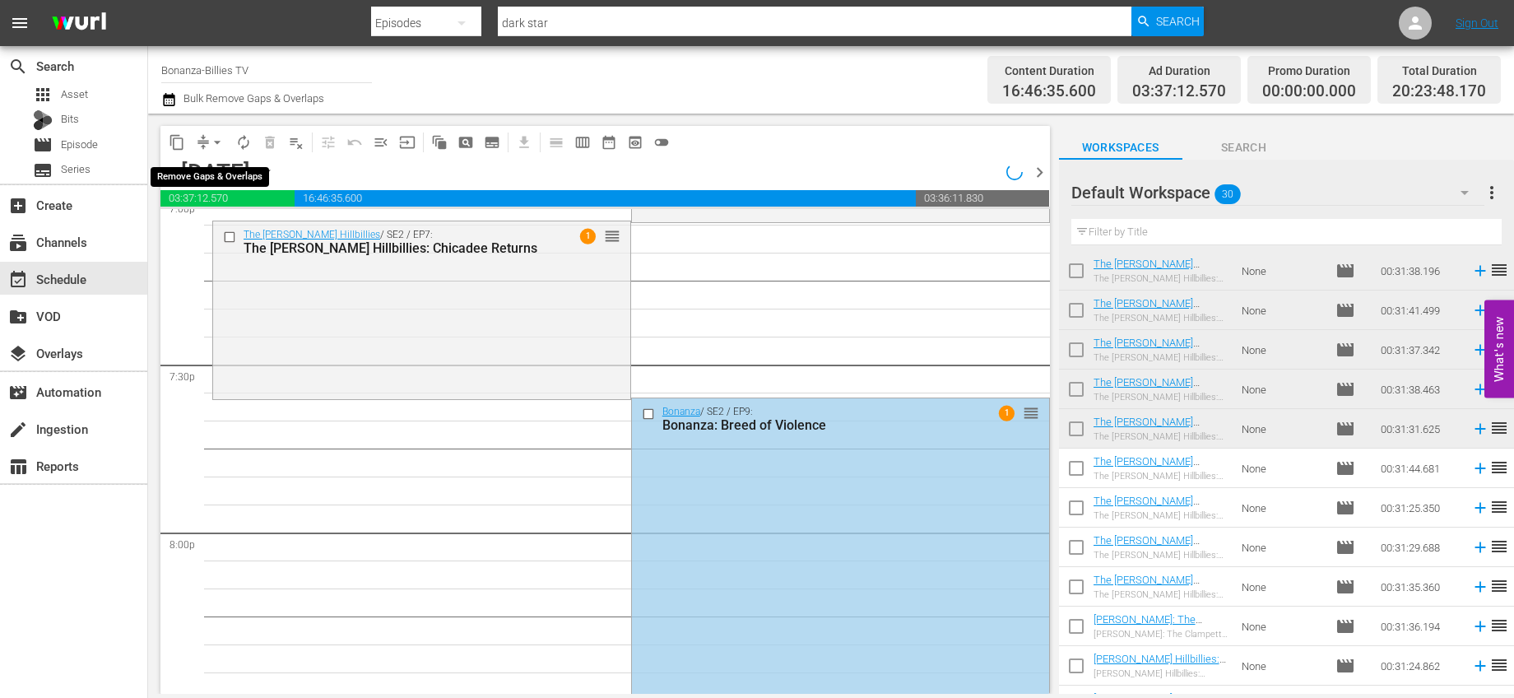
click at [218, 143] on span "arrow_drop_down" at bounding box center [217, 142] width 16 height 16
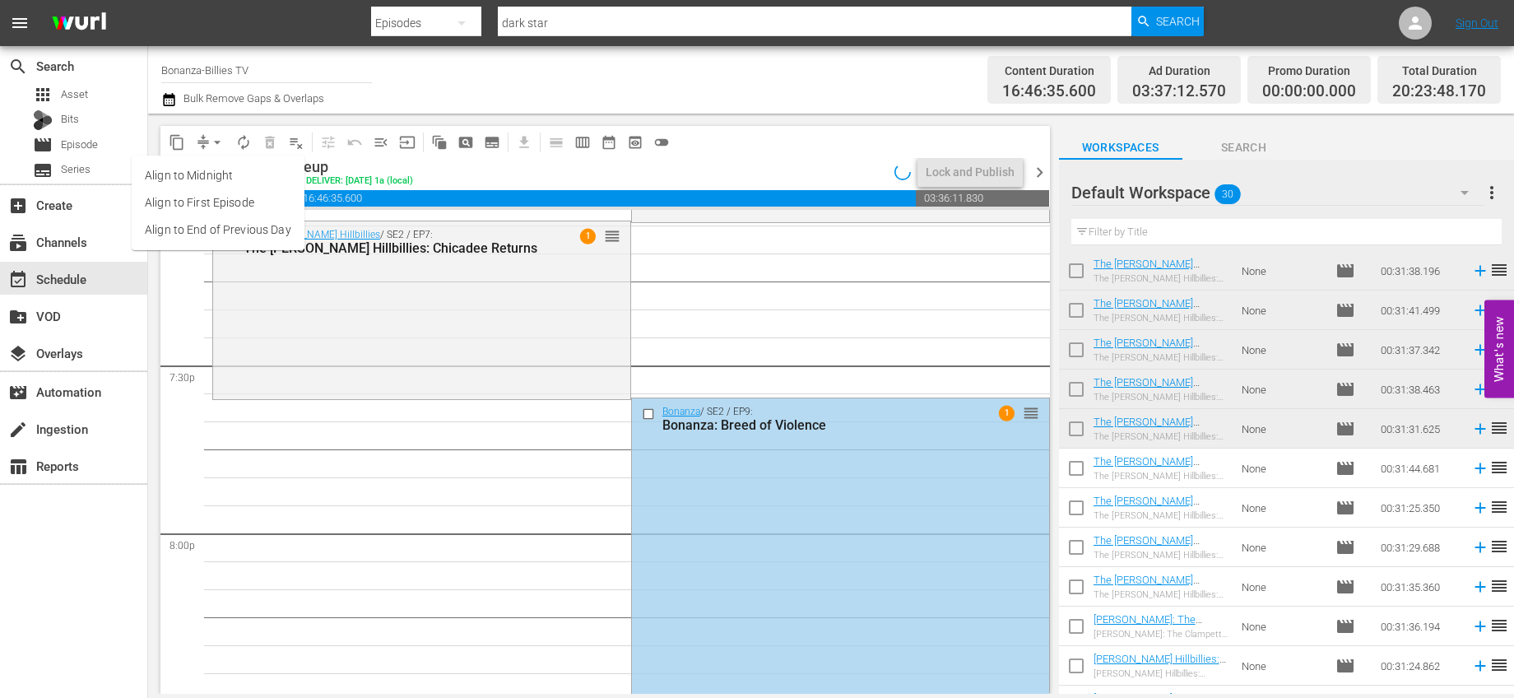
click at [214, 228] on li "Align to End of Previous Day" at bounding box center [218, 229] width 173 height 27
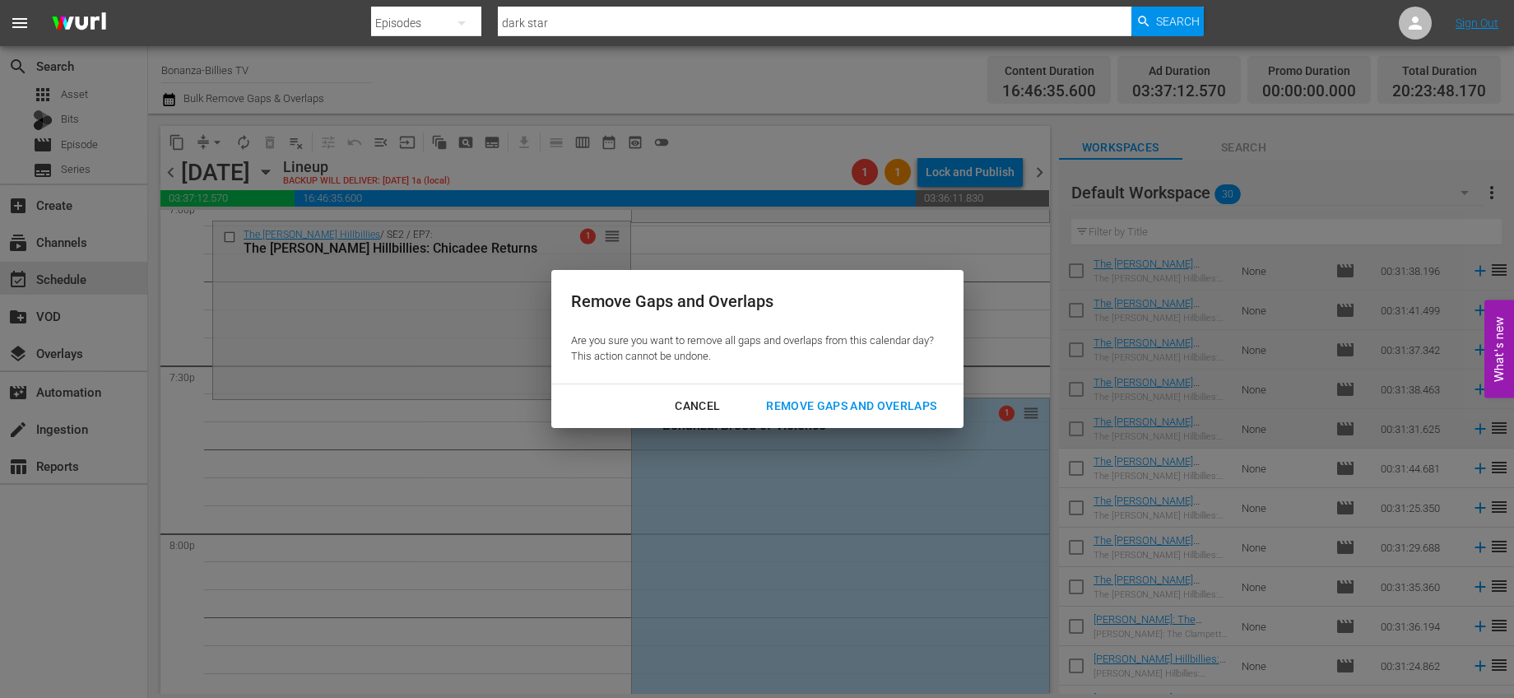
click at [806, 401] on div "Remove Gaps and Overlaps" at bounding box center [851, 406] width 197 height 21
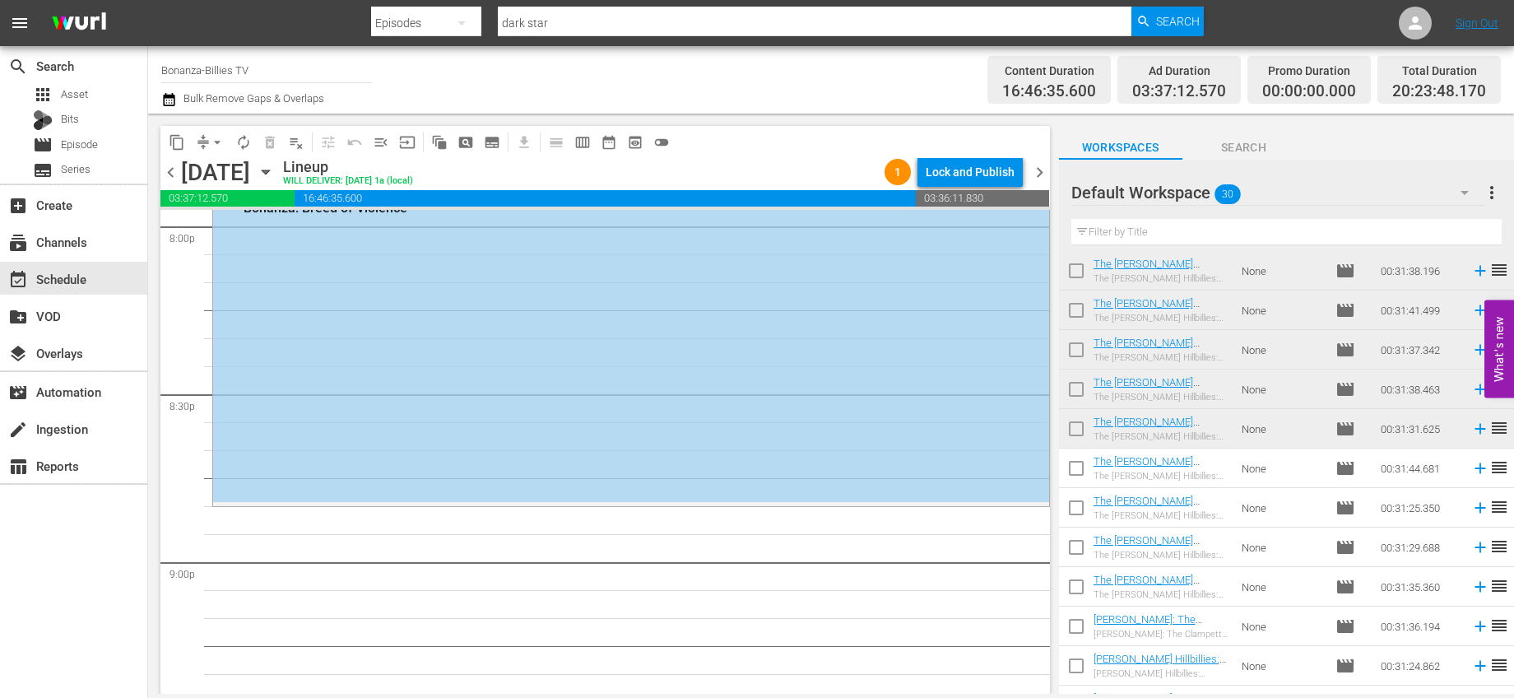
scroll to position [6669, 0]
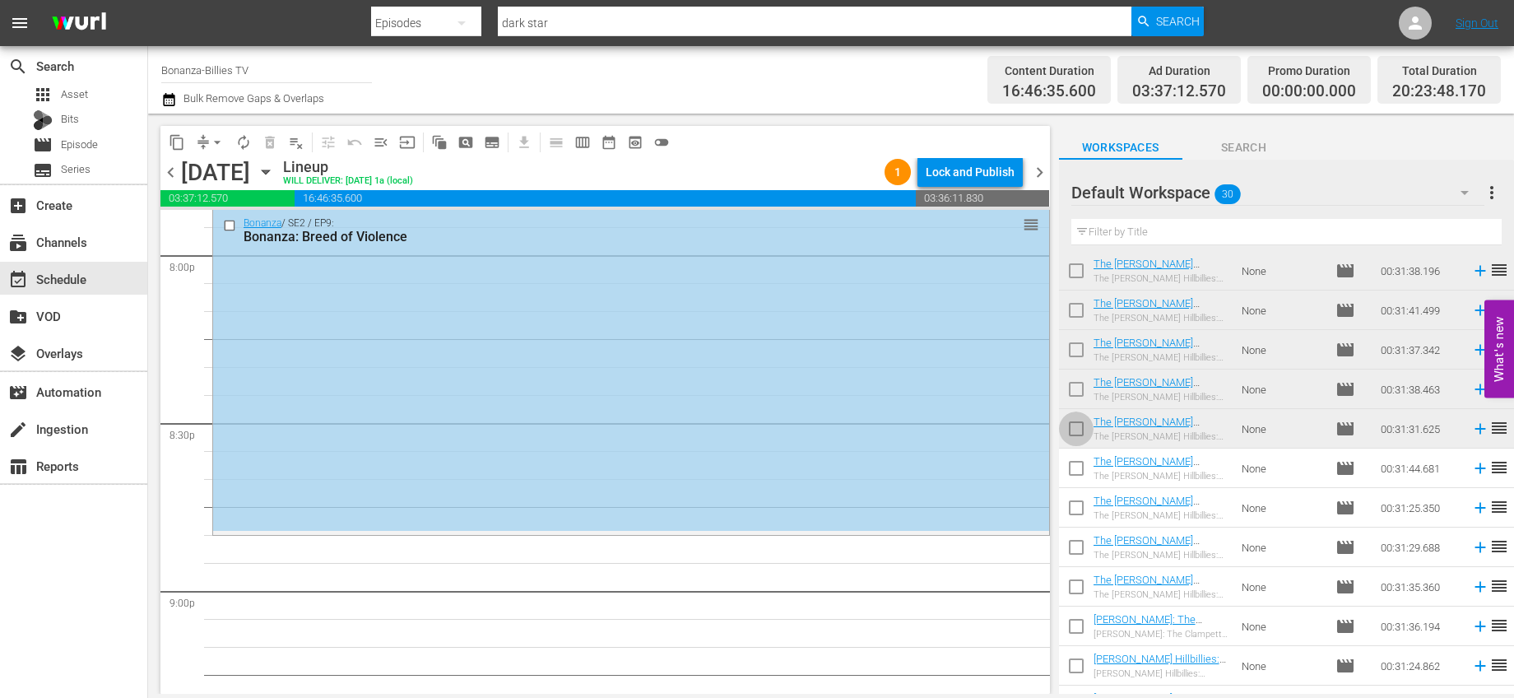
click at [1078, 429] on input "checkbox" at bounding box center [1076, 432] width 35 height 35
checkbox input "true"
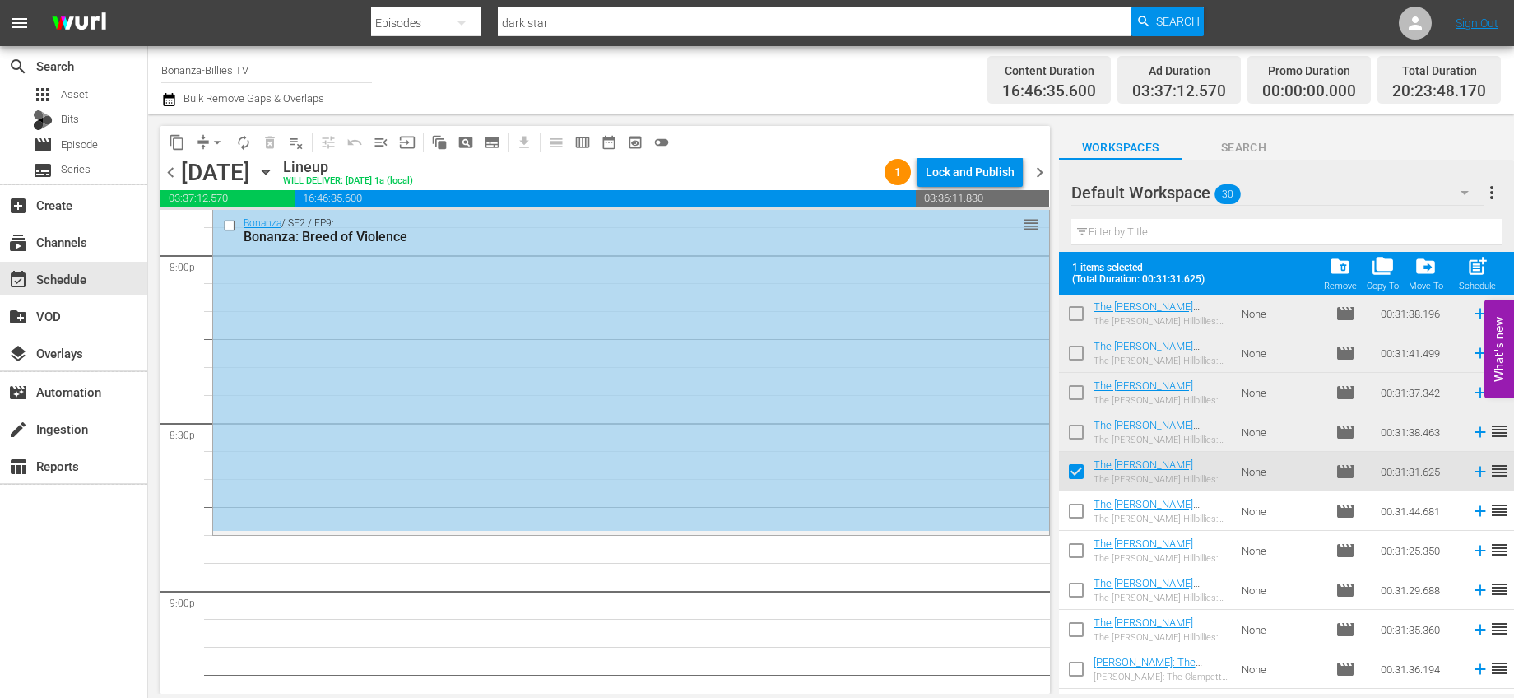
click at [1072, 436] on input "checkbox" at bounding box center [1076, 435] width 35 height 35
checkbox input "true"
click at [1075, 396] on input "checkbox" at bounding box center [1076, 396] width 35 height 35
checkbox input "true"
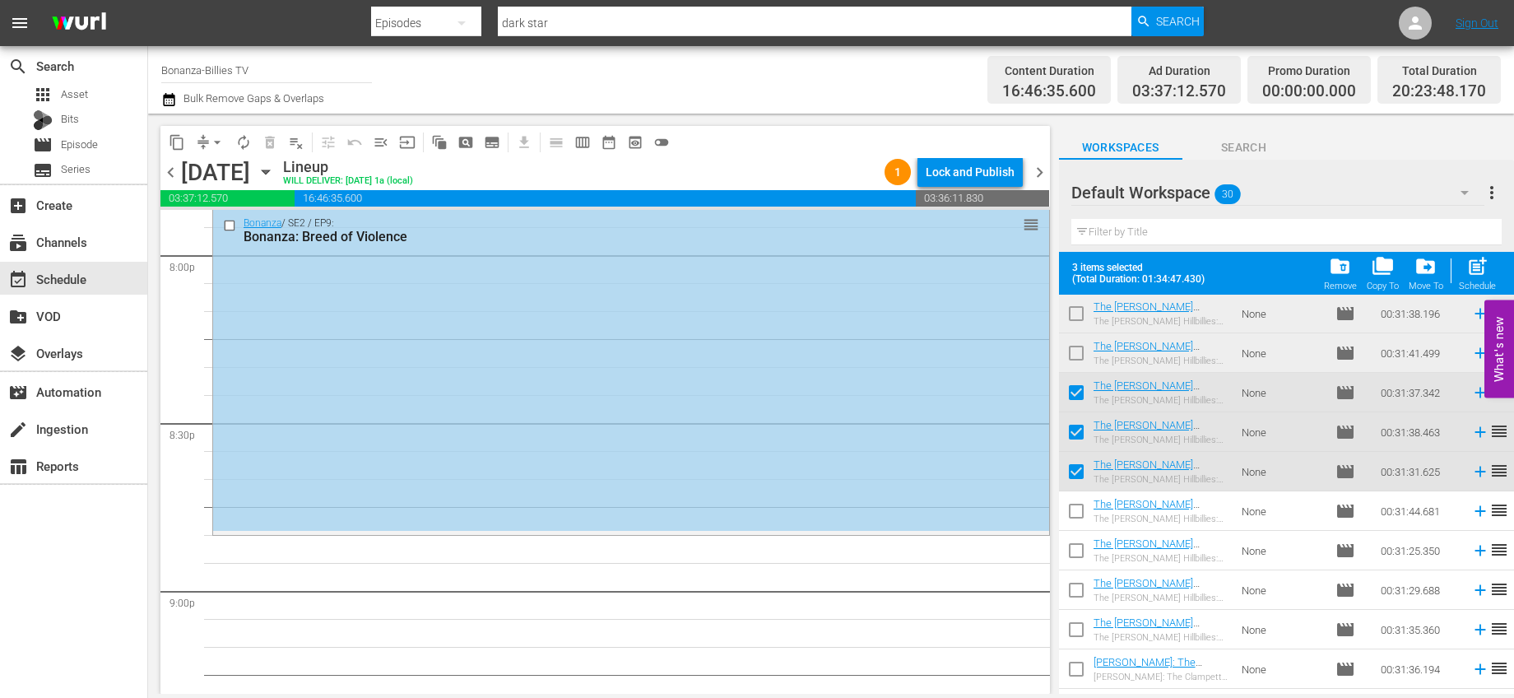
click at [1075, 358] on input "checkbox" at bounding box center [1076, 356] width 35 height 35
checkbox input "true"
click at [1076, 322] on input "checkbox" at bounding box center [1076, 317] width 35 height 35
checkbox input "true"
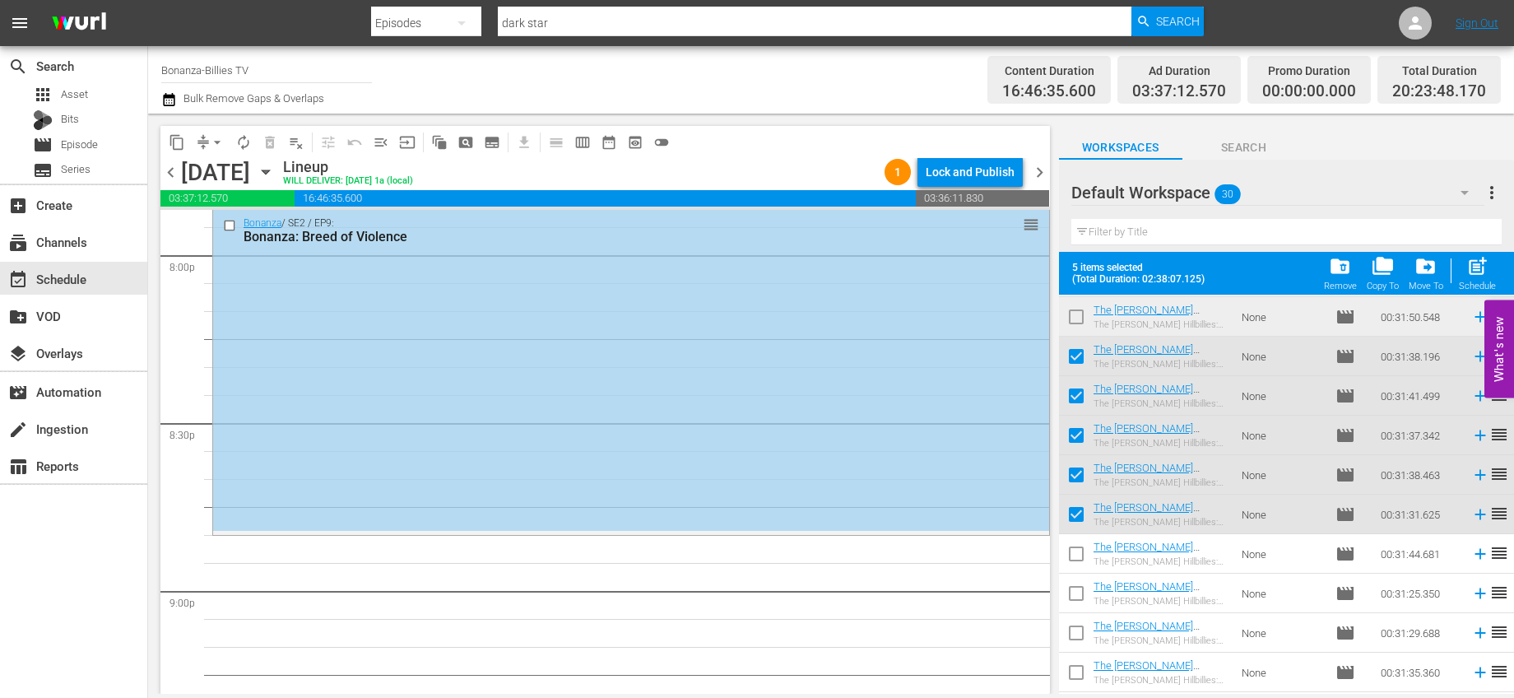
scroll to position [308, 0]
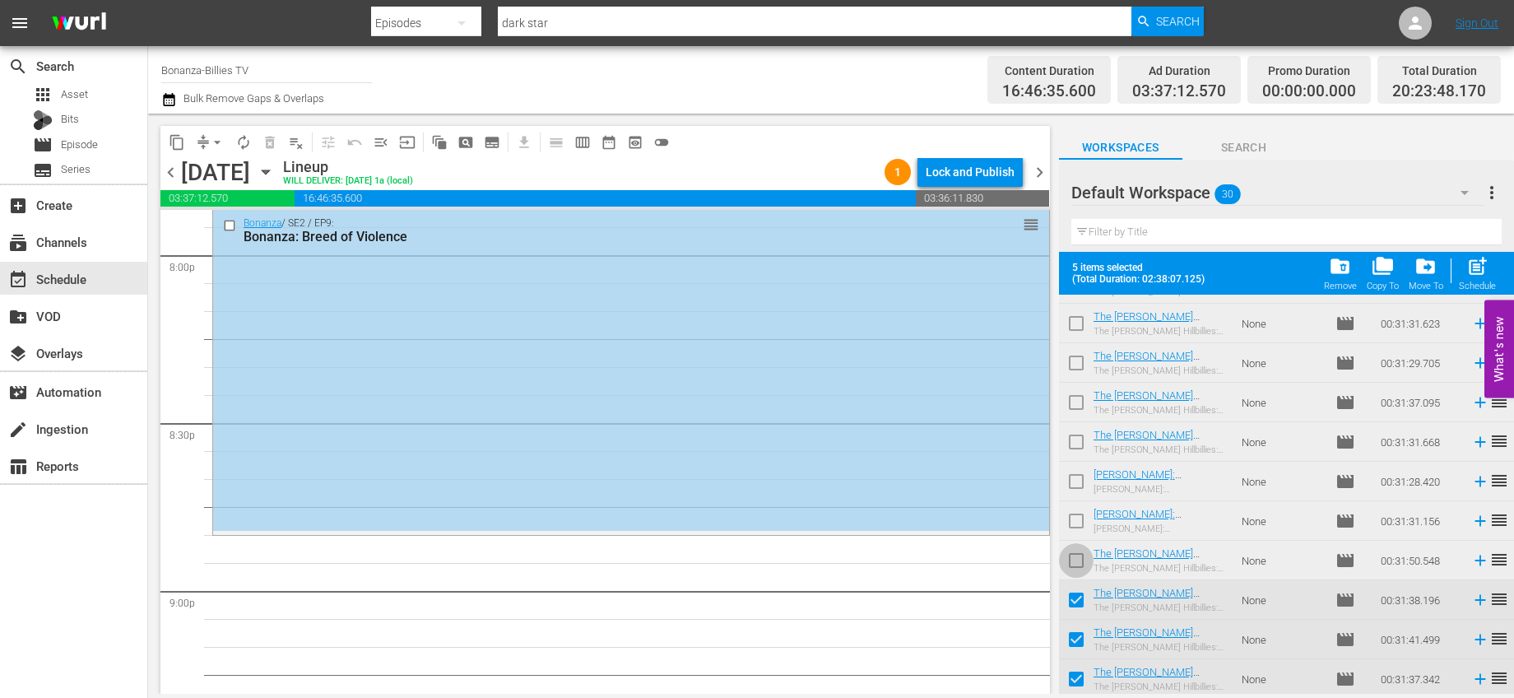
drag, startPoint x: 1086, startPoint y: 560, endPoint x: 1084, endPoint y: 529, distance: 30.5
click at [1086, 559] on input "checkbox" at bounding box center [1076, 563] width 35 height 35
checkbox input "true"
click at [1082, 523] on input "checkbox" at bounding box center [1076, 524] width 35 height 35
checkbox input "true"
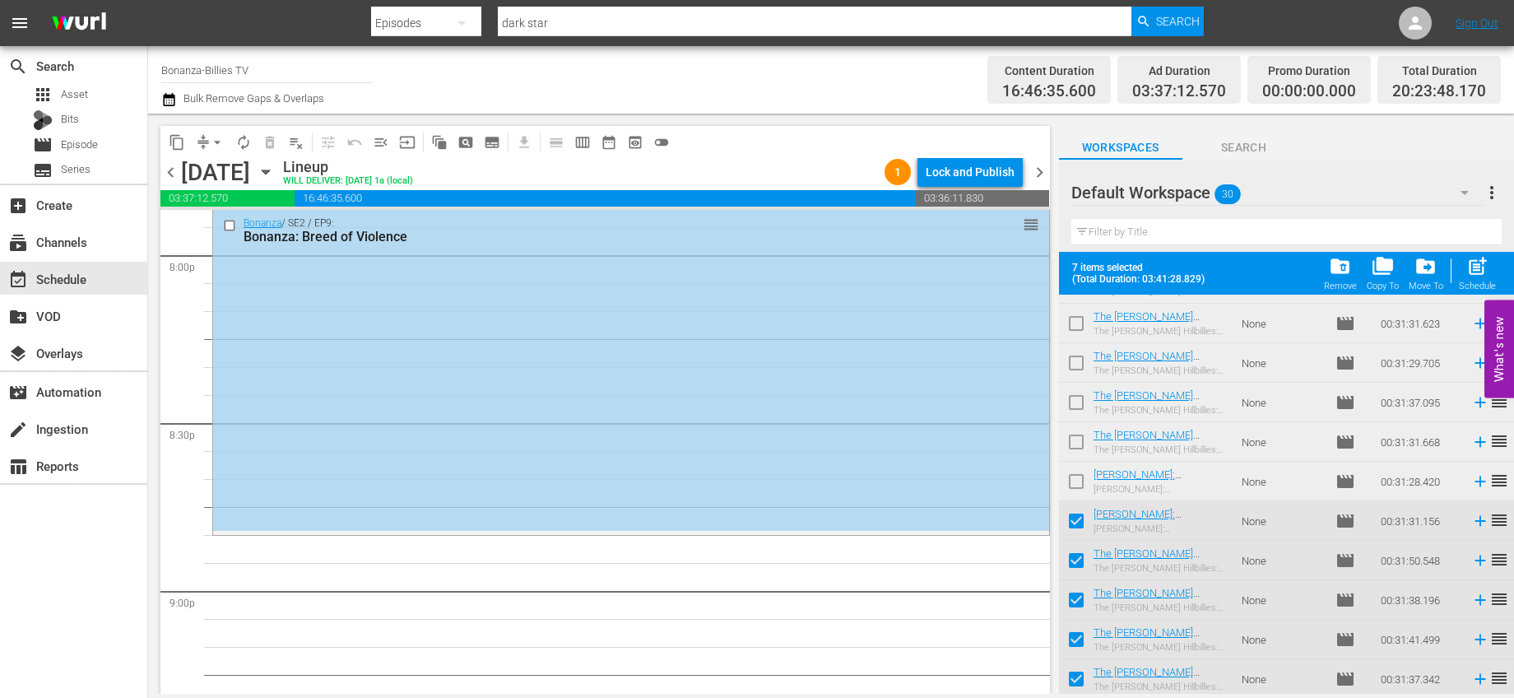
drag, startPoint x: 1071, startPoint y: 476, endPoint x: 1072, endPoint y: 454, distance: 21.5
click at [1071, 475] on input "checkbox" at bounding box center [1076, 484] width 35 height 35
checkbox input "true"
click at [1075, 439] on input "checkbox" at bounding box center [1076, 445] width 35 height 35
checkbox input "true"
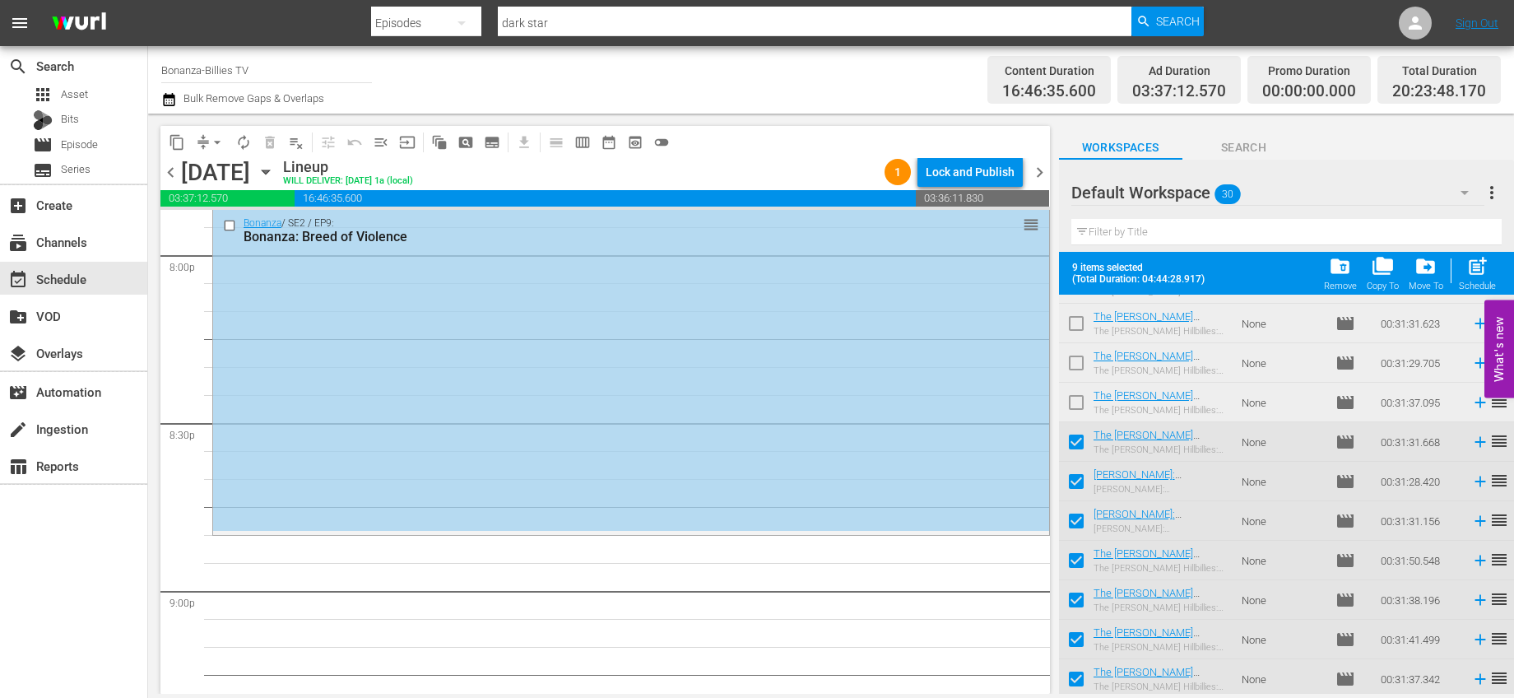
click at [1076, 402] on input "checkbox" at bounding box center [1076, 405] width 35 height 35
checkbox input "true"
click at [1076, 364] on input "checkbox" at bounding box center [1076, 366] width 35 height 35
checkbox input "true"
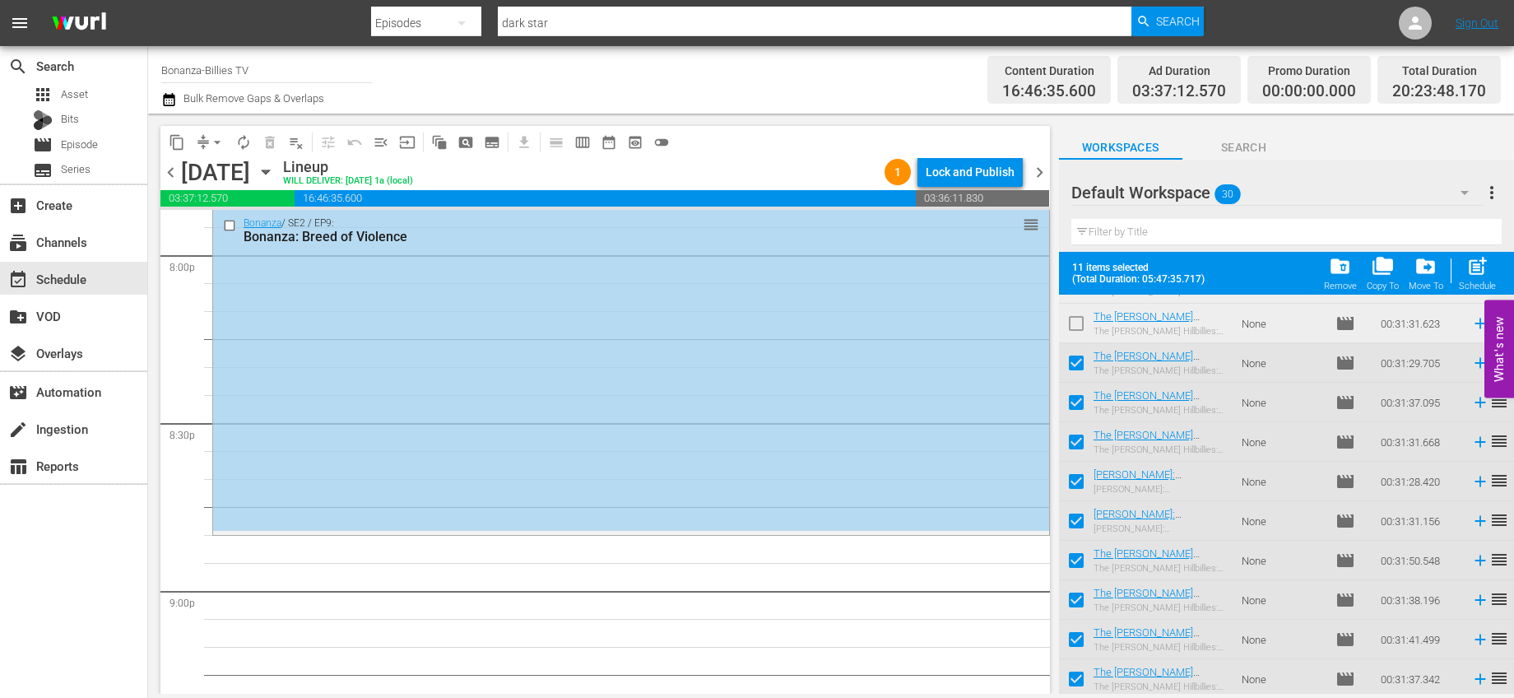
click at [1074, 331] on input "checkbox" at bounding box center [1076, 326] width 35 height 35
checkbox input "true"
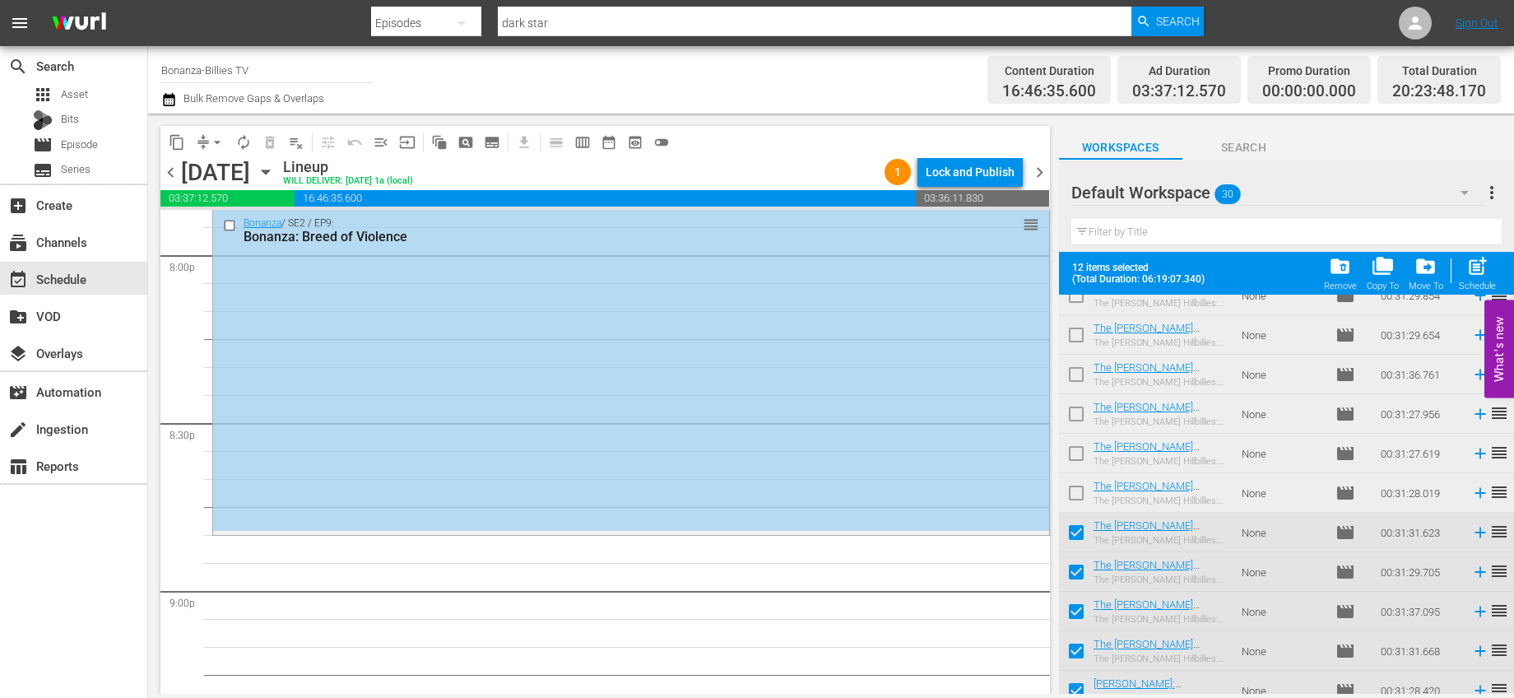
scroll to position [91, 0]
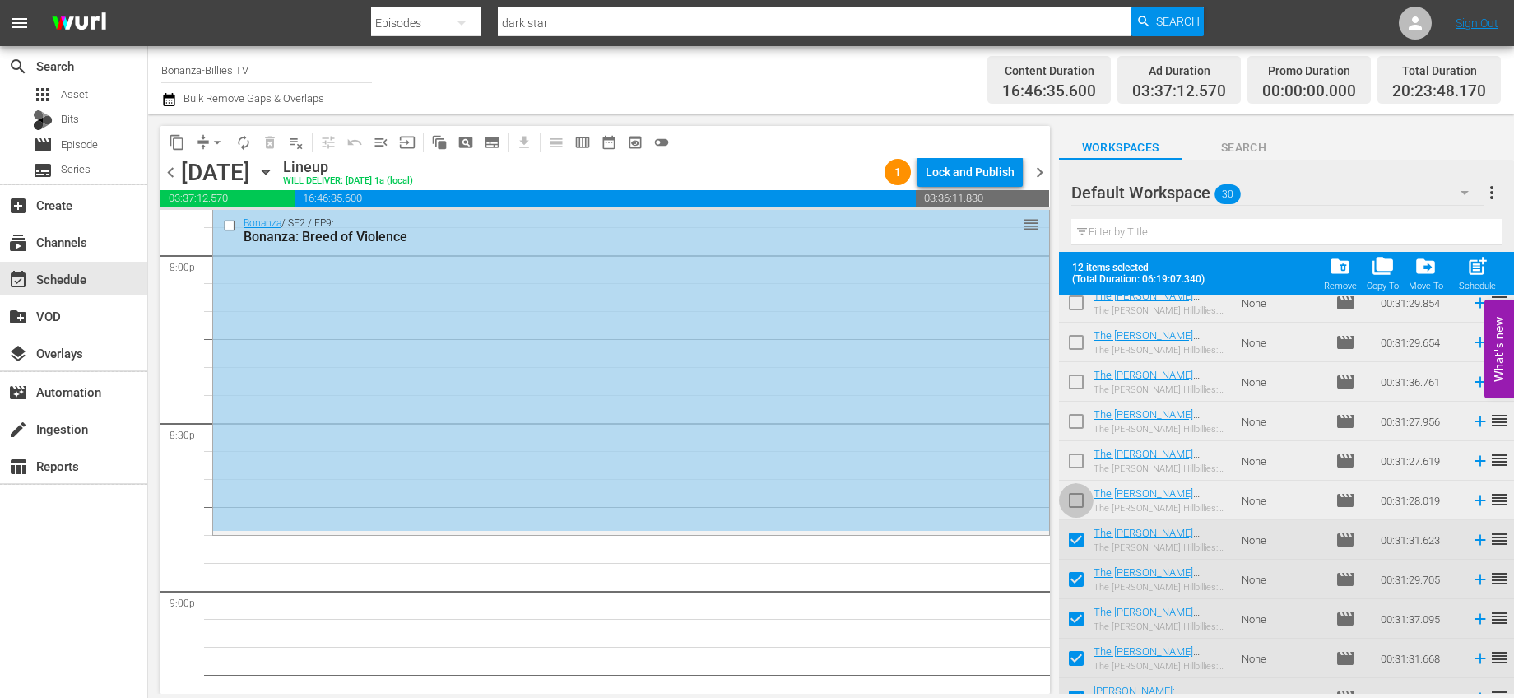
click at [1078, 499] on input "checkbox" at bounding box center [1076, 503] width 35 height 35
checkbox input "true"
drag, startPoint x: 1072, startPoint y: 464, endPoint x: 1074, endPoint y: 452, distance: 12.5
click at [1072, 464] on input "checkbox" at bounding box center [1076, 464] width 35 height 35
checkbox input "true"
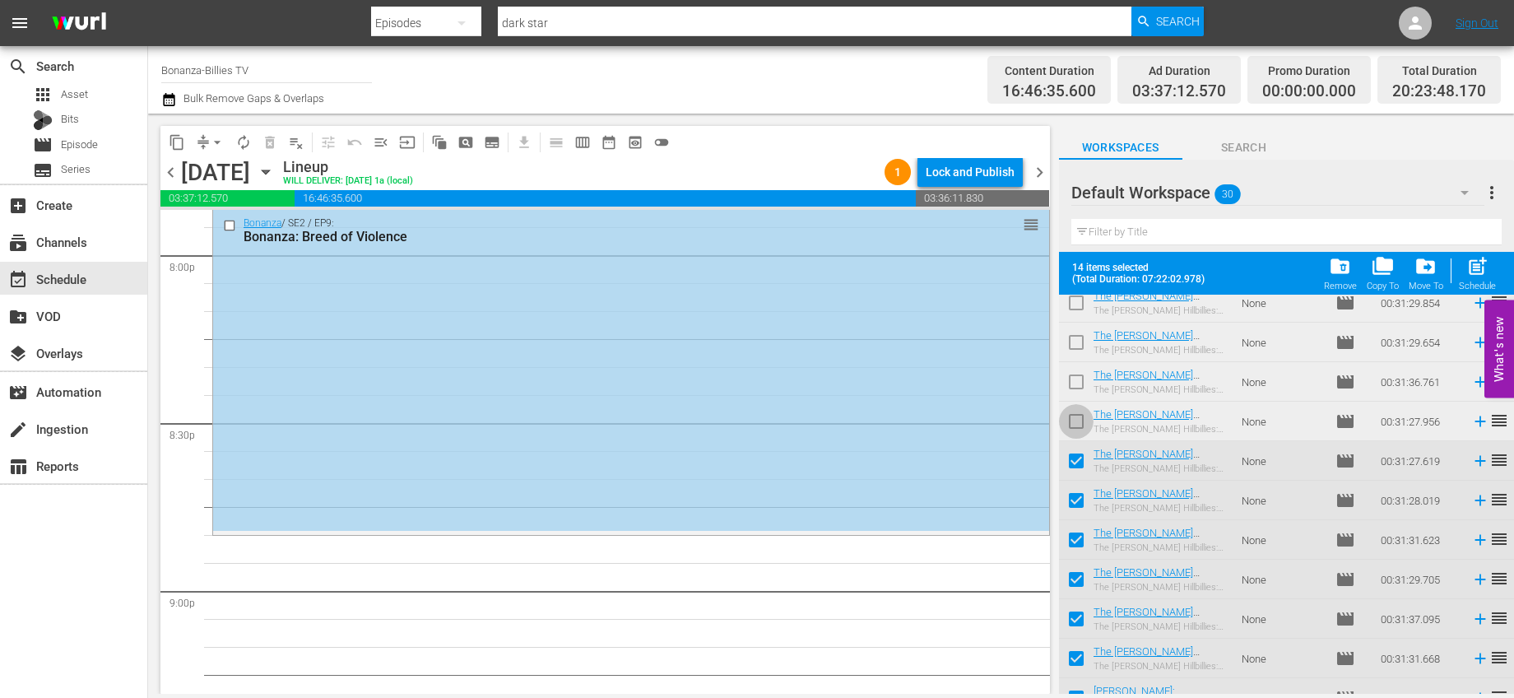
drag, startPoint x: 1075, startPoint y: 426, endPoint x: 1073, endPoint y: 391, distance: 35.4
click at [1075, 425] on input "checkbox" at bounding box center [1076, 424] width 35 height 35
checkbox input "true"
click at [1071, 381] on input "checkbox" at bounding box center [1076, 385] width 35 height 35
checkbox input "true"
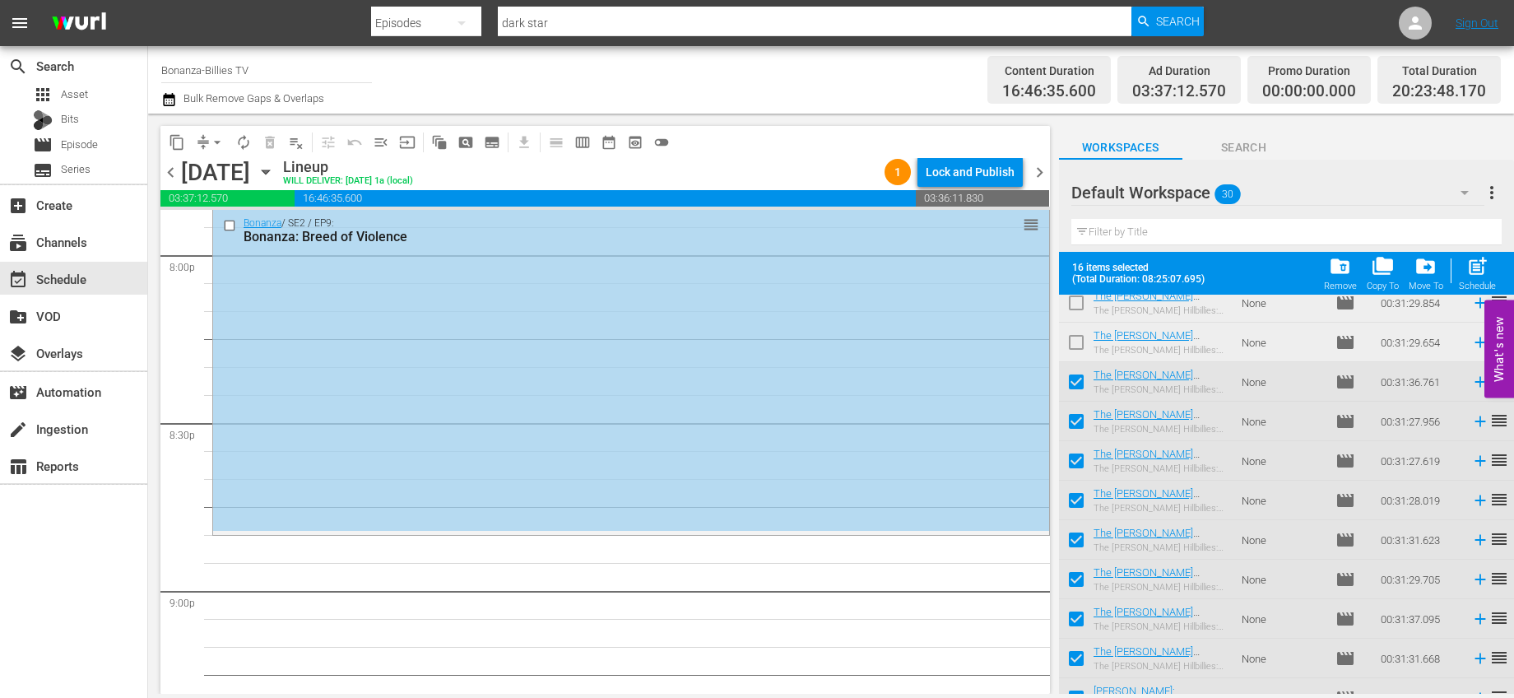
click at [1075, 348] on input "checkbox" at bounding box center [1076, 345] width 35 height 35
checkbox input "true"
click at [1082, 311] on input "checkbox" at bounding box center [1076, 306] width 35 height 35
checkbox input "true"
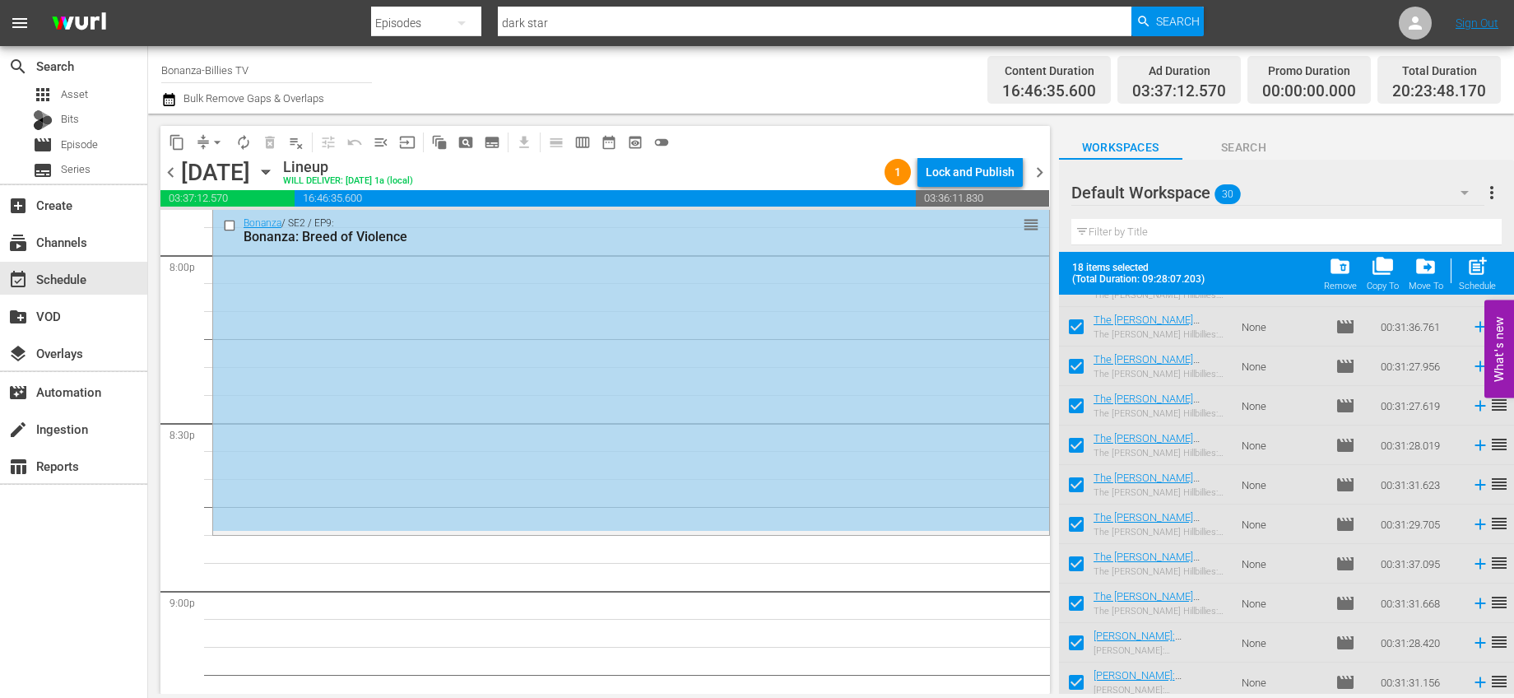
scroll to position [306, 0]
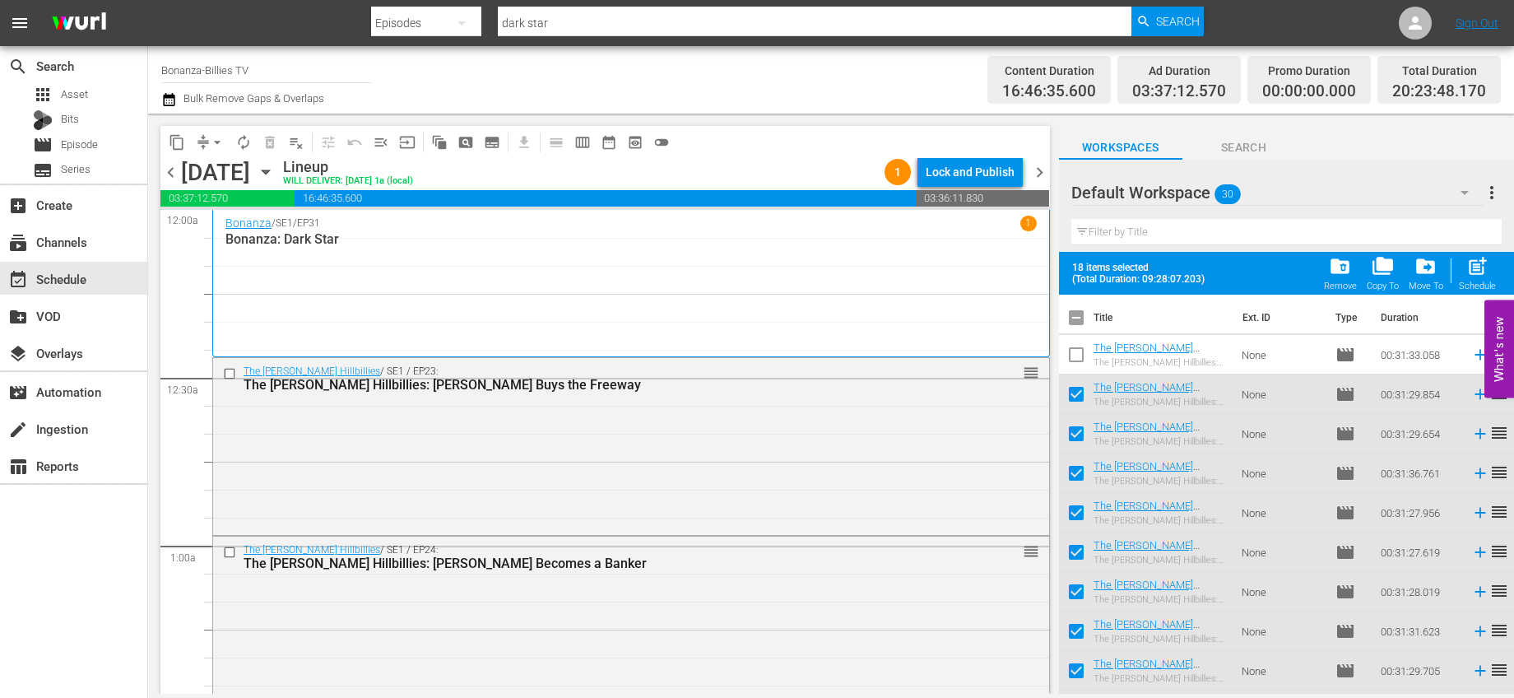
scroll to position [626, 0]
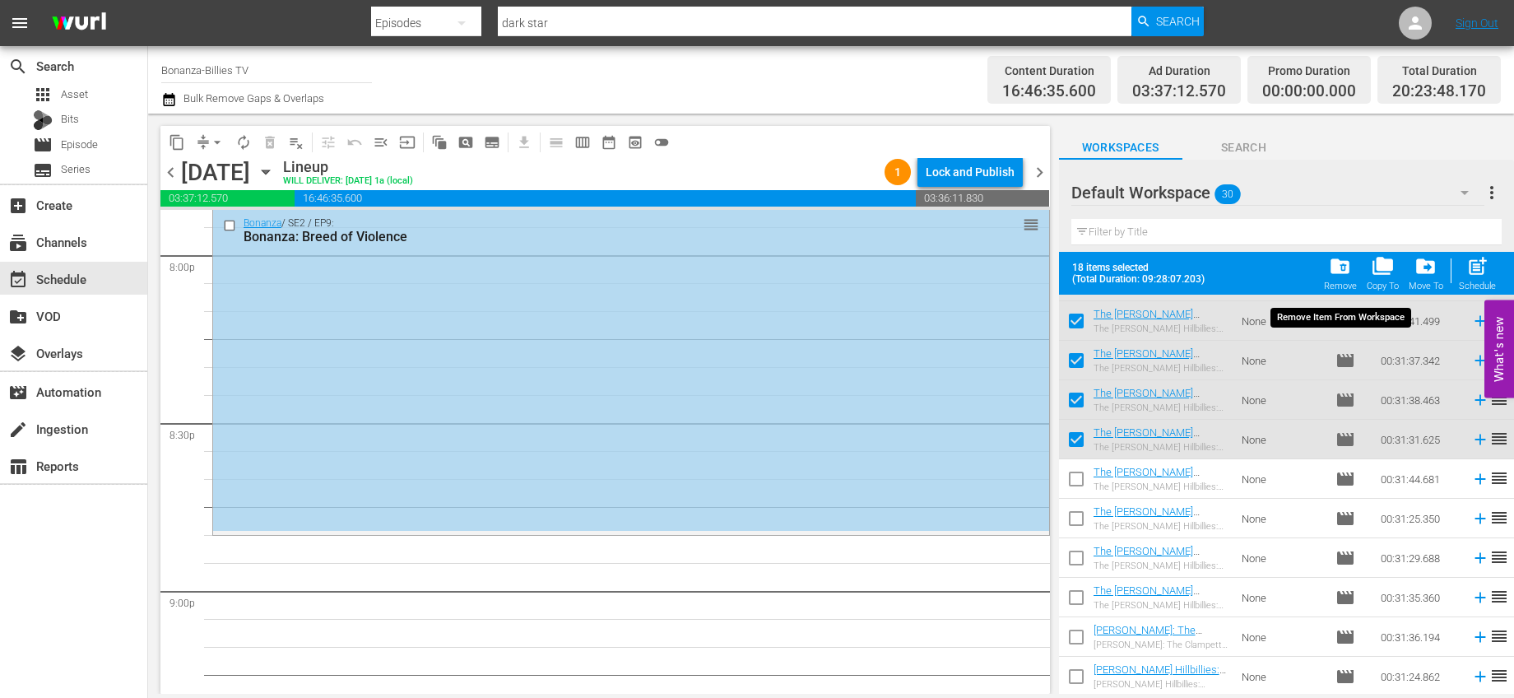
click at [1329, 270] on div "folder_delete Remove" at bounding box center [1340, 273] width 33 height 36
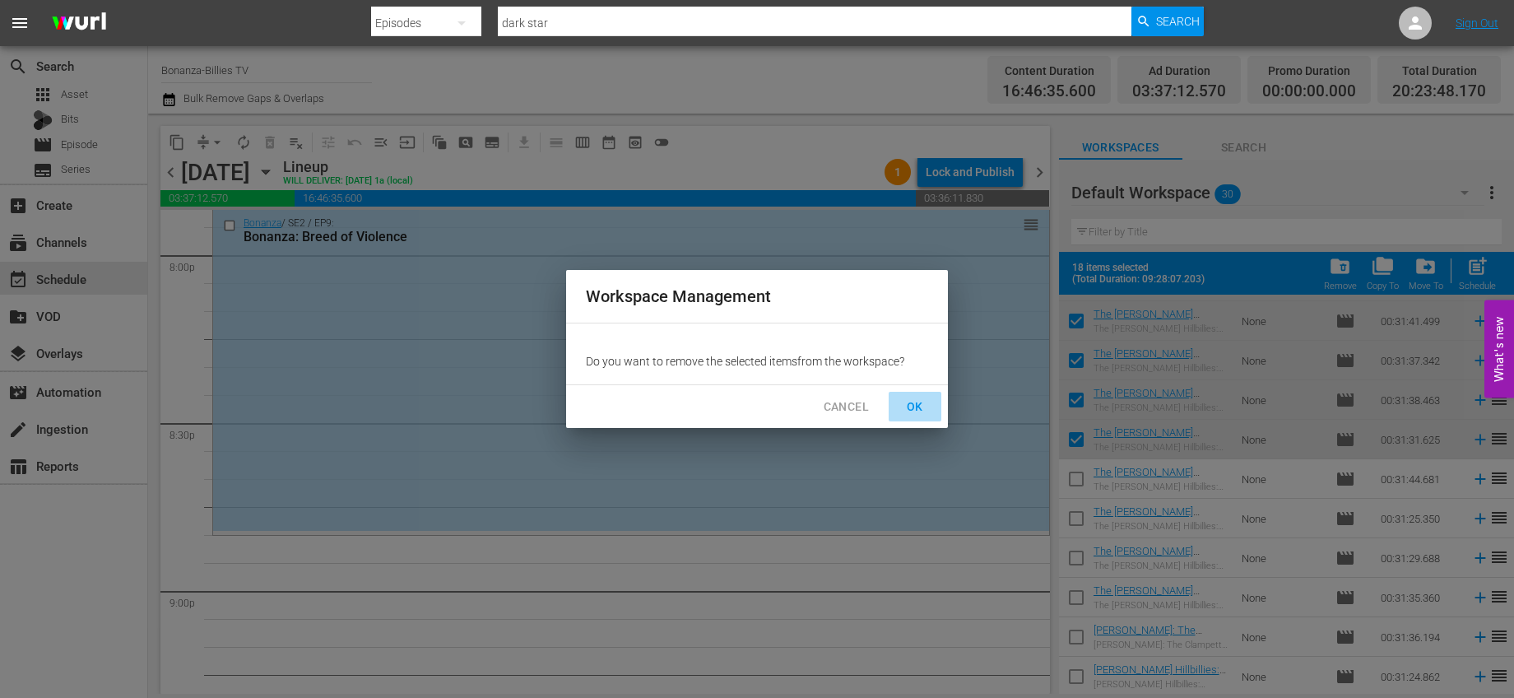
click at [913, 402] on span "OK" at bounding box center [915, 407] width 26 height 21
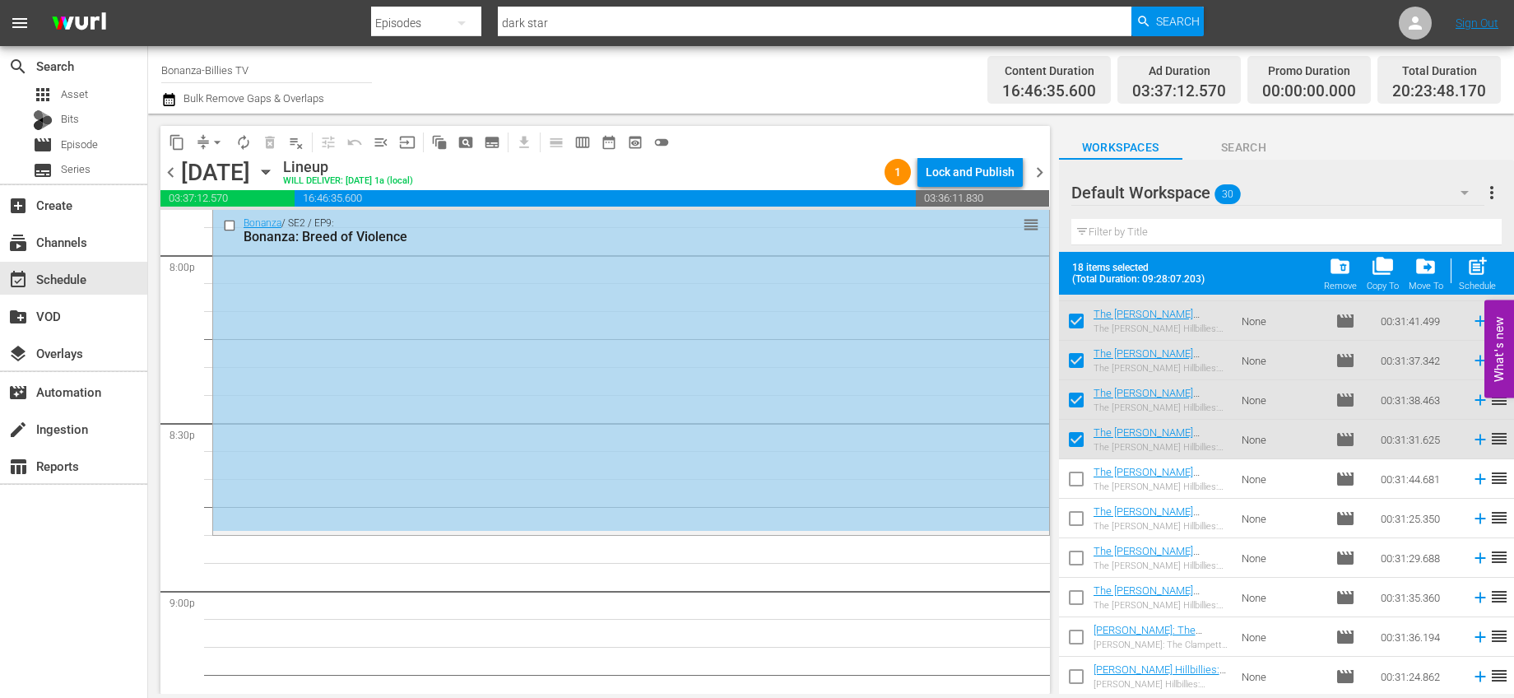
checkbox input "false"
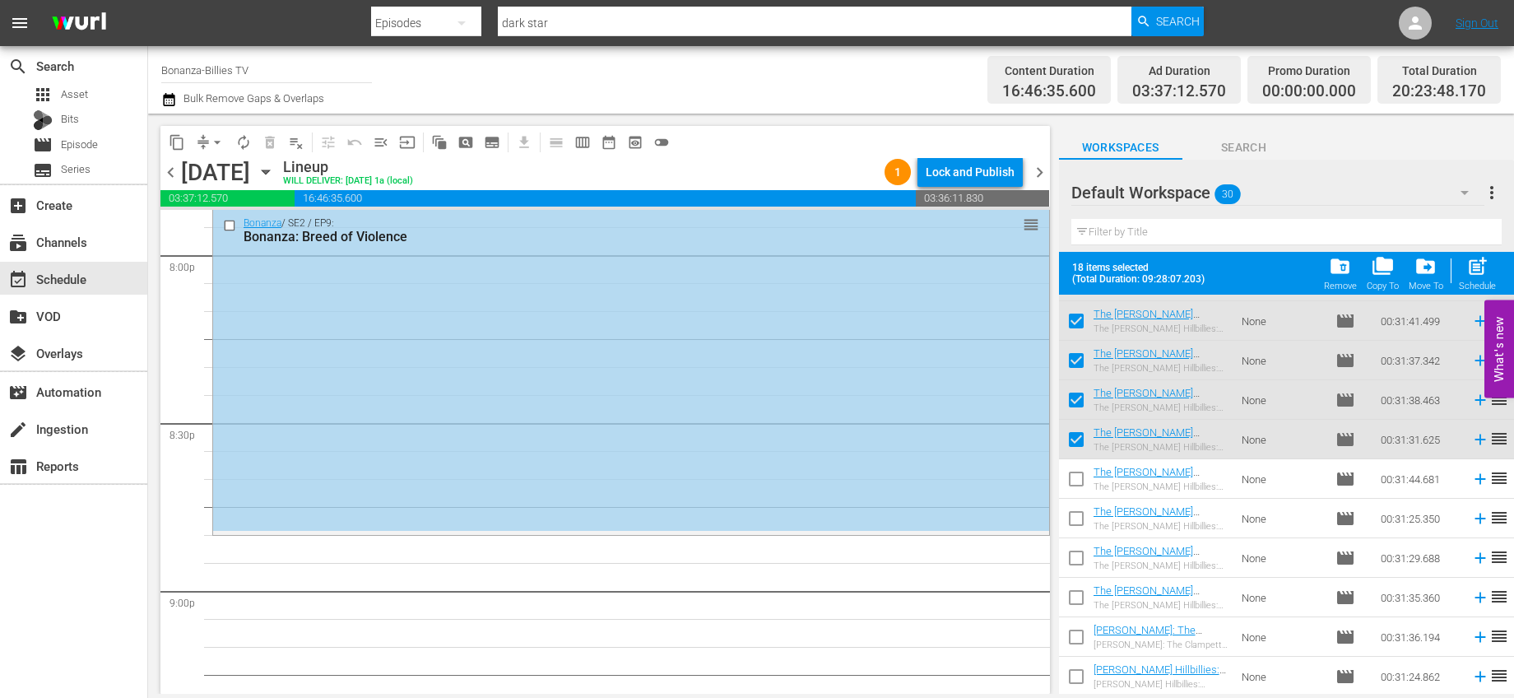
checkbox input "false"
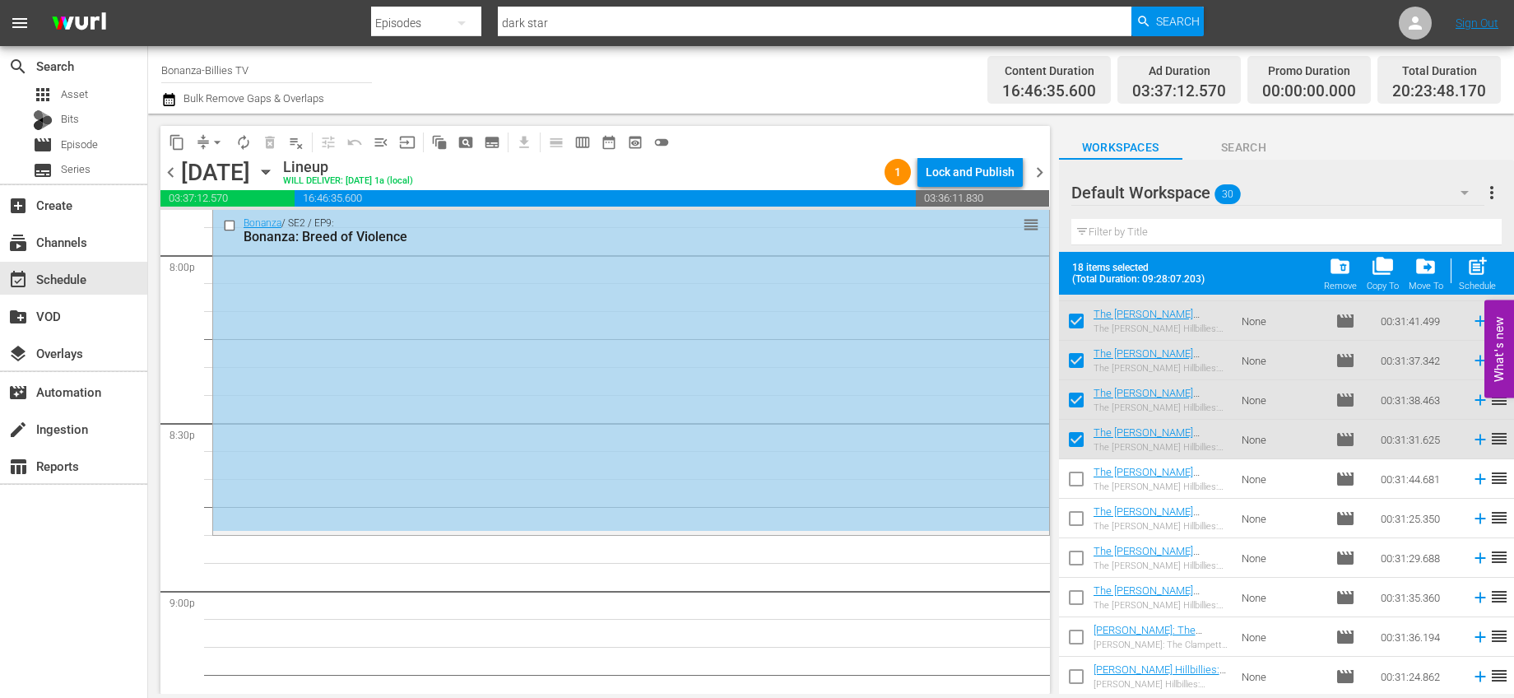
checkbox input "false"
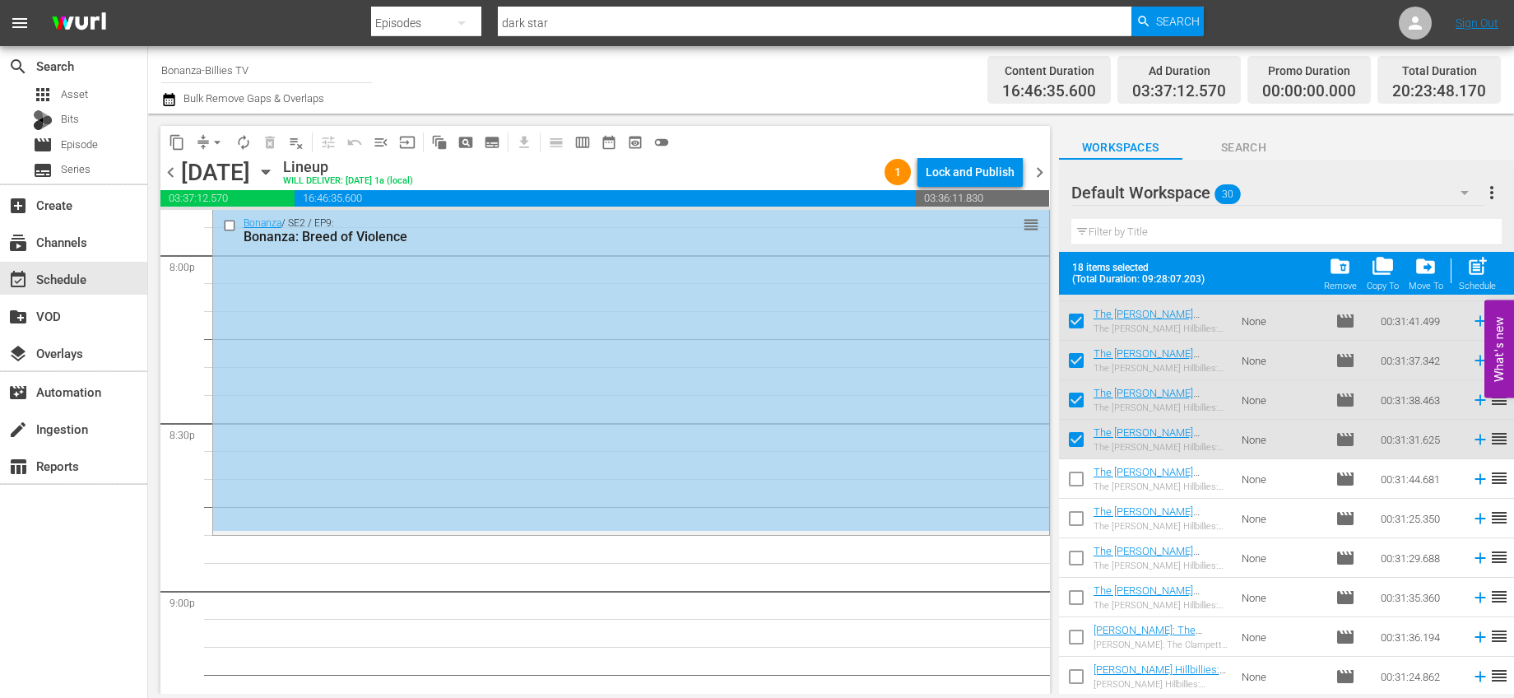
checkbox input "false"
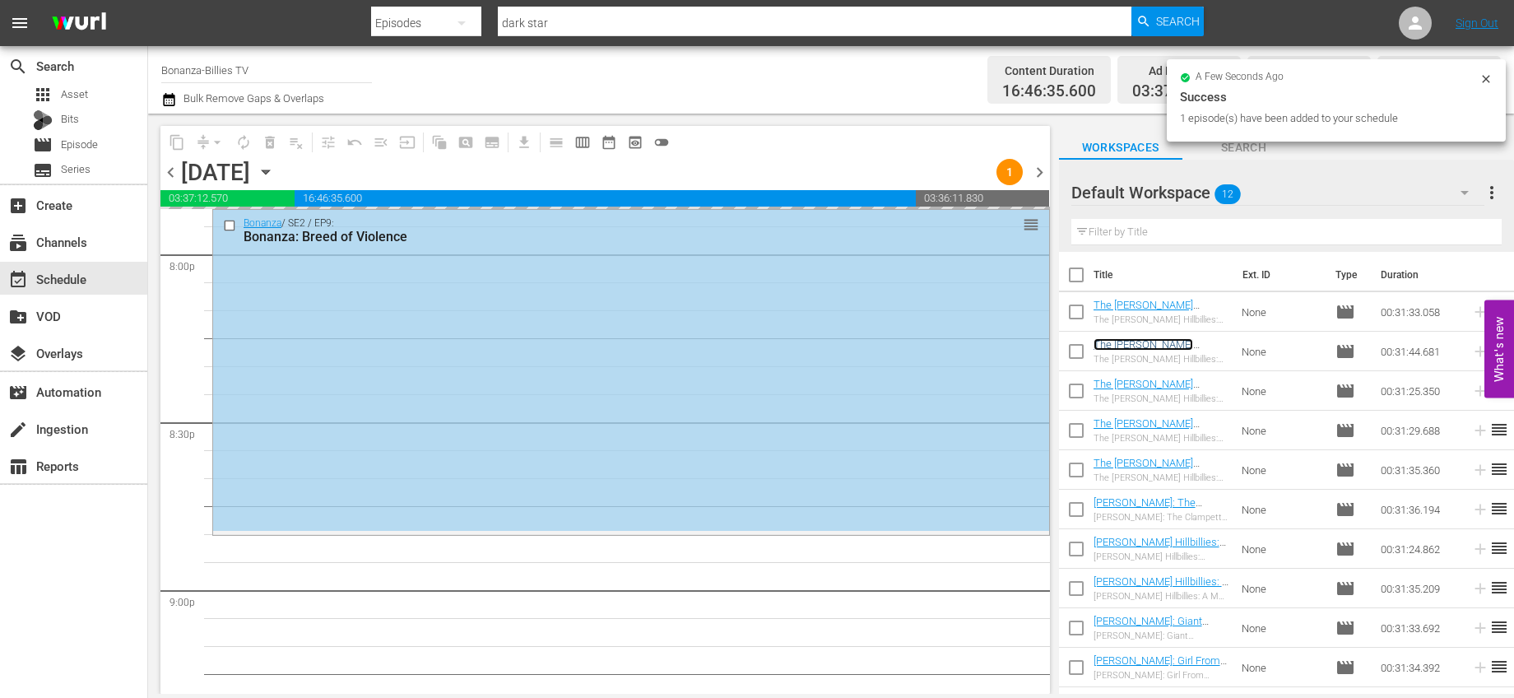
scroll to position [6887, 0]
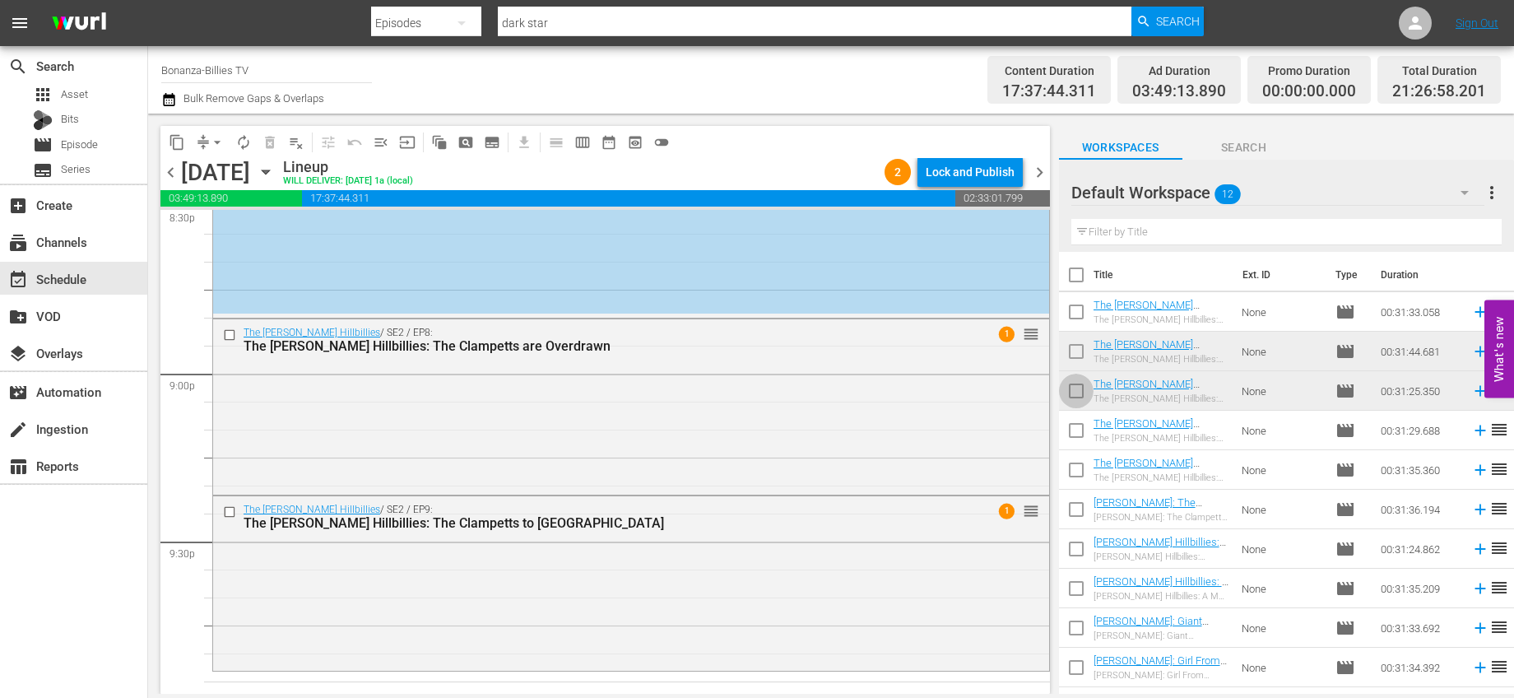
click at [1072, 388] on input "checkbox" at bounding box center [1076, 394] width 35 height 35
checkbox input "true"
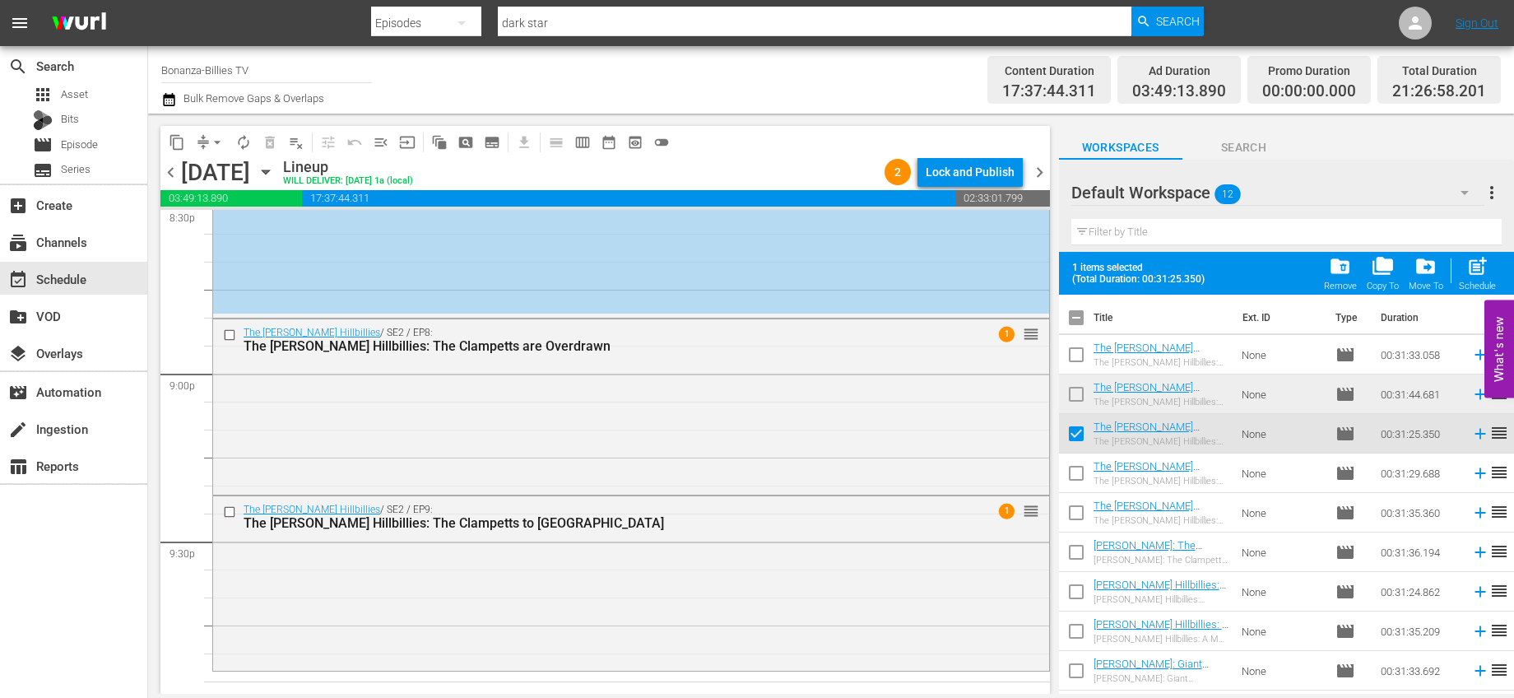
click at [1073, 390] on input "checkbox" at bounding box center [1076, 397] width 35 height 35
click at [1337, 261] on span "folder_delete" at bounding box center [1340, 266] width 22 height 22
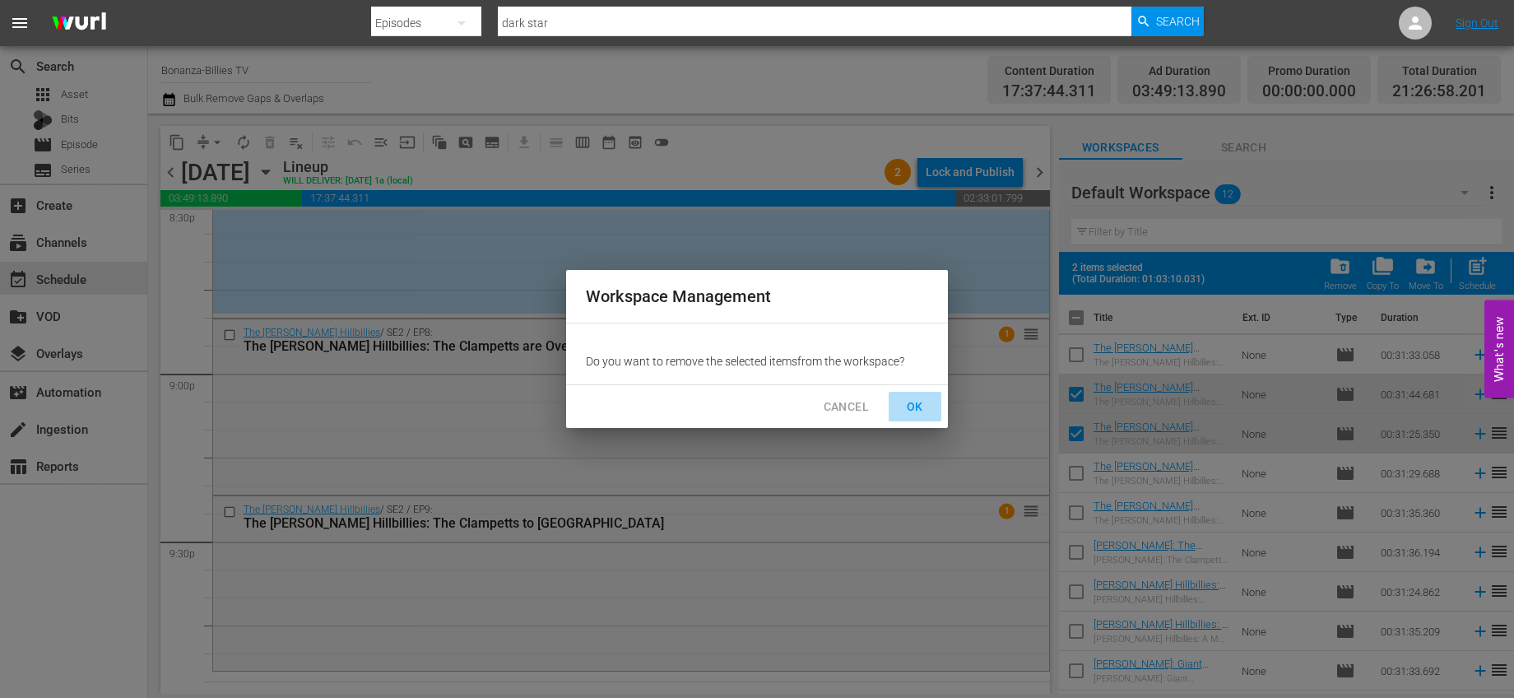
click at [915, 397] on span "OK" at bounding box center [915, 407] width 26 height 21
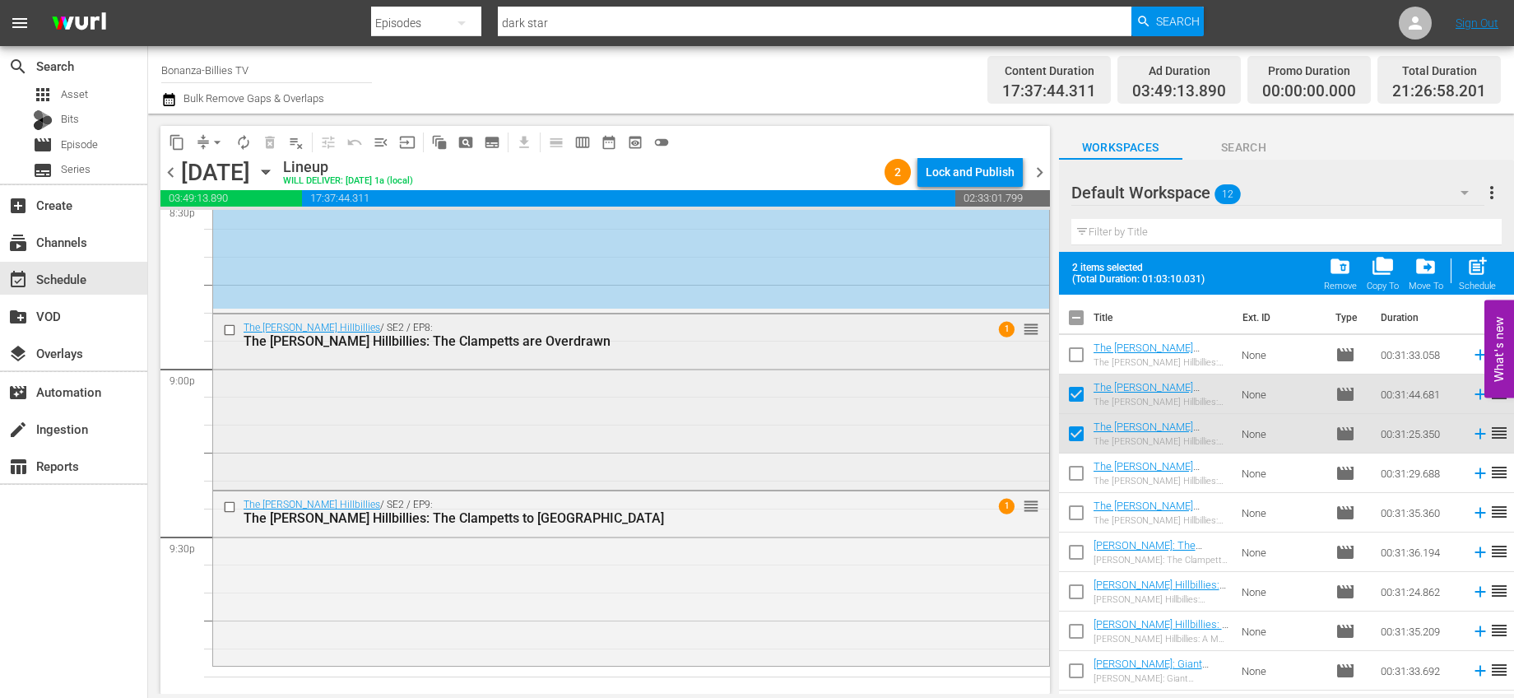
checkbox input "false"
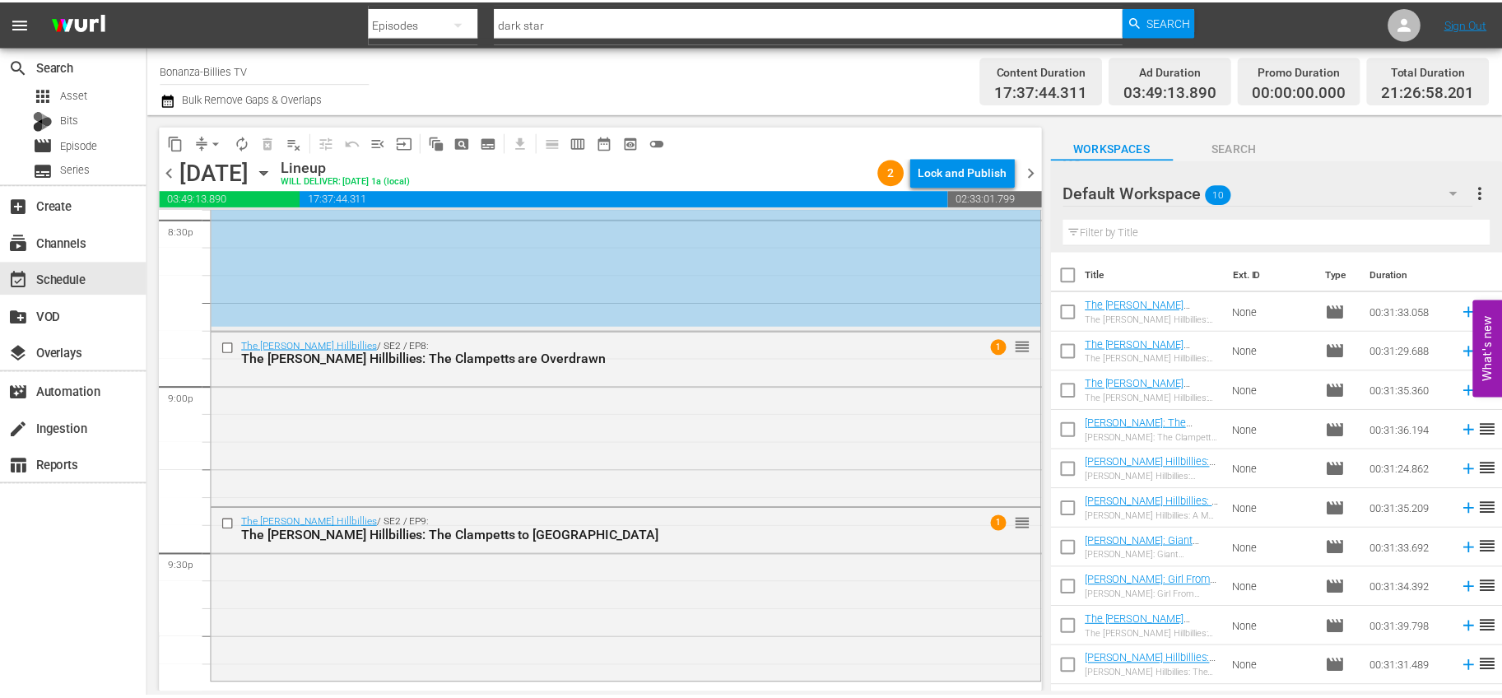
scroll to position [7158, 0]
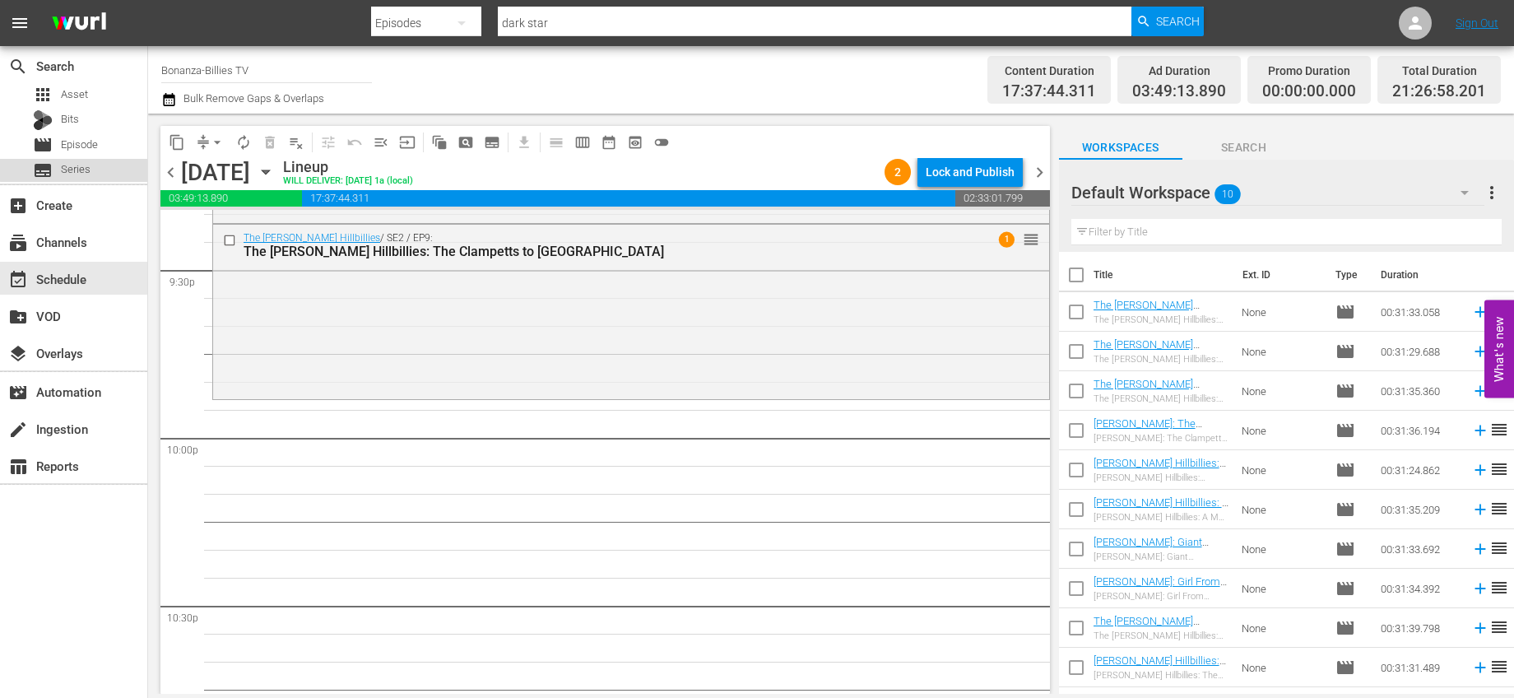
click at [105, 163] on div "subtitles Series" at bounding box center [73, 170] width 147 height 23
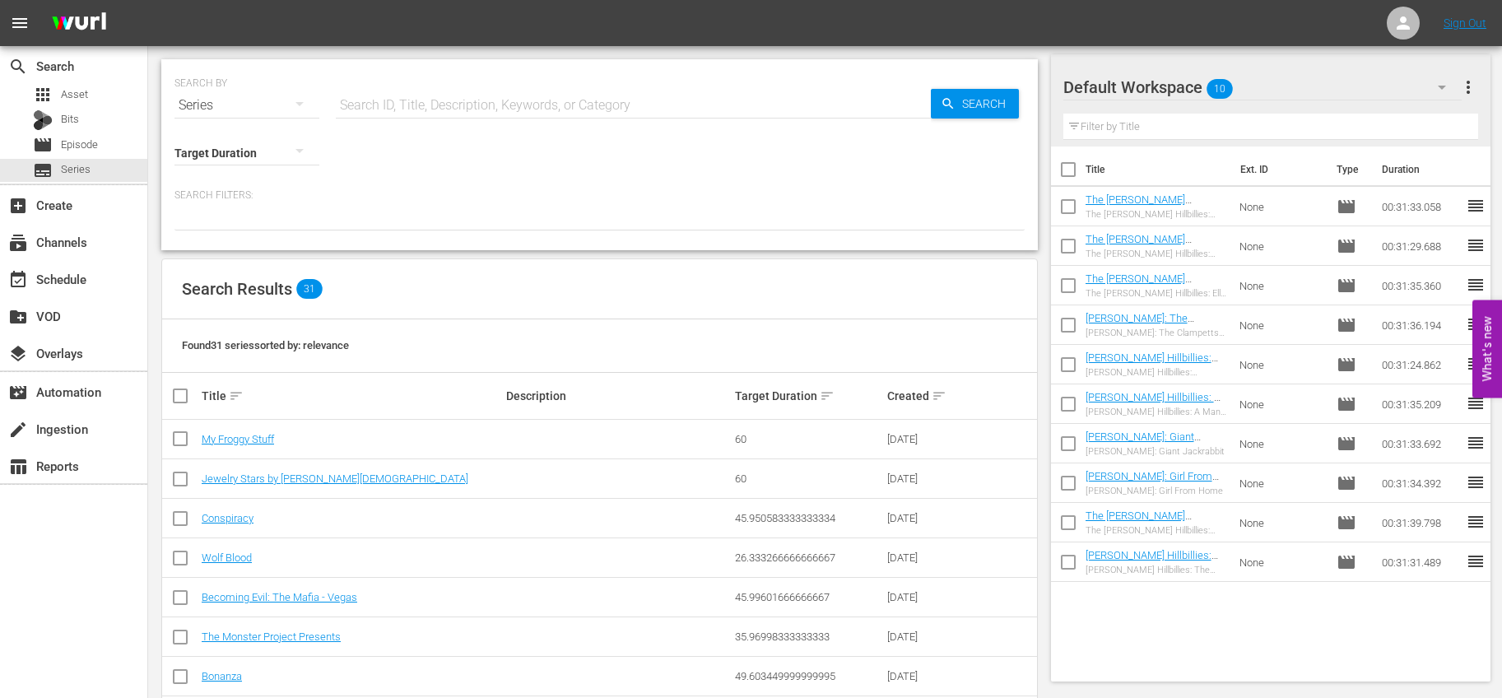
scroll to position [114, 0]
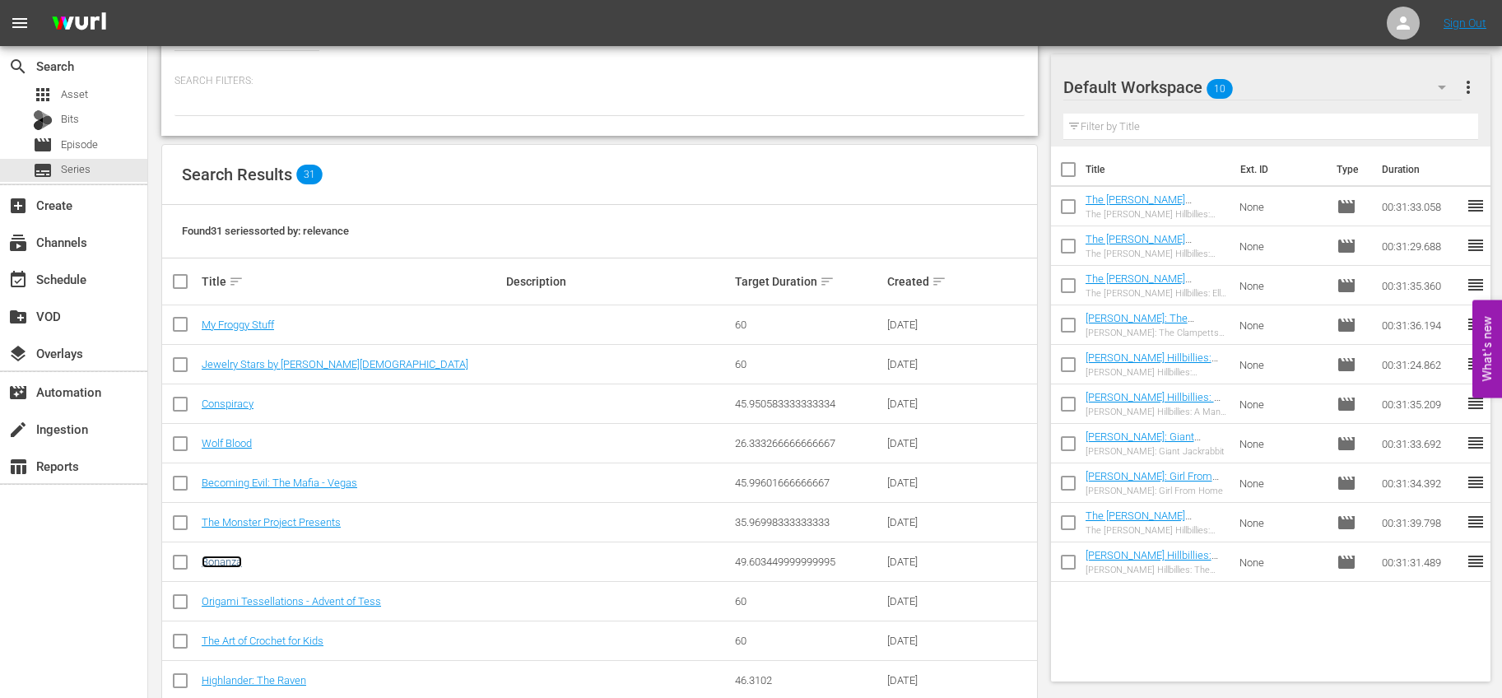
click at [234, 562] on link "Bonanza" at bounding box center [222, 561] width 40 height 12
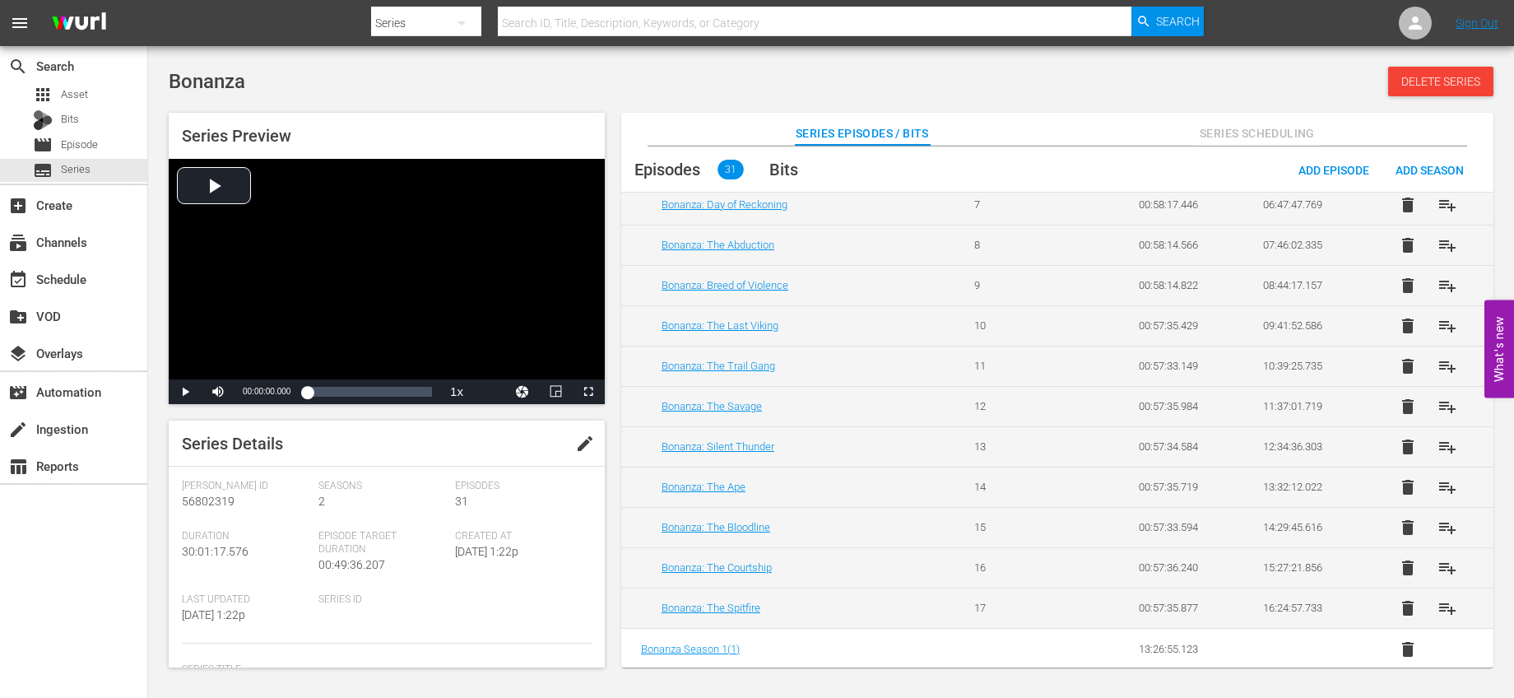
scroll to position [318, 0]
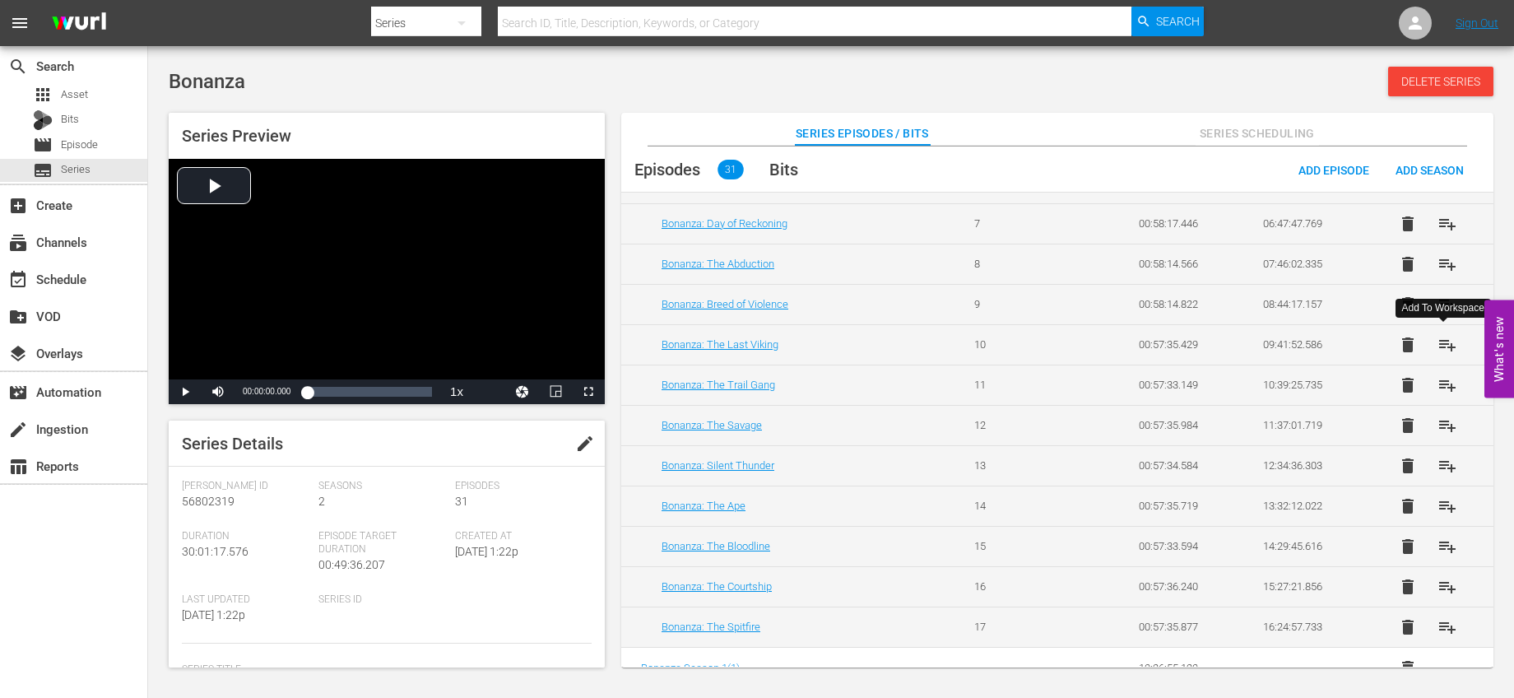
click at [1442, 344] on span "playlist_add" at bounding box center [1448, 345] width 20 height 20
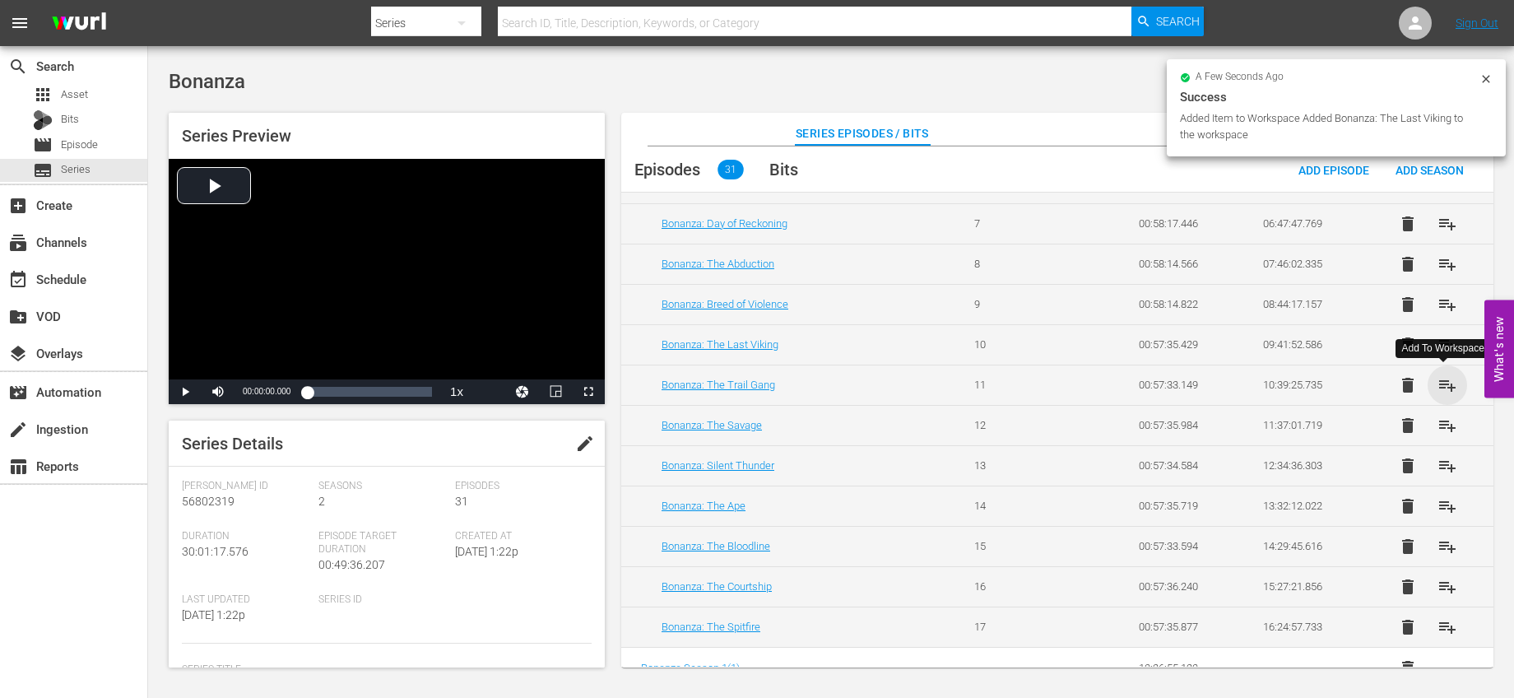
click at [1443, 377] on span "playlist_add" at bounding box center [1448, 385] width 20 height 20
click at [91, 287] on div "event_available Schedule" at bounding box center [73, 278] width 147 height 33
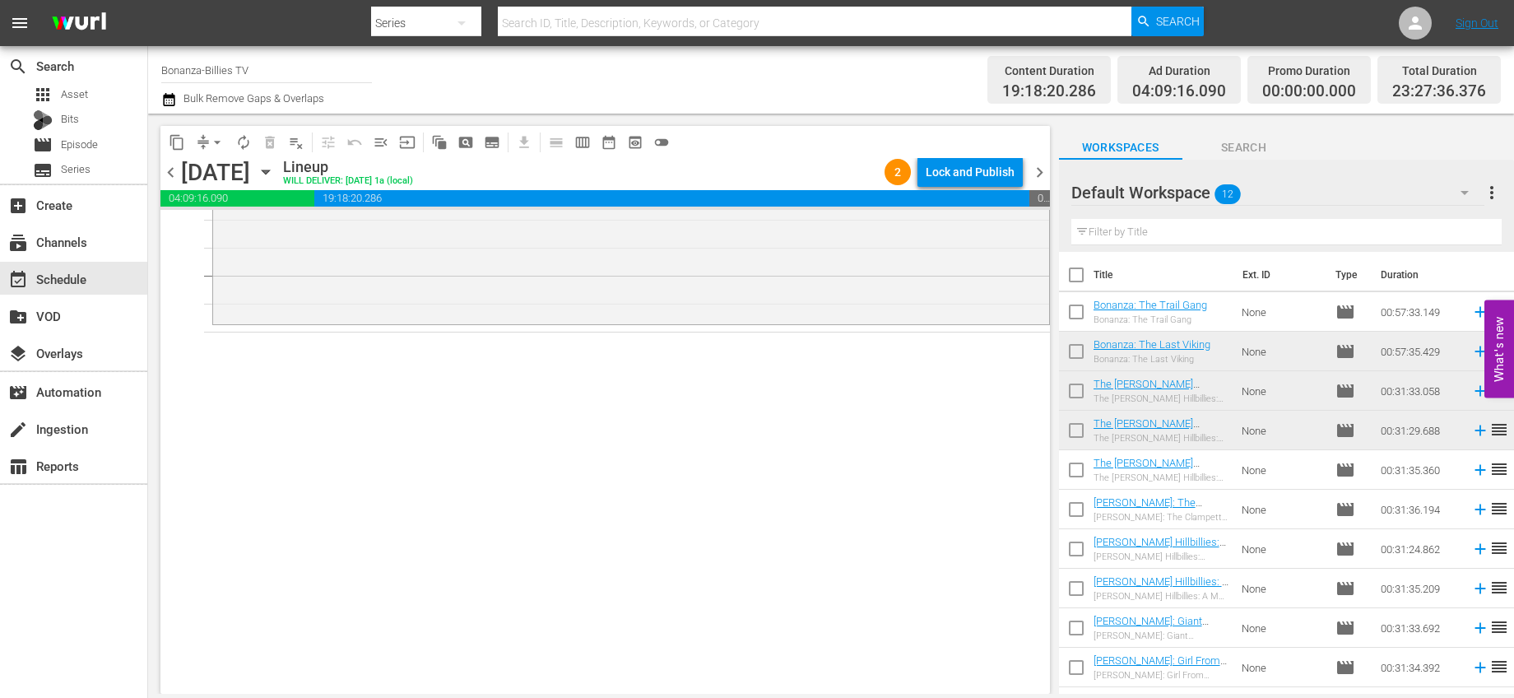
scroll to position [7909, 0]
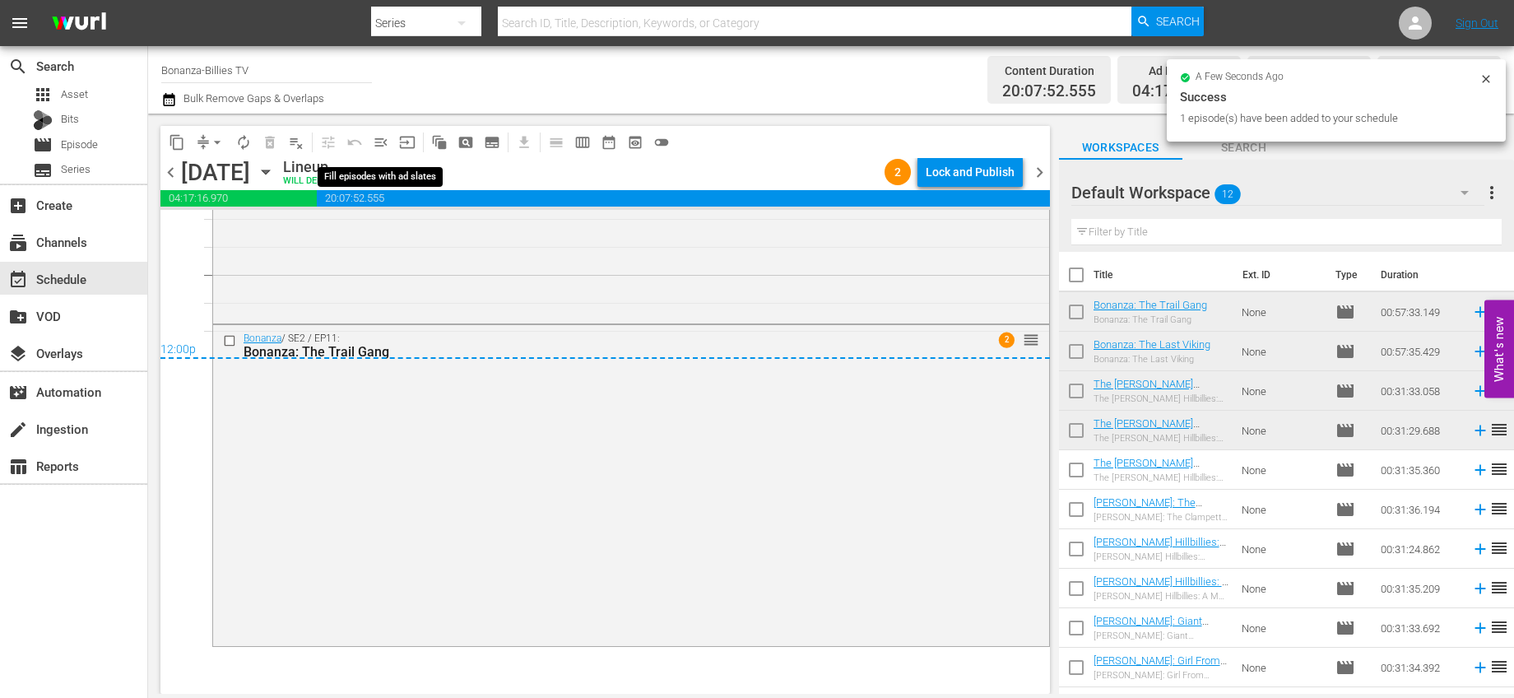
click at [375, 144] on span "menu_open" at bounding box center [381, 142] width 16 height 16
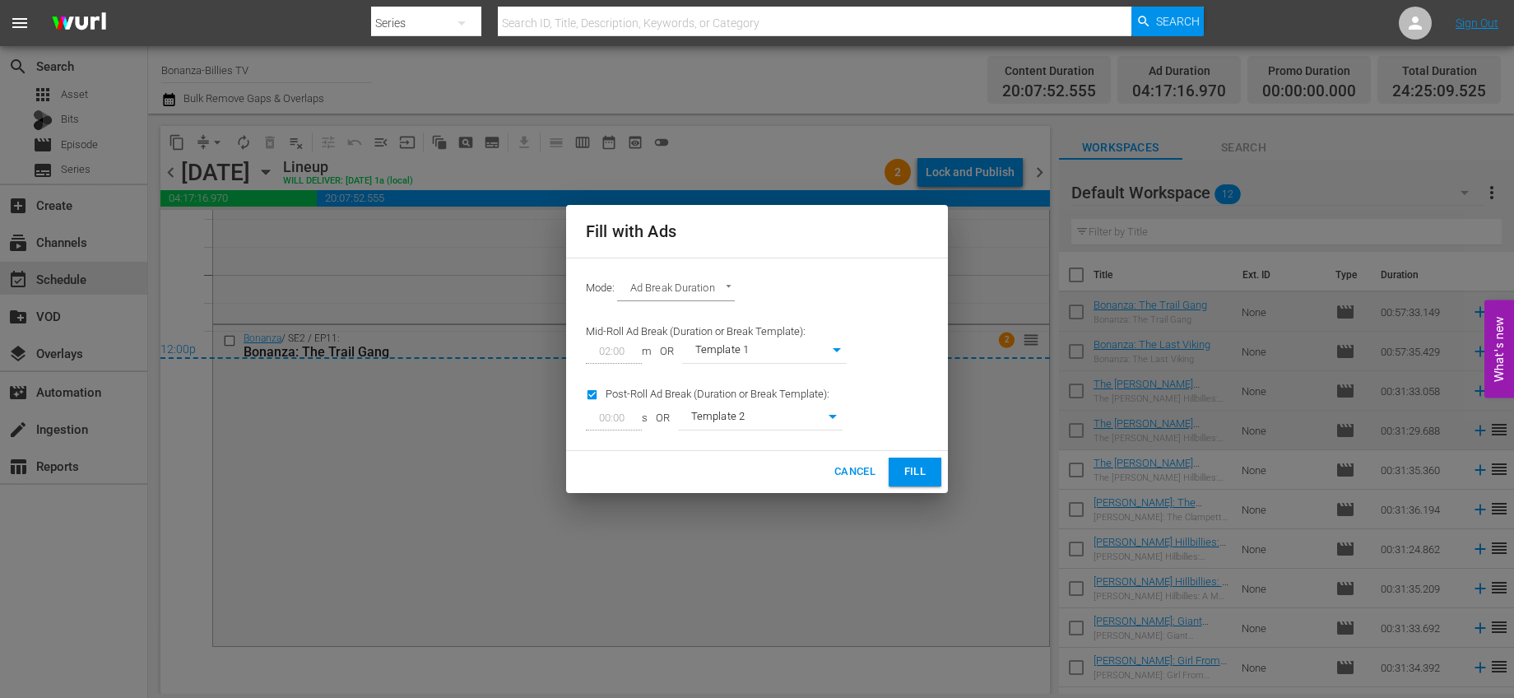
click at [908, 475] on span "Fill" at bounding box center [915, 471] width 26 height 19
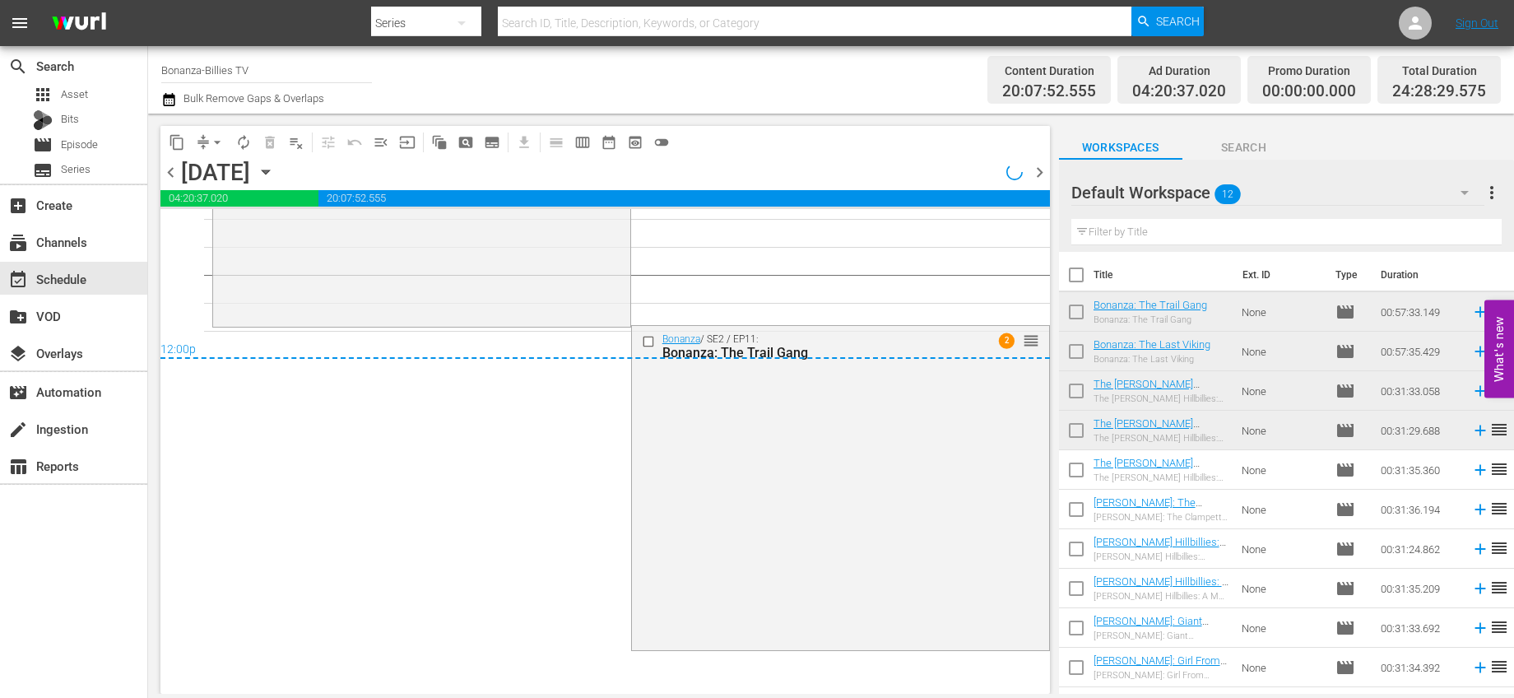
scroll to position [7881, 0]
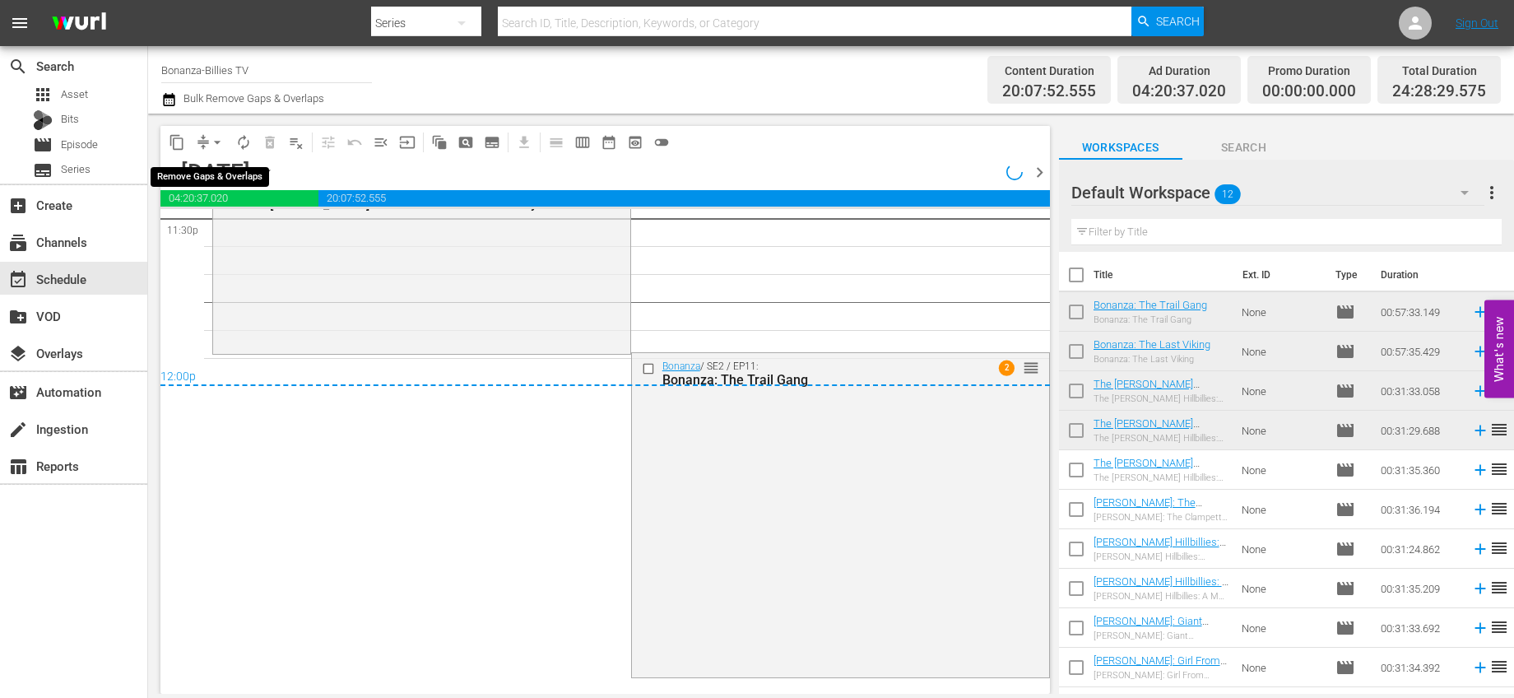
click at [216, 142] on span "arrow_drop_down" at bounding box center [217, 142] width 16 height 16
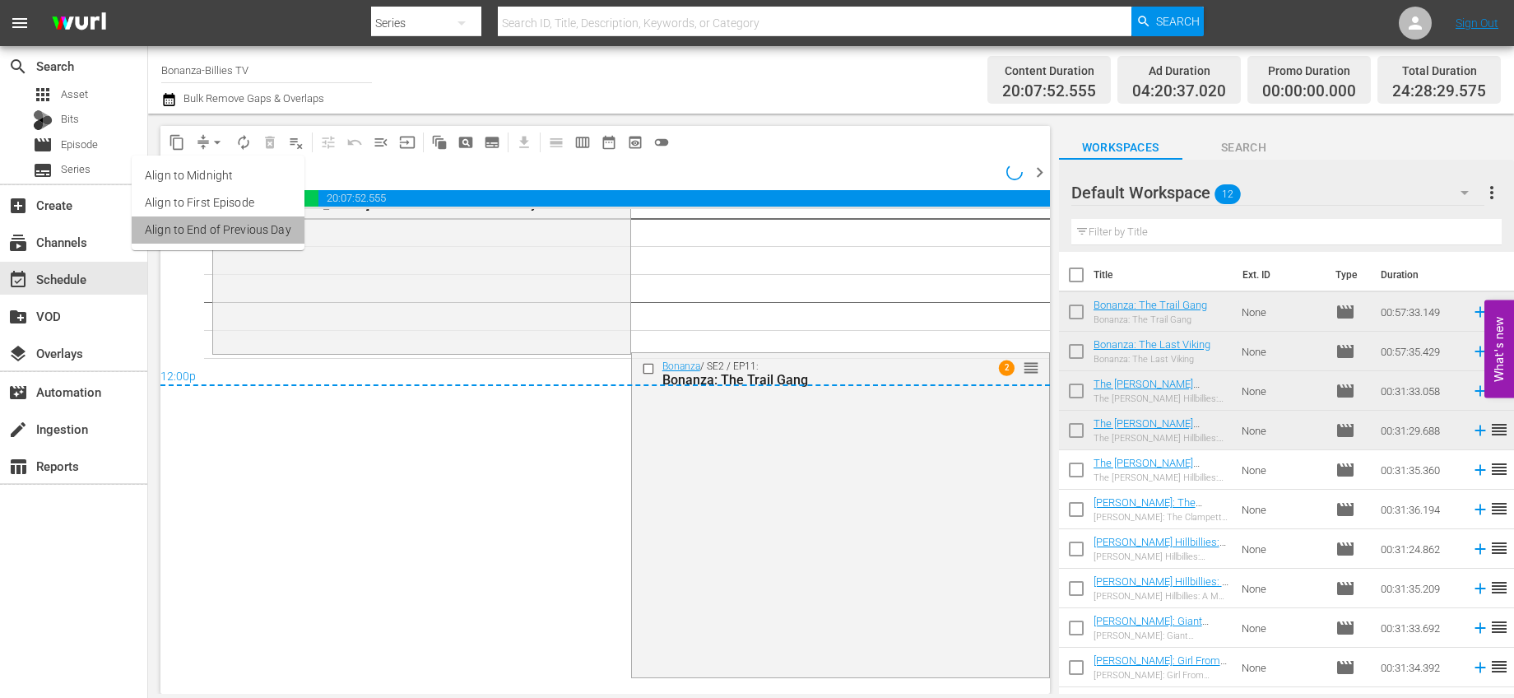
click at [258, 232] on li "Align to End of Previous Day" at bounding box center [218, 229] width 173 height 27
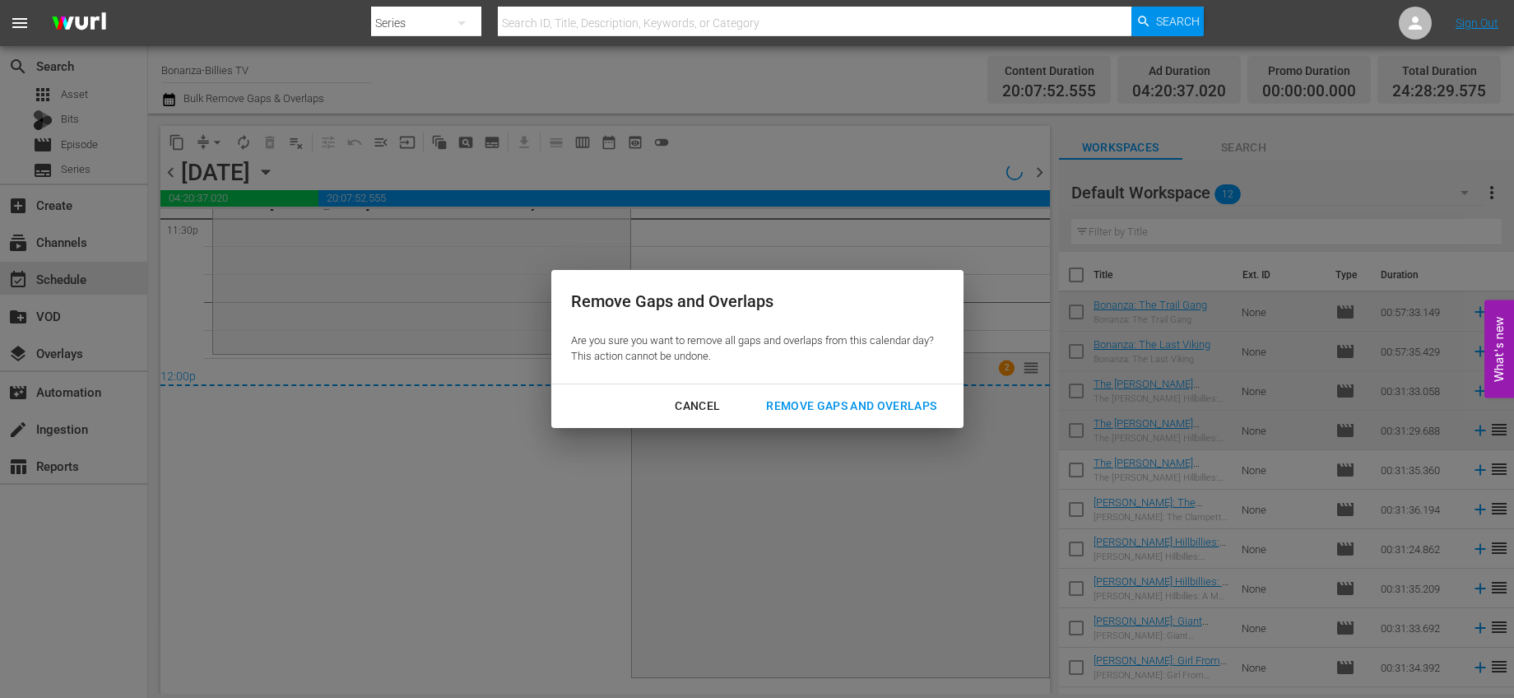
click at [867, 416] on button "Remove Gaps and Overlaps" at bounding box center [851, 406] width 210 height 30
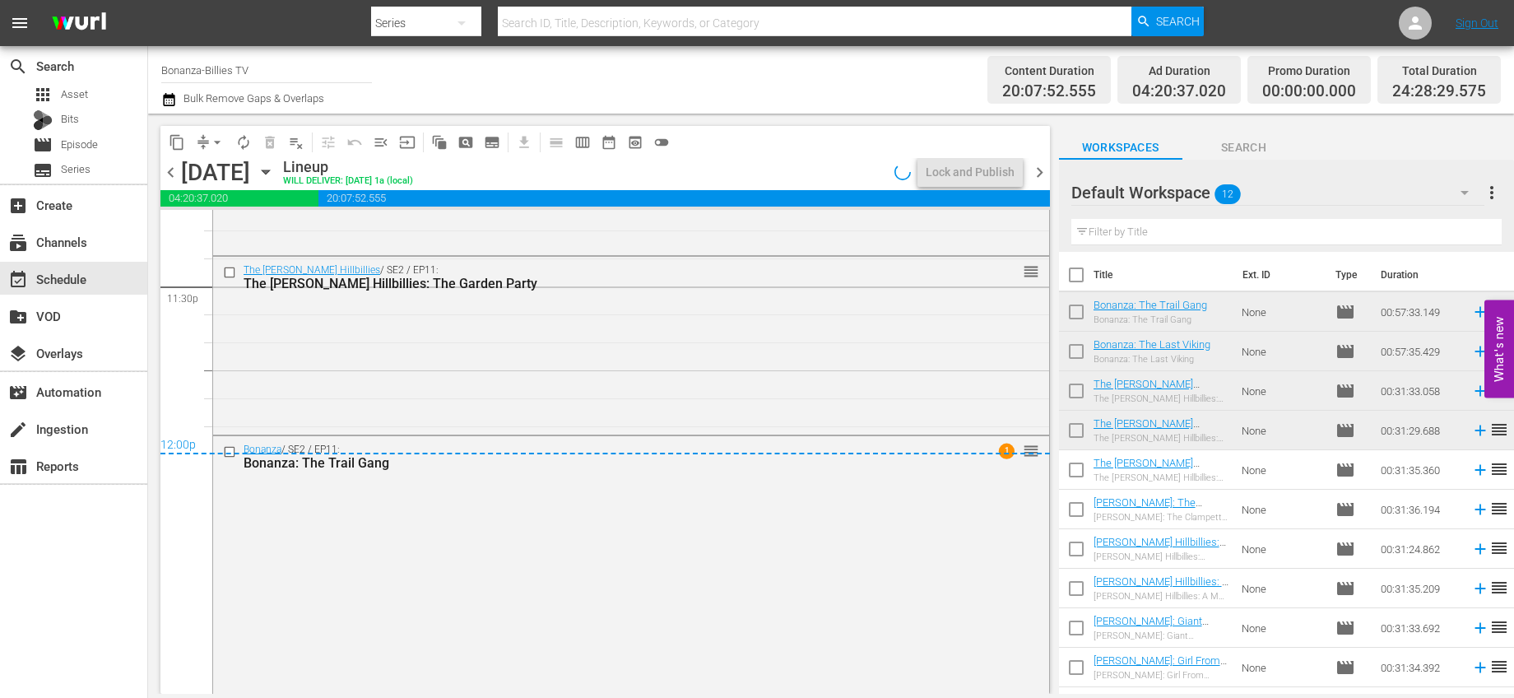
scroll to position [7909, 0]
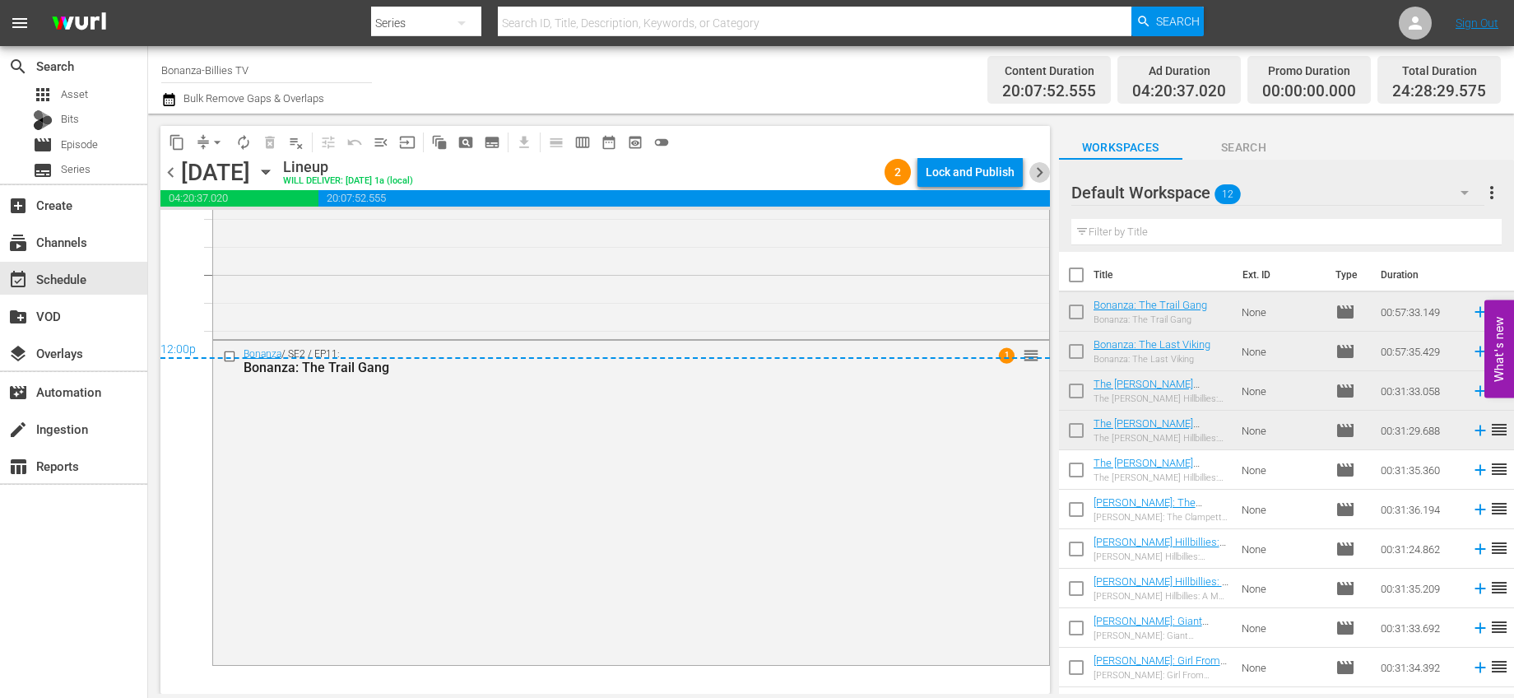
click at [1034, 170] on span "chevron_right" at bounding box center [1039, 172] width 21 height 21
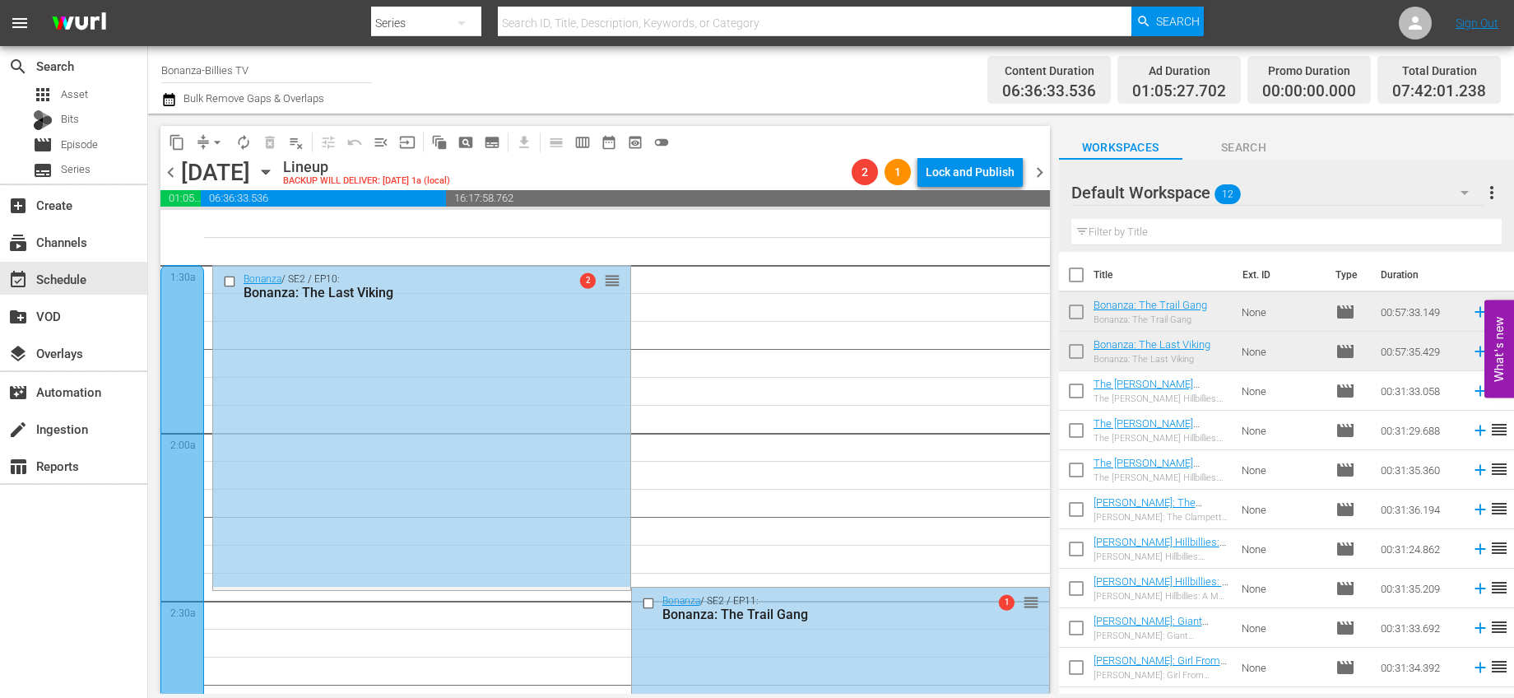
scroll to position [449, 0]
click at [1082, 309] on input "checkbox" at bounding box center [1076, 315] width 35 height 35
checkbox input "true"
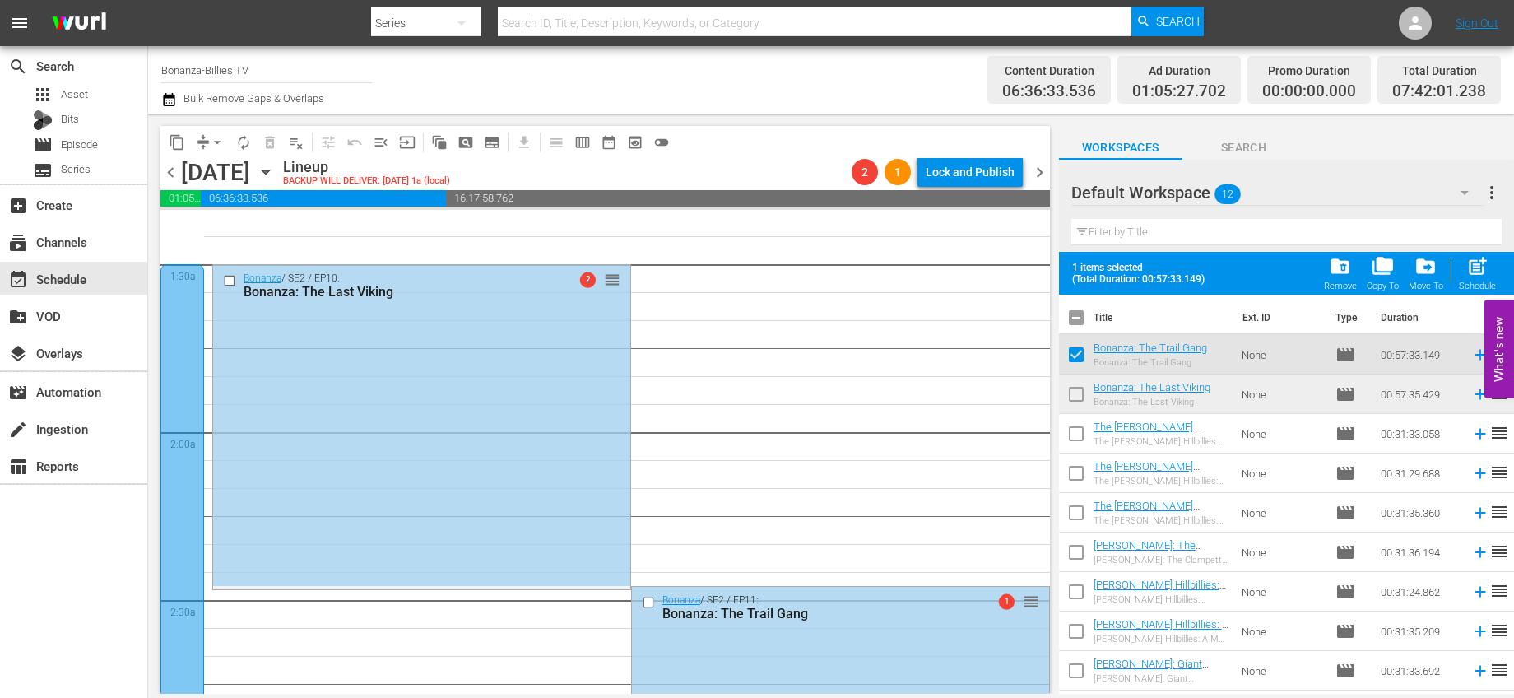
click at [1068, 395] on input "checkbox" at bounding box center [1076, 397] width 35 height 35
checkbox input "true"
click at [1336, 268] on span "folder_delete" at bounding box center [1340, 266] width 22 height 22
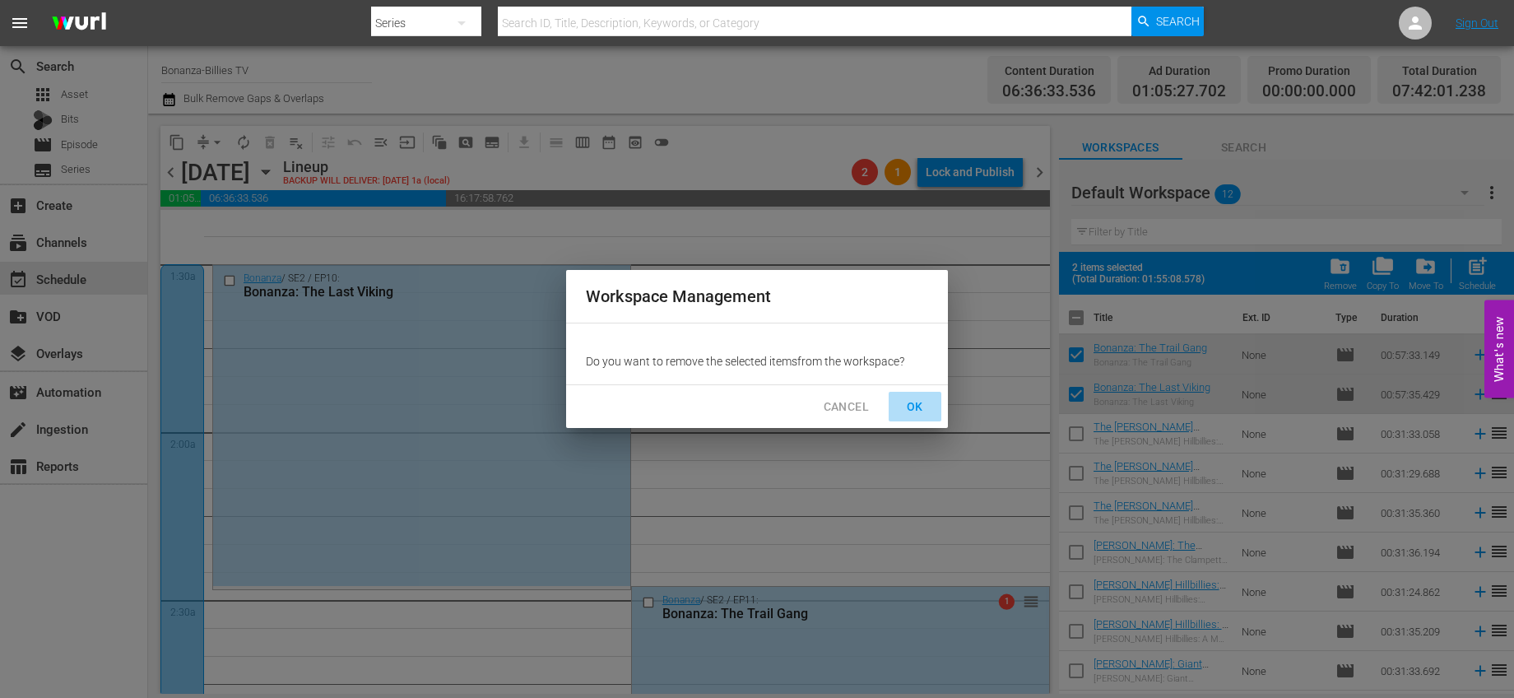
click at [916, 400] on span "OK" at bounding box center [915, 407] width 26 height 21
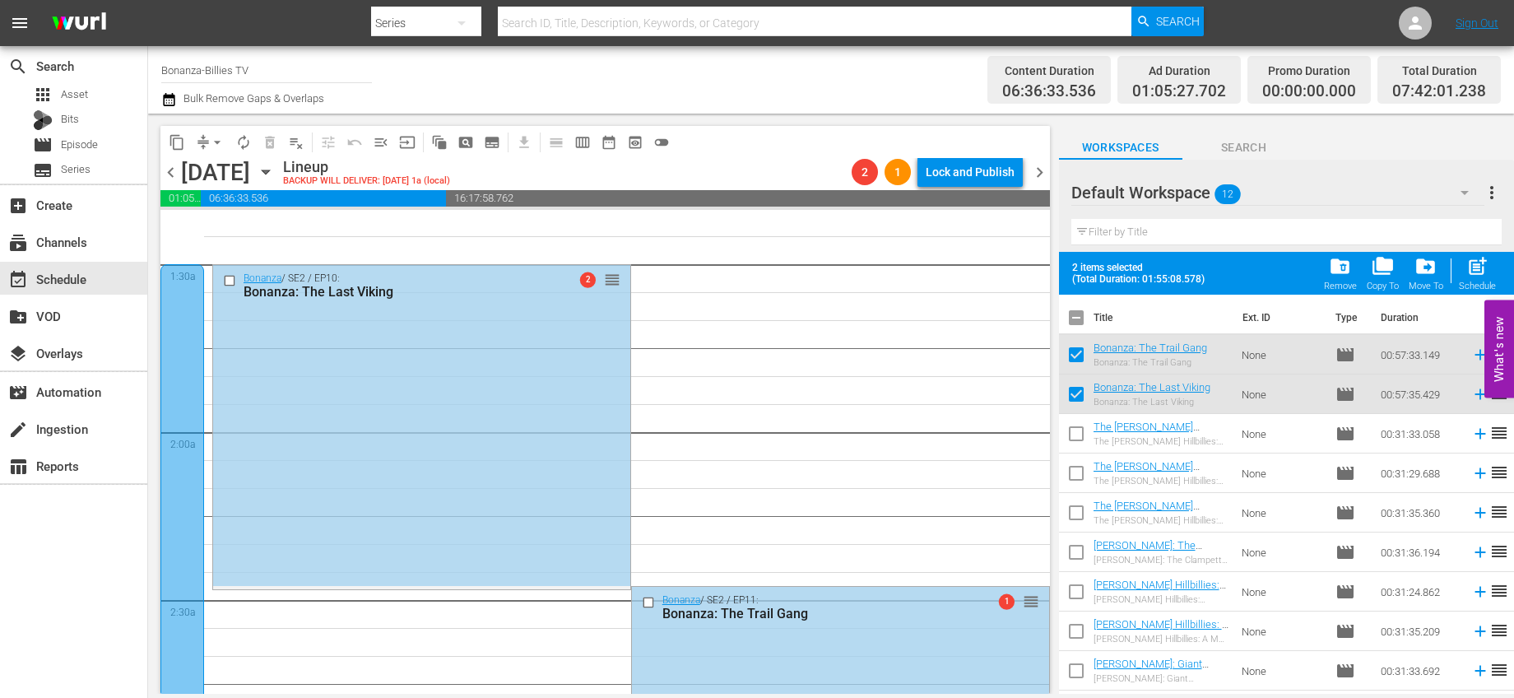
checkbox input "false"
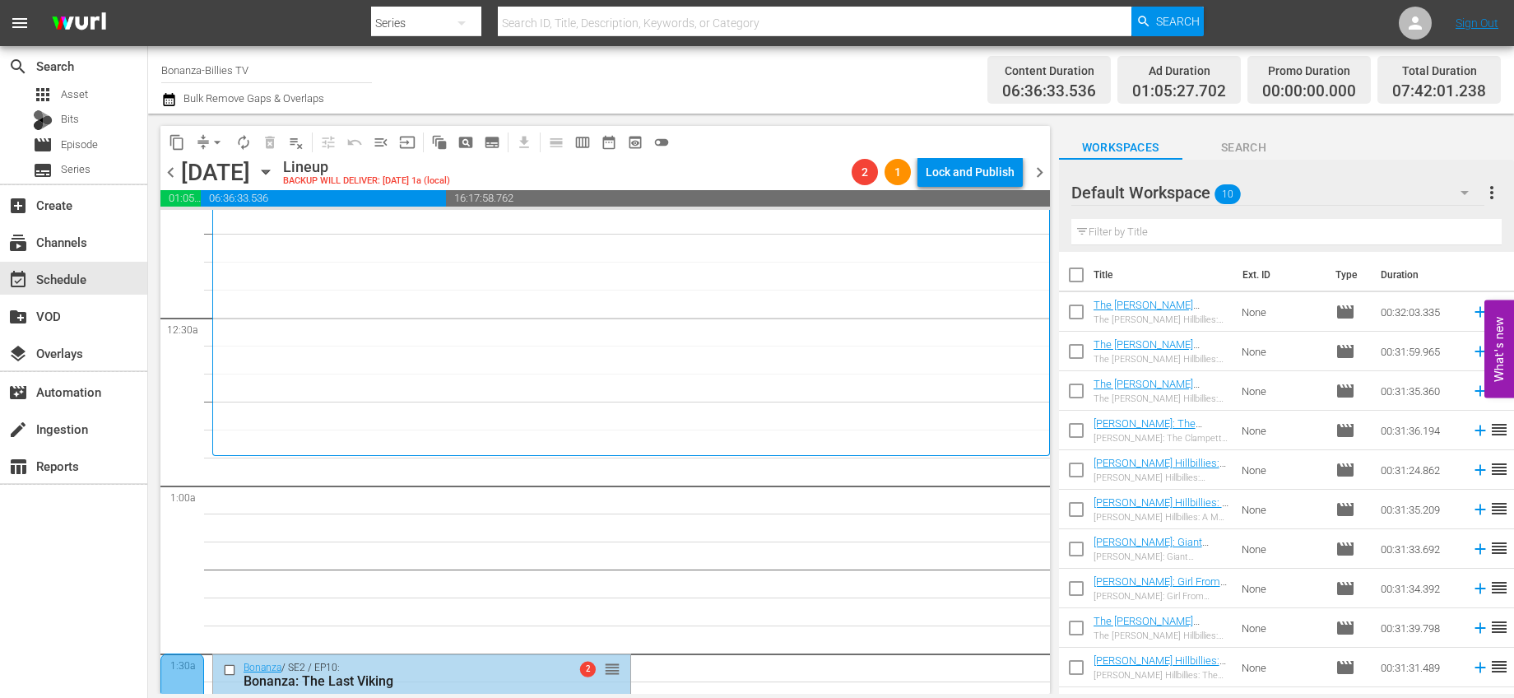
scroll to position [0, 0]
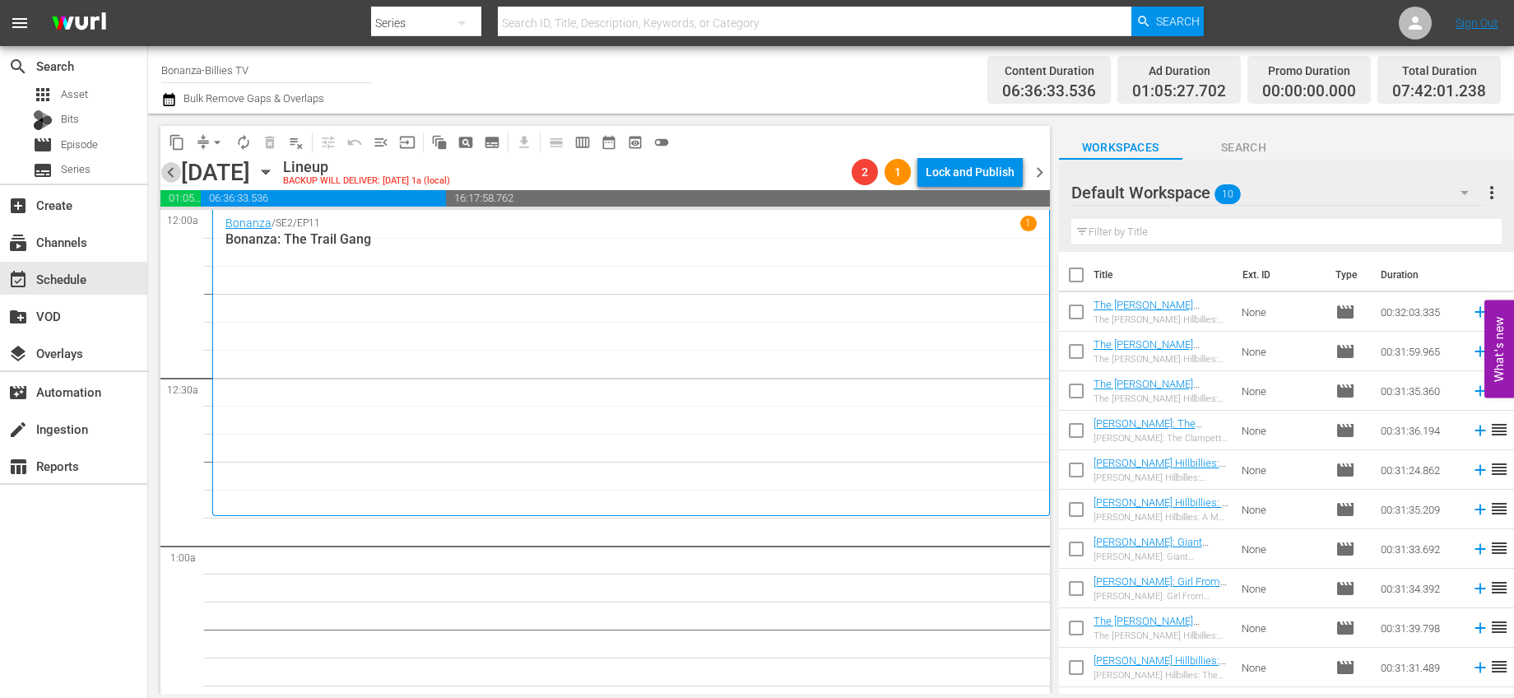
click at [170, 170] on span "chevron_left" at bounding box center [170, 172] width 21 height 21
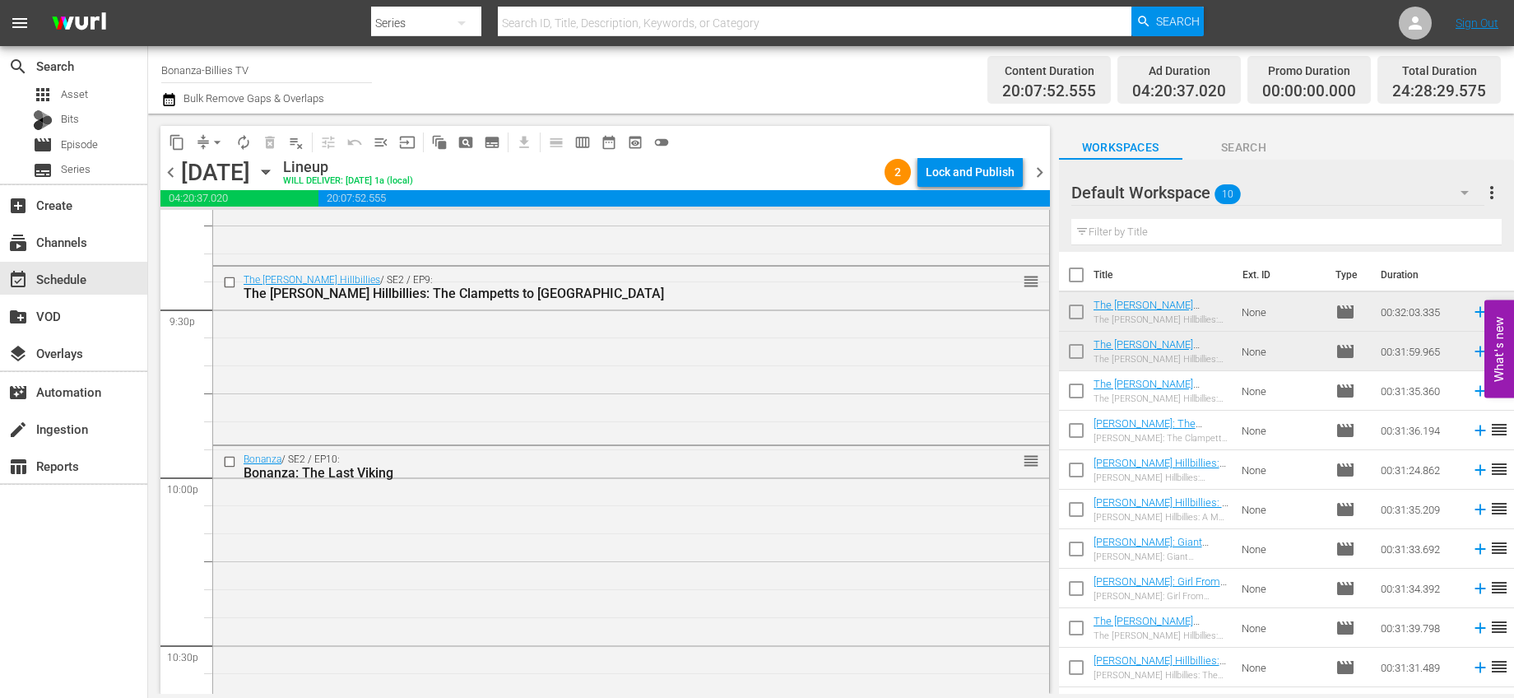
scroll to position [7909, 0]
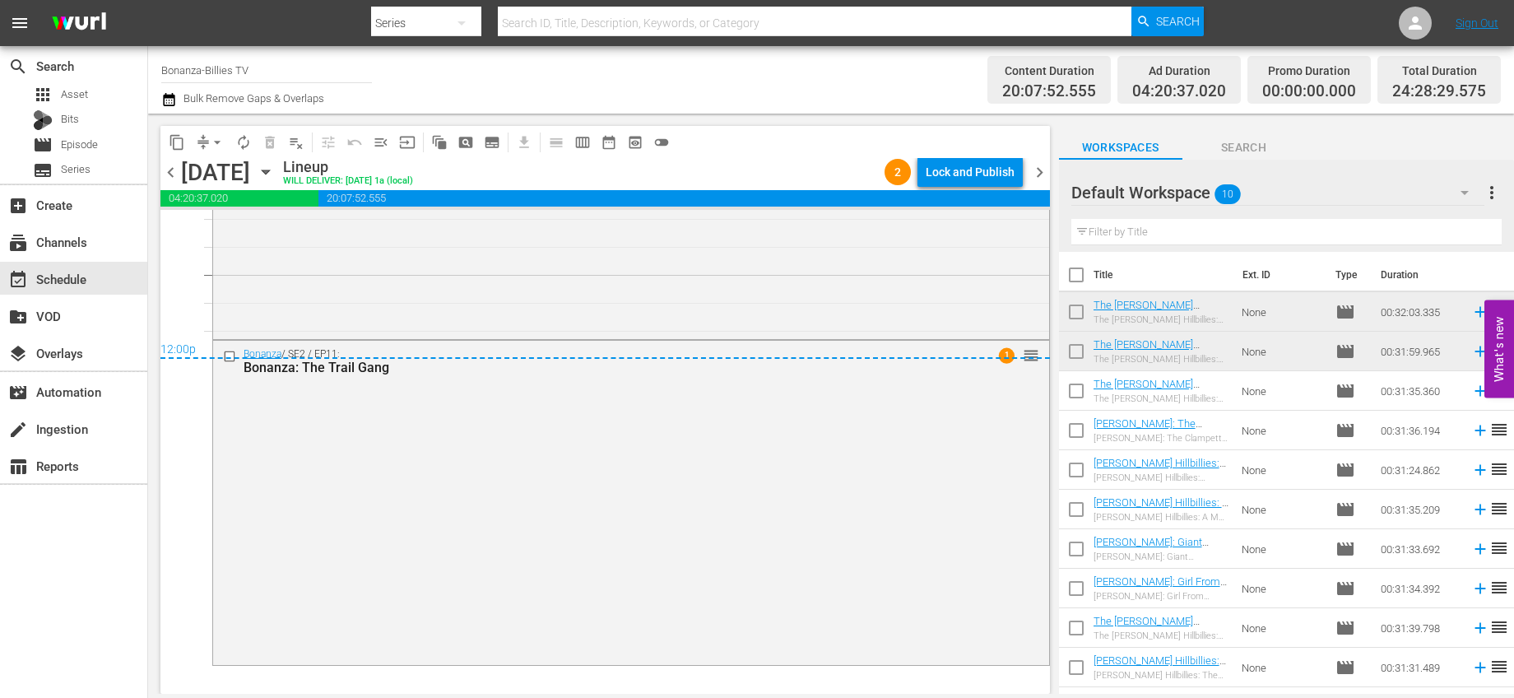
click at [1079, 306] on input "checkbox" at bounding box center [1076, 315] width 35 height 35
checkbox input "true"
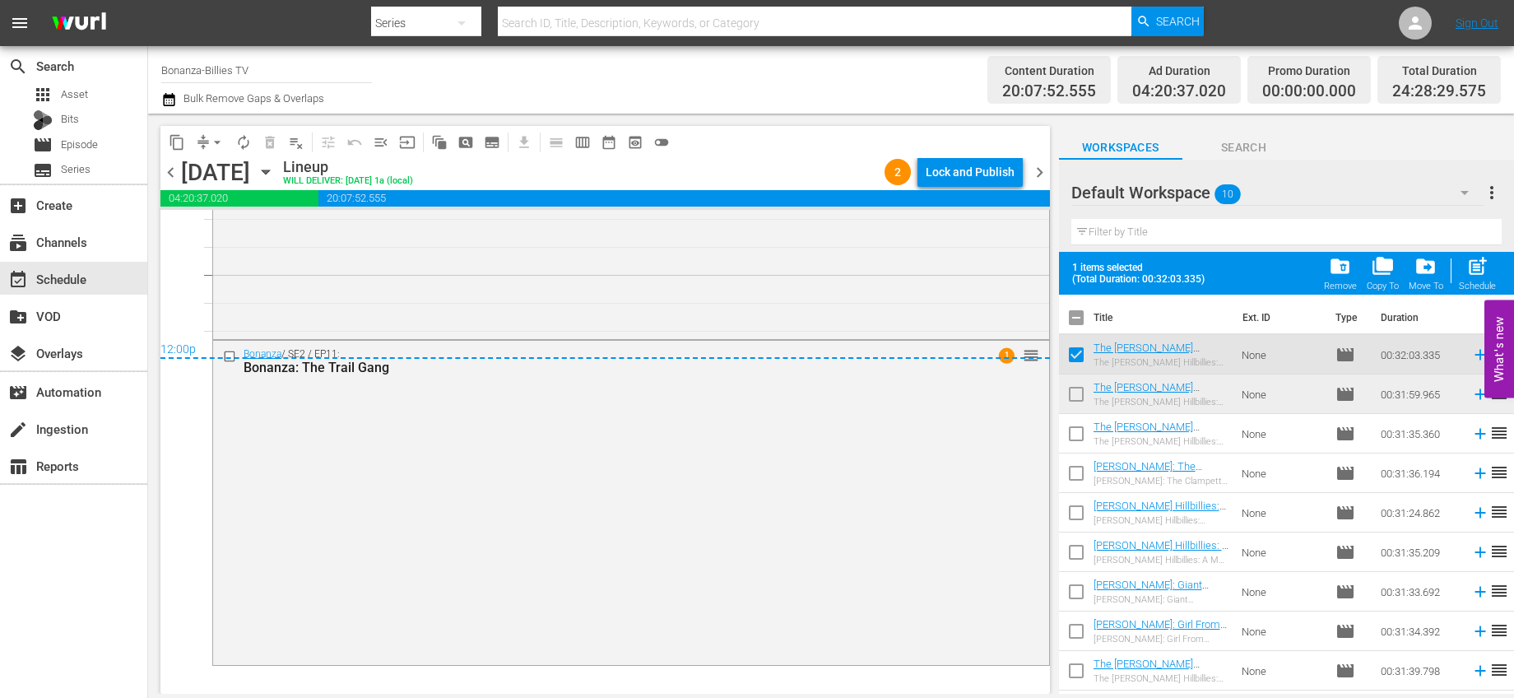
click at [1076, 391] on input "checkbox" at bounding box center [1076, 397] width 35 height 35
checkbox input "true"
click at [1340, 270] on span "folder_delete" at bounding box center [1340, 266] width 22 height 22
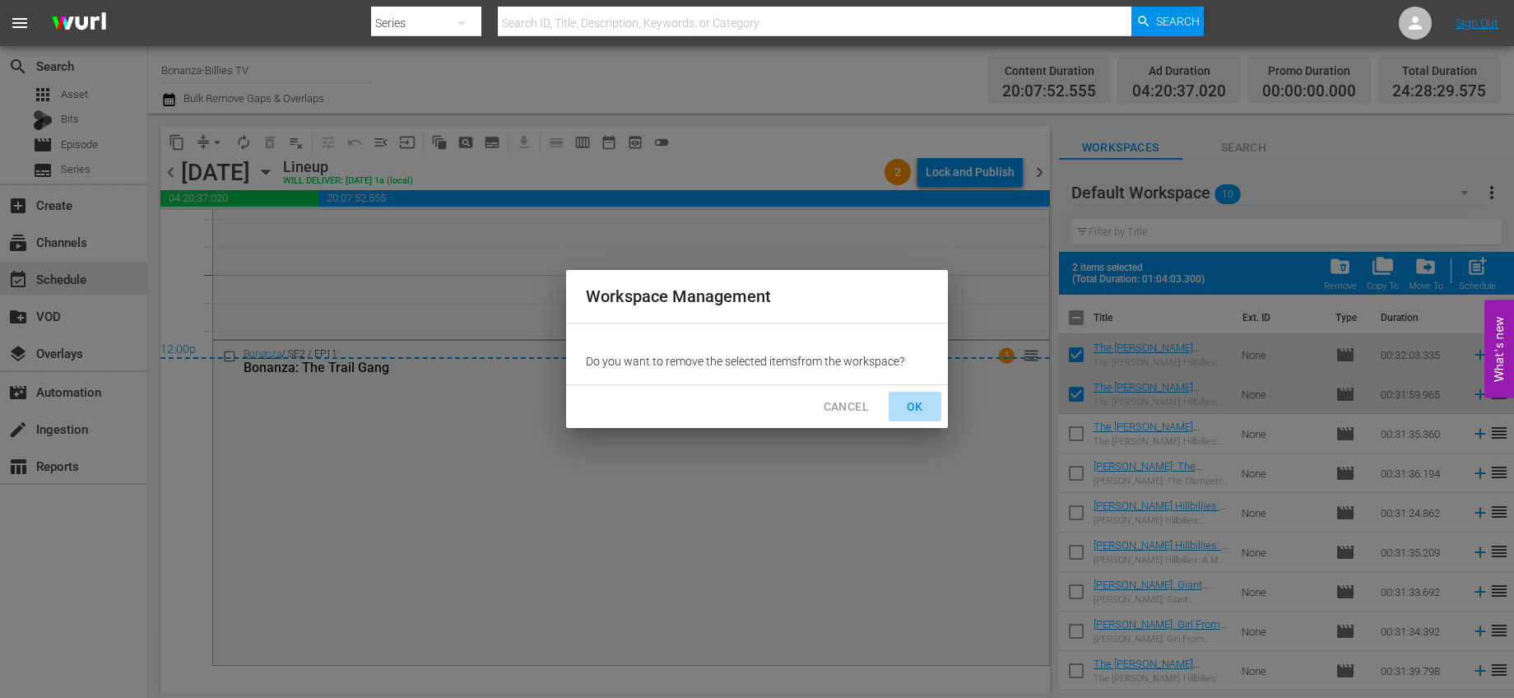
click at [913, 407] on span "OK" at bounding box center [915, 407] width 26 height 21
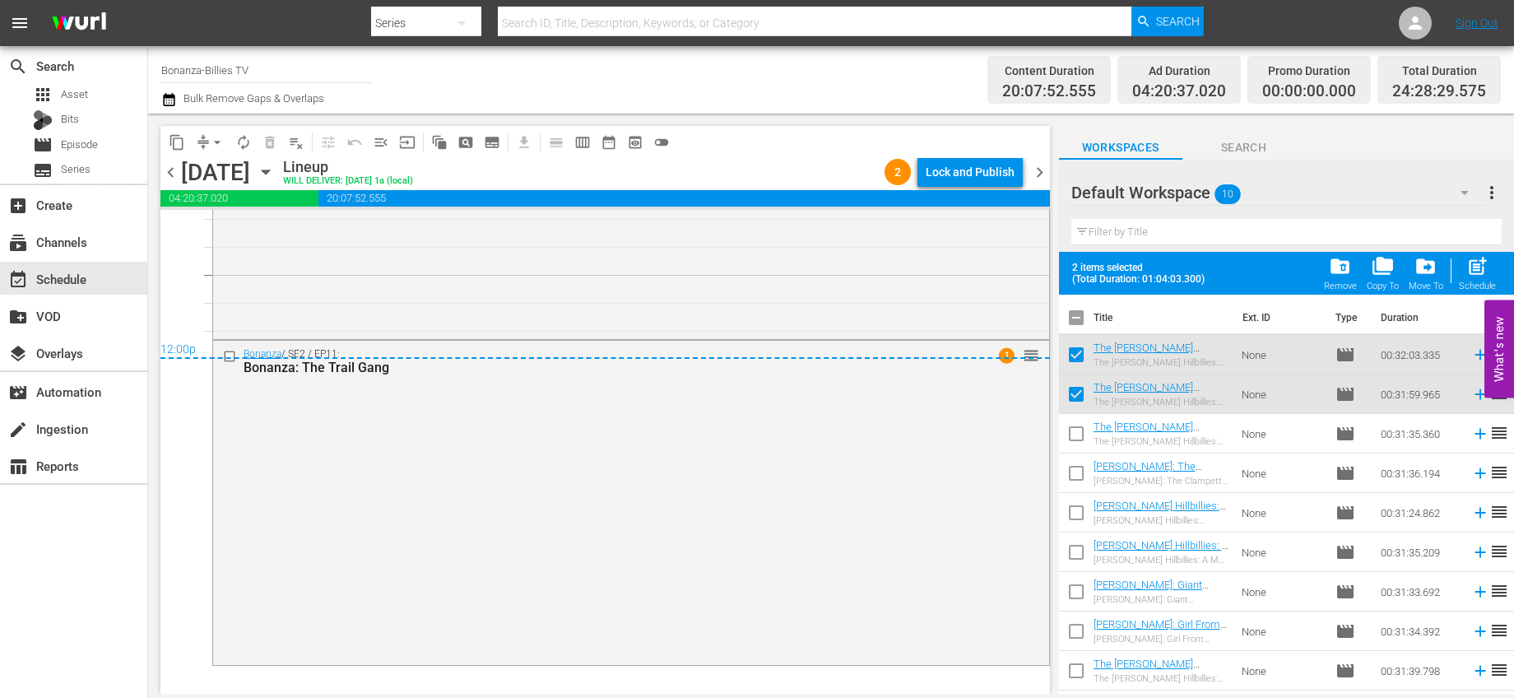
checkbox input "false"
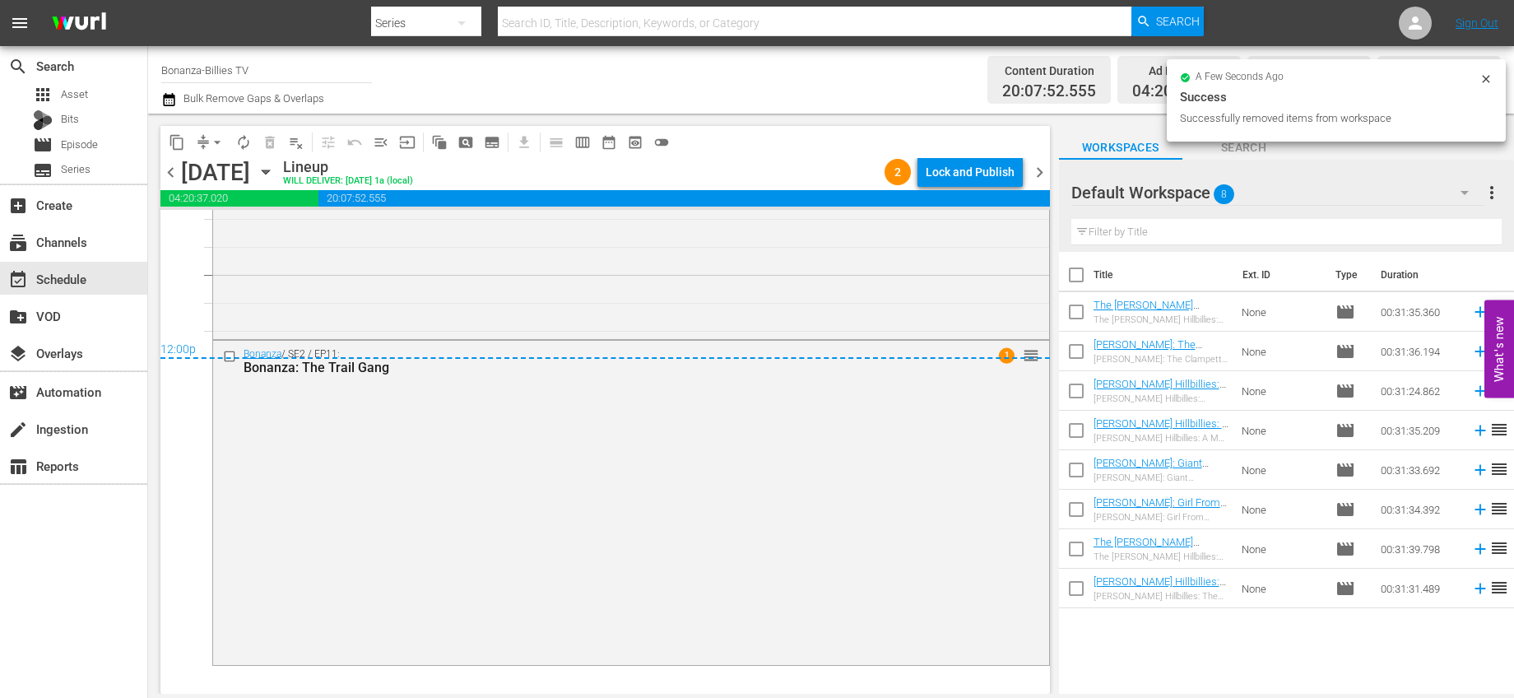
click at [1038, 164] on span "chevron_right" at bounding box center [1039, 172] width 21 height 21
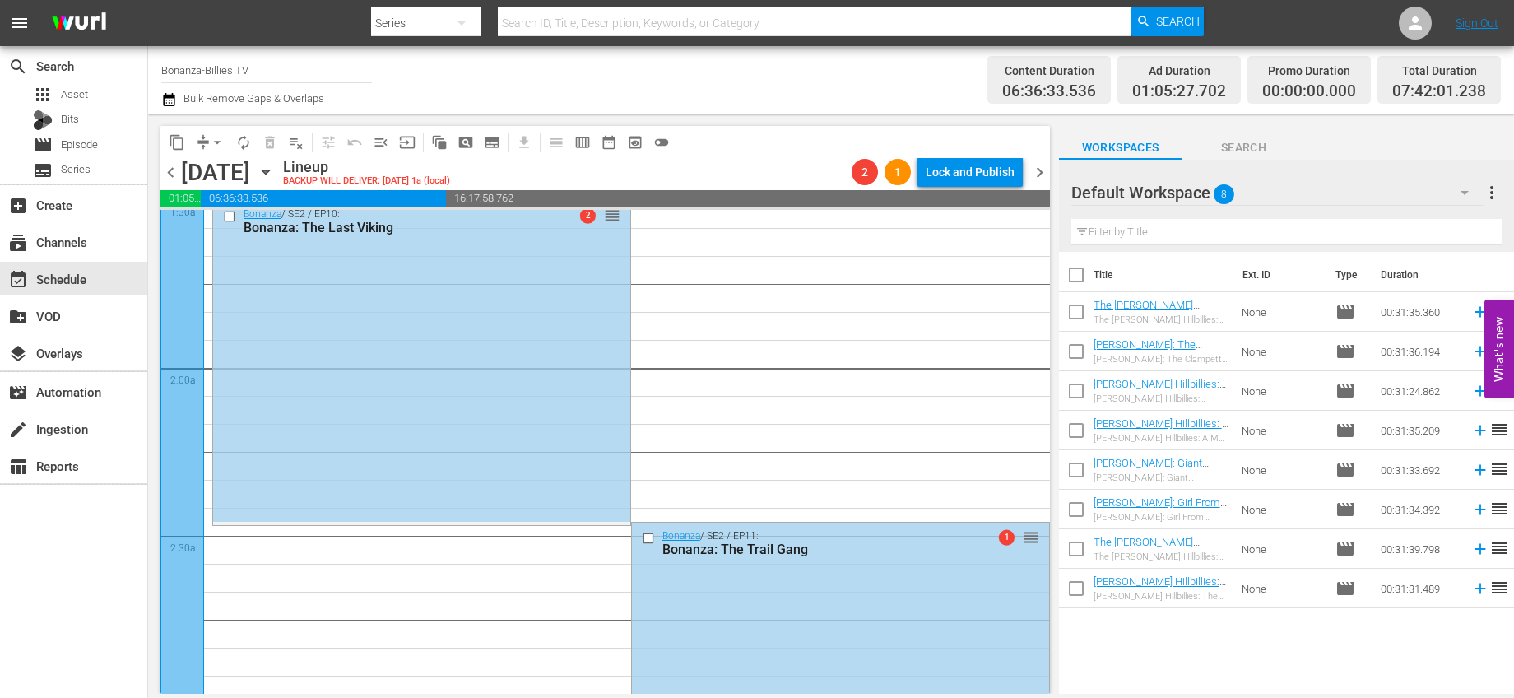
scroll to position [314, 0]
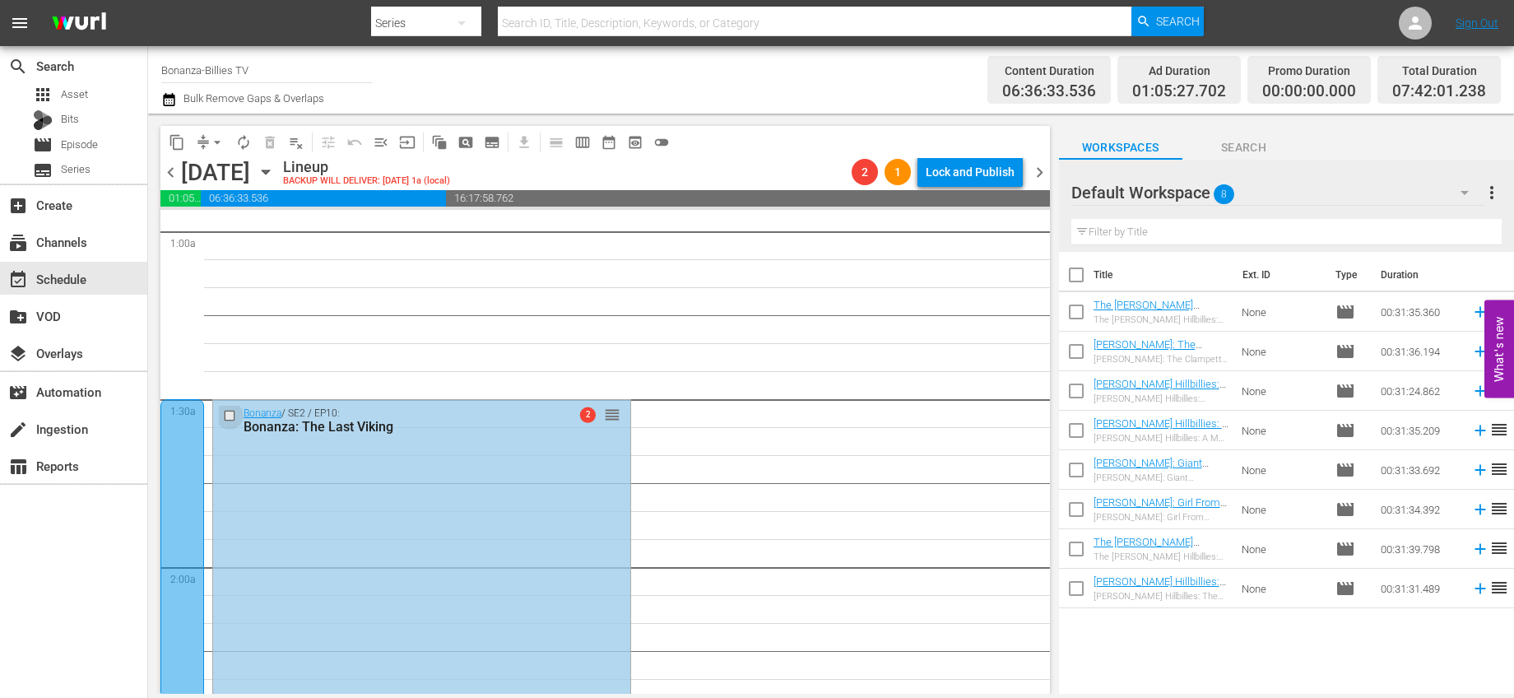
click at [235, 416] on input "checkbox" at bounding box center [231, 415] width 17 height 14
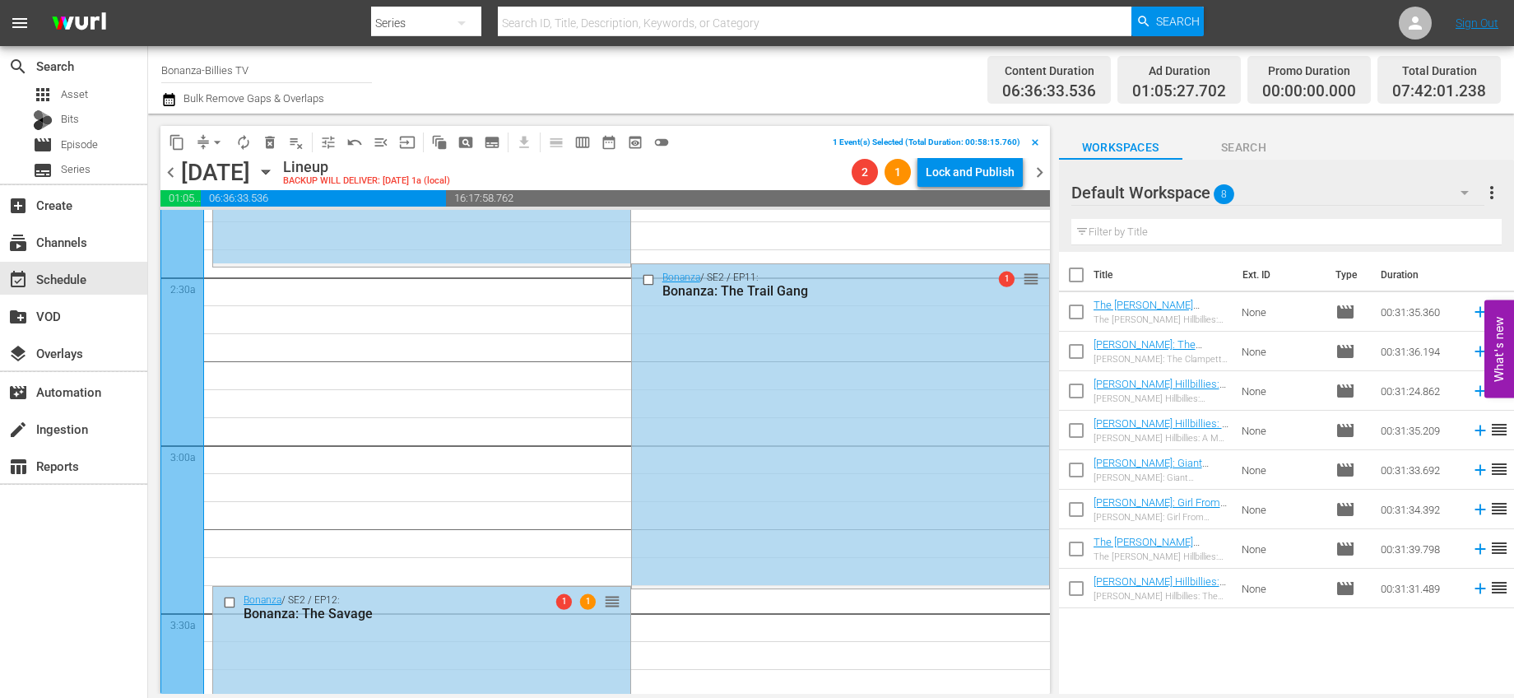
scroll to position [796, 0]
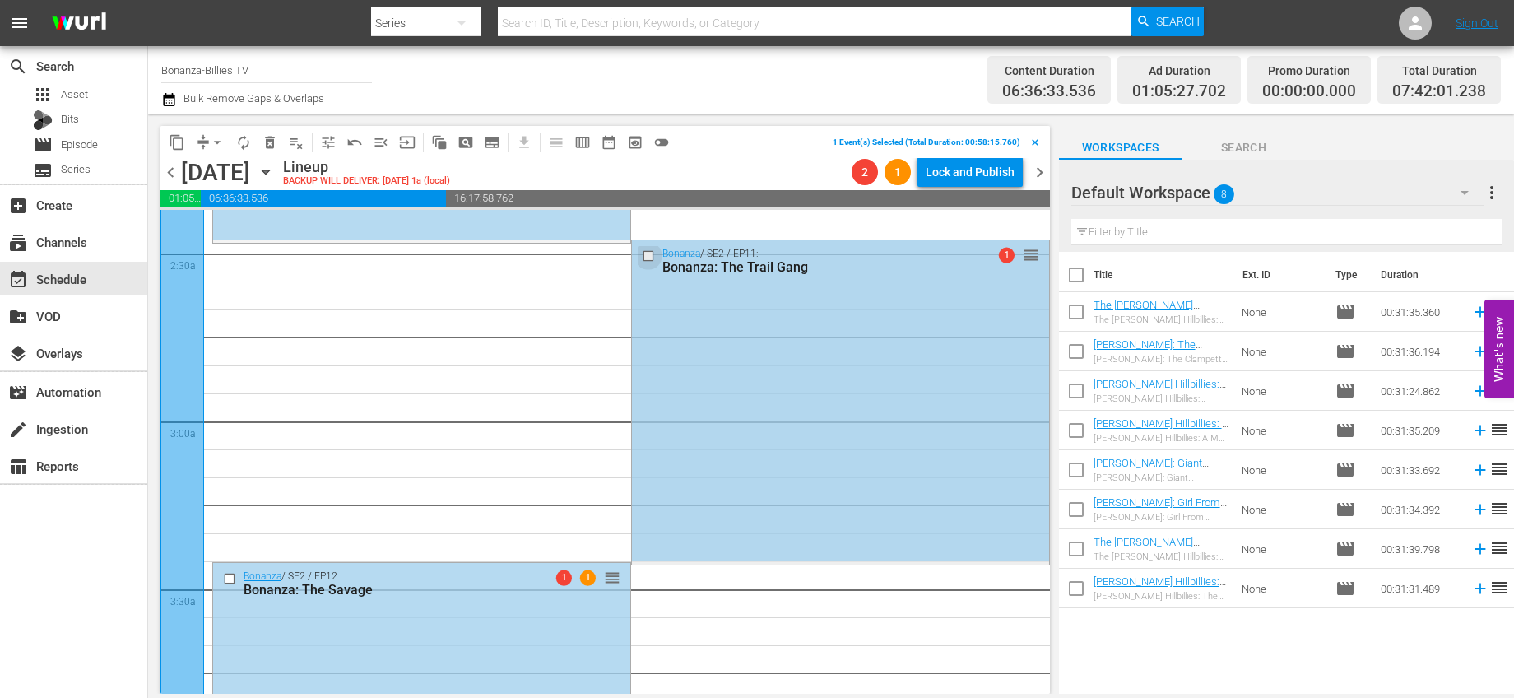
click at [643, 254] on input "checkbox" at bounding box center [649, 256] width 17 height 14
click at [269, 137] on span "delete_forever_outlined" at bounding box center [270, 142] width 16 height 16
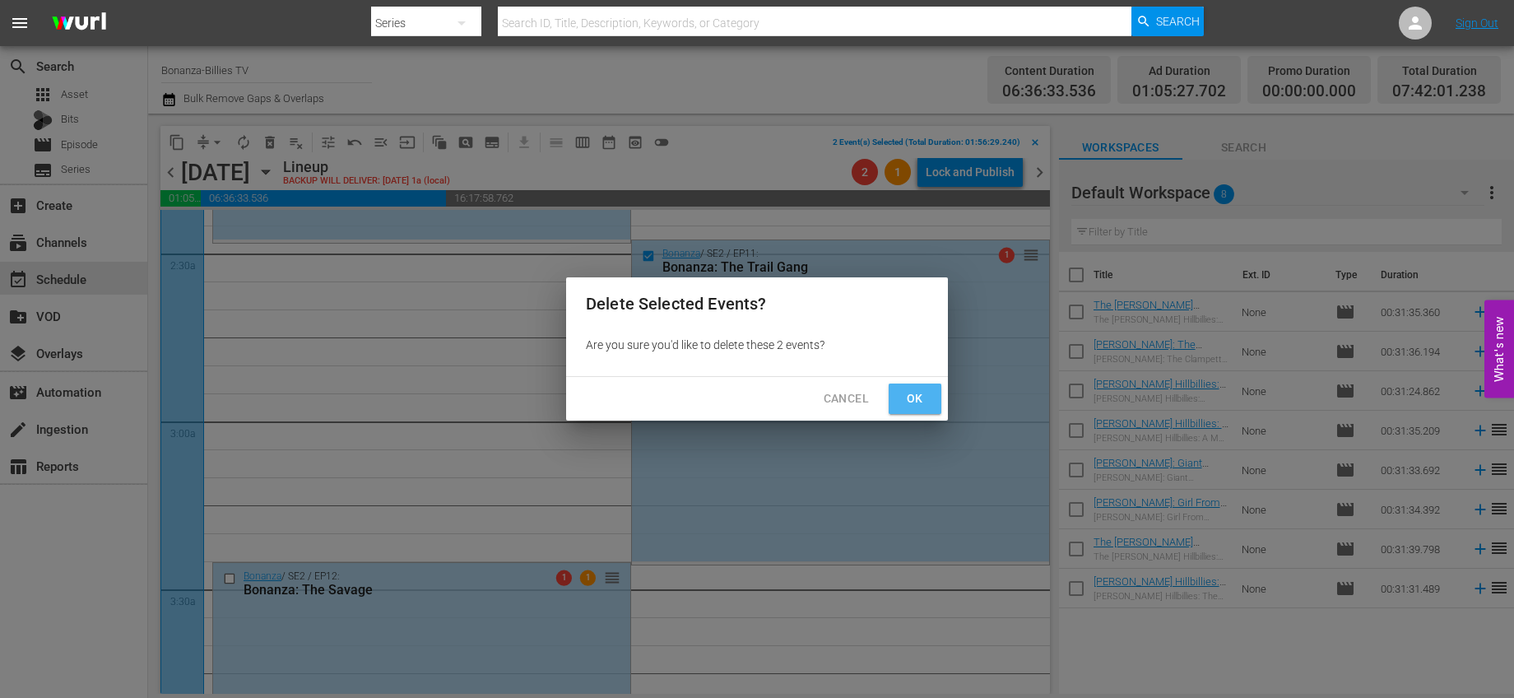
click at [928, 394] on button "Ok" at bounding box center [915, 398] width 53 height 30
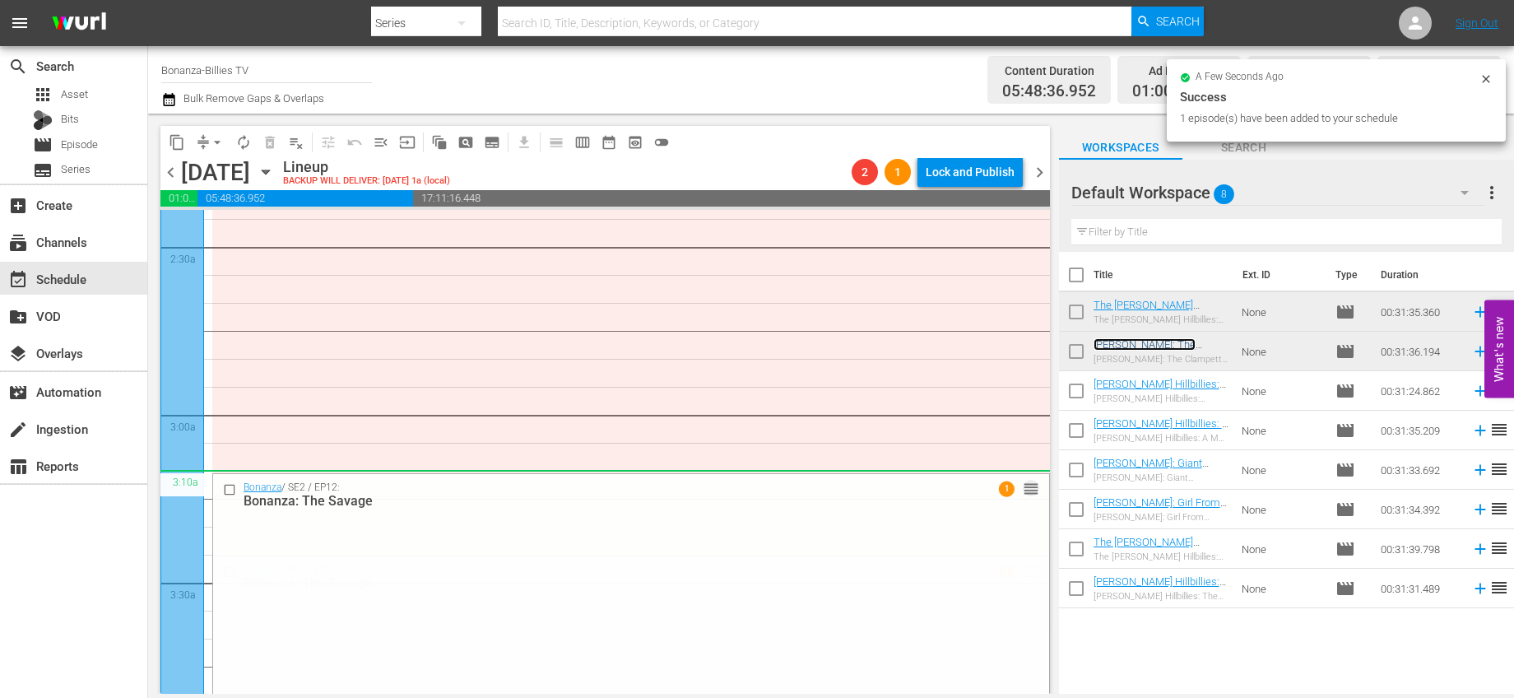
scroll to position [576, 0]
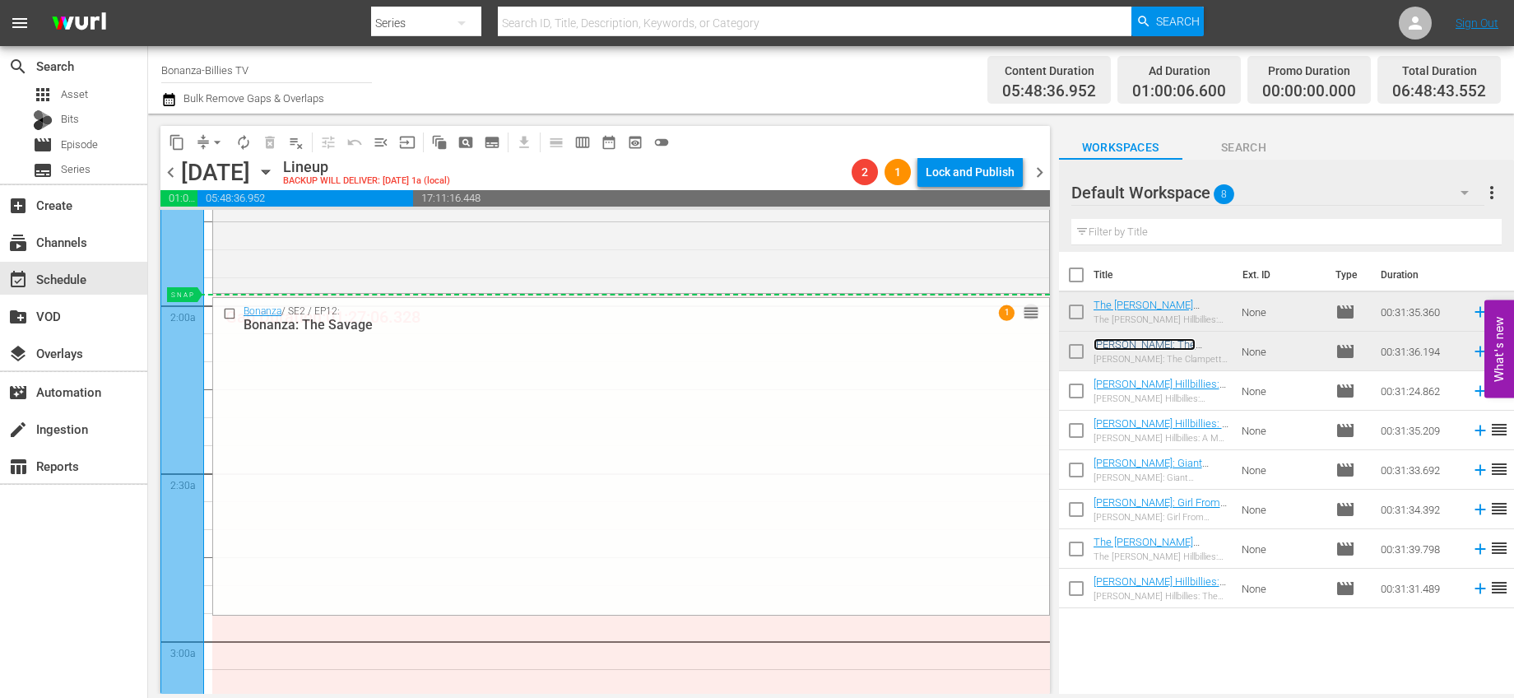
drag, startPoint x: 1021, startPoint y: 505, endPoint x: 917, endPoint y: 296, distance: 233.7
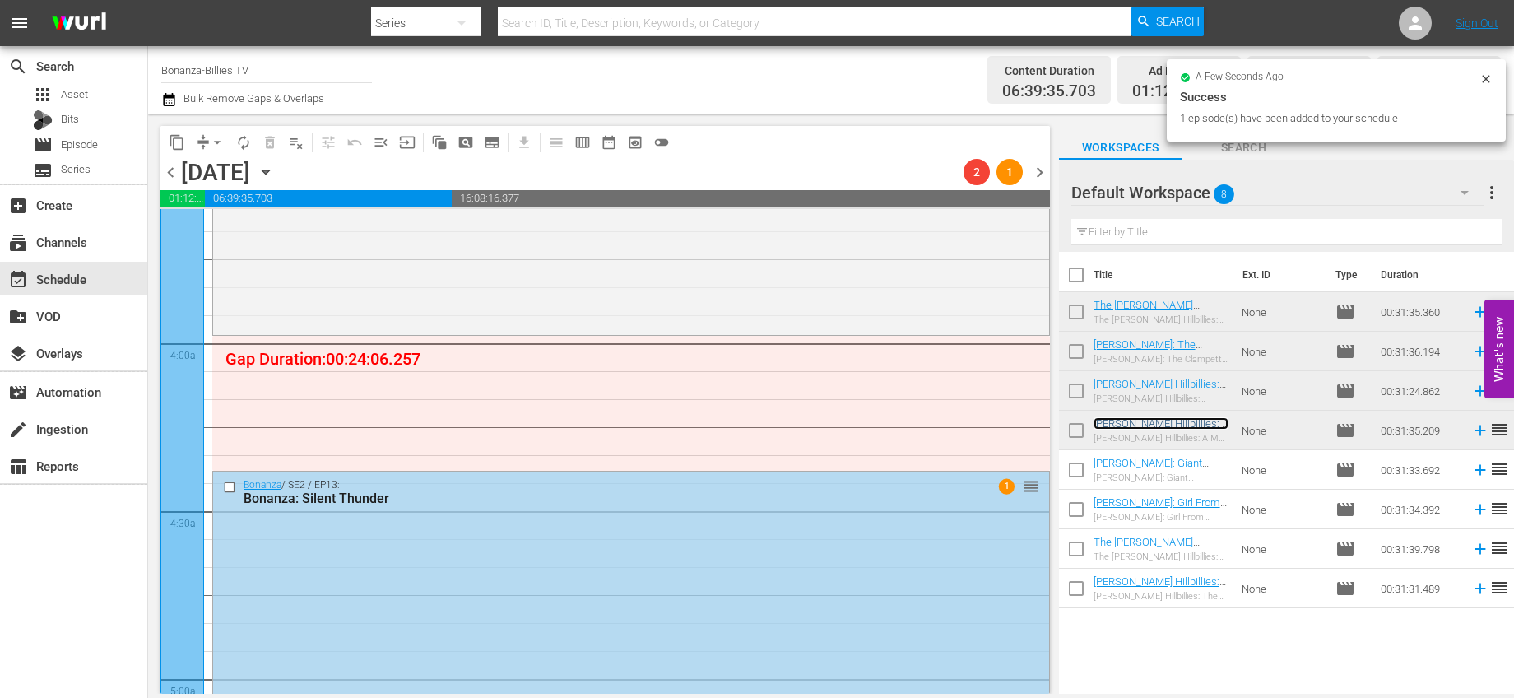
scroll to position [1210, 0]
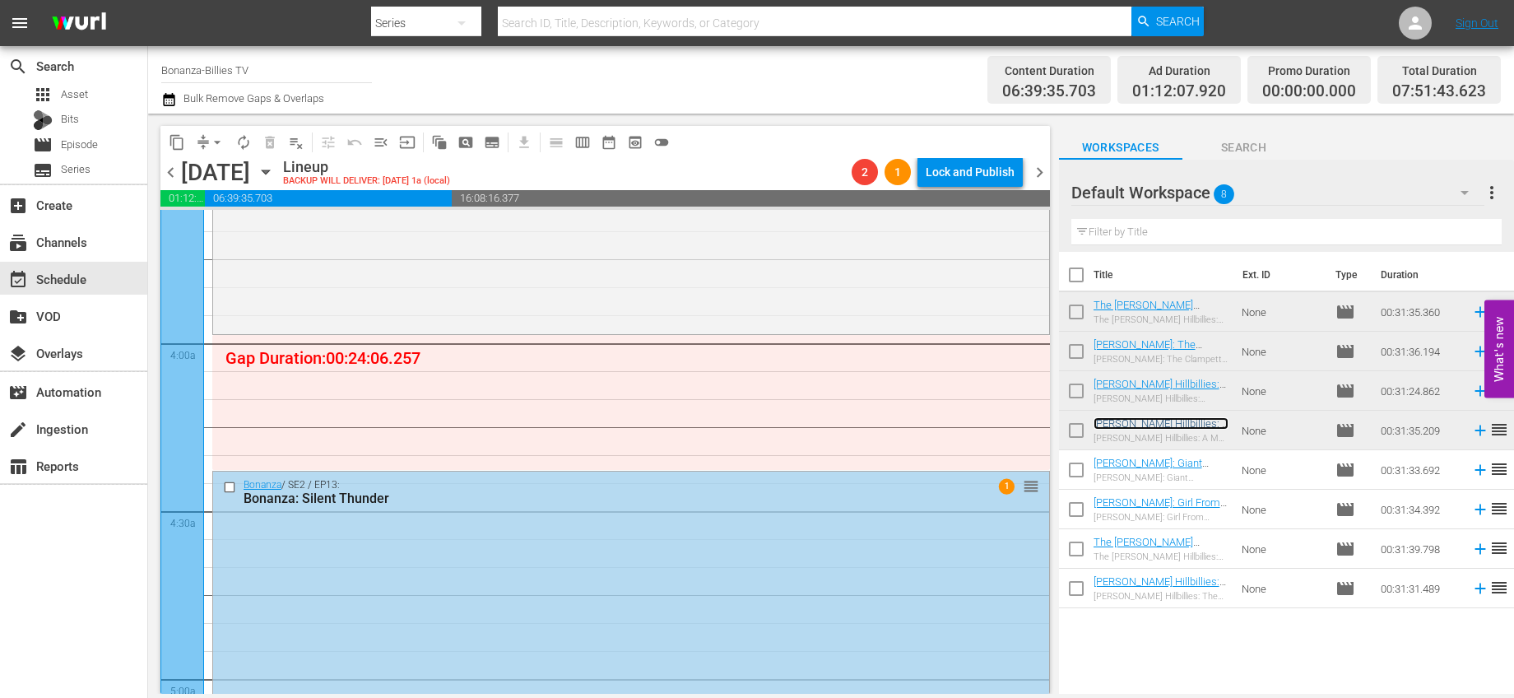
drag, startPoint x: 1166, startPoint y: 428, endPoint x: 972, endPoint y: 338, distance: 213.9
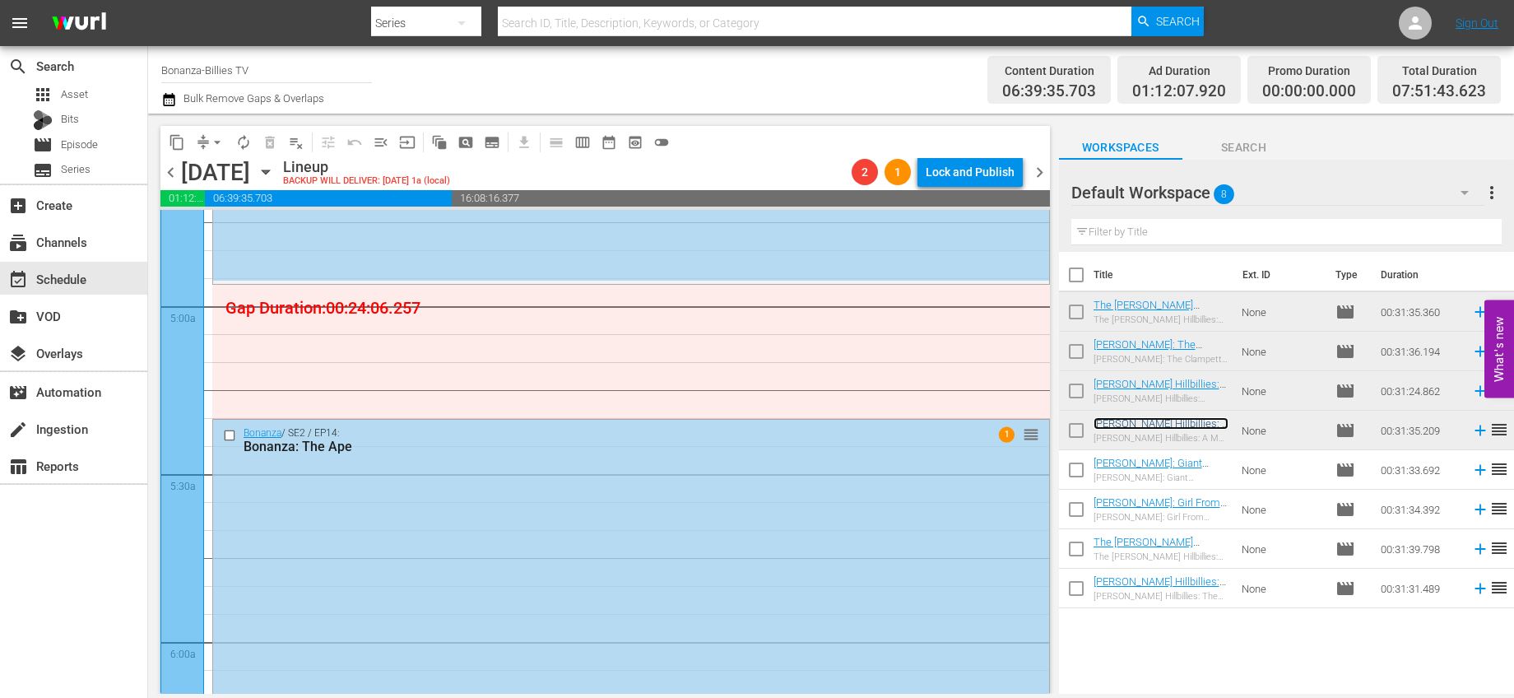
scroll to position [1500, 0]
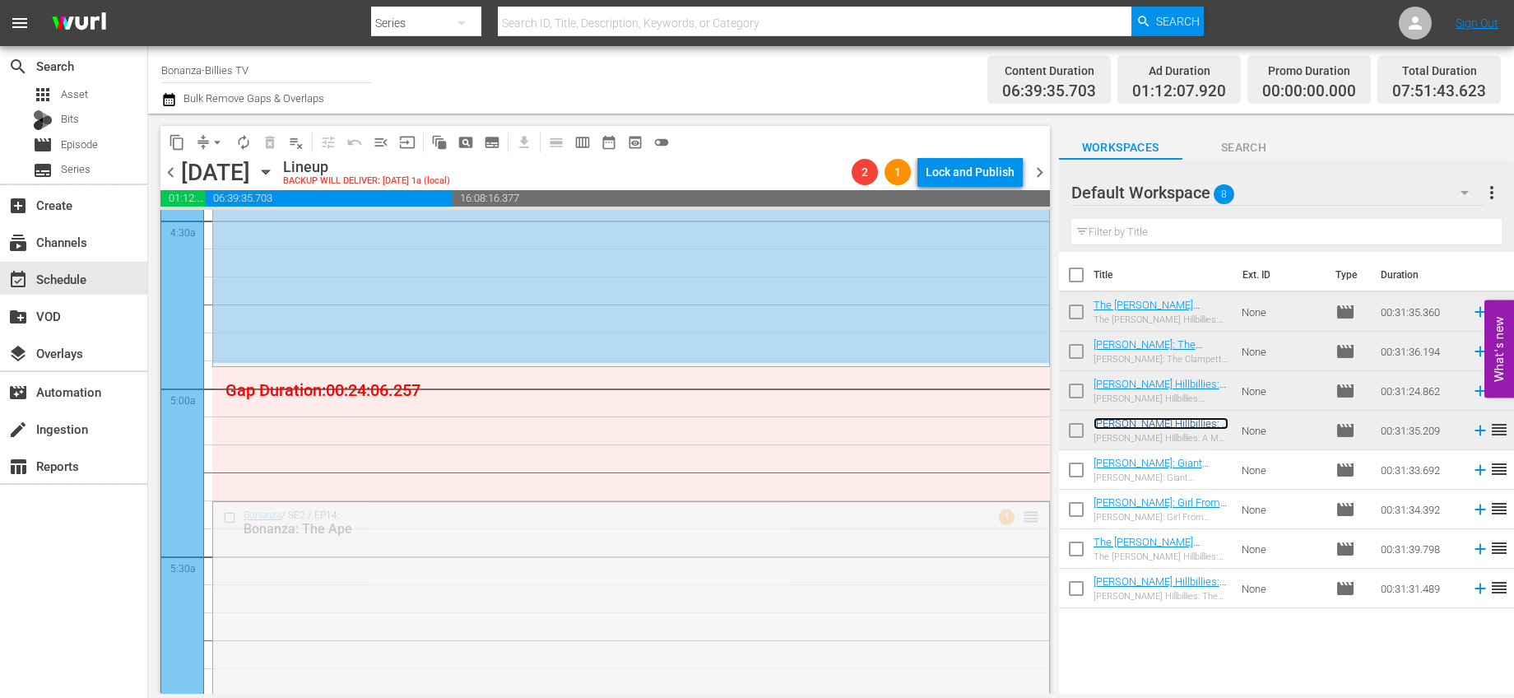
drag, startPoint x: 1021, startPoint y: 518, endPoint x: 967, endPoint y: 375, distance: 152.4
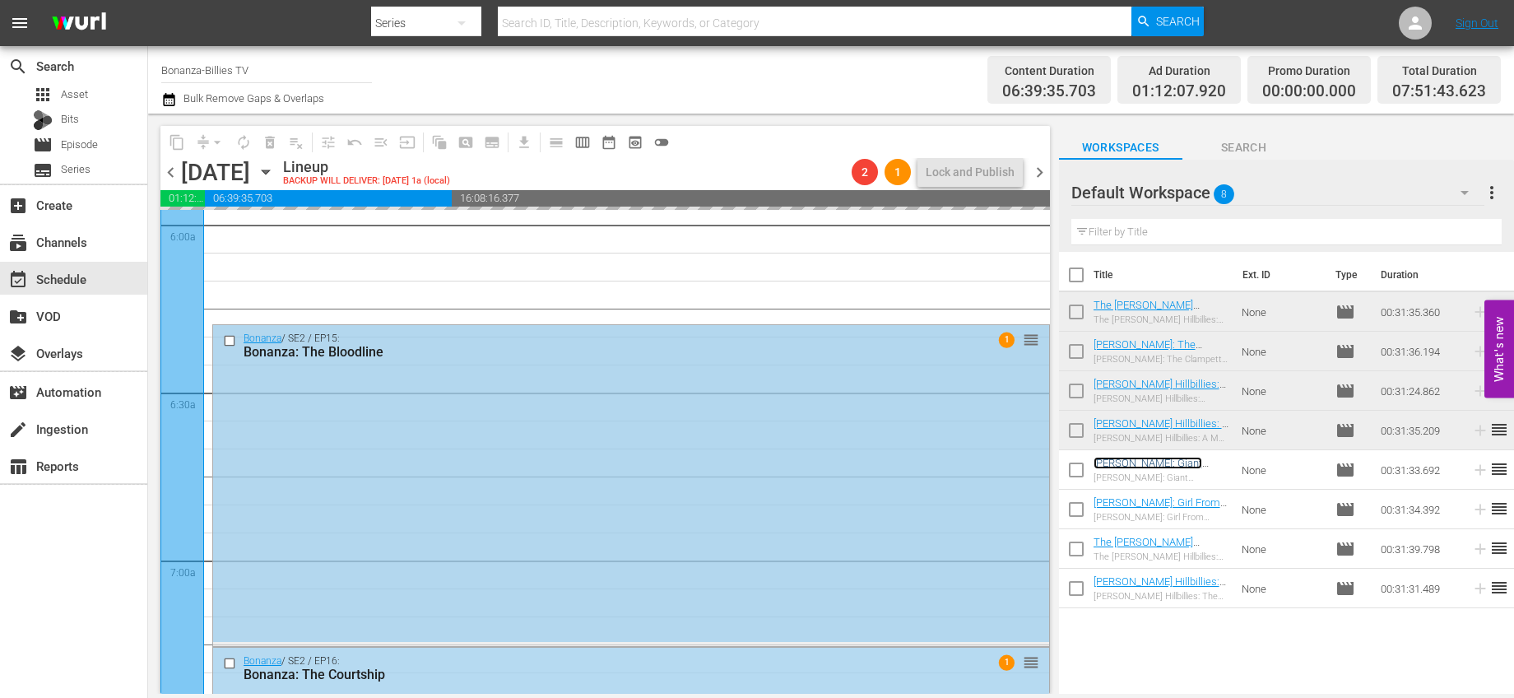
scroll to position [1864, 0]
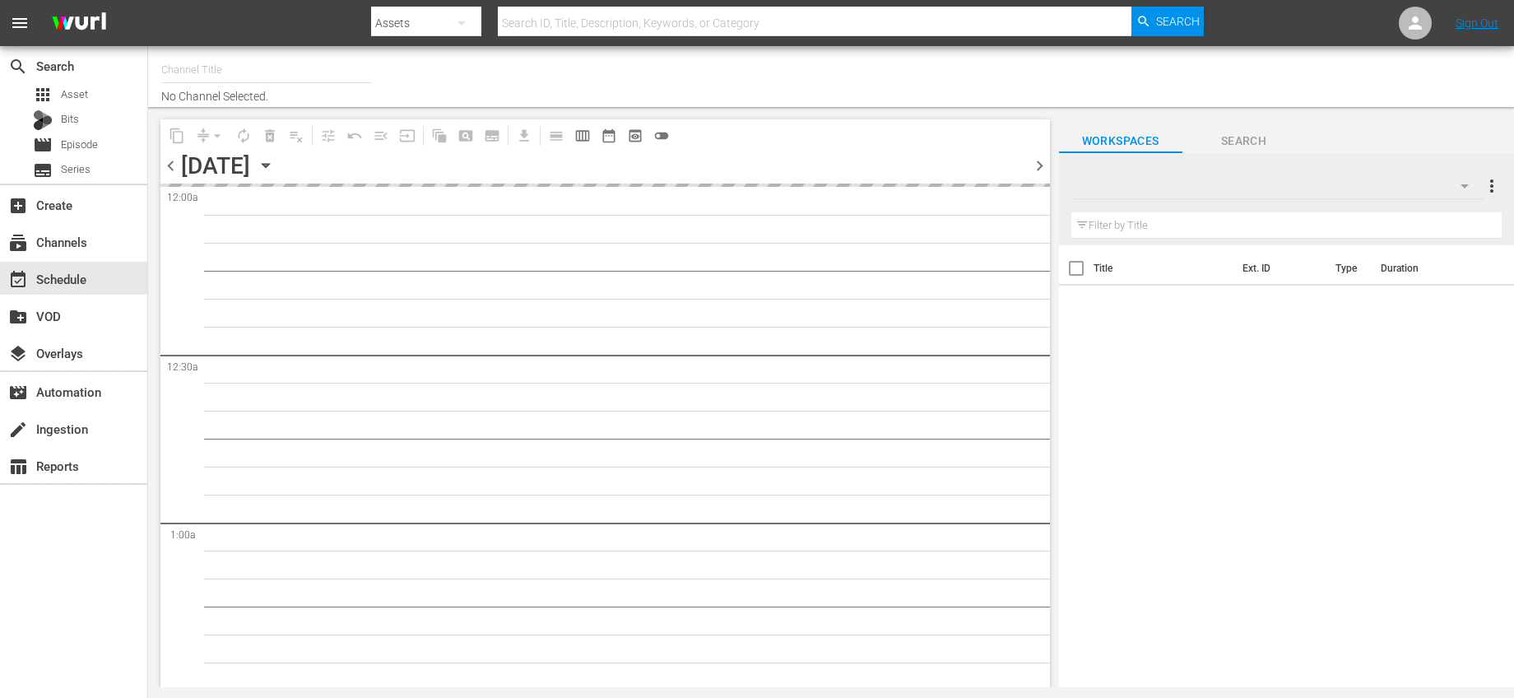
type input "Bonanza-Billies TV (2101)"
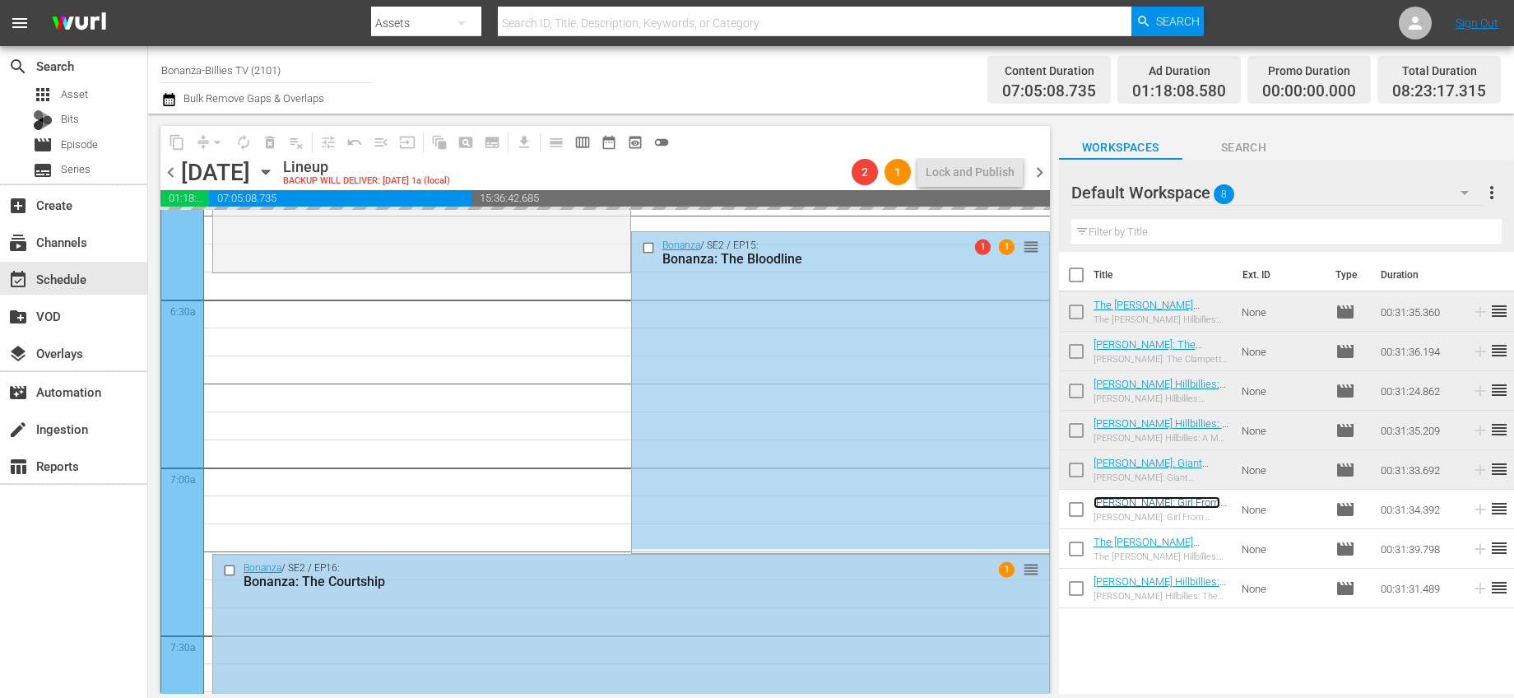
scroll to position [2088, 0]
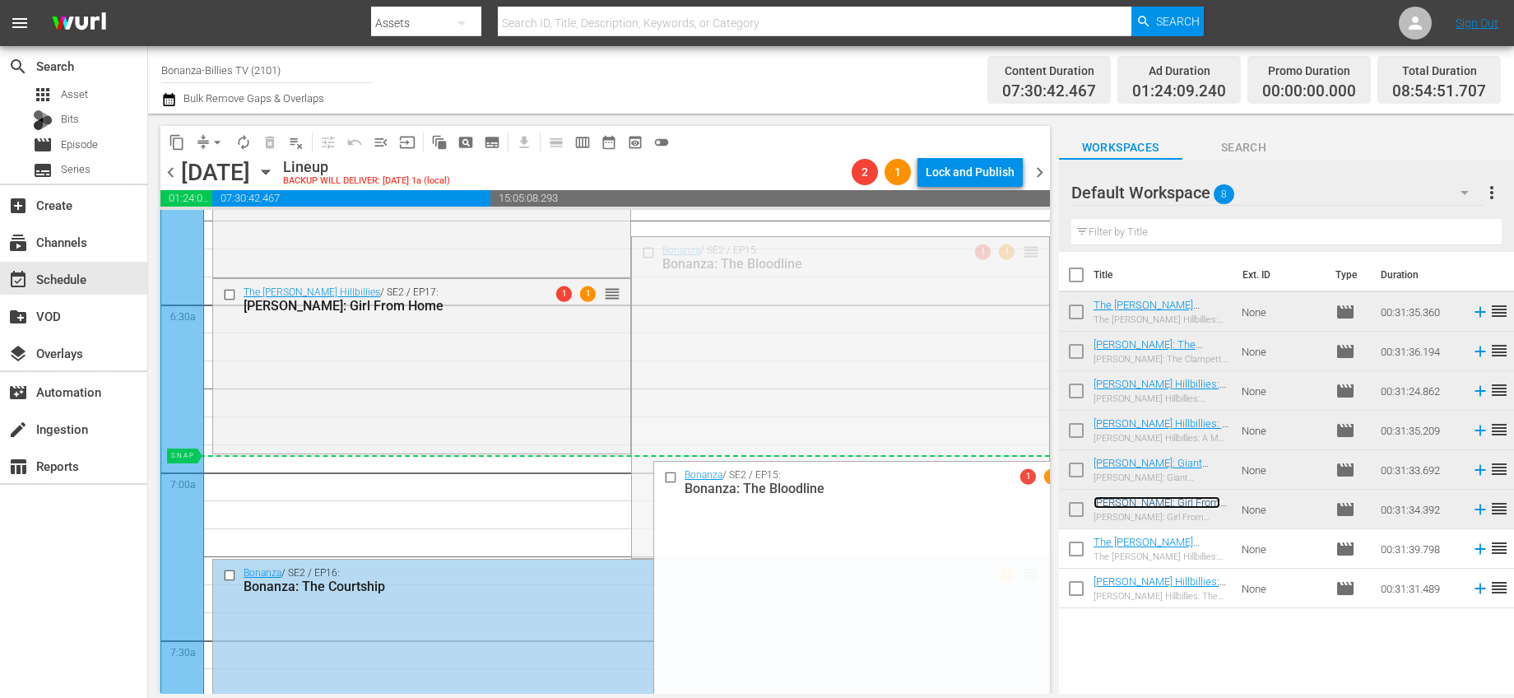
drag, startPoint x: 1015, startPoint y: 253, endPoint x: 968, endPoint y: 462, distance: 214.2
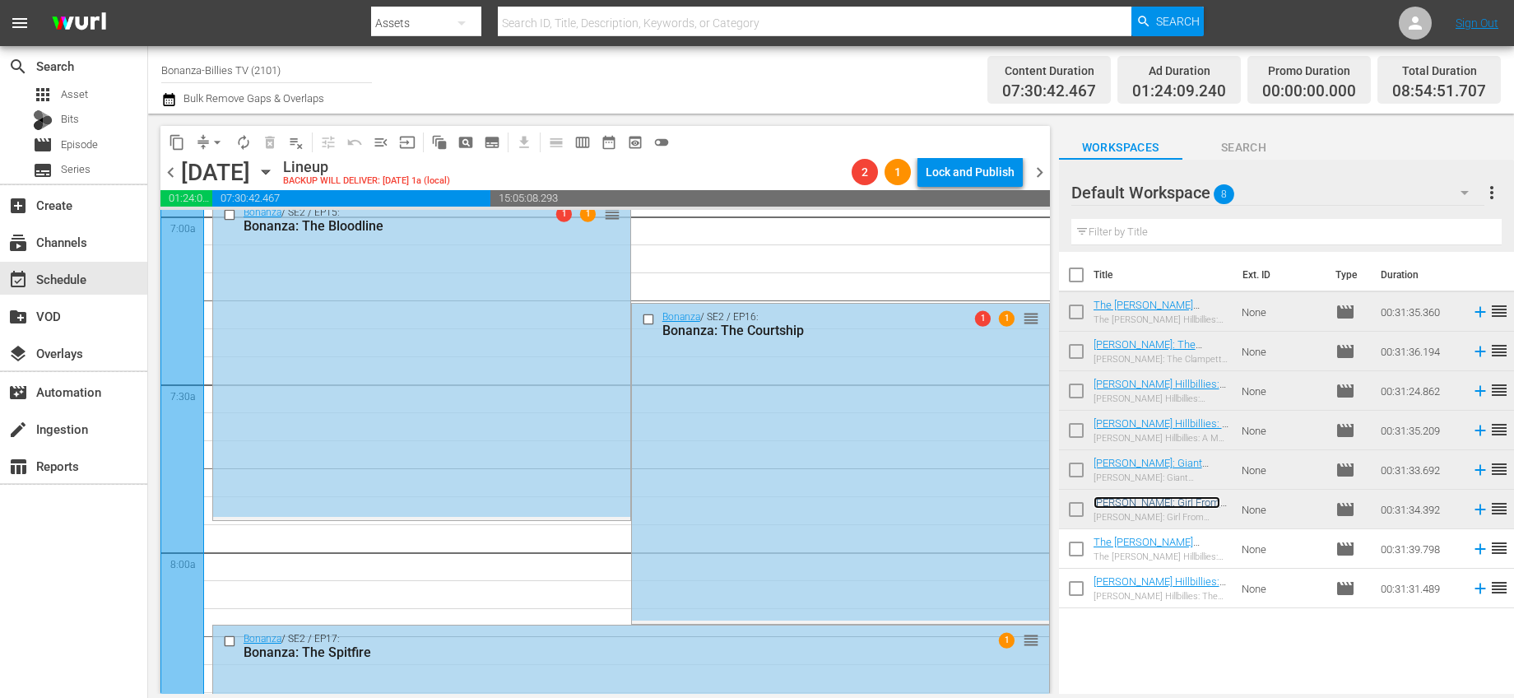
scroll to position [2432, 0]
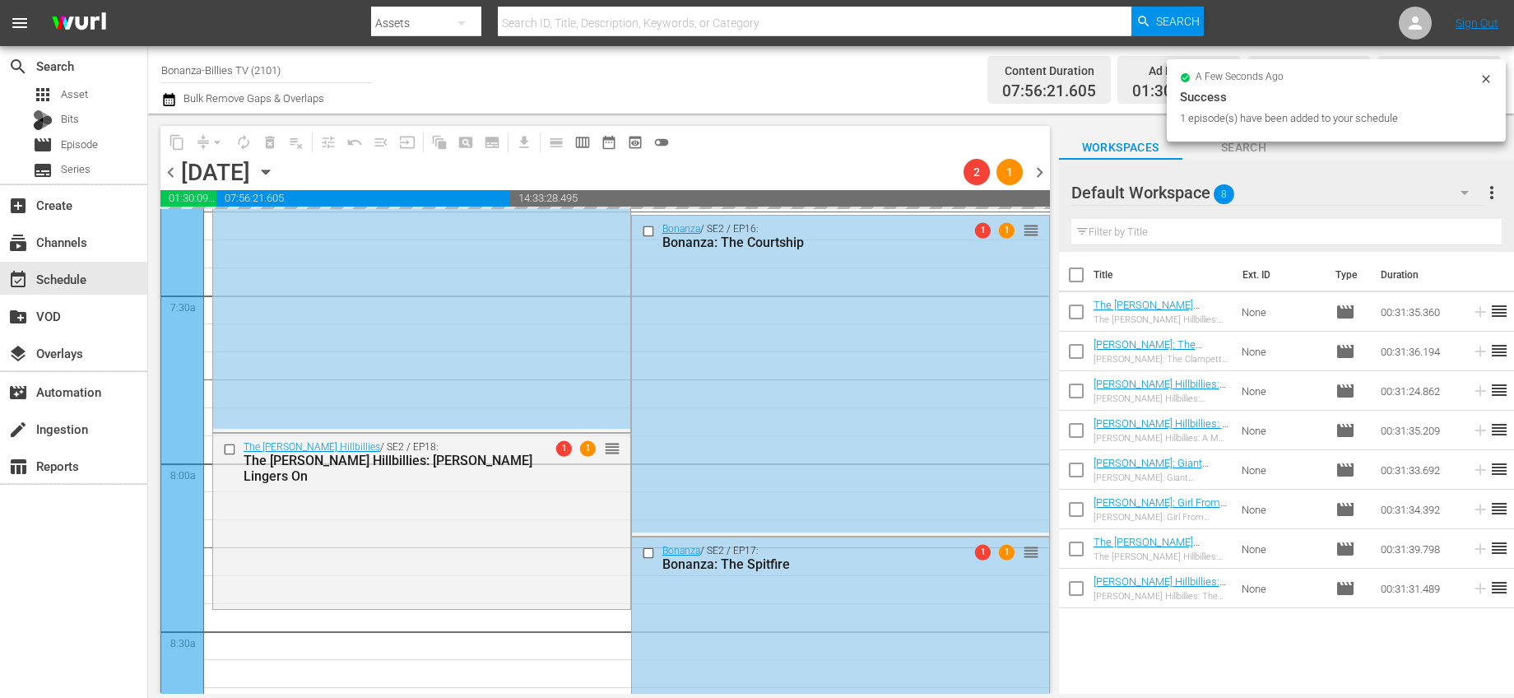
drag, startPoint x: 1199, startPoint y: 583, endPoint x: 518, endPoint y: 3, distance: 893.7
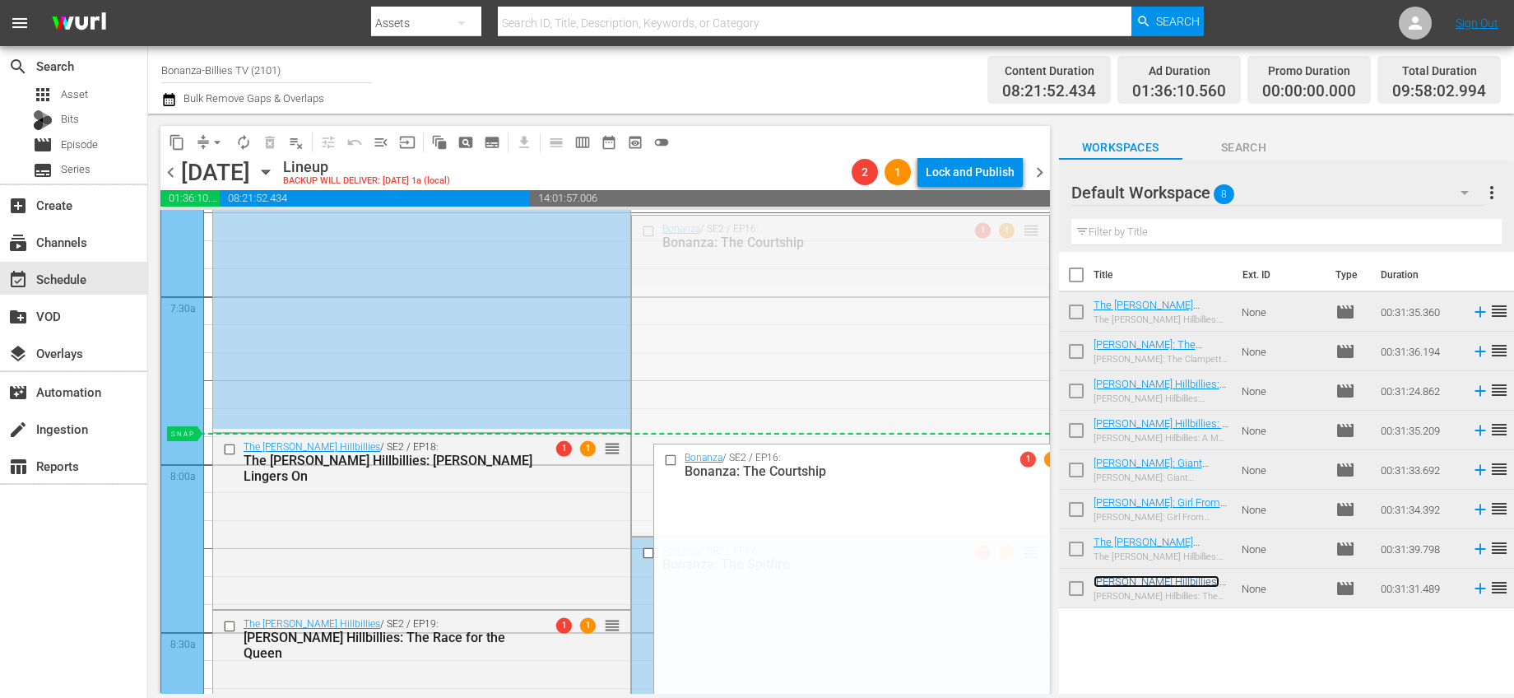
drag, startPoint x: 1017, startPoint y: 228, endPoint x: 987, endPoint y: 441, distance: 215.3
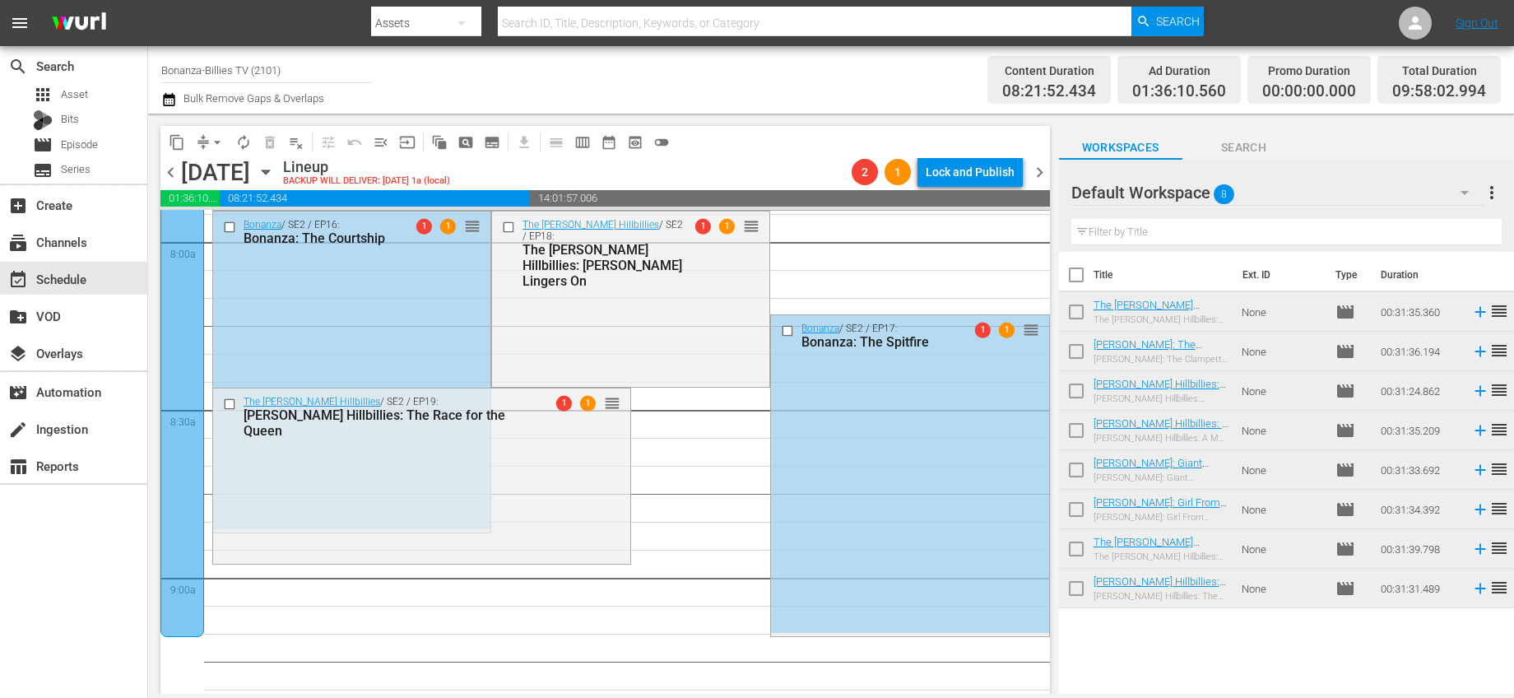
scroll to position [2651, 0]
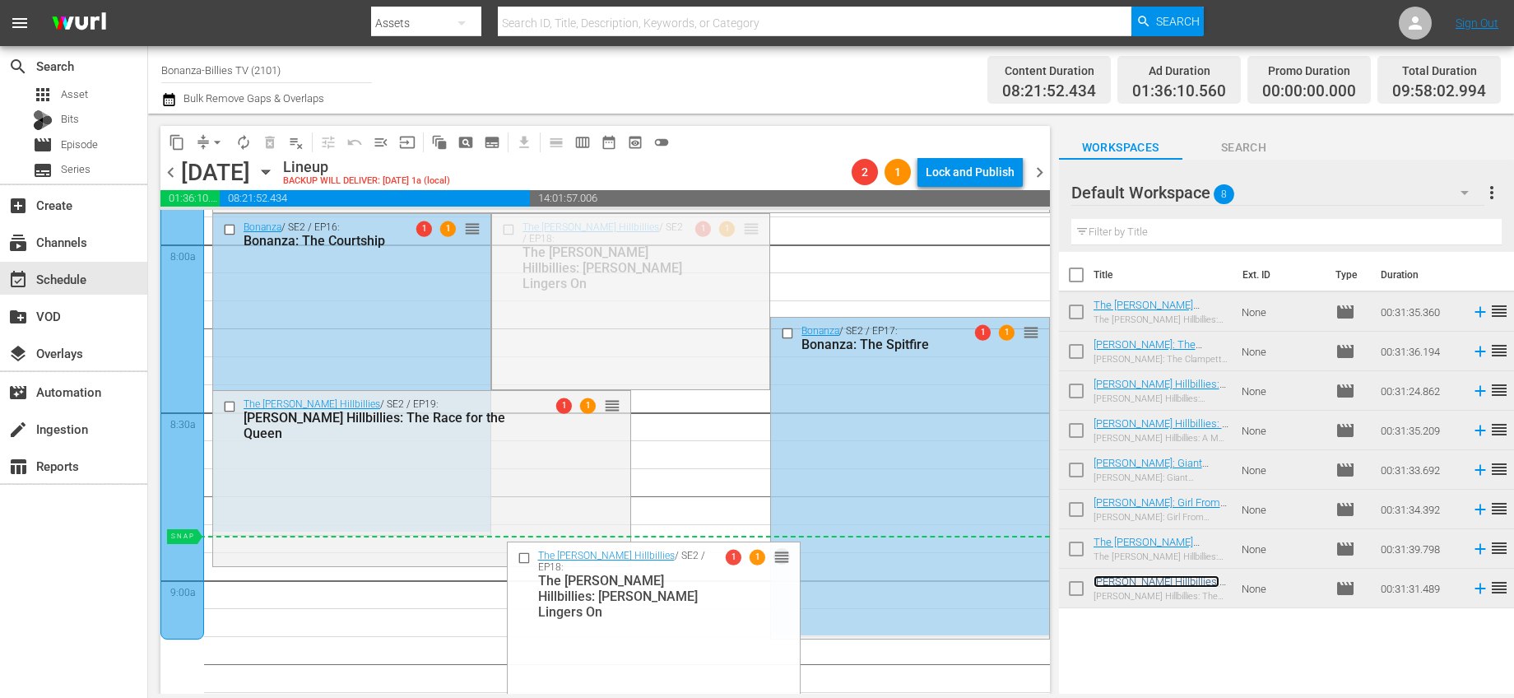
drag, startPoint x: 748, startPoint y: 225, endPoint x: 687, endPoint y: 545, distance: 325.8
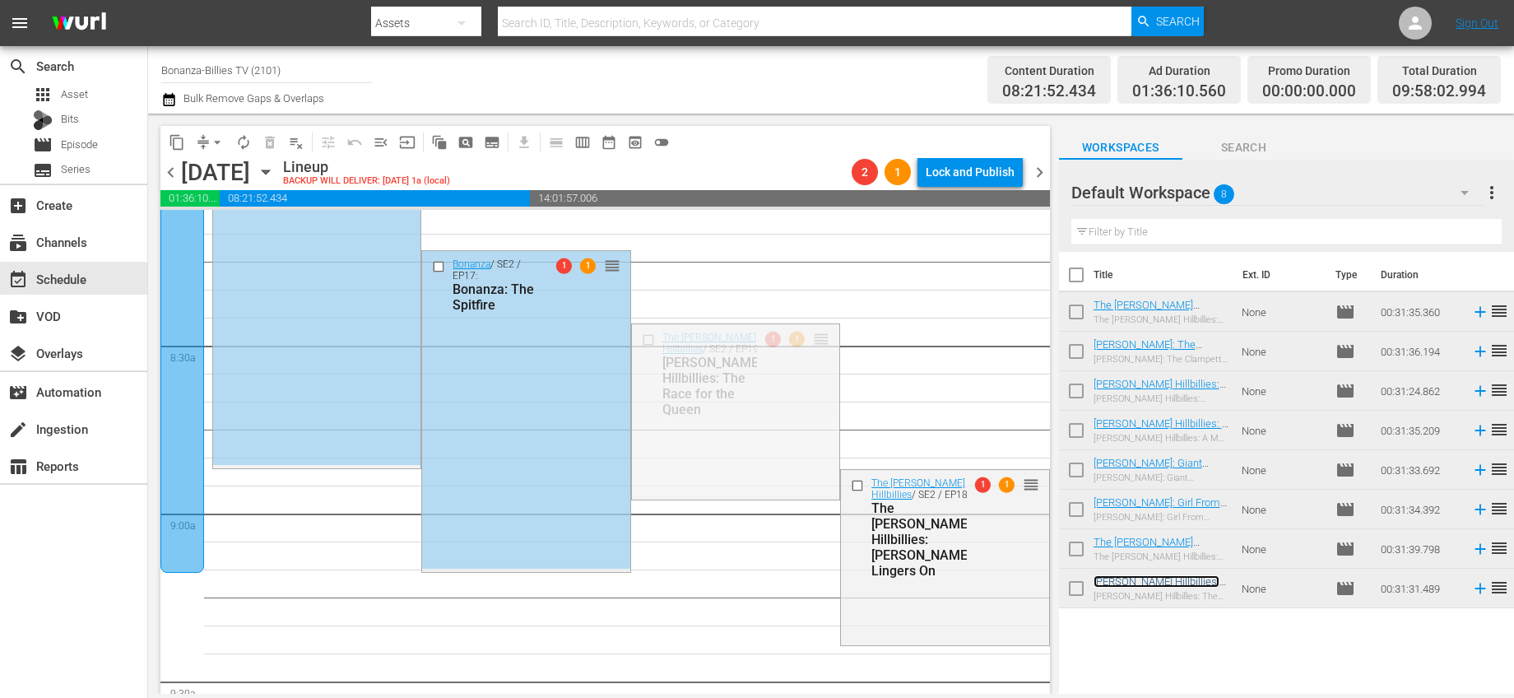
scroll to position [2994, 0]
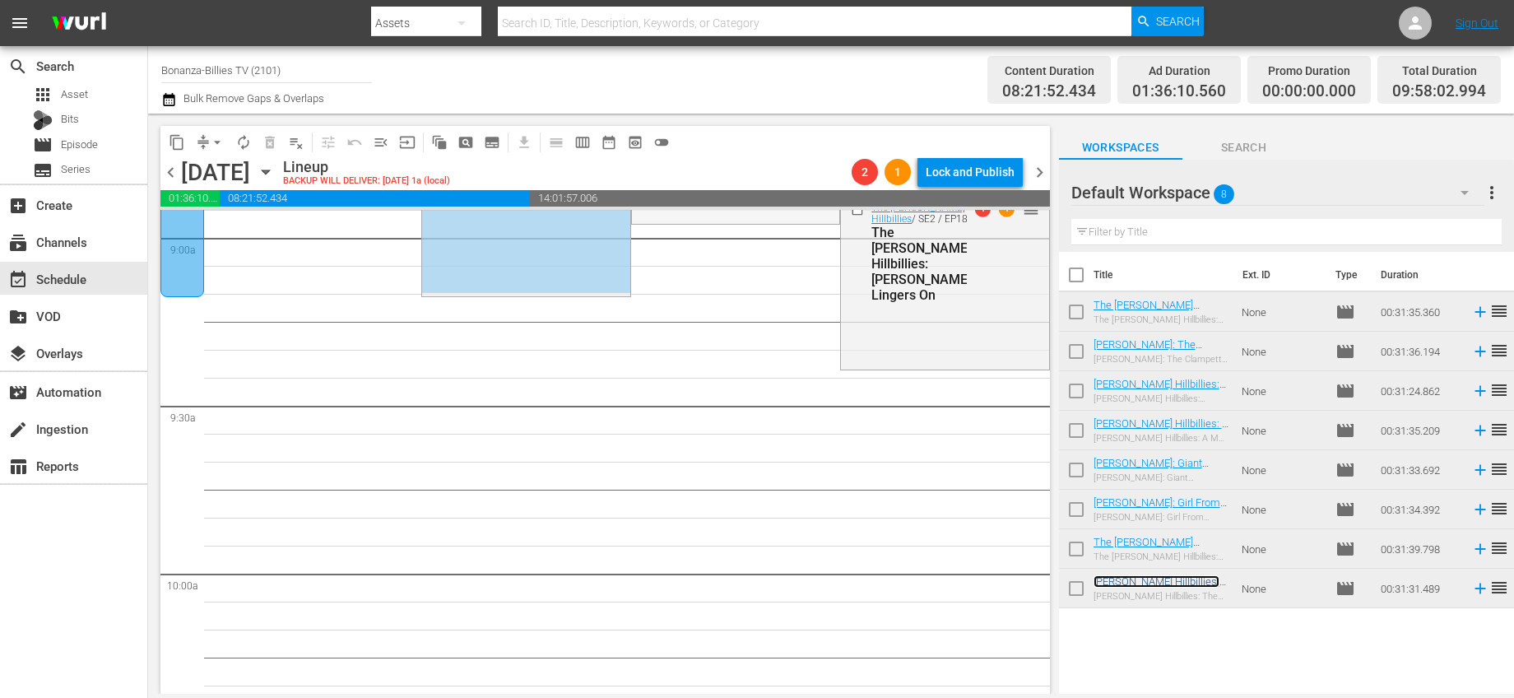
drag, startPoint x: 817, startPoint y: 355, endPoint x: 901, endPoint y: 372, distance: 85.5
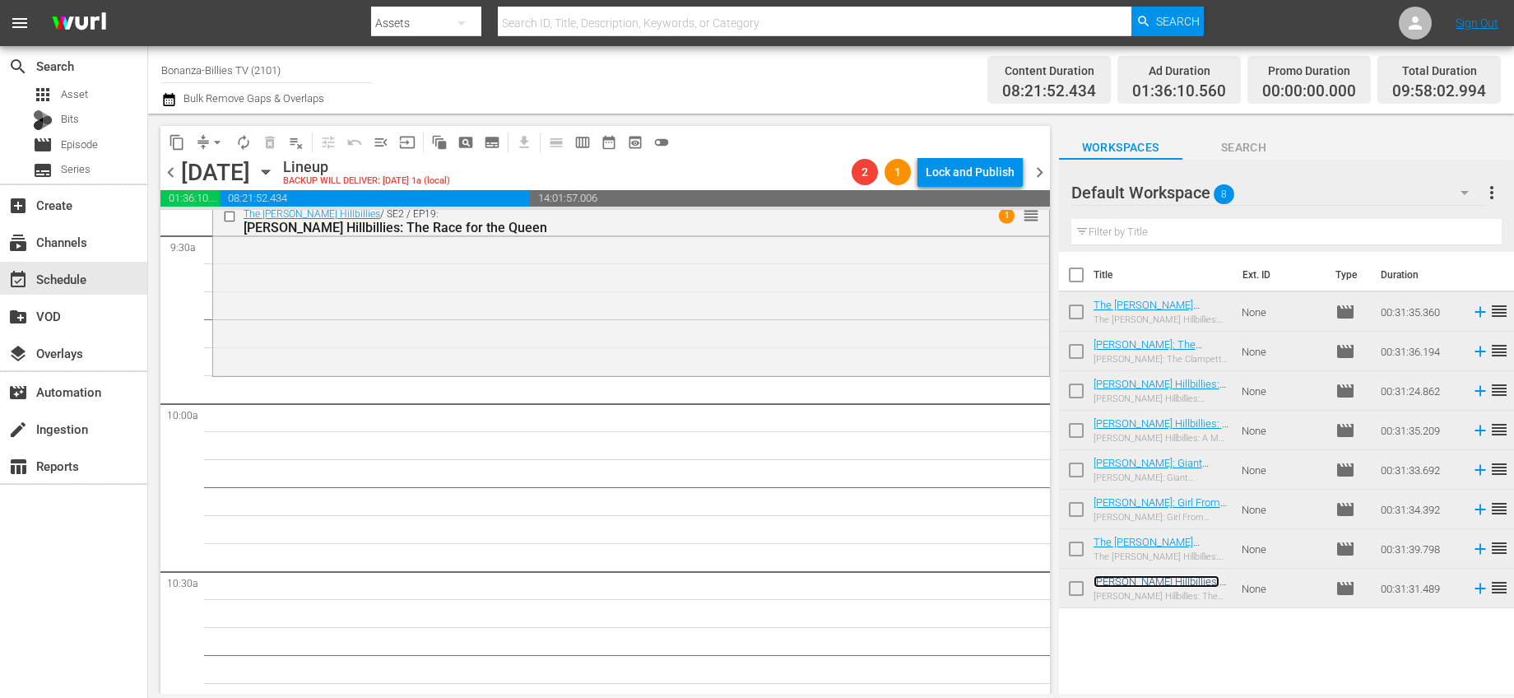
scroll to position [3304, 0]
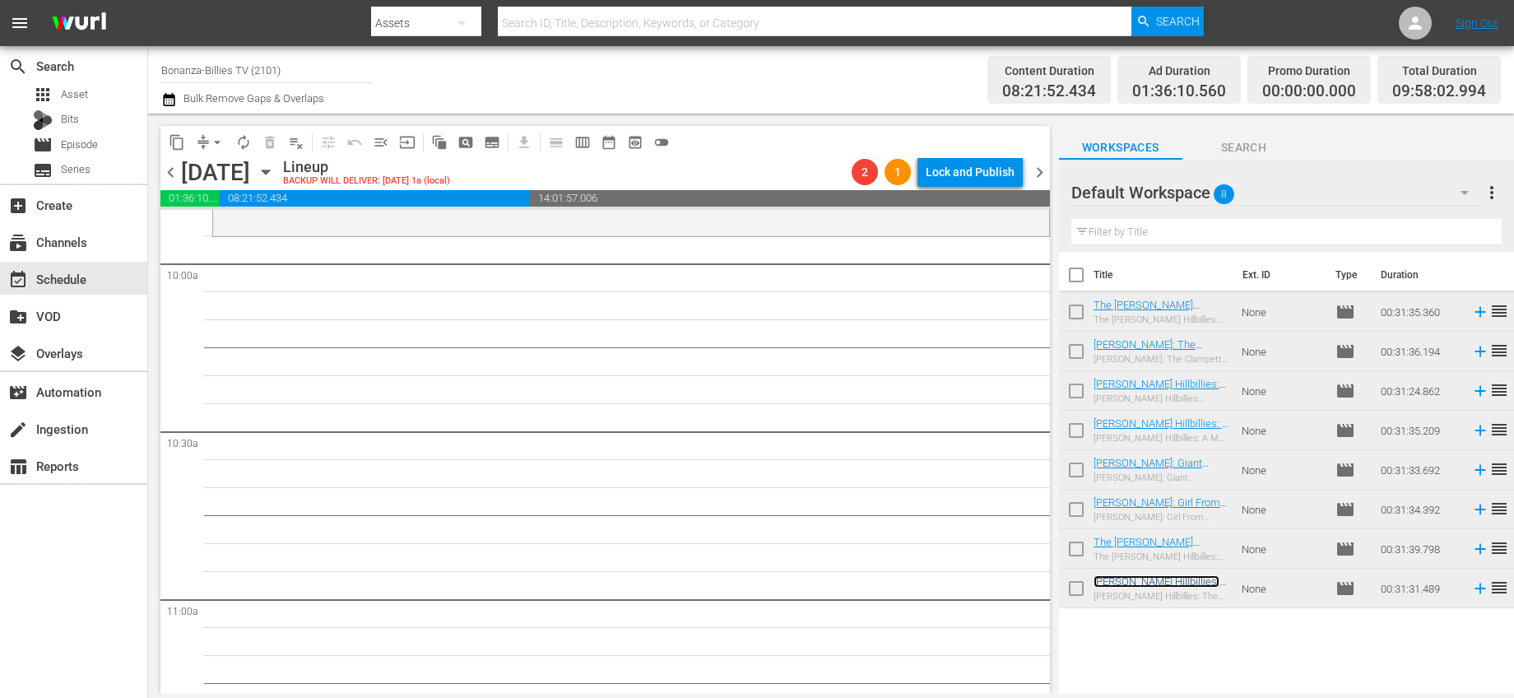
drag, startPoint x: 1017, startPoint y: 267, endPoint x: 876, endPoint y: 249, distance: 141.9
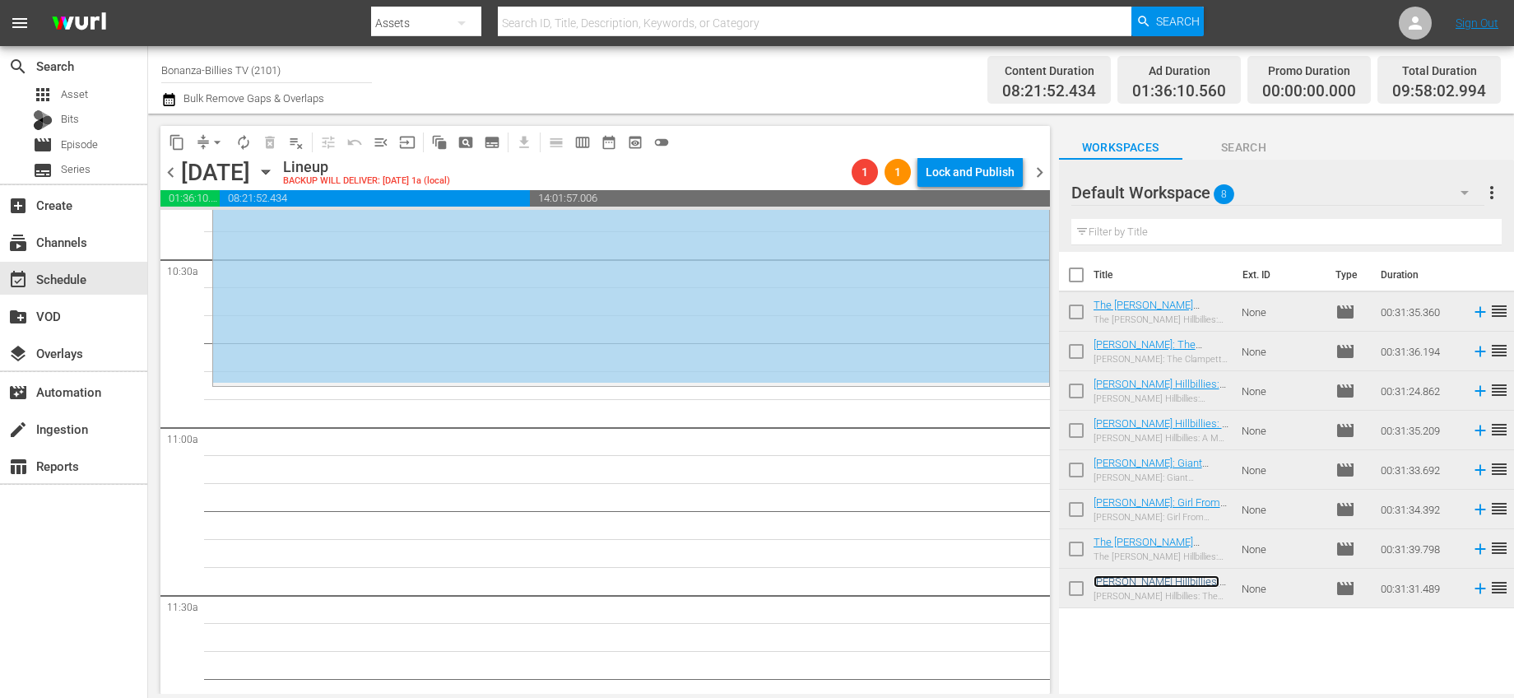
scroll to position [3059, 0]
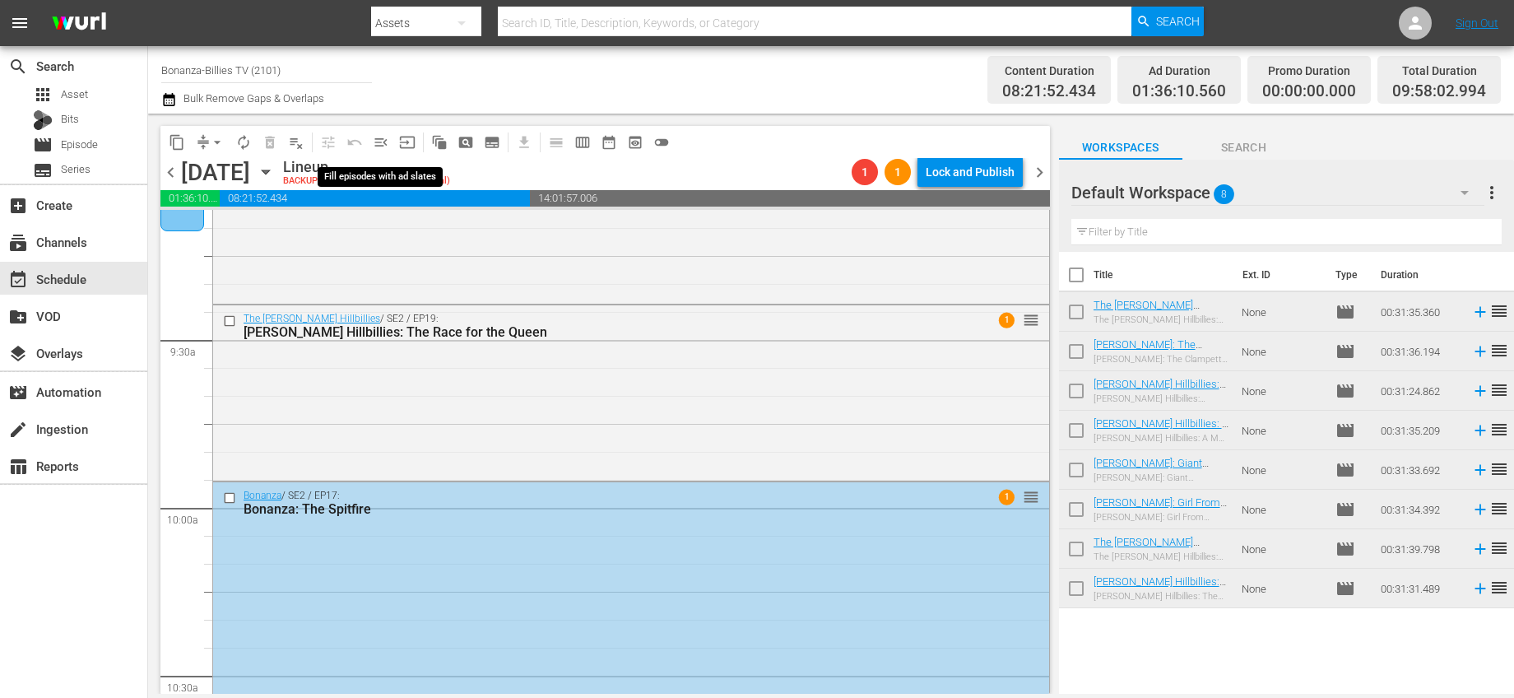
click at [383, 141] on span "menu_open" at bounding box center [381, 142] width 16 height 16
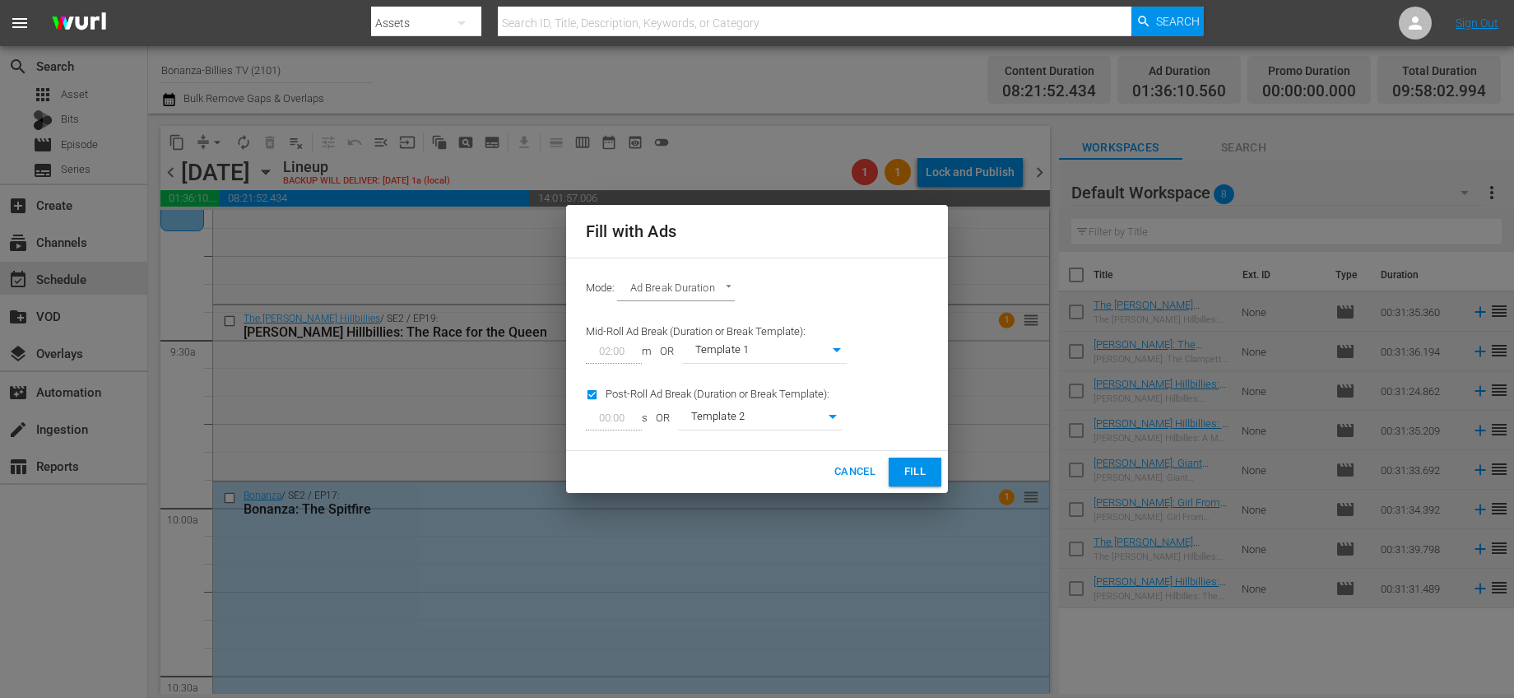
click at [912, 463] on span "Fill" at bounding box center [915, 471] width 26 height 19
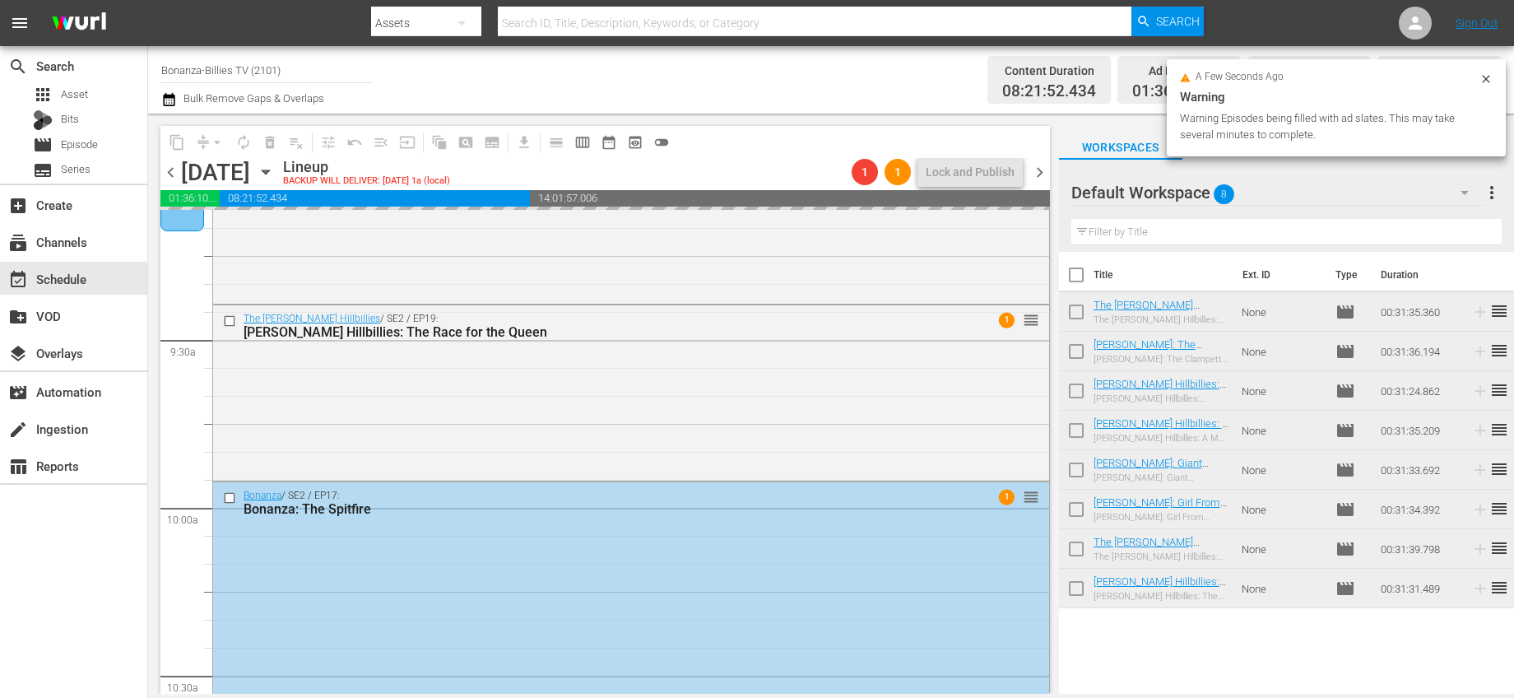
click at [1073, 271] on input "checkbox" at bounding box center [1076, 278] width 35 height 35
checkbox input "true"
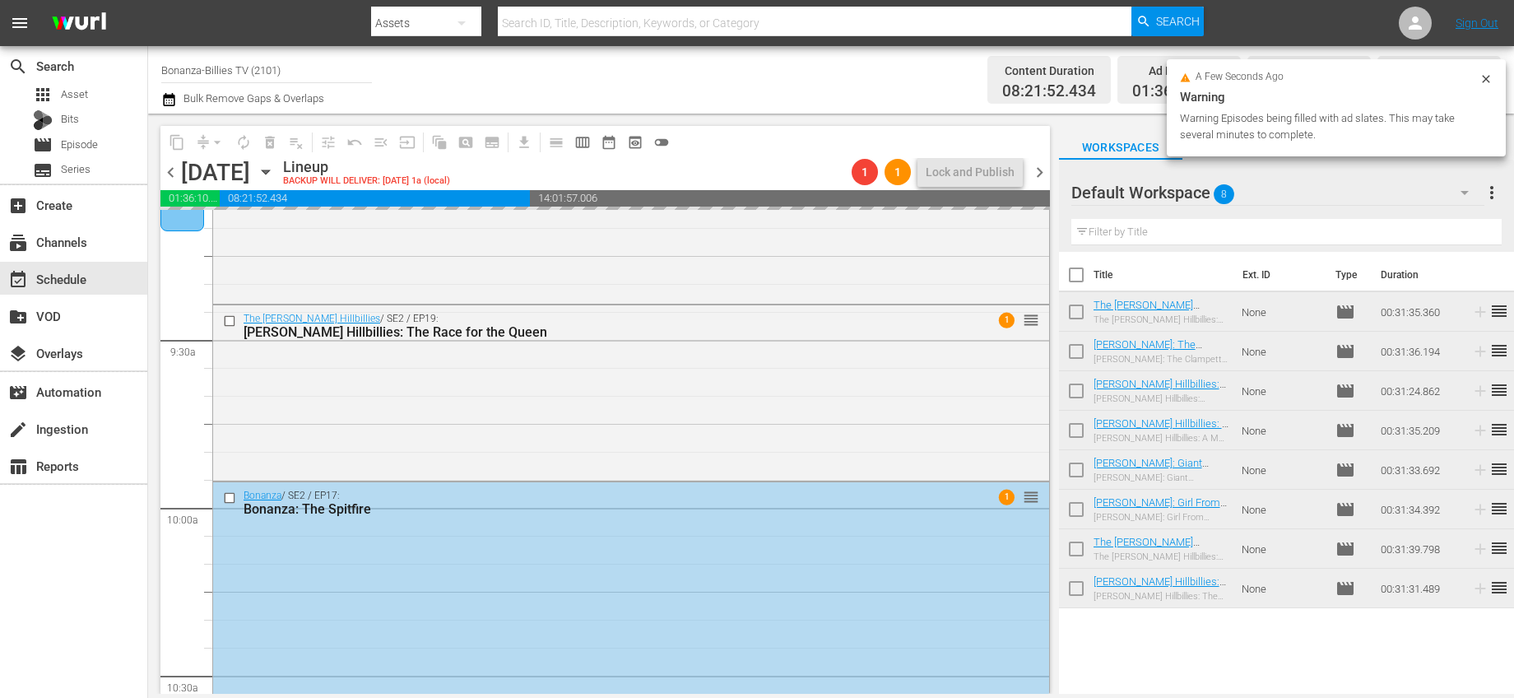
checkbox input "true"
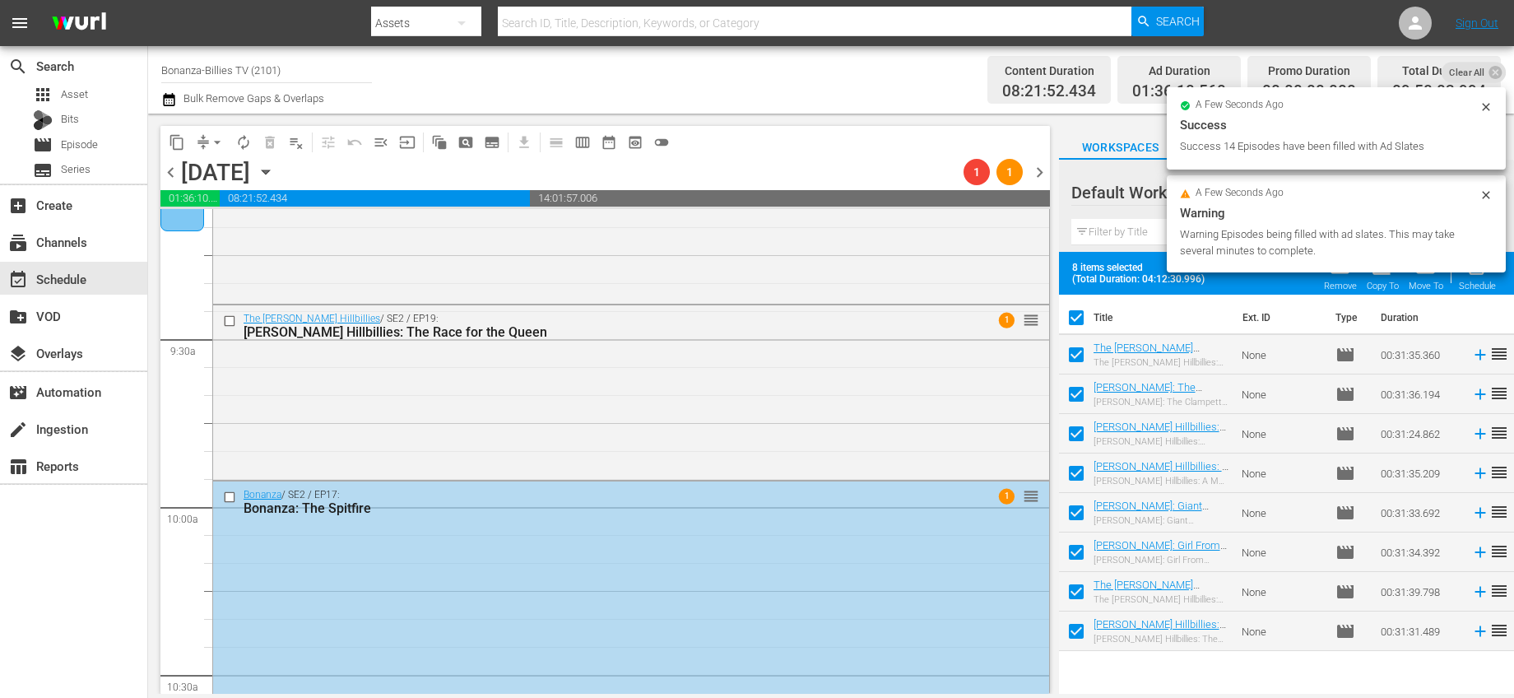
click at [1345, 267] on div "a few seconds ago Warning Warning Episodes being filled with ad slates. This ma…" at bounding box center [1336, 223] width 339 height 97
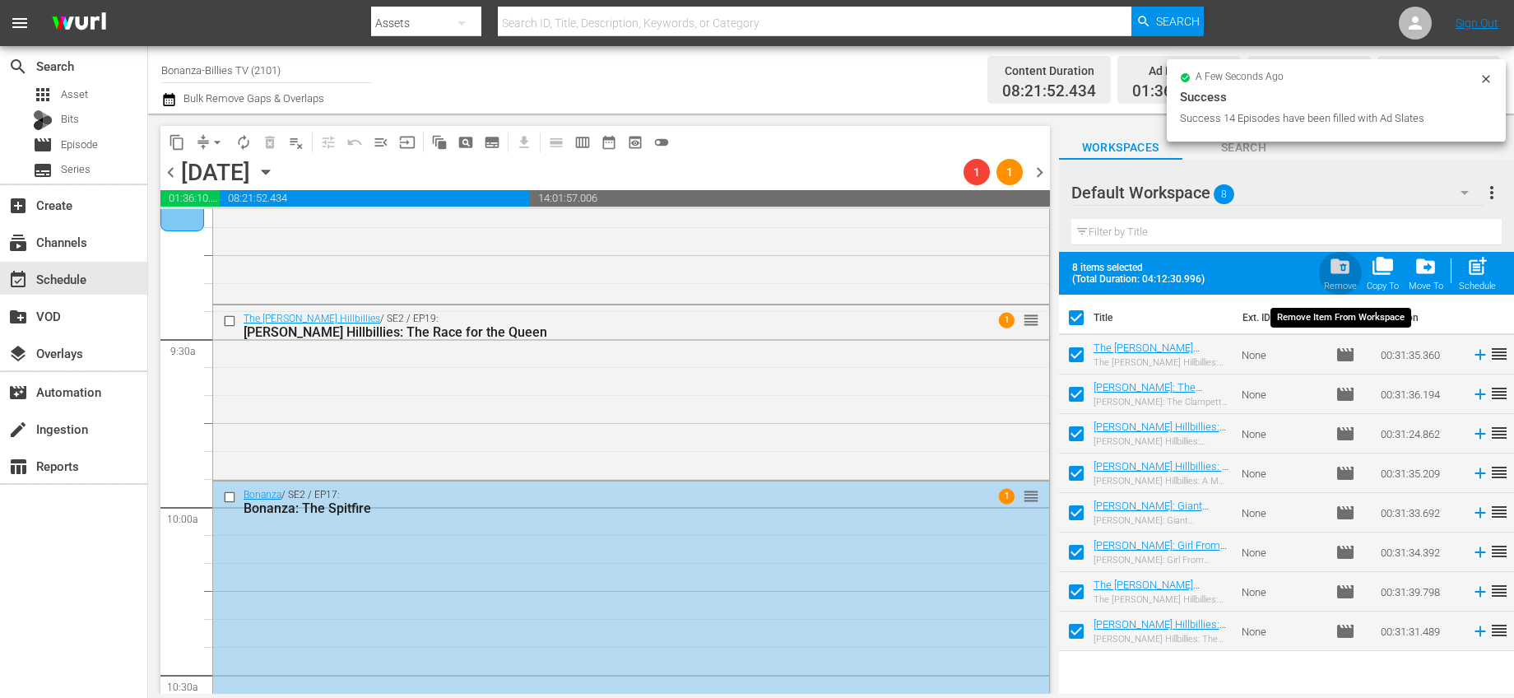
click at [1343, 276] on span "folder_delete" at bounding box center [1340, 266] width 22 height 22
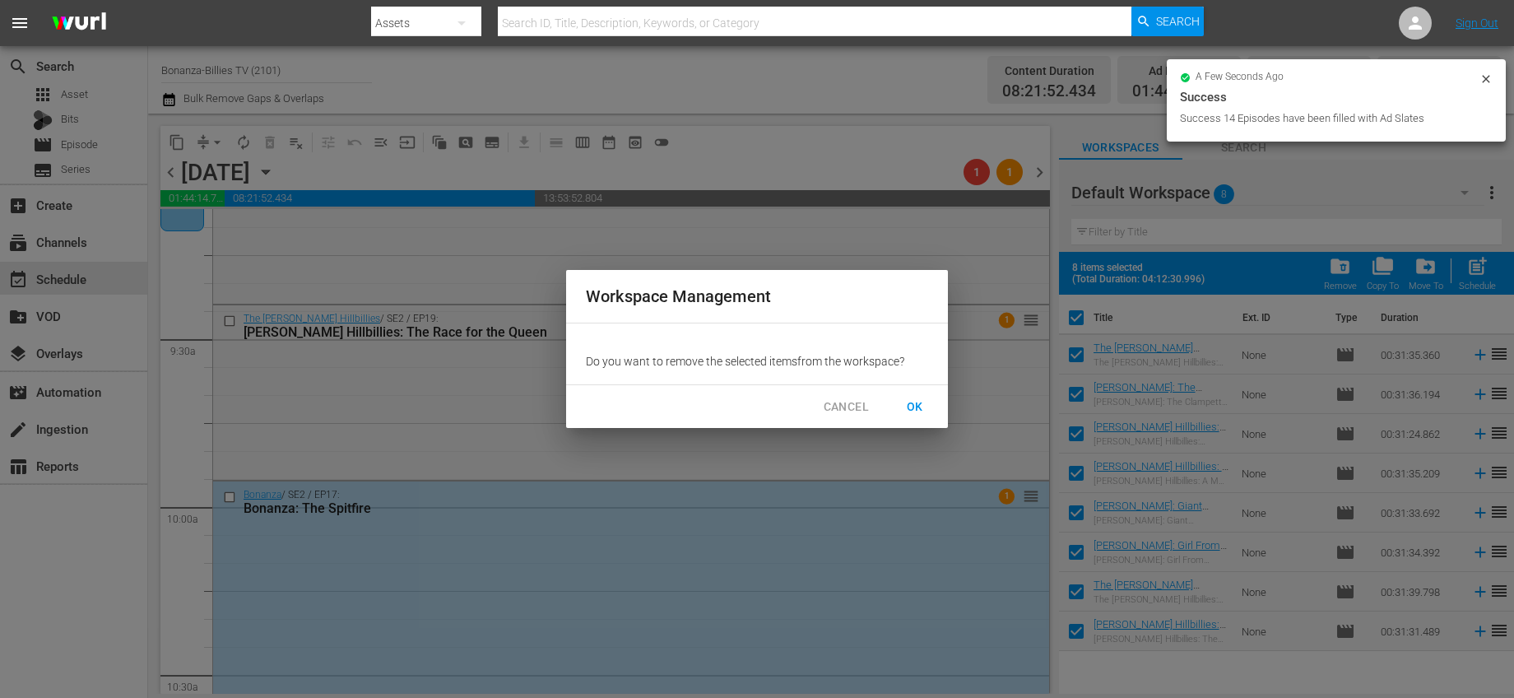
click at [911, 408] on span "OK" at bounding box center [915, 407] width 26 height 21
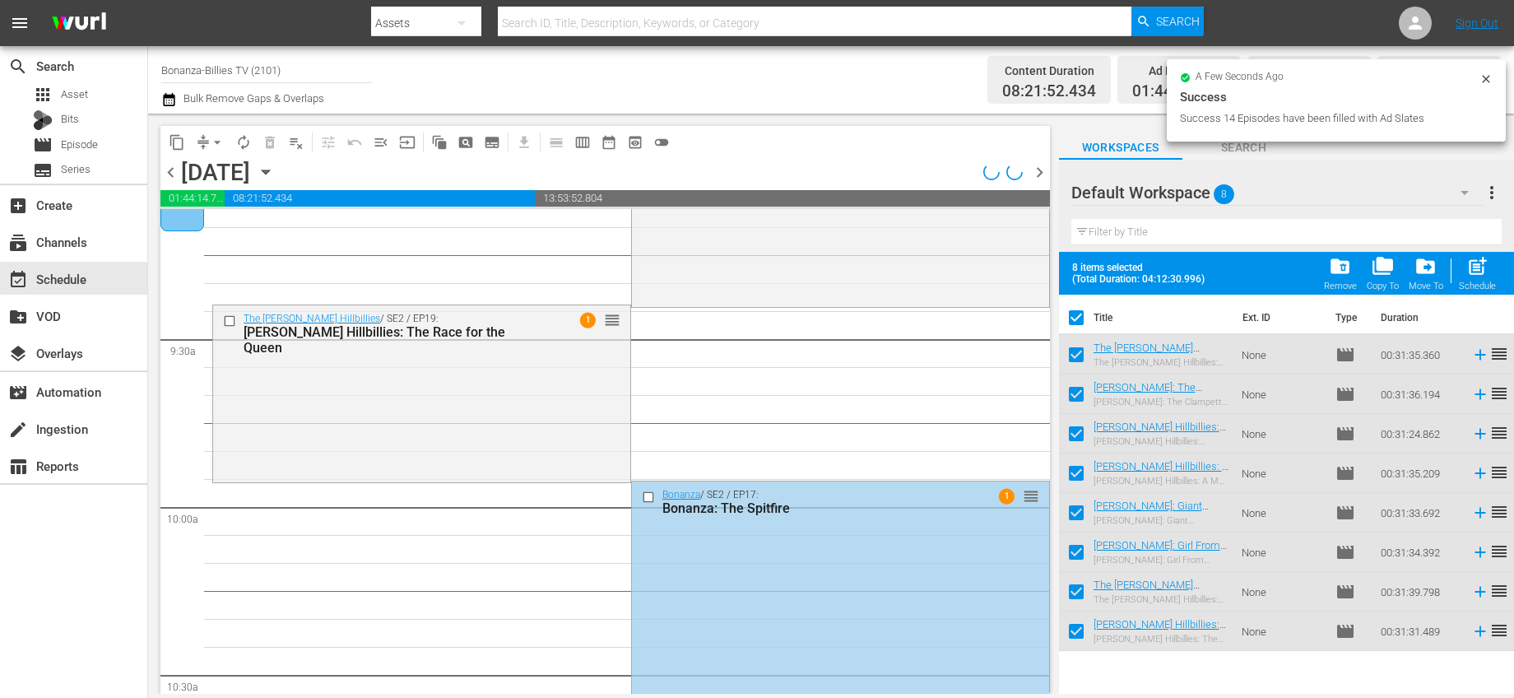
scroll to position [3087, 0]
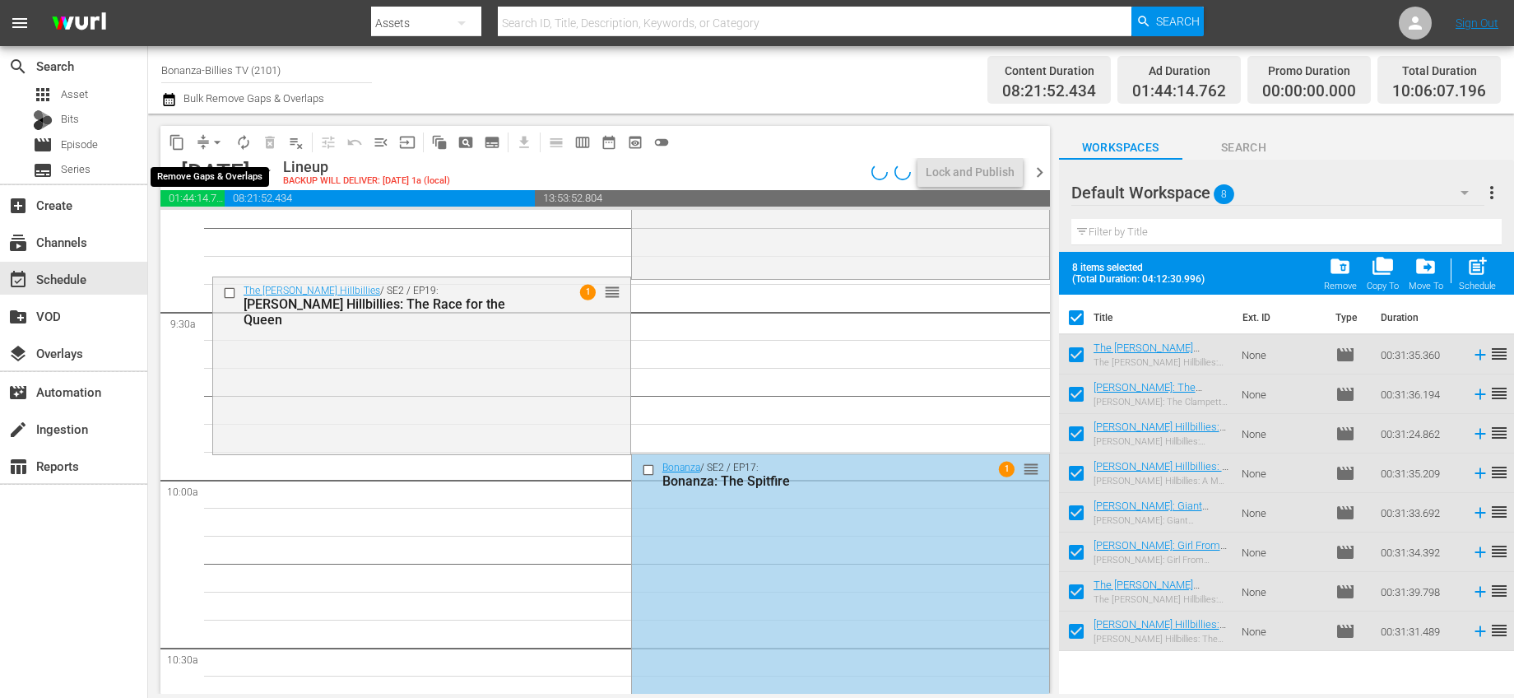
click at [221, 144] on span "arrow_drop_down" at bounding box center [217, 142] width 16 height 16
click at [242, 233] on li "Align to End of Previous Day" at bounding box center [218, 229] width 173 height 27
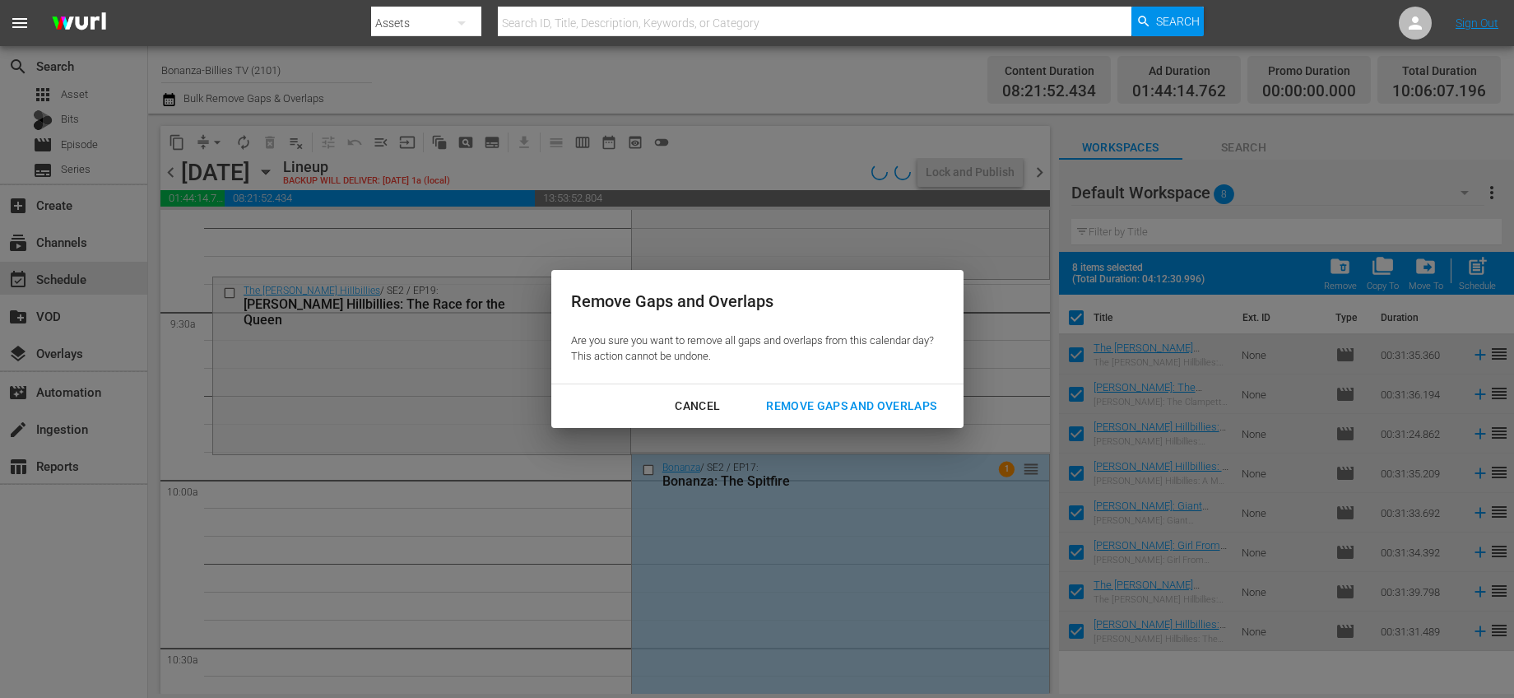
checkbox input "false"
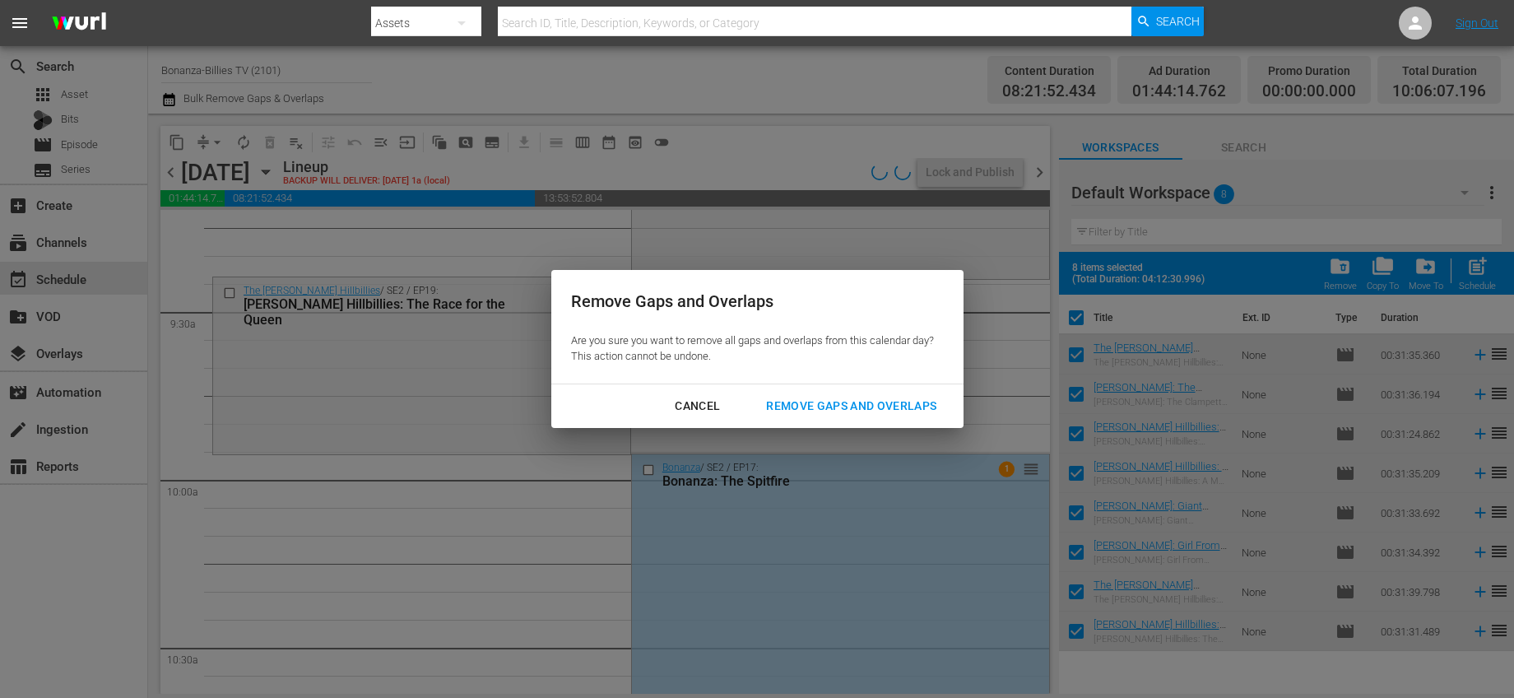
checkbox input "false"
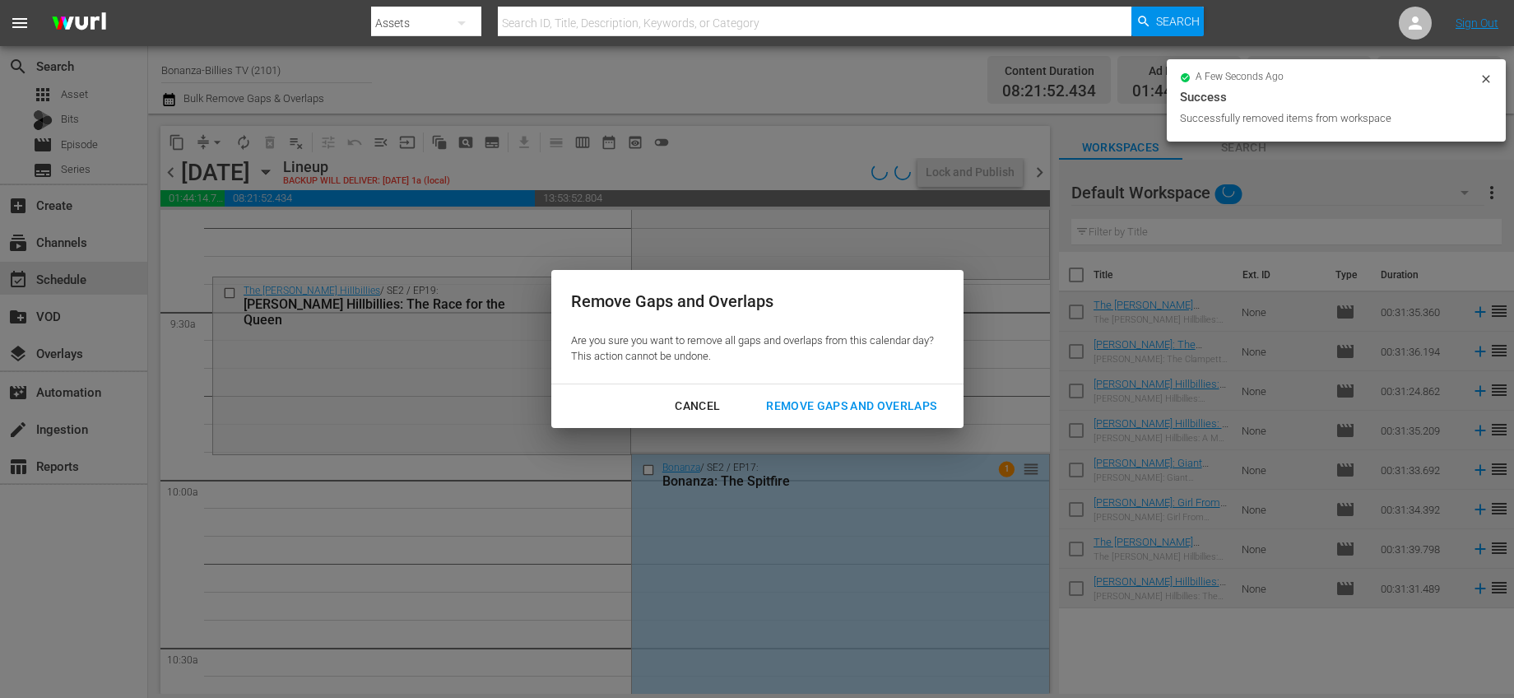
click at [857, 420] on button "Remove Gaps and Overlaps" at bounding box center [851, 406] width 210 height 30
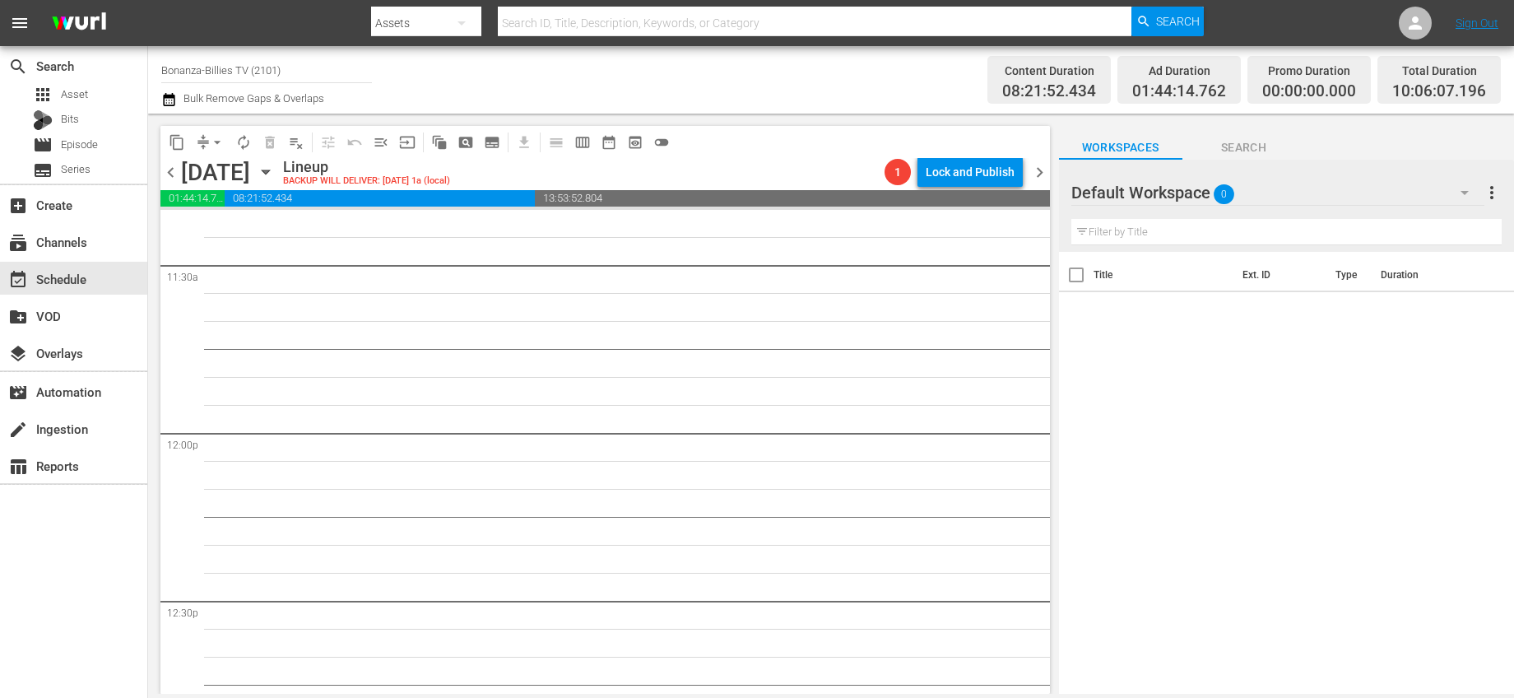
scroll to position [3481, 0]
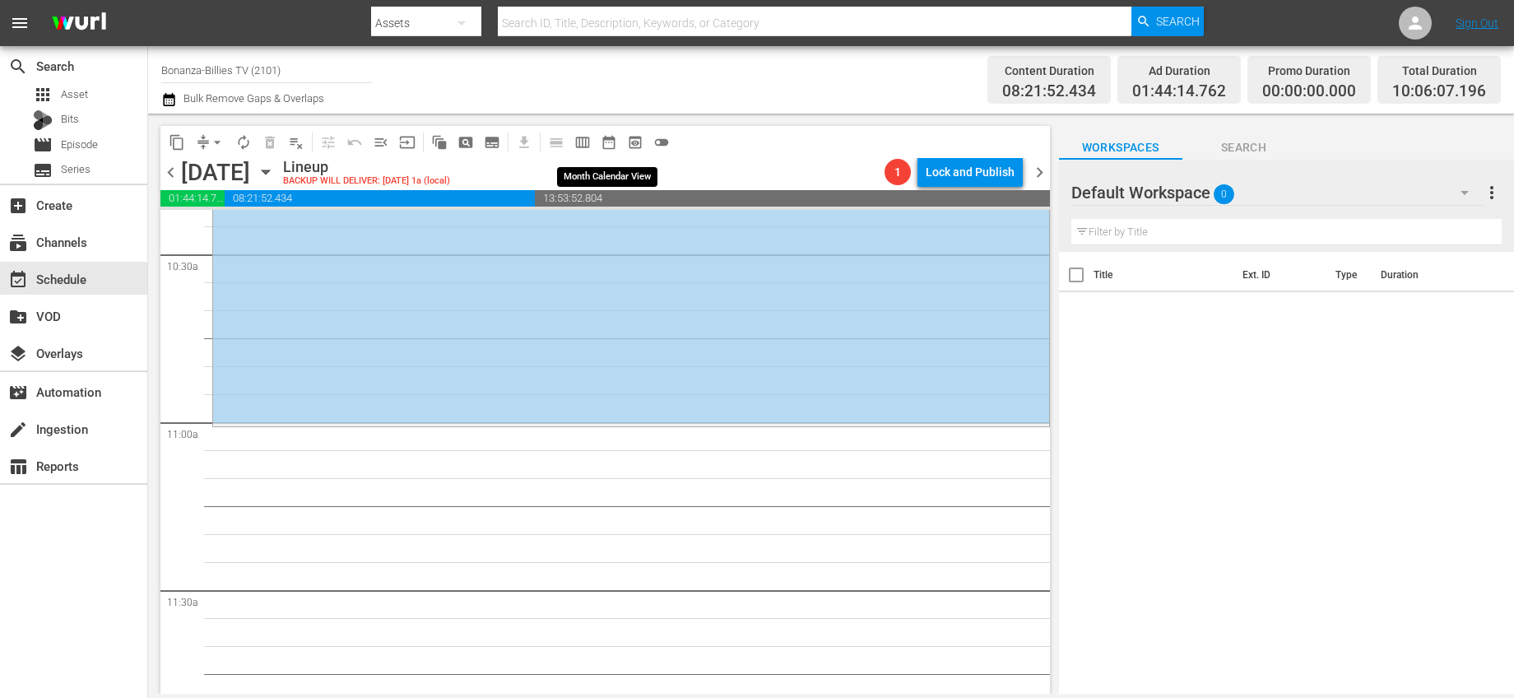
click at [614, 144] on span "date_range_outlined" at bounding box center [609, 142] width 16 height 16
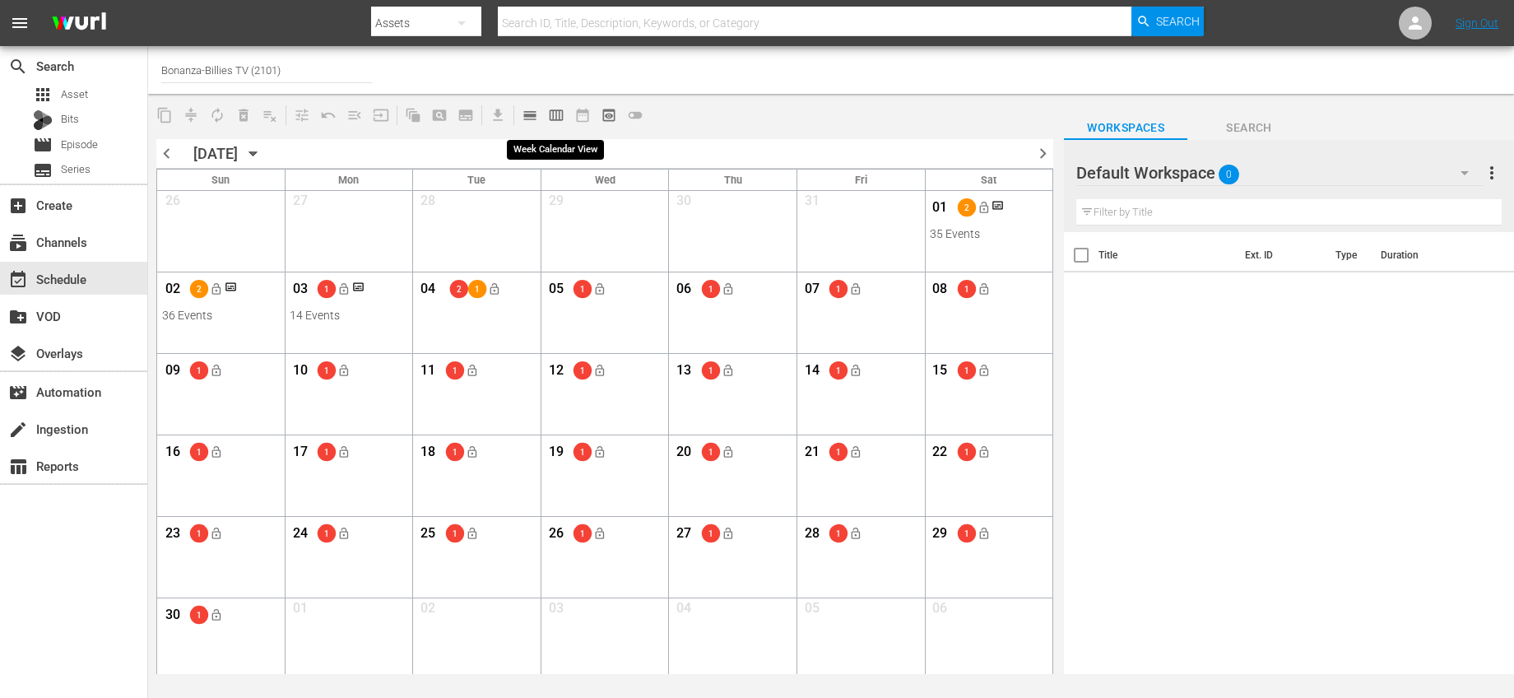
click at [554, 112] on span "calendar_view_week_outlined" at bounding box center [556, 115] width 16 height 16
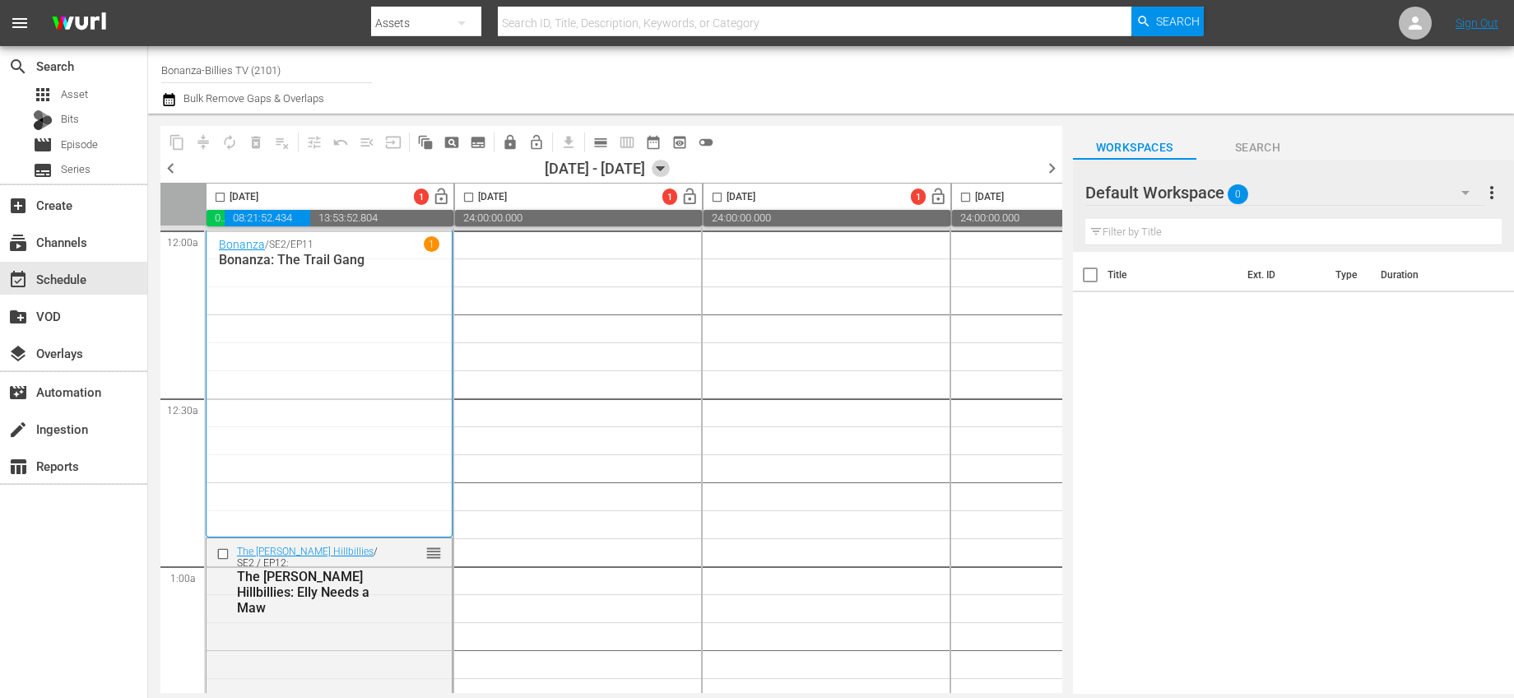
click at [664, 169] on icon "button" at bounding box center [660, 169] width 7 height 4
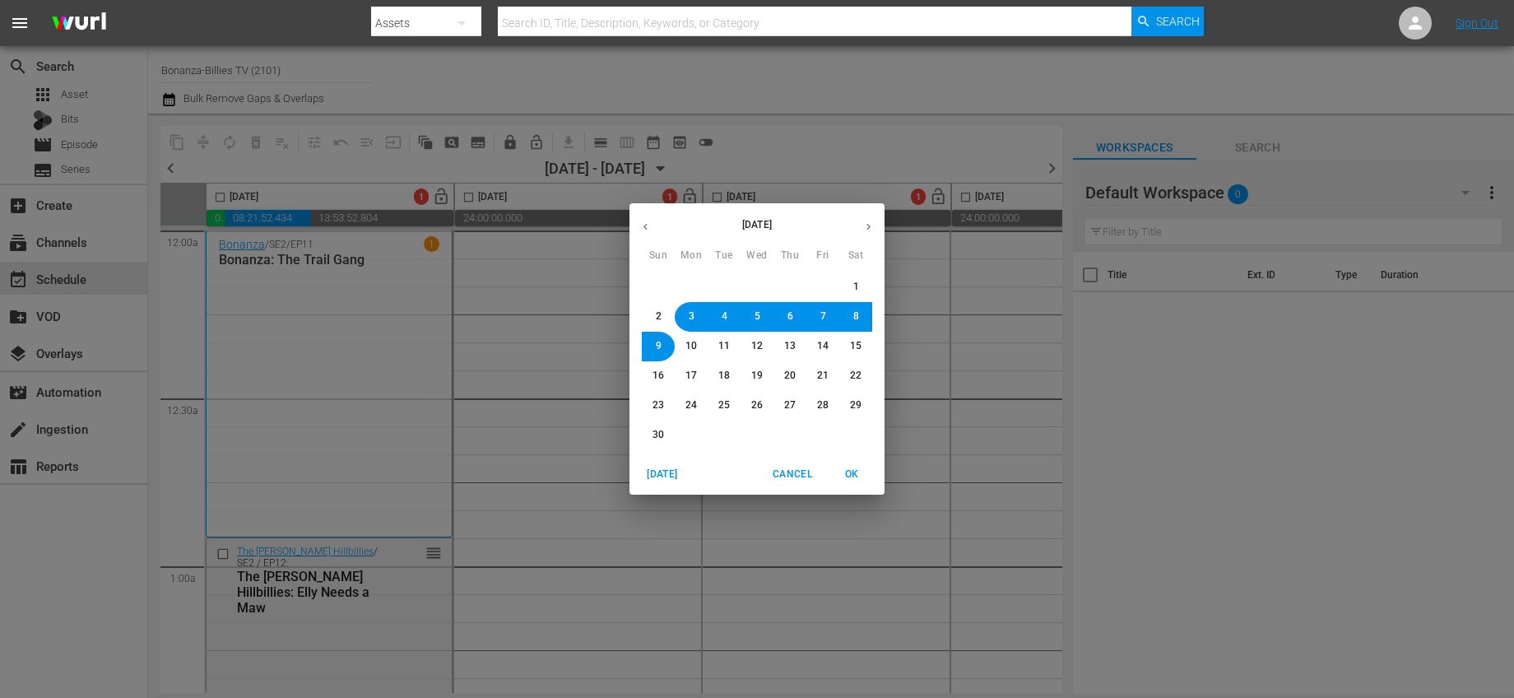
click at [857, 281] on span "1" at bounding box center [856, 287] width 6 height 14
click at [843, 470] on span "OK" at bounding box center [851, 474] width 39 height 17
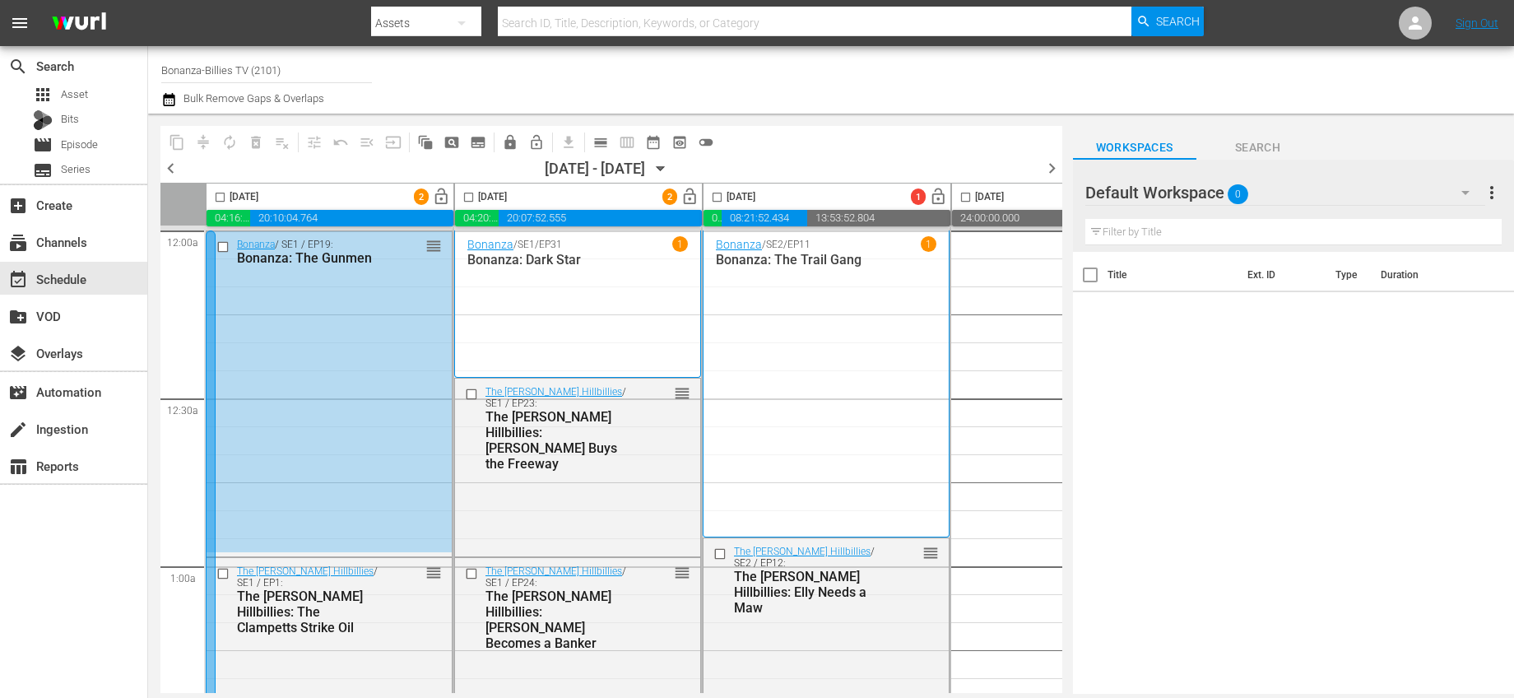
click at [218, 194] on input "checkbox" at bounding box center [220, 200] width 19 height 19
checkbox input "true"
click at [470, 193] on input "checkbox" at bounding box center [468, 200] width 19 height 19
checkbox input "true"
click at [721, 194] on input "checkbox" at bounding box center [717, 200] width 19 height 19
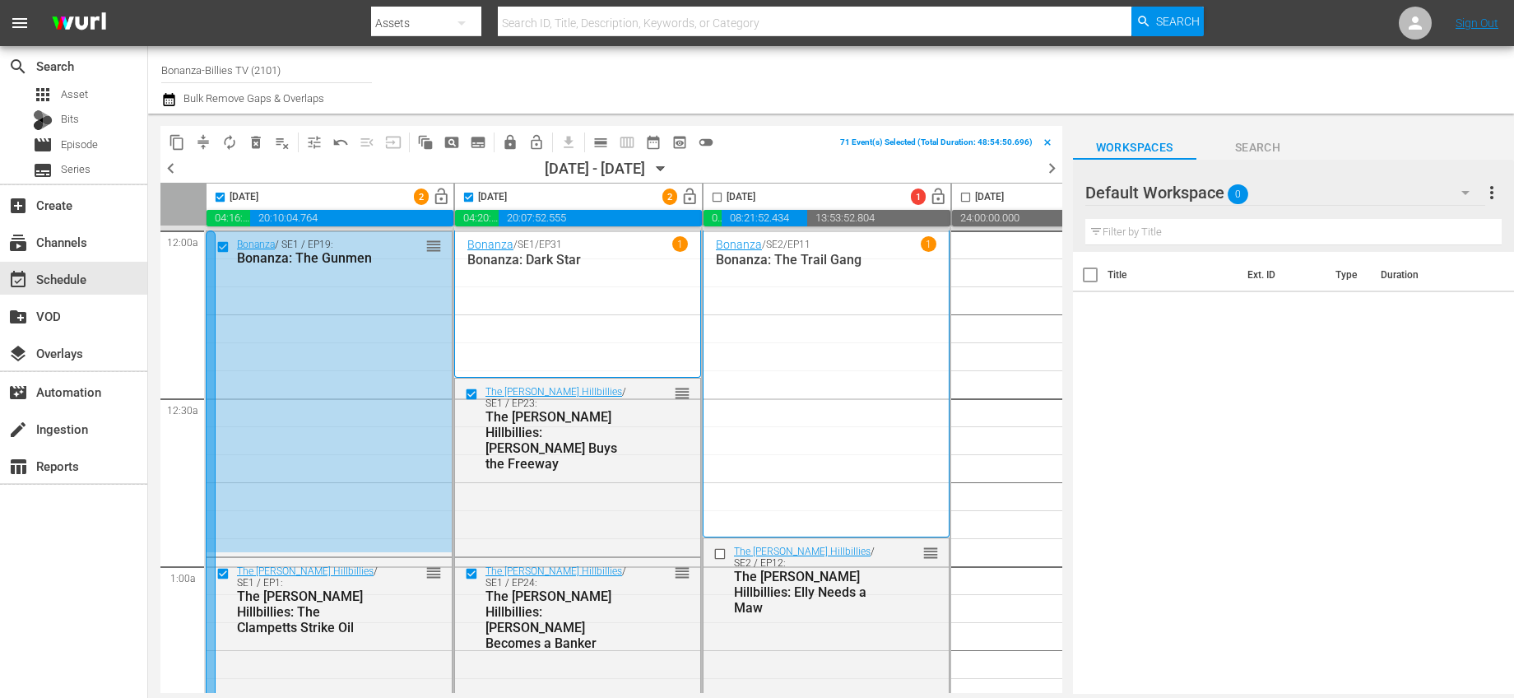
checkbox input "true"
click at [231, 134] on span "autorenew_outlined" at bounding box center [229, 142] width 16 height 16
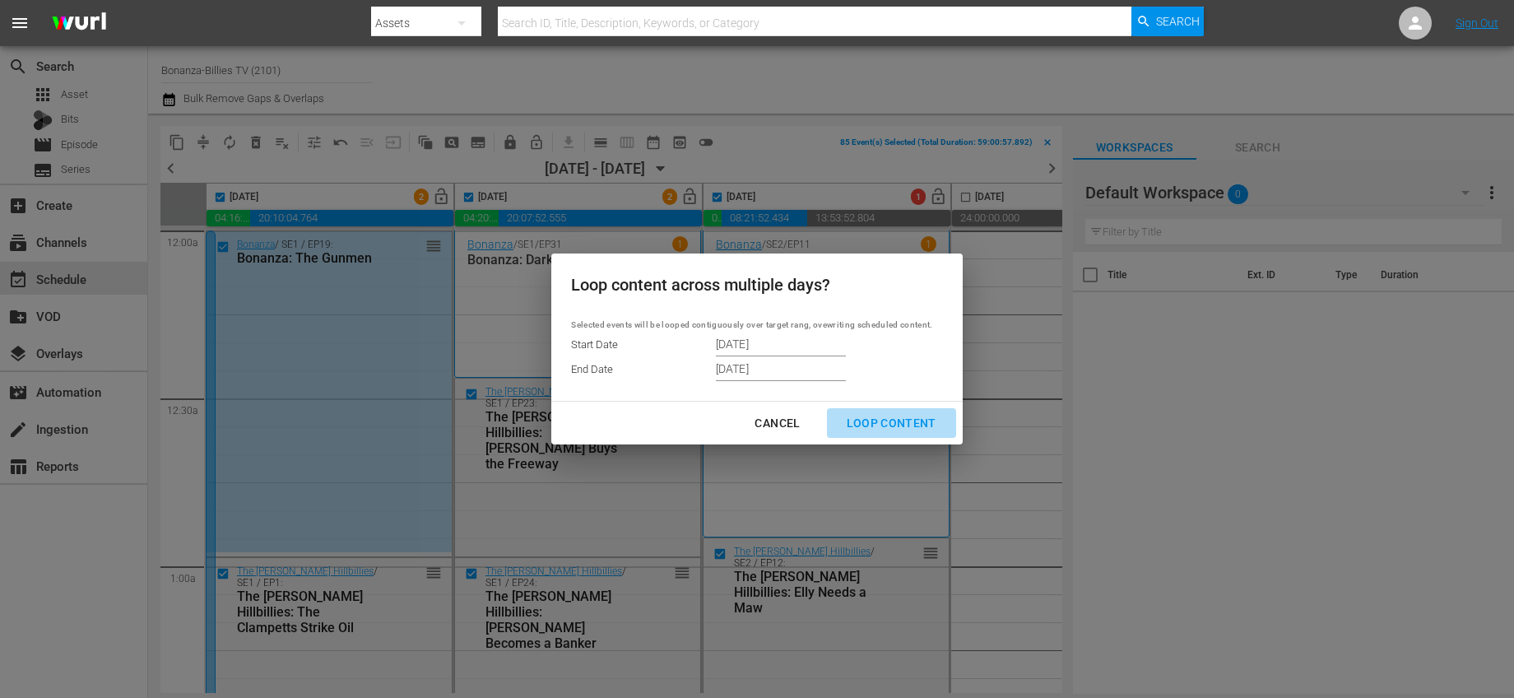
click at [893, 419] on div "Loop Content" at bounding box center [892, 423] width 116 height 21
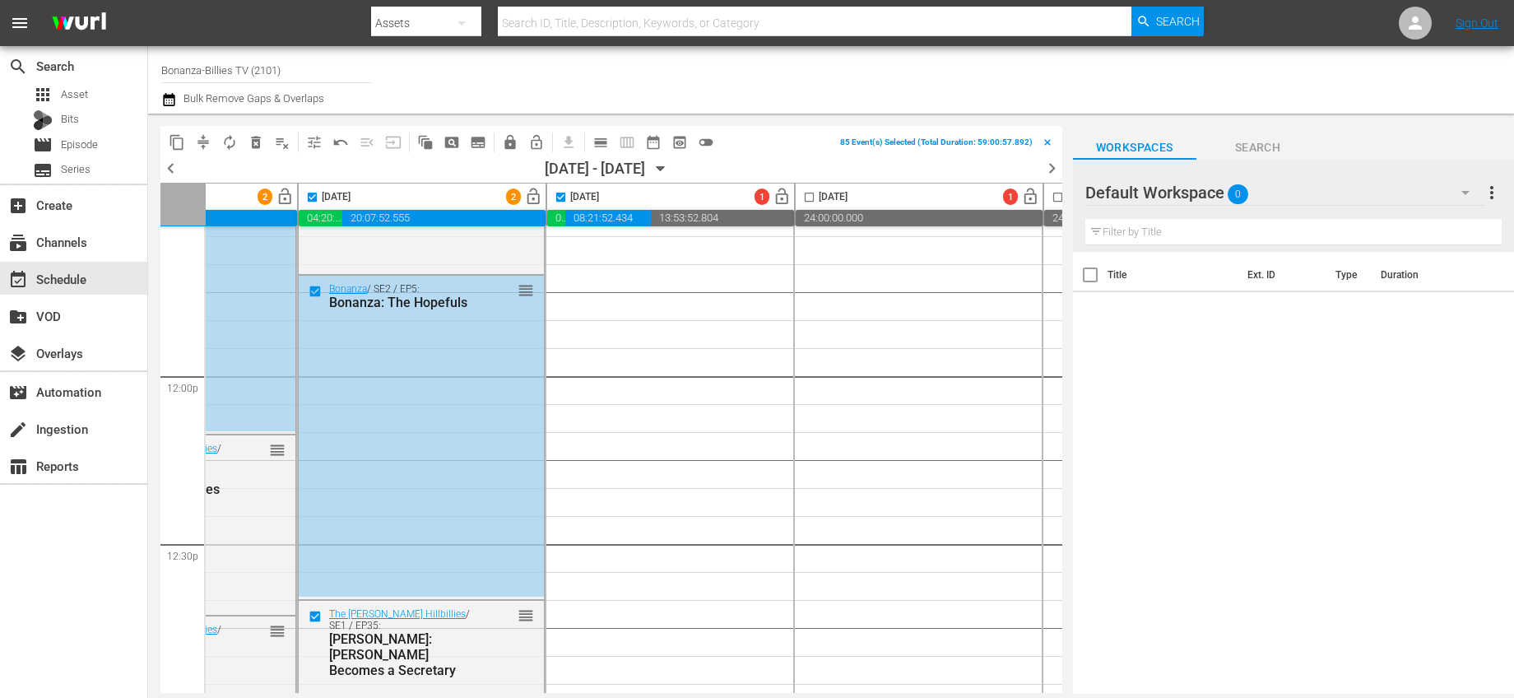
scroll to position [3883, 0]
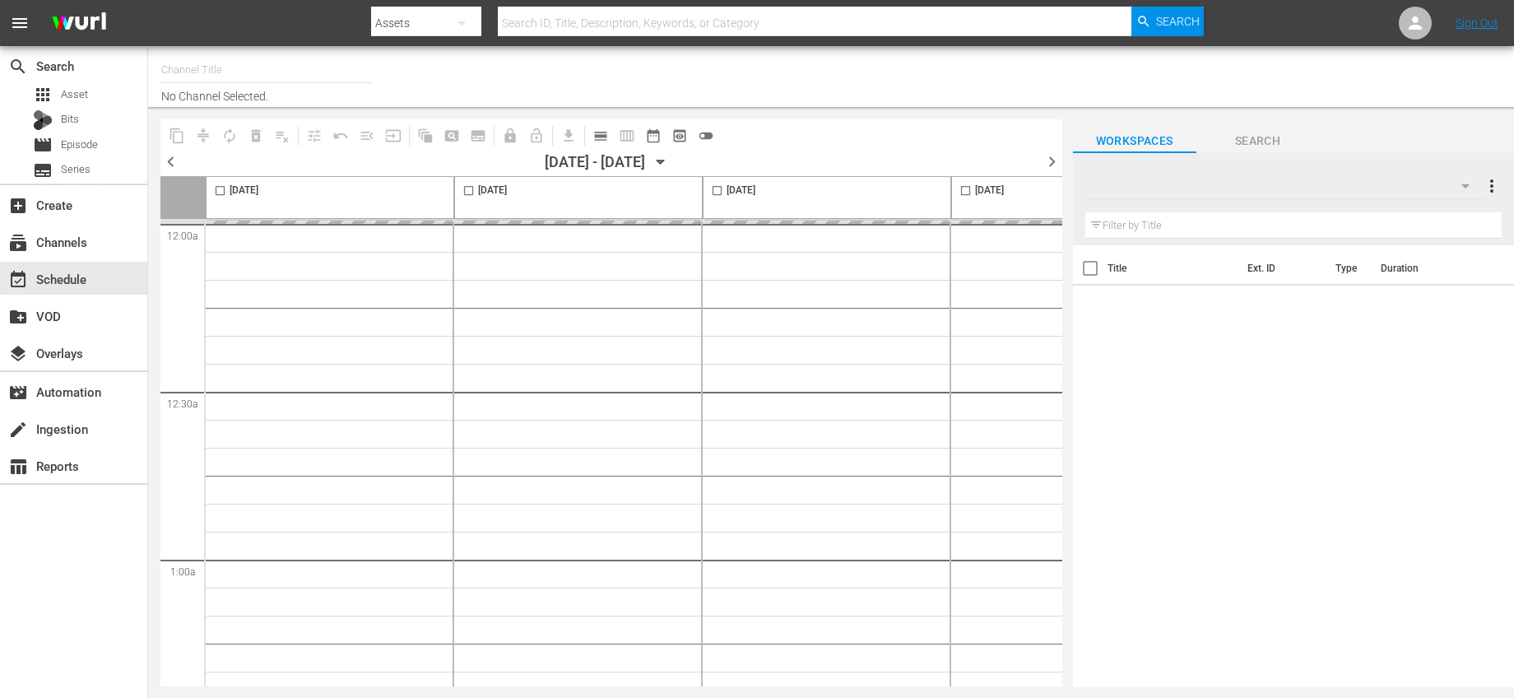
type input "Bonanza-Billies TV (2101)"
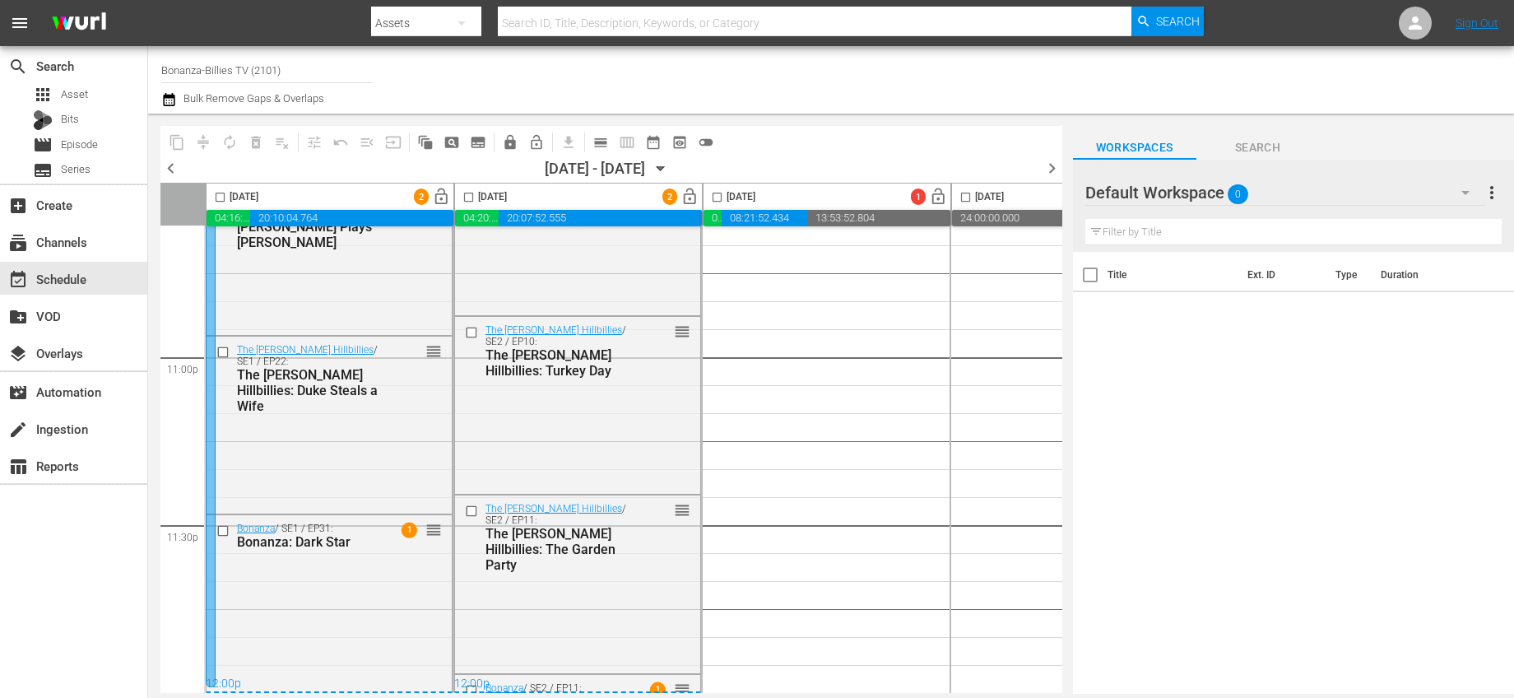
scroll to position [7602, 0]
click at [655, 143] on span "date_range_outlined" at bounding box center [653, 142] width 16 height 16
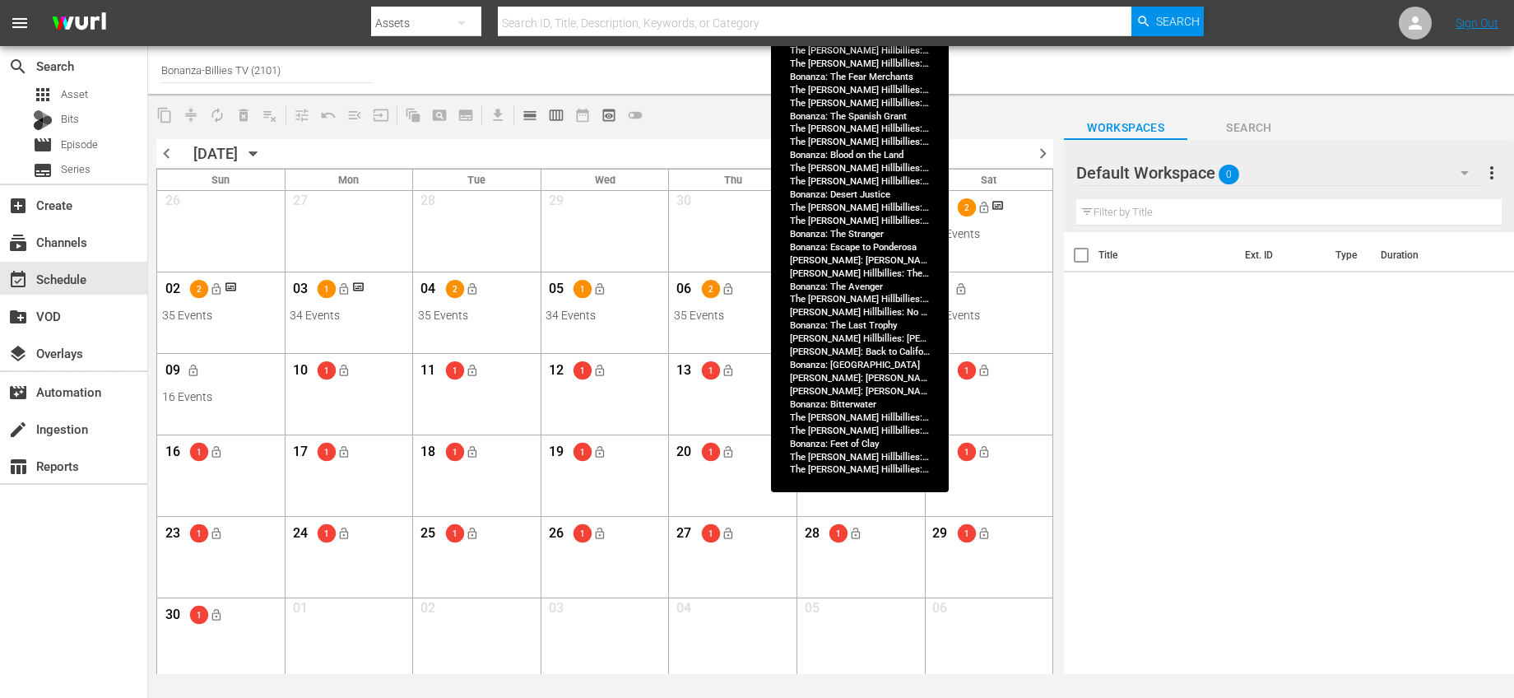
click at [885, 309] on div "34 Events" at bounding box center [860, 315] width 118 height 13
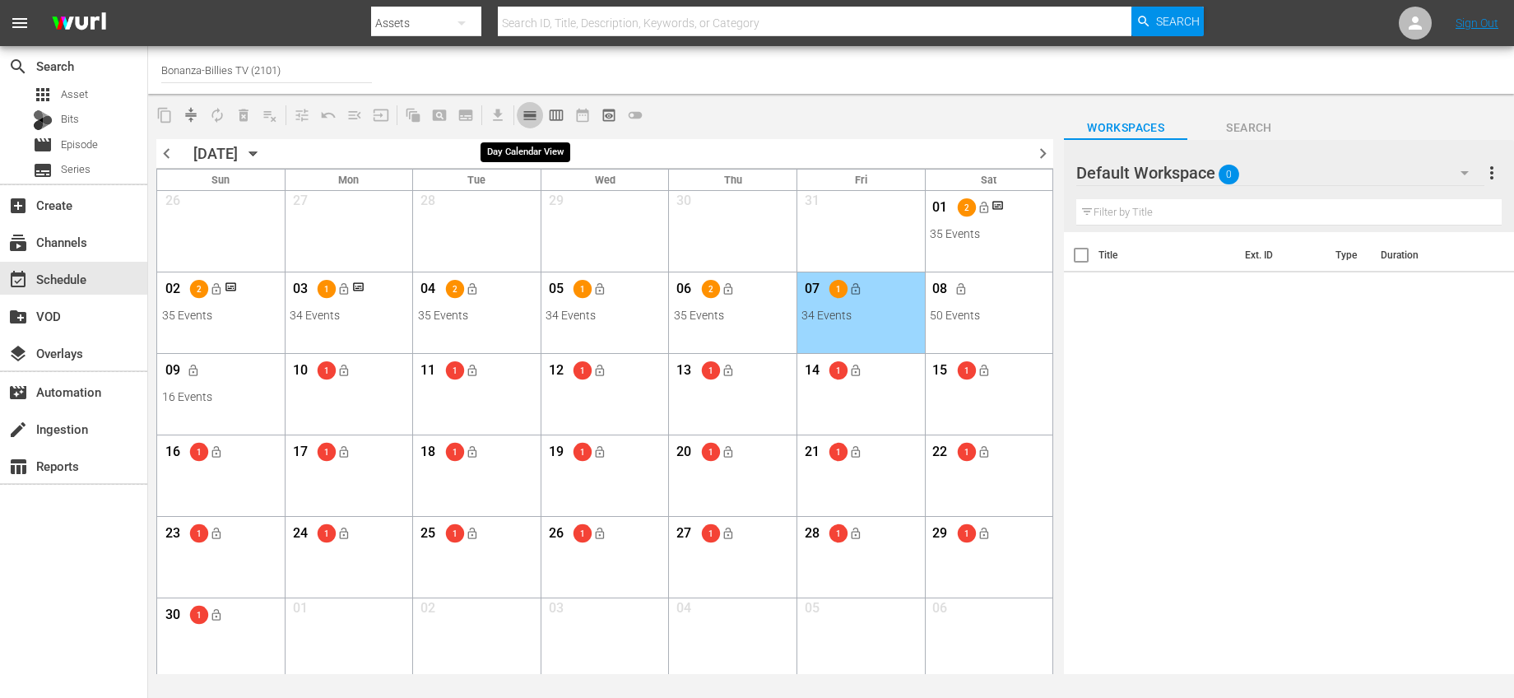
click at [526, 119] on span "calendar_view_day_outlined" at bounding box center [530, 115] width 16 height 16
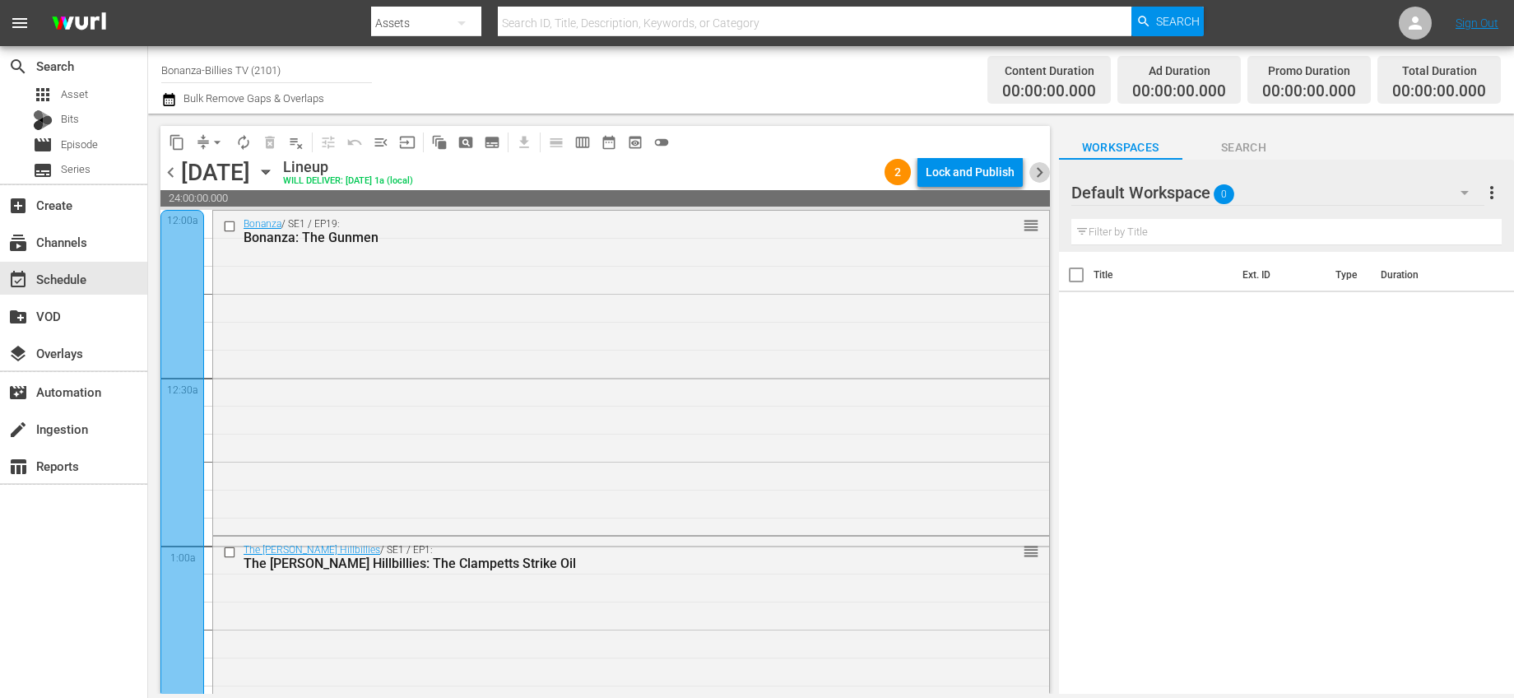
click at [1038, 171] on span "chevron_right" at bounding box center [1039, 172] width 21 height 21
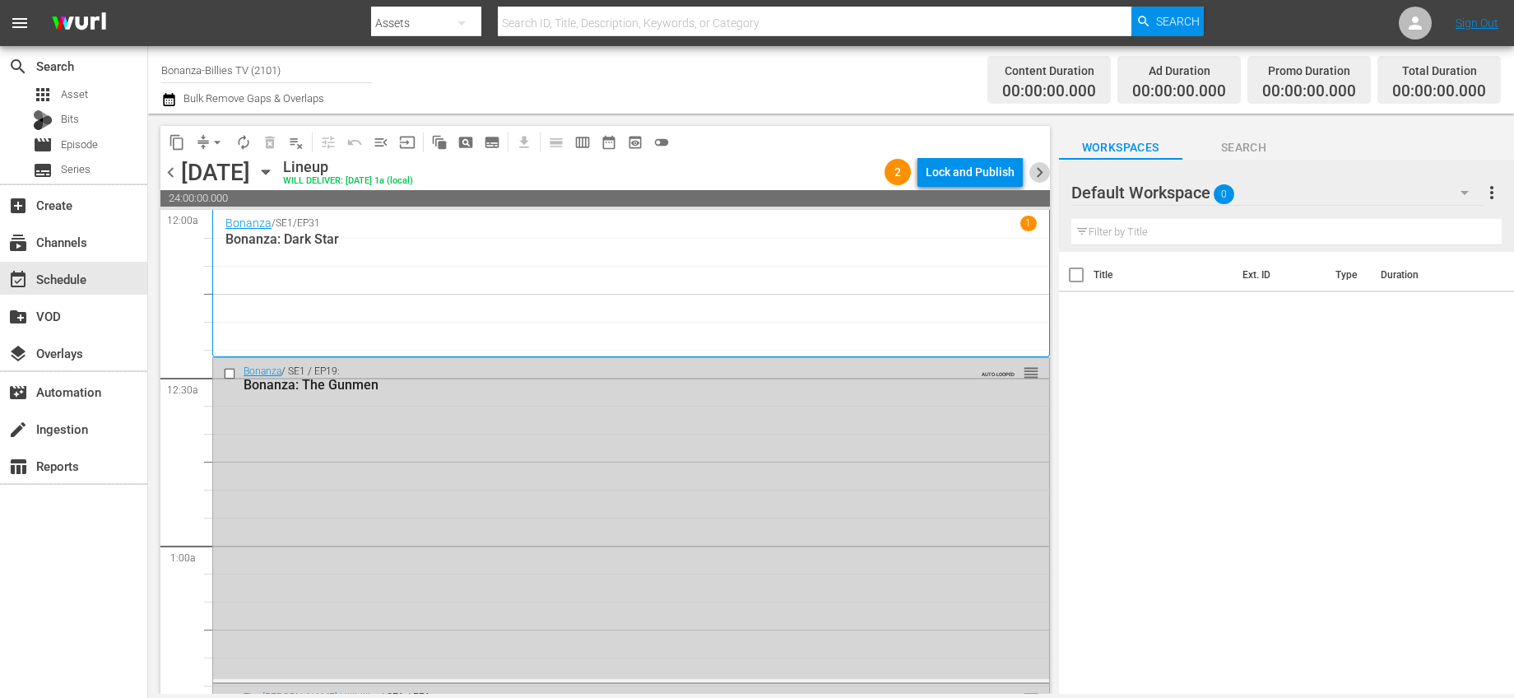
click at [1038, 170] on span "chevron_right" at bounding box center [1039, 172] width 21 height 21
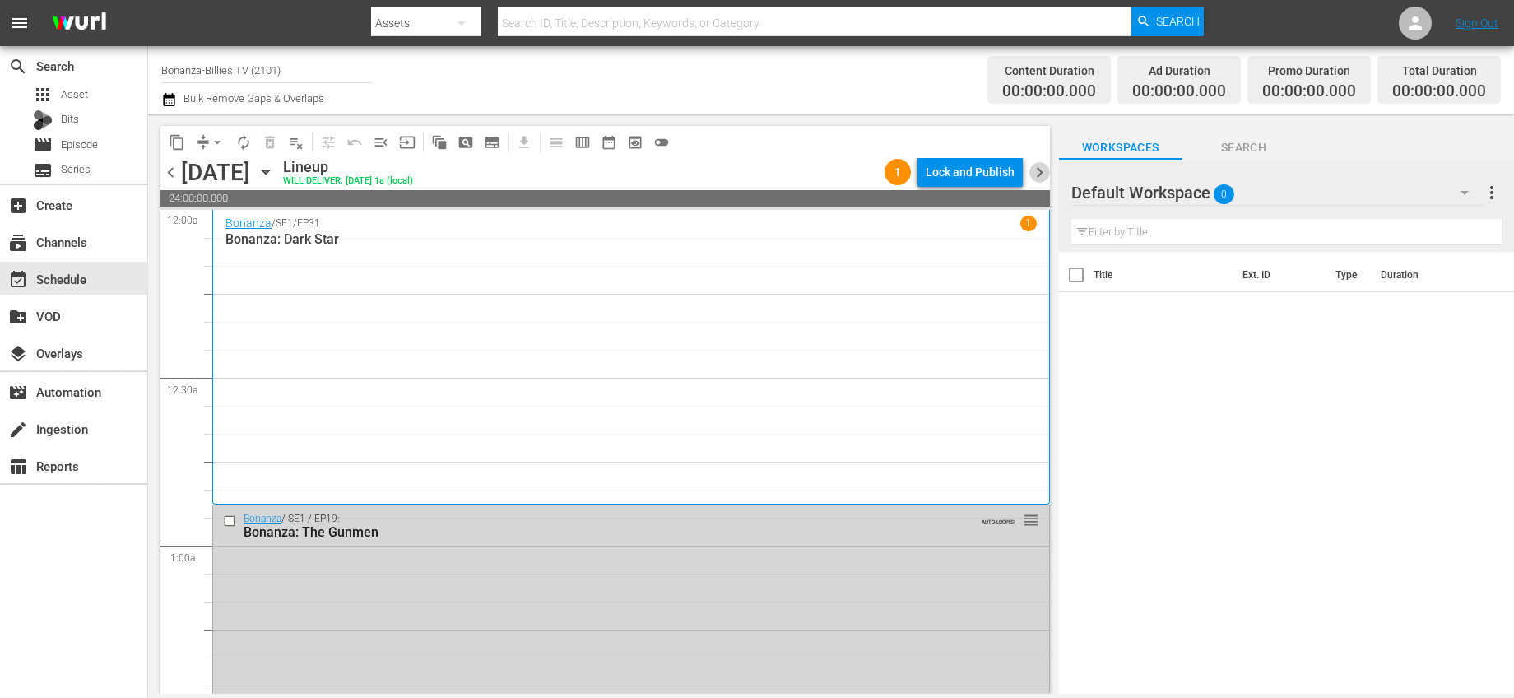
click at [1038, 170] on span "chevron_right" at bounding box center [1039, 172] width 21 height 21
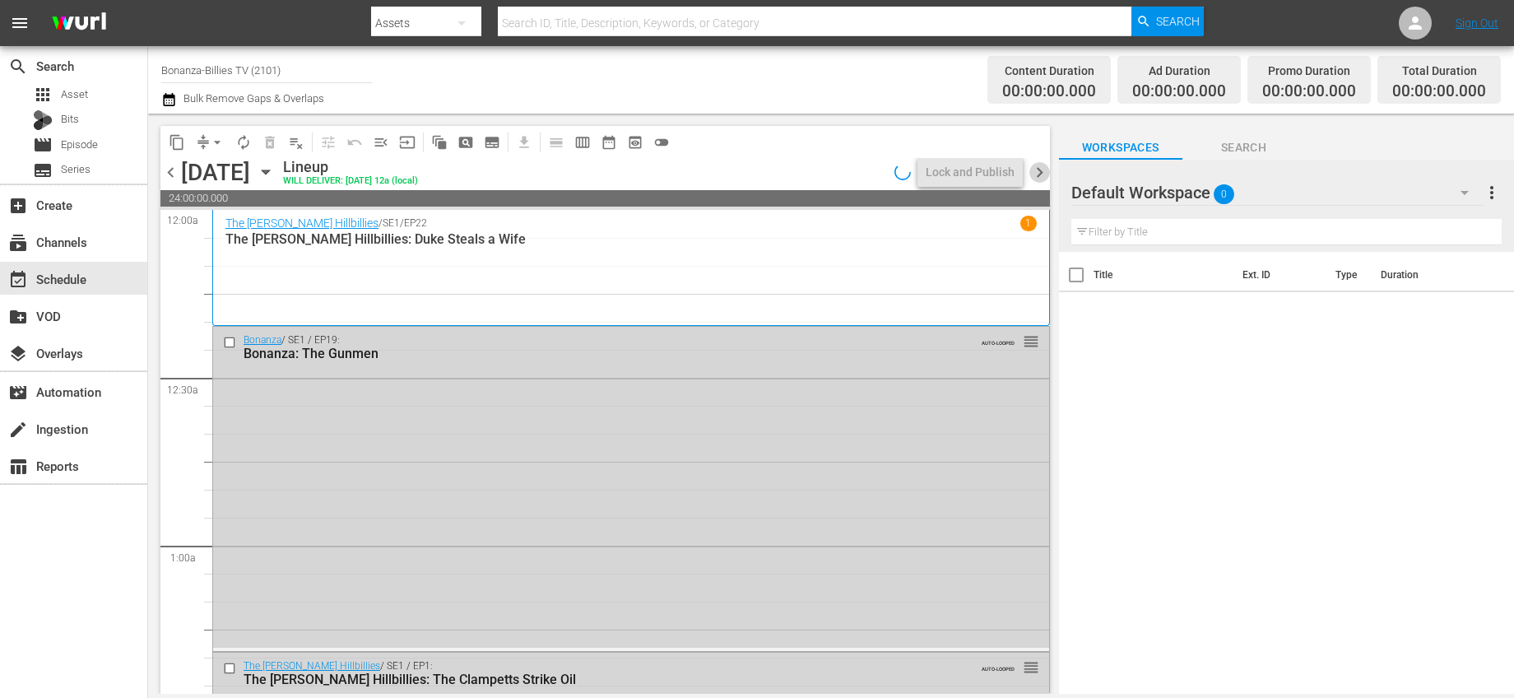
click at [1038, 170] on span "chevron_right" at bounding box center [1039, 172] width 21 height 21
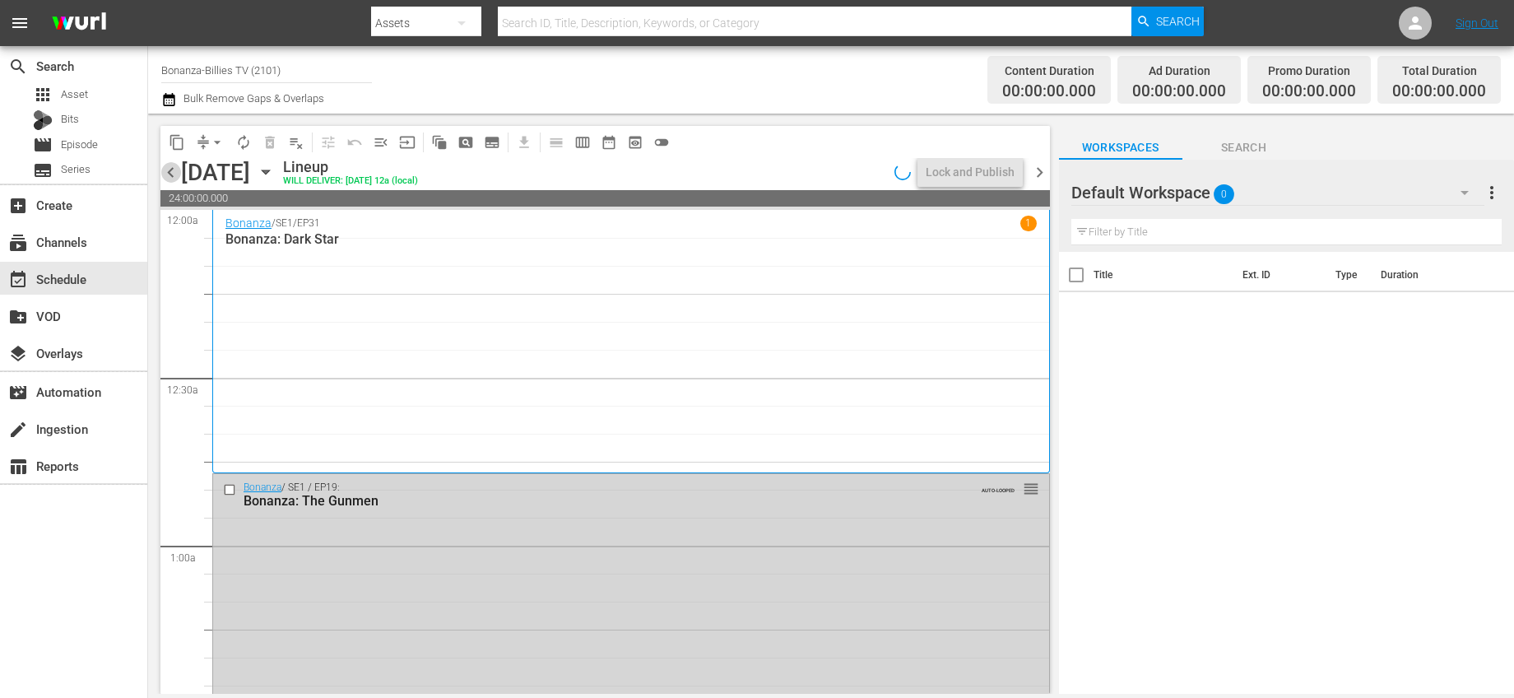
click at [168, 177] on span "chevron_left" at bounding box center [170, 172] width 21 height 21
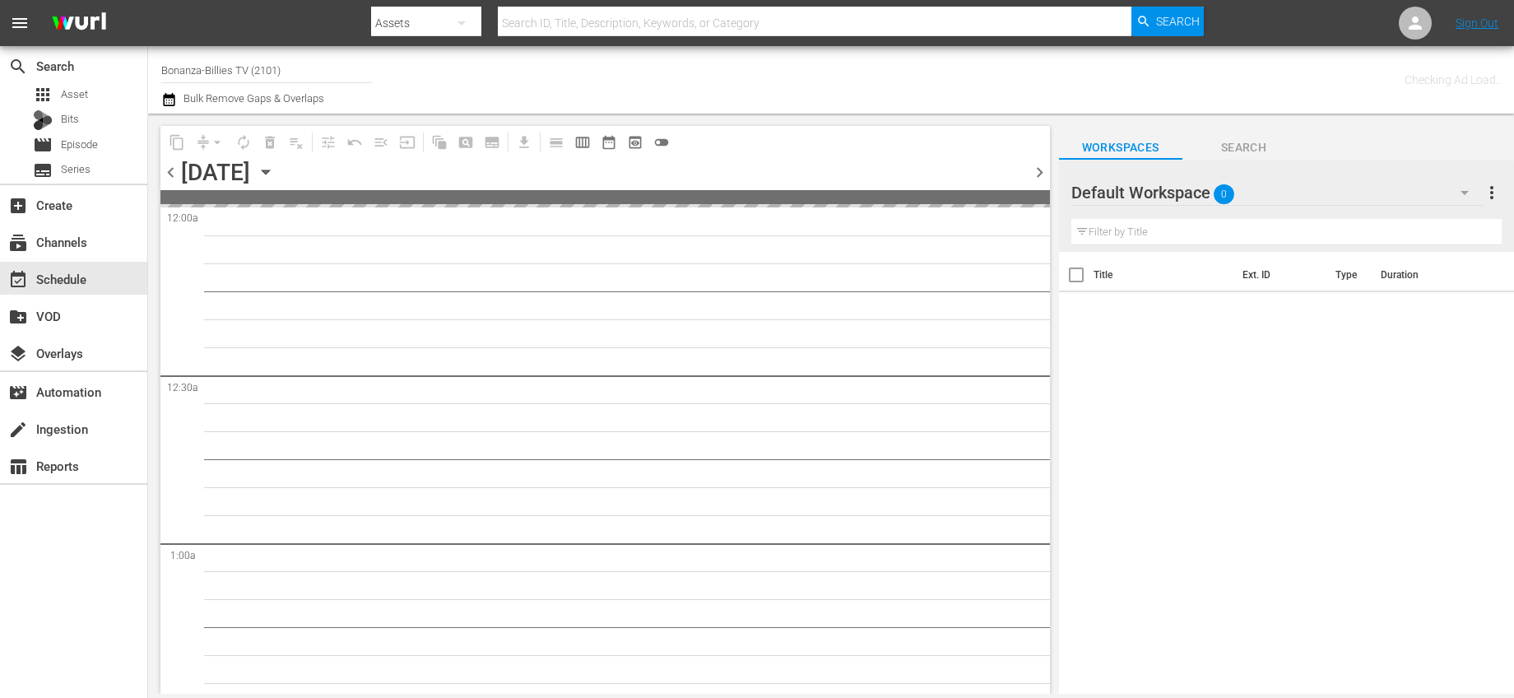
click at [168, 176] on span "chevron_left" at bounding box center [170, 172] width 21 height 21
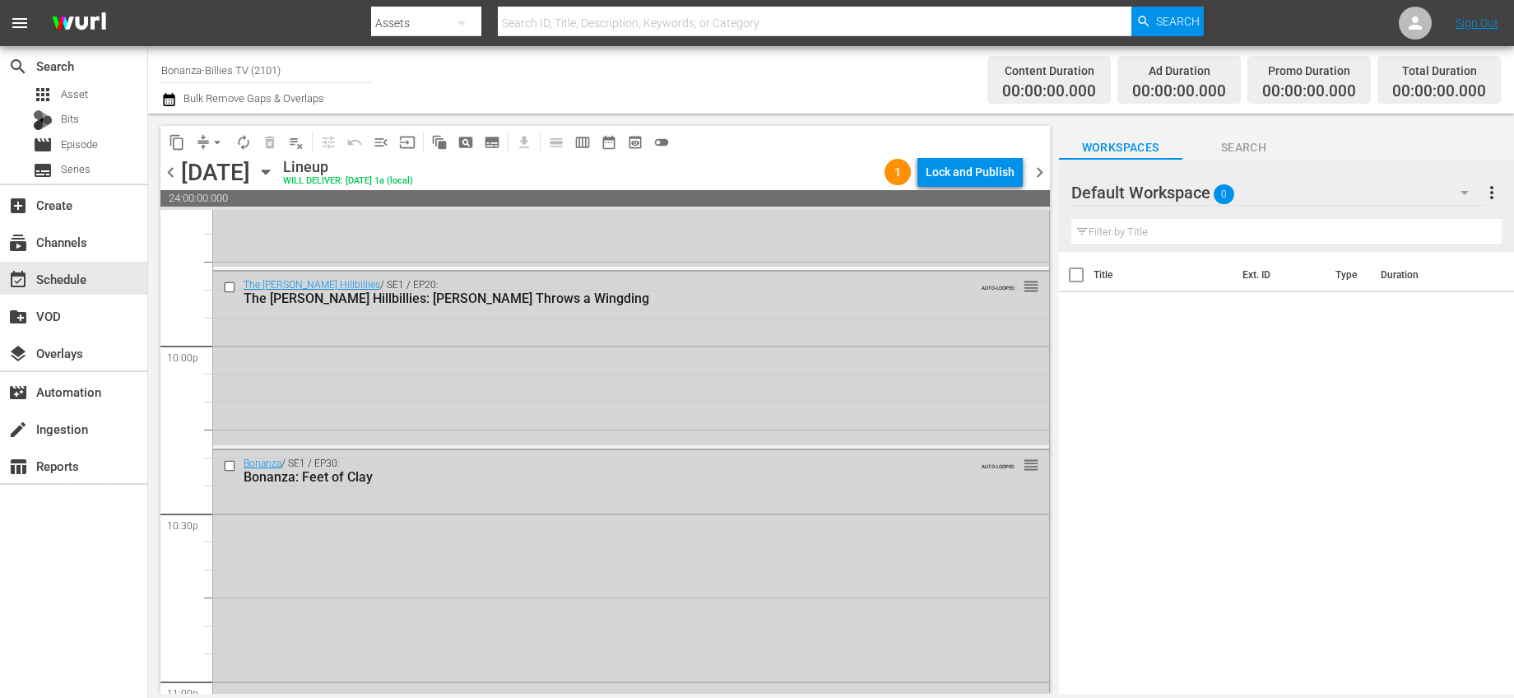
scroll to position [7689, 0]
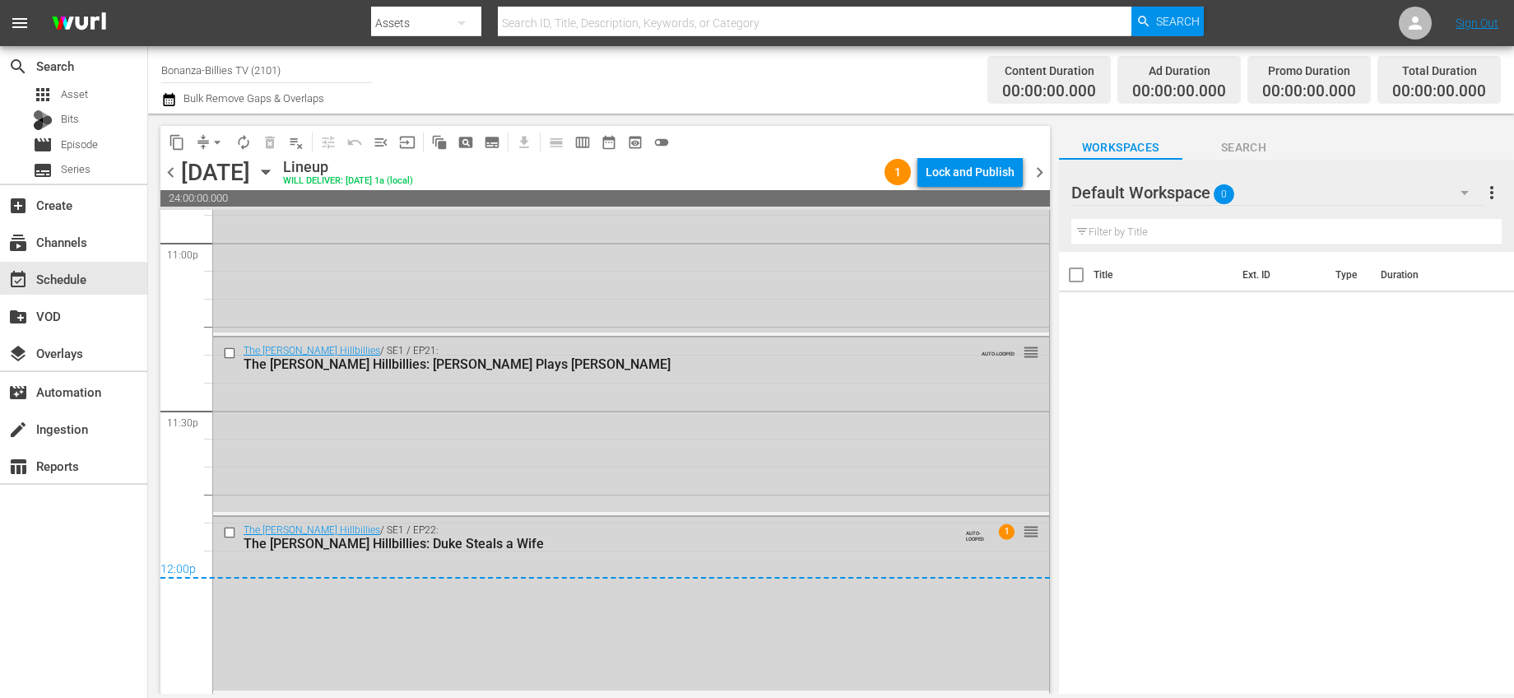
click at [179, 179] on span "chevron_left" at bounding box center [170, 172] width 21 height 21
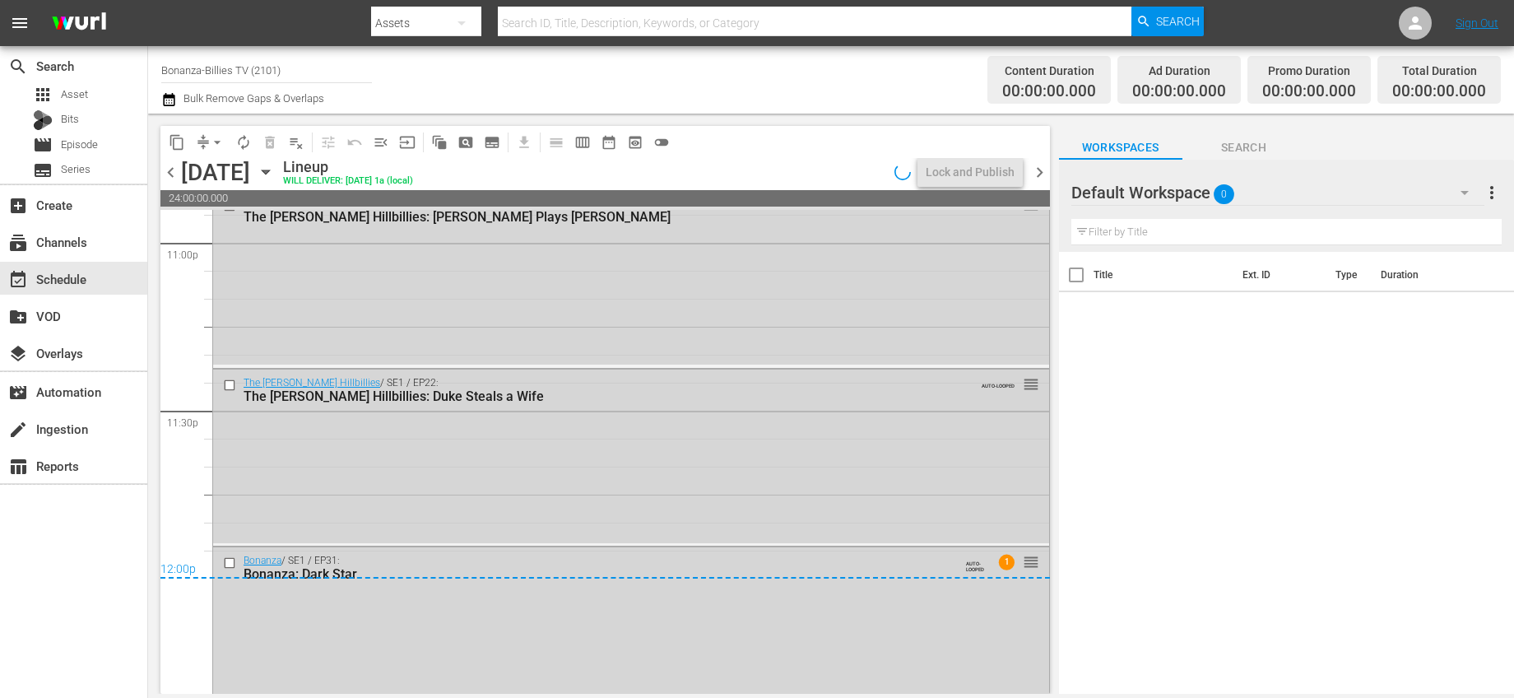
click at [170, 176] on span "chevron_left" at bounding box center [170, 172] width 21 height 21
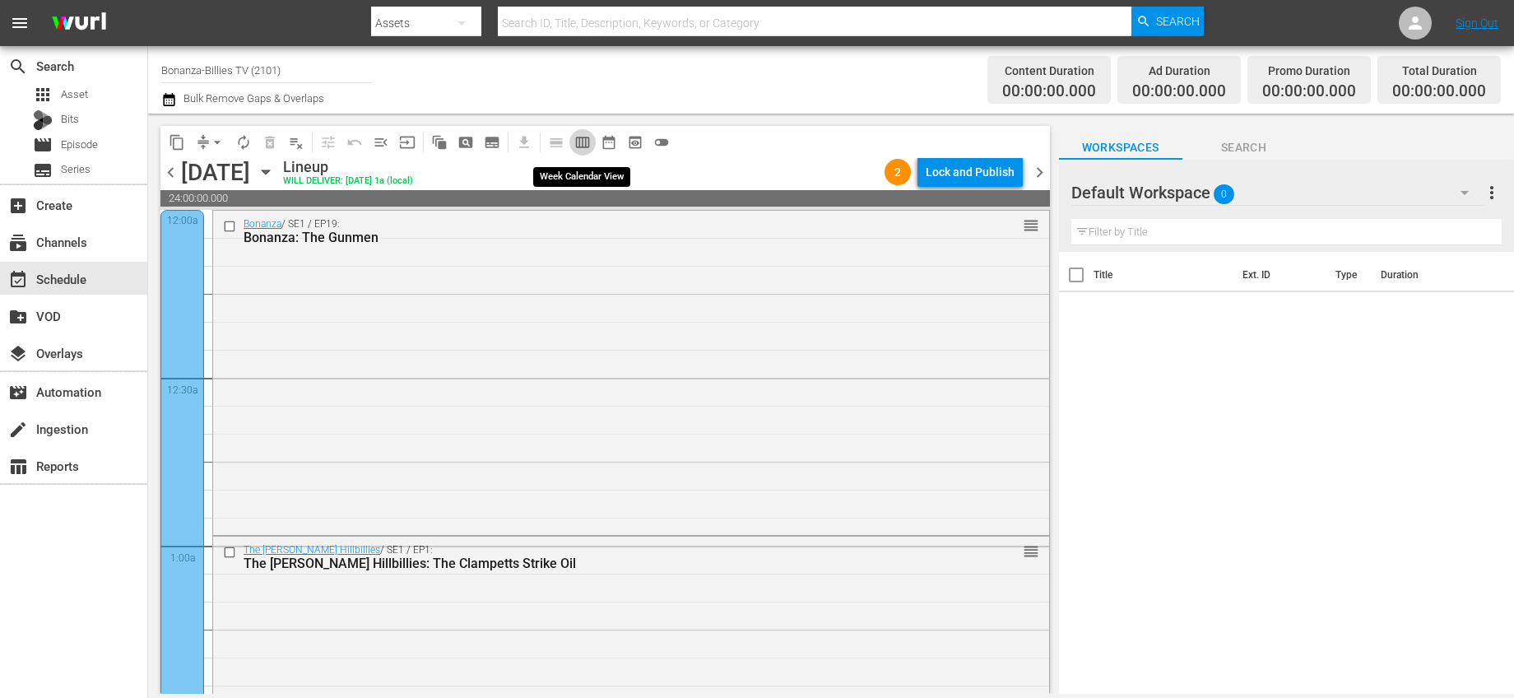
click at [580, 143] on span "calendar_view_week_outlined" at bounding box center [582, 142] width 16 height 16
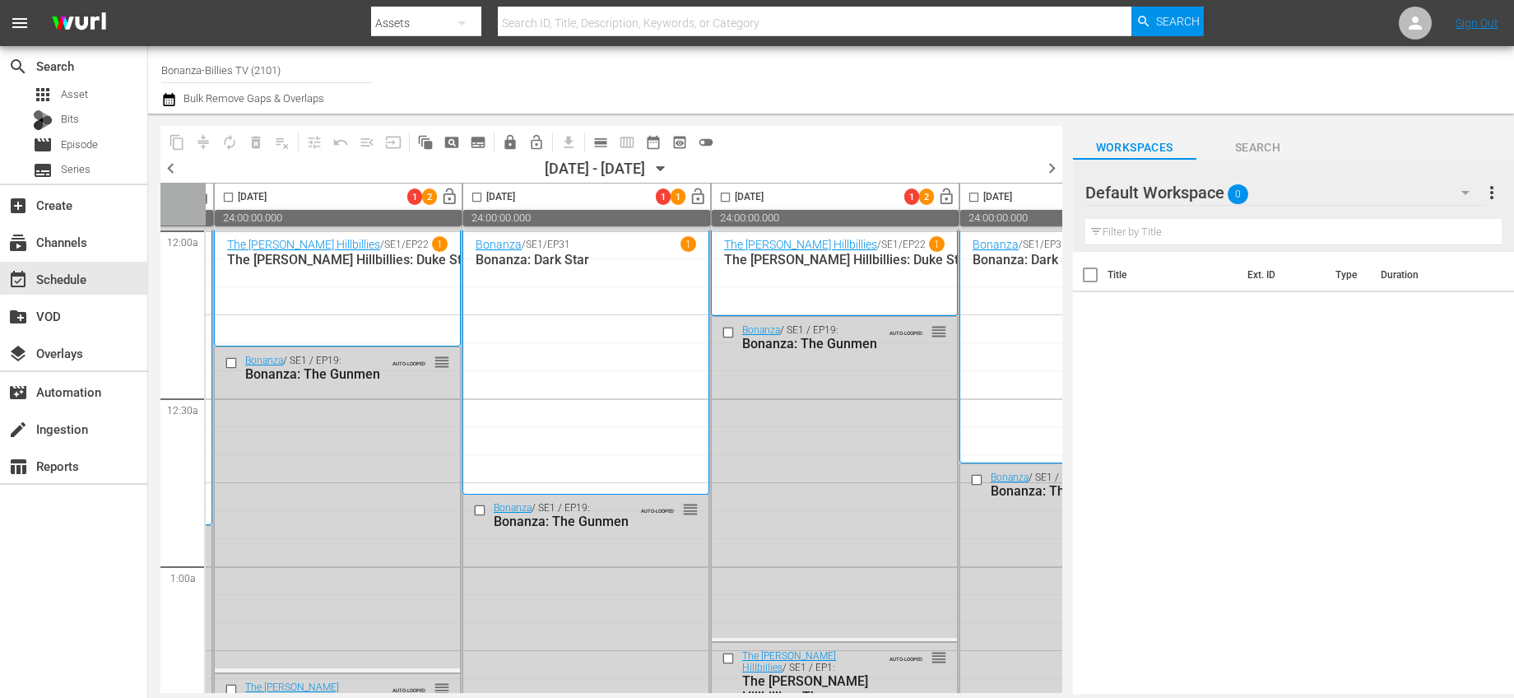
scroll to position [0, 890]
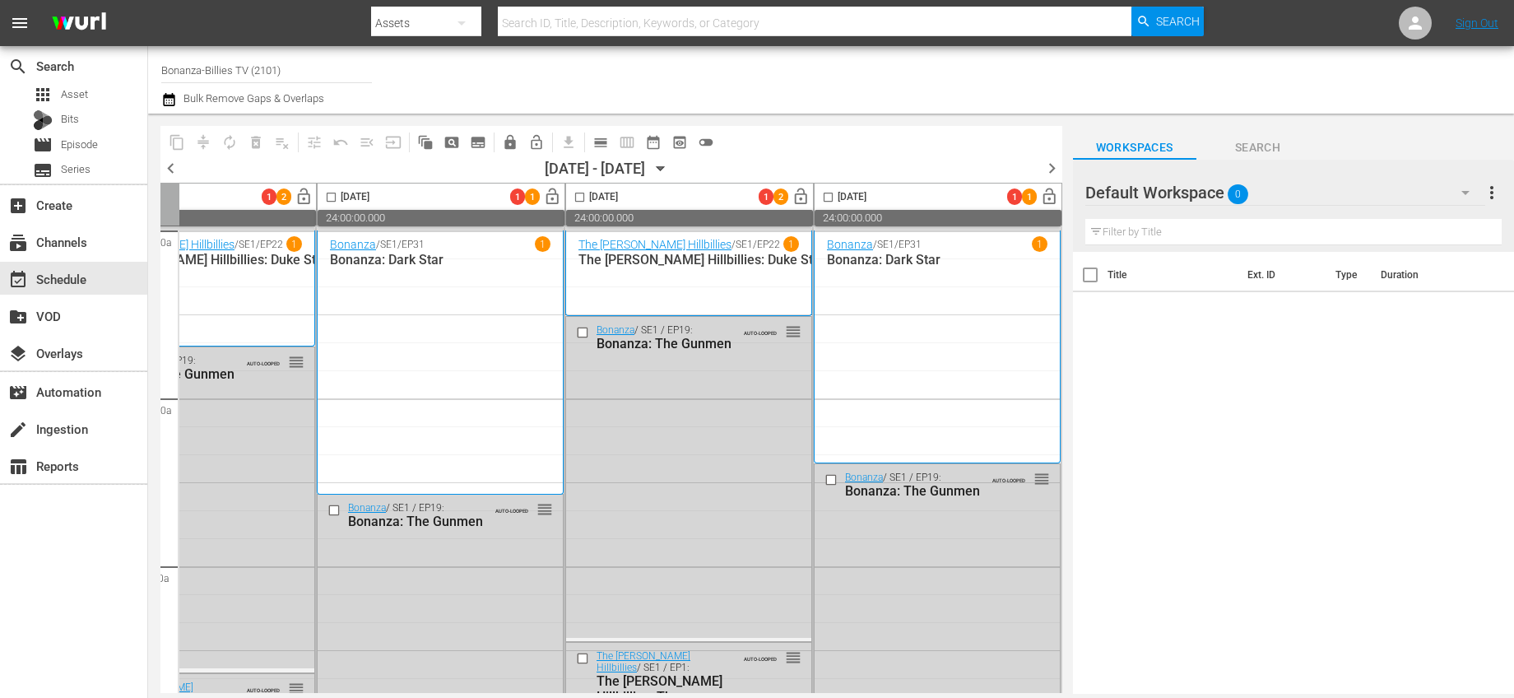
click at [1054, 168] on span "chevron_right" at bounding box center [1052, 168] width 21 height 21
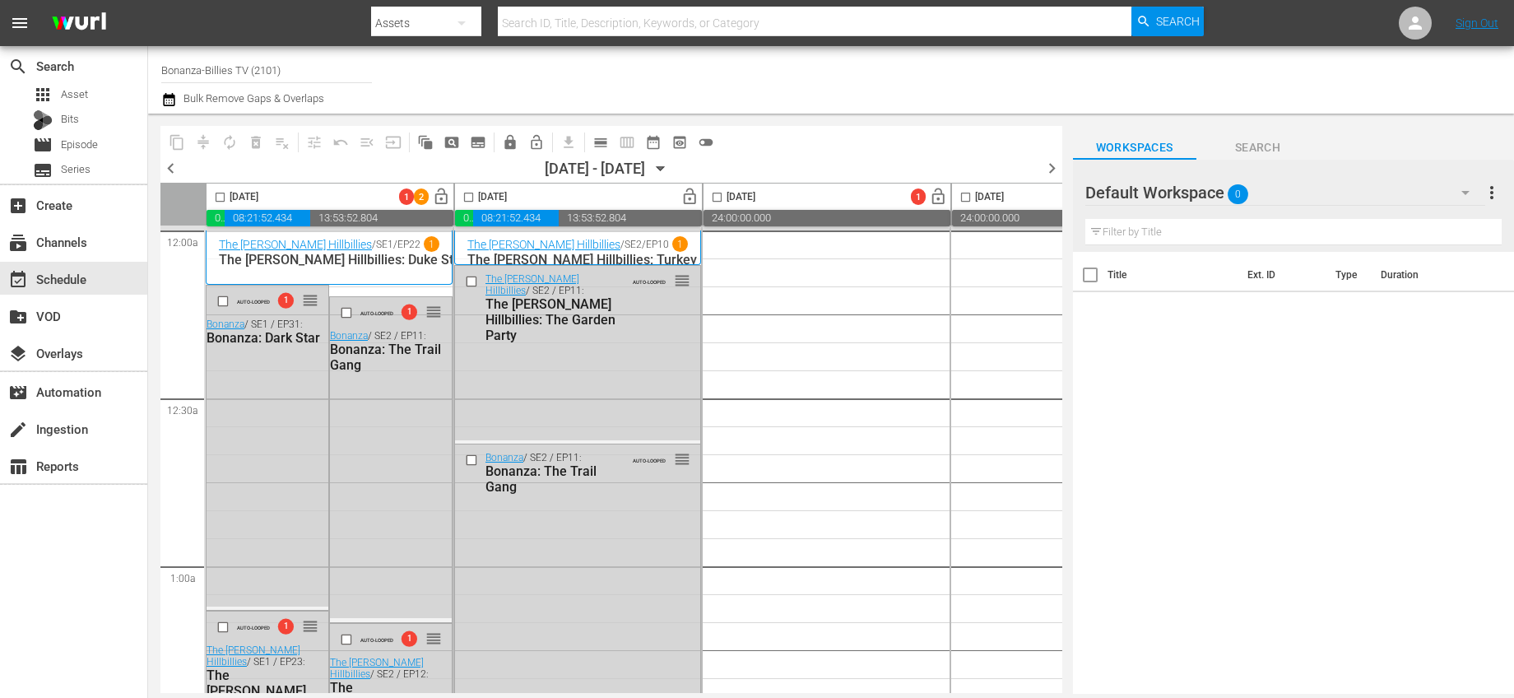
click at [670, 170] on icon "button" at bounding box center [661, 169] width 18 height 18
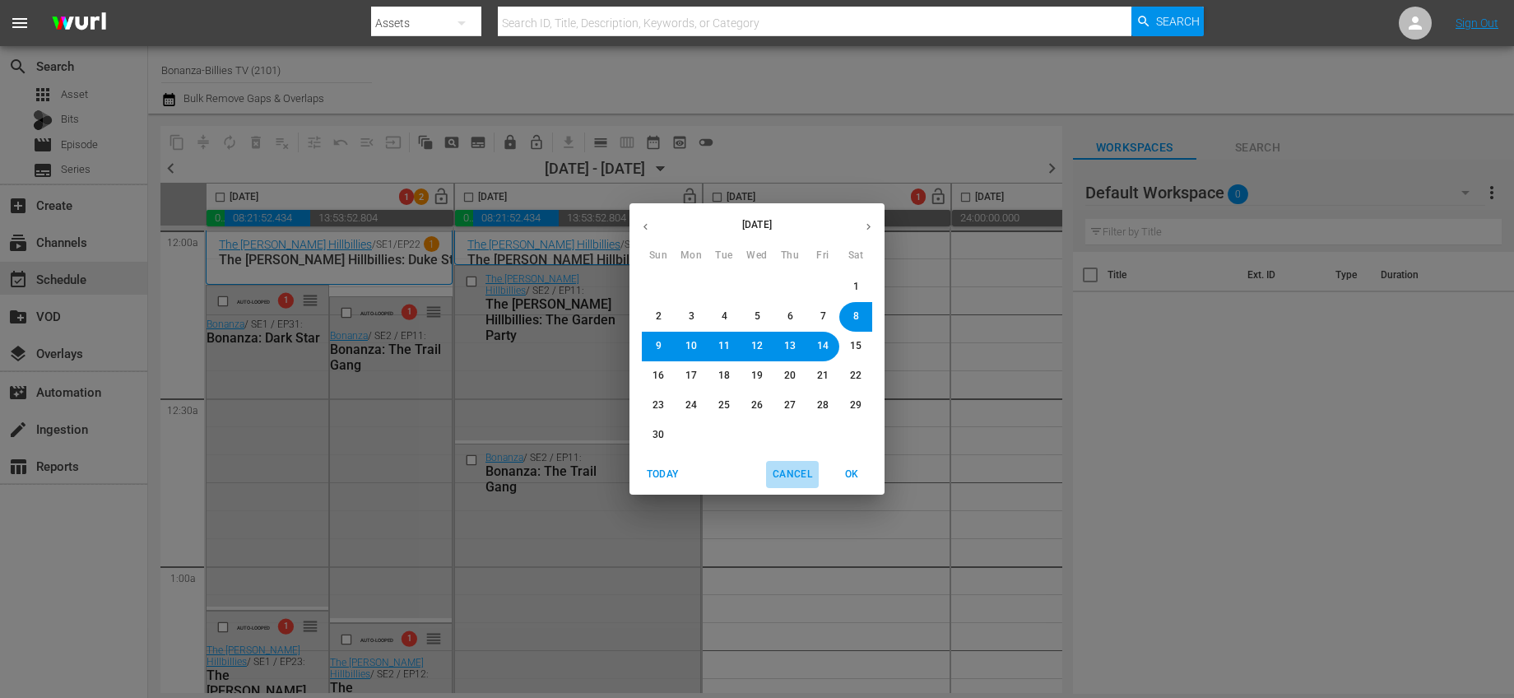
click at [817, 468] on button "Cancel" at bounding box center [792, 474] width 53 height 27
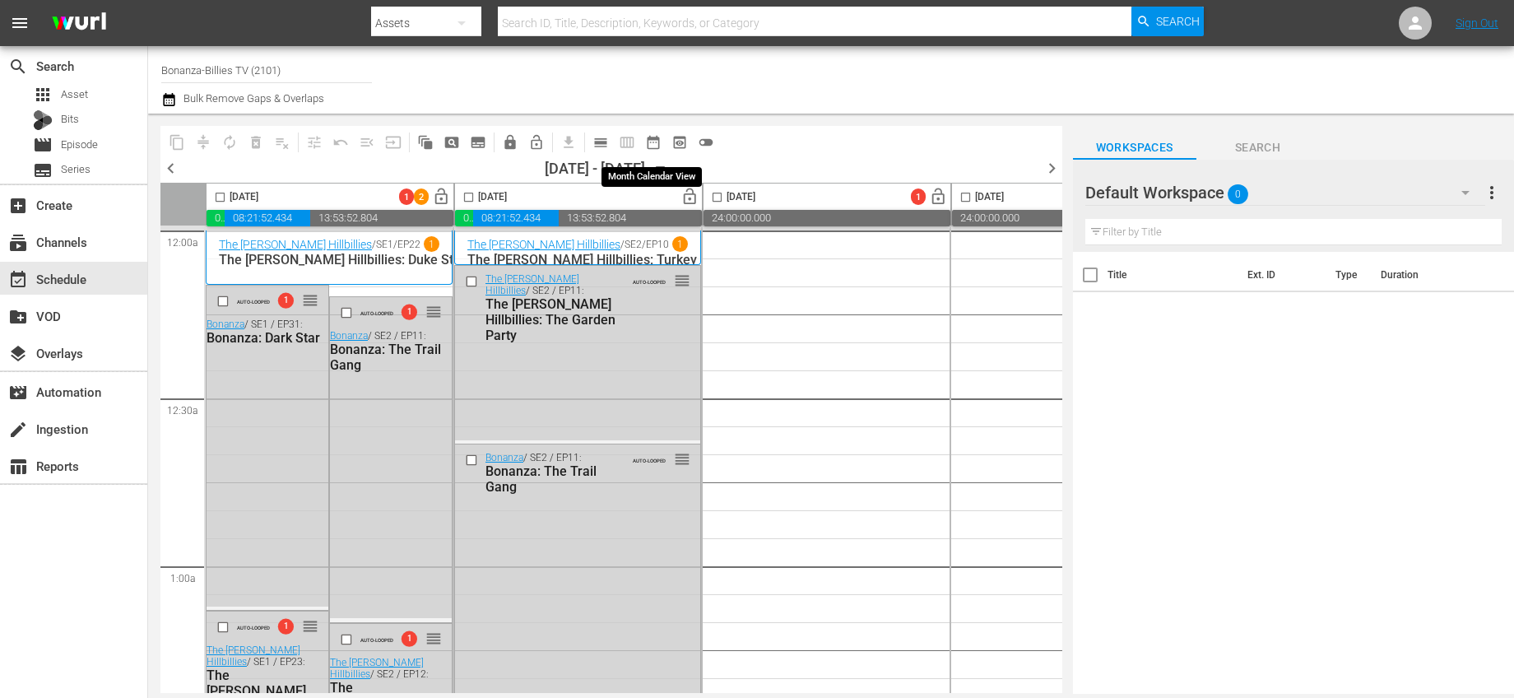
click at [646, 140] on span "date_range_outlined" at bounding box center [653, 142] width 16 height 16
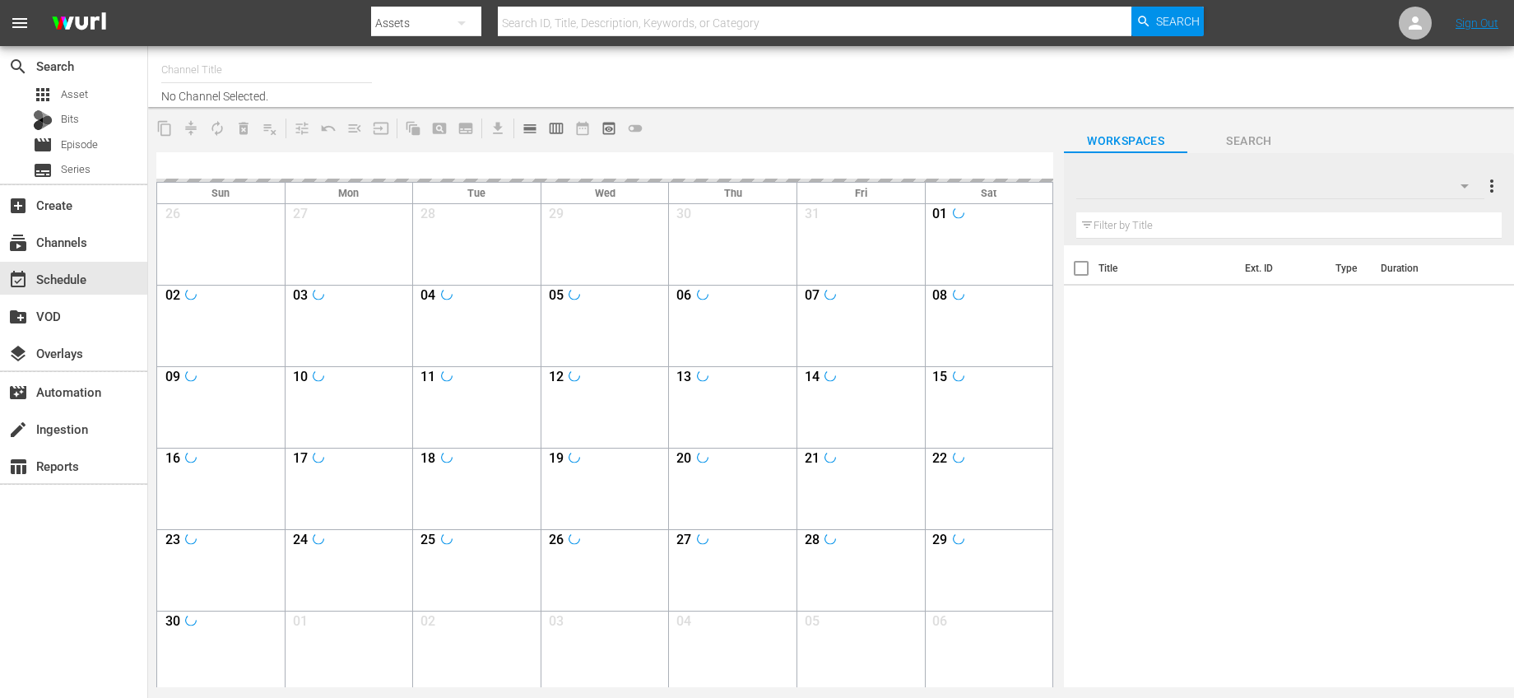
type input "Bonanza-Billies TV (2101)"
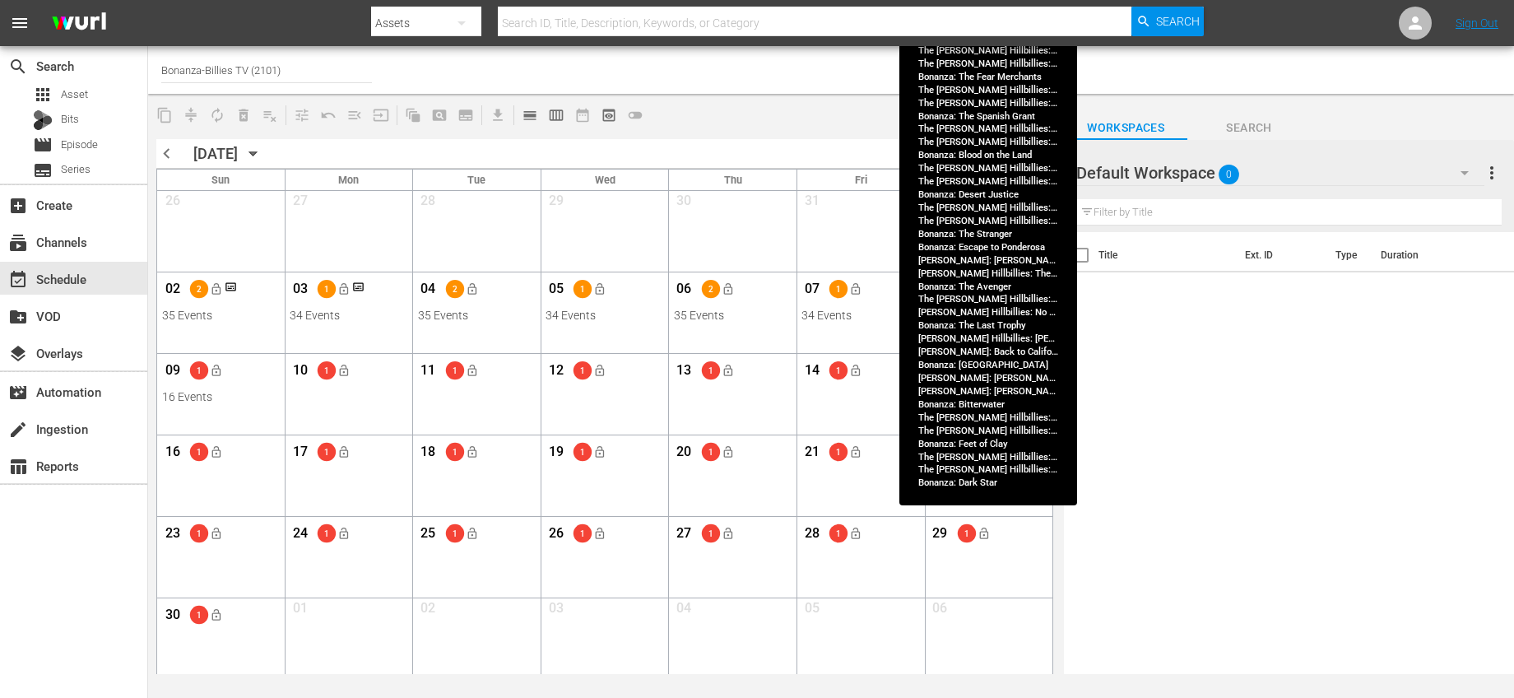
click at [1035, 220] on div "01 2 lock_open" at bounding box center [989, 210] width 118 height 35
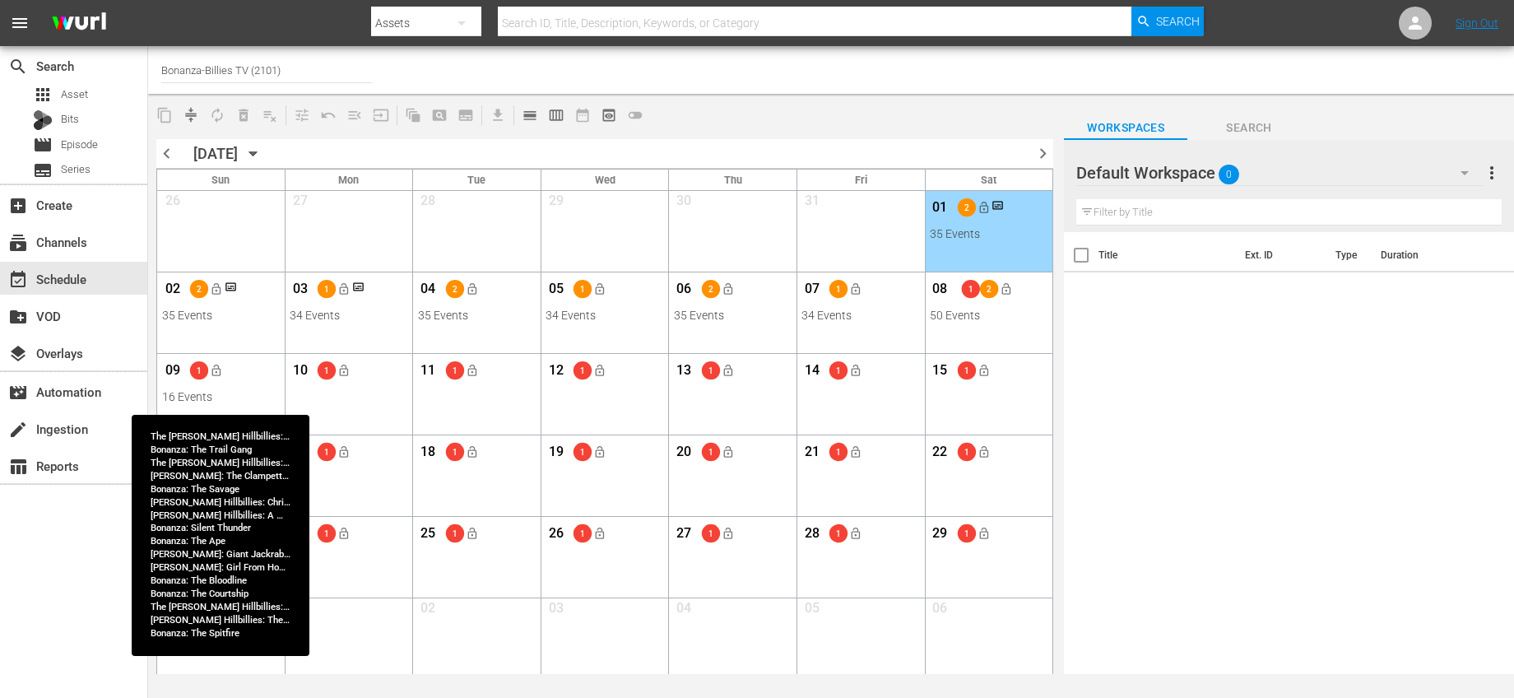
click at [253, 374] on div "09 1 lock_open" at bounding box center [221, 372] width 118 height 35
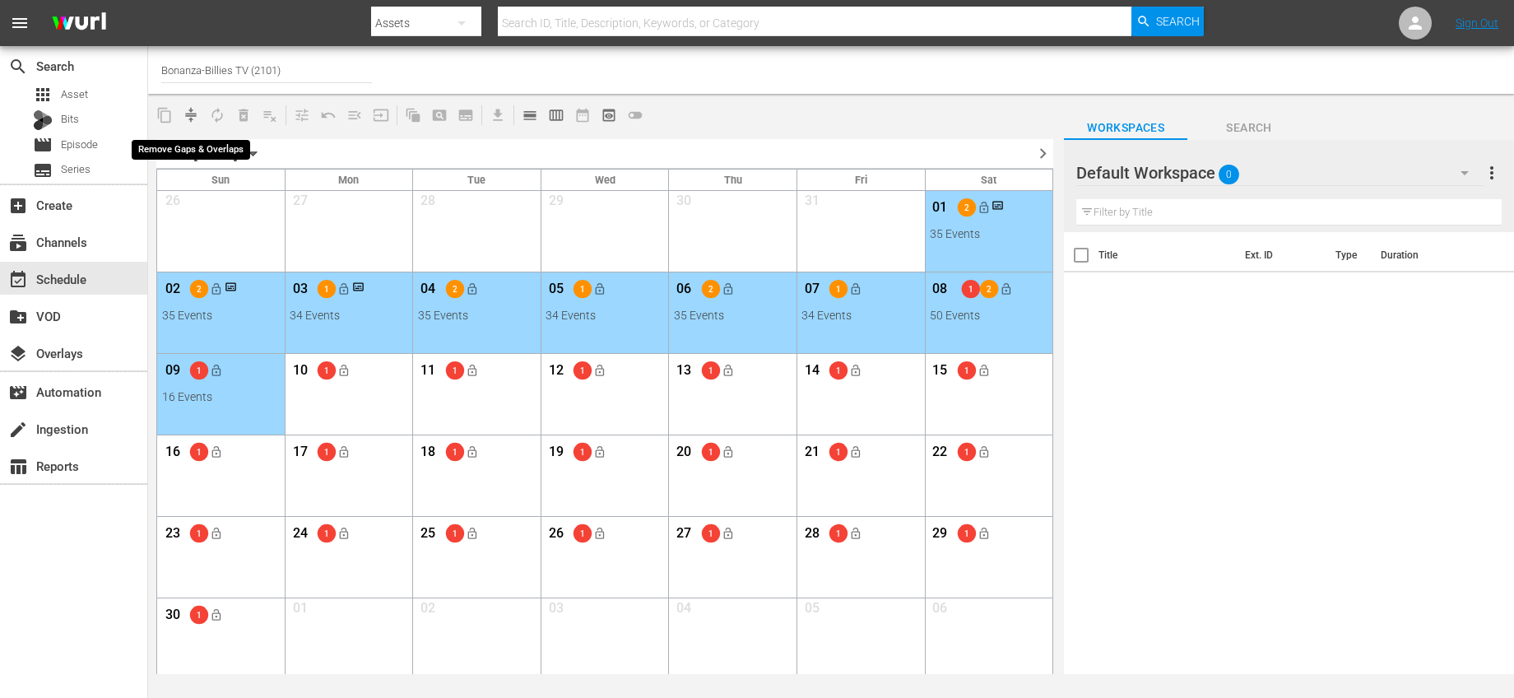
click at [193, 115] on span "compress" at bounding box center [191, 115] width 16 height 16
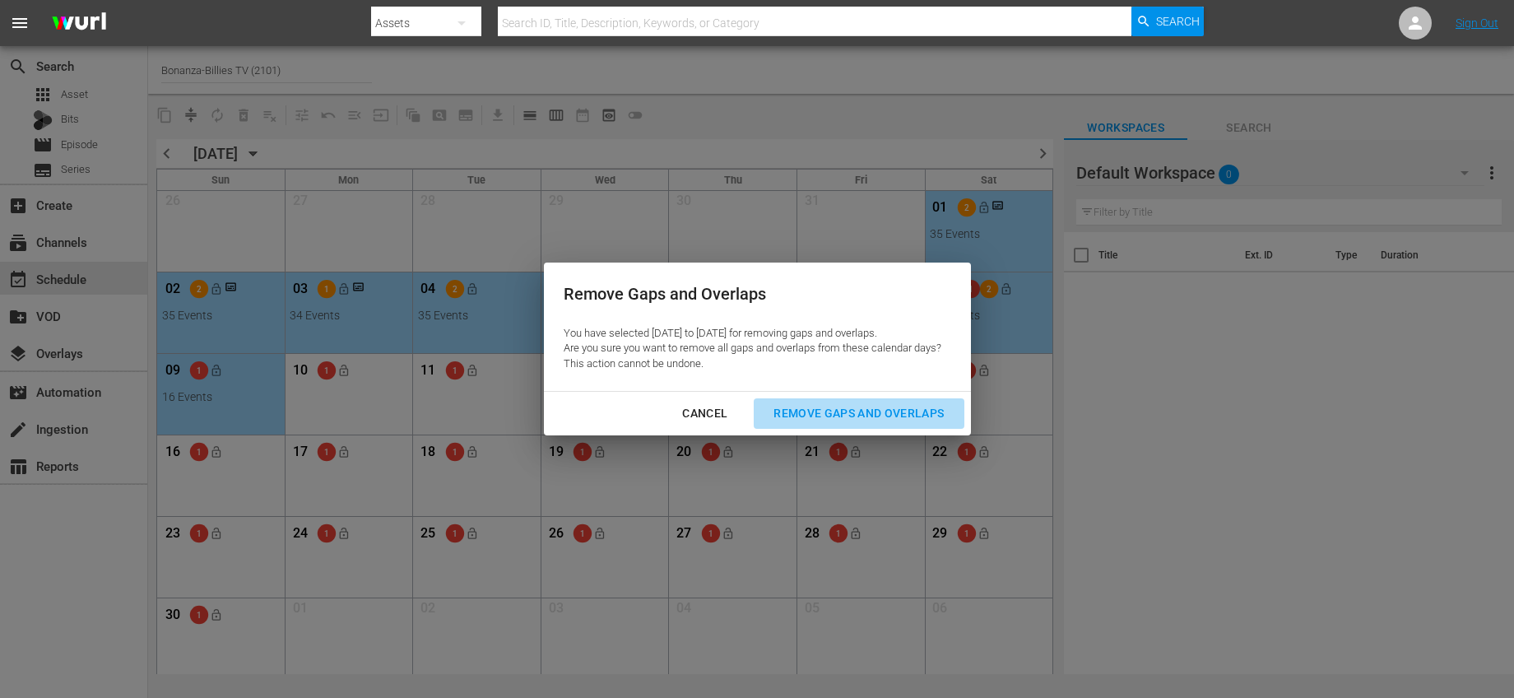
click at [876, 410] on div "Remove Gaps and Overlaps" at bounding box center [858, 413] width 197 height 21
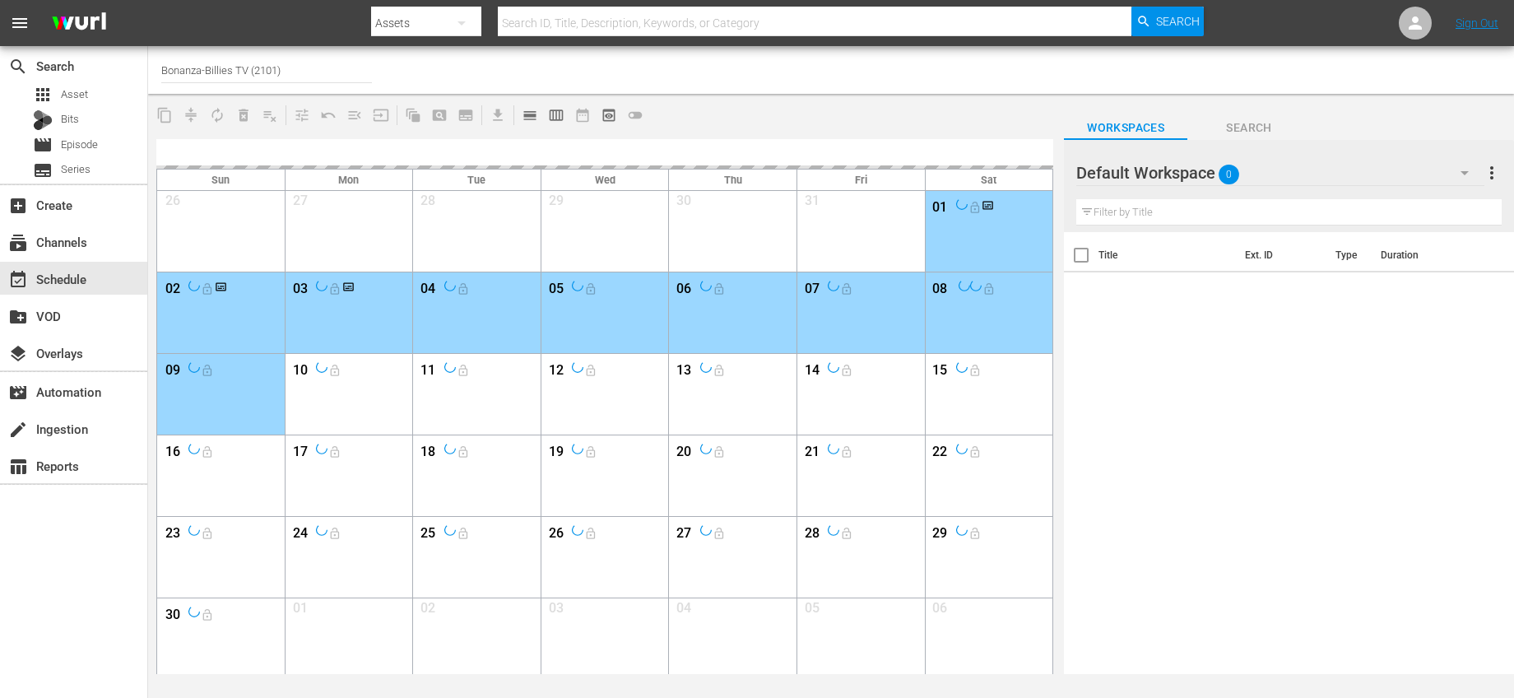
click at [1113, 389] on div "Title Ext. ID Type Duration" at bounding box center [1289, 454] width 450 height 444
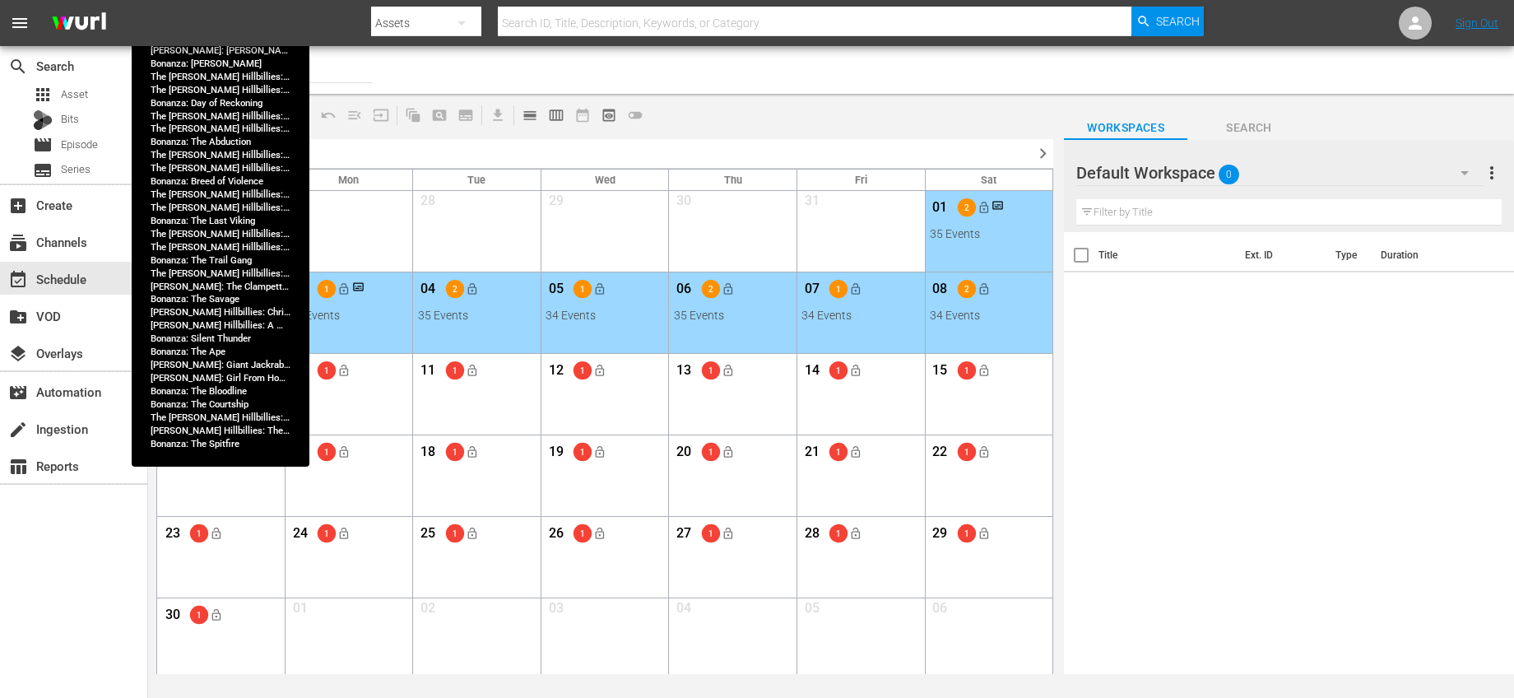
click at [262, 384] on div "09 1 lock_open" at bounding box center [221, 372] width 118 height 35
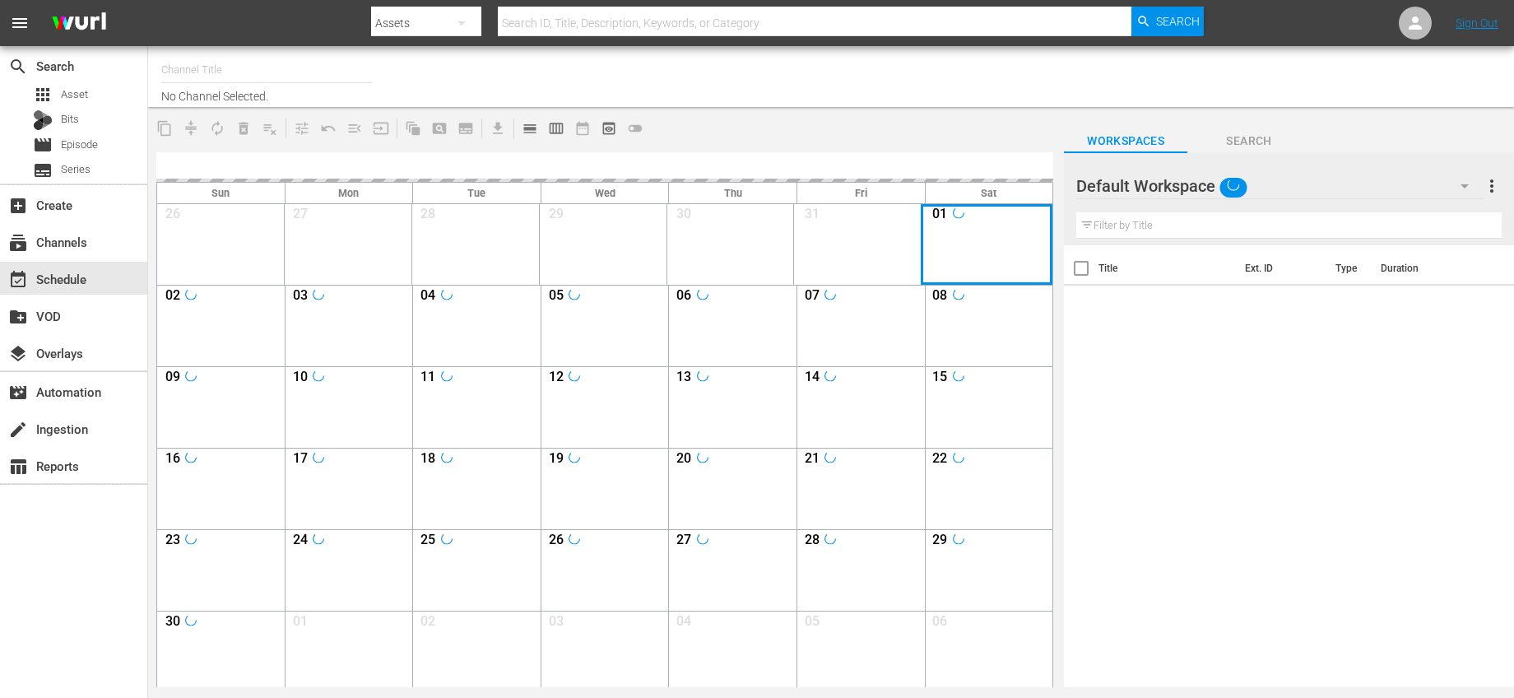
type input "Bonanza-Billies TV (2101)"
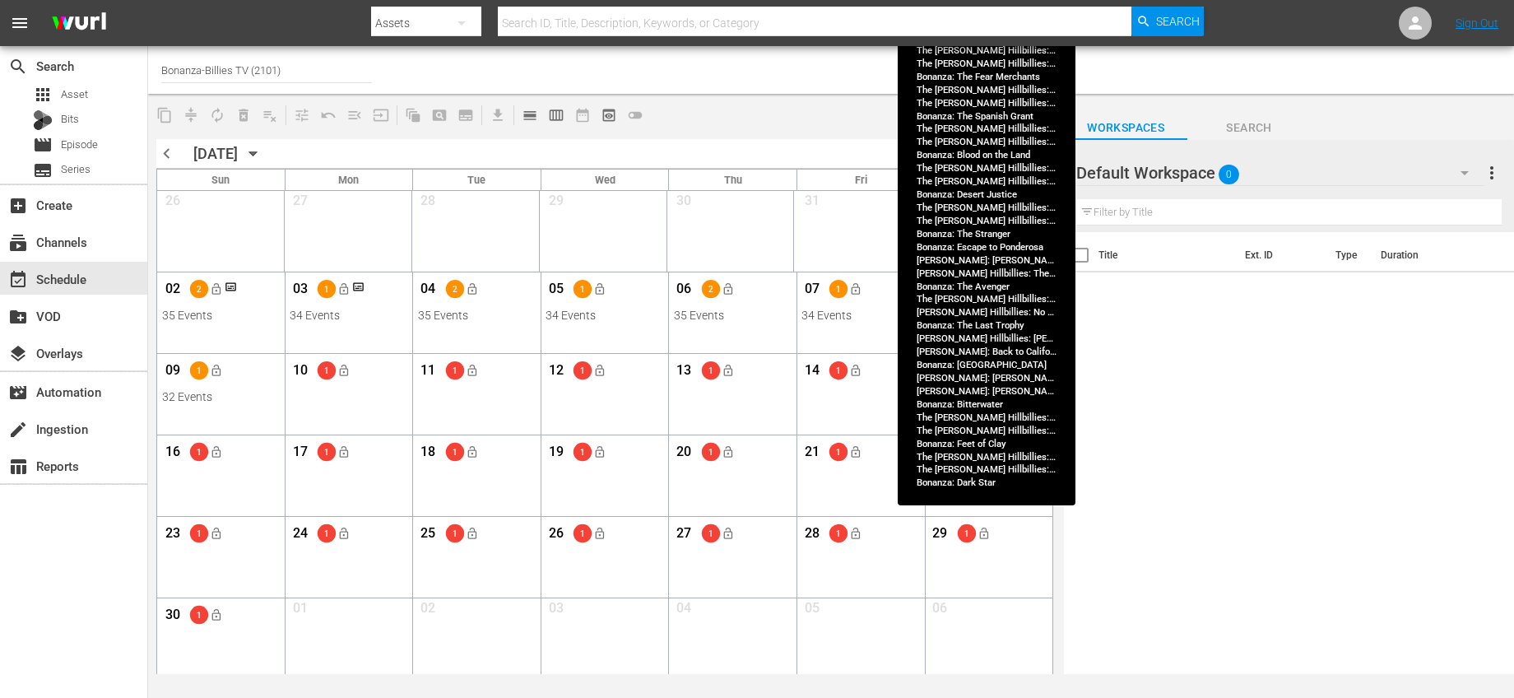
click at [994, 262] on div "Month View" at bounding box center [987, 231] width 132 height 81
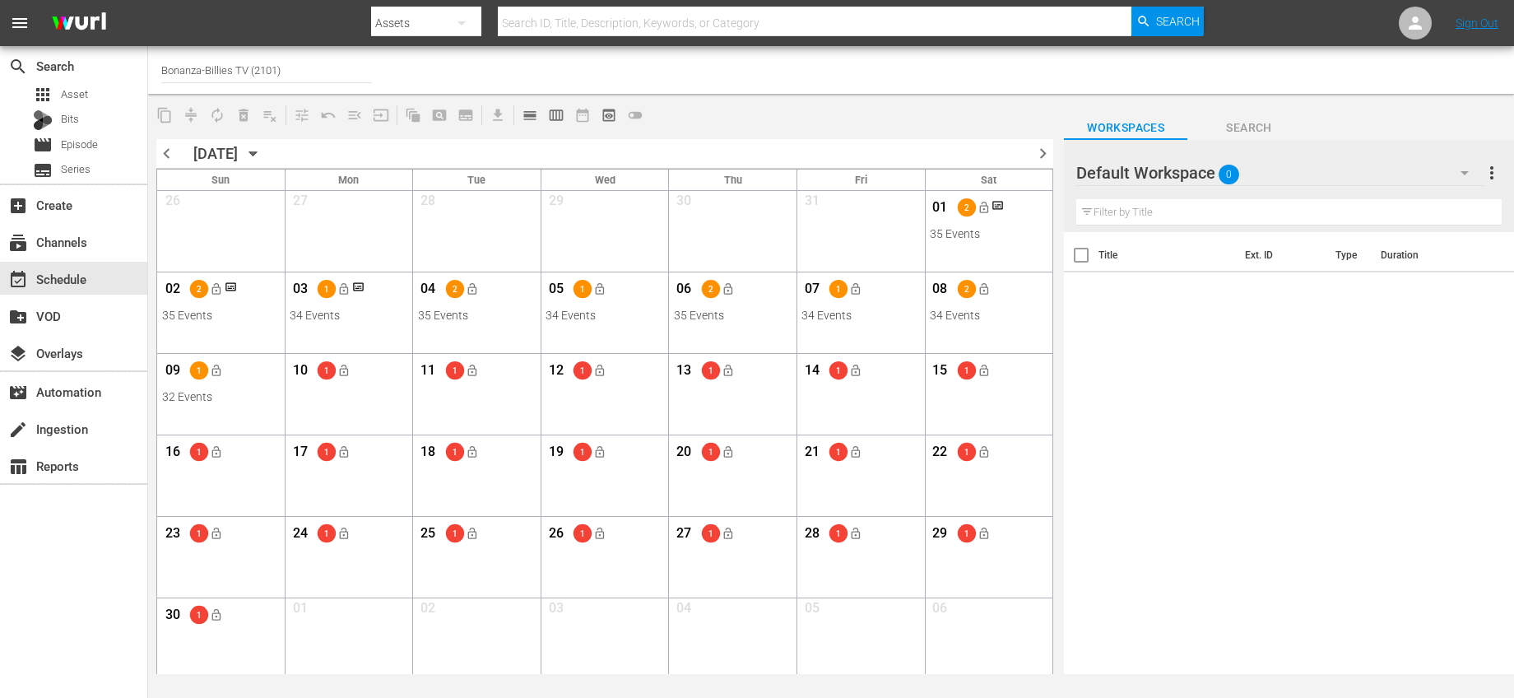
click at [1011, 241] on div "01 2 lock_open 35 Events View Lineup Unlock Selected Day Lock Selected Day" at bounding box center [989, 216] width 126 height 51
click at [532, 112] on span "calendar_view_day_outlined" at bounding box center [530, 115] width 16 height 16
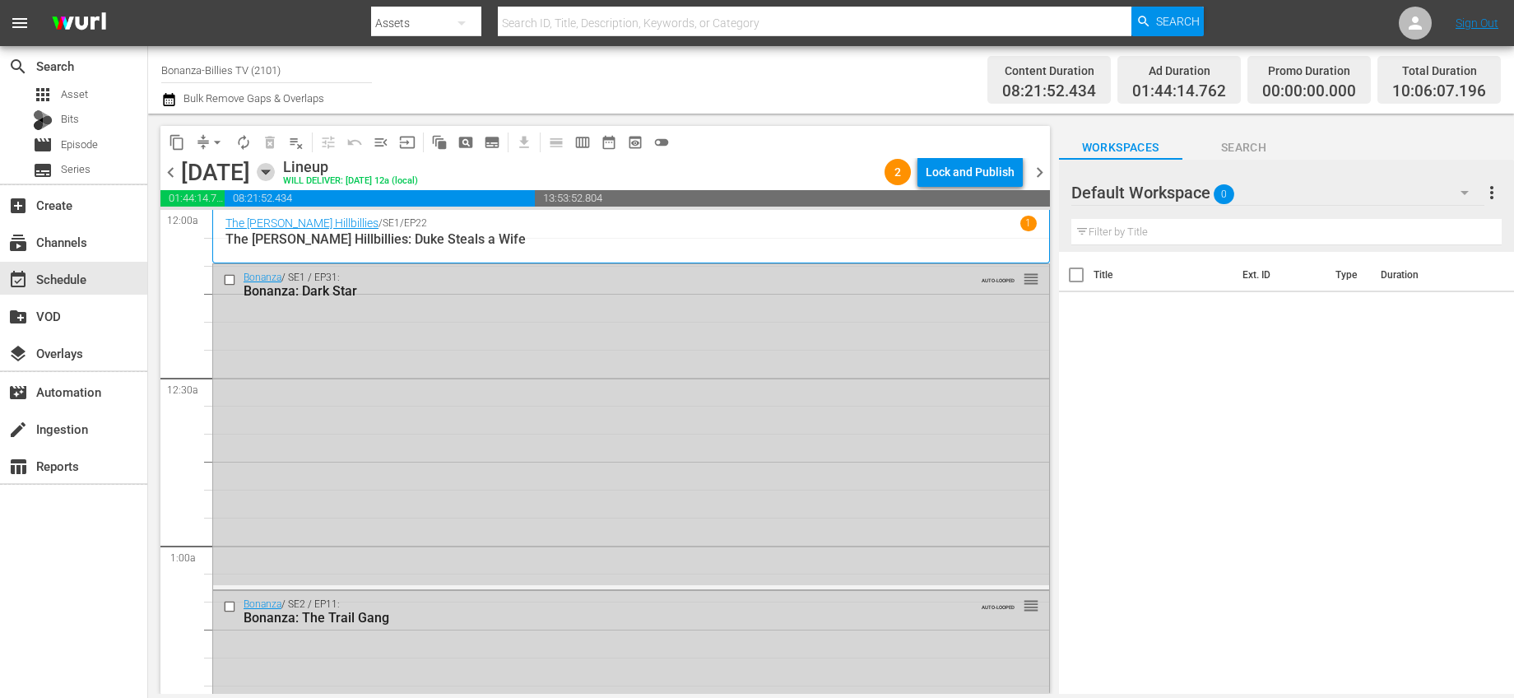
click at [269, 170] on icon "button" at bounding box center [265, 172] width 7 height 4
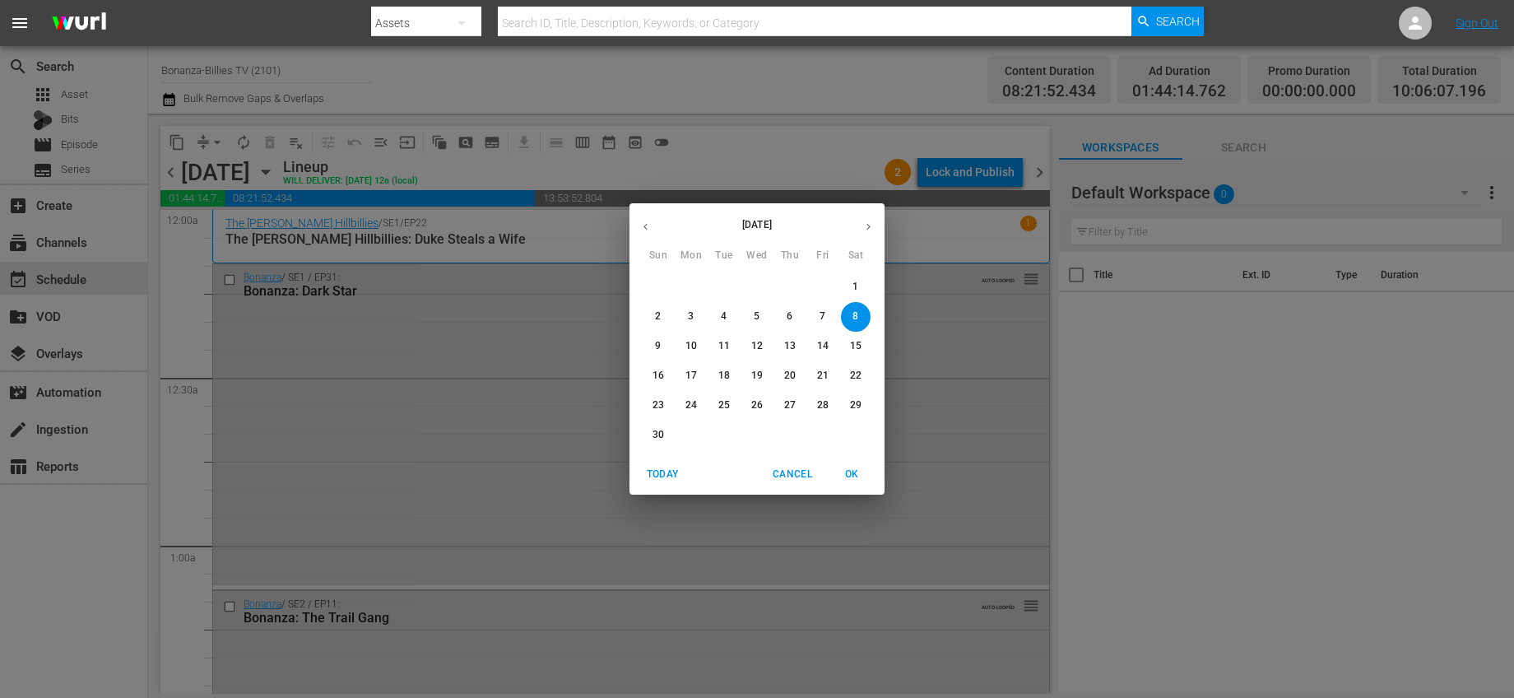
click at [848, 292] on span "1" at bounding box center [856, 287] width 30 height 14
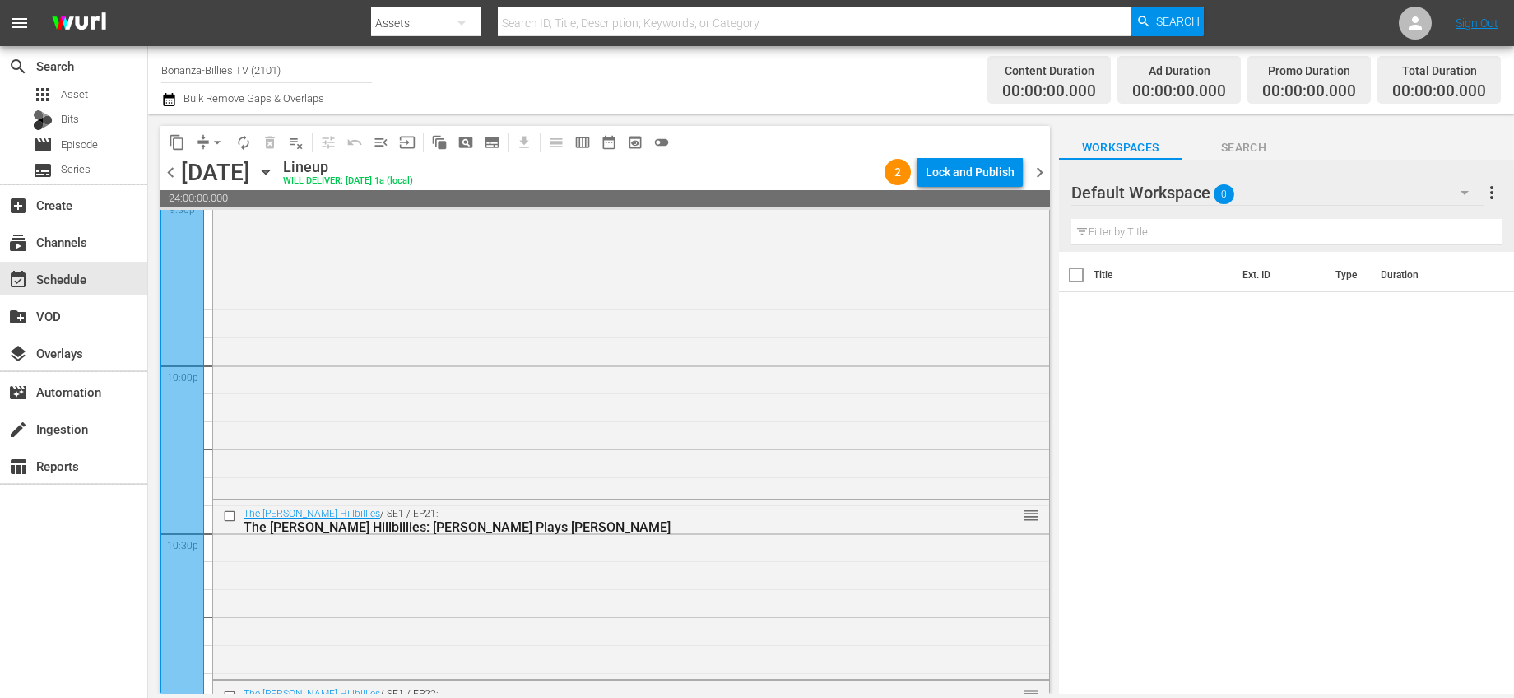
scroll to position [7720, 0]
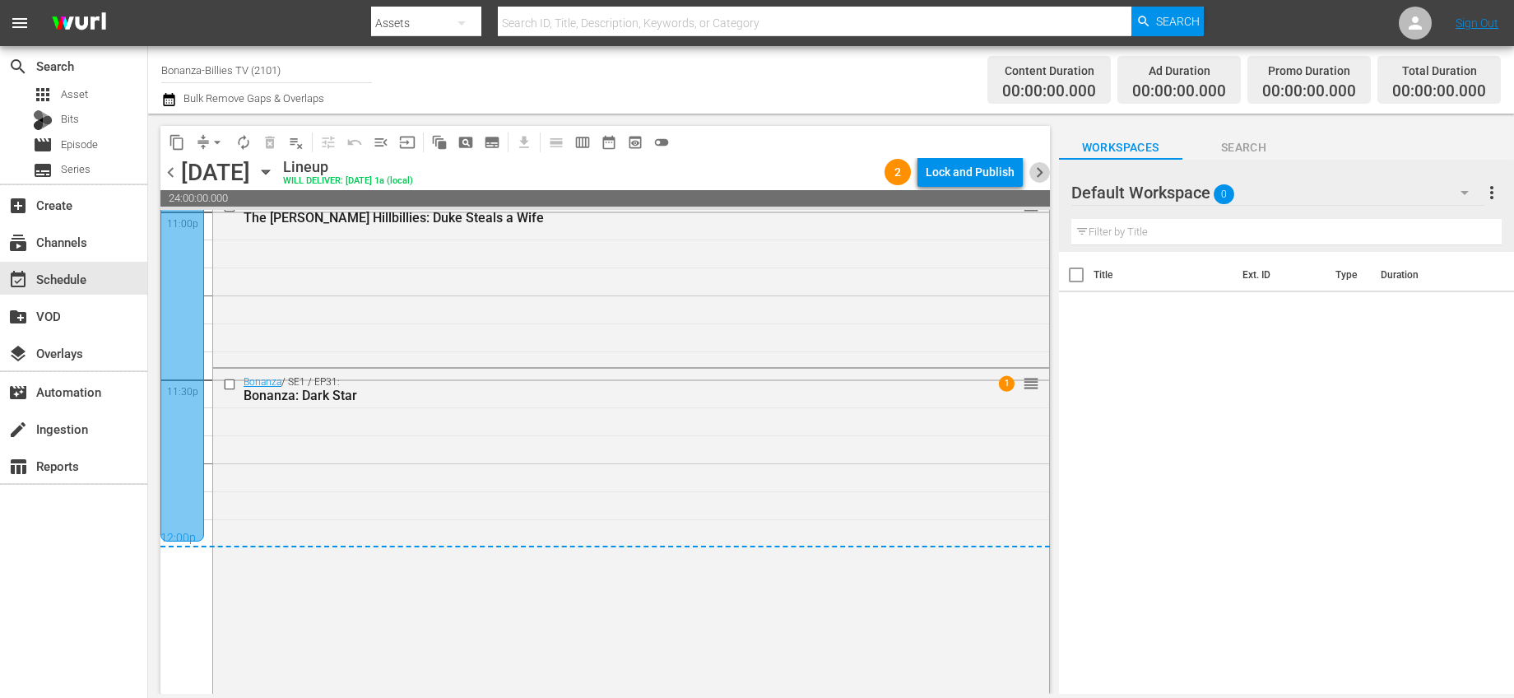
click at [1044, 173] on span "chevron_right" at bounding box center [1039, 172] width 21 height 21
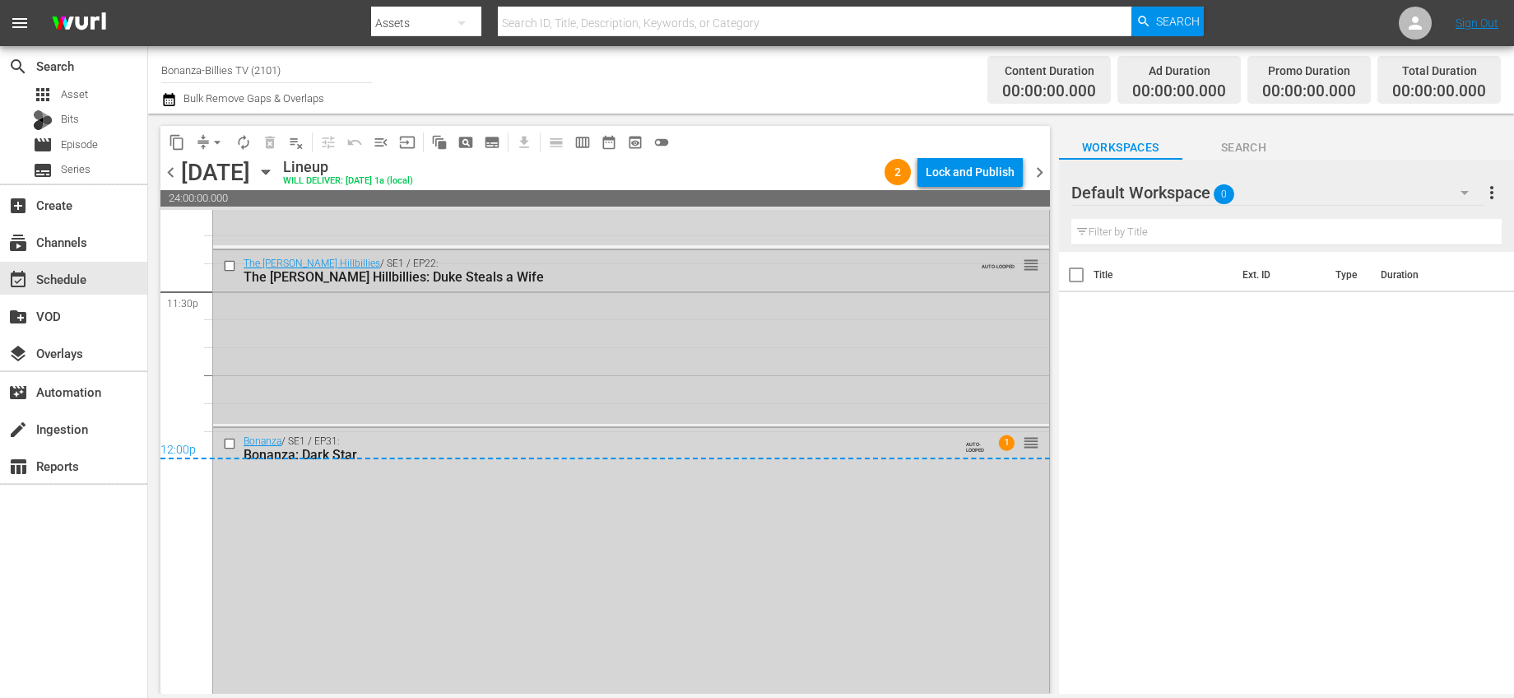
scroll to position [7909, 0]
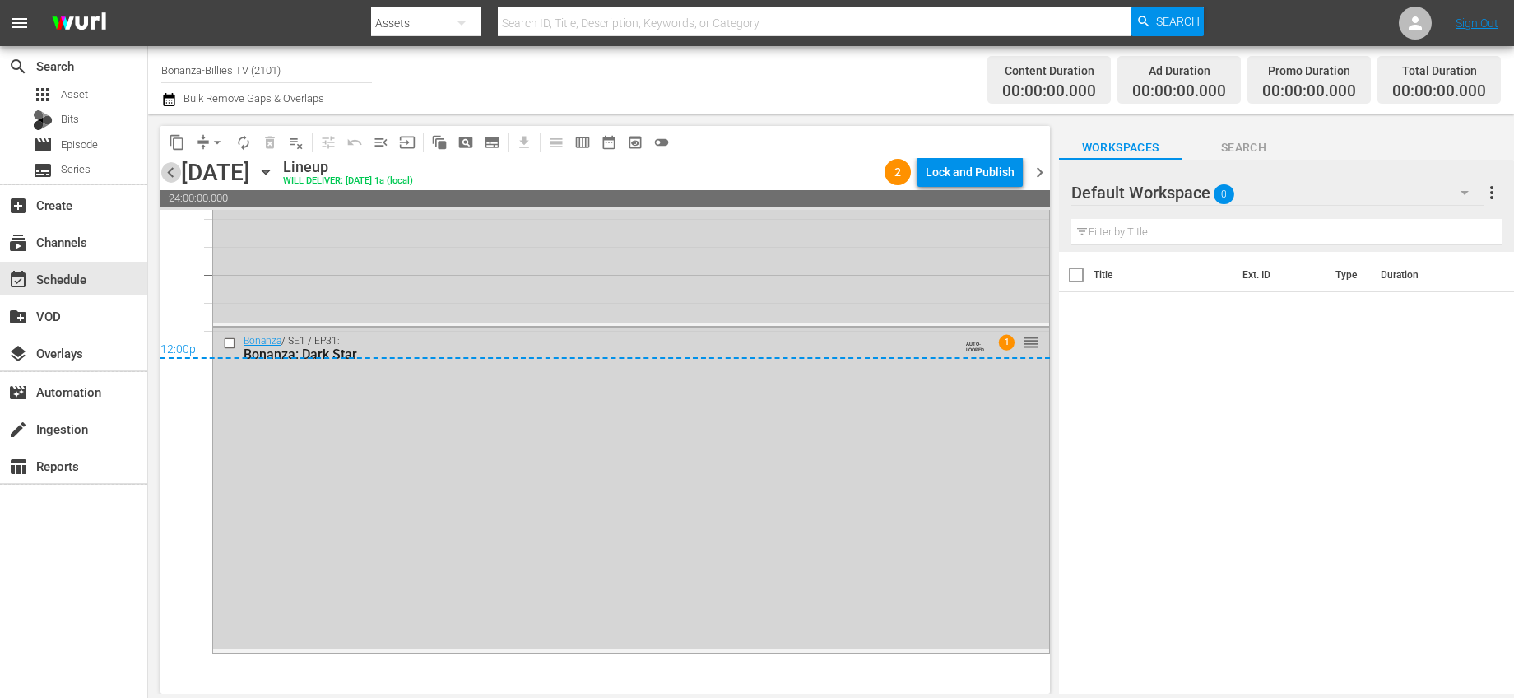
click at [167, 173] on span "chevron_left" at bounding box center [170, 172] width 21 height 21
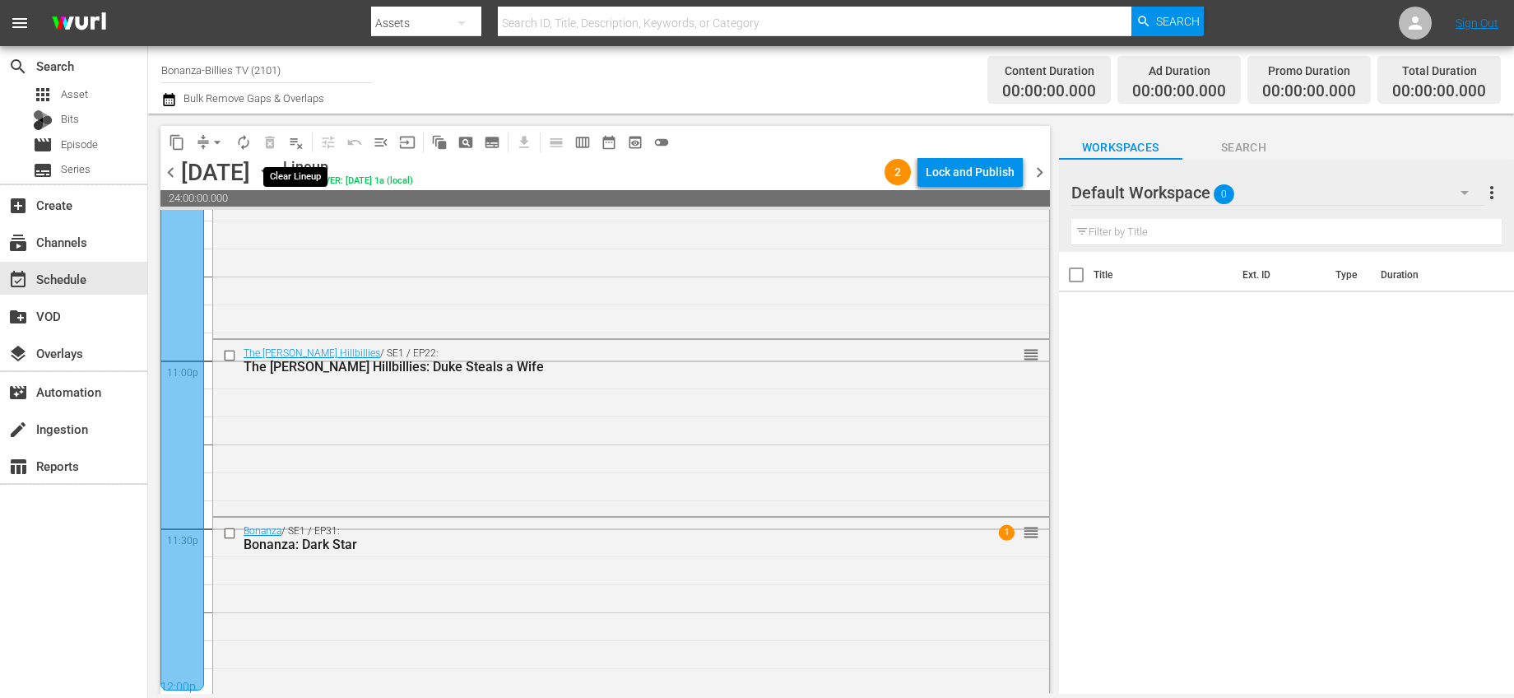
scroll to position [7720, 0]
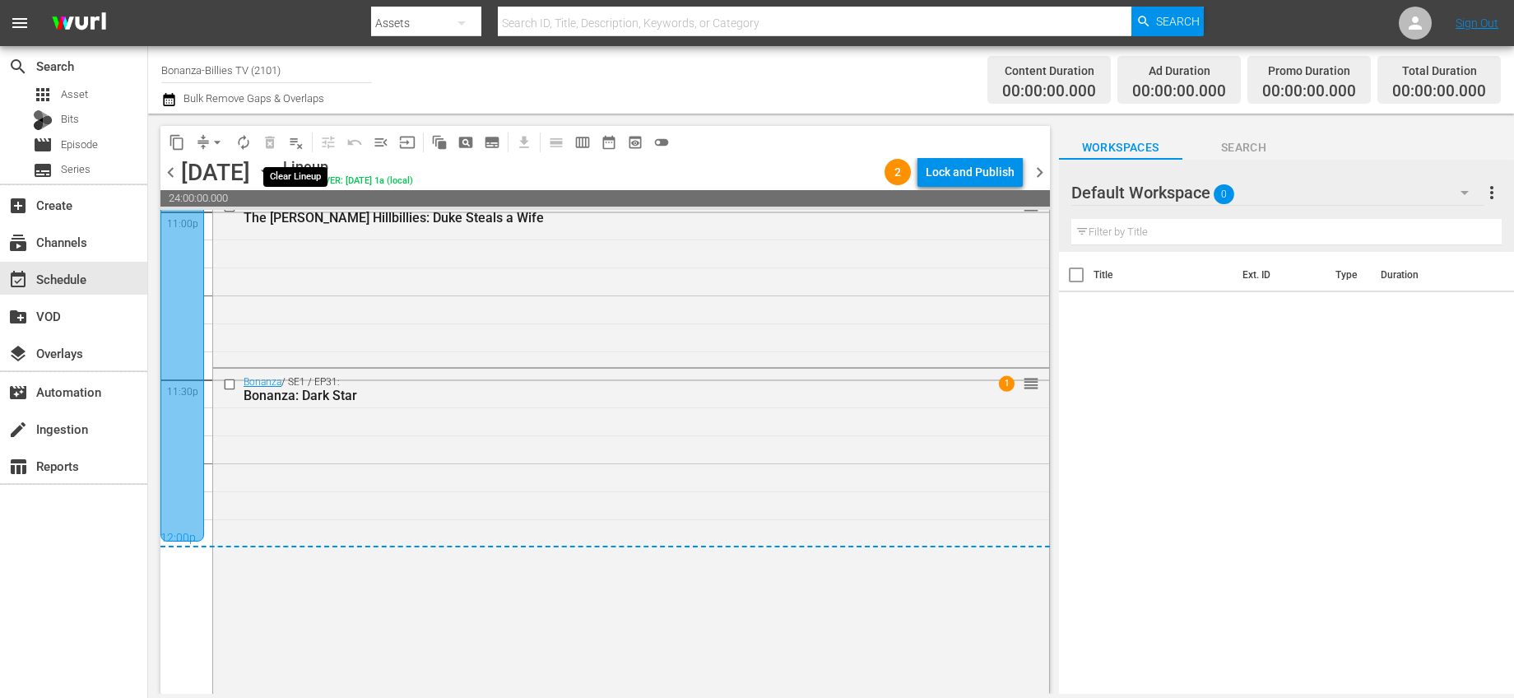
click at [296, 141] on span "playlist_remove_outlined" at bounding box center [296, 142] width 16 height 16
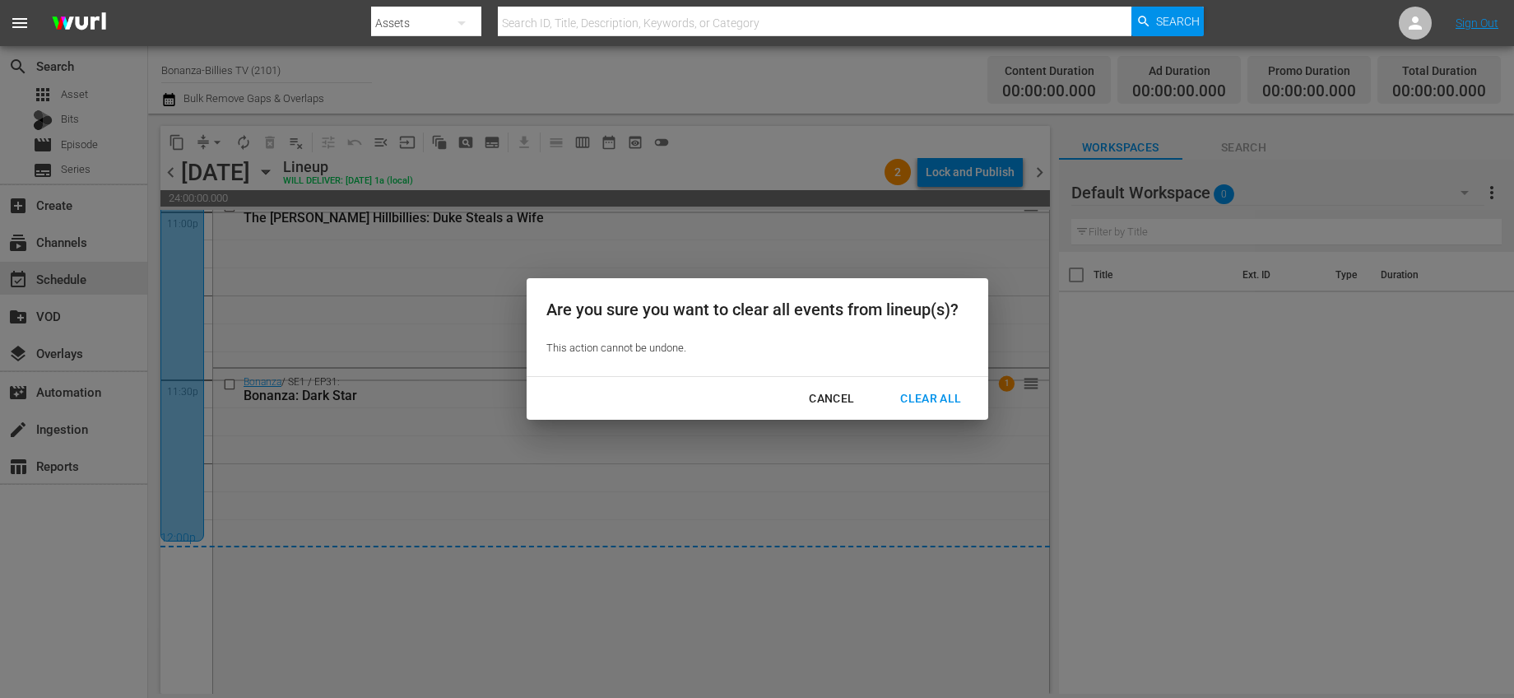
click at [917, 404] on div "Clear All" at bounding box center [930, 398] width 87 height 21
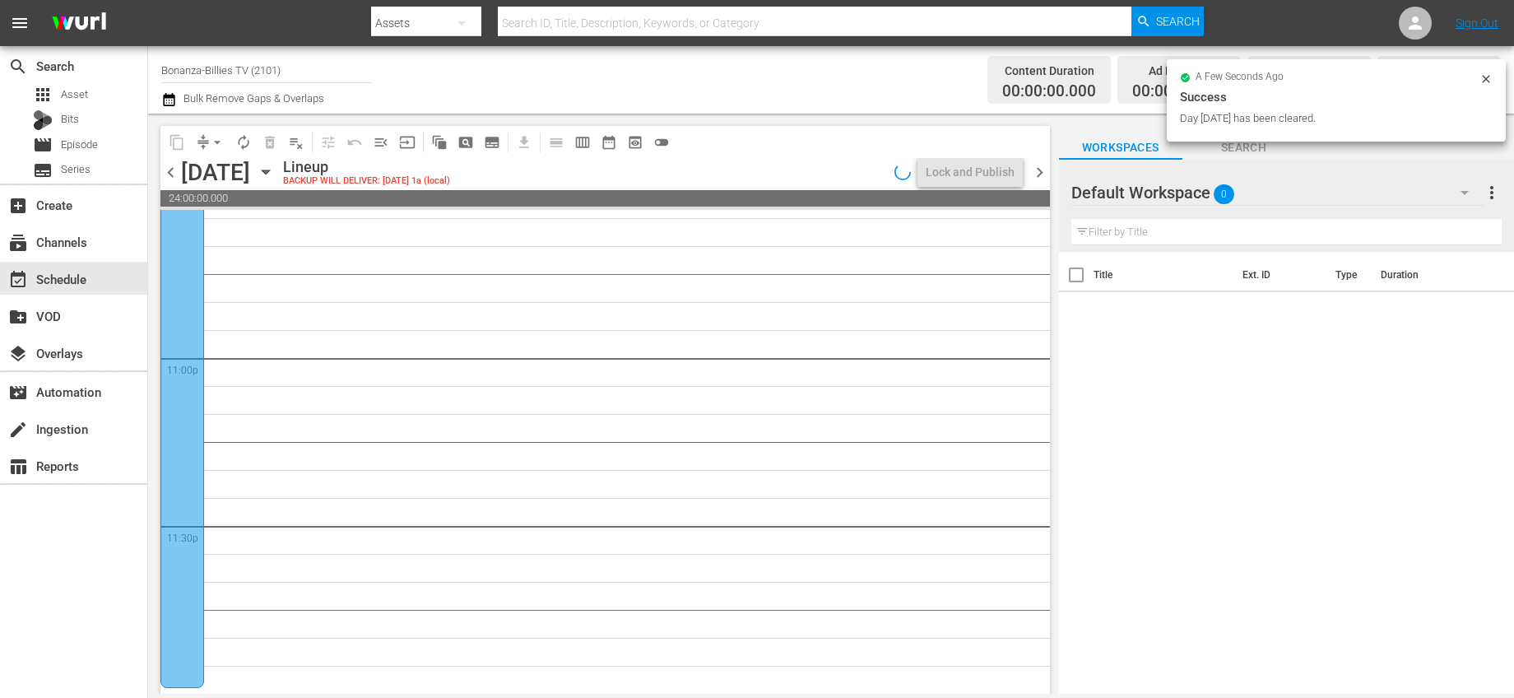
scroll to position [7573, 0]
click at [1040, 170] on span "chevron_right" at bounding box center [1039, 172] width 21 height 21
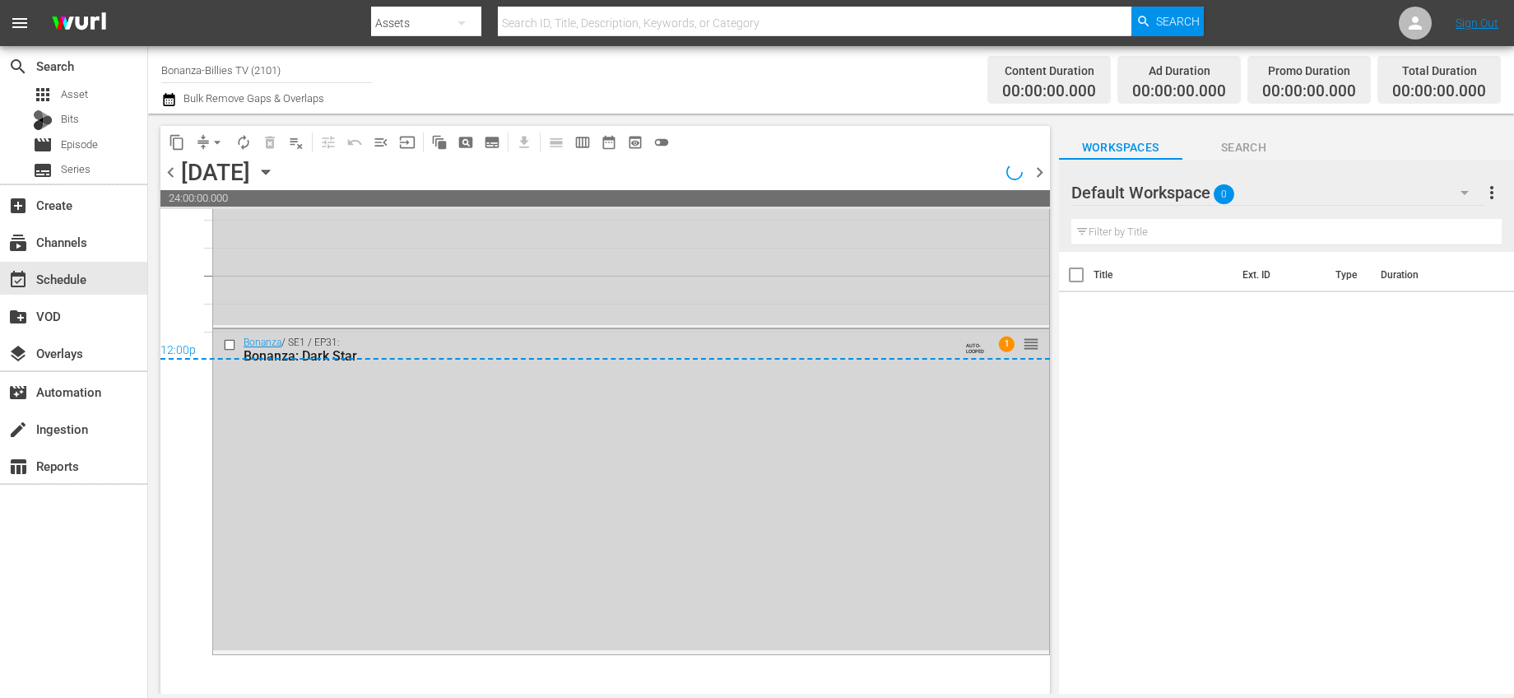
scroll to position [7909, 0]
click at [275, 175] on icon "button" at bounding box center [266, 172] width 18 height 18
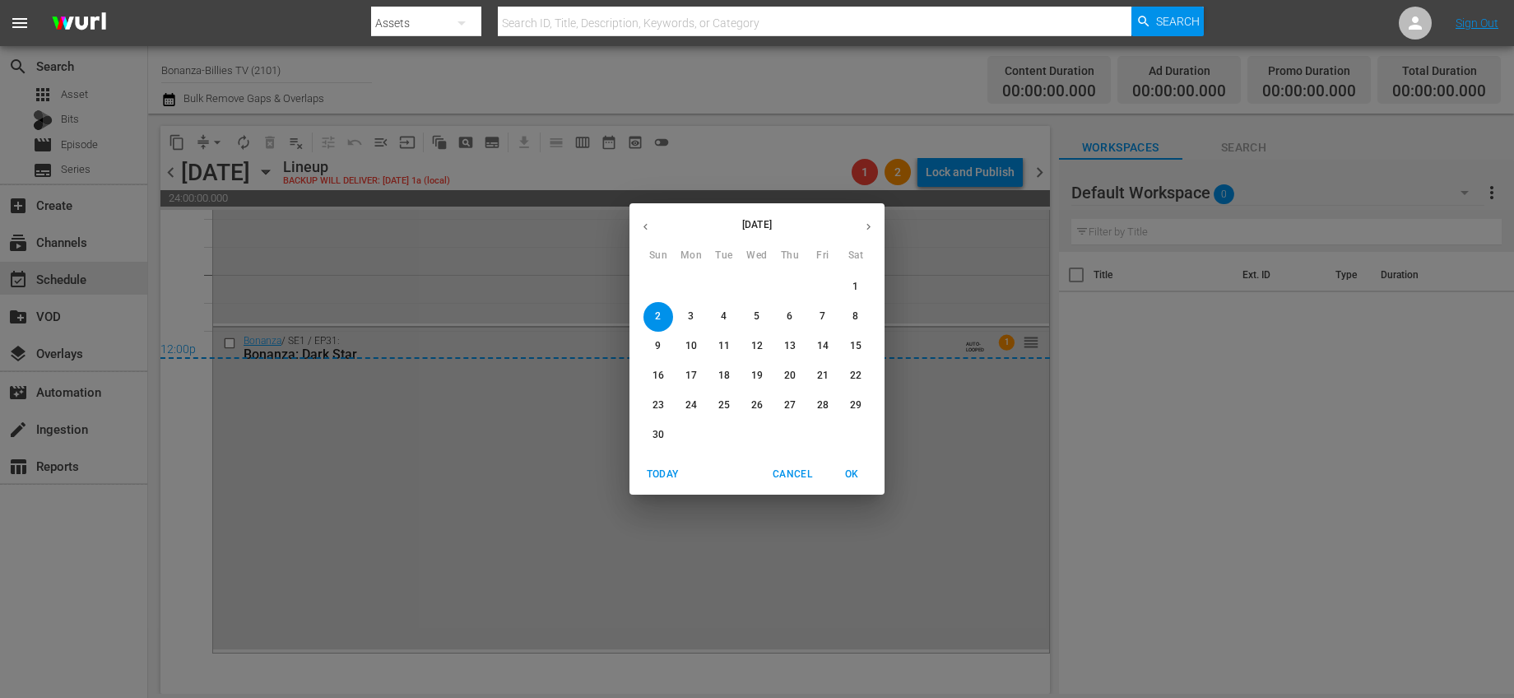
click at [777, 473] on span "Cancel" at bounding box center [792, 474] width 39 height 17
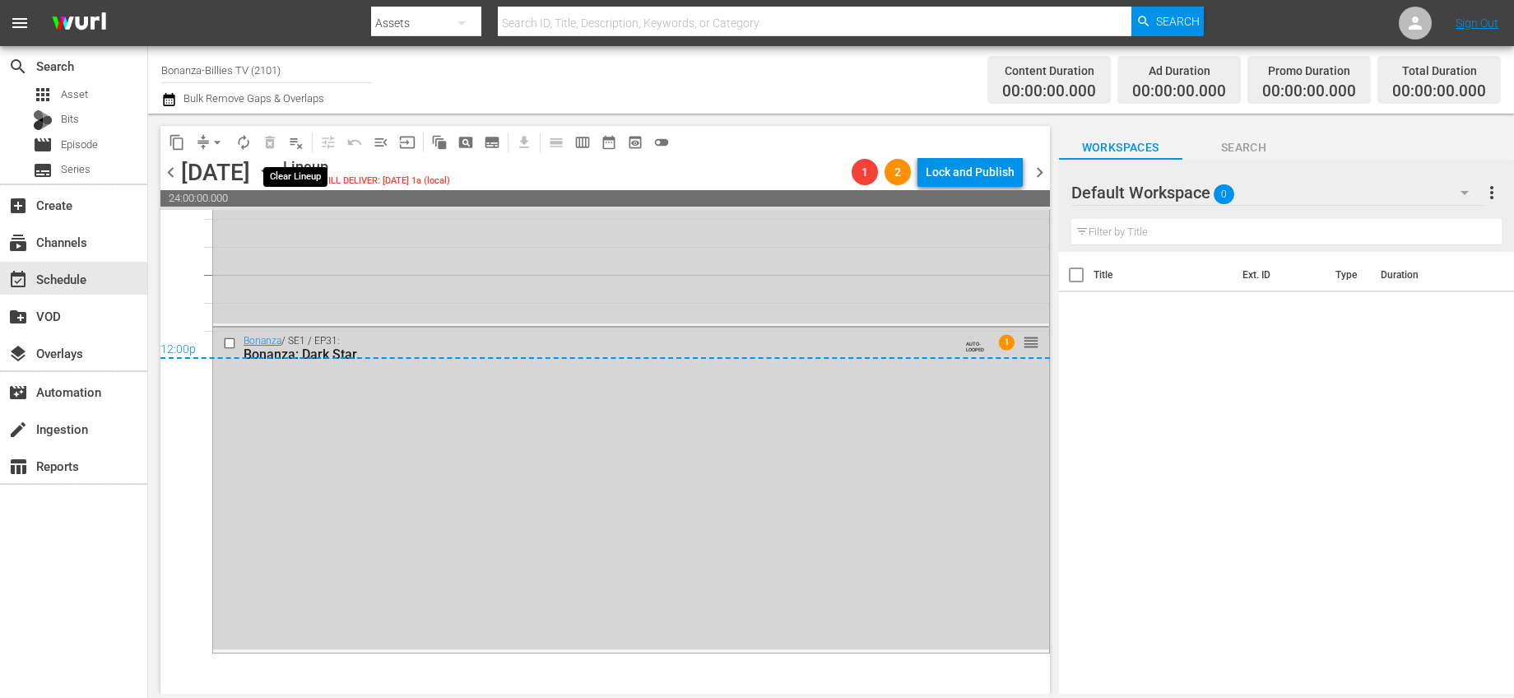
click at [297, 140] on span "playlist_remove_outlined" at bounding box center [296, 142] width 16 height 16
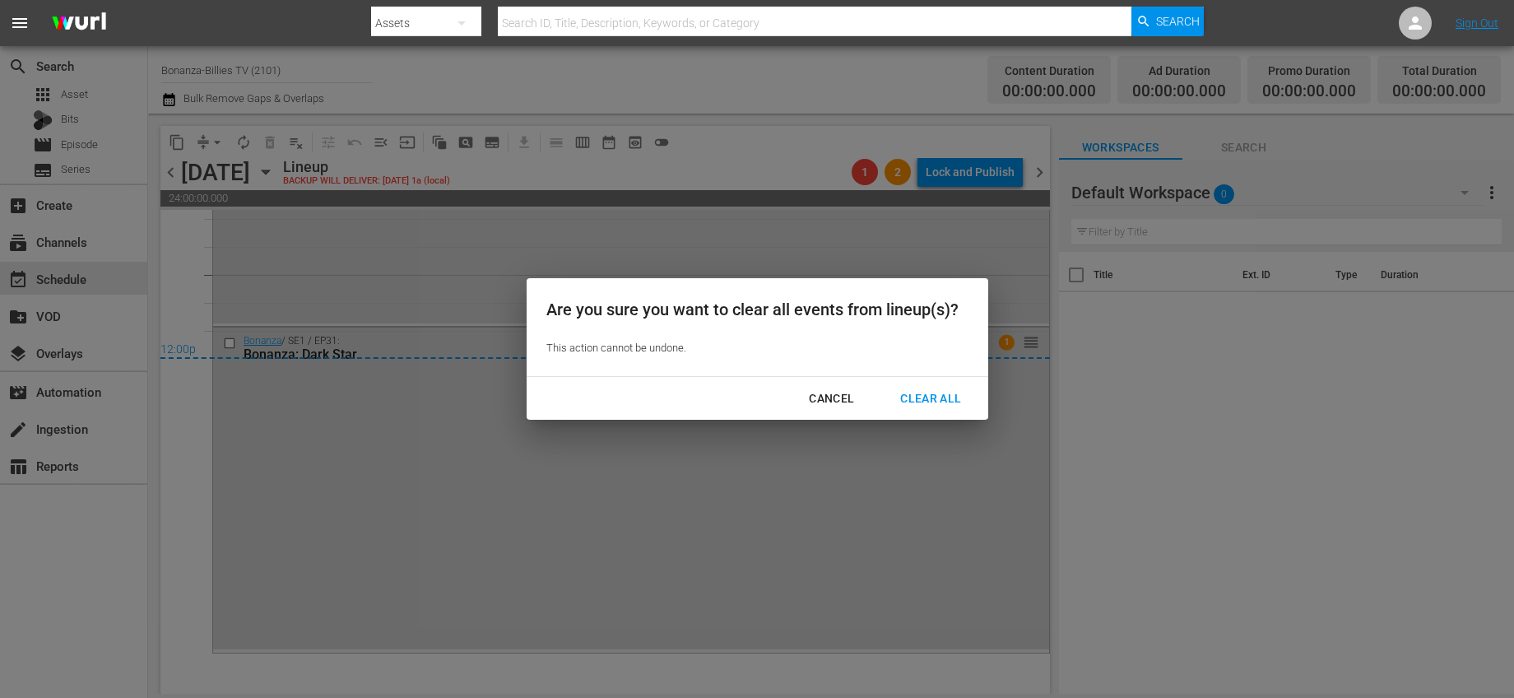
click at [914, 400] on div "Clear All" at bounding box center [930, 398] width 87 height 21
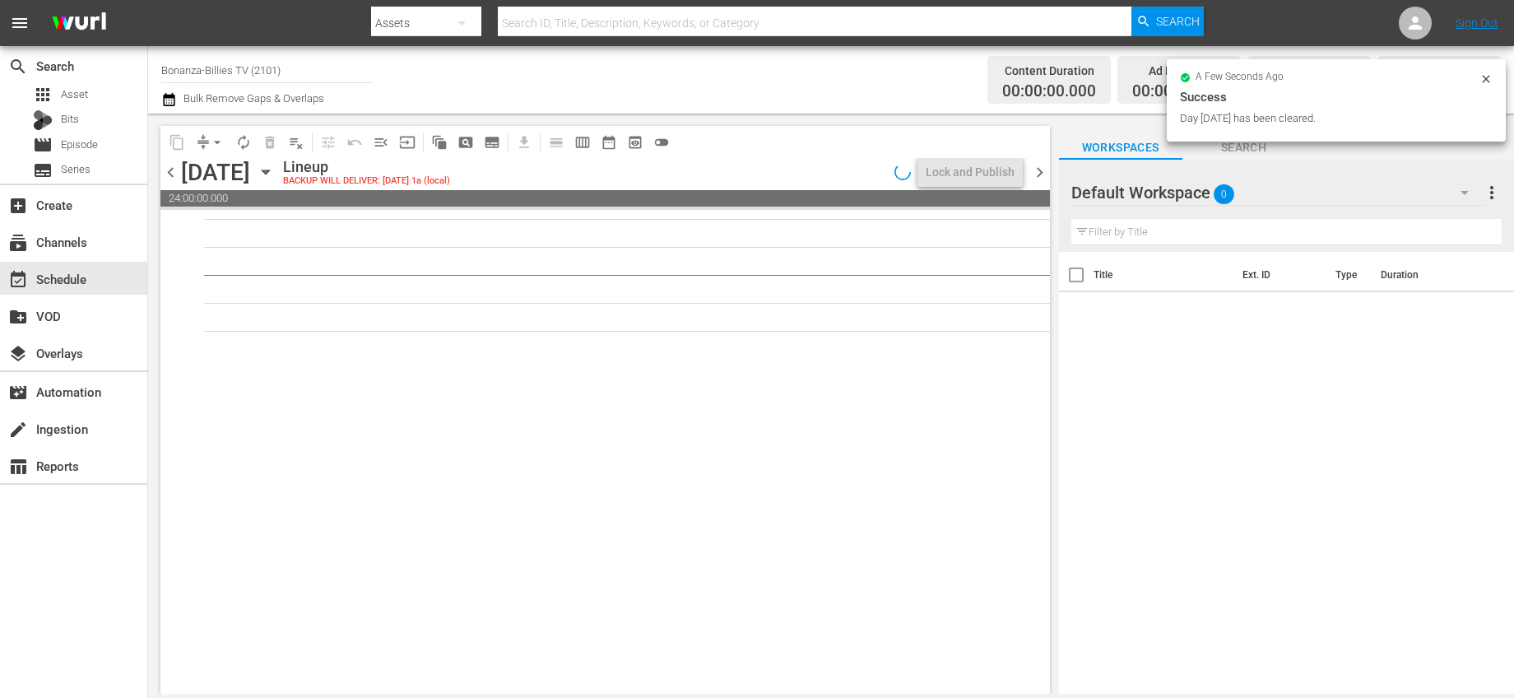
click at [1040, 176] on span "chevron_right" at bounding box center [1039, 172] width 21 height 21
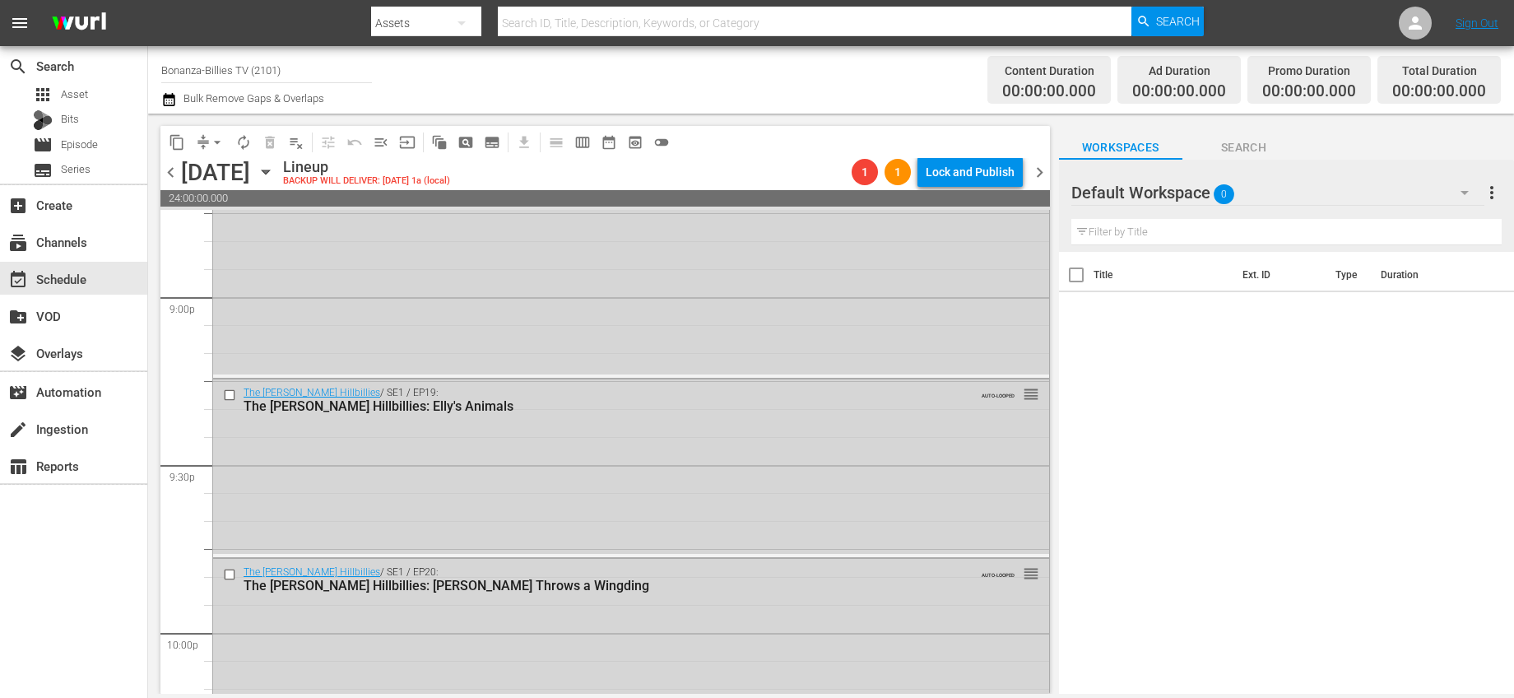
scroll to position [7689, 0]
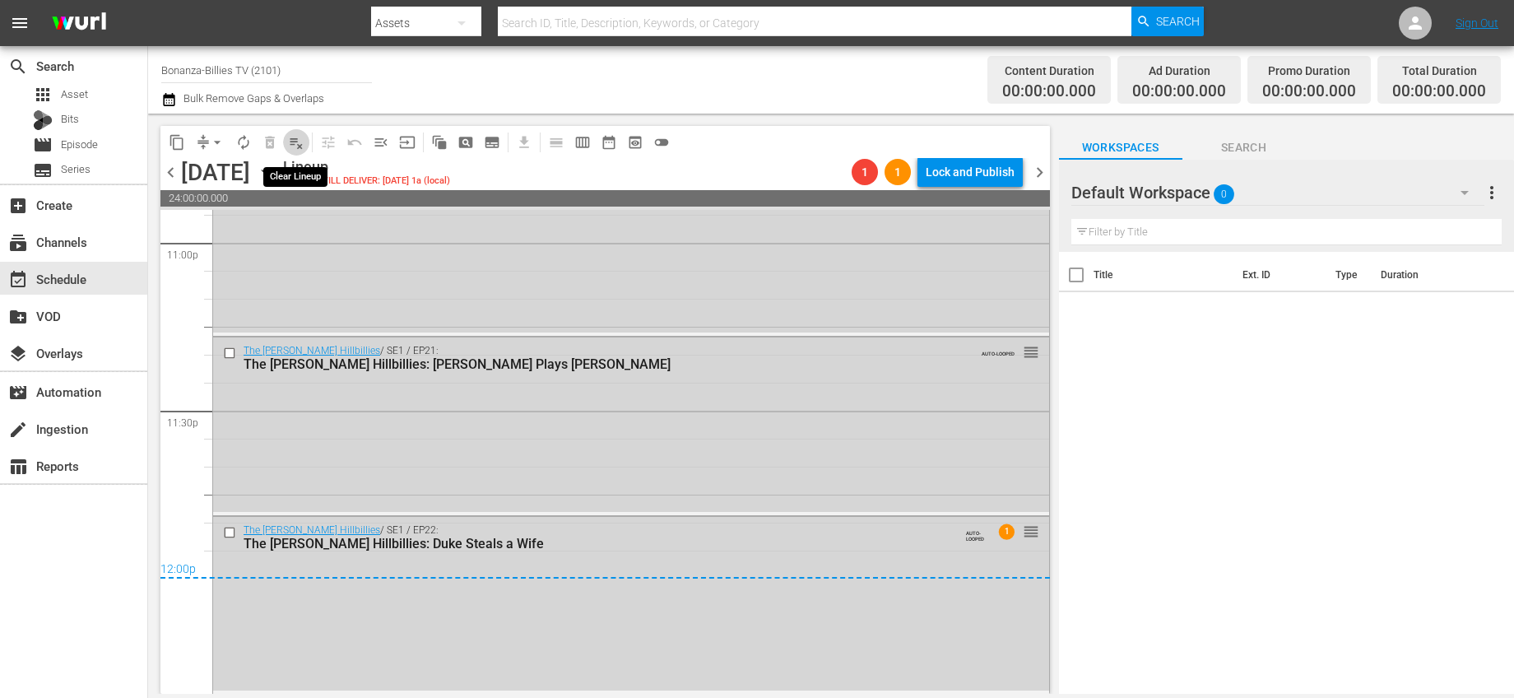
click at [293, 138] on span "playlist_remove_outlined" at bounding box center [296, 142] width 16 height 16
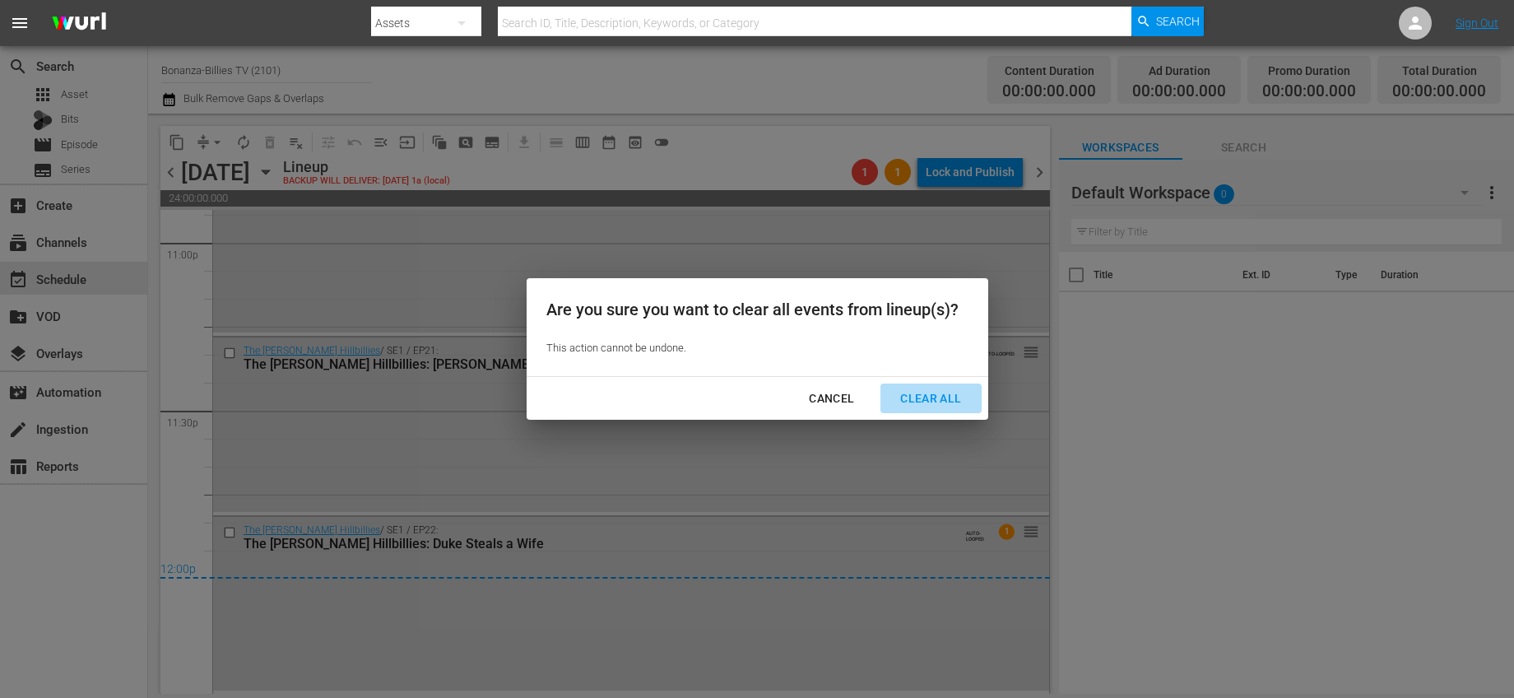
click at [898, 395] on div "Clear All" at bounding box center [930, 398] width 87 height 21
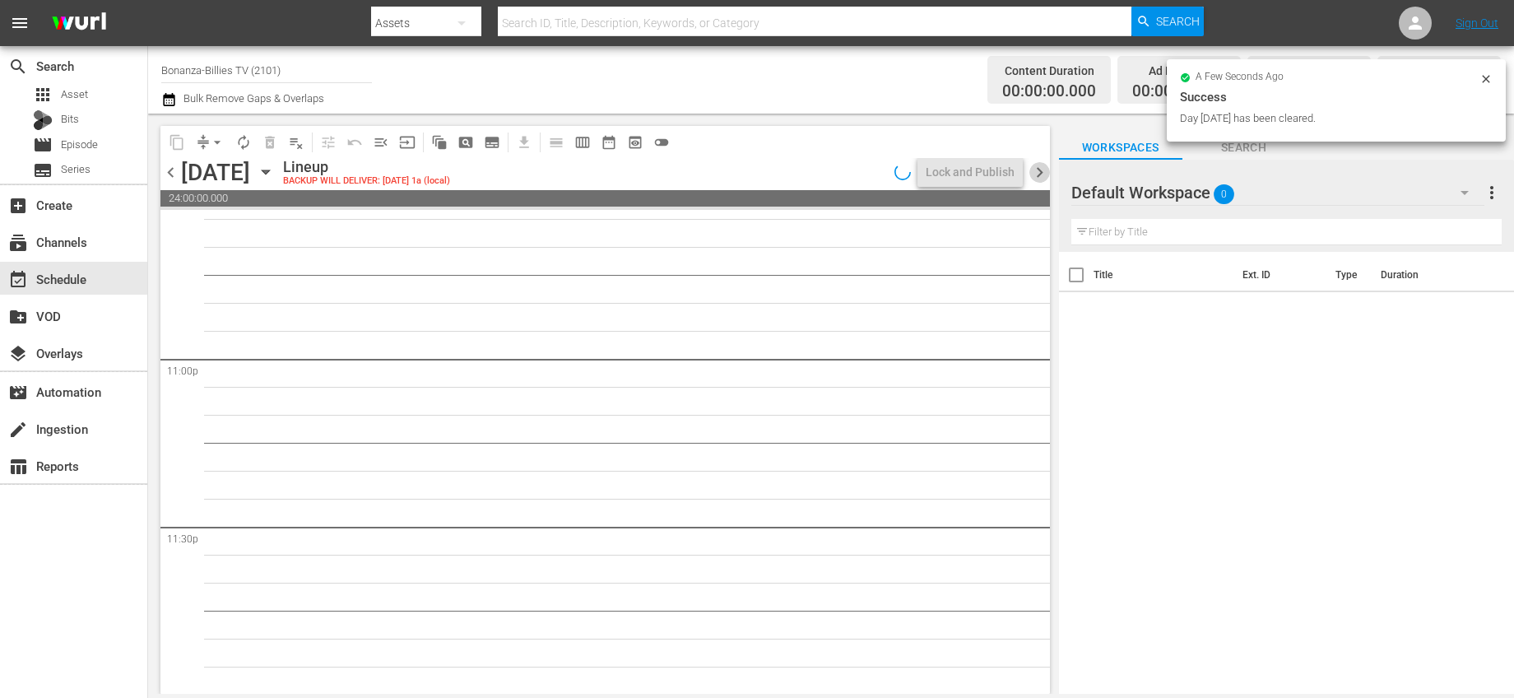
click at [1046, 169] on span "chevron_right" at bounding box center [1039, 172] width 21 height 21
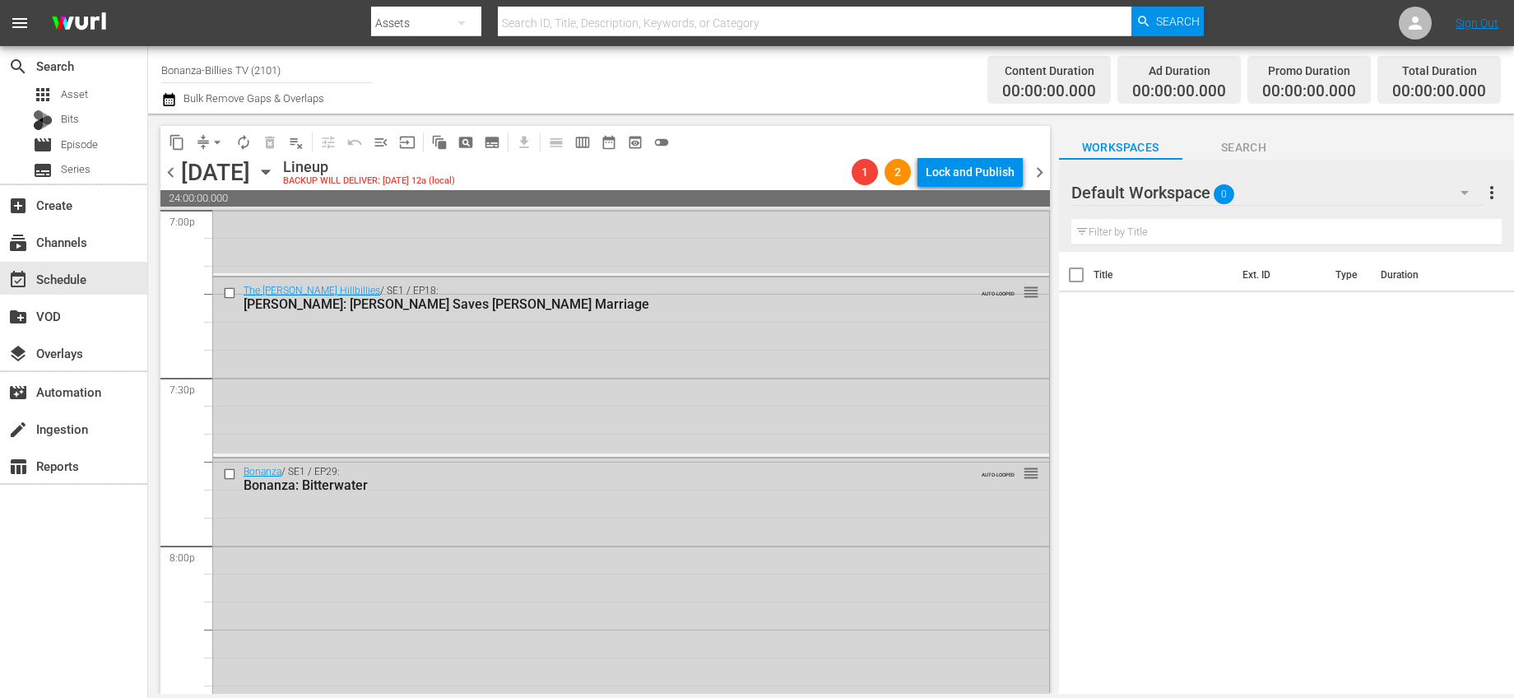
scroll to position [7836, 0]
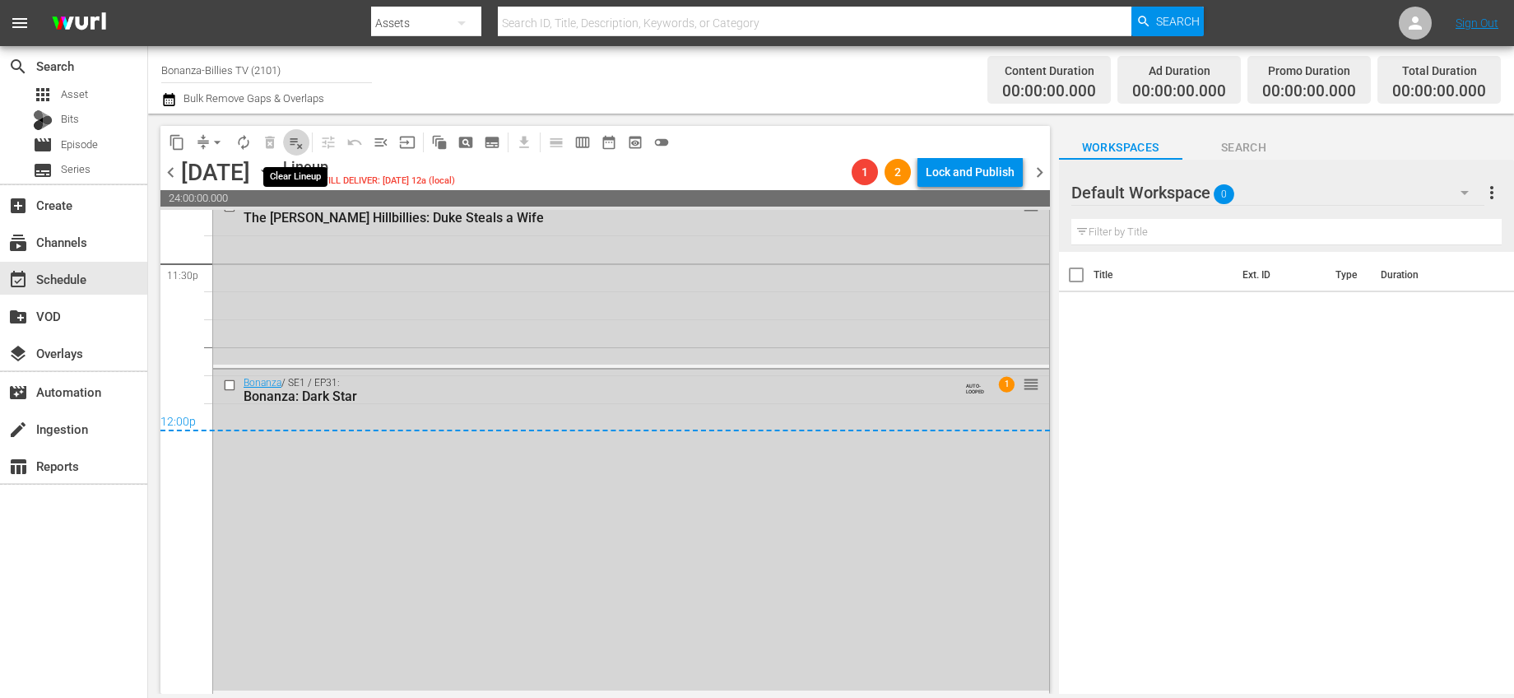
click at [289, 142] on span "playlist_remove_outlined" at bounding box center [296, 142] width 16 height 16
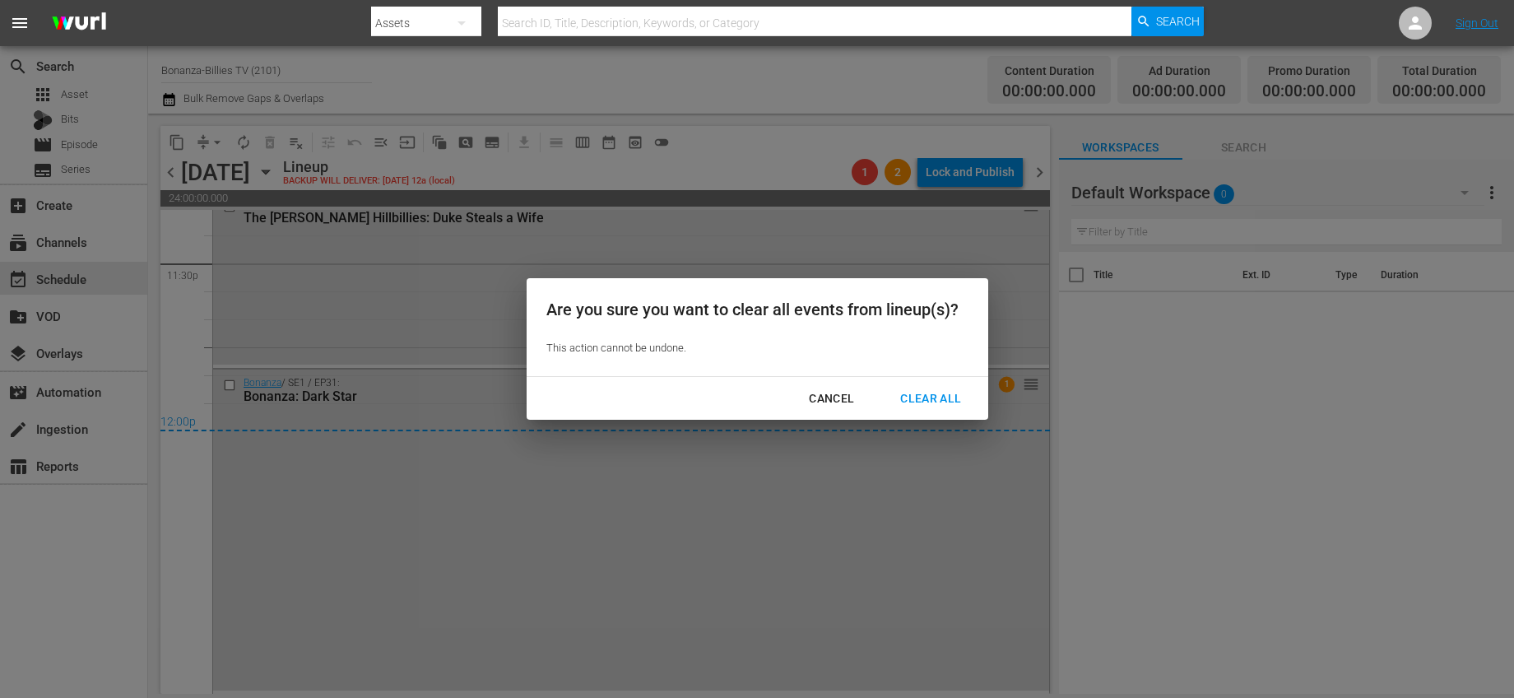
click at [901, 402] on div "Clear All" at bounding box center [930, 398] width 87 height 21
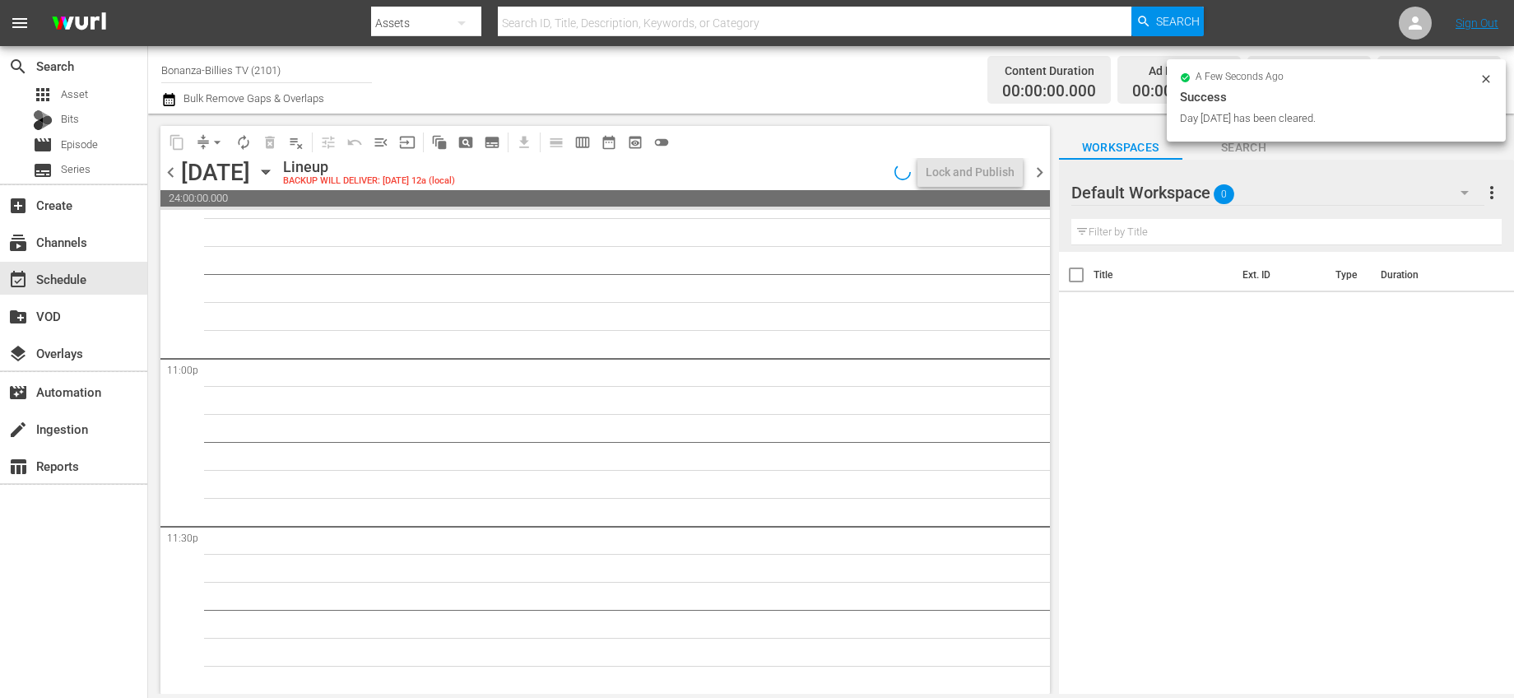
scroll to position [7573, 0]
click at [1041, 165] on span "chevron_right" at bounding box center [1039, 172] width 21 height 21
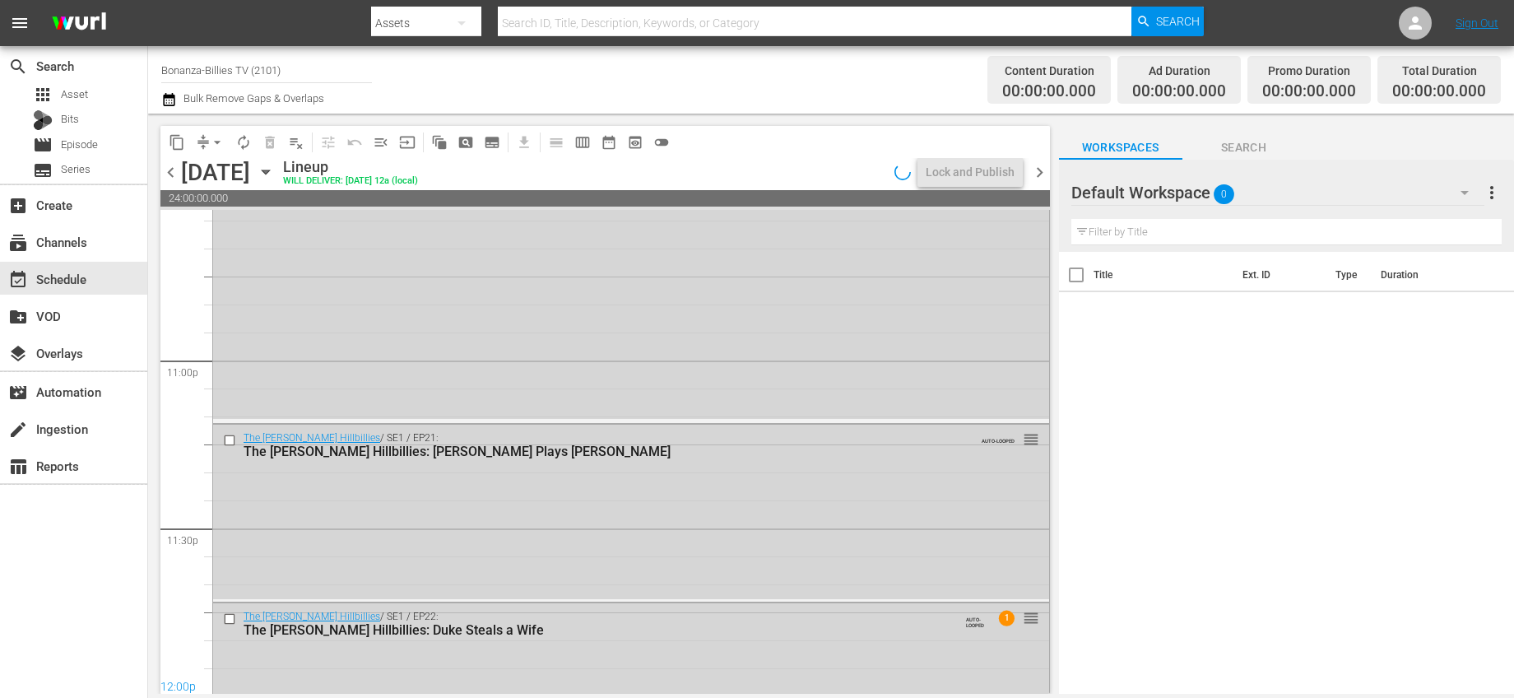
scroll to position [7658, 0]
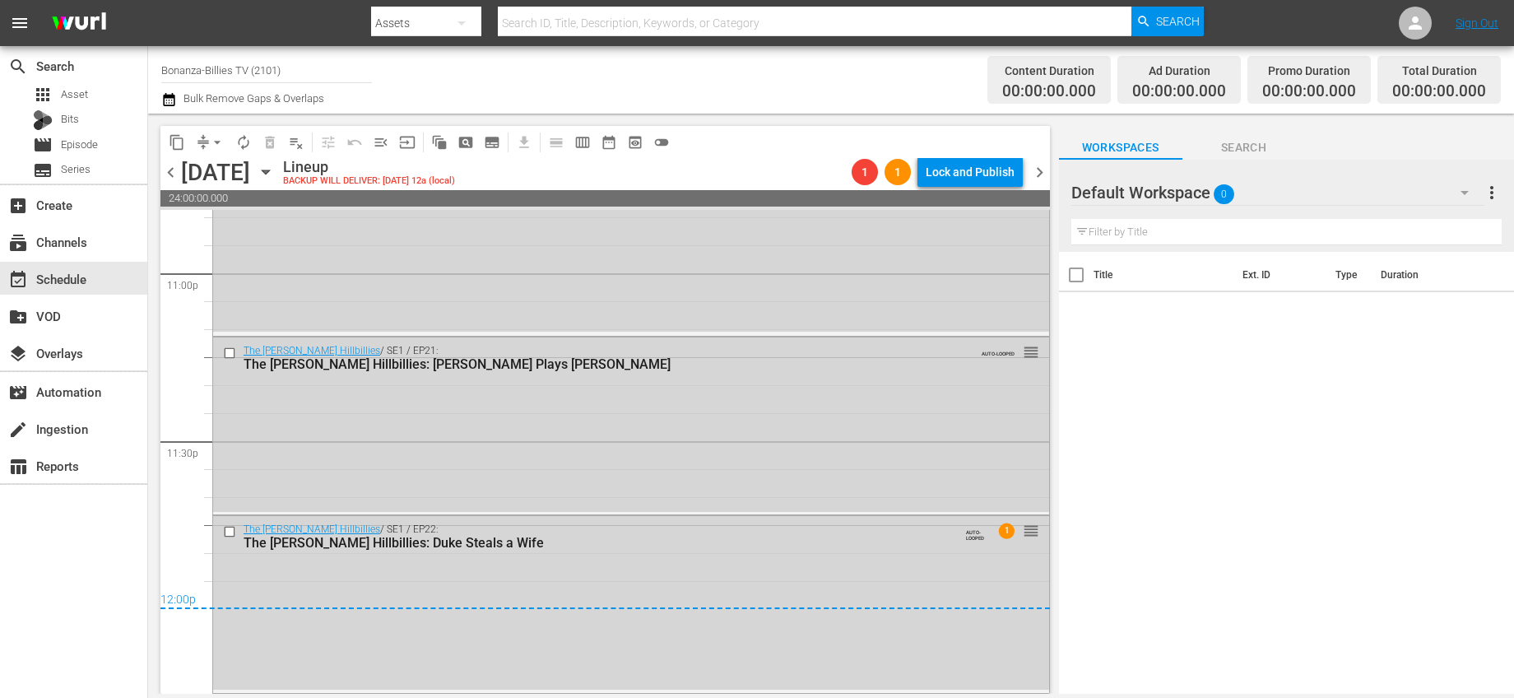
click at [296, 136] on span "playlist_remove_outlined" at bounding box center [296, 142] width 16 height 16
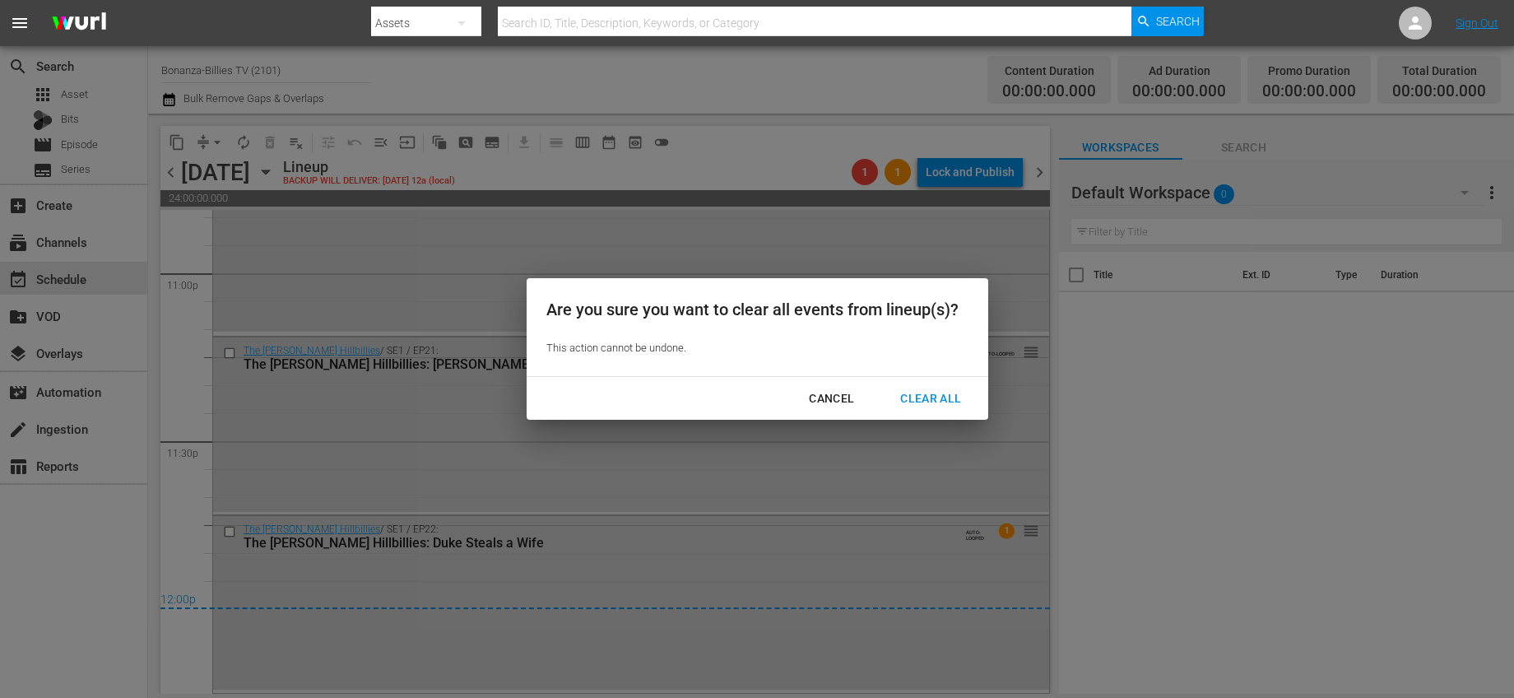
click at [932, 400] on div "Clear All" at bounding box center [930, 398] width 87 height 21
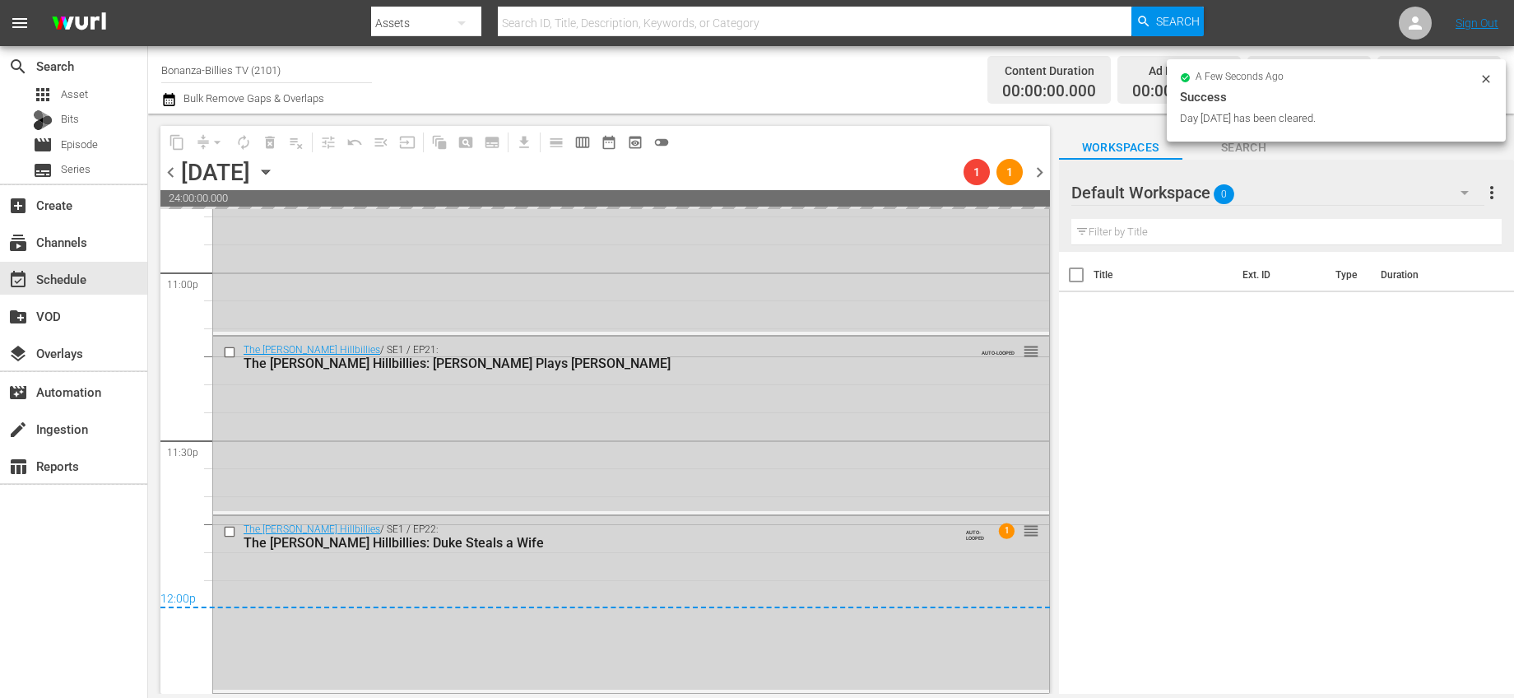
scroll to position [7573, 0]
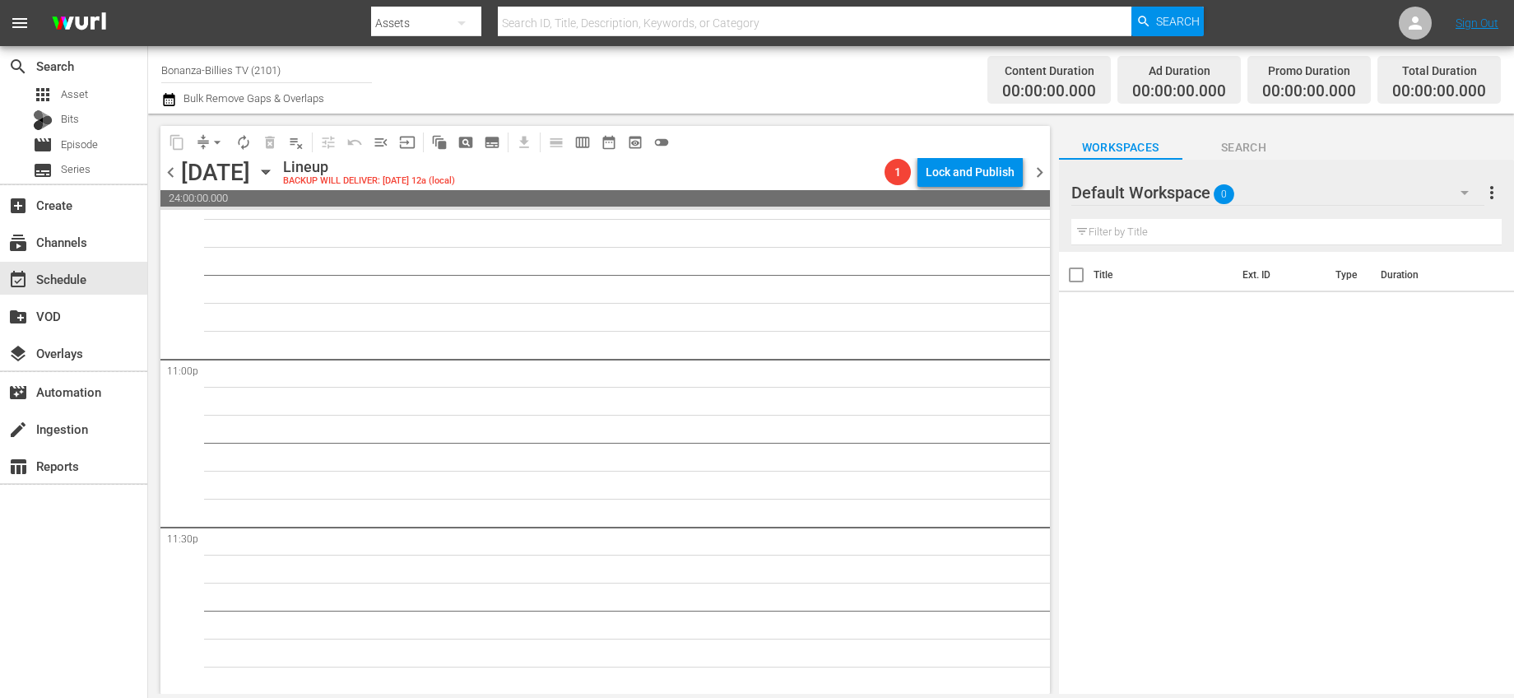
click at [1039, 169] on span "chevron_right" at bounding box center [1039, 172] width 21 height 21
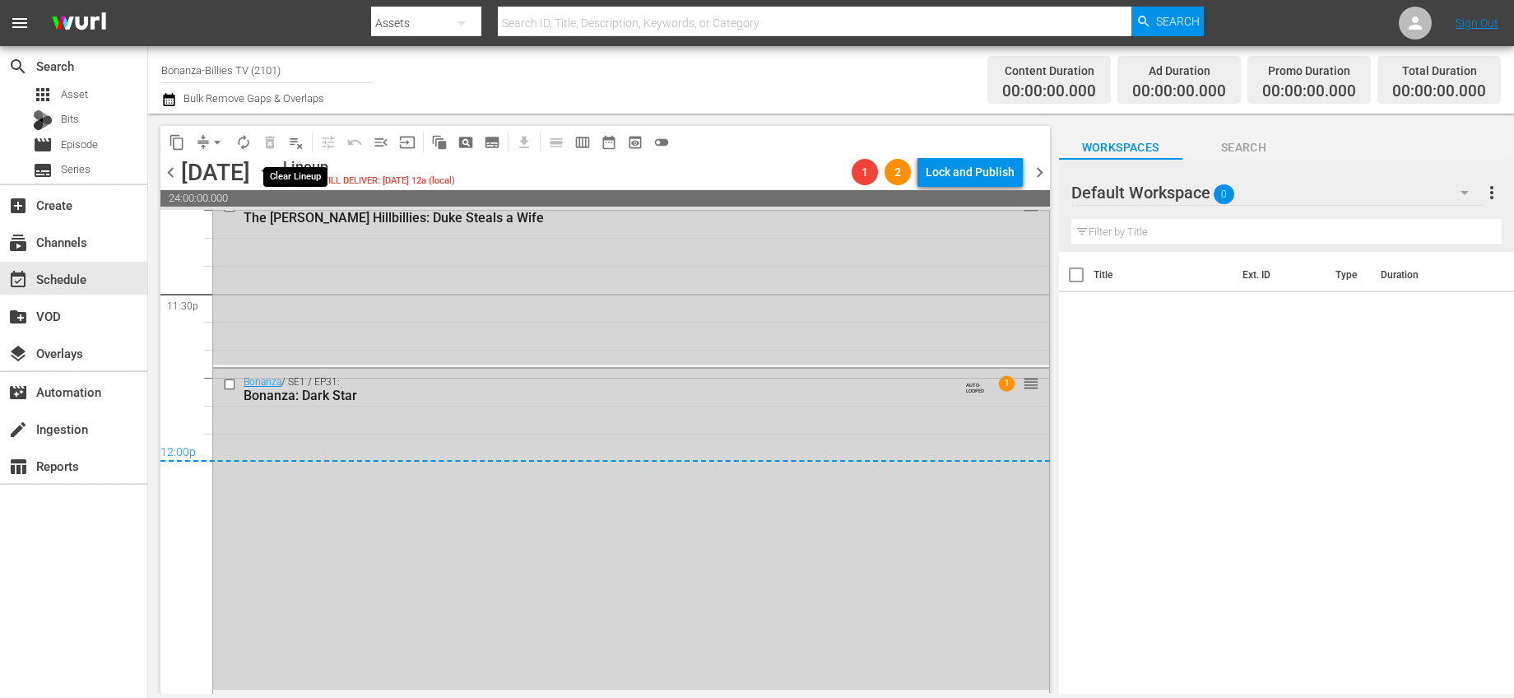
click at [290, 146] on span "playlist_remove_outlined" at bounding box center [296, 142] width 16 height 16
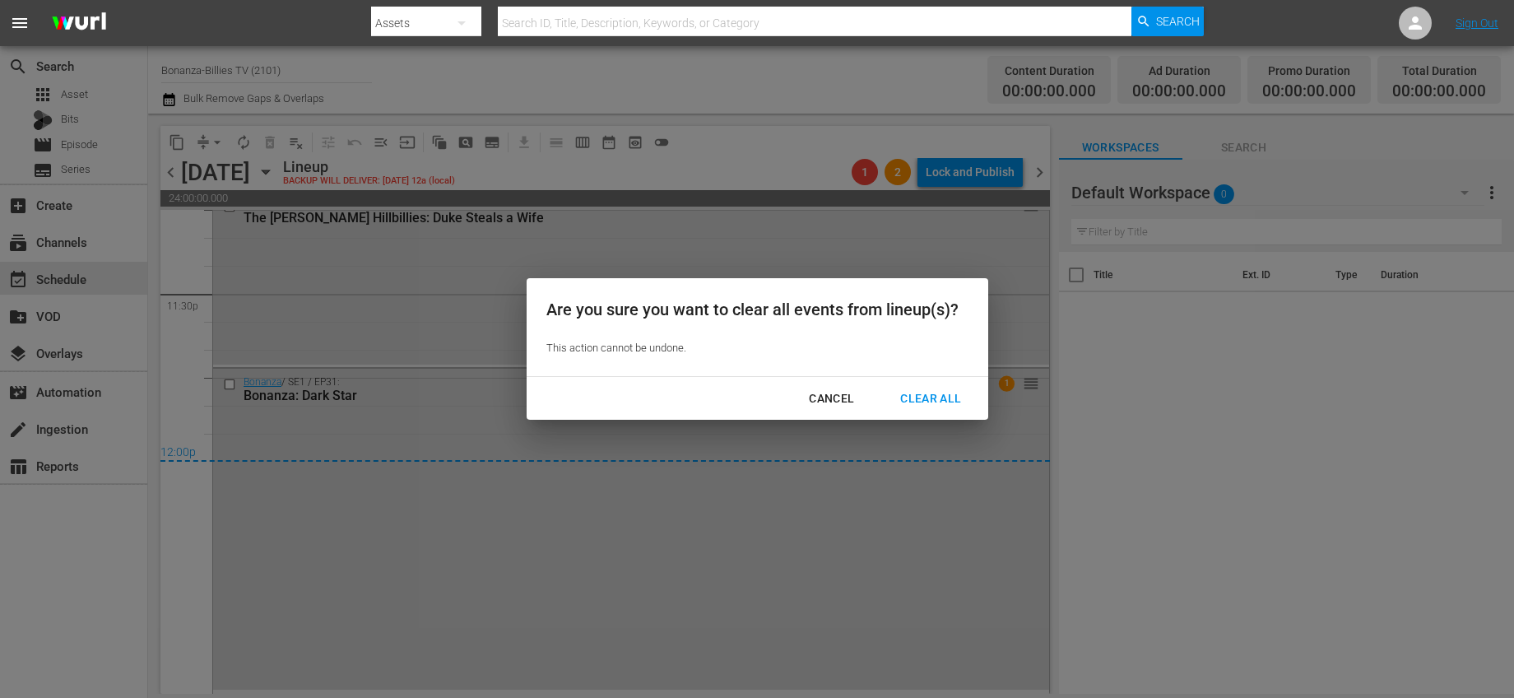
click at [904, 382] on div "Cancel Clear All" at bounding box center [758, 399] width 462 height 44
click at [925, 397] on div "Clear All" at bounding box center [930, 398] width 87 height 21
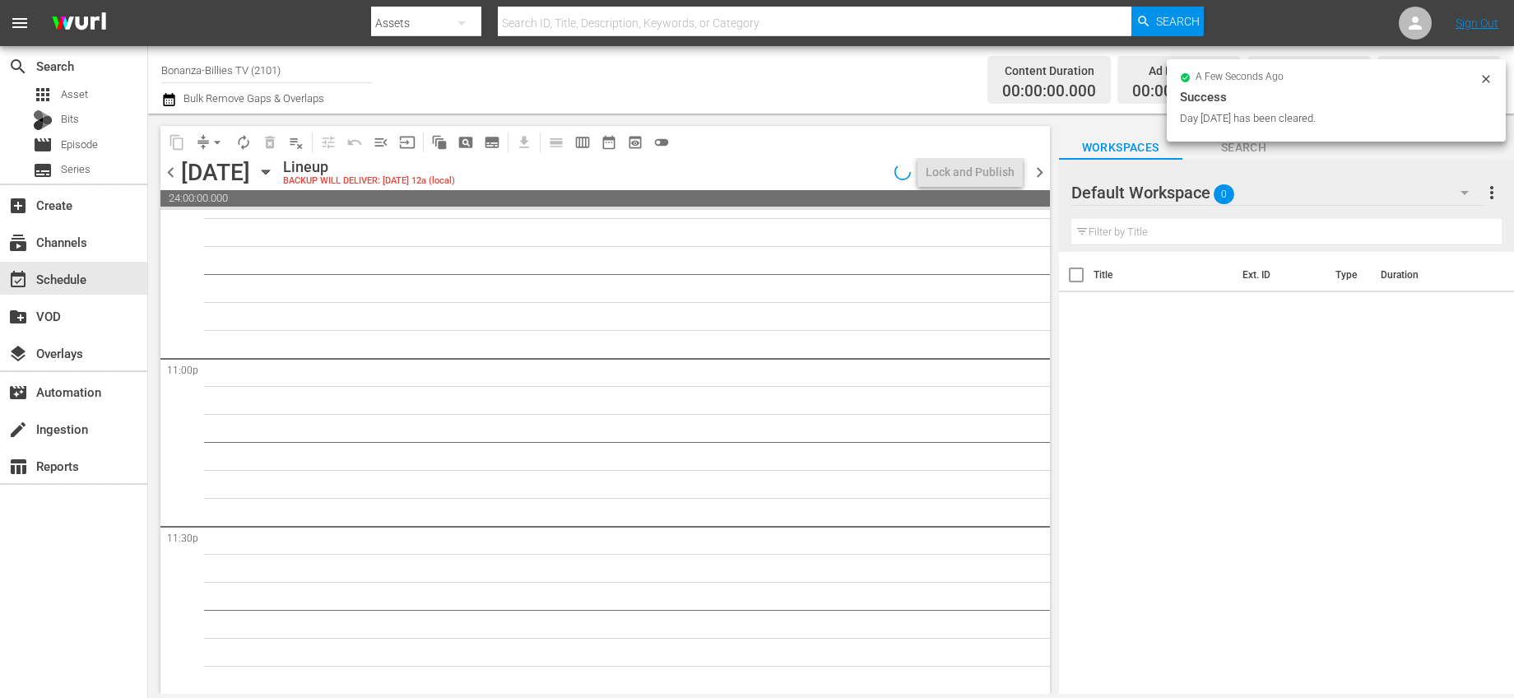
scroll to position [7573, 0]
click at [1041, 172] on span "chevron_right" at bounding box center [1039, 172] width 21 height 21
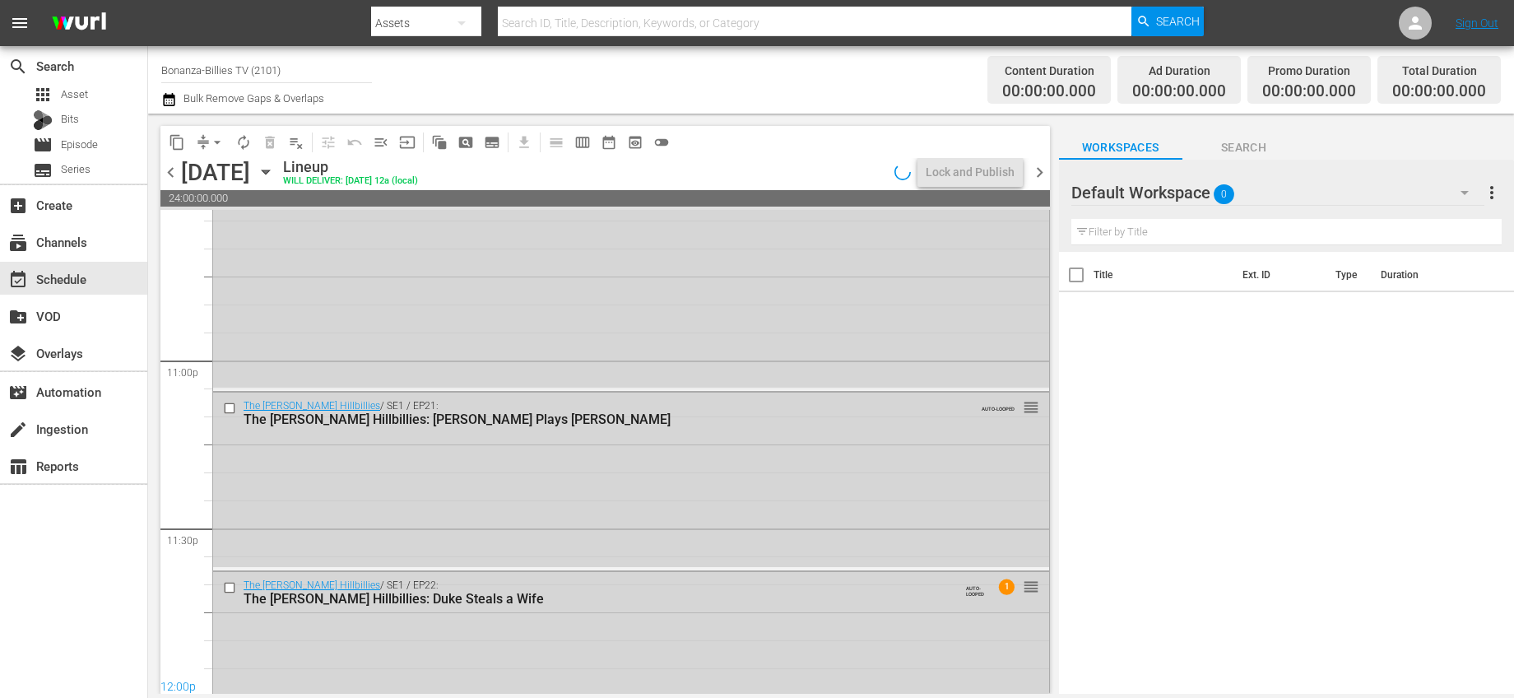
scroll to position [7627, 0]
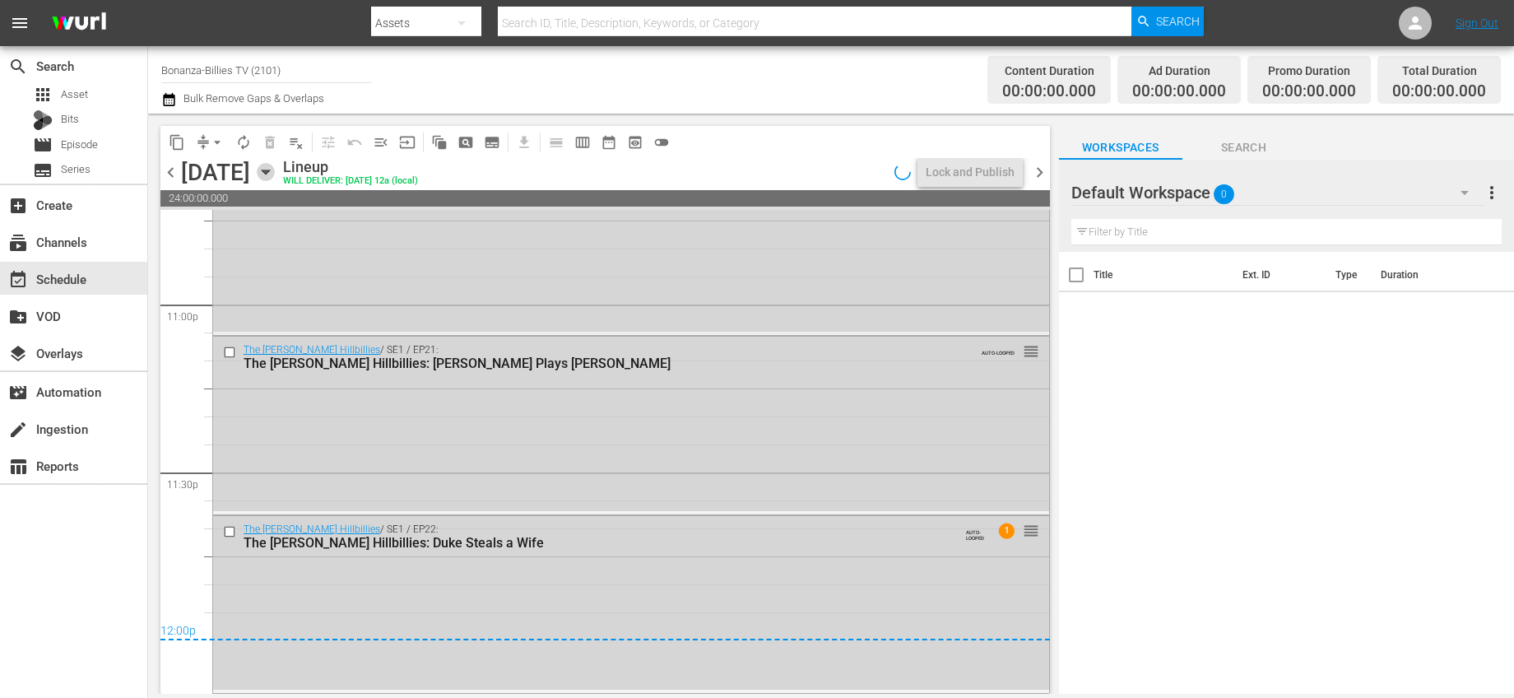
click at [269, 170] on icon "button" at bounding box center [265, 172] width 7 height 4
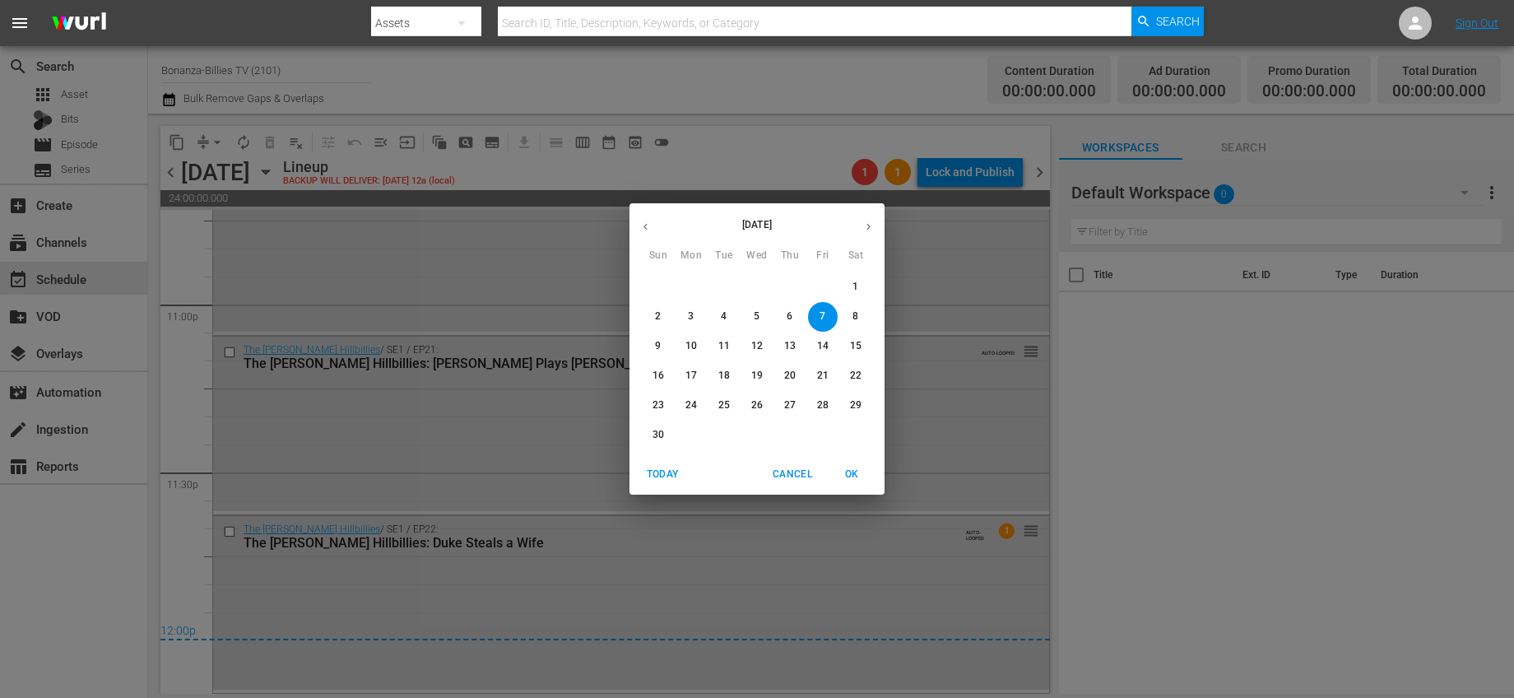
click at [786, 476] on span "Cancel" at bounding box center [792, 474] width 39 height 17
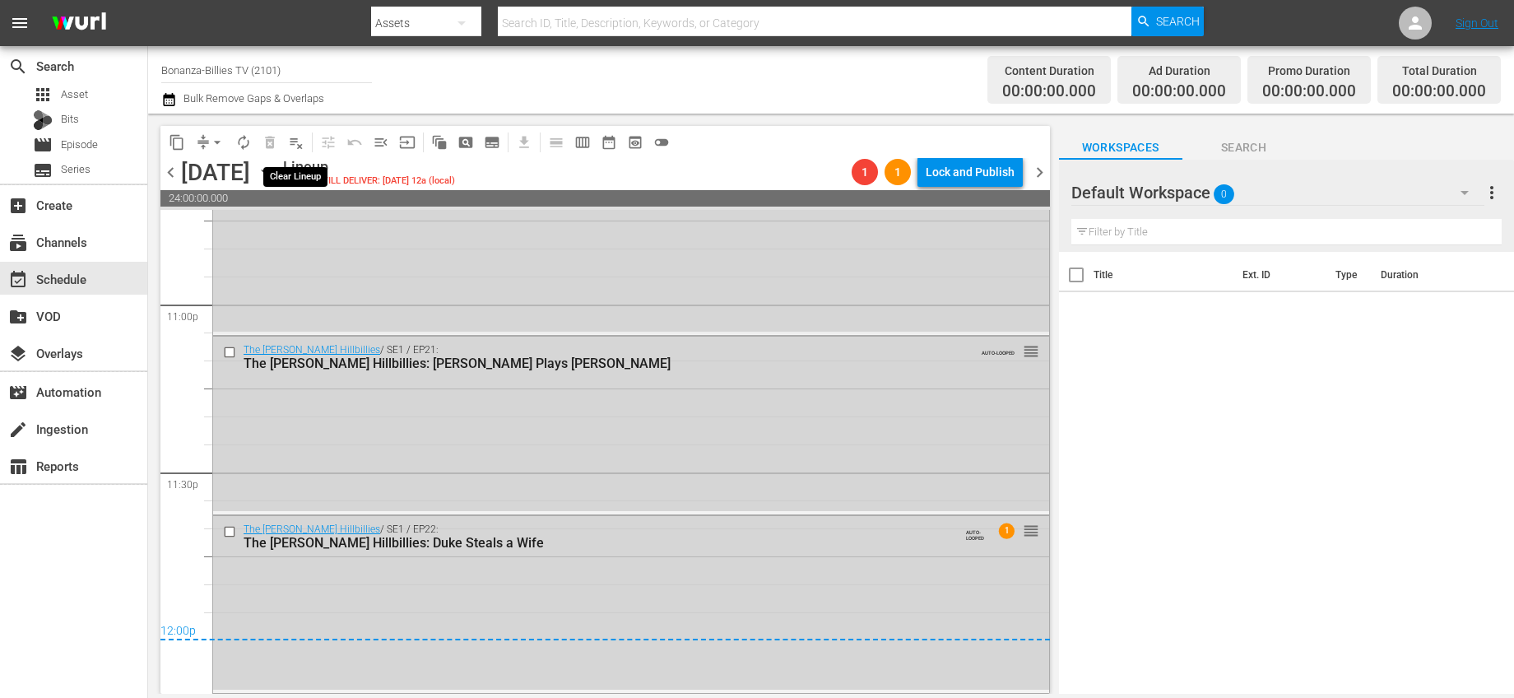
click at [298, 142] on span "playlist_remove_outlined" at bounding box center [296, 142] width 16 height 16
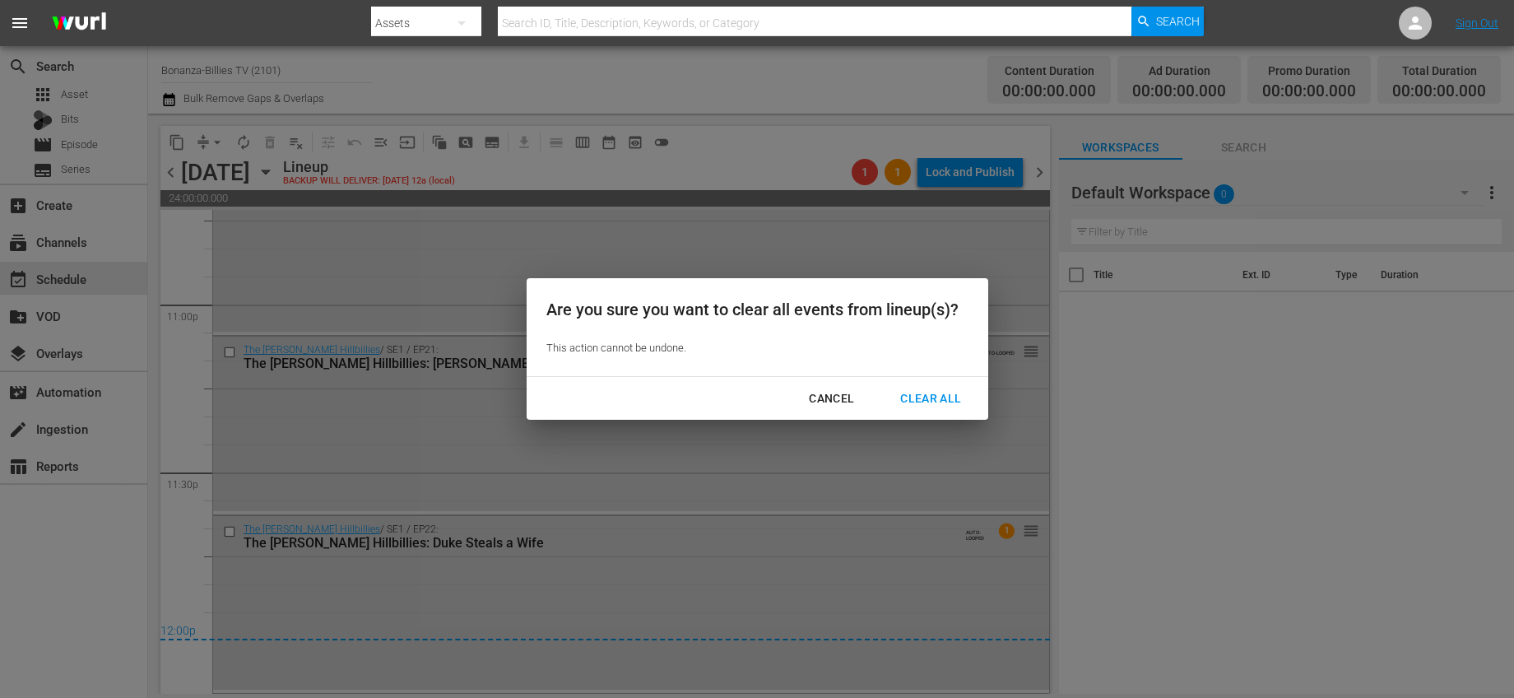
click at [950, 396] on div "Clear All" at bounding box center [930, 398] width 87 height 21
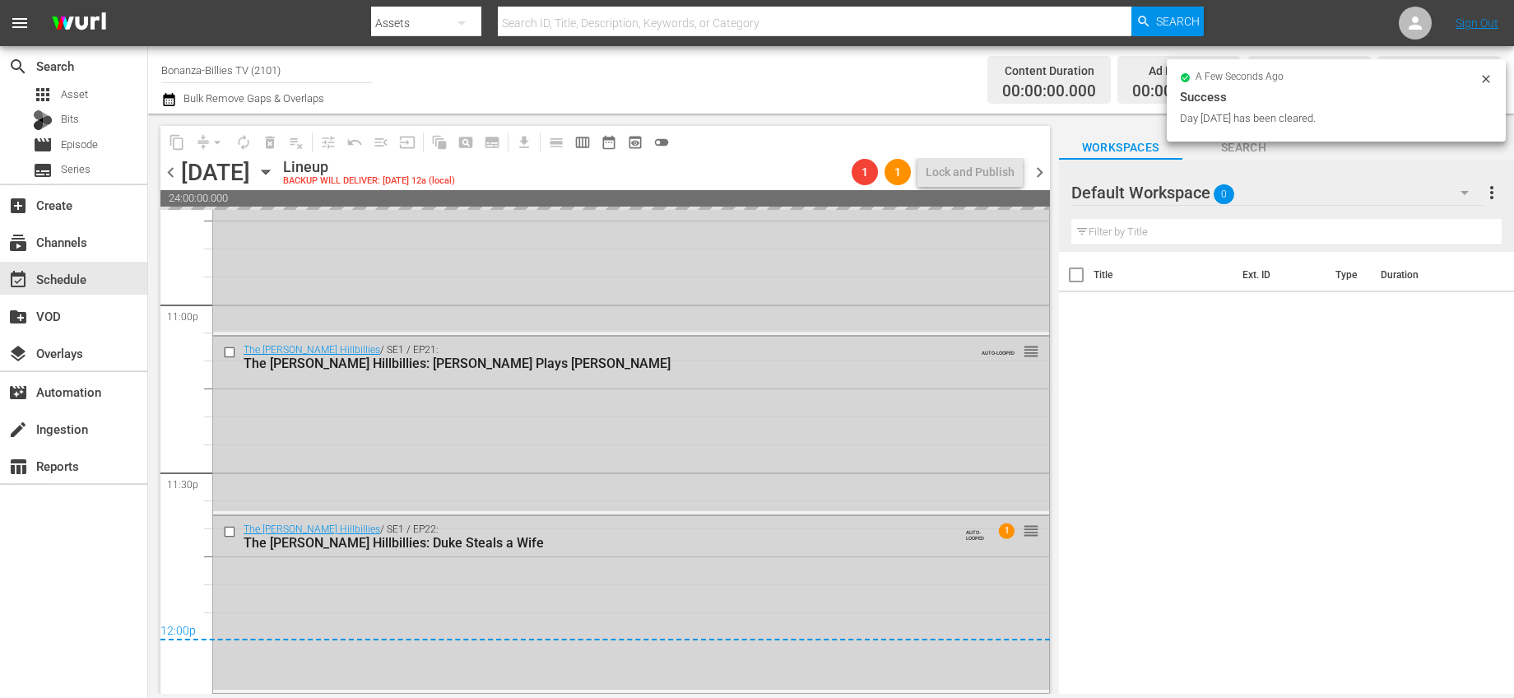
scroll to position [7573, 0]
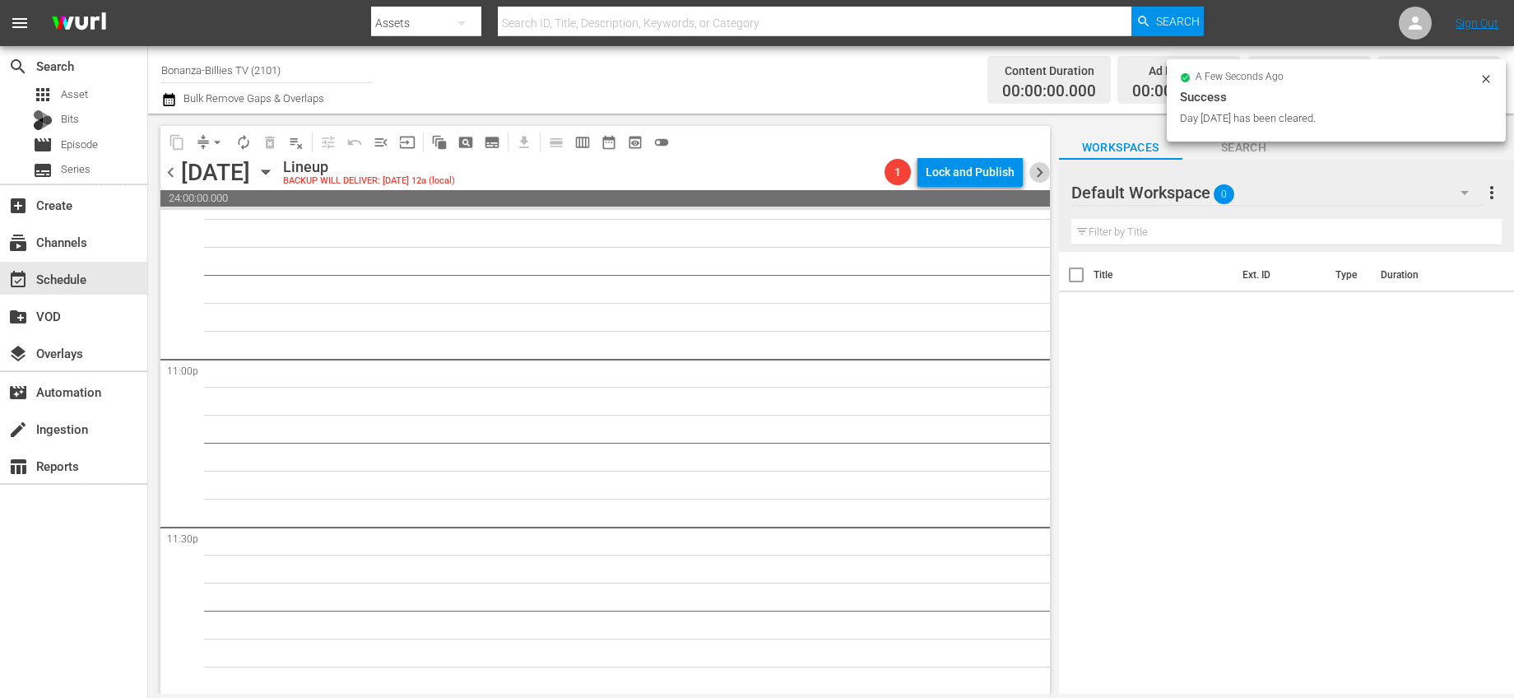
click at [1045, 171] on span "chevron_right" at bounding box center [1039, 172] width 21 height 21
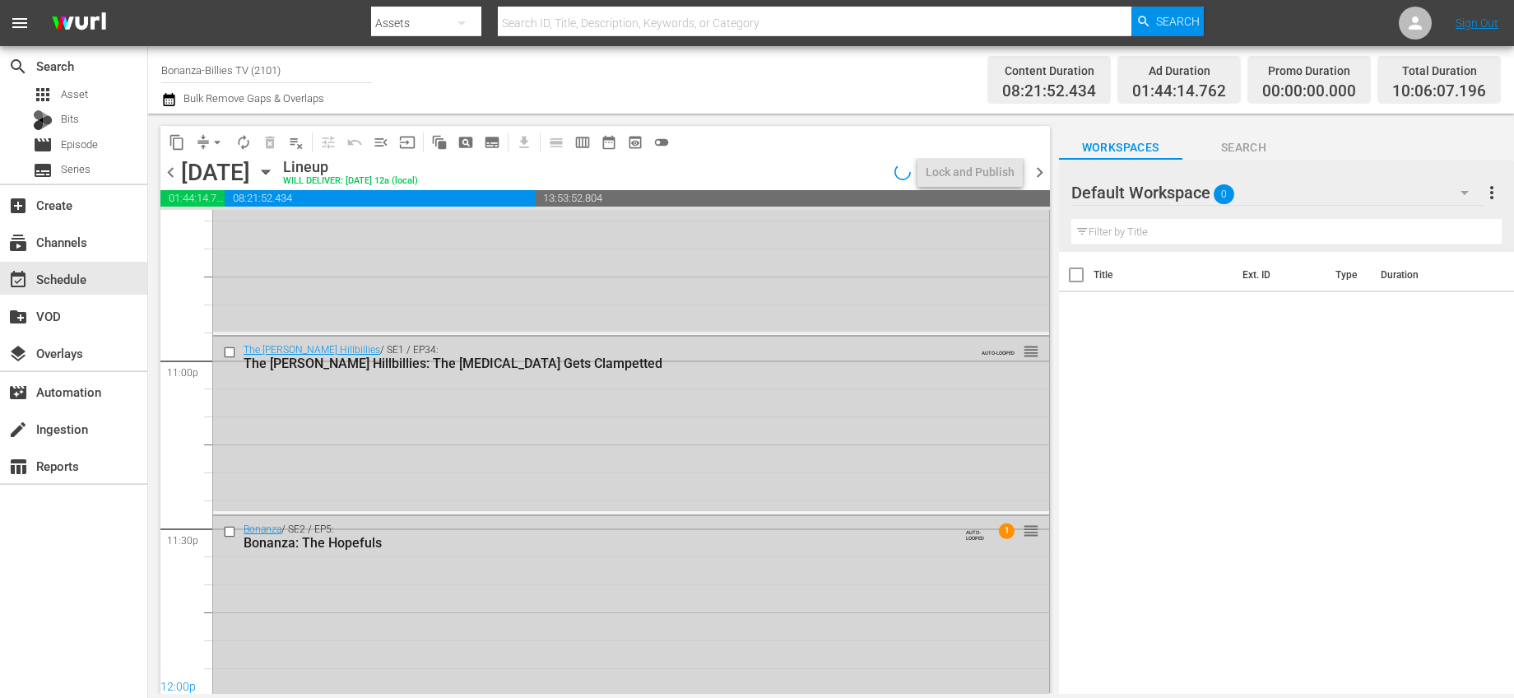
scroll to position [7718, 0]
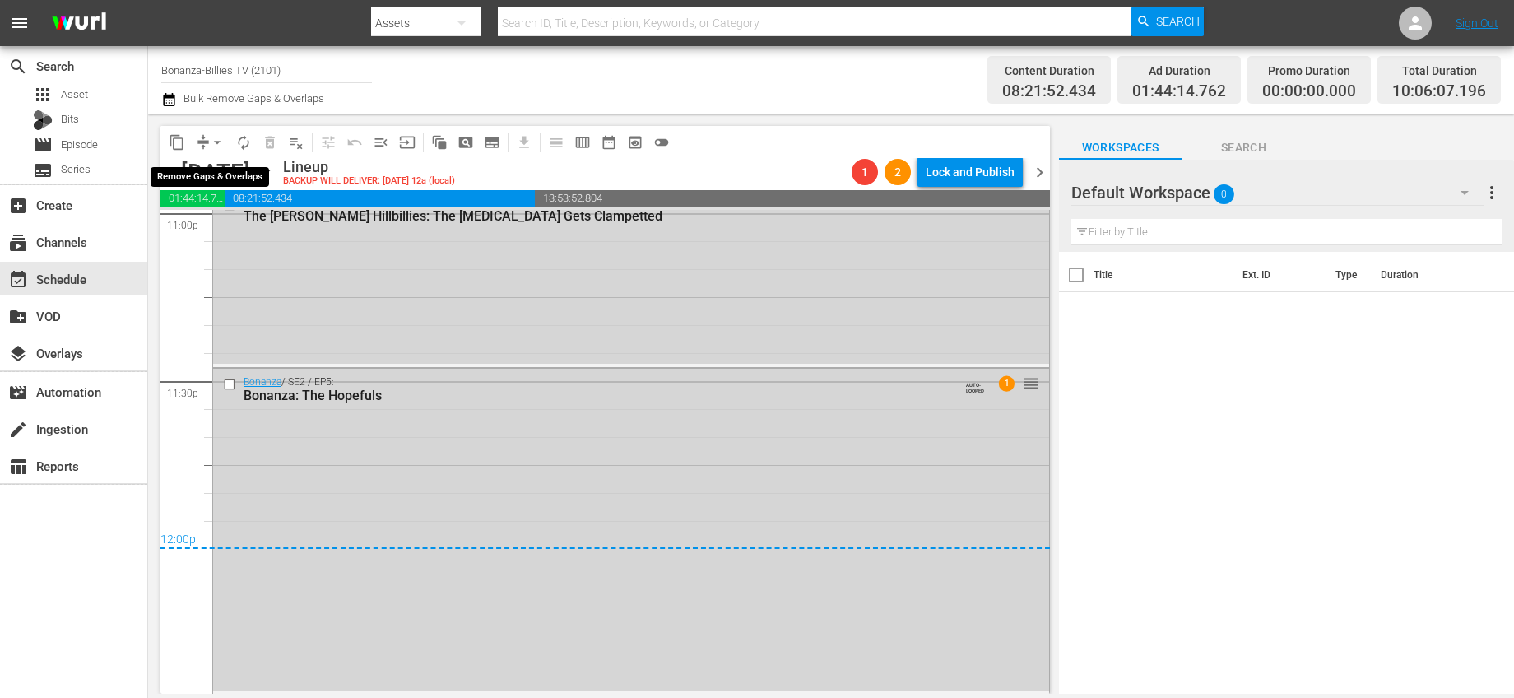
click at [221, 142] on span "arrow_drop_down" at bounding box center [217, 142] width 16 height 16
click at [293, 141] on span "playlist_remove_outlined" at bounding box center [296, 142] width 16 height 16
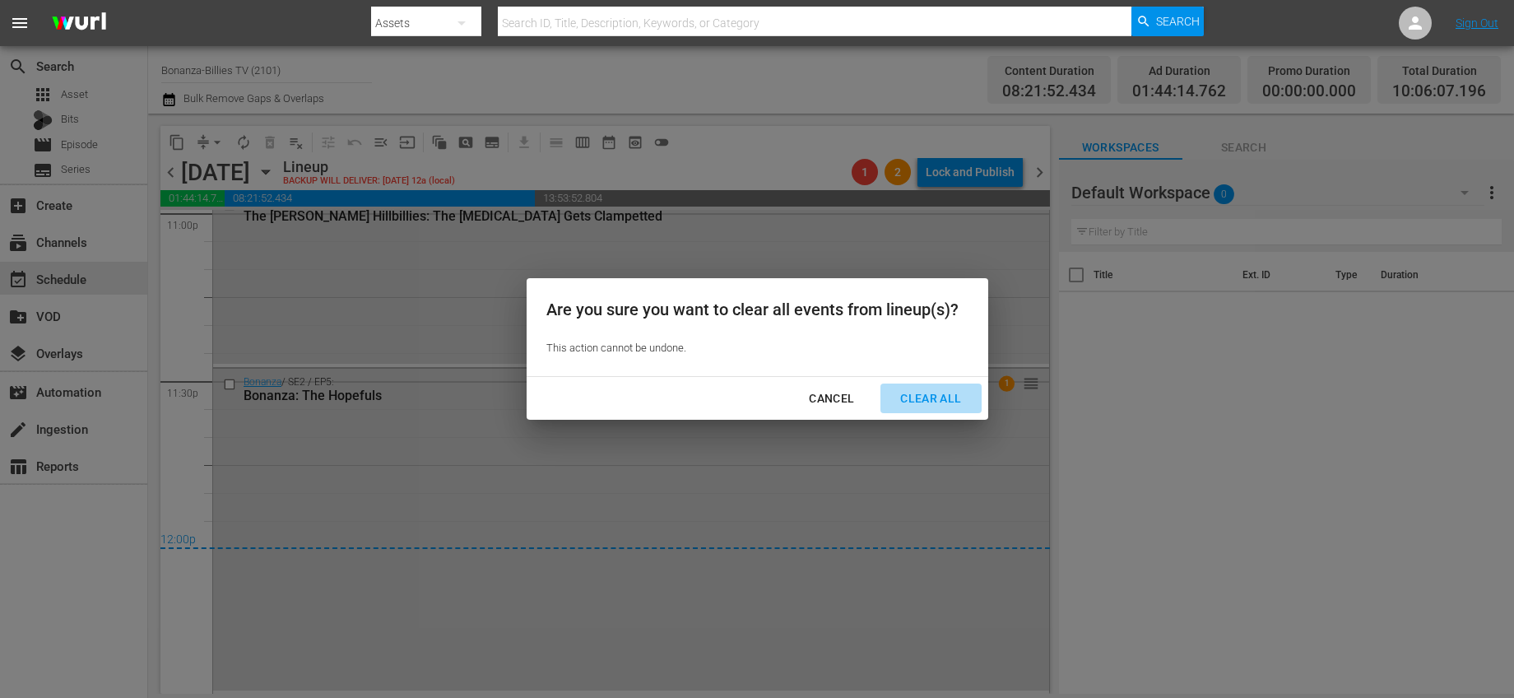
click at [890, 398] on div "Clear All" at bounding box center [930, 398] width 87 height 21
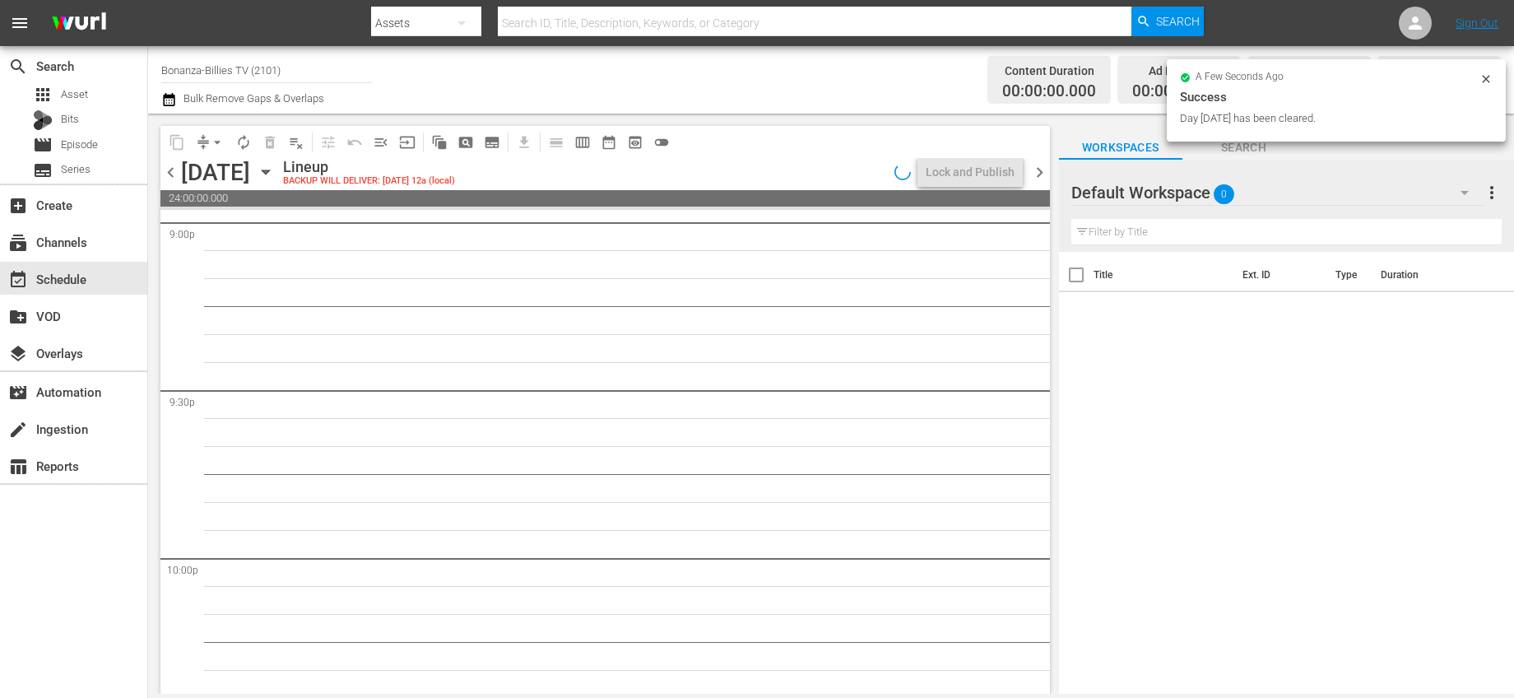
scroll to position [7573, 0]
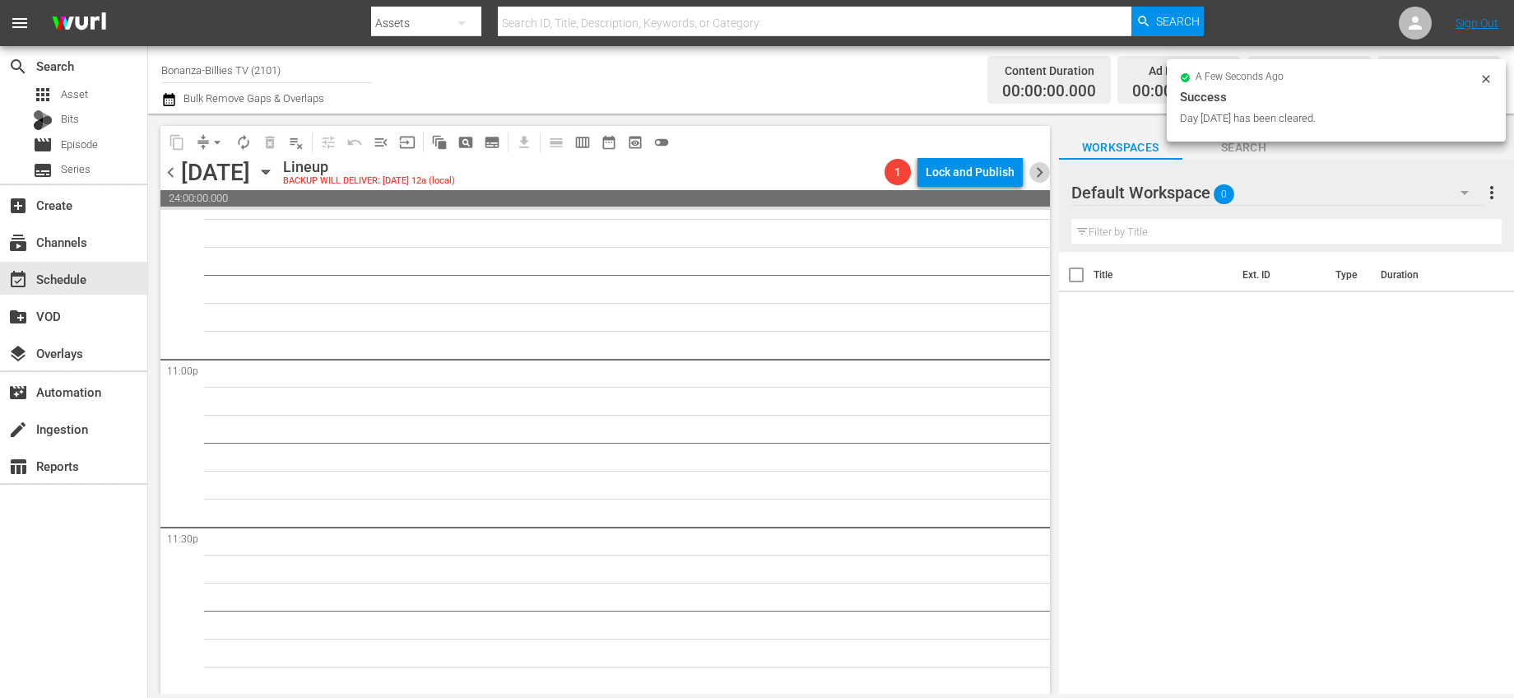
click at [1034, 168] on span "chevron_right" at bounding box center [1039, 172] width 21 height 21
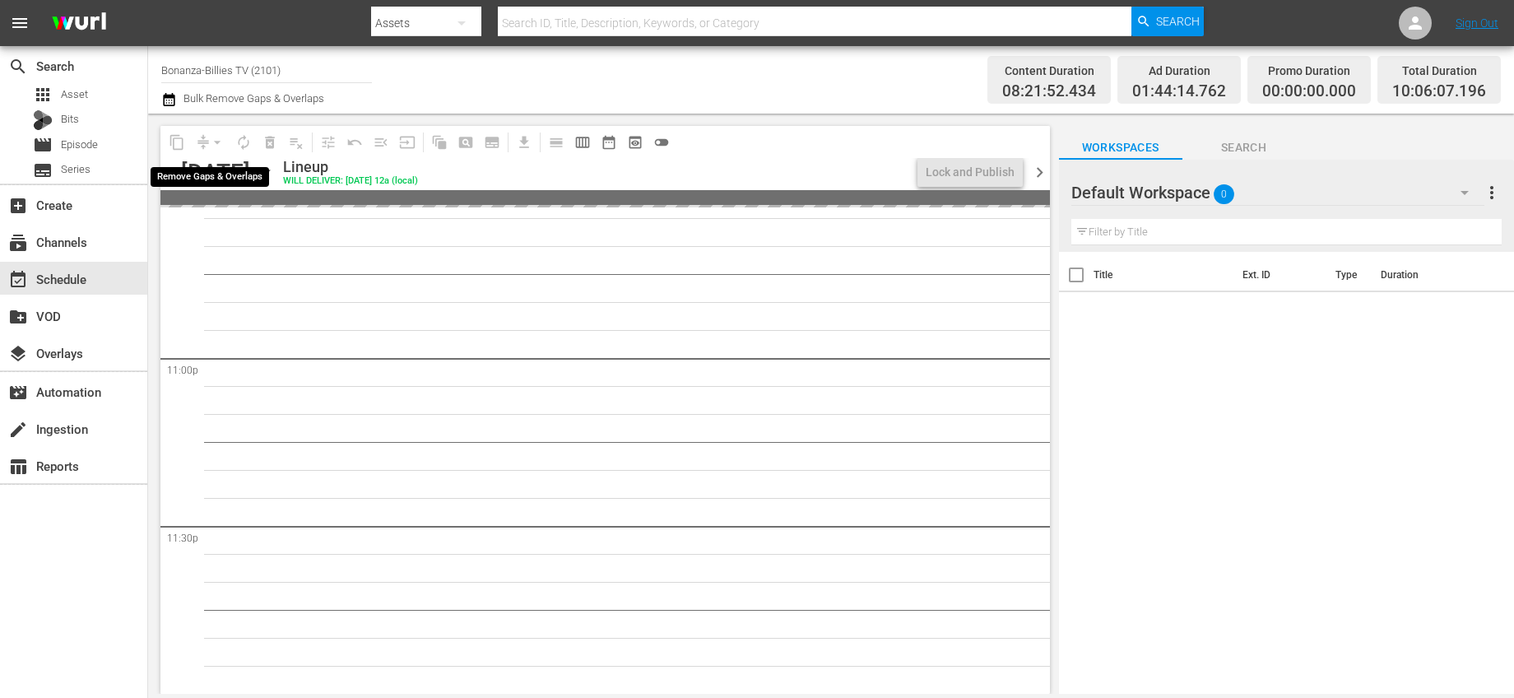
scroll to position [7097, 0]
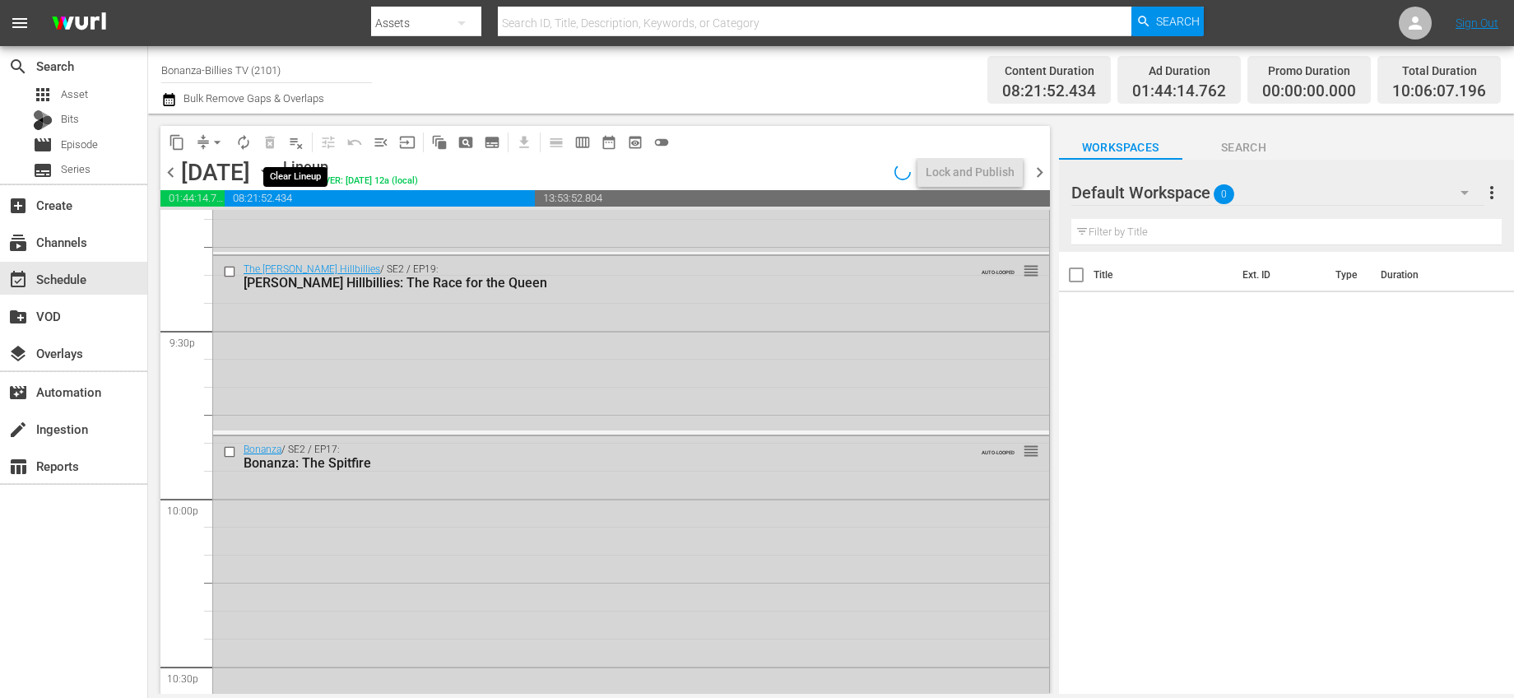
click at [300, 141] on span "playlist_remove_outlined" at bounding box center [296, 142] width 16 height 16
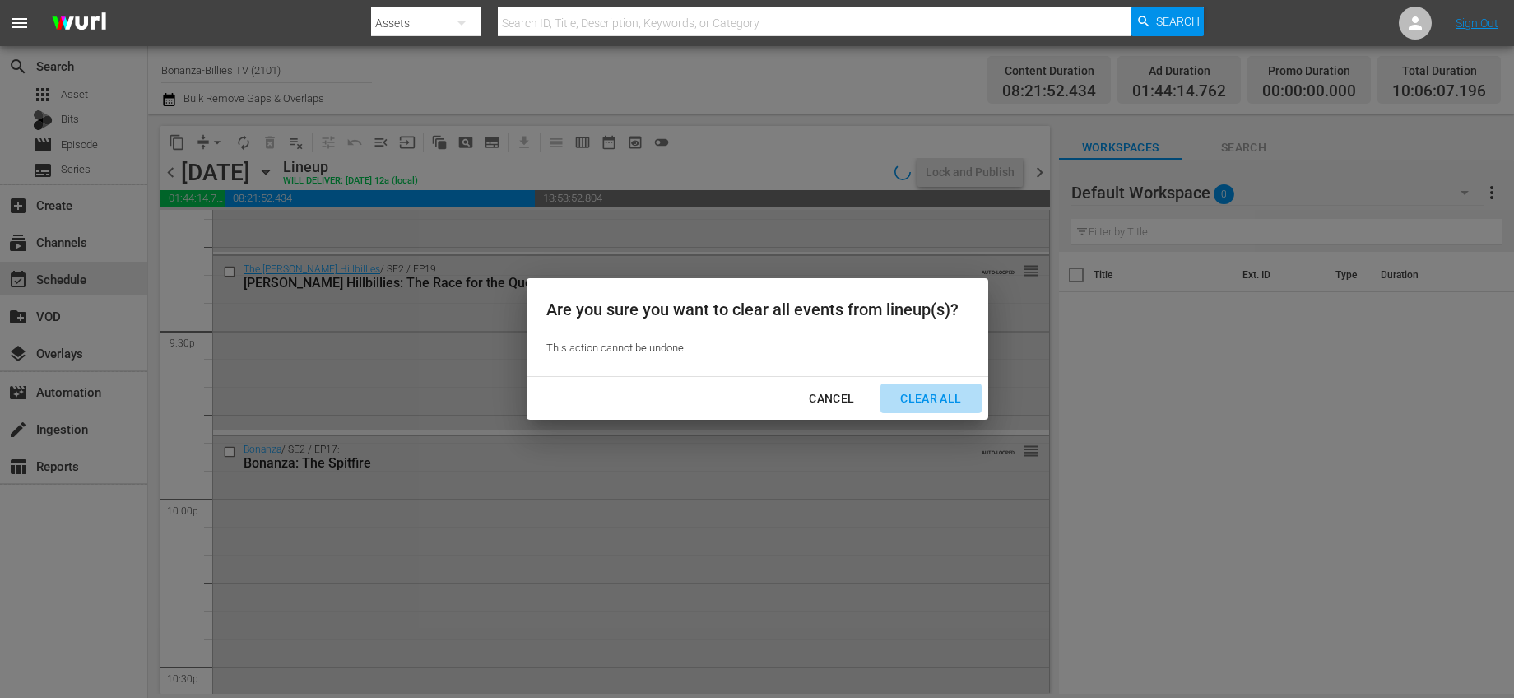
click at [975, 407] on button "Clear All" at bounding box center [930, 398] width 100 height 30
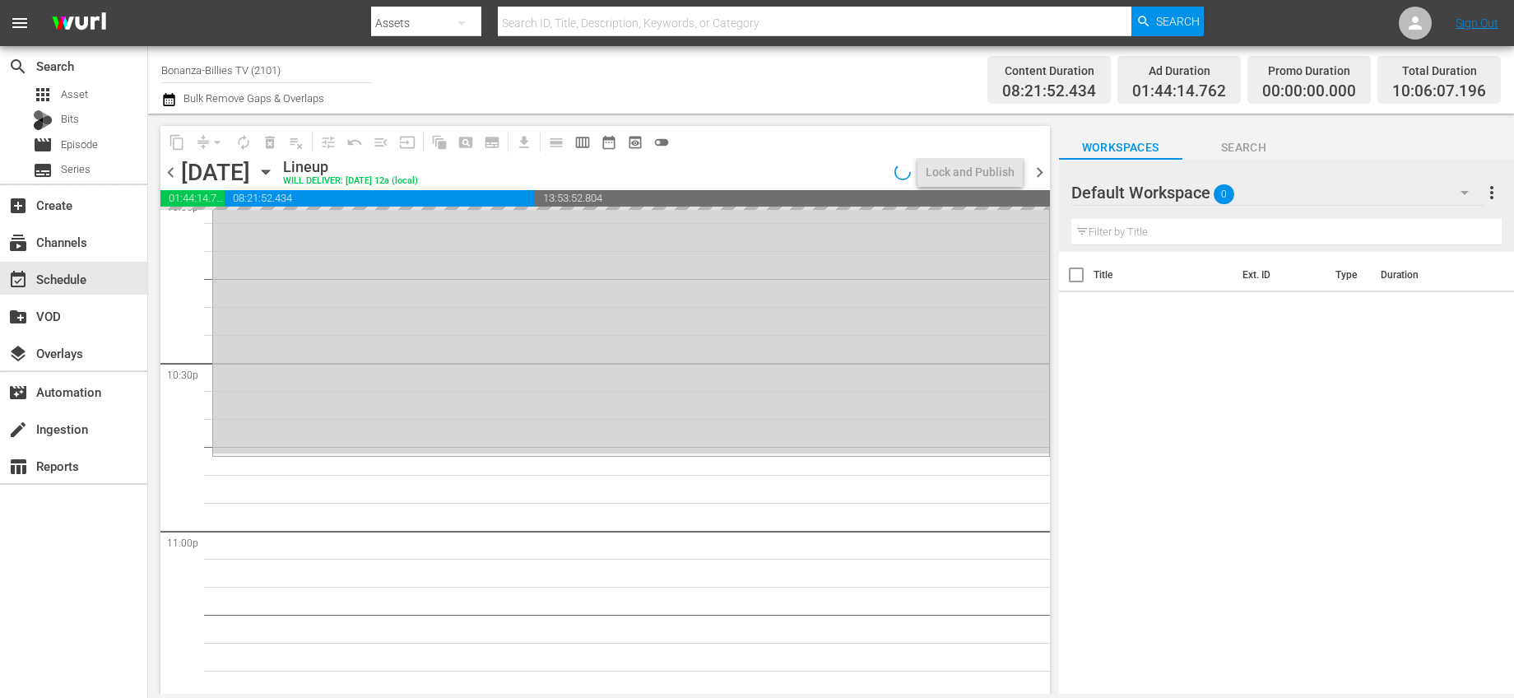
scroll to position [7573, 0]
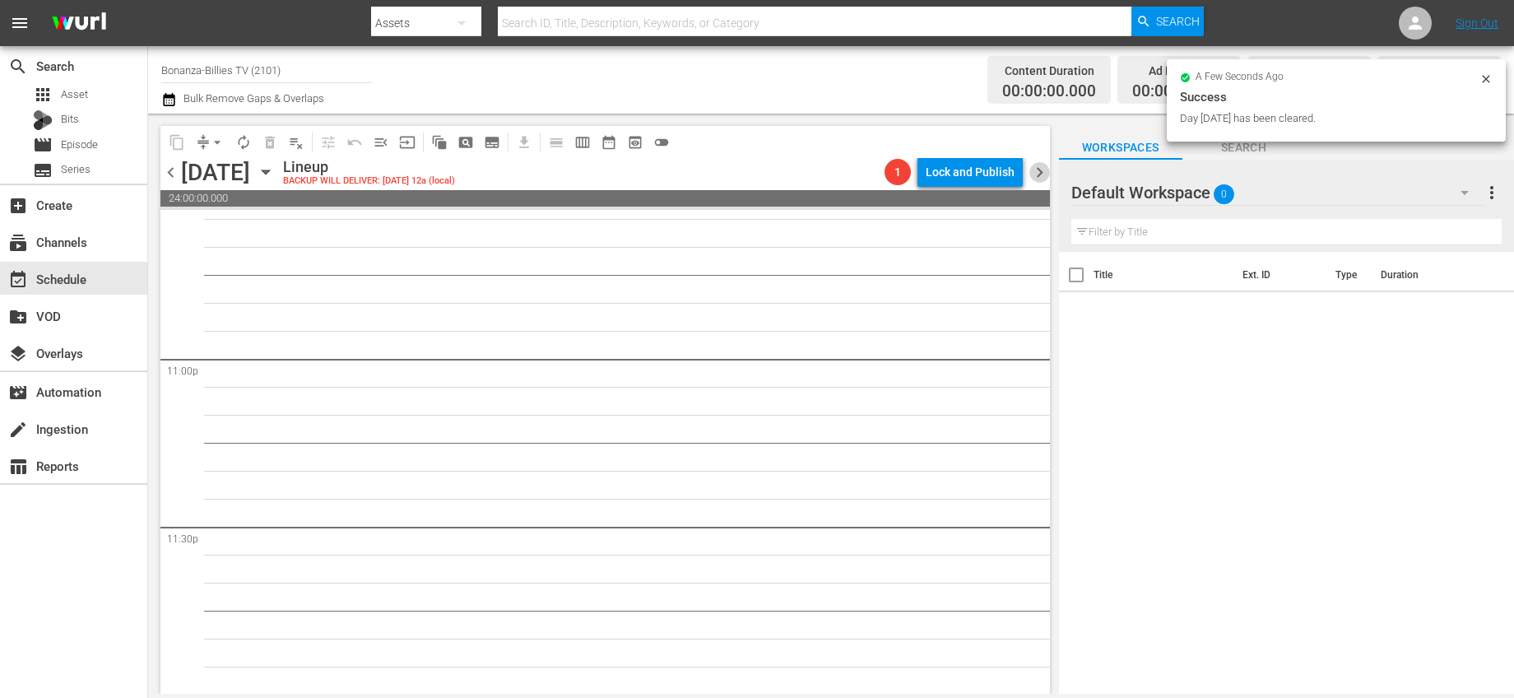
click at [1034, 176] on span "chevron_right" at bounding box center [1039, 172] width 21 height 21
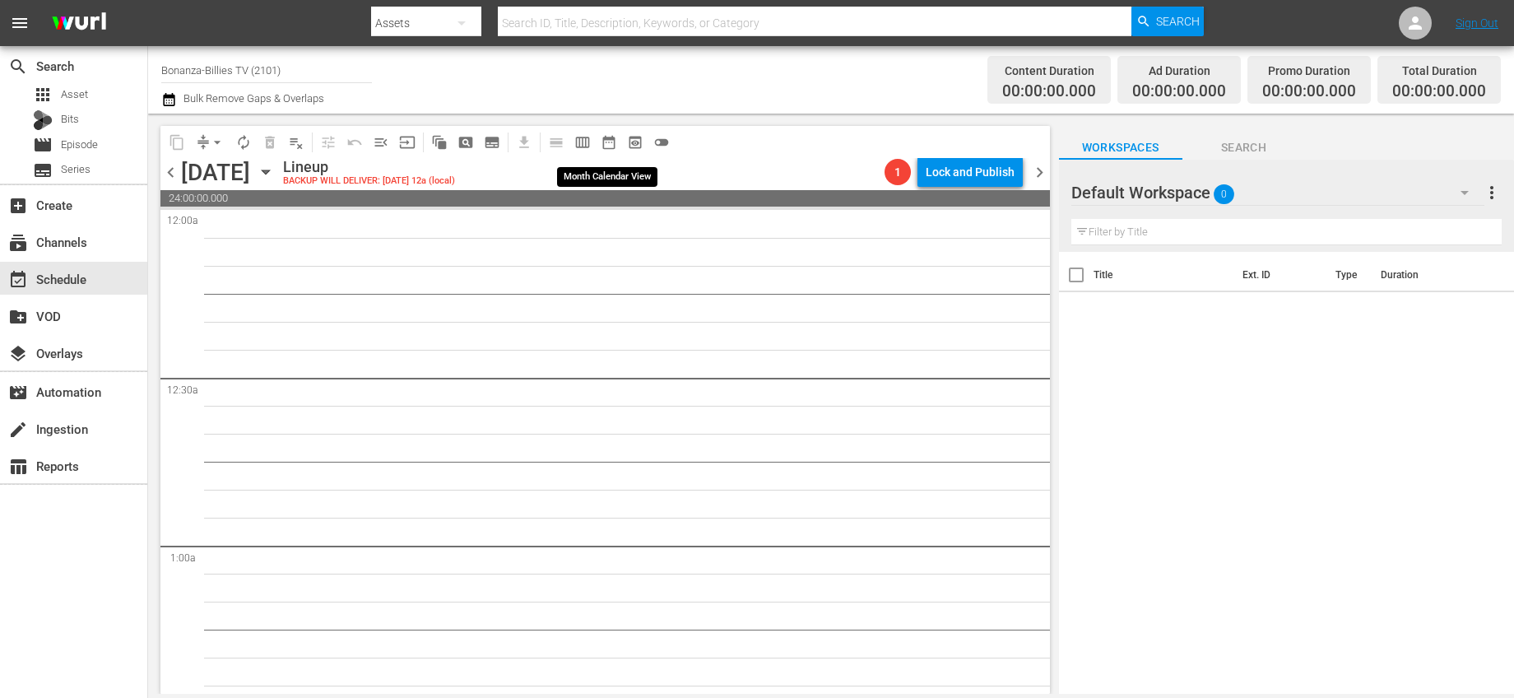
click at [602, 142] on span "date_range_outlined" at bounding box center [609, 142] width 16 height 16
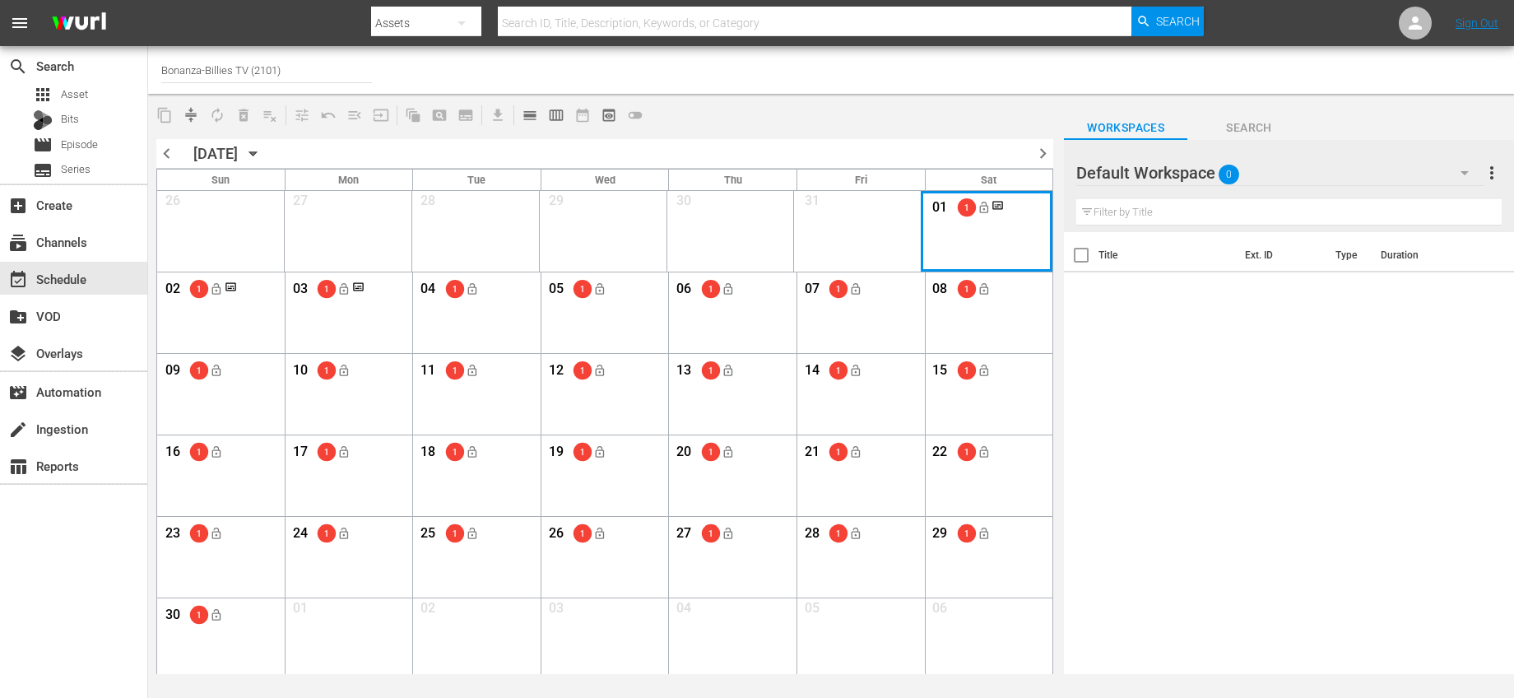
click at [1008, 256] on div "Month View" at bounding box center [987, 231] width 132 height 81
click at [1000, 206] on icon "Month View" at bounding box center [998, 205] width 12 height 12
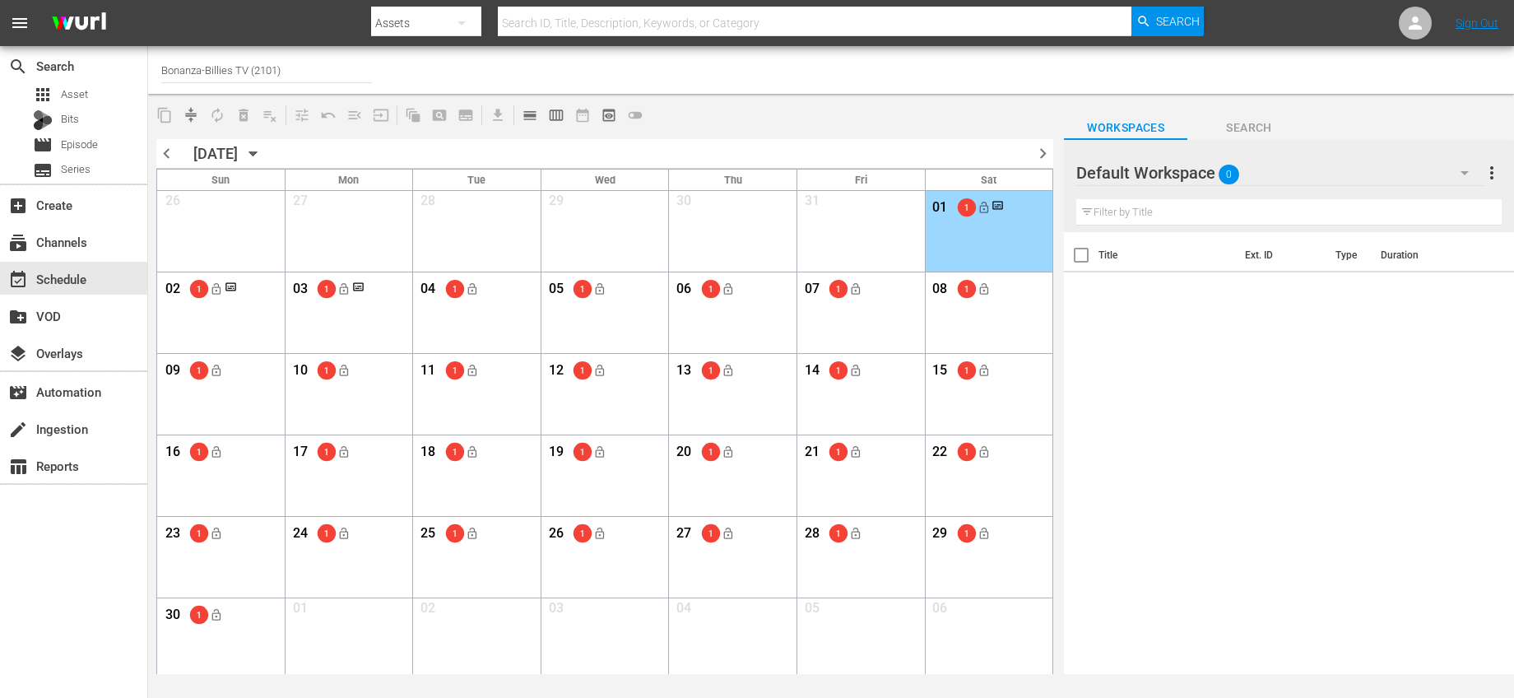
click at [331, 304] on div "03 1 lock_open" at bounding box center [349, 291] width 118 height 35
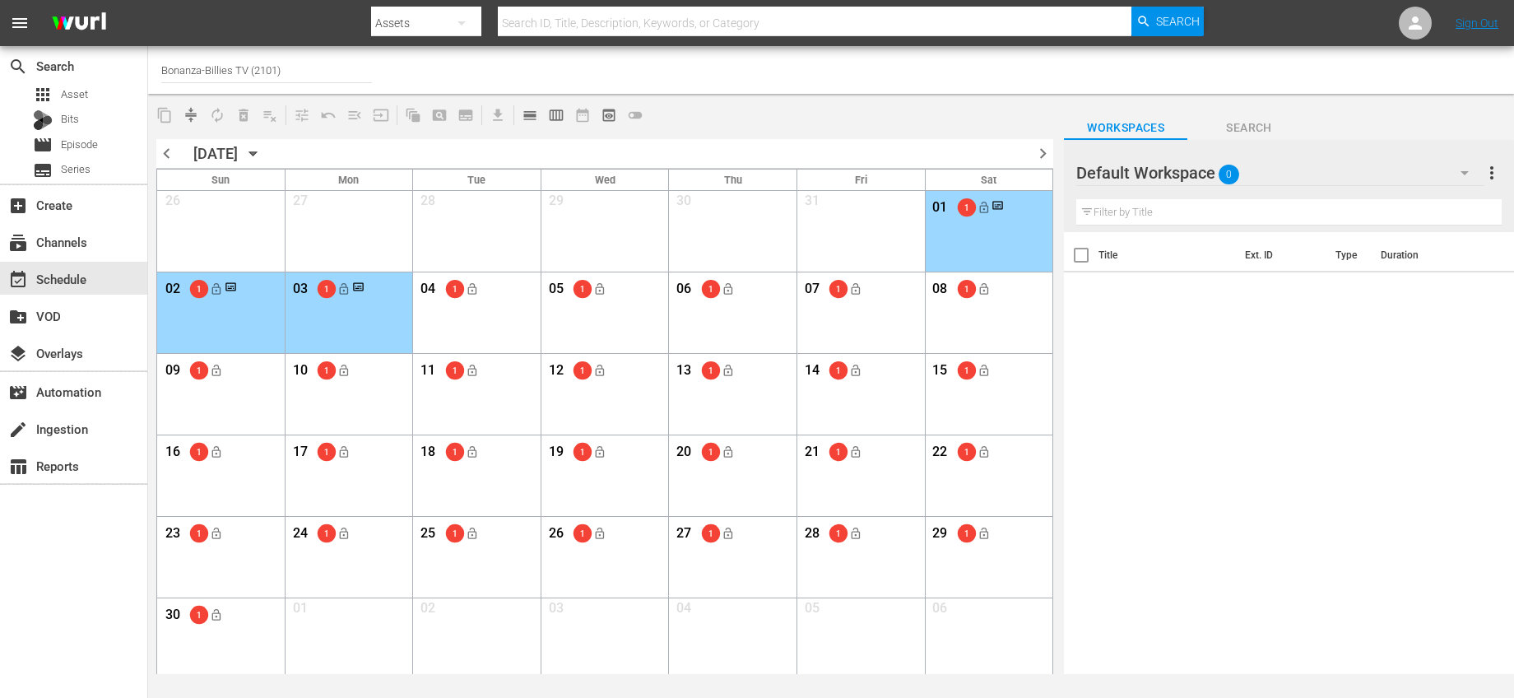
click at [373, 306] on div "03 1 lock_open" at bounding box center [349, 291] width 118 height 35
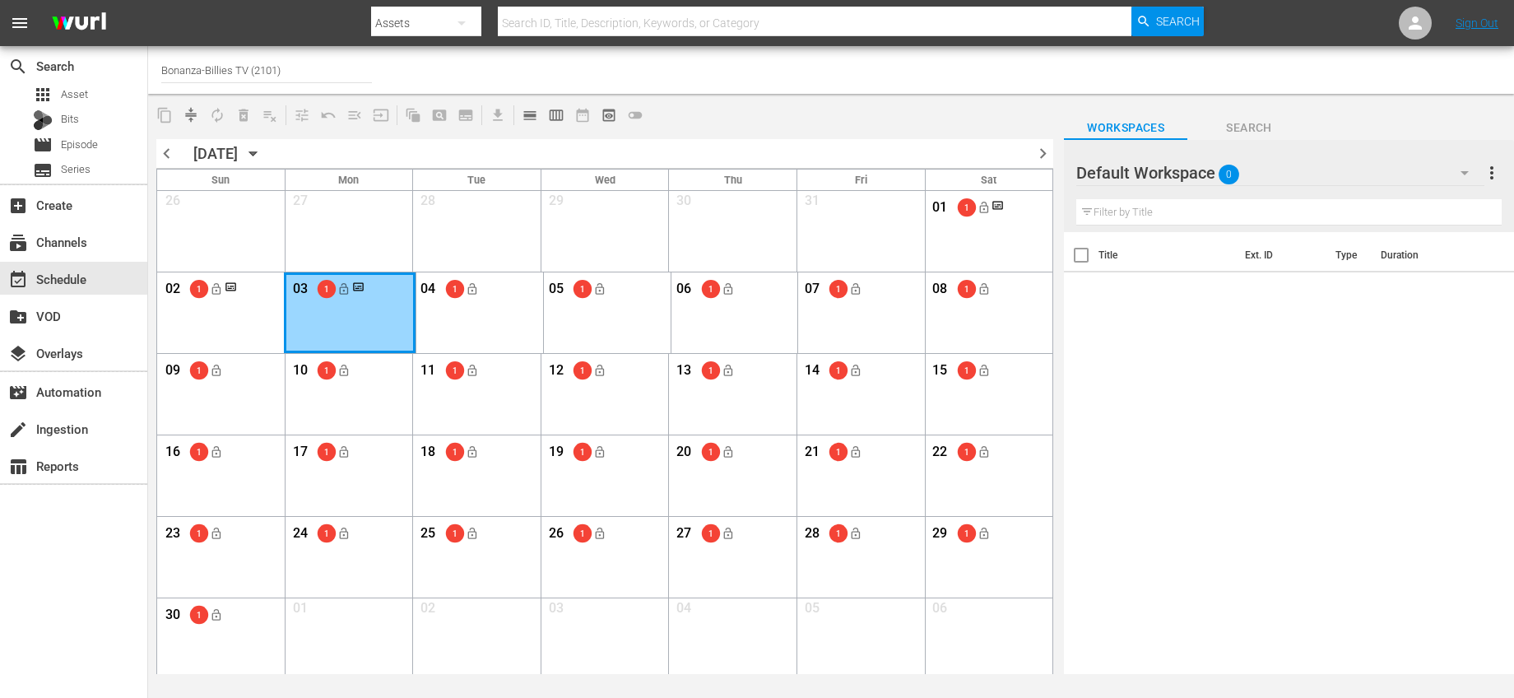
click at [386, 312] on div "Month View" at bounding box center [350, 312] width 132 height 81
click at [385, 312] on div "Month View" at bounding box center [350, 312] width 132 height 81
click at [523, 107] on span "calendar_view_day_outlined" at bounding box center [530, 115] width 16 height 16
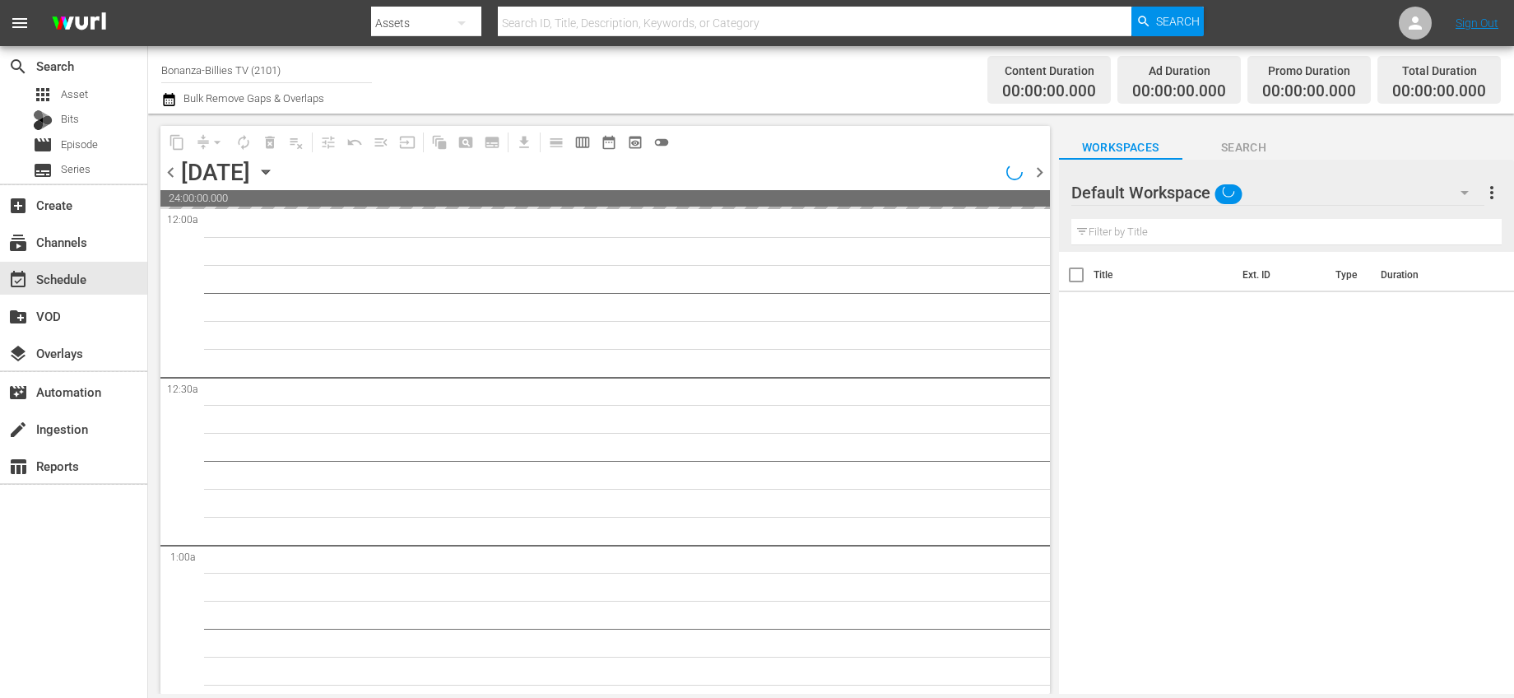
click at [269, 170] on icon "button" at bounding box center [265, 172] width 7 height 4
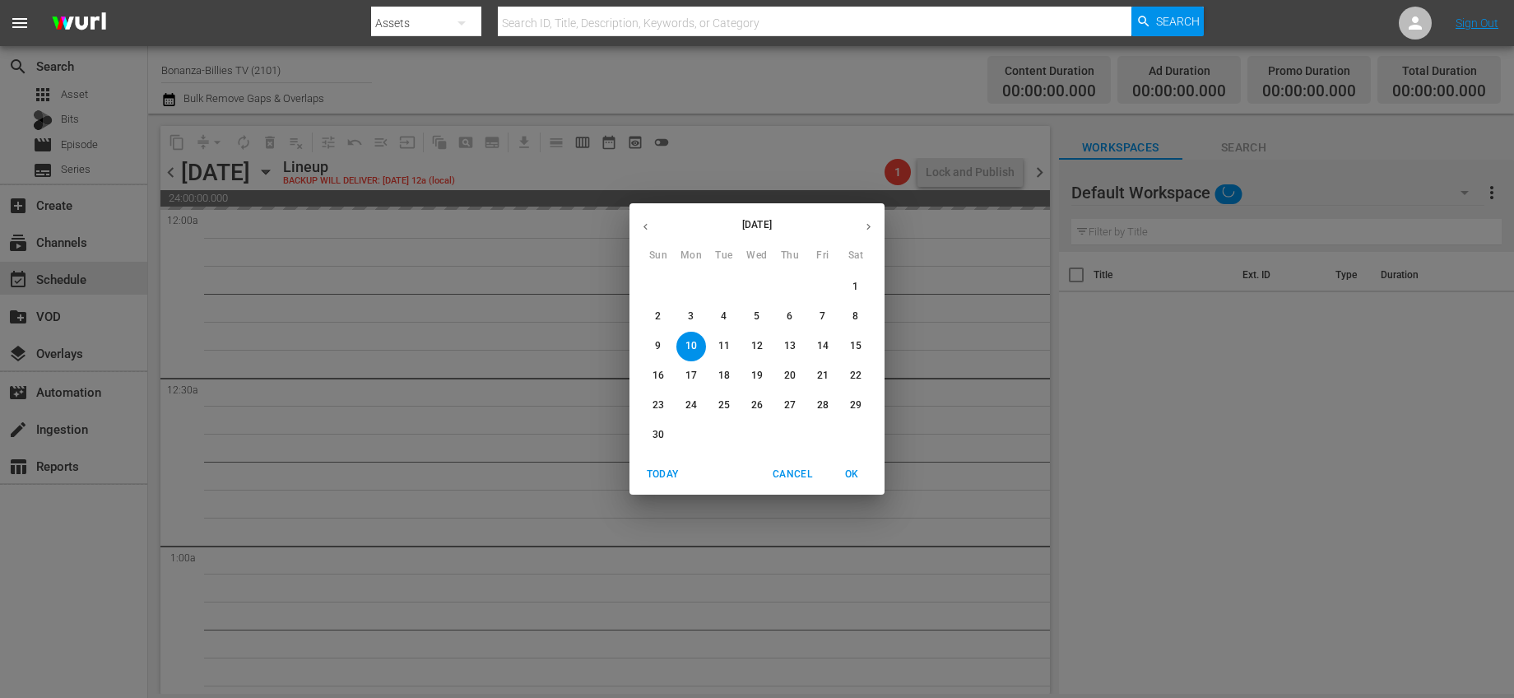
click at [687, 313] on span "3" at bounding box center [691, 316] width 30 height 14
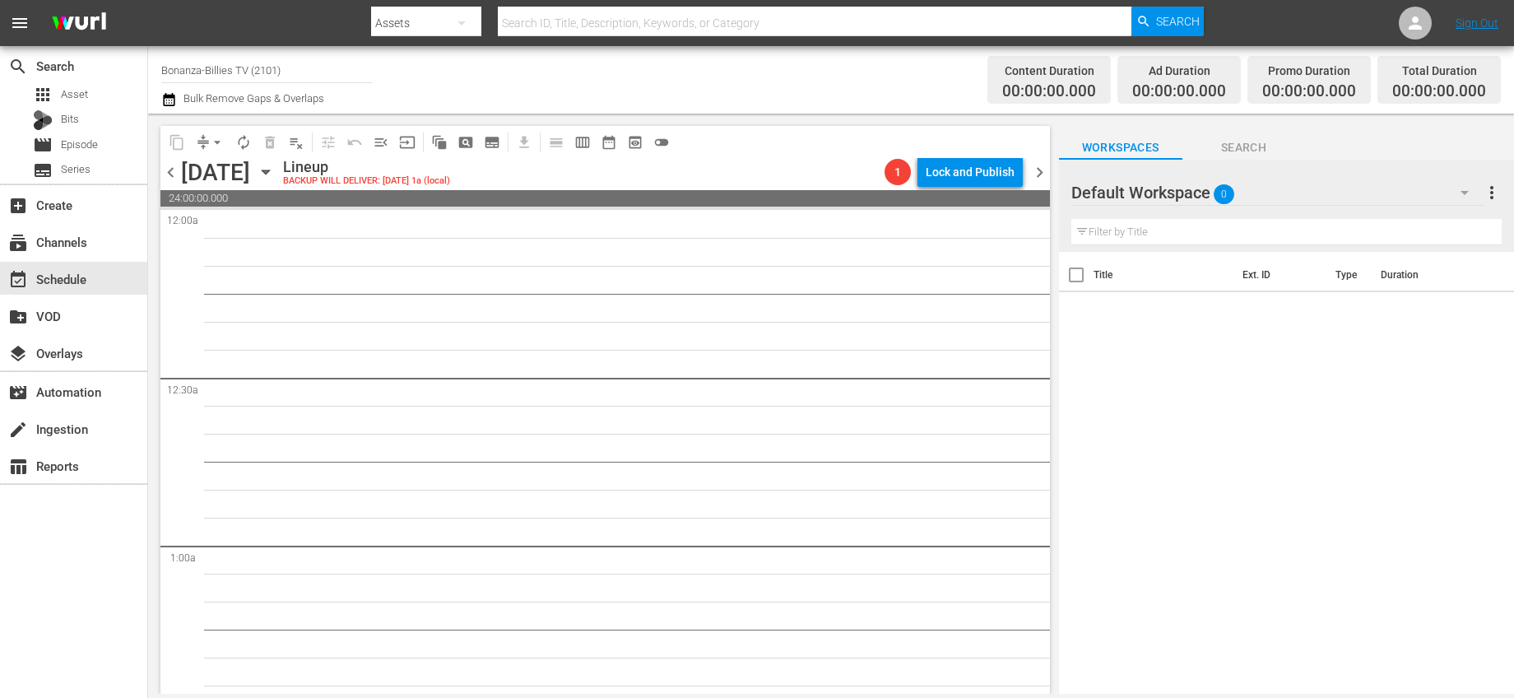
scroll to position [1483, 0]
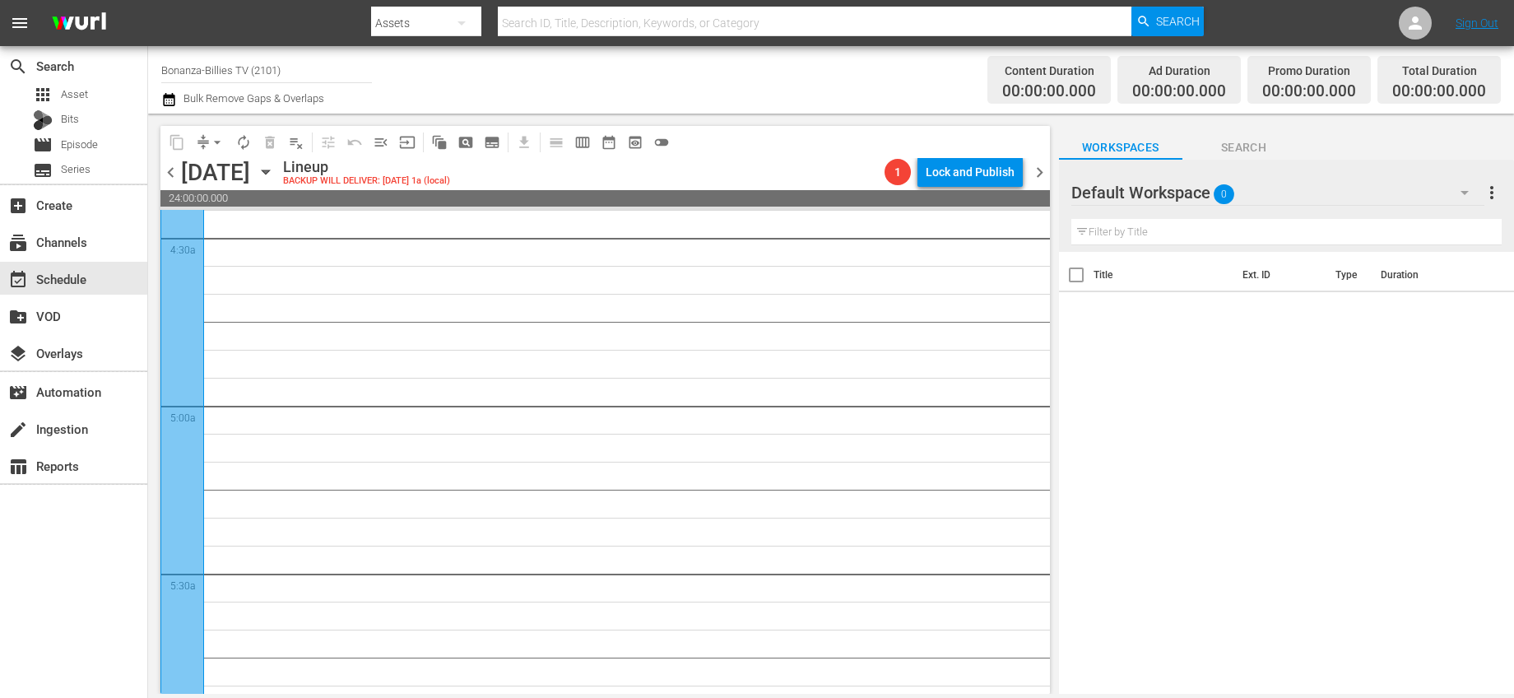
click at [167, 319] on div at bounding box center [182, 520] width 44 height 2578
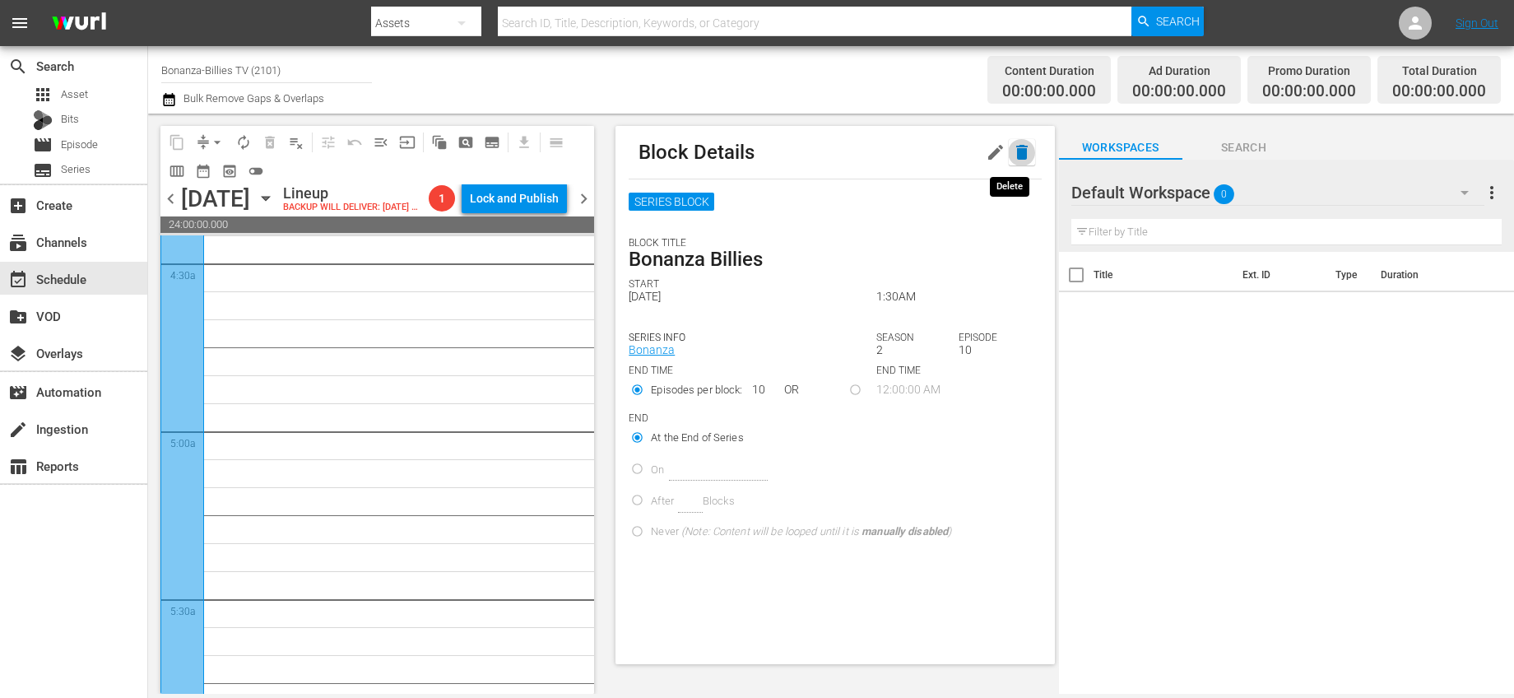
click at [1017, 152] on icon "button" at bounding box center [1022, 152] width 20 height 20
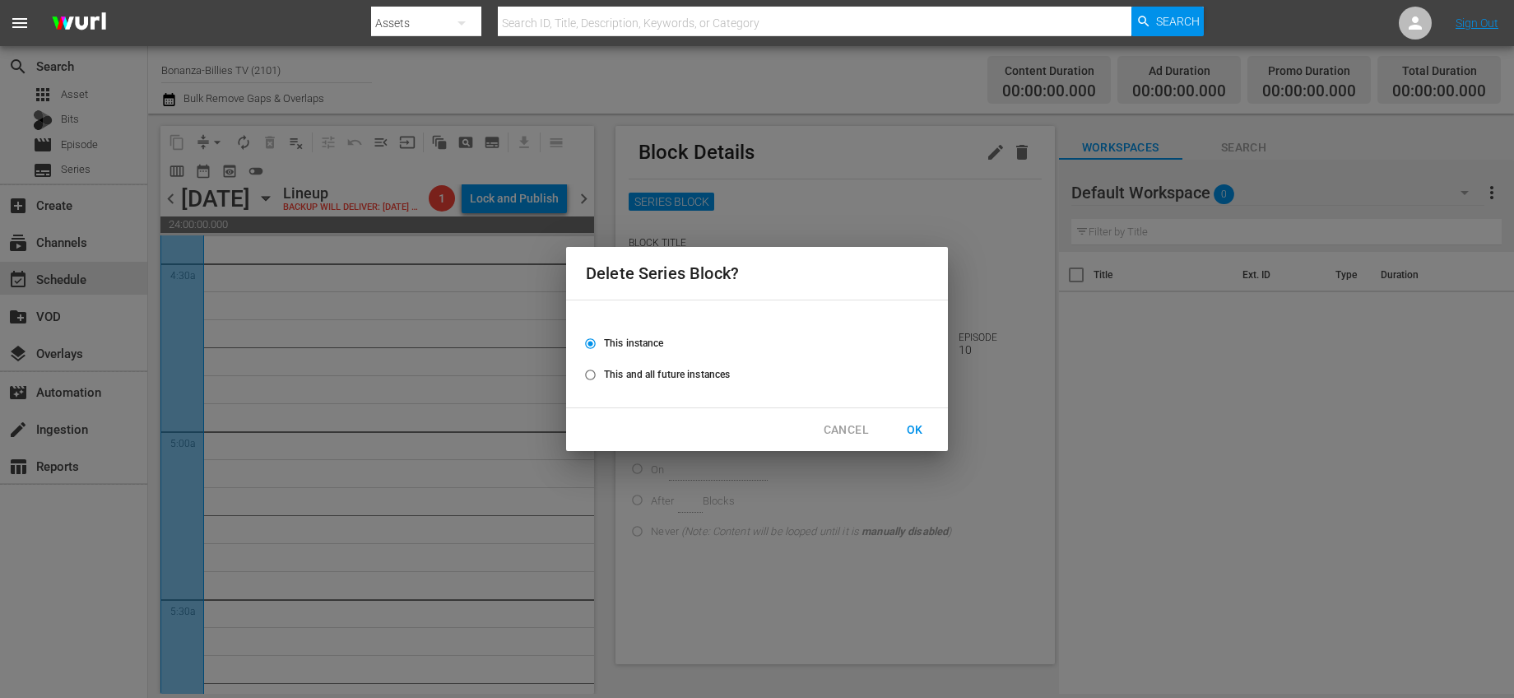
click at [710, 372] on span "This and all future instances" at bounding box center [667, 374] width 126 height 15
click at [604, 372] on input "This and all future instances" at bounding box center [590, 378] width 27 height 27
radio input "true"
click at [923, 428] on span "OK" at bounding box center [915, 430] width 26 height 21
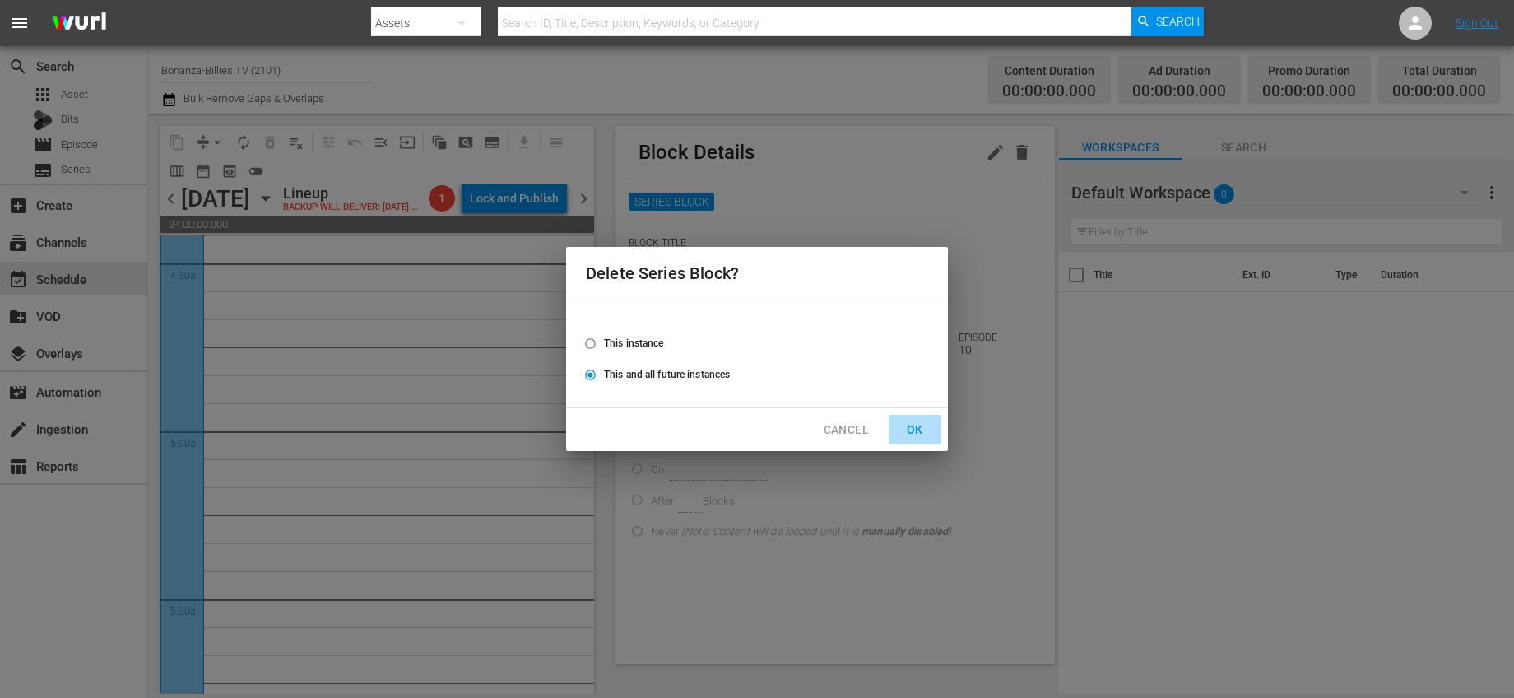
radio input "false"
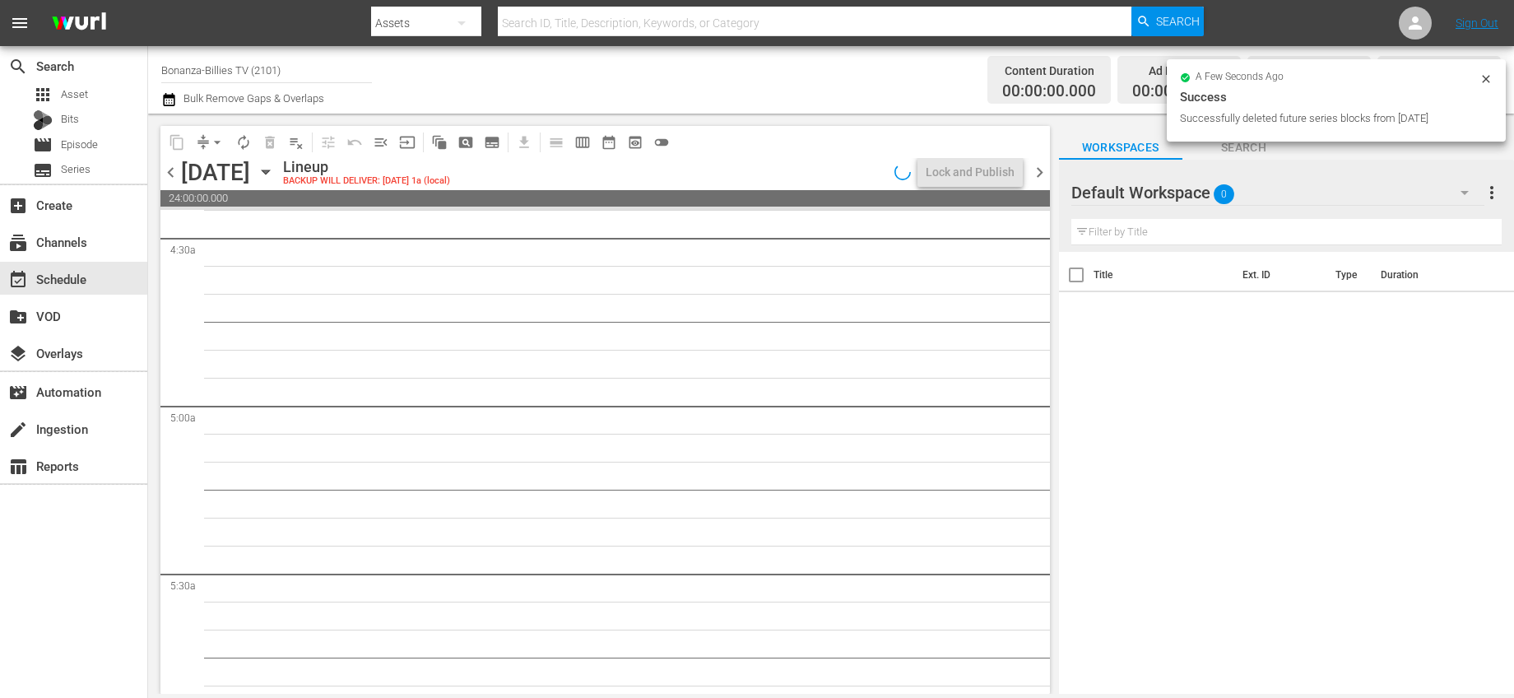
click at [175, 167] on span "chevron_left" at bounding box center [170, 172] width 21 height 21
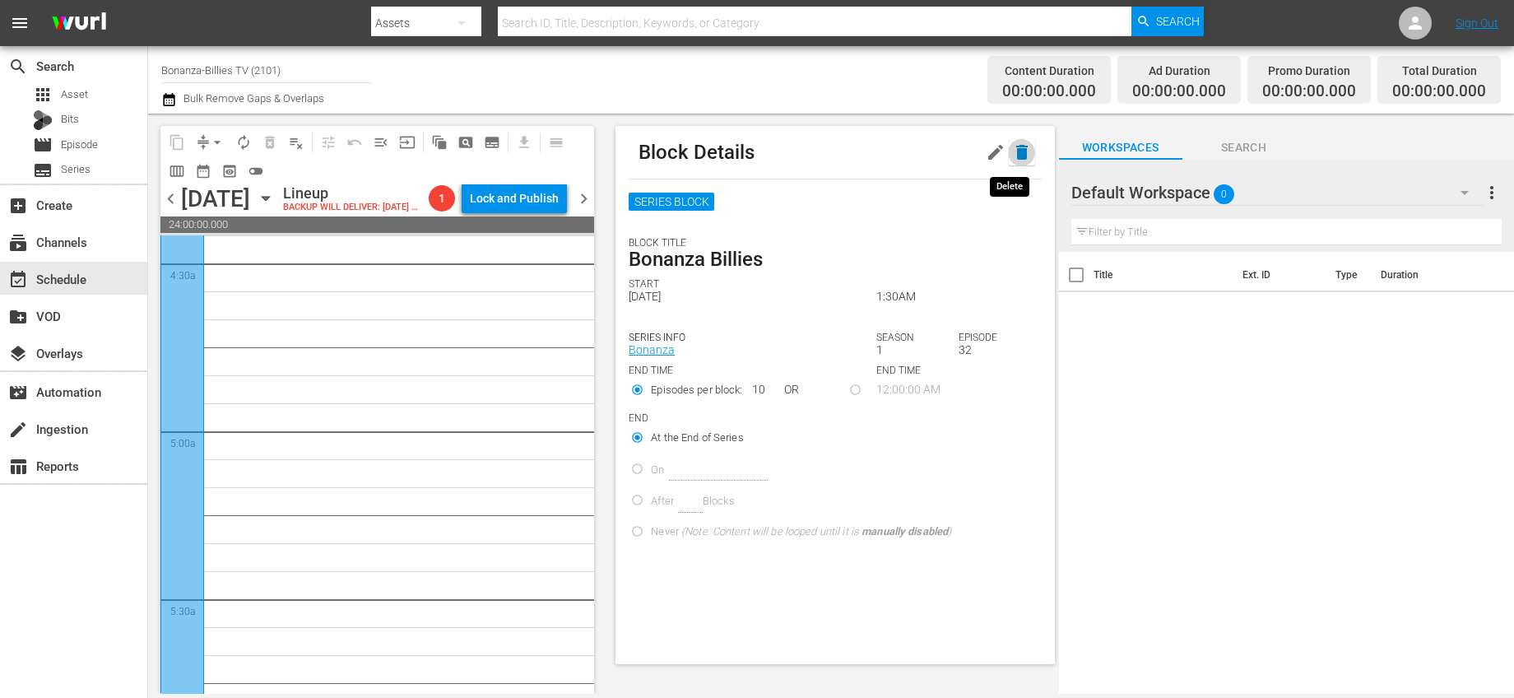
click at [1019, 148] on icon "button" at bounding box center [1022, 152] width 20 height 20
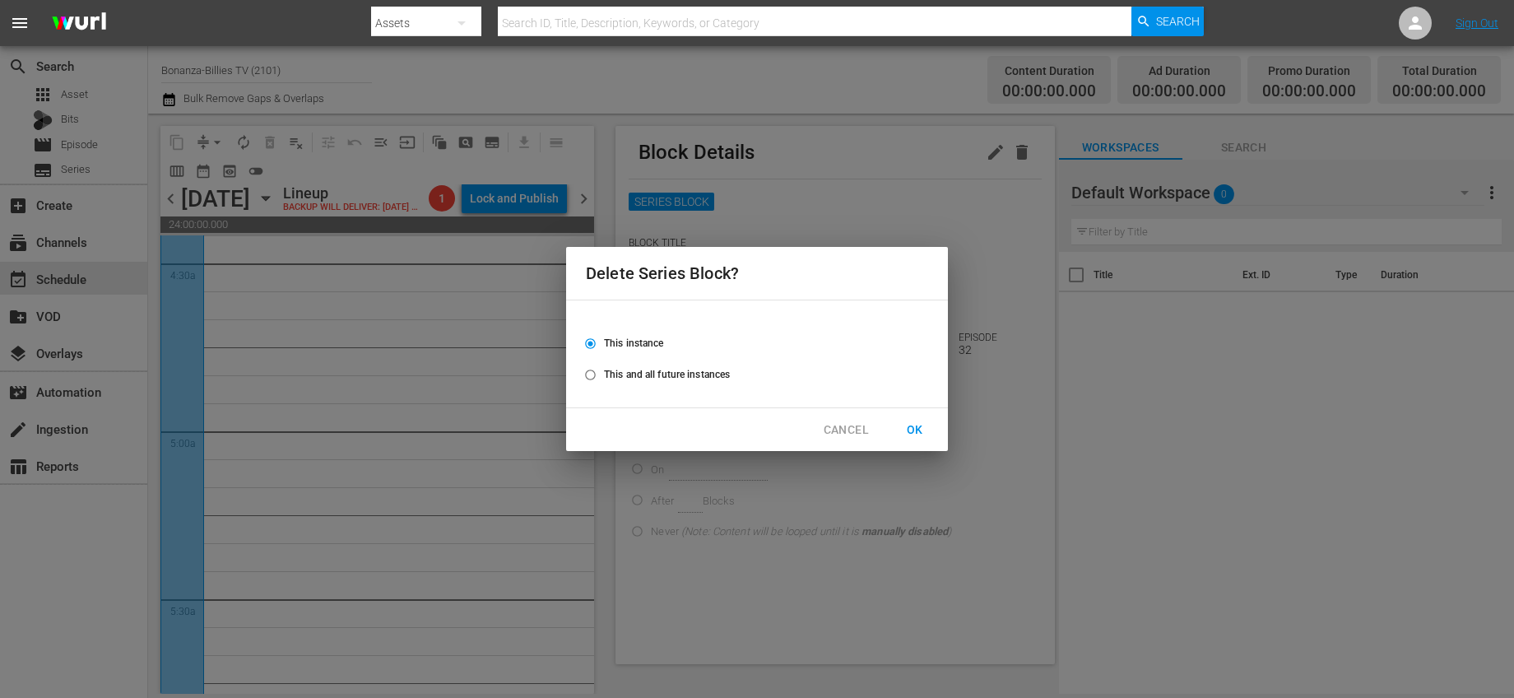
click at [693, 378] on span "This and all future instances" at bounding box center [667, 374] width 126 height 15
click at [604, 378] on input "This and all future instances" at bounding box center [590, 378] width 27 height 27
radio input "true"
click at [913, 428] on span "OK" at bounding box center [915, 430] width 26 height 21
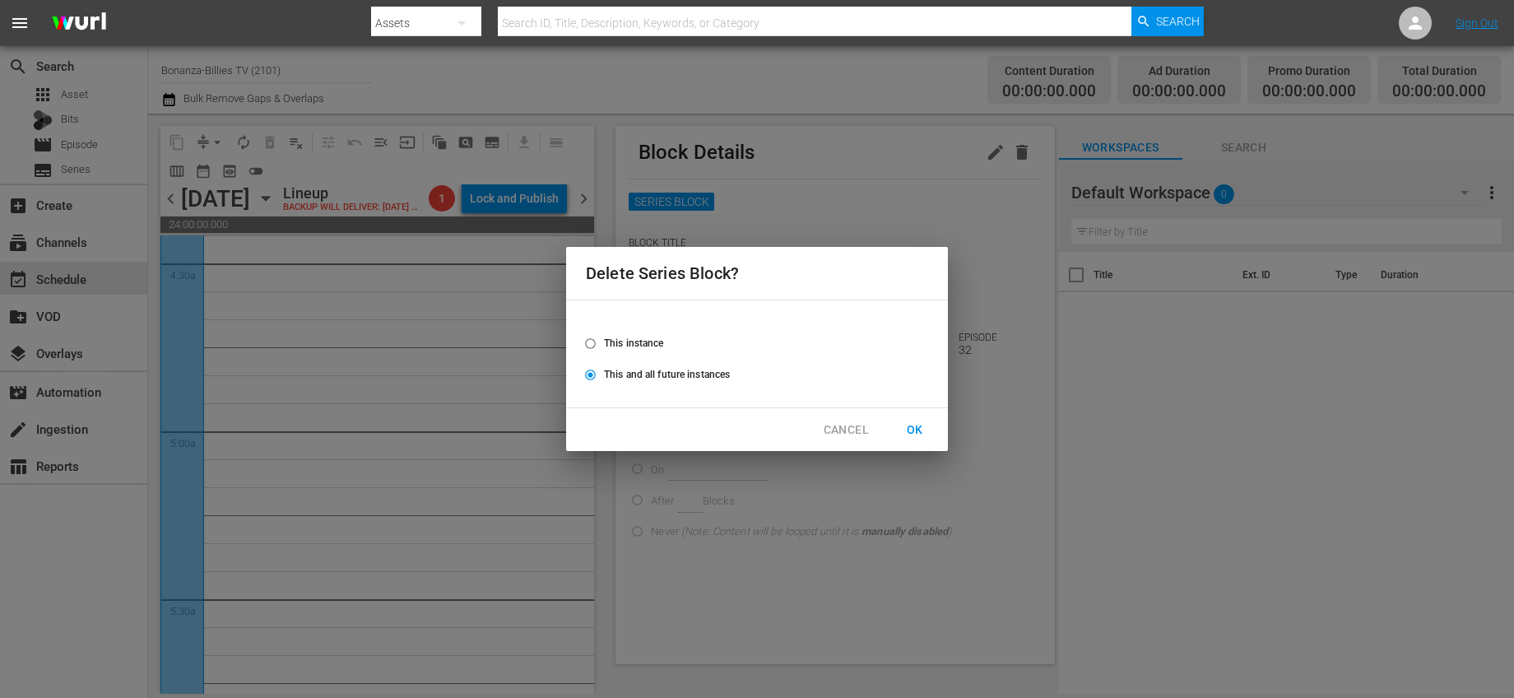
radio input "false"
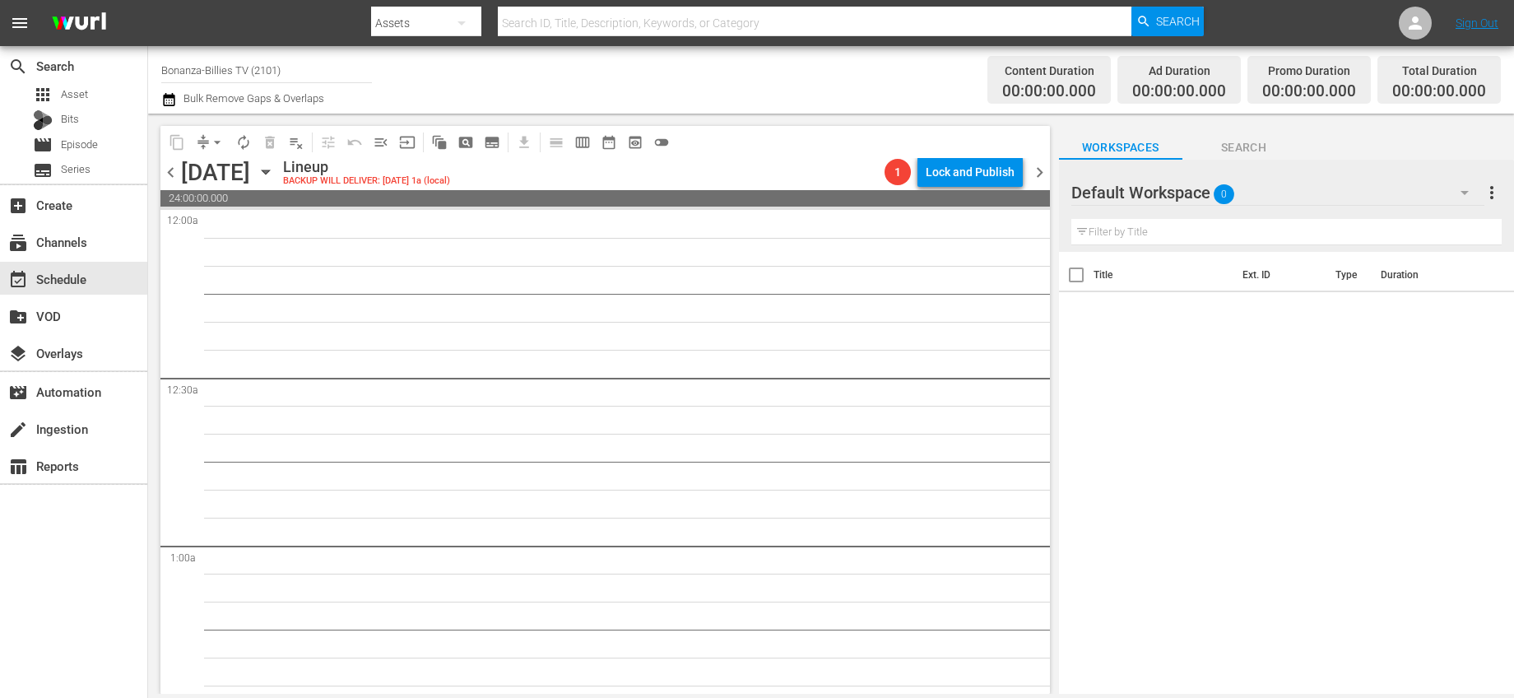
click at [173, 174] on span "chevron_left" at bounding box center [170, 172] width 21 height 21
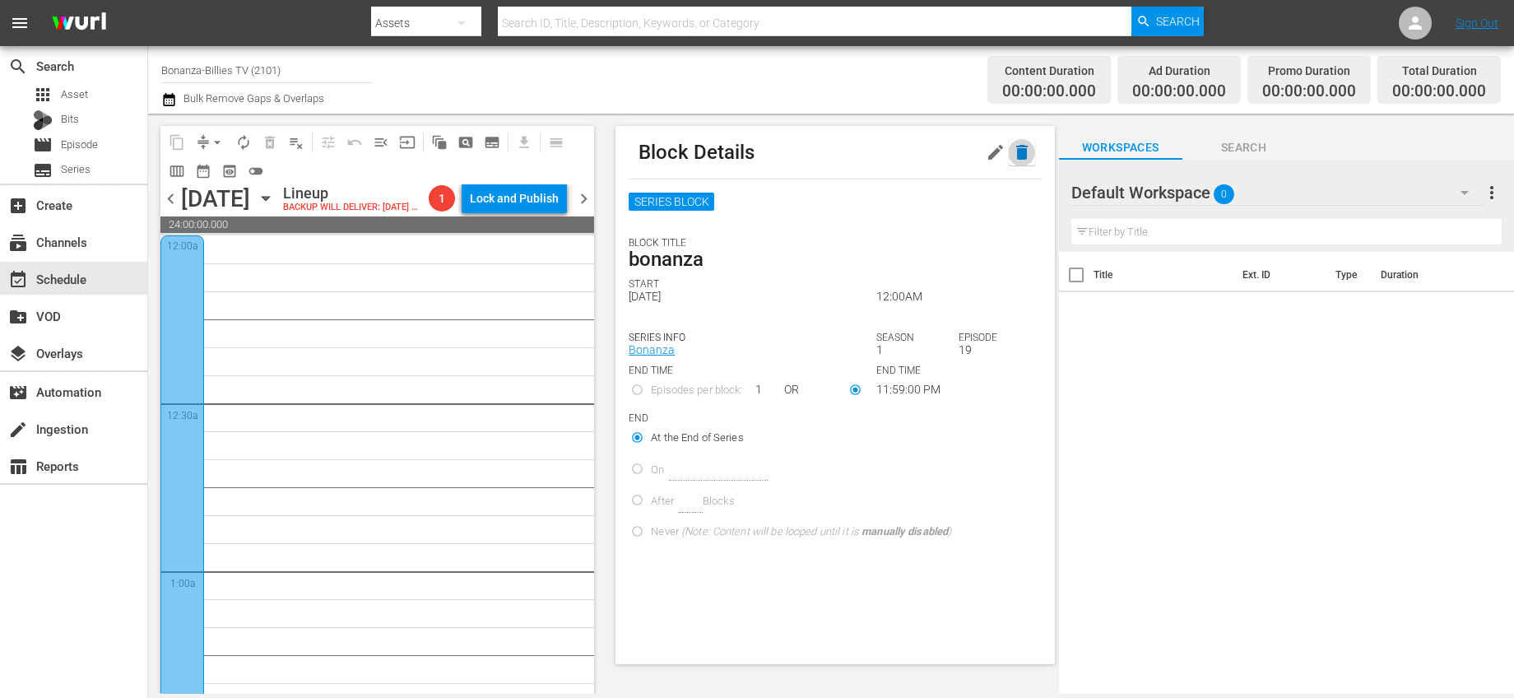
click at [1022, 146] on button "button" at bounding box center [1022, 152] width 26 height 26
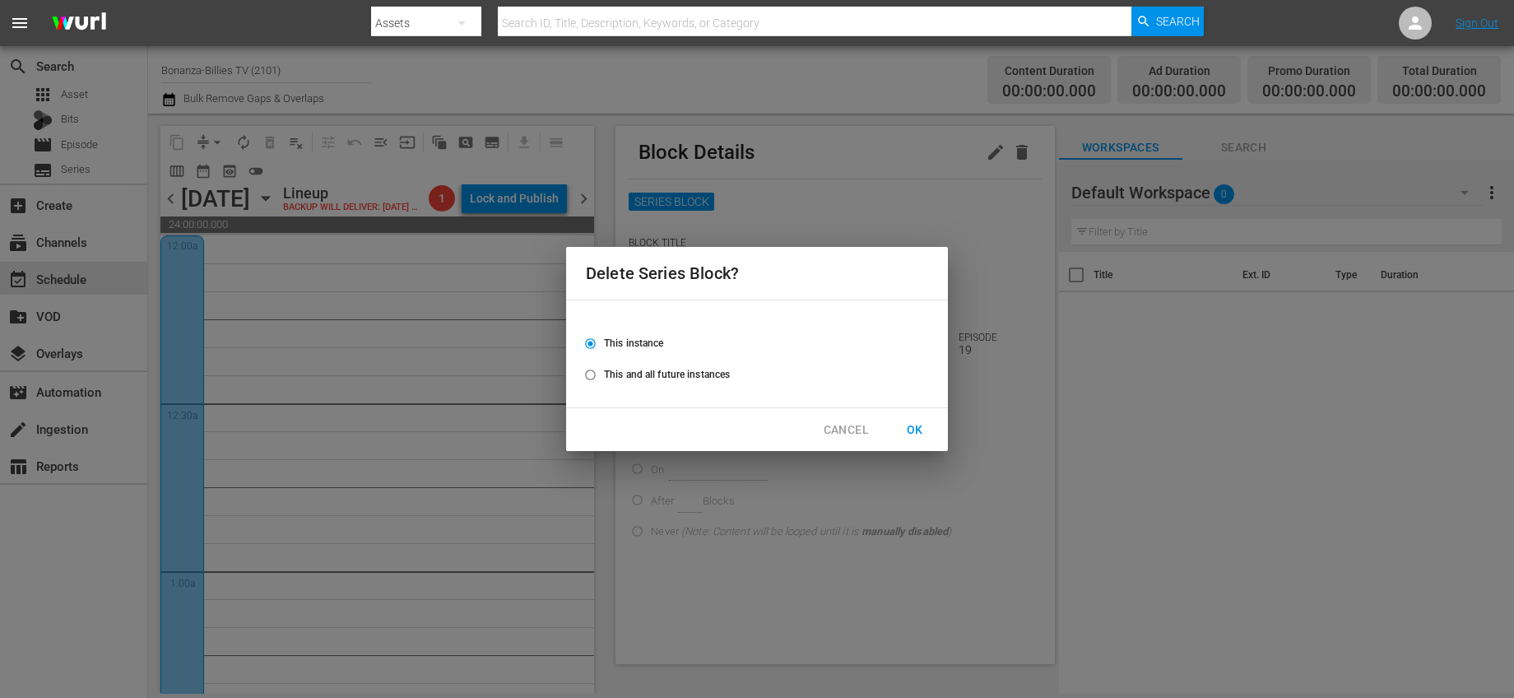
click at [690, 370] on span "This and all future instances" at bounding box center [667, 374] width 126 height 15
click at [604, 370] on input "This and all future instances" at bounding box center [590, 378] width 27 height 27
radio input "true"
click at [904, 432] on span "OK" at bounding box center [915, 430] width 26 height 21
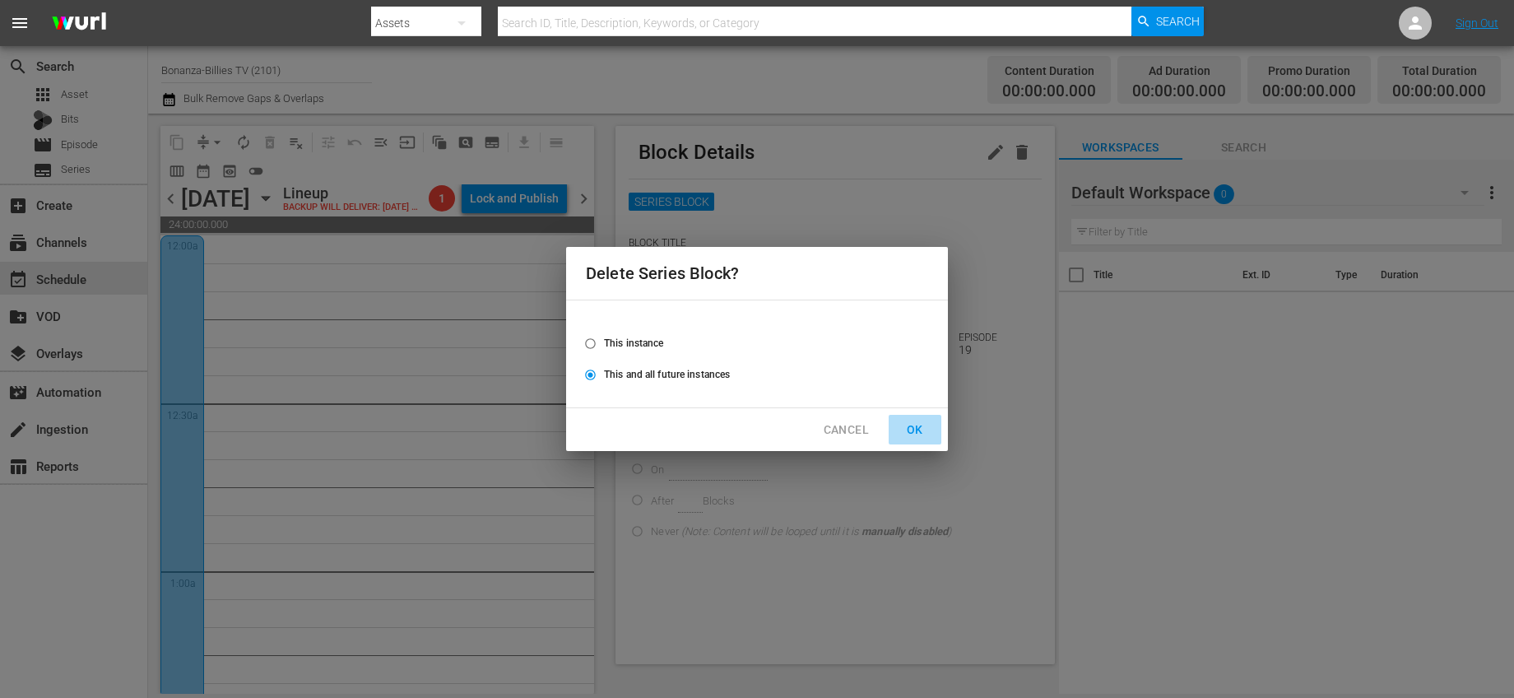
radio input "false"
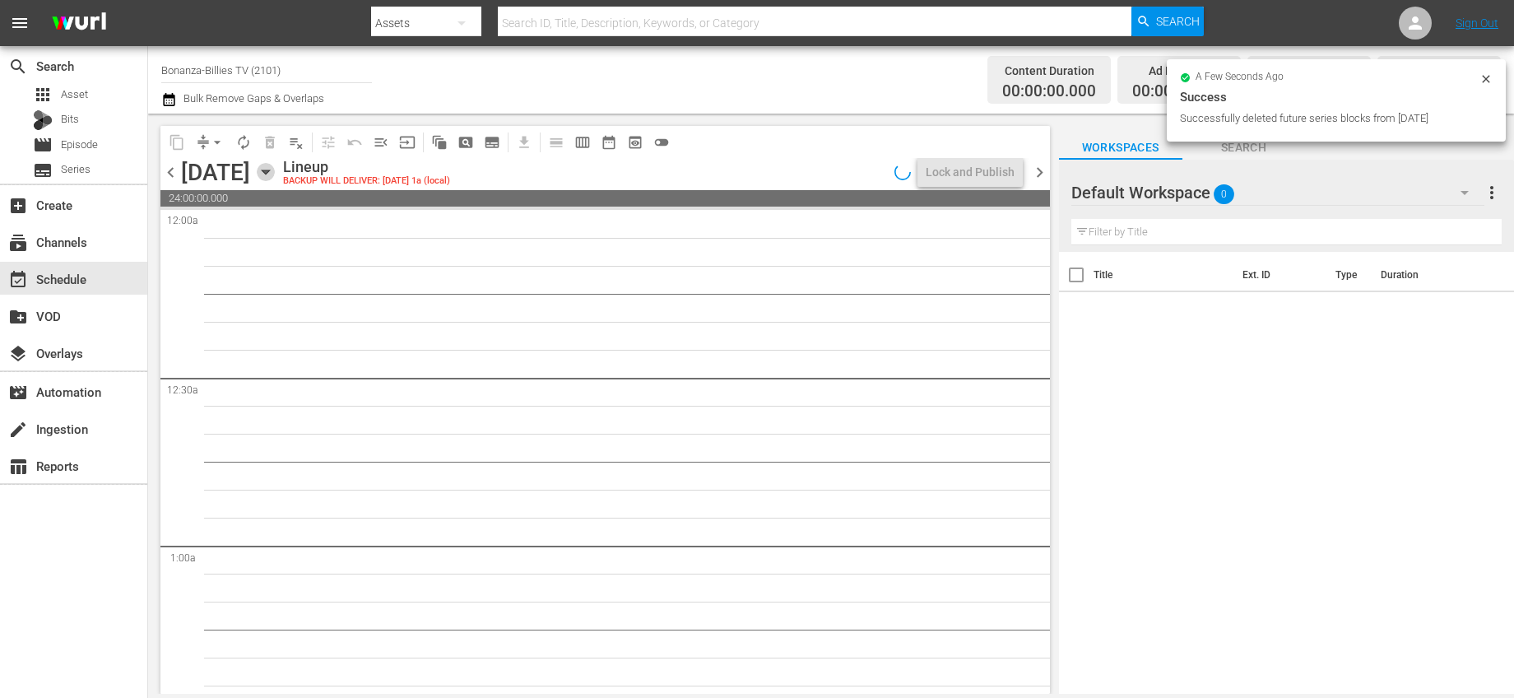
click at [275, 174] on icon "button" at bounding box center [266, 172] width 18 height 18
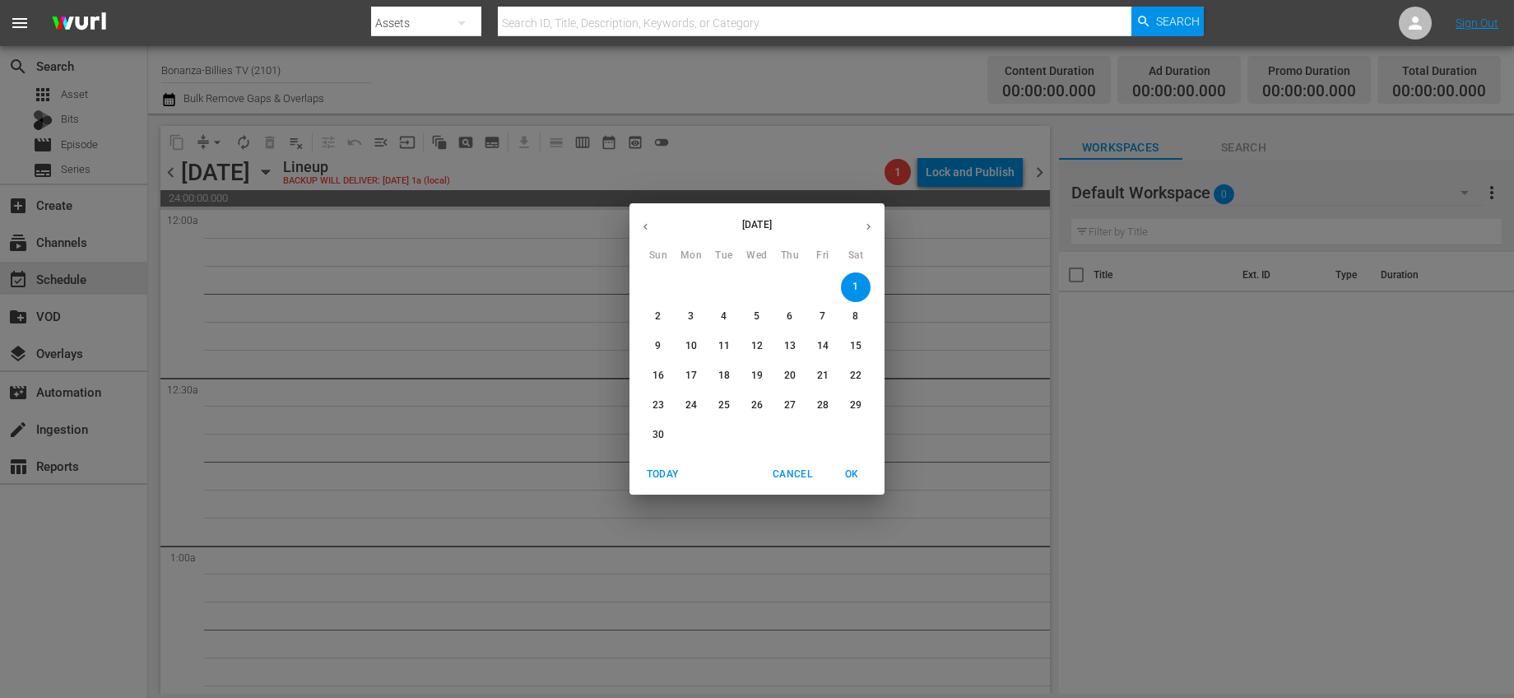
click at [767, 471] on button "Cancel" at bounding box center [792, 474] width 53 height 27
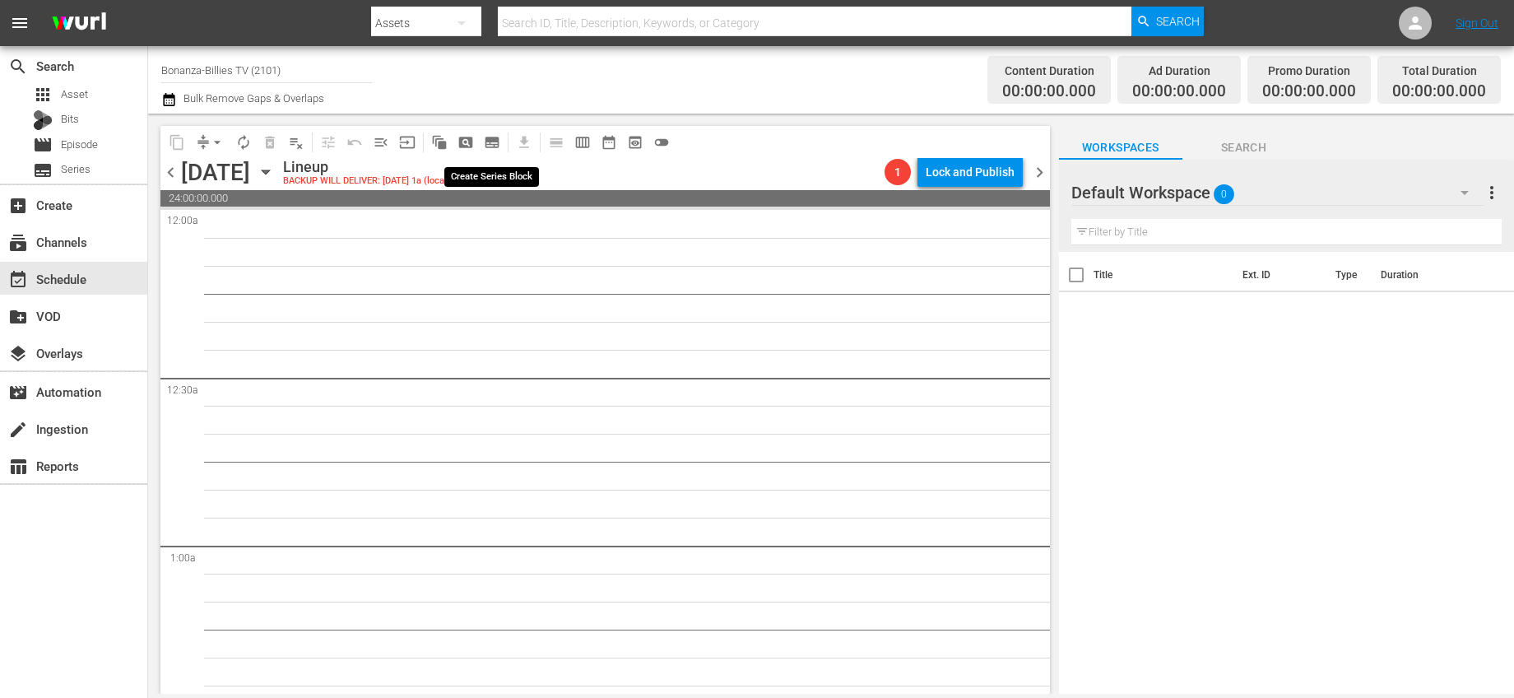
click at [497, 142] on span "subtitles_outlined" at bounding box center [492, 142] width 16 height 16
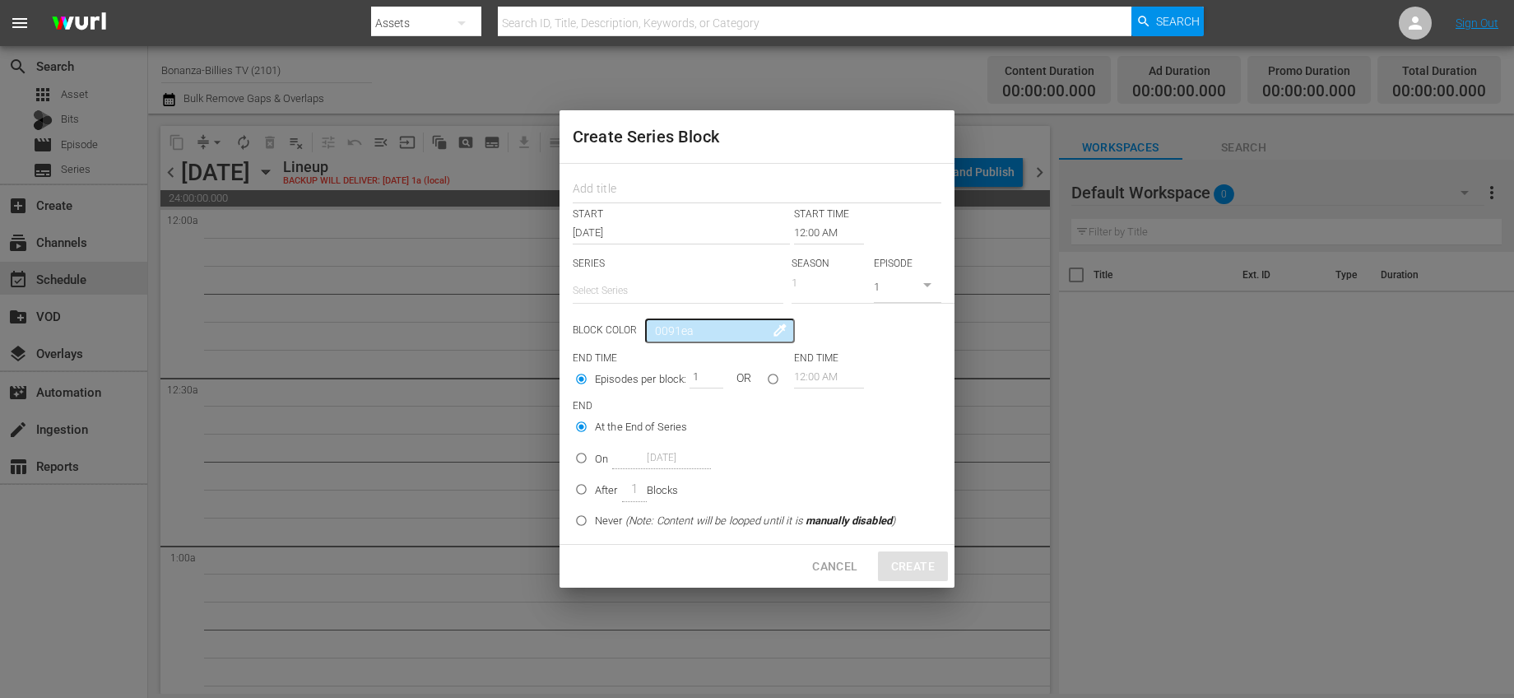
click at [843, 568] on span "Cancel" at bounding box center [834, 566] width 45 height 21
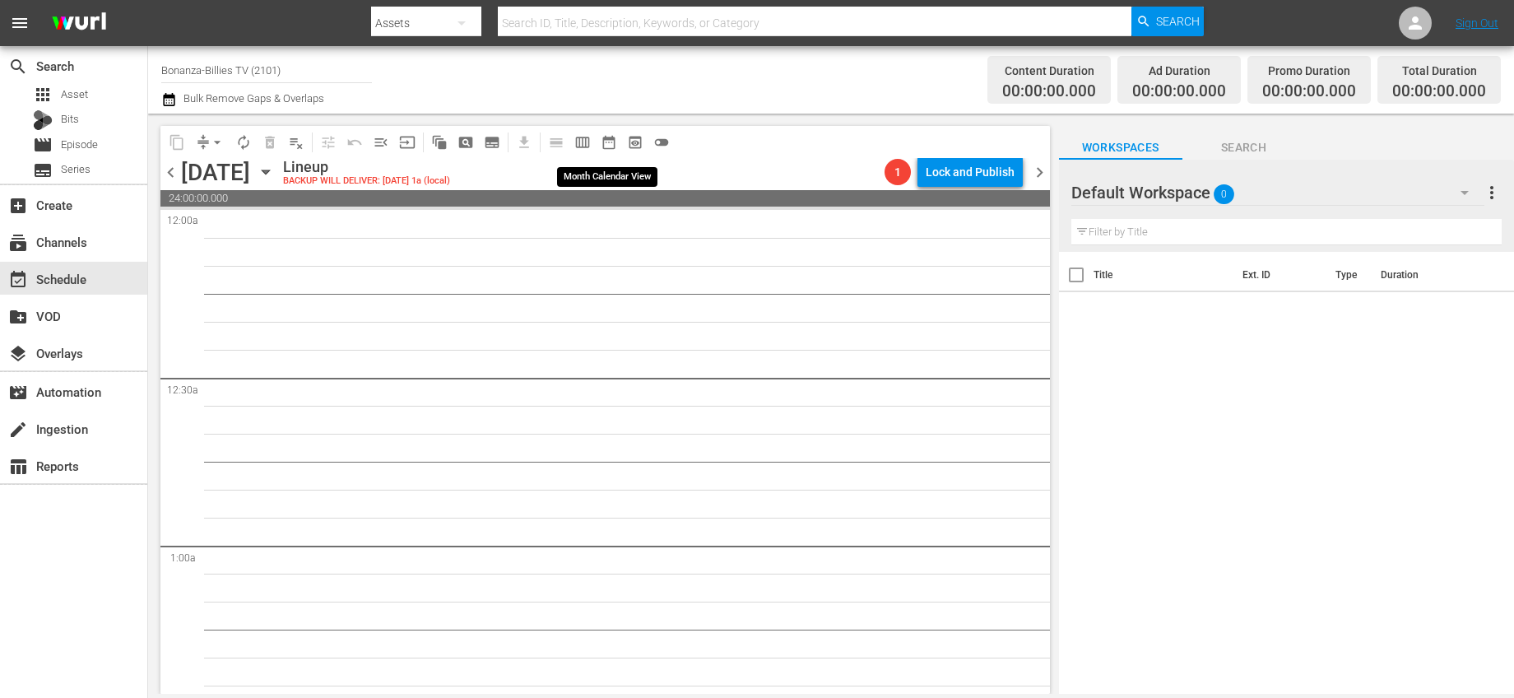
click at [614, 142] on span "date_range_outlined" at bounding box center [609, 142] width 16 height 16
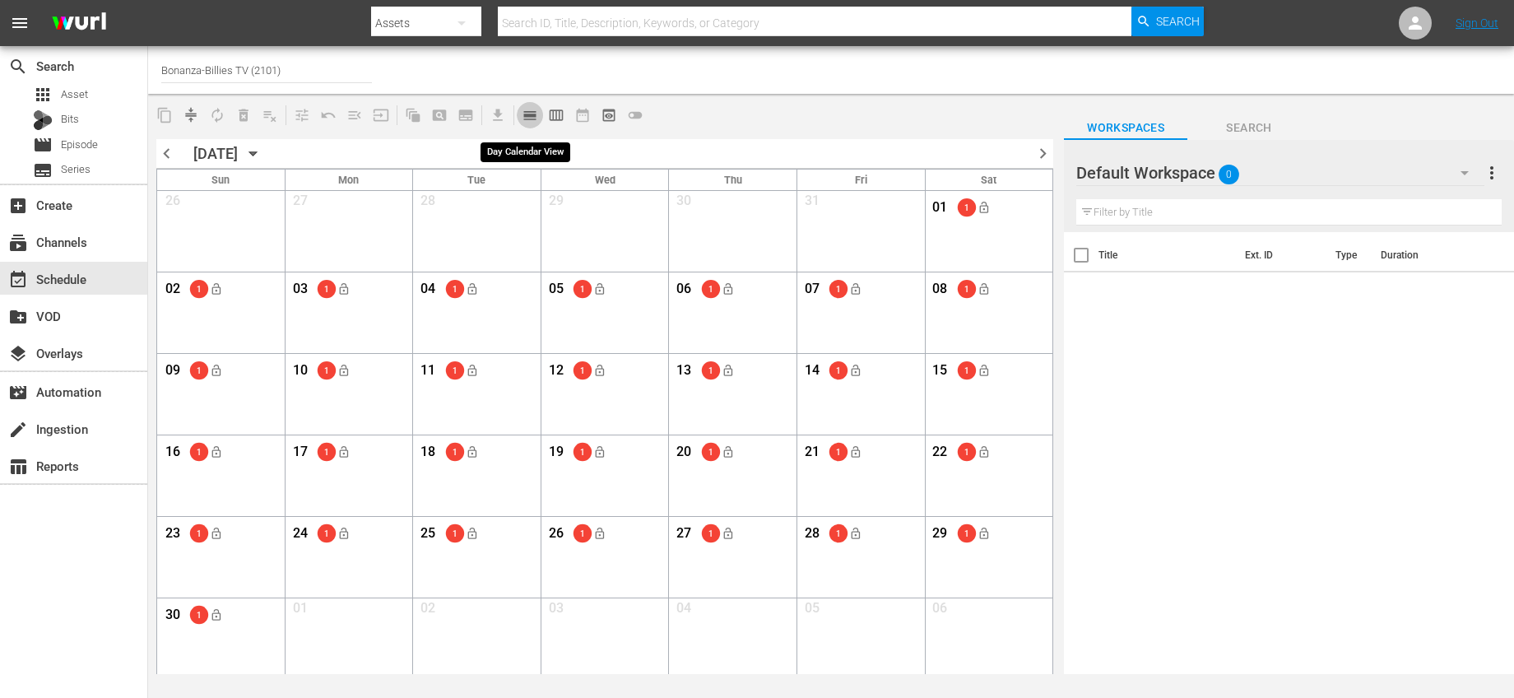
click at [522, 111] on span "calendar_view_day_outlined" at bounding box center [530, 115] width 16 height 16
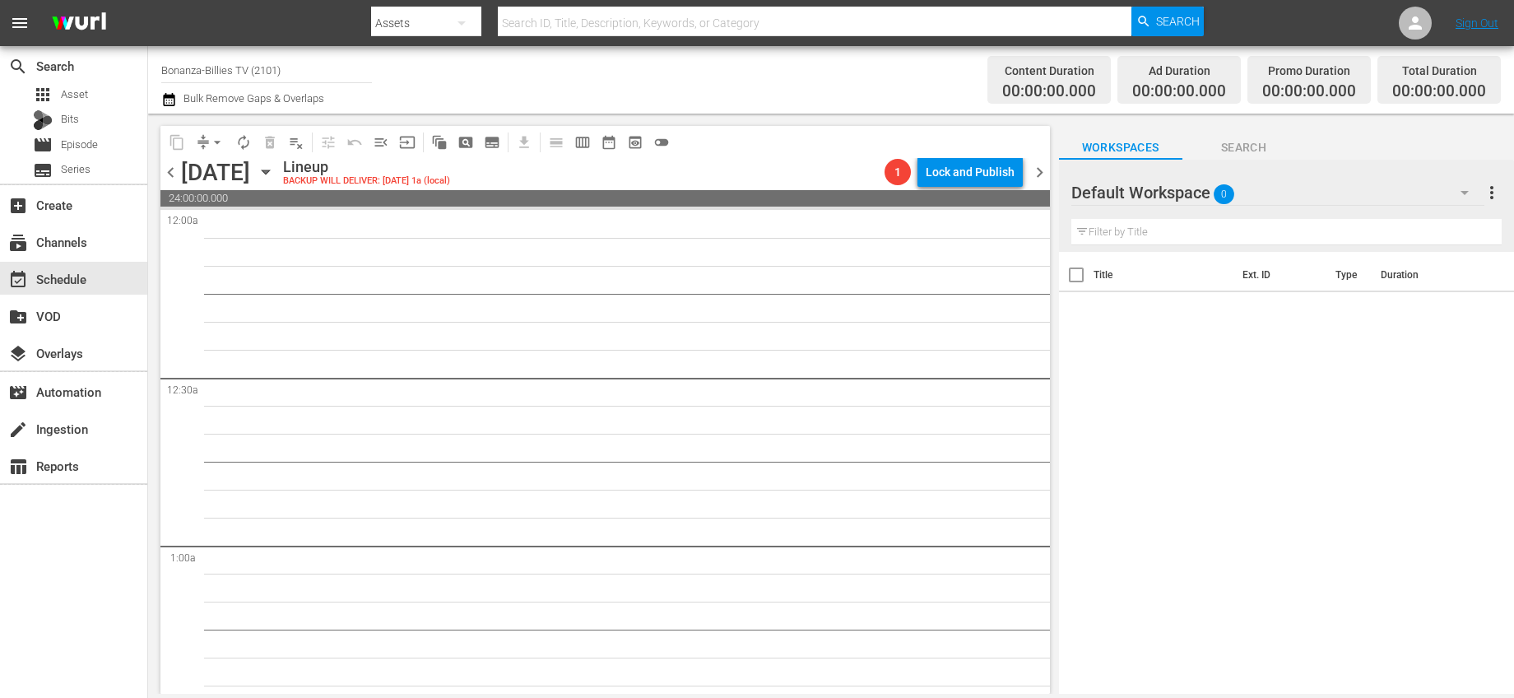
click at [176, 174] on span "chevron_left" at bounding box center [170, 172] width 21 height 21
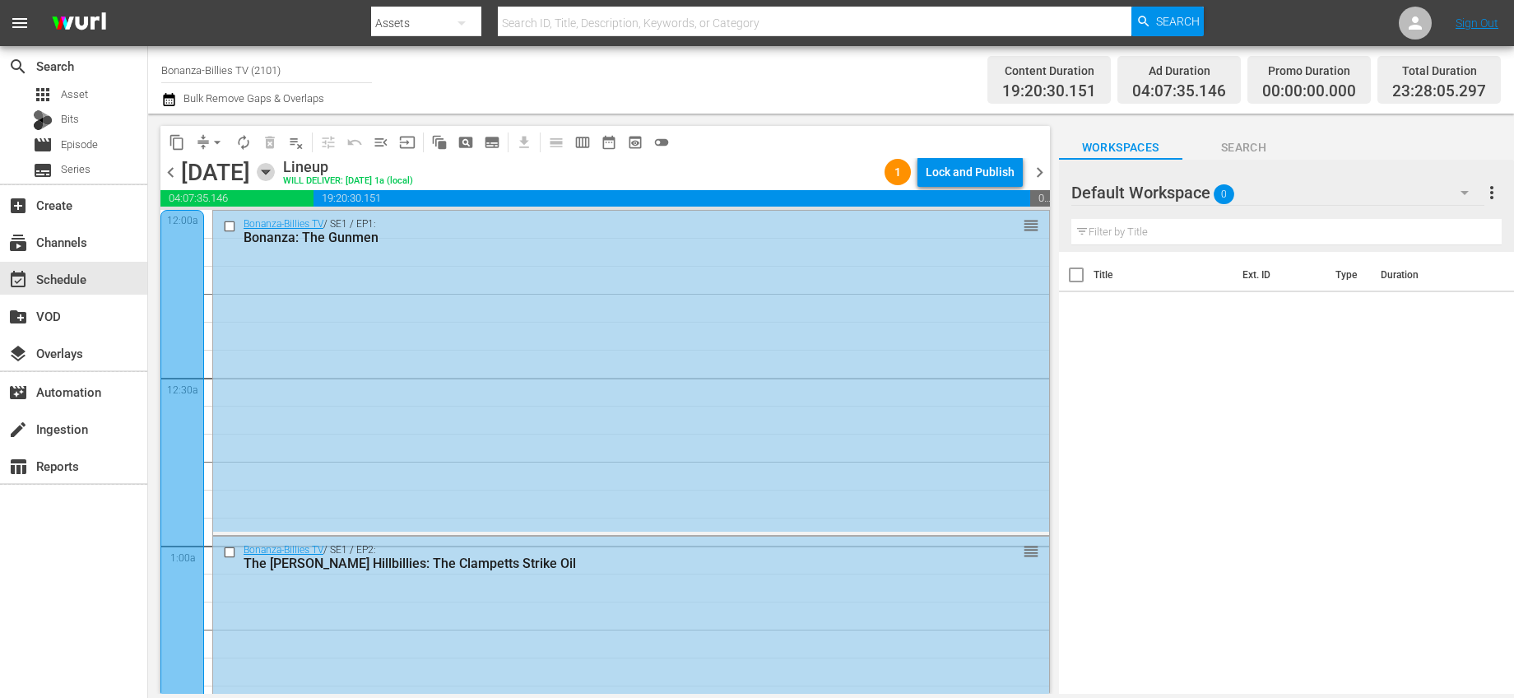
click at [275, 174] on icon "button" at bounding box center [266, 172] width 18 height 18
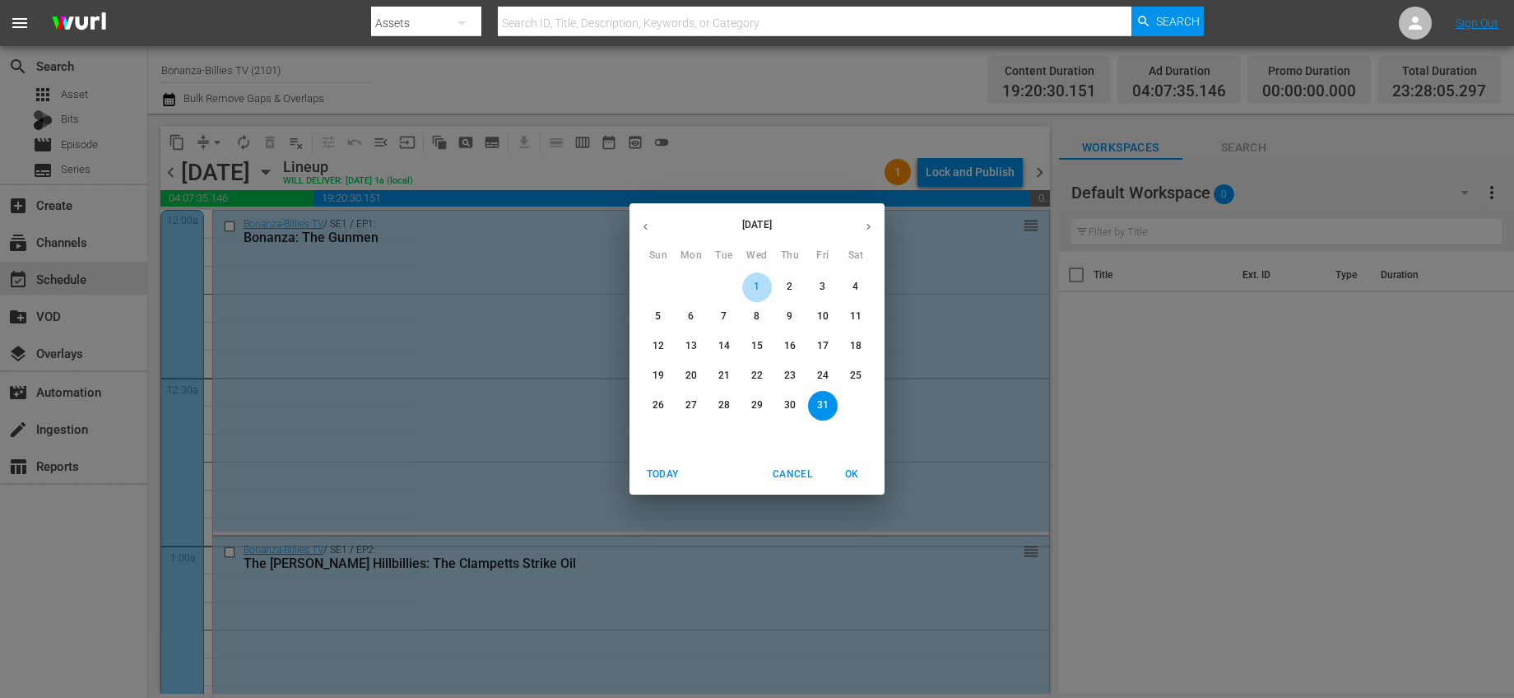
click at [761, 292] on span "1" at bounding box center [757, 287] width 30 height 14
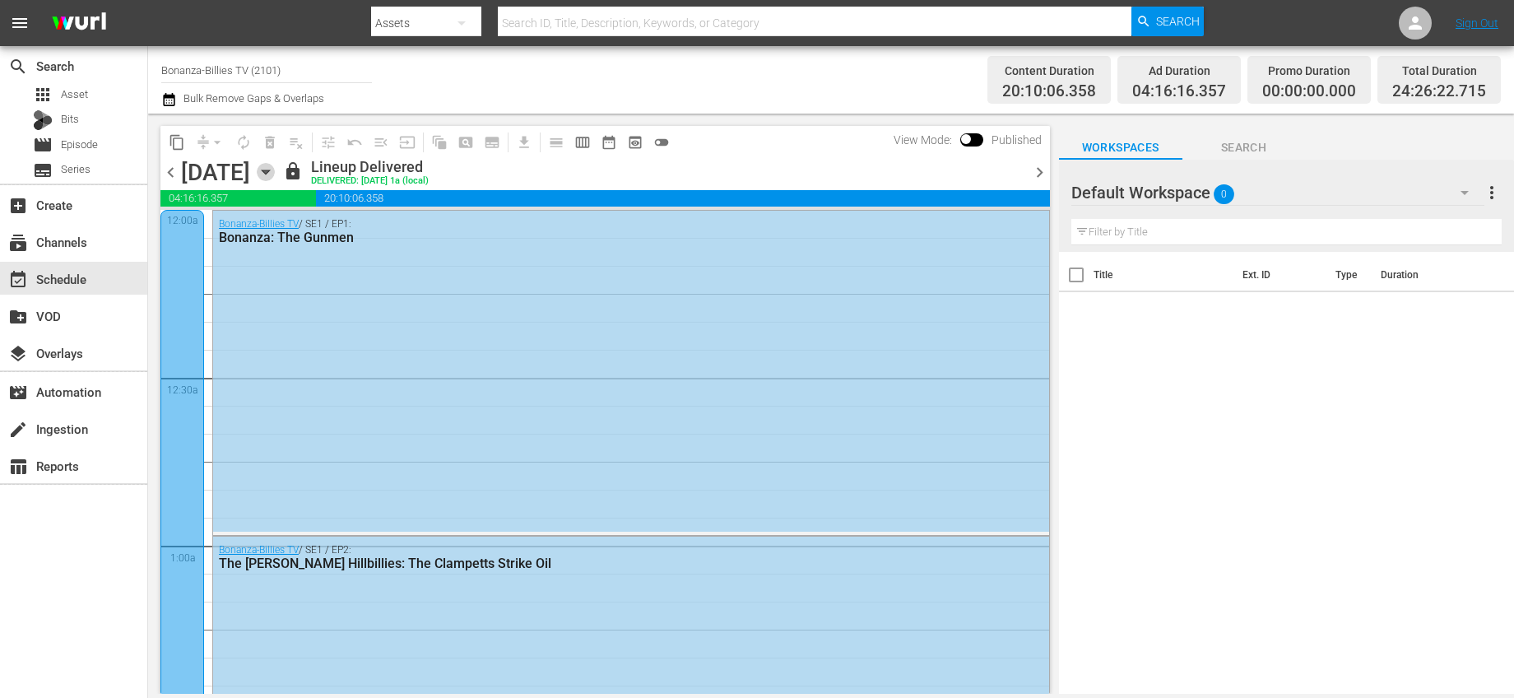
click at [275, 167] on icon "button" at bounding box center [266, 172] width 18 height 18
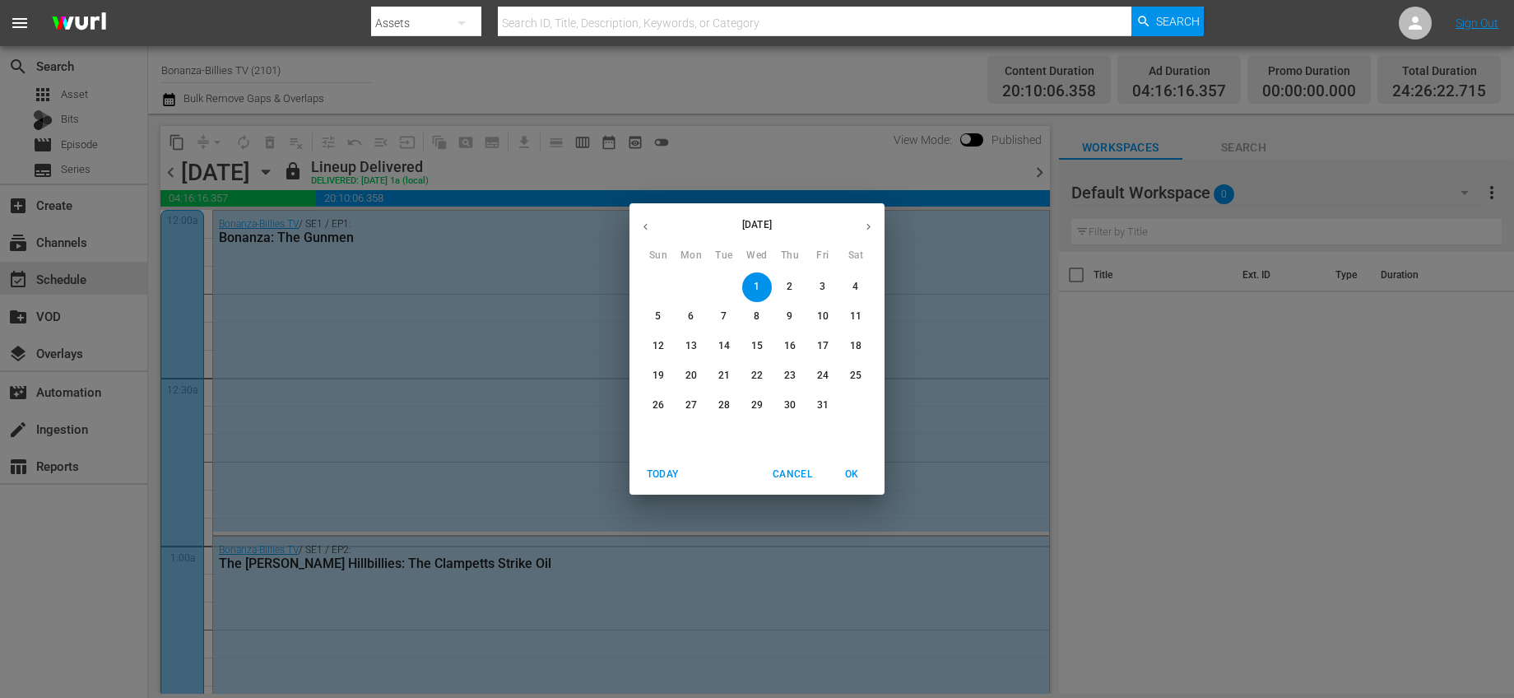
click at [769, 174] on div "[DATE] Sun Mon Tue Wed Thu Fri Sat 28 29 30 1 2 3 4 5 6 7 8 9 10 11 12 13 14 15…" at bounding box center [757, 349] width 1514 height 698
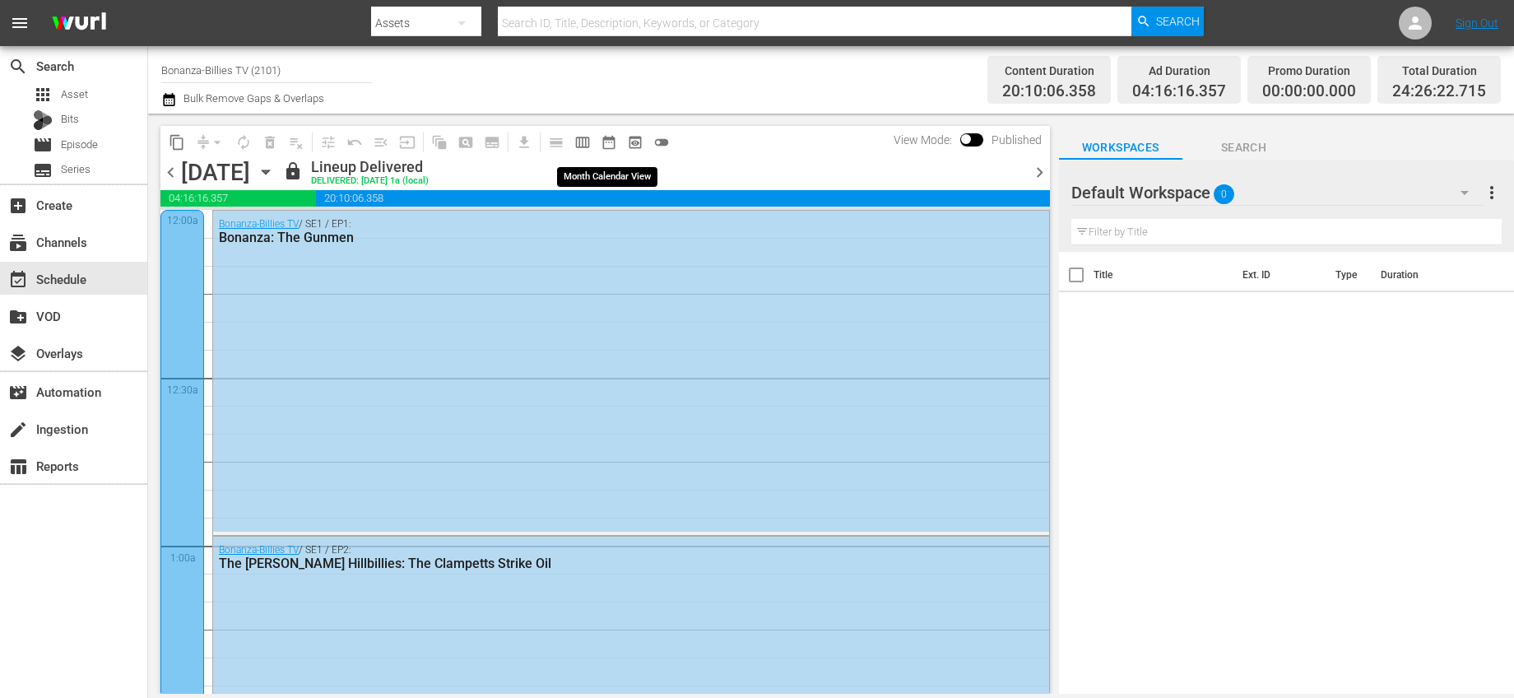
click at [612, 142] on span "date_range_outlined" at bounding box center [609, 142] width 16 height 16
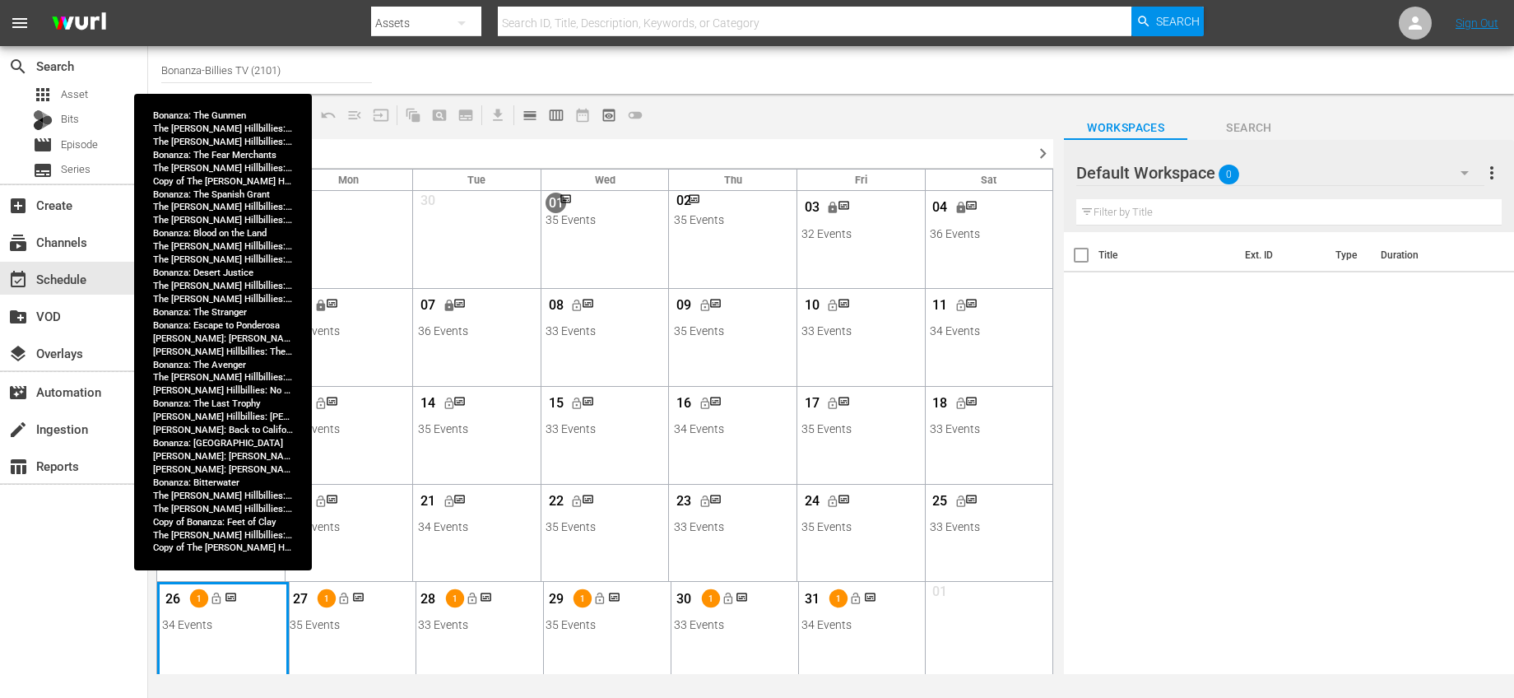
click at [244, 650] on div "Month View" at bounding box center [223, 630] width 132 height 97
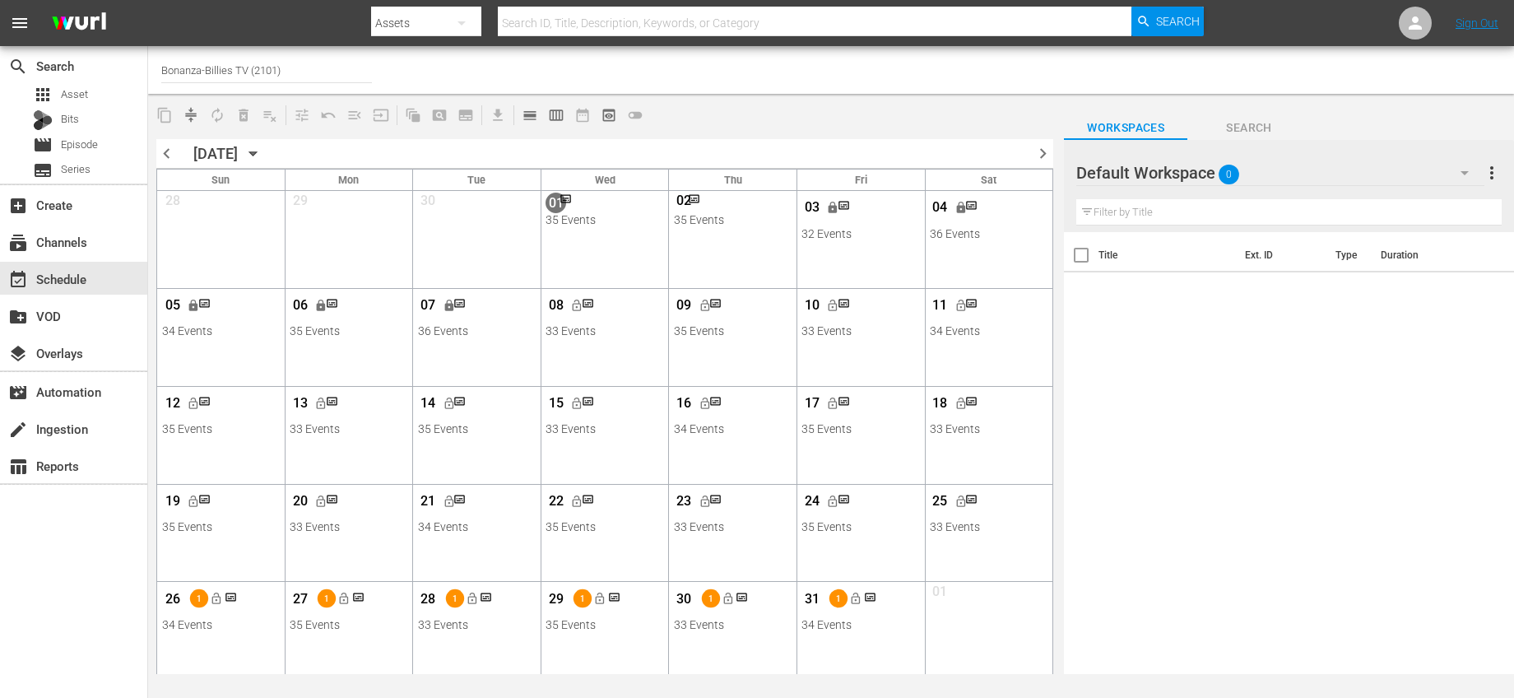
click at [1038, 153] on span "chevron_right" at bounding box center [1043, 153] width 21 height 21
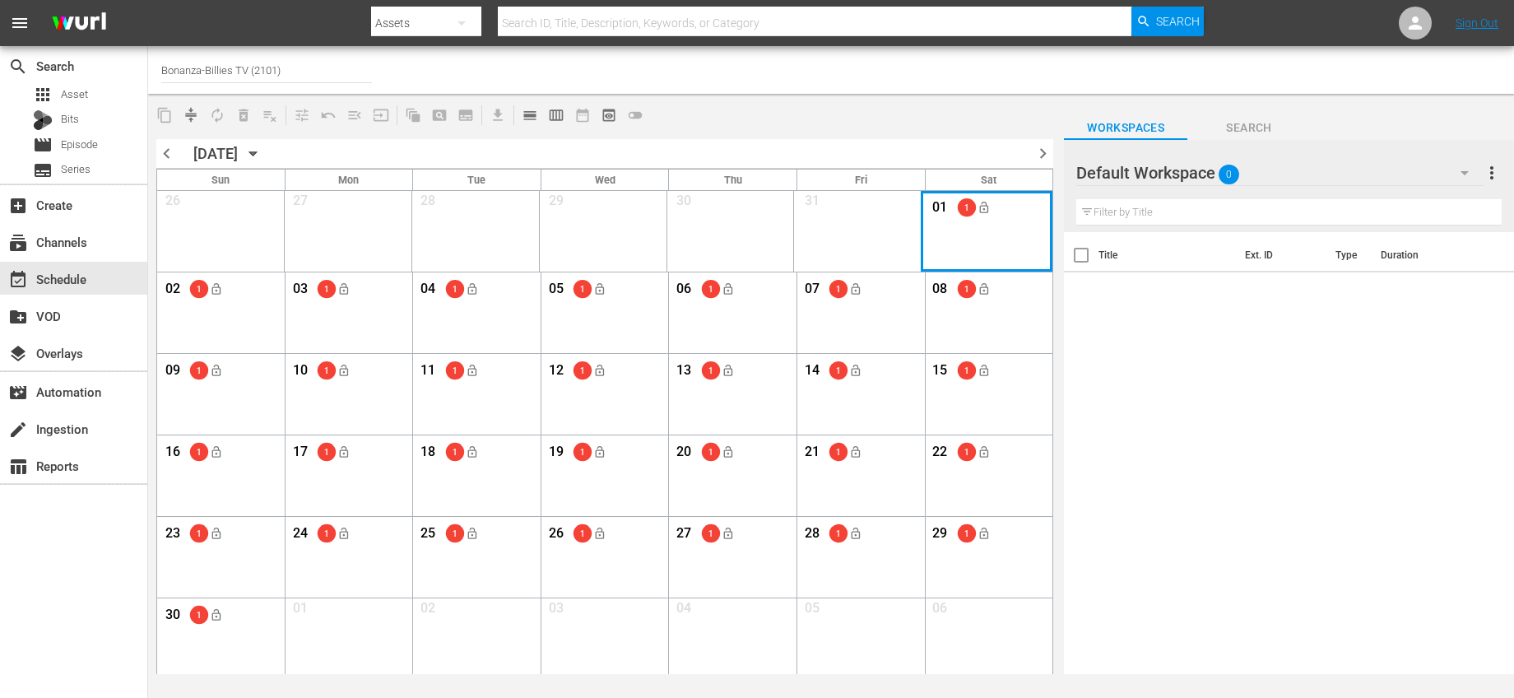
click at [971, 229] on div "Month View" at bounding box center [987, 231] width 132 height 81
click at [964, 229] on div "Month View" at bounding box center [987, 231] width 132 height 81
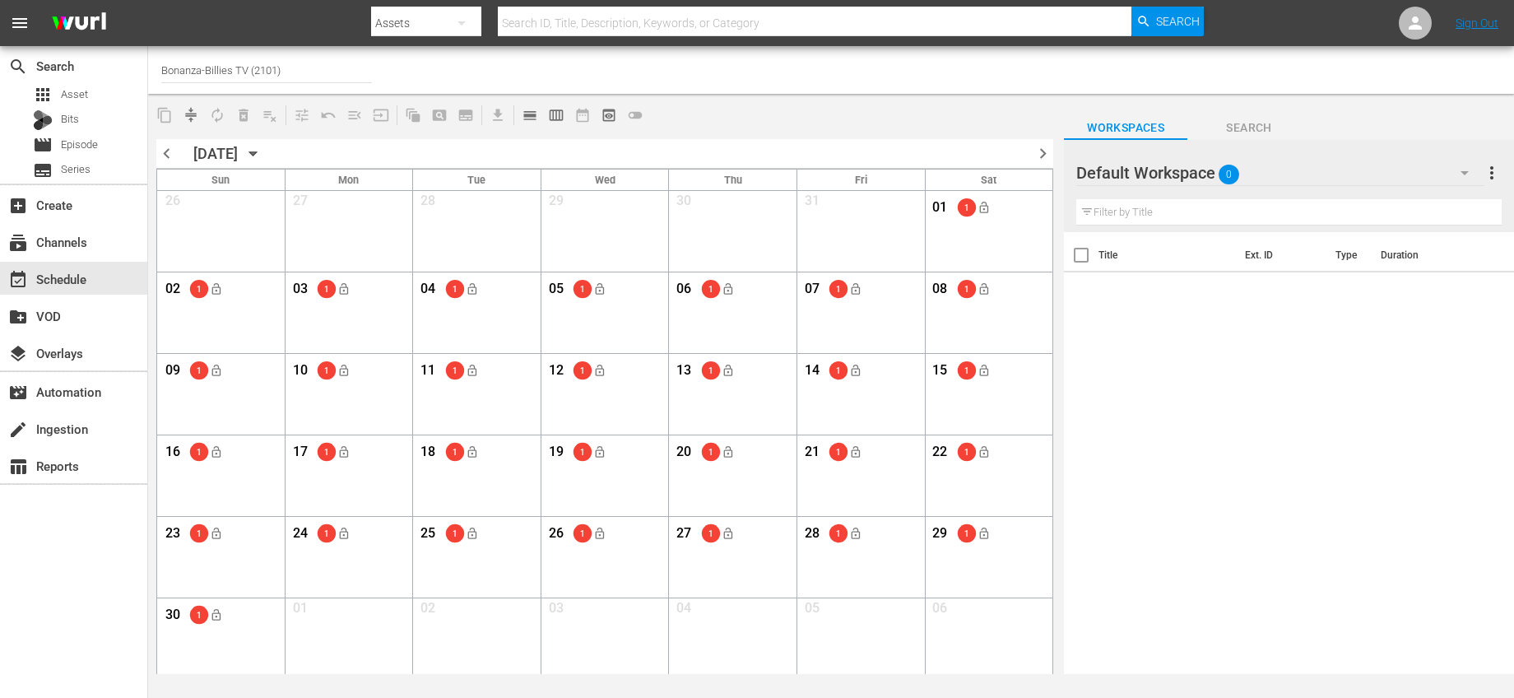
click at [969, 197] on div "1 lock_open" at bounding box center [974, 207] width 34 height 27
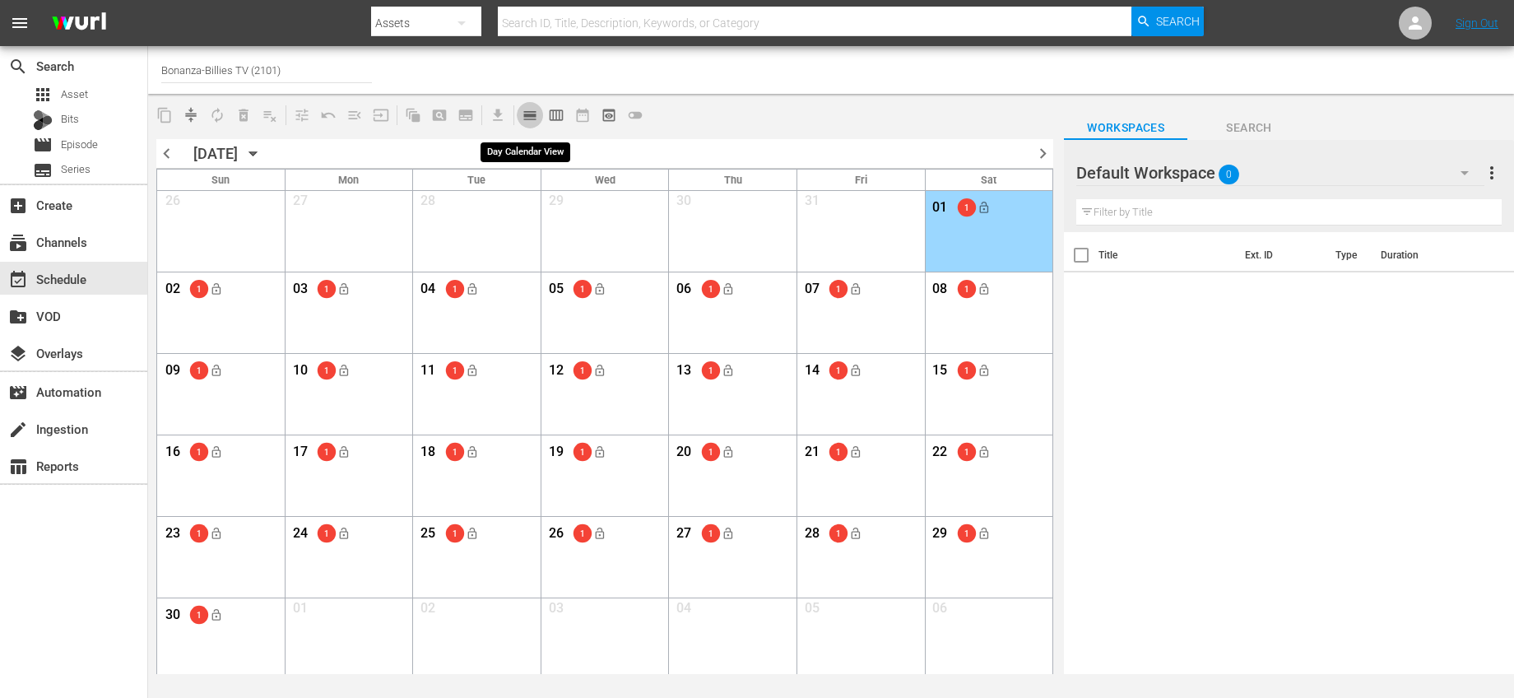
click at [532, 109] on span "calendar_view_day_outlined" at bounding box center [530, 115] width 16 height 16
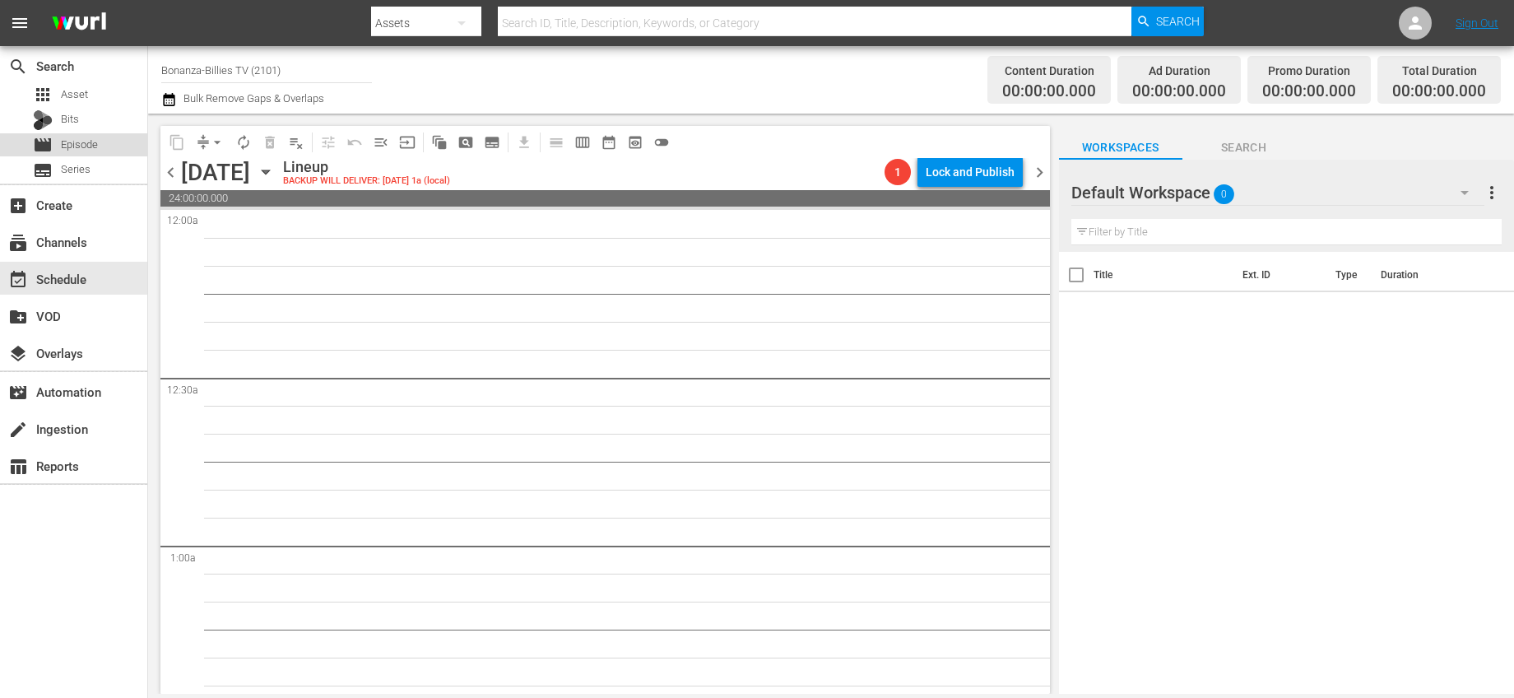
click at [124, 136] on div "movie Episode" at bounding box center [73, 144] width 147 height 23
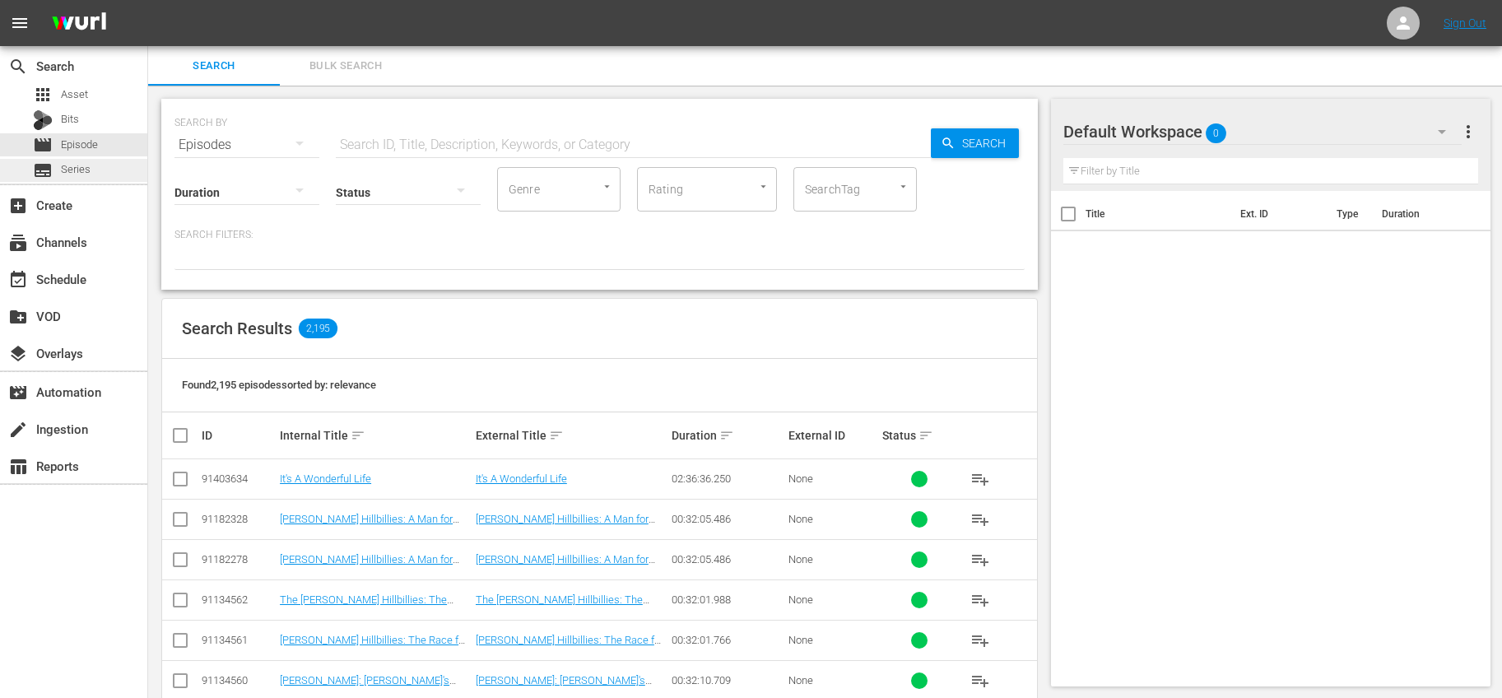
click at [68, 175] on span "Series" at bounding box center [76, 169] width 30 height 16
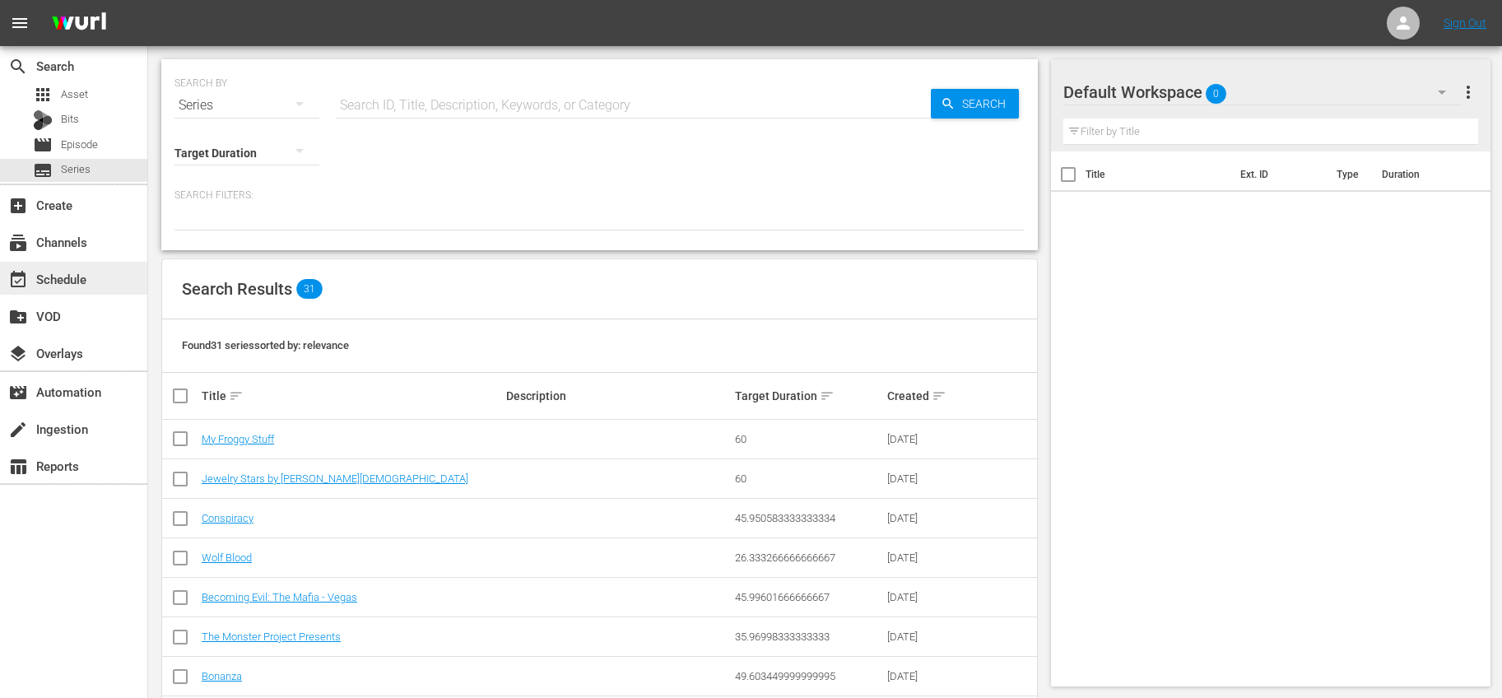
click at [92, 286] on div "event_available Schedule" at bounding box center [73, 278] width 147 height 33
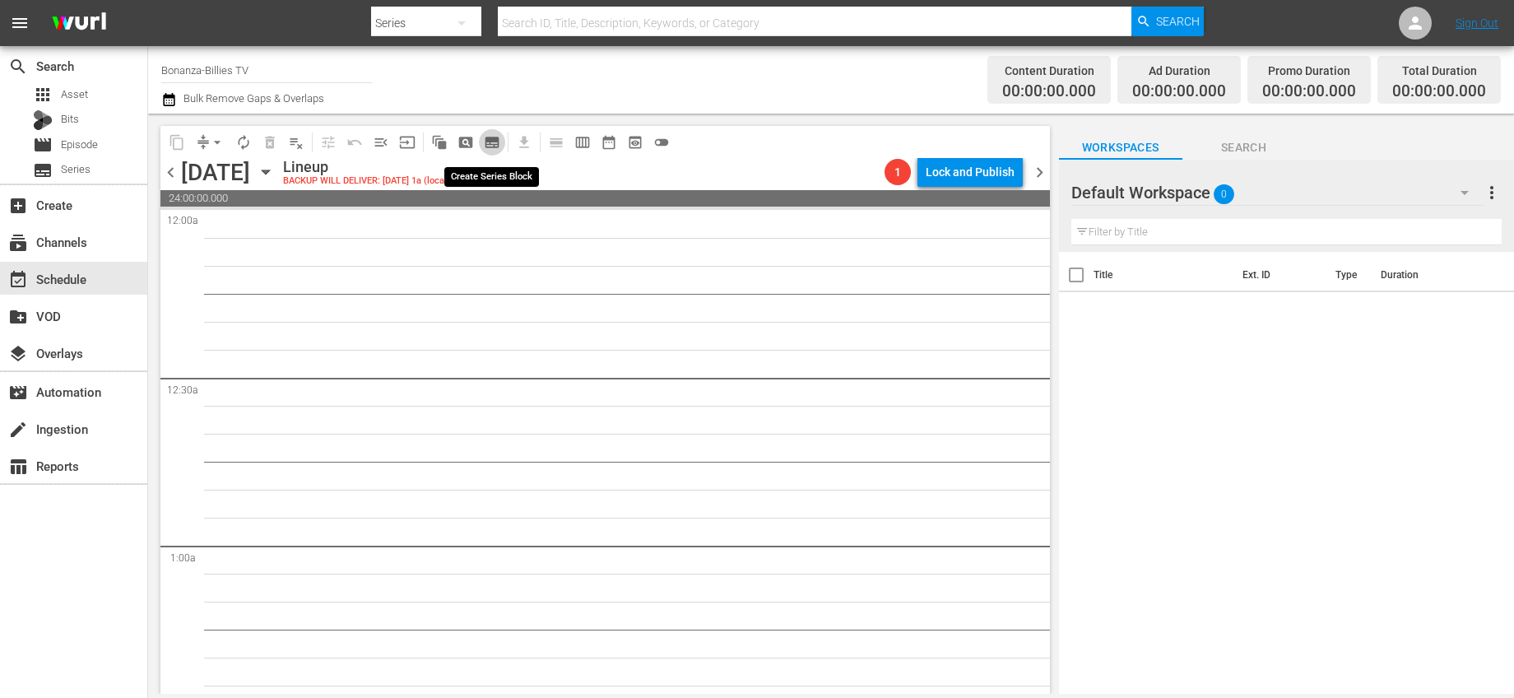
click at [487, 135] on span "subtitles_outlined" at bounding box center [492, 142] width 16 height 16
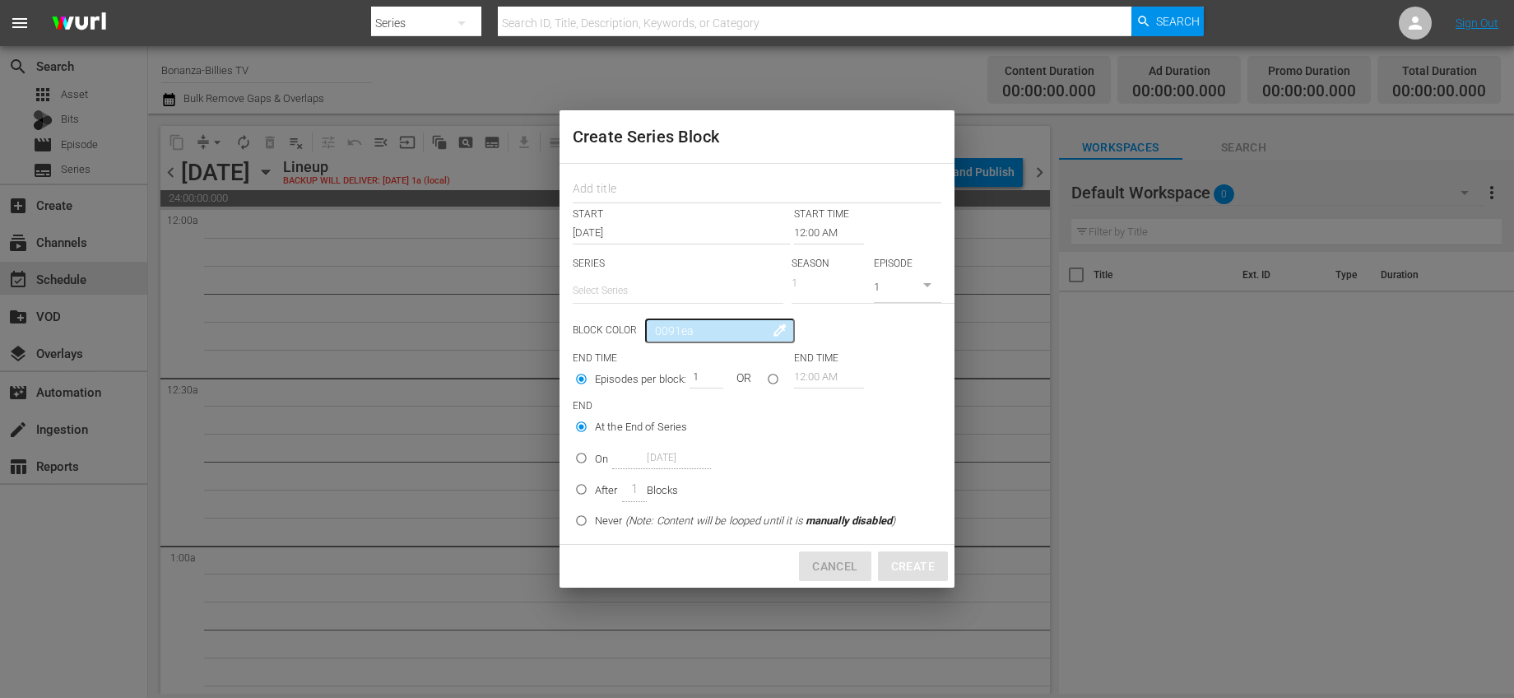
click at [832, 562] on span "Cancel" at bounding box center [834, 566] width 45 height 21
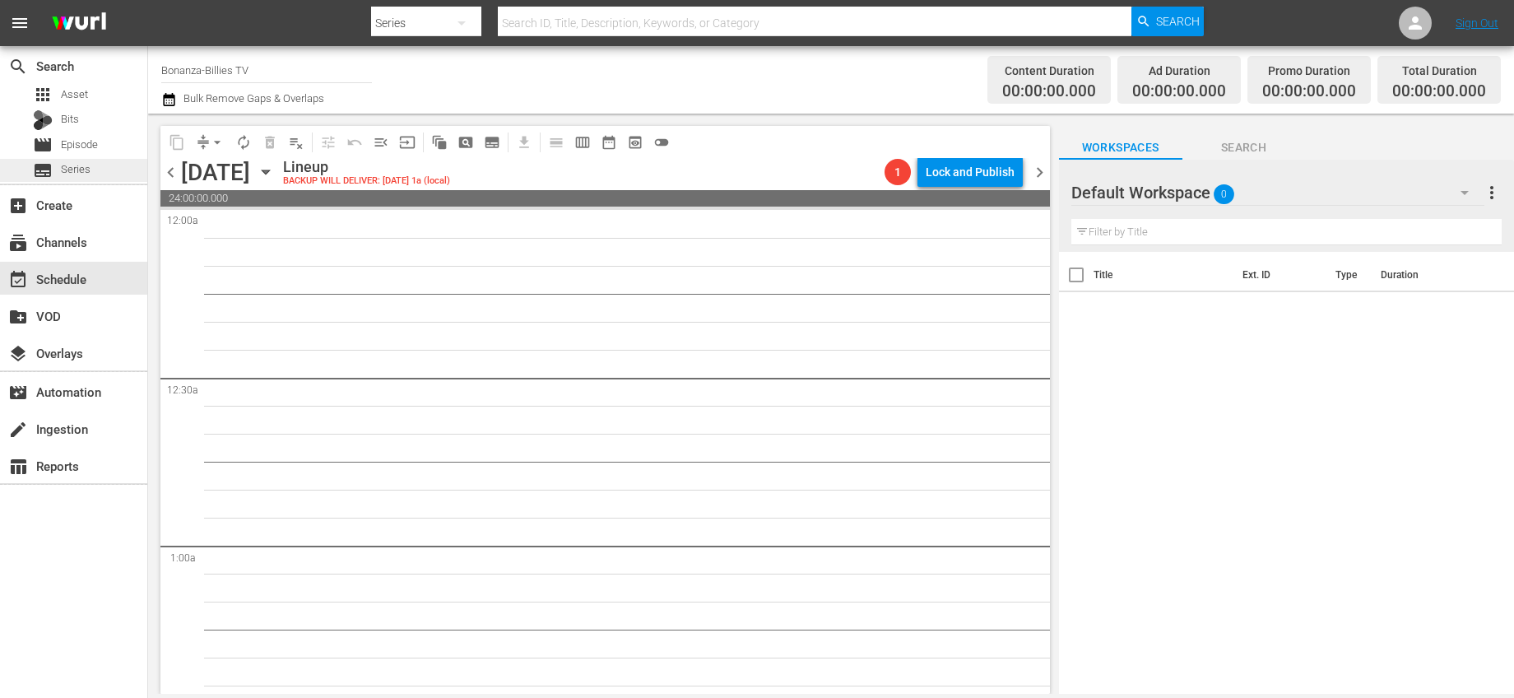
click at [85, 164] on span "Series" at bounding box center [76, 169] width 30 height 16
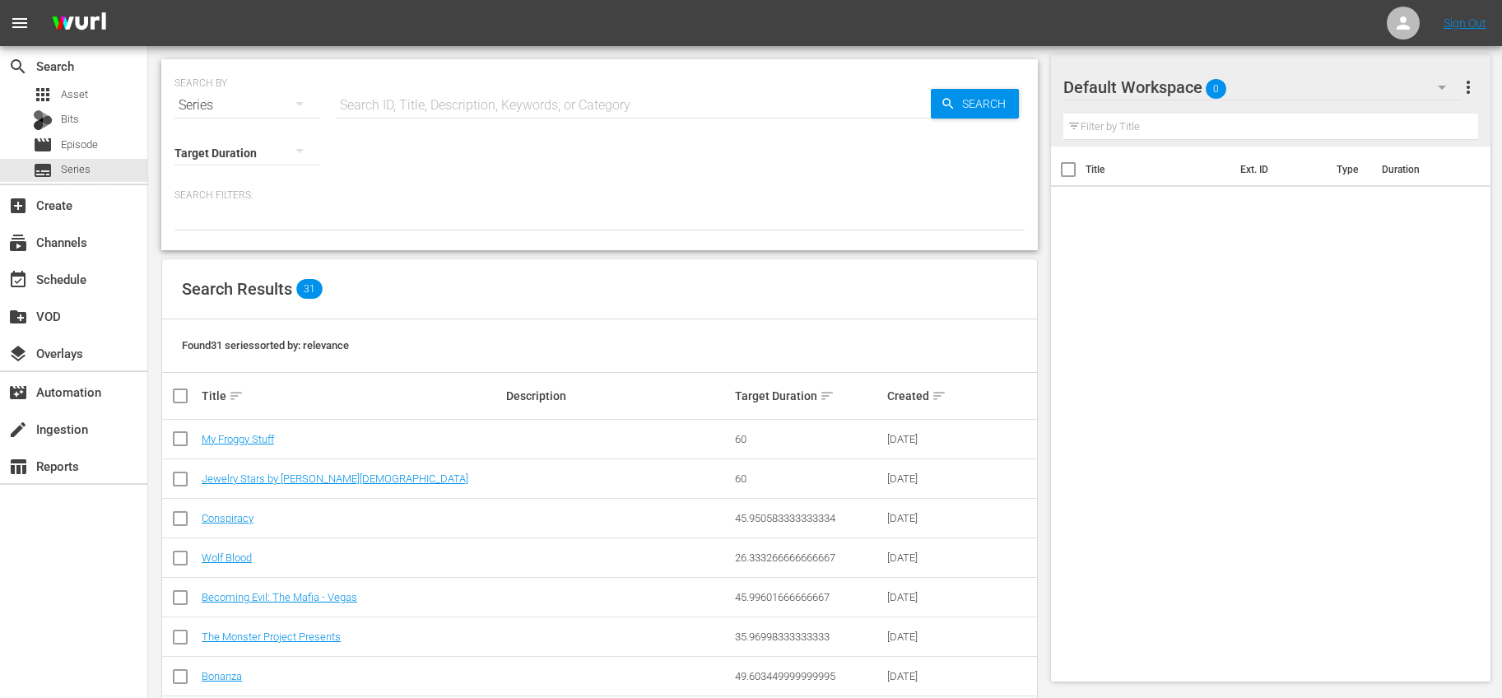
scroll to position [133, 0]
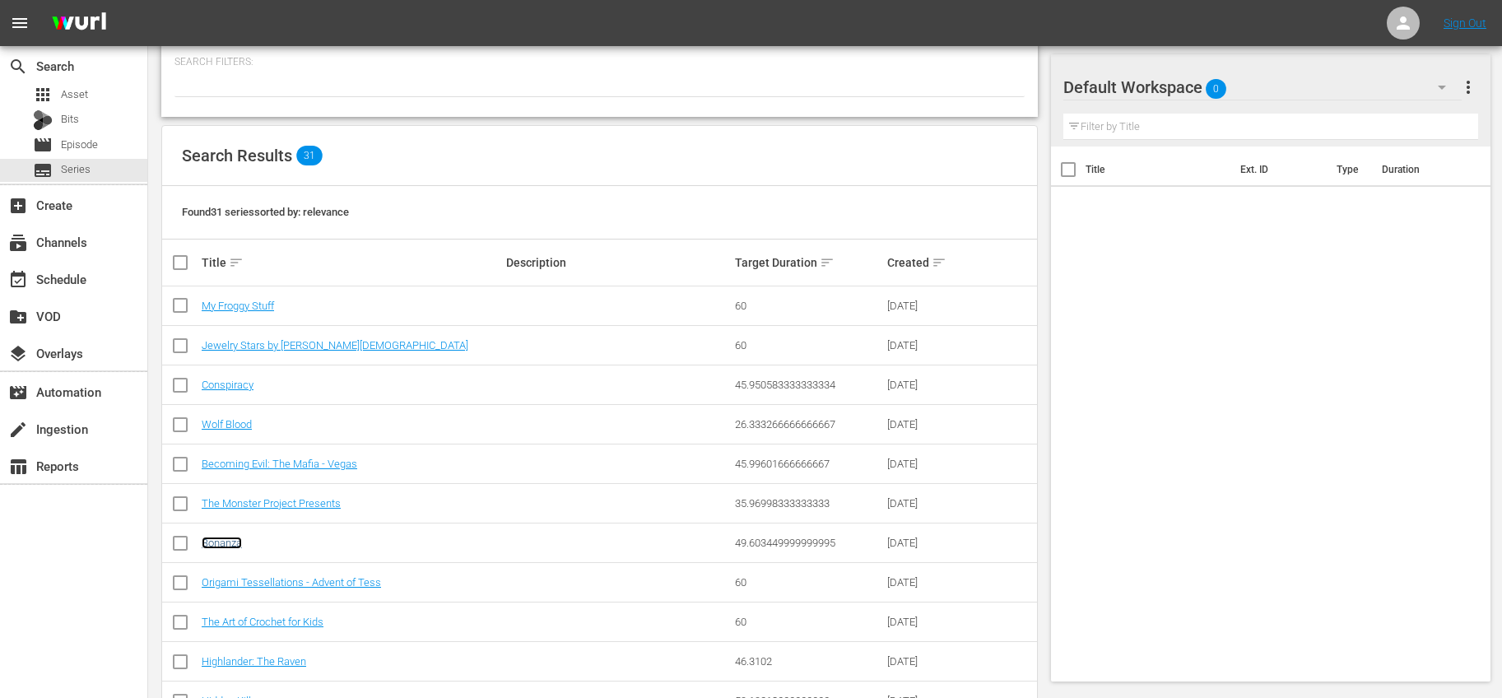
click at [227, 541] on link "Bonanza" at bounding box center [222, 543] width 40 height 12
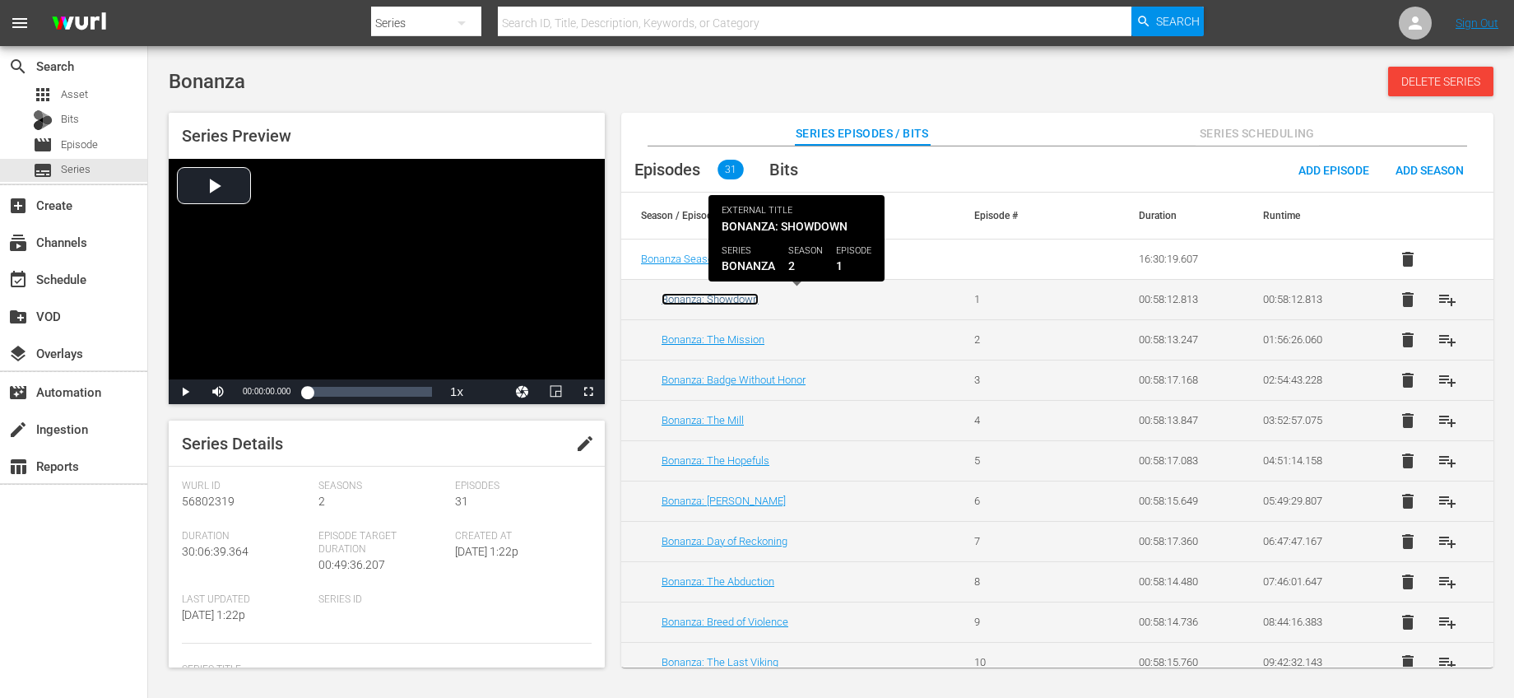
click at [750, 300] on link "Bonanza: Showdown" at bounding box center [710, 299] width 97 height 12
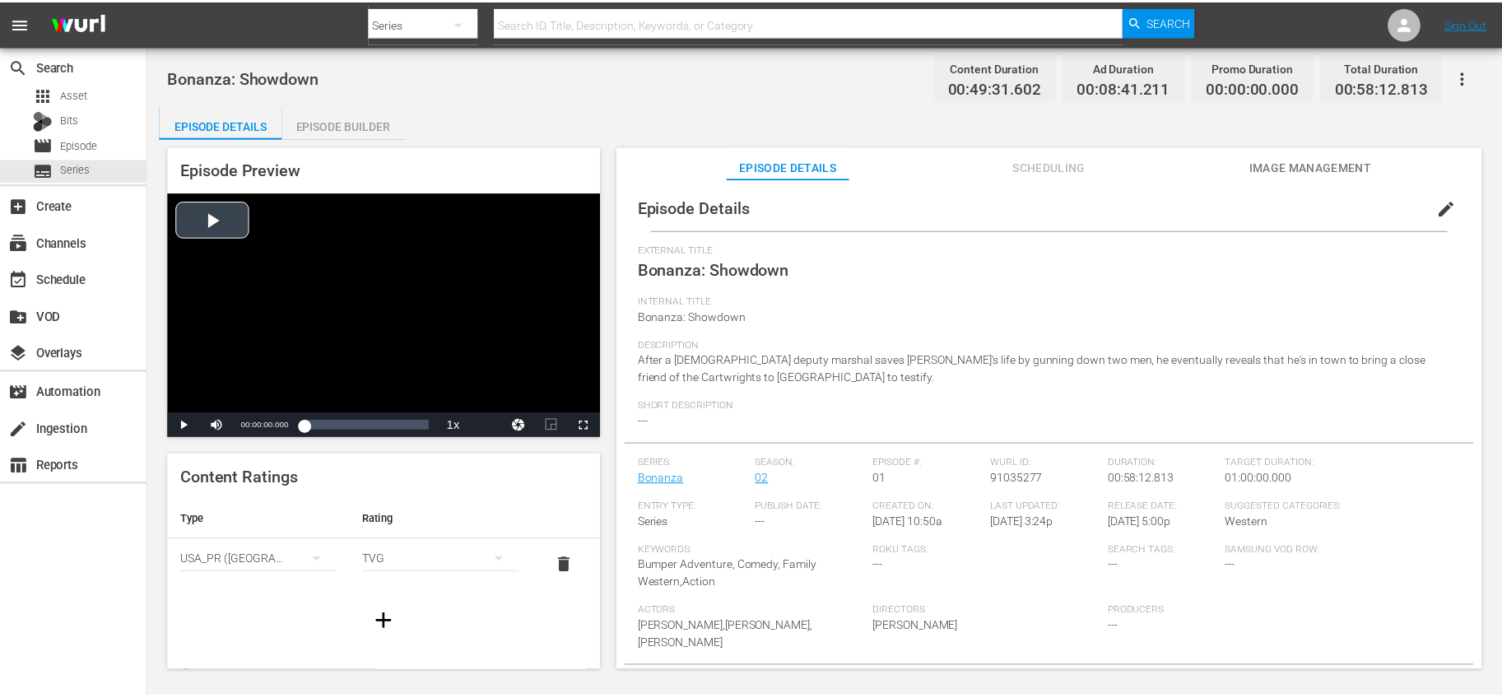
scroll to position [3, 0]
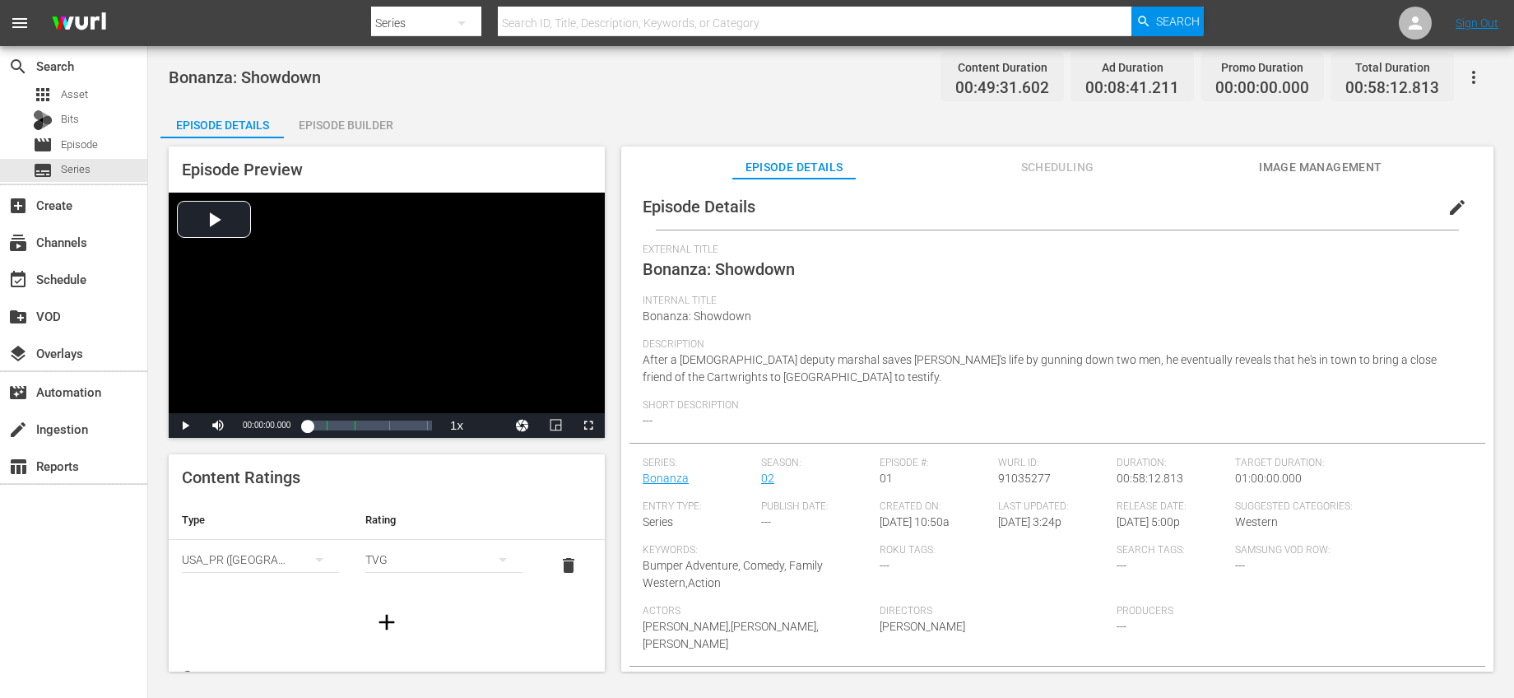
click at [383, 110] on div "Episode Builder" at bounding box center [345, 124] width 123 height 39
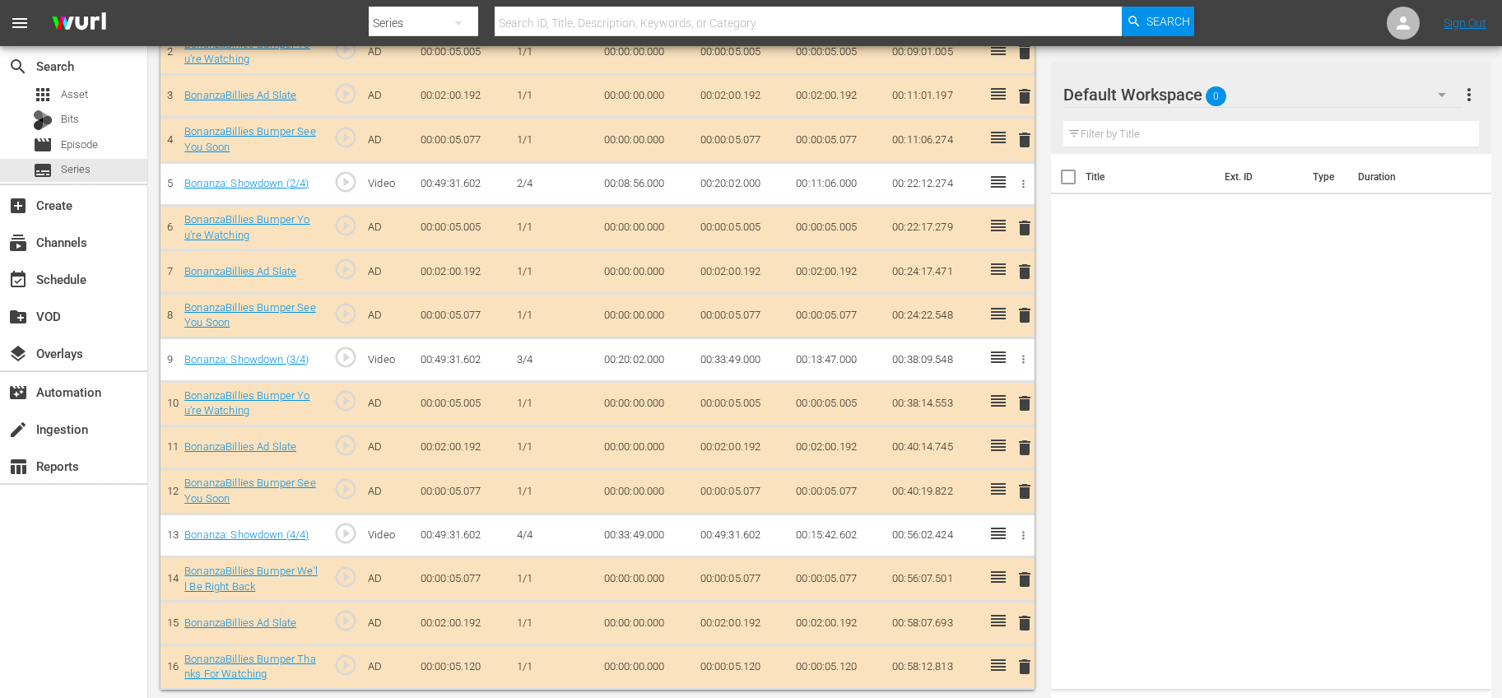
scroll to position [585, 0]
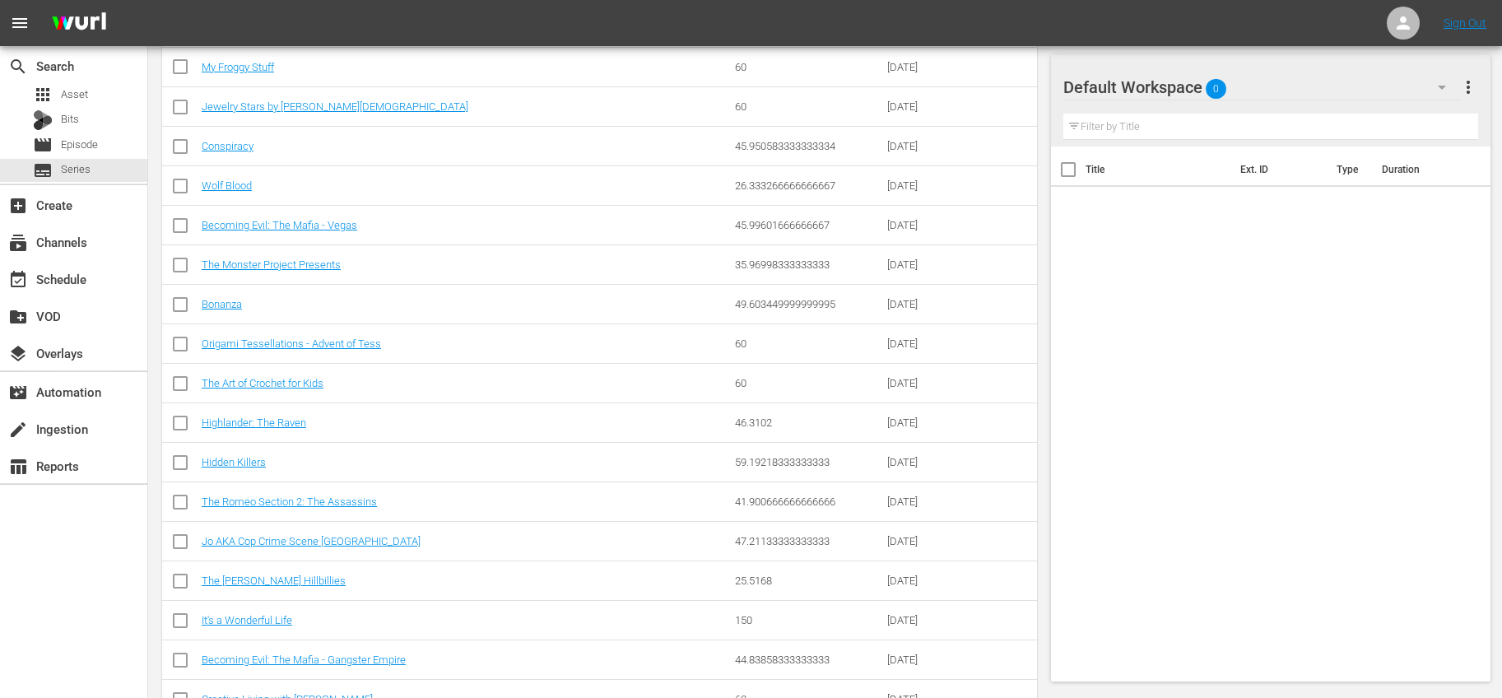
scroll to position [582, 0]
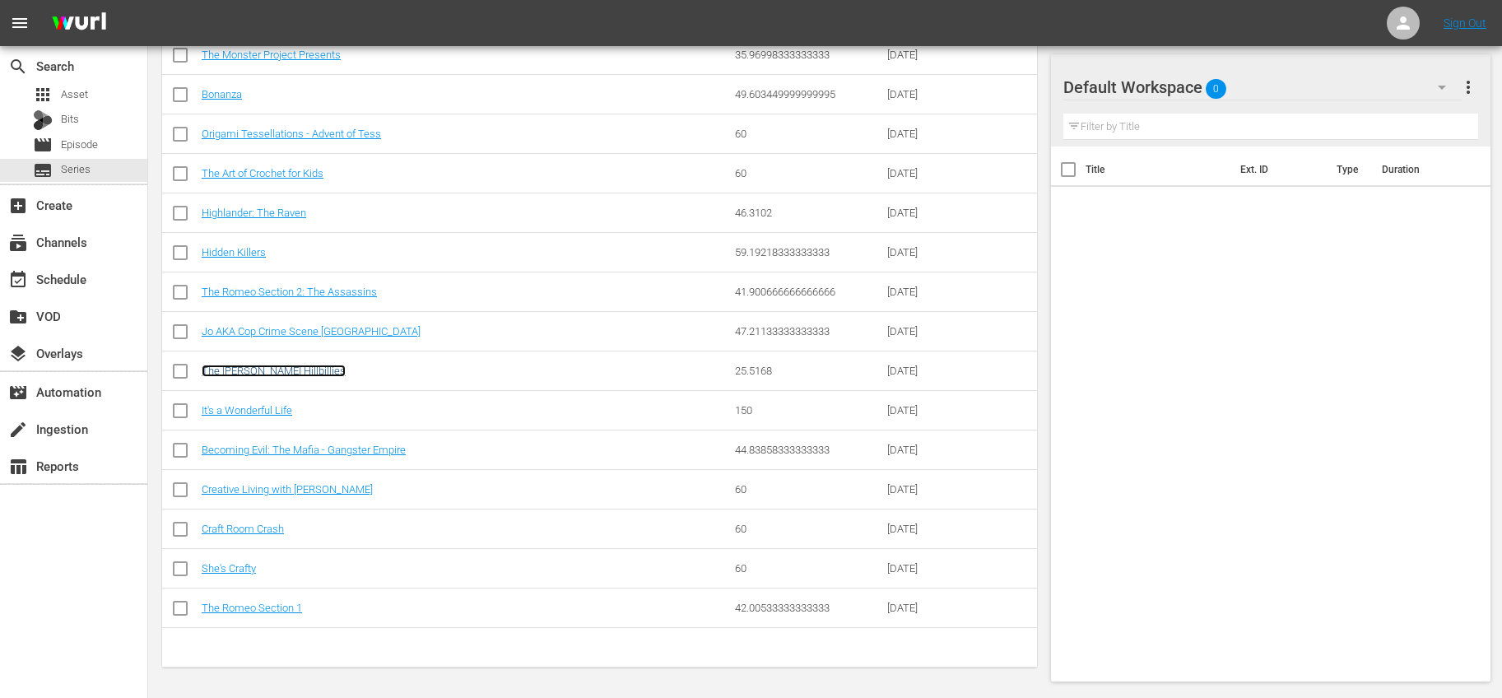
click at [288, 369] on link "The [PERSON_NAME] Hillbillies" at bounding box center [274, 371] width 144 height 12
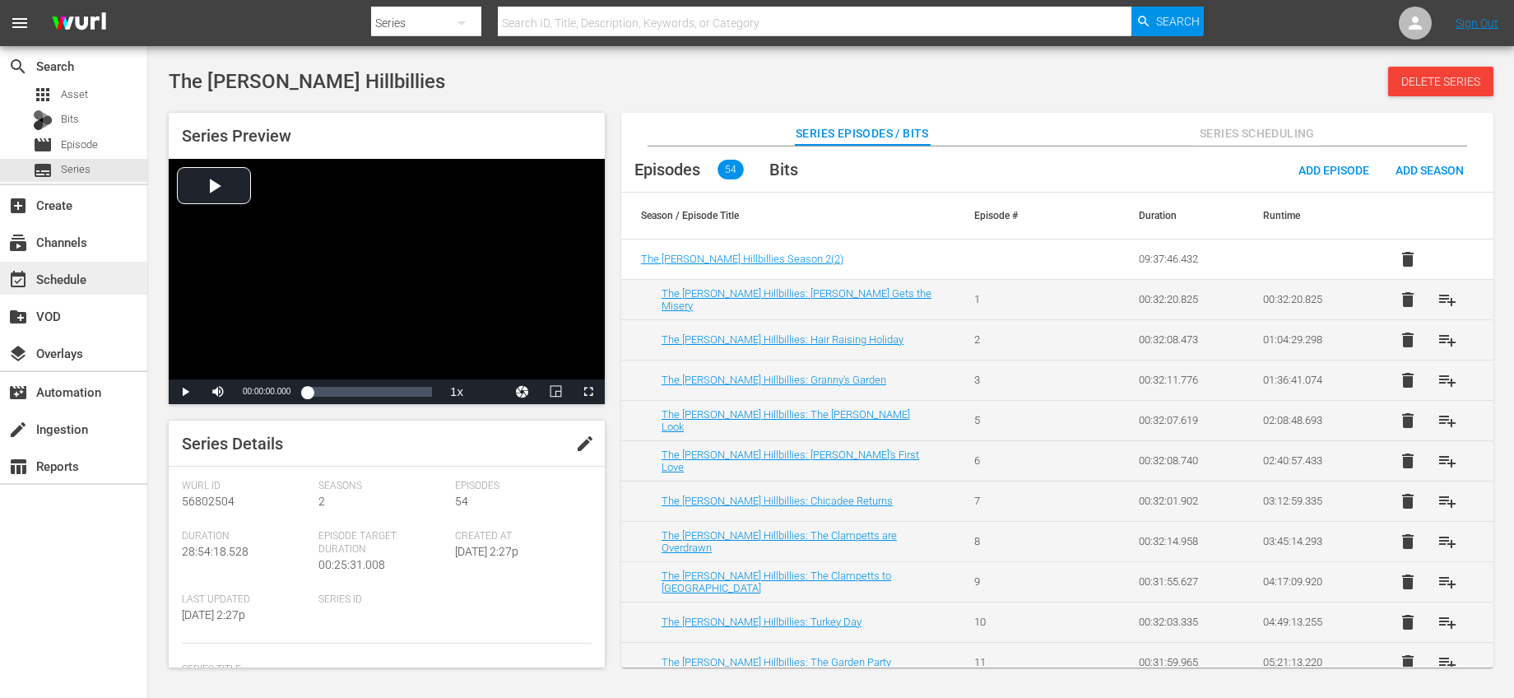
click at [77, 267] on div "event_available Schedule" at bounding box center [73, 278] width 147 height 33
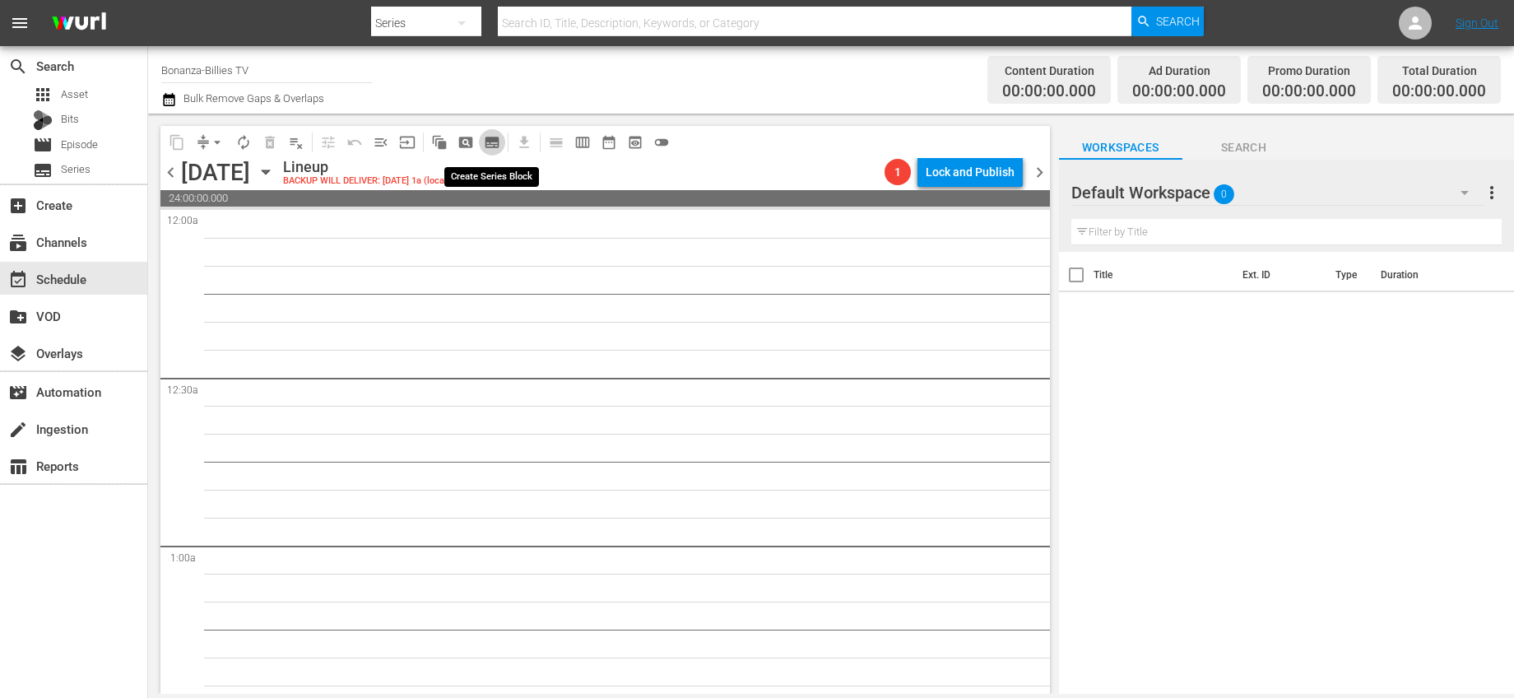
click at [495, 142] on span "subtitles_outlined" at bounding box center [492, 142] width 16 height 16
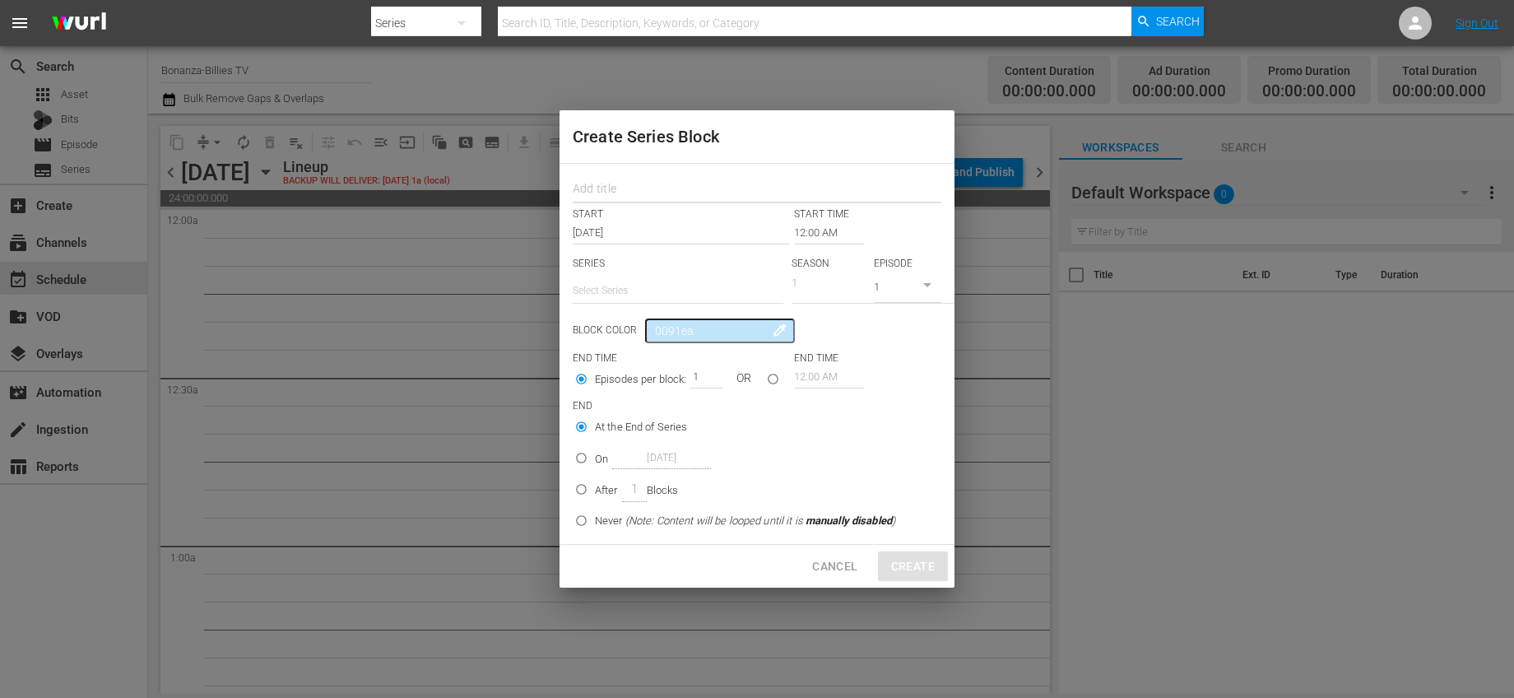
click at [732, 195] on input "text" at bounding box center [757, 191] width 369 height 26
type input "Bonanza"
click at [852, 211] on div "START START TIME" at bounding box center [757, 214] width 369 height 14
click at [714, 286] on input "text" at bounding box center [678, 290] width 211 height 39
drag, startPoint x: 666, startPoint y: 341, endPoint x: 715, endPoint y: 324, distance: 52.3
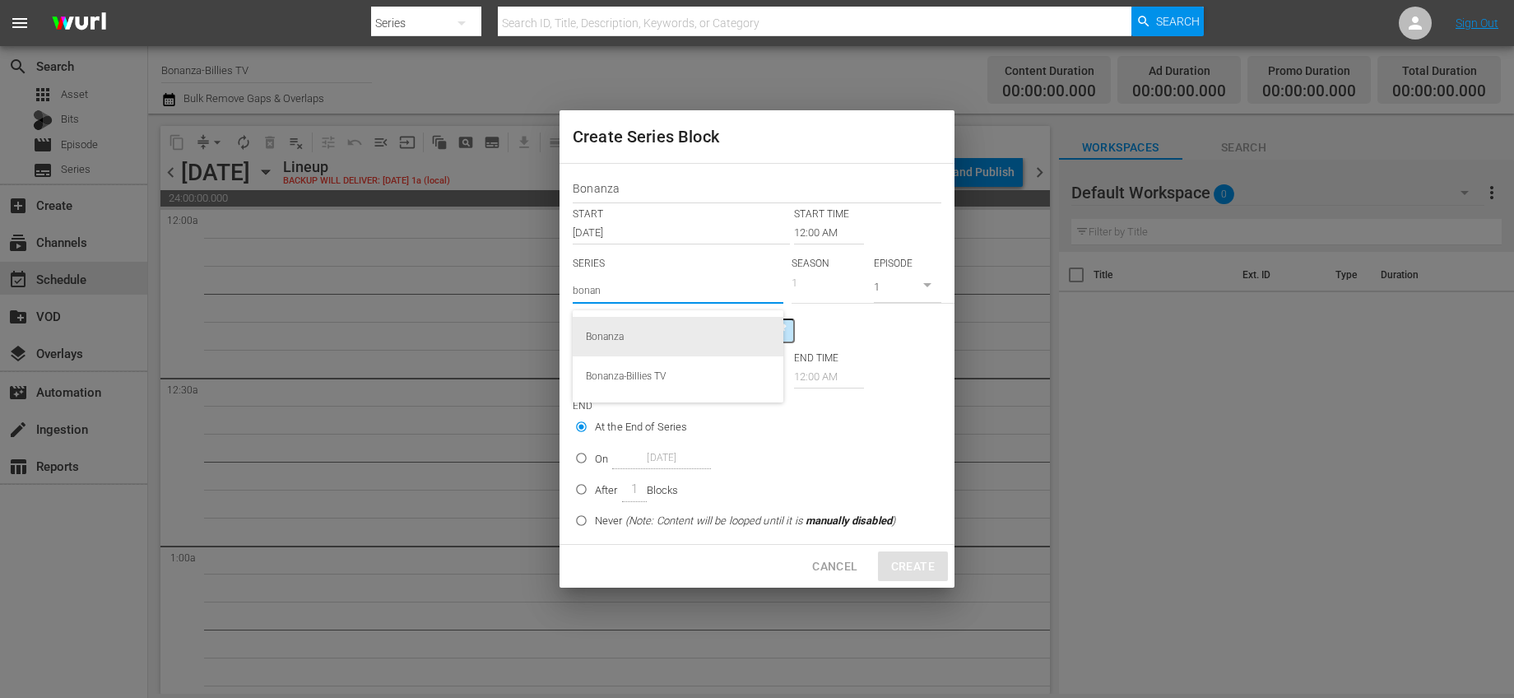
click at [666, 341] on div "Bonanza" at bounding box center [678, 336] width 184 height 39
type input "Bonanza"
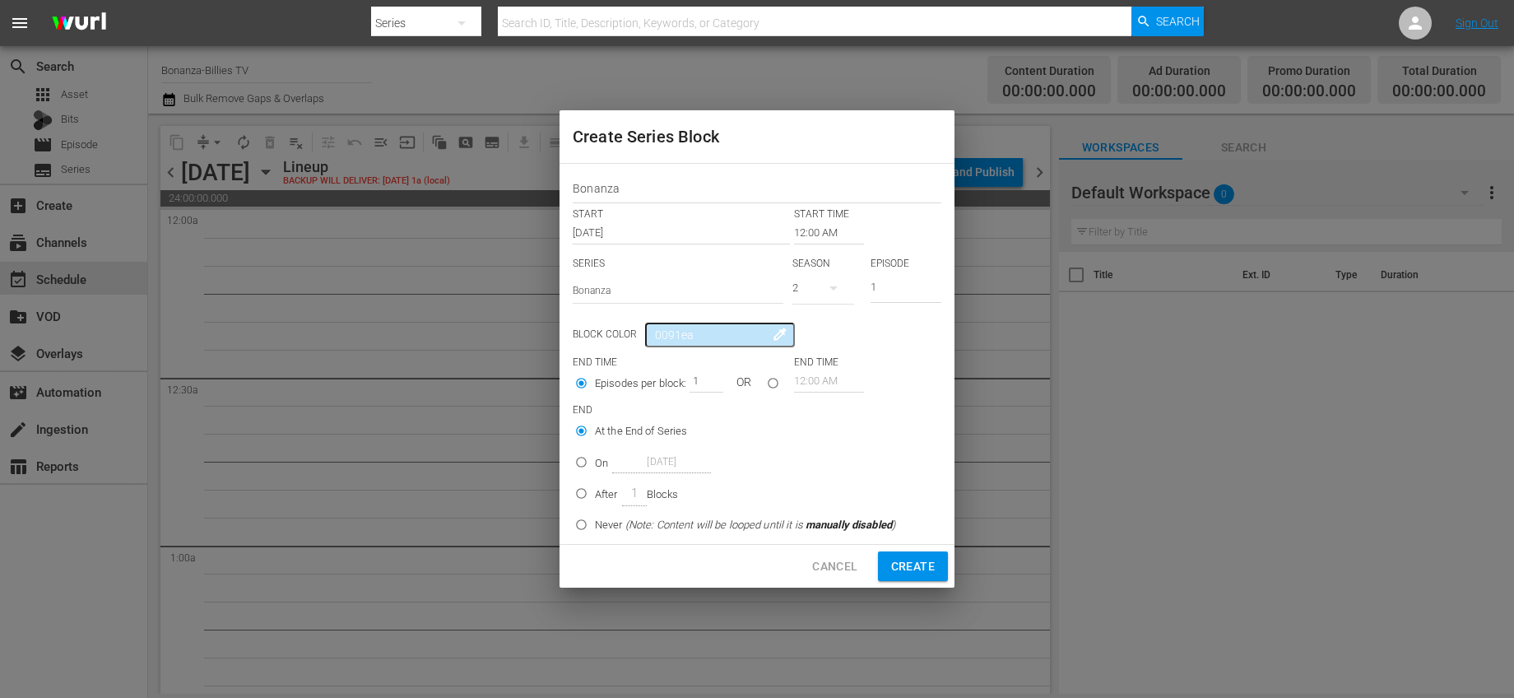
click at [814, 290] on button "button" at bounding box center [833, 287] width 39 height 39
click at [813, 346] on span "1" at bounding box center [831, 357] width 79 height 26
click at [898, 284] on input "1" at bounding box center [906, 289] width 71 height 27
type input "19"
click at [927, 395] on div "Episodes per block: 1 OR 12:00 AM" at bounding box center [757, 384] width 369 height 31
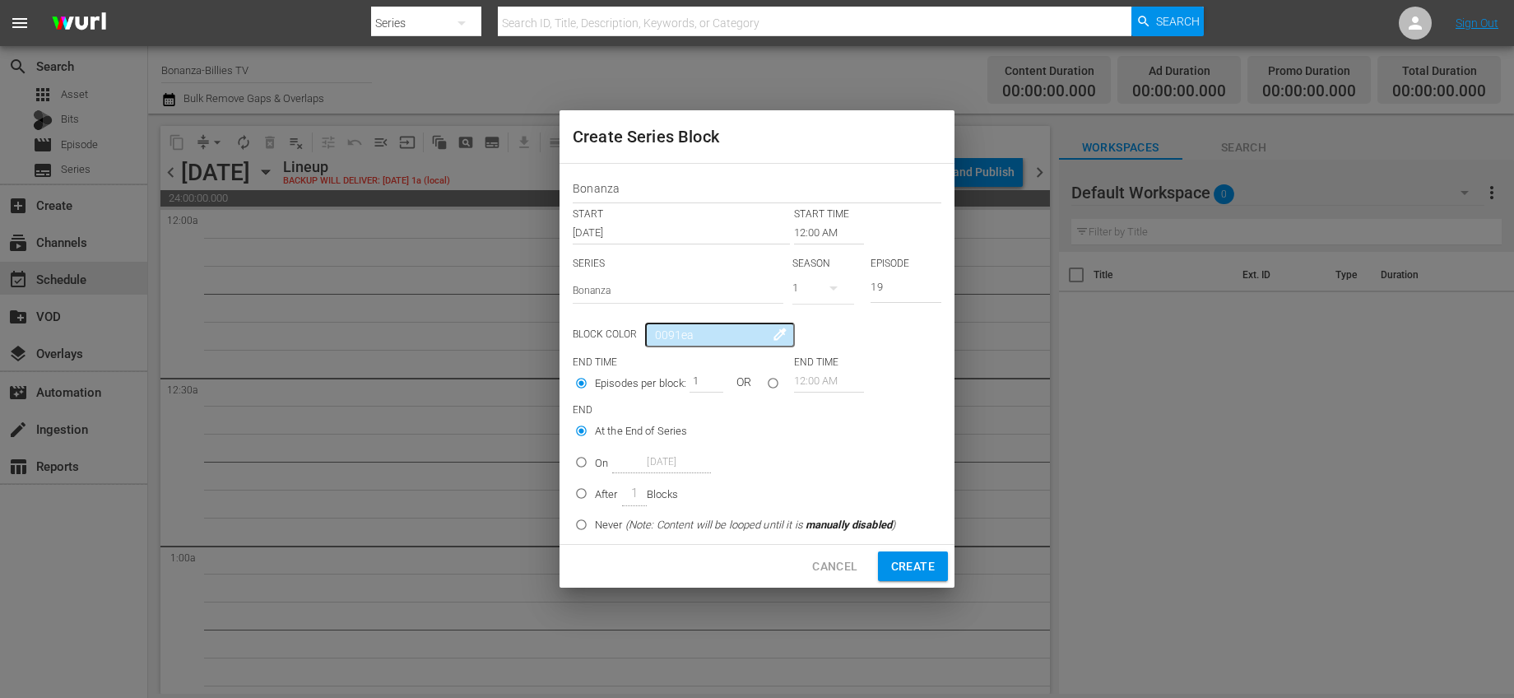
click at [672, 528] on span "(Note: Content will be looped until it is manually disabled )" at bounding box center [760, 524] width 270 height 12
click at [595, 528] on input "Never (Note: Content will be looped until it is manually disabled )" at bounding box center [581, 527] width 27 height 27
radio input "false"
radio input "true"
click at [898, 565] on span "Create" at bounding box center [913, 566] width 44 height 21
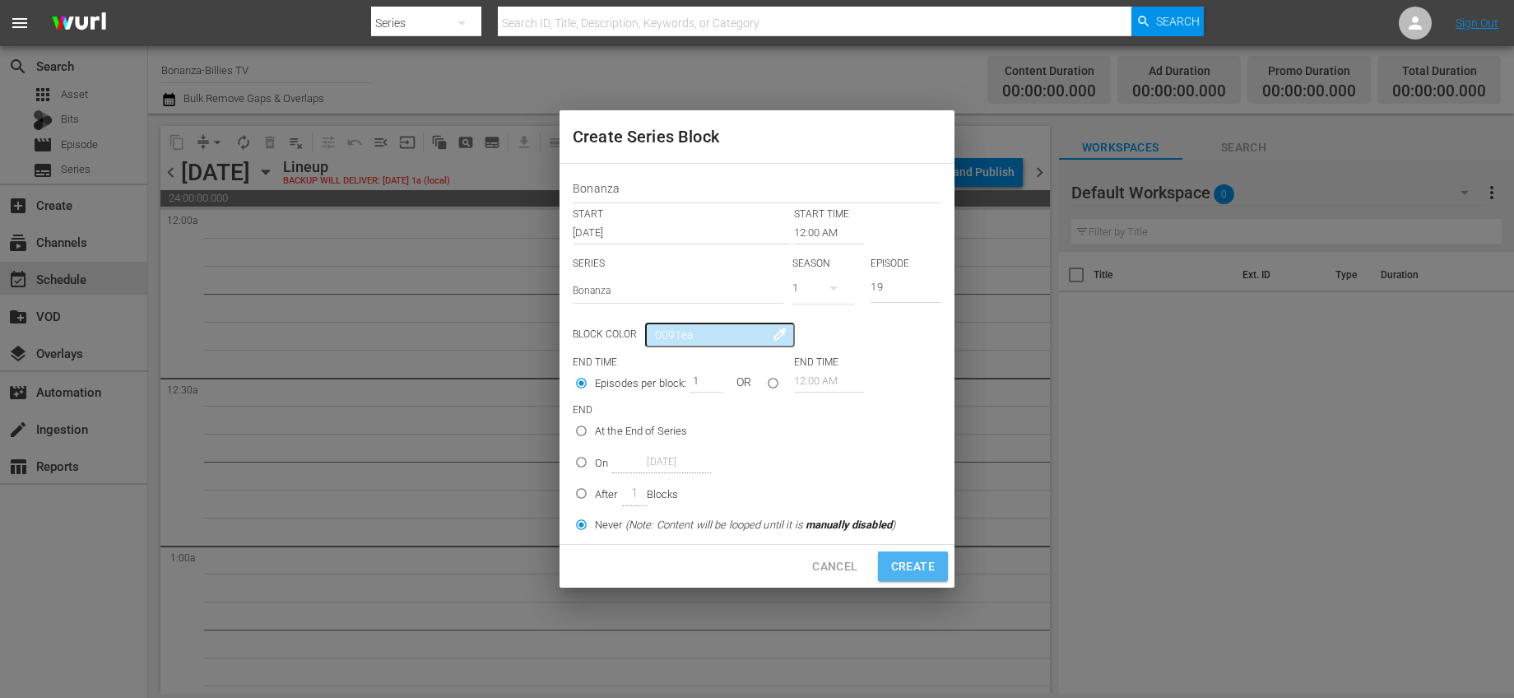
type input "1"
radio input "true"
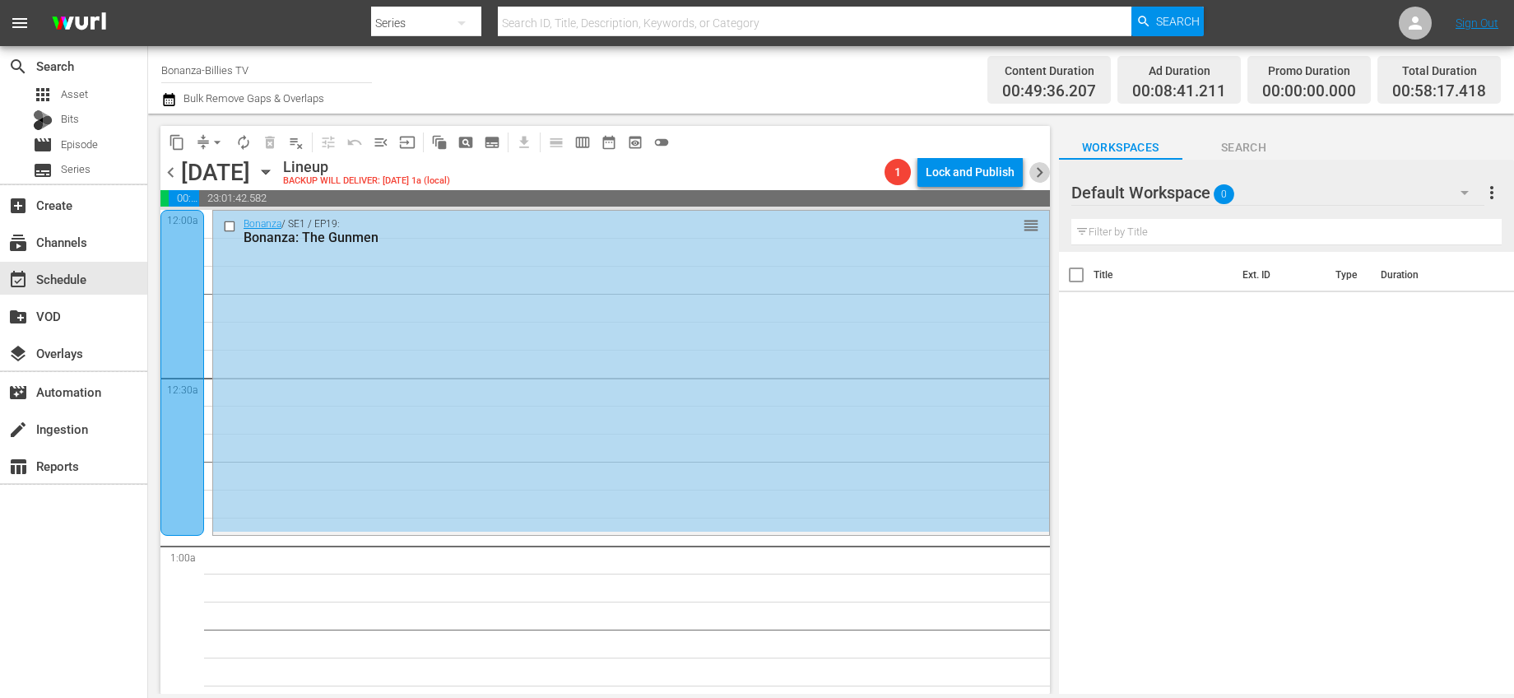
click at [1031, 174] on span "chevron_right" at bounding box center [1039, 172] width 21 height 21
click at [175, 176] on span "chevron_left" at bounding box center [170, 172] width 21 height 21
click at [176, 176] on span "chevron_left" at bounding box center [170, 172] width 21 height 21
click at [188, 246] on div at bounding box center [182, 373] width 44 height 326
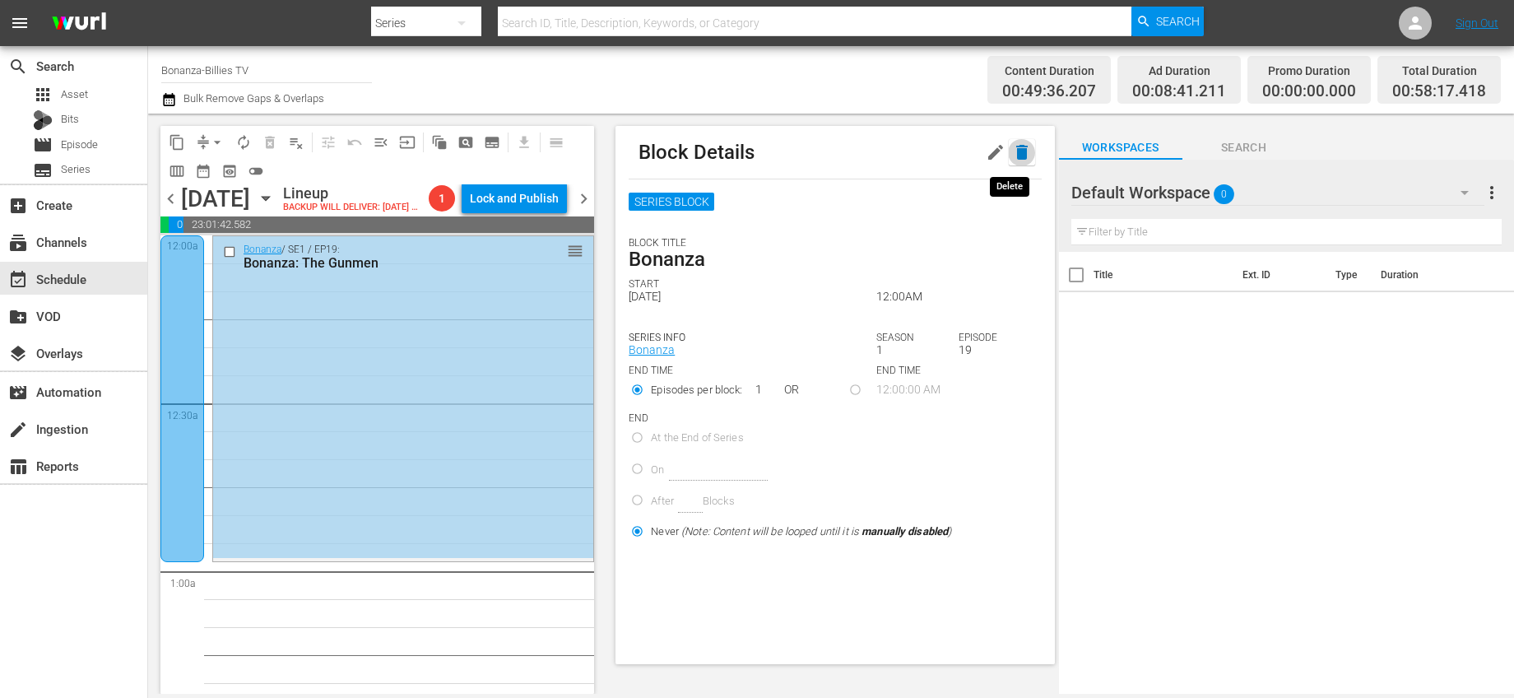
click at [1020, 158] on button "button" at bounding box center [1022, 152] width 26 height 26
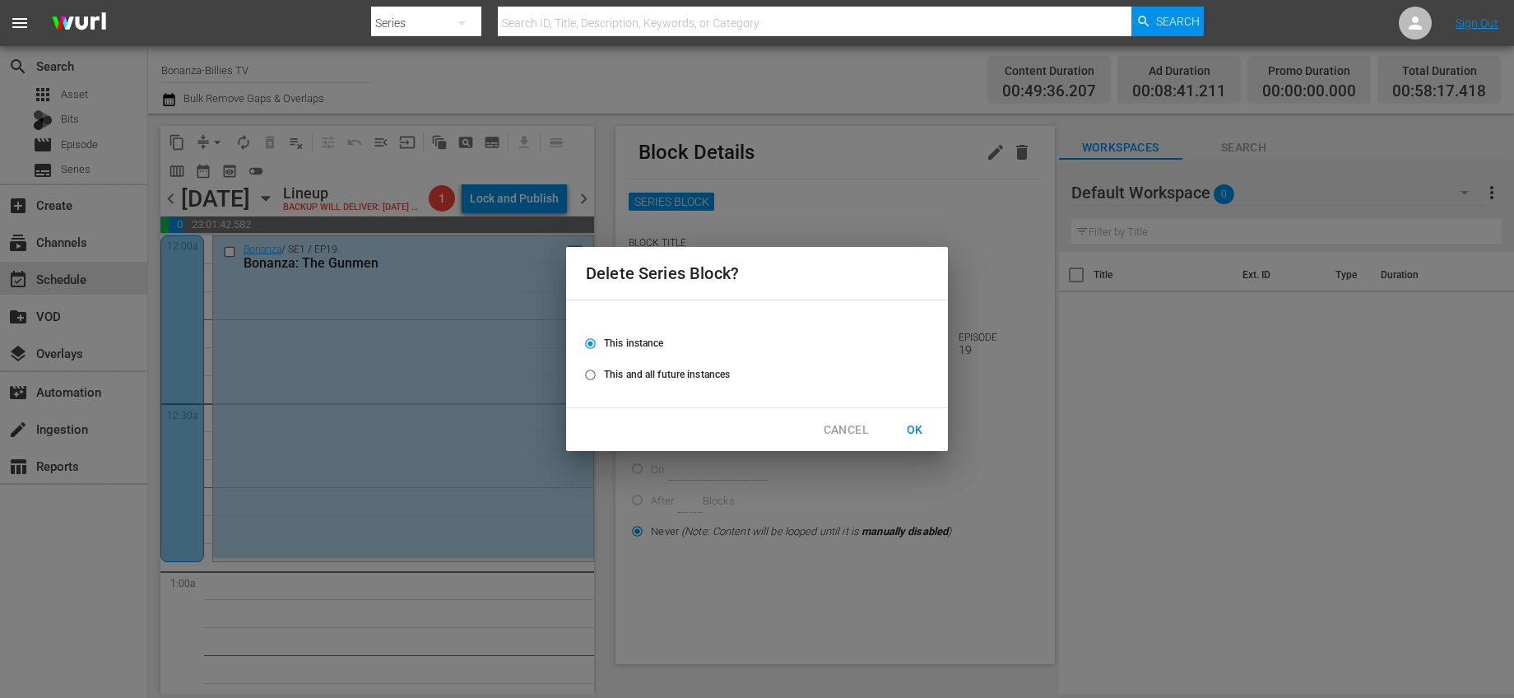
click at [691, 379] on span "This and all future instances" at bounding box center [667, 374] width 126 height 15
click at [604, 379] on input "This and all future instances" at bounding box center [590, 378] width 27 height 27
radio input "true"
click at [931, 434] on button "OK" at bounding box center [915, 430] width 53 height 30
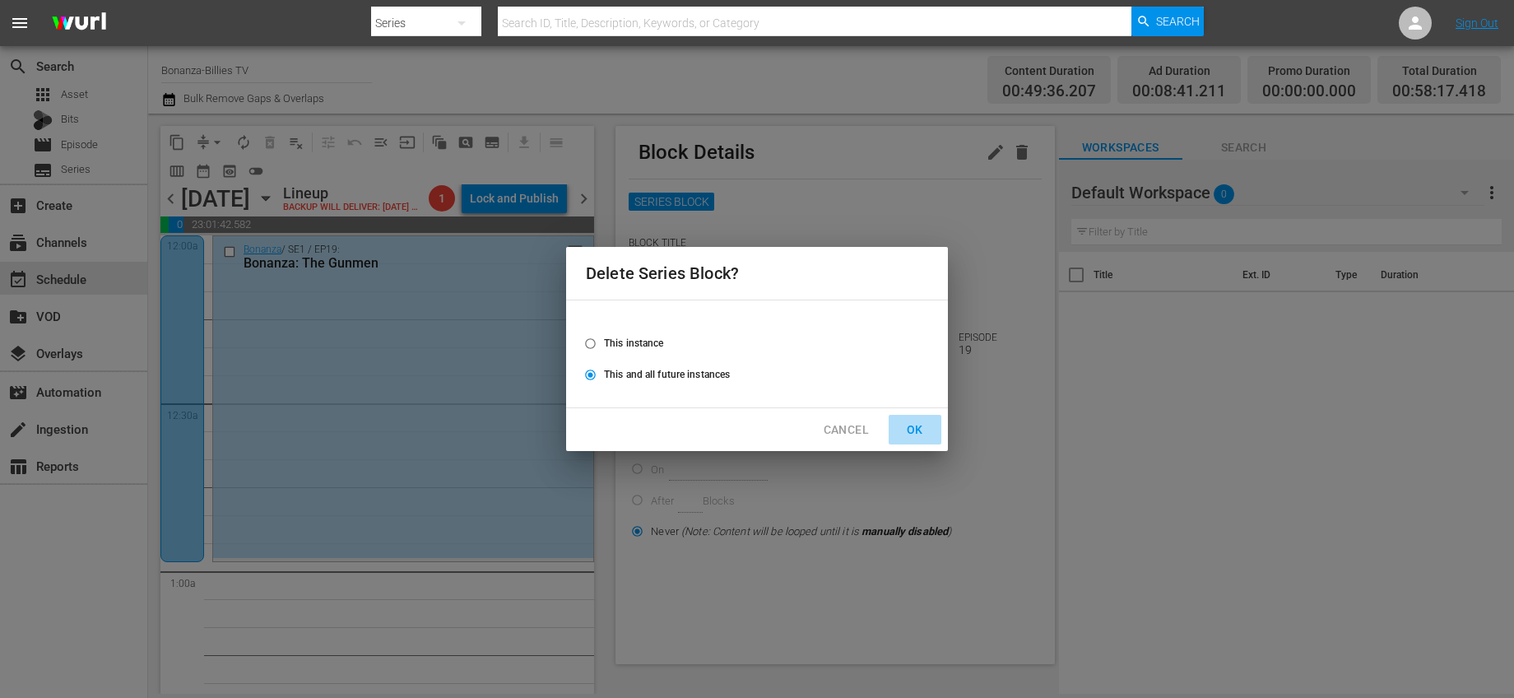
radio input "false"
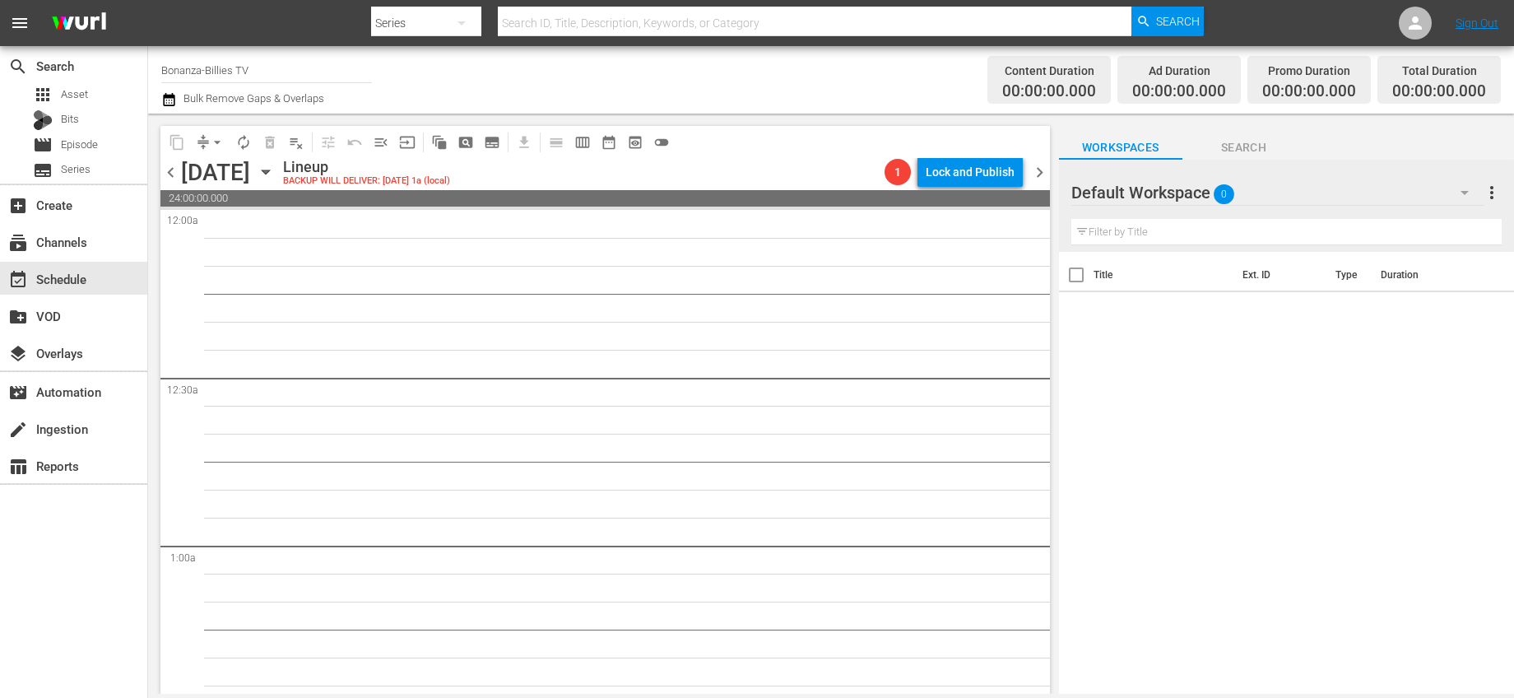
click at [323, 68] on input "Bonanza-Billies TV" at bounding box center [266, 69] width 211 height 39
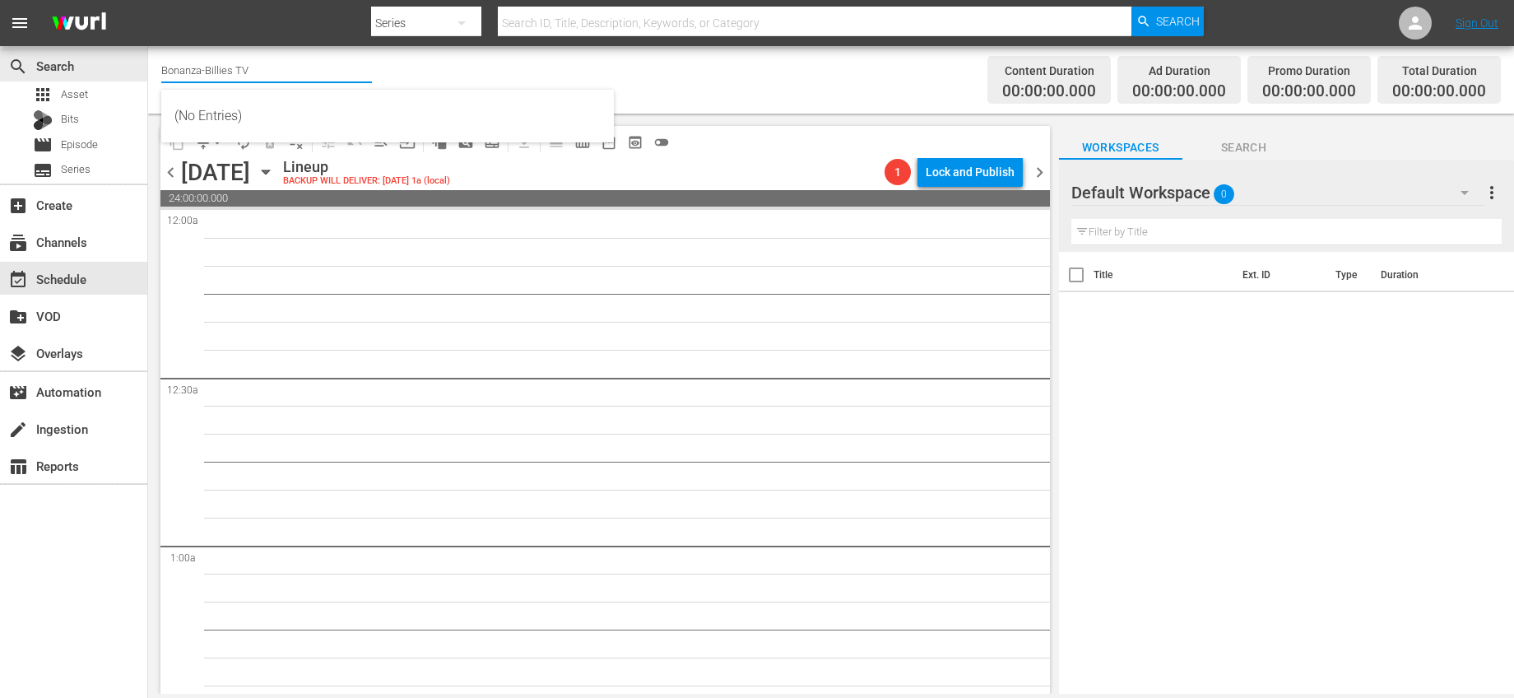
drag, startPoint x: 259, startPoint y: 60, endPoint x: 24, endPoint y: 45, distance: 235.8
click at [25, 45] on div "menu Search By Series Search ID, Title, Description, Keywords, or Category Sear…" at bounding box center [757, 347] width 1514 height 694
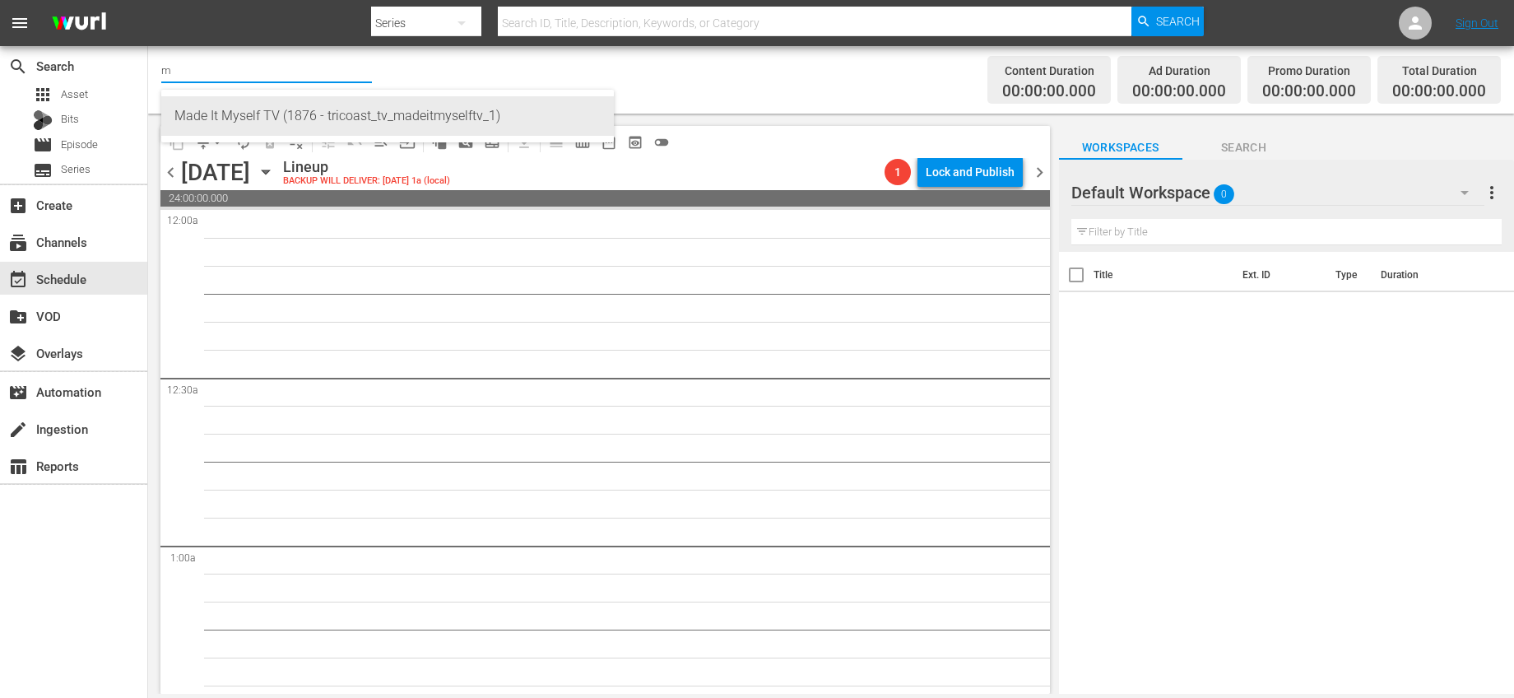
click at [239, 117] on div "Made It Myself TV (1876 - tricoast_tv_madeitmyselftv_1)" at bounding box center [387, 115] width 426 height 39
type input "Made It Myself TV (1876 - tricoast_tv_madeitmyselftv_1)"
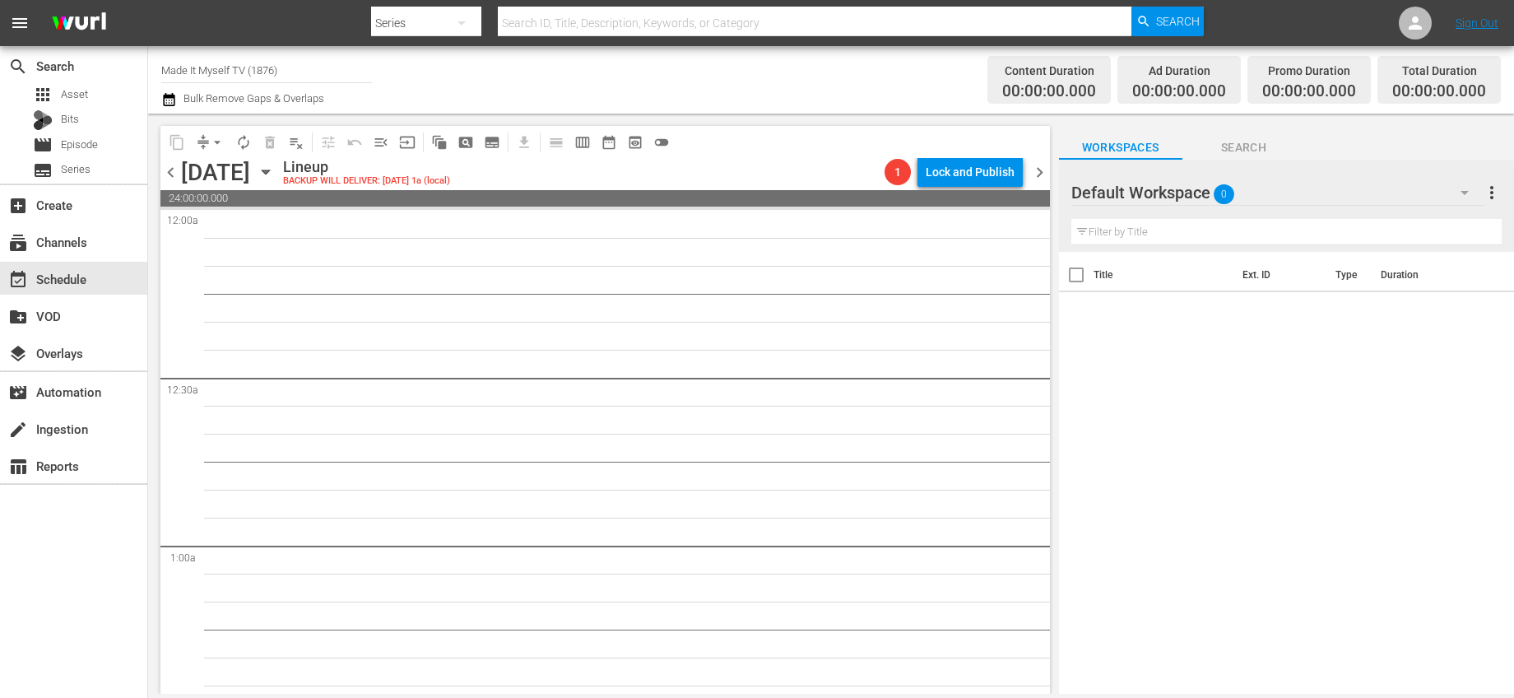
click at [269, 170] on icon "button" at bounding box center [265, 172] width 7 height 4
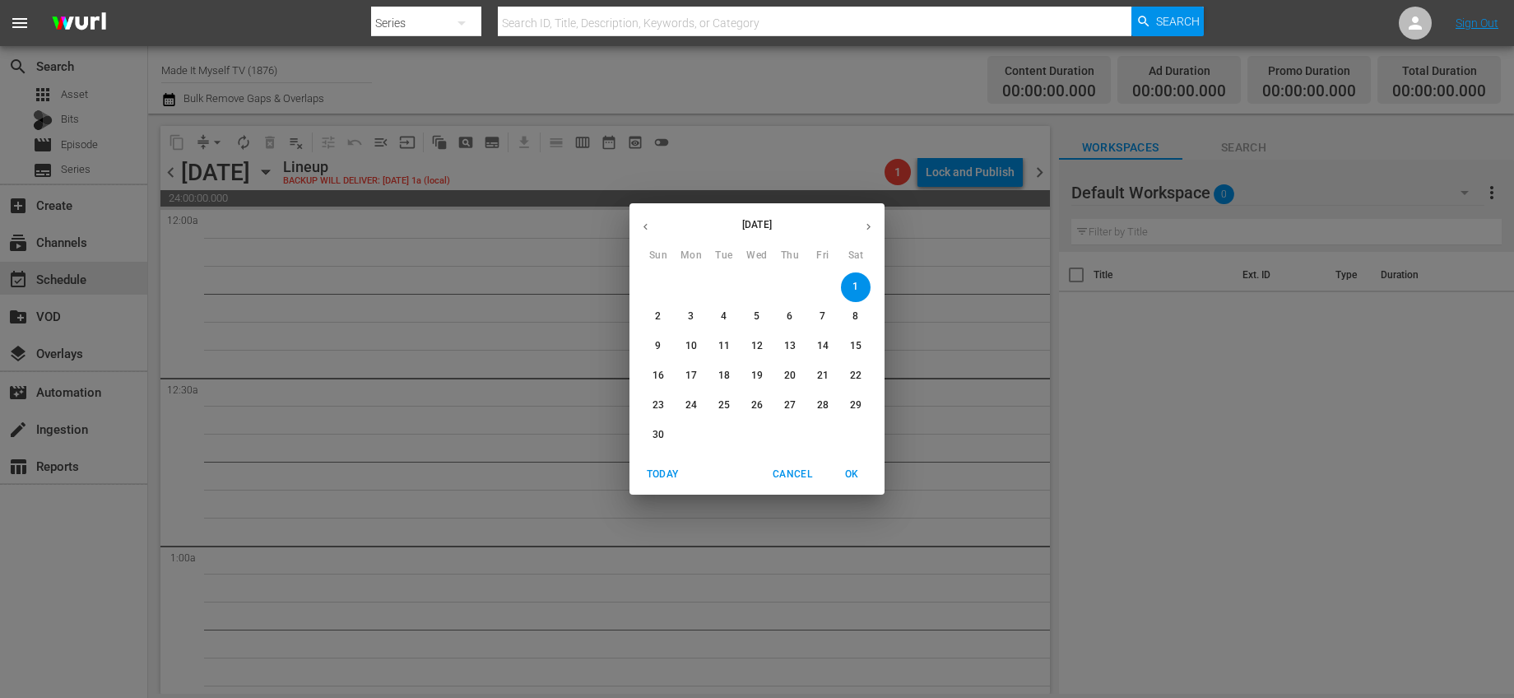
click at [652, 230] on button "button" at bounding box center [645, 227] width 32 height 32
click at [686, 320] on span "6" at bounding box center [691, 316] width 30 height 14
